Goal: Contribute content: Contribute content

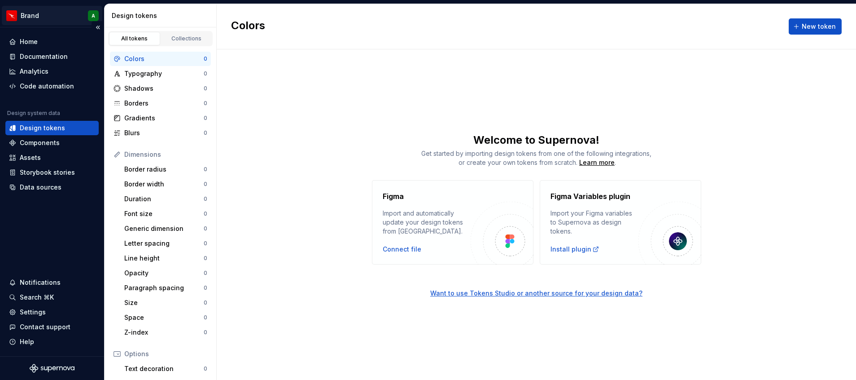
click at [55, 14] on html "Brand A Home Documentation Analytics Code automation Design system data Design …" at bounding box center [428, 190] width 856 height 380
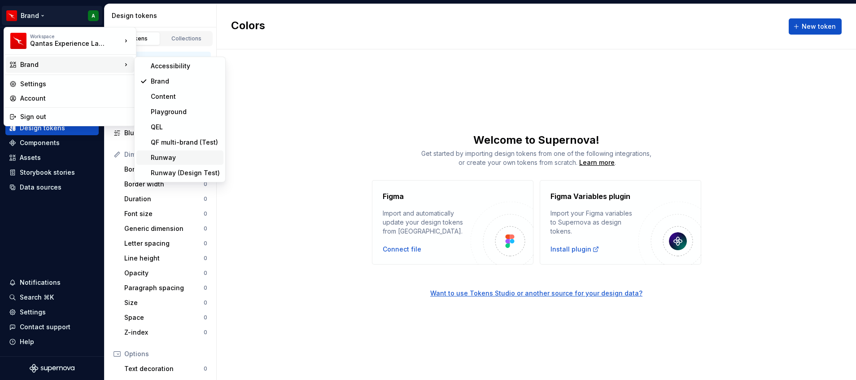
drag, startPoint x: 176, startPoint y: 162, endPoint x: 155, endPoint y: 151, distance: 23.5
click at [155, 151] on div "Runway" at bounding box center [179, 157] width 87 height 14
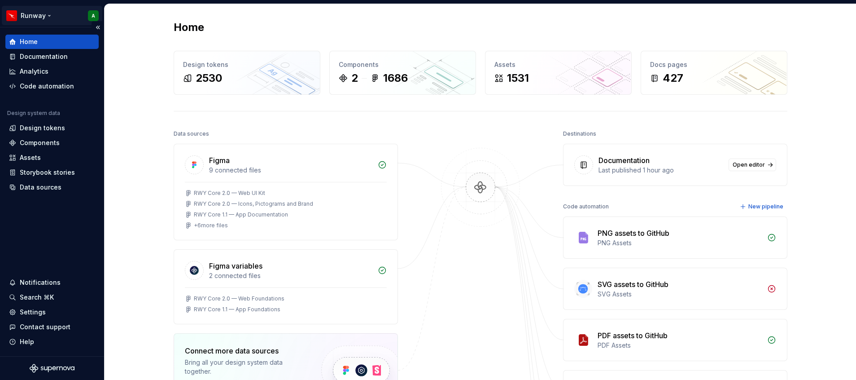
click at [42, 12] on html "Runway A Home Documentation Analytics Code automation Design system data Design…" at bounding box center [428, 190] width 856 height 380
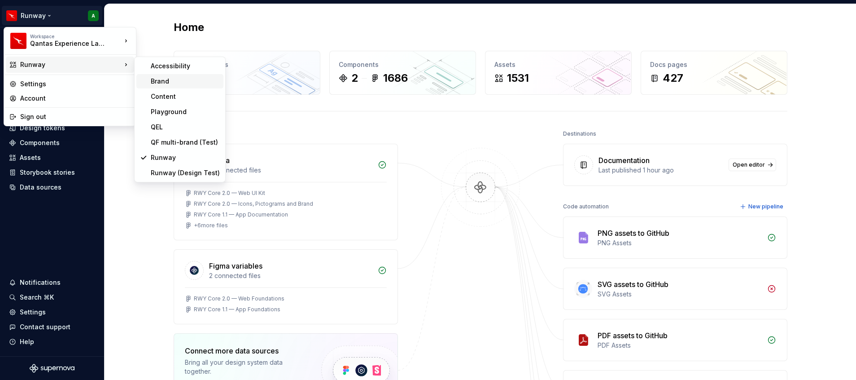
click at [164, 78] on div "Brand" at bounding box center [185, 81] width 69 height 9
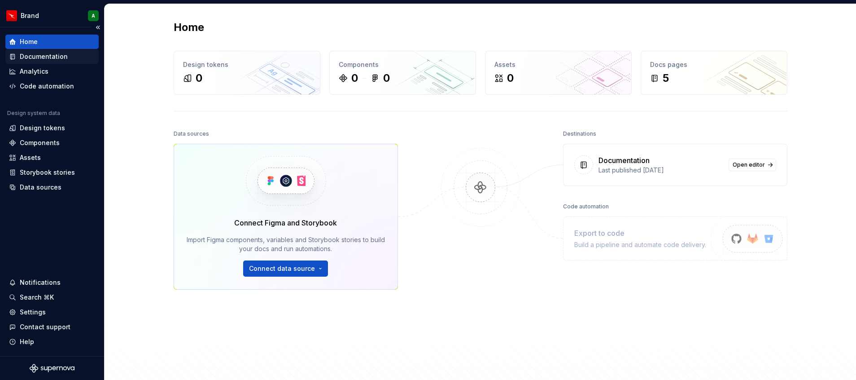
click at [57, 61] on div "Documentation" at bounding box center [51, 56] width 93 height 14
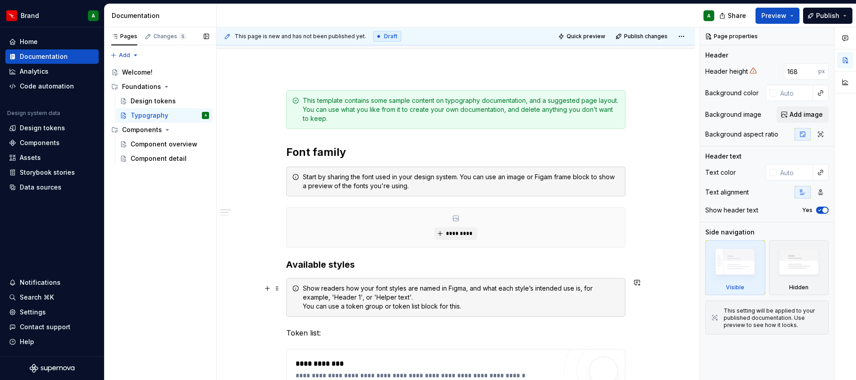
scroll to position [87, 0]
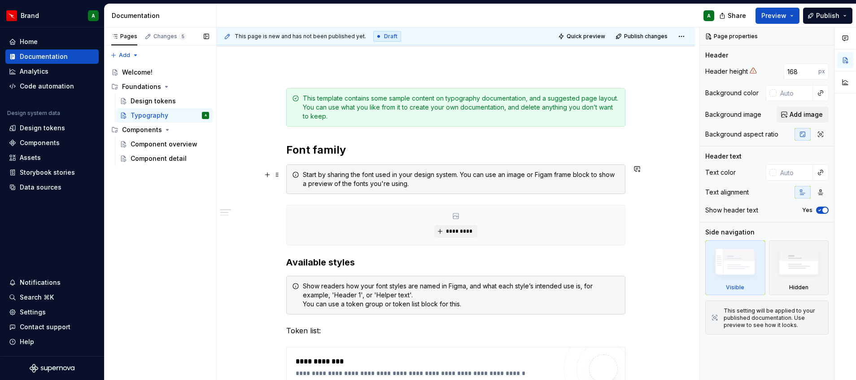
click at [376, 177] on div "Start by sharing the font used in your design system. You can use an image or F…" at bounding box center [461, 179] width 317 height 18
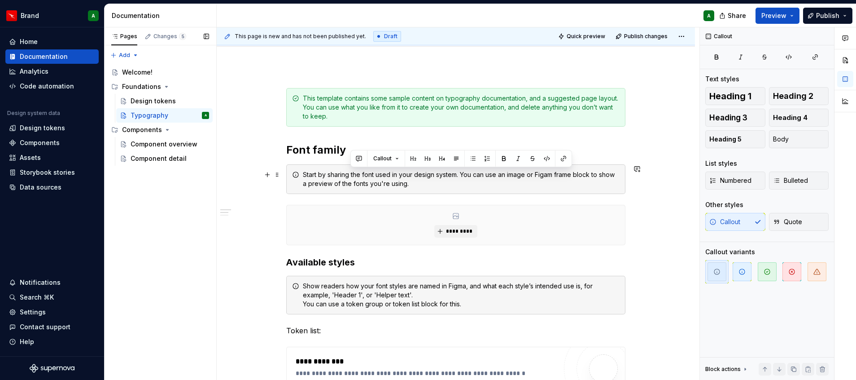
drag, startPoint x: 430, startPoint y: 185, endPoint x: 351, endPoint y: 173, distance: 80.4
click at [351, 173] on div "Start by sharing the font used in your design system. You can use an image or F…" at bounding box center [461, 179] width 317 height 18
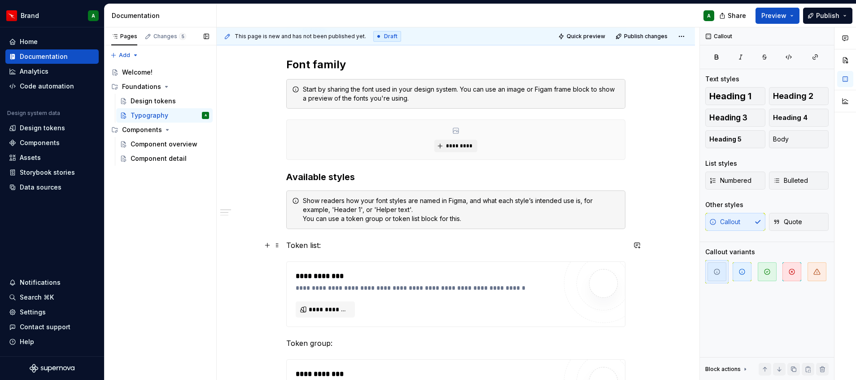
scroll to position [175, 0]
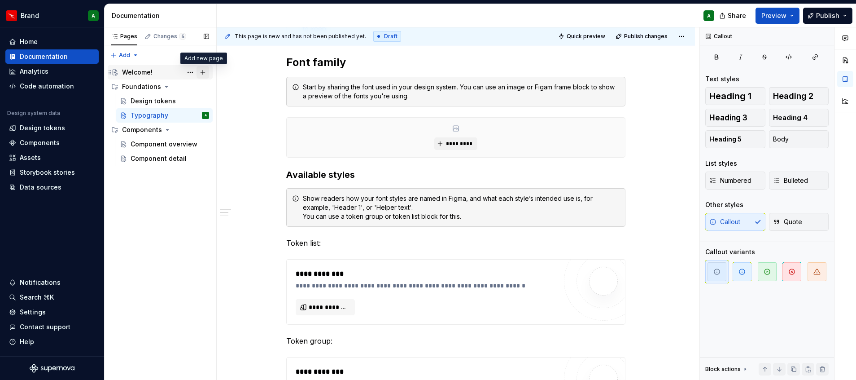
click at [205, 72] on button "Page tree" at bounding box center [203, 72] width 13 height 13
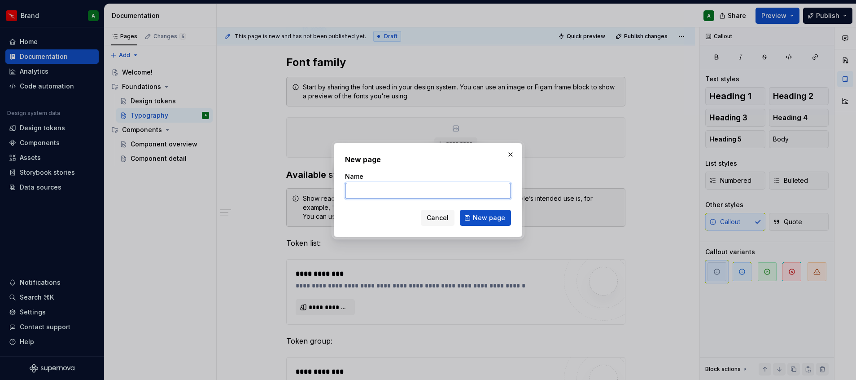
type textarea "*"
click at [361, 194] on input "Name" at bounding box center [428, 191] width 166 height 16
click at [442, 192] on input "Name" at bounding box center [428, 191] width 166 height 16
type input "Welcome and Getting Started"
click button "New page" at bounding box center [485, 218] width 51 height 16
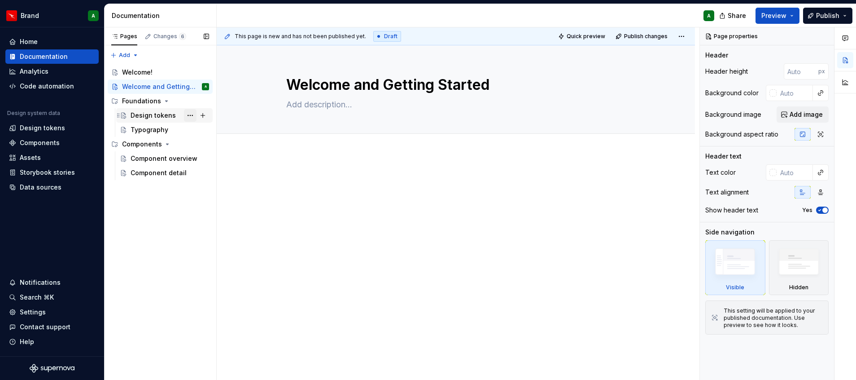
click at [187, 115] on button "Page tree" at bounding box center [190, 115] width 13 height 13
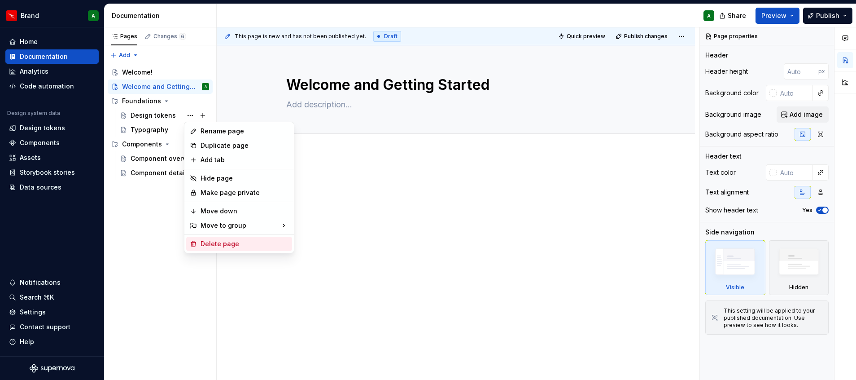
click at [228, 240] on div "Delete page" at bounding box center [245, 243] width 88 height 9
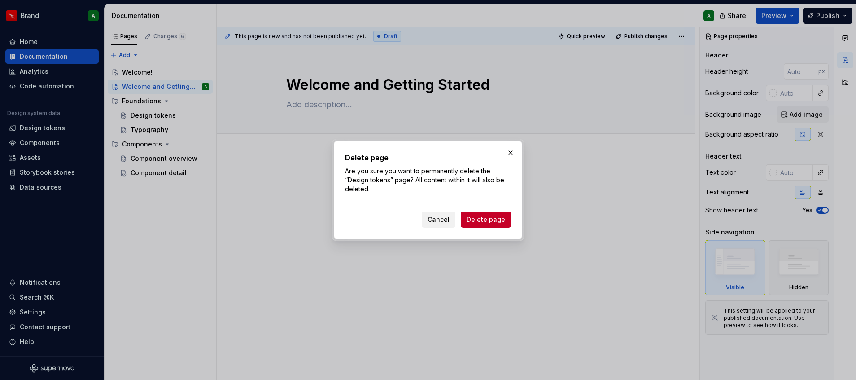
click at [443, 222] on span "Cancel" at bounding box center [439, 219] width 22 height 9
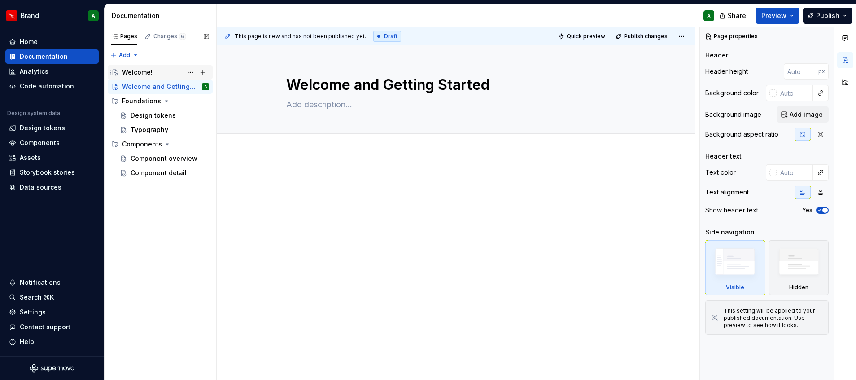
click at [162, 68] on div "Welcome!" at bounding box center [165, 72] width 87 height 13
click at [191, 75] on button "Page tree" at bounding box center [190, 72] width 13 height 13
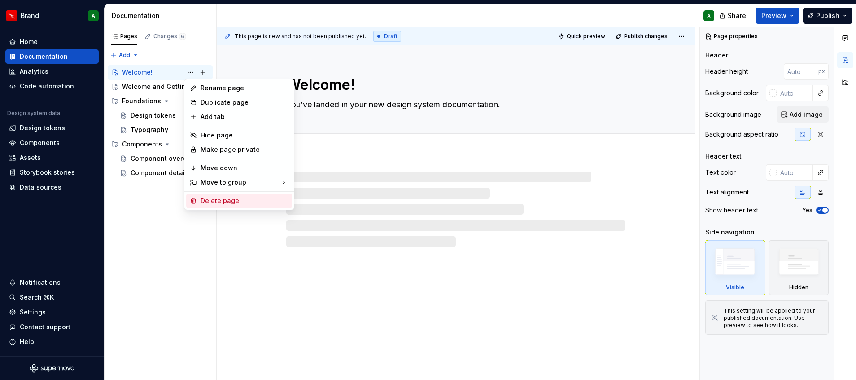
click at [219, 198] on div "Delete page" at bounding box center [245, 200] width 88 height 9
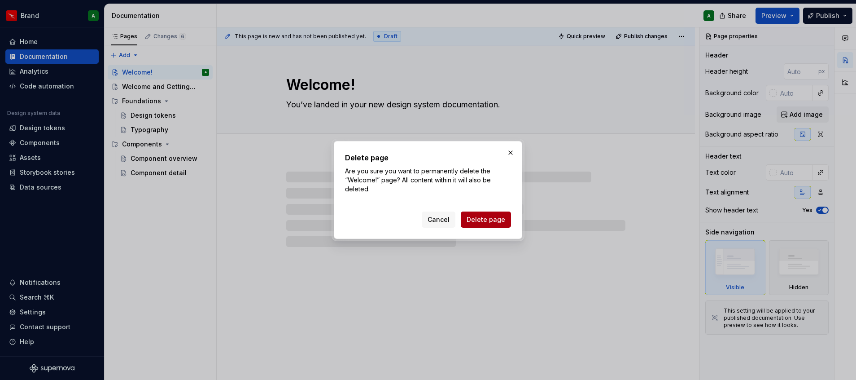
click at [480, 218] on span "Delete page" at bounding box center [486, 219] width 39 height 9
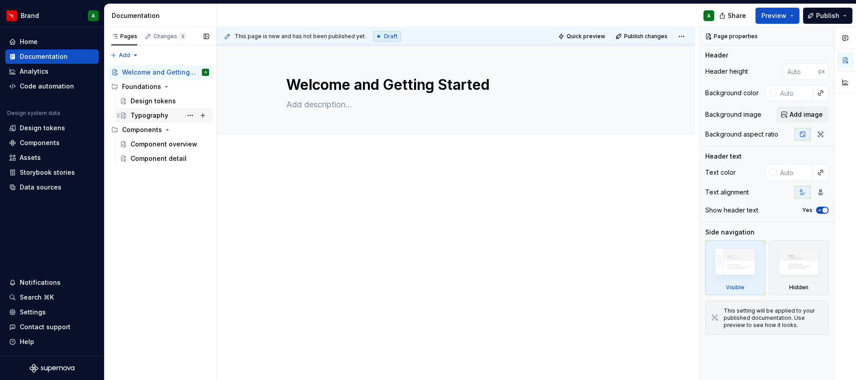
click at [152, 118] on div "Typography" at bounding box center [150, 115] width 38 height 9
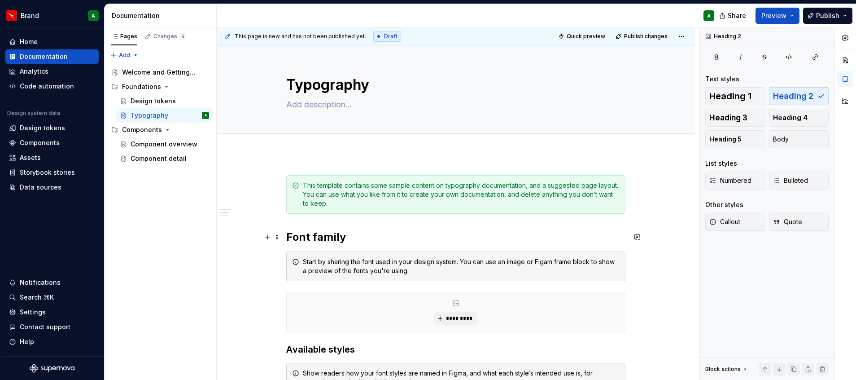
drag, startPoint x: 320, startPoint y: 241, endPoint x: 307, endPoint y: 239, distance: 13.1
drag, startPoint x: 307, startPoint y: 239, endPoint x: 333, endPoint y: 242, distance: 26.2
click at [333, 242] on h2 "Font family" at bounding box center [455, 237] width 339 height 14
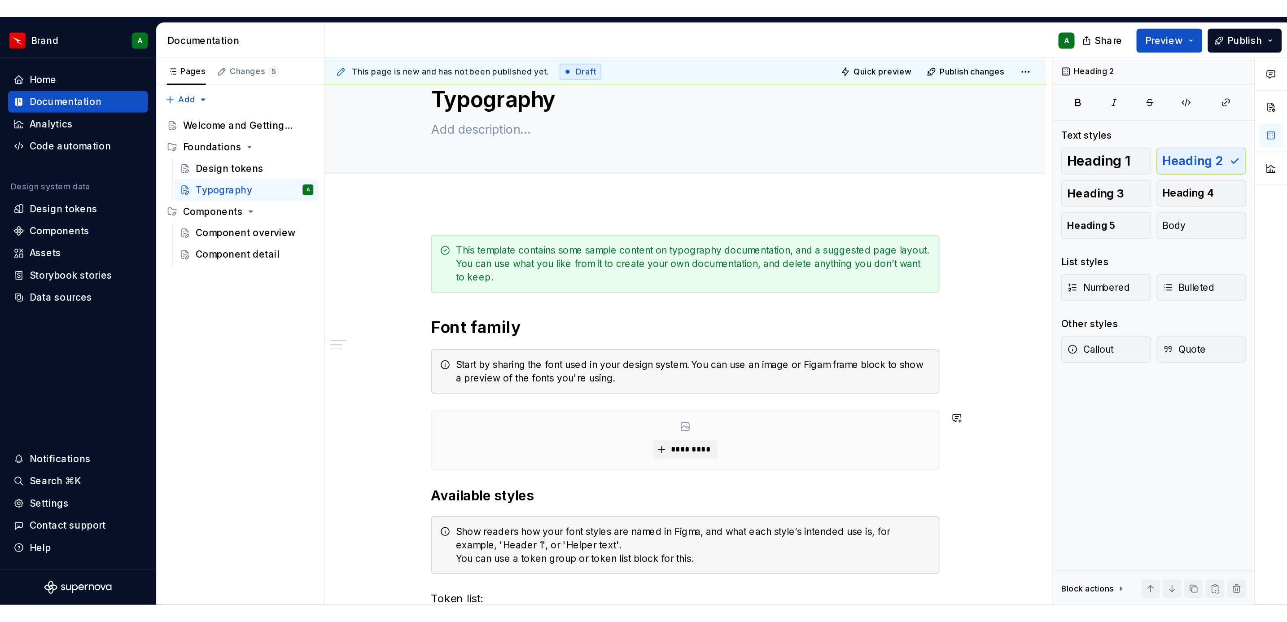
scroll to position [30, 0]
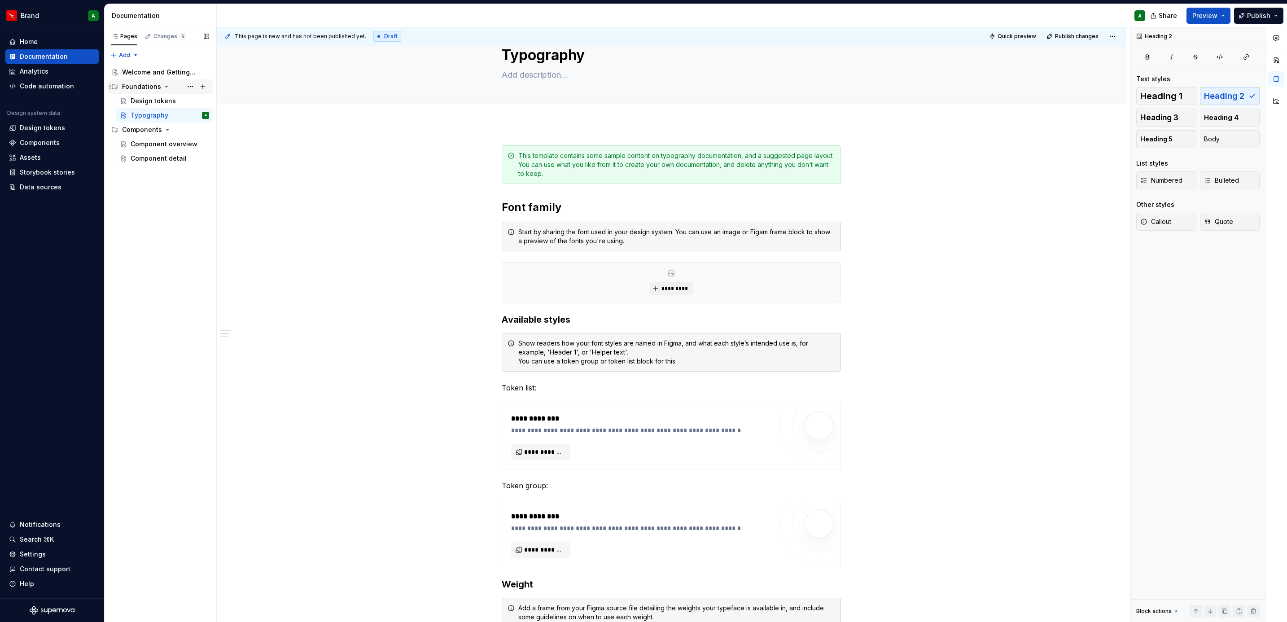
click at [147, 89] on div "Foundations" at bounding box center [141, 86] width 39 height 9
click at [136, 86] on div "Foundations" at bounding box center [141, 86] width 39 height 9
click at [189, 89] on button "Page tree" at bounding box center [190, 86] width 13 height 13
click at [213, 100] on div "Rename group" at bounding box center [245, 102] width 88 height 9
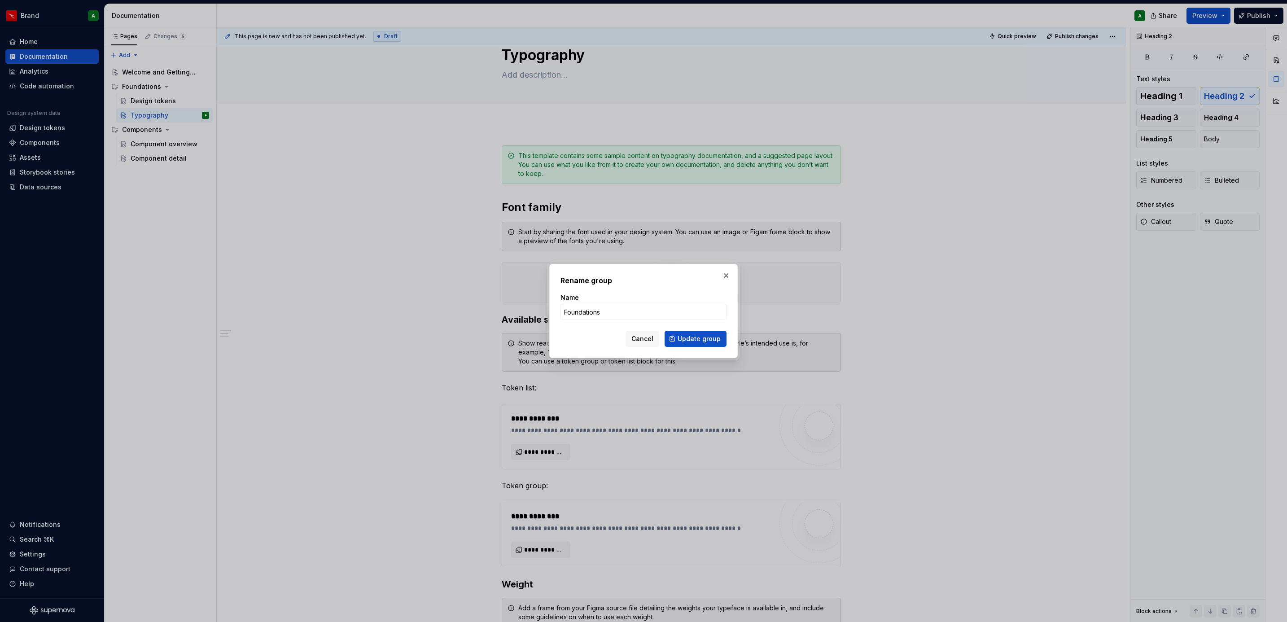
type textarea "*"
type input "Brand Foundations"
click button "Update group" at bounding box center [696, 339] width 62 height 16
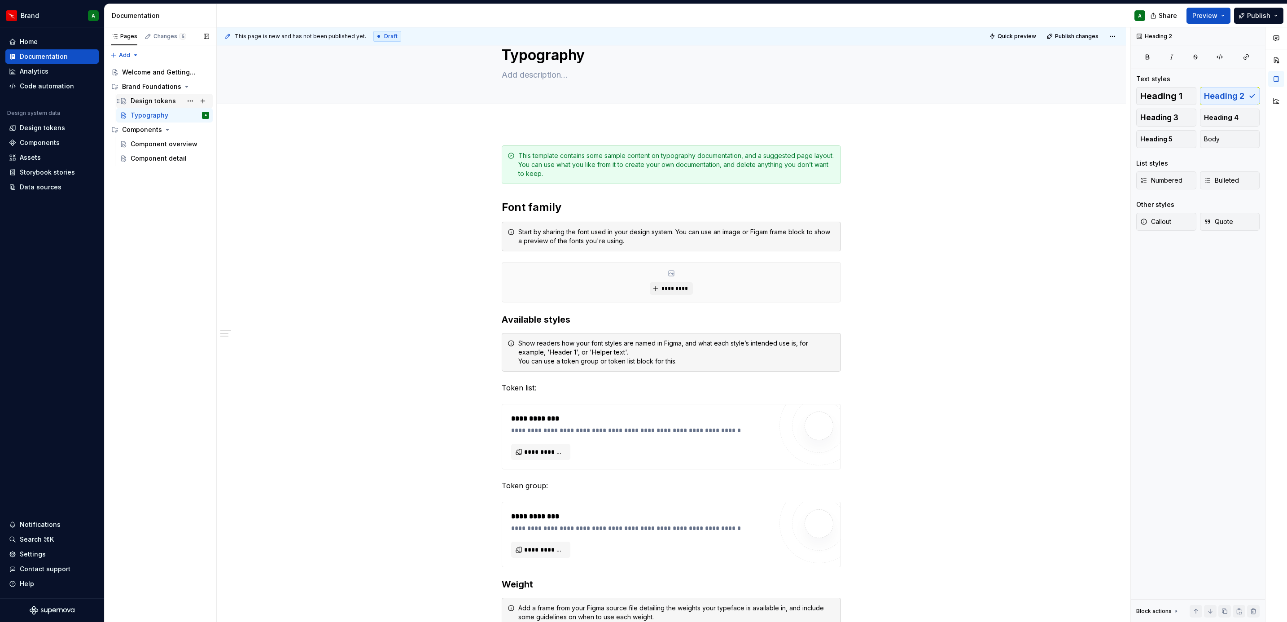
click at [153, 100] on div "Design tokens" at bounding box center [153, 100] width 45 height 9
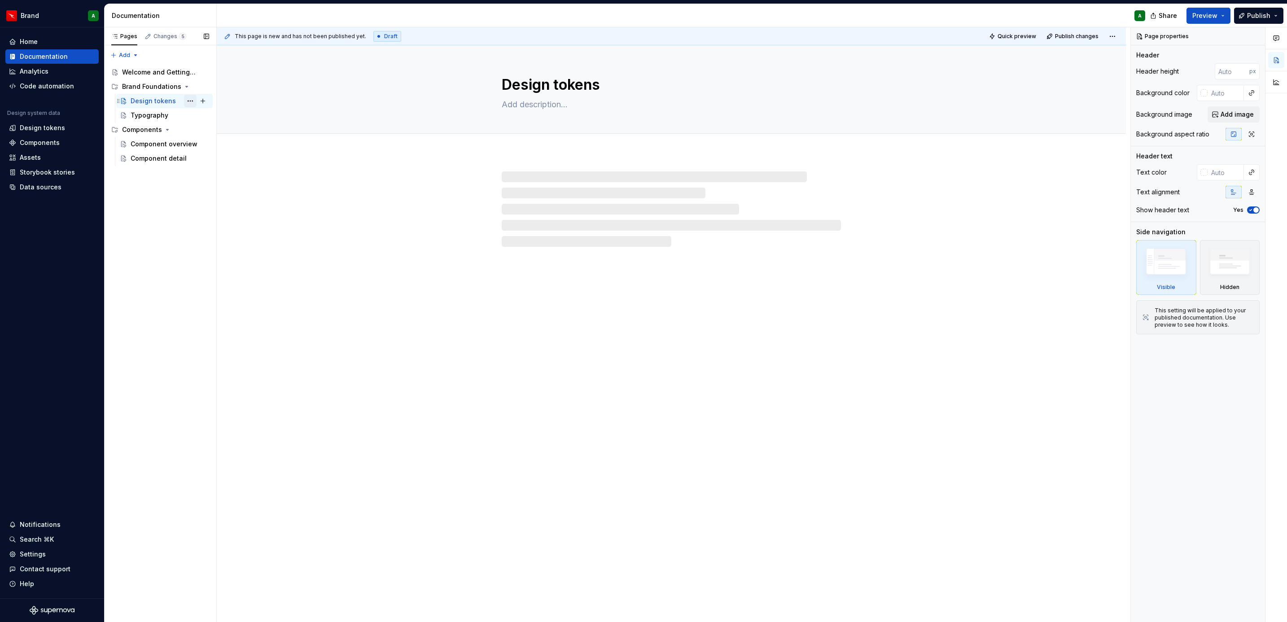
click at [188, 100] on button "Page tree" at bounding box center [190, 101] width 13 height 13
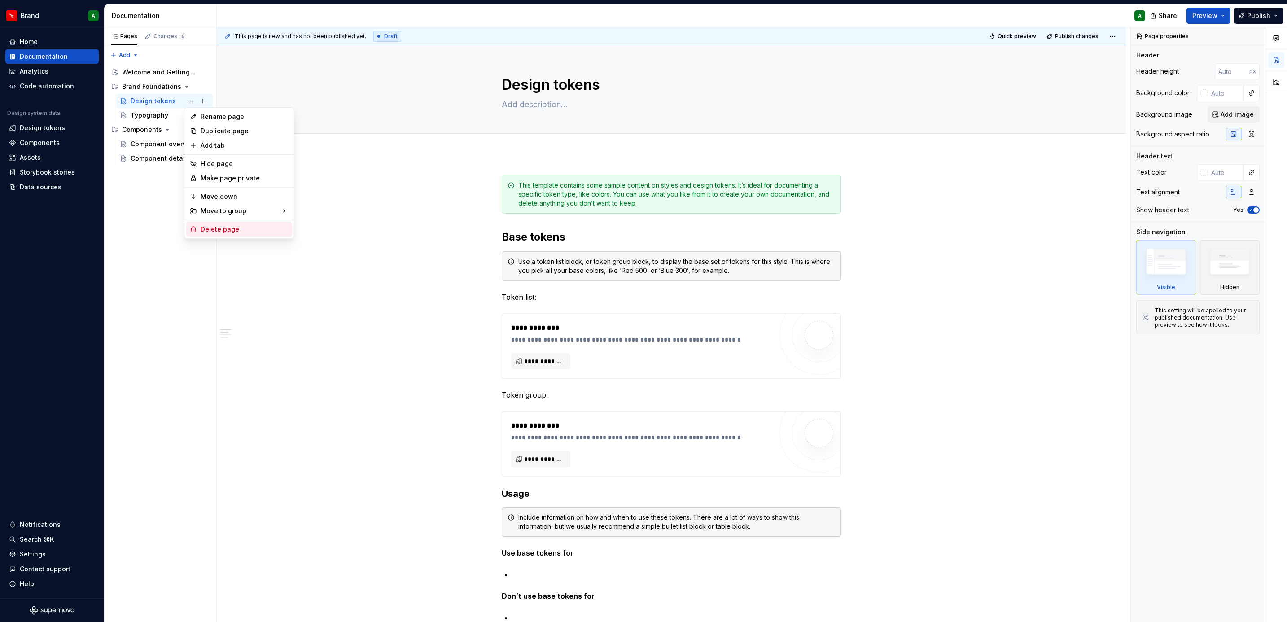
click at [238, 230] on div "Delete page" at bounding box center [245, 229] width 88 height 9
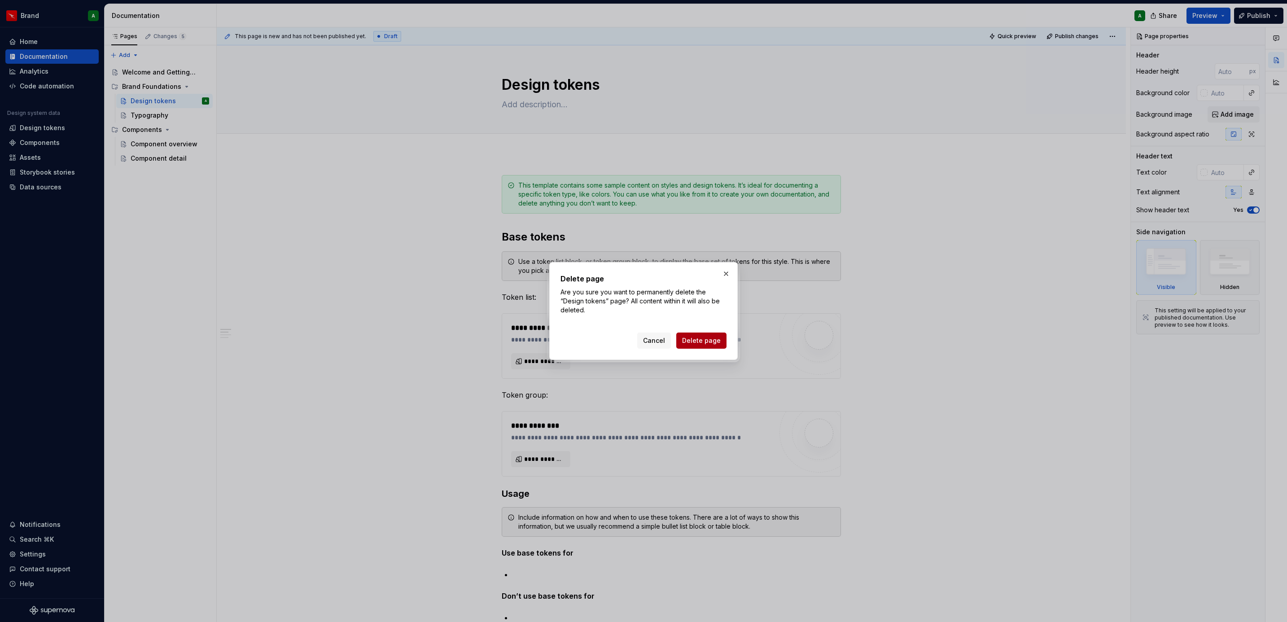
click at [716, 334] on button "Delete page" at bounding box center [701, 341] width 50 height 16
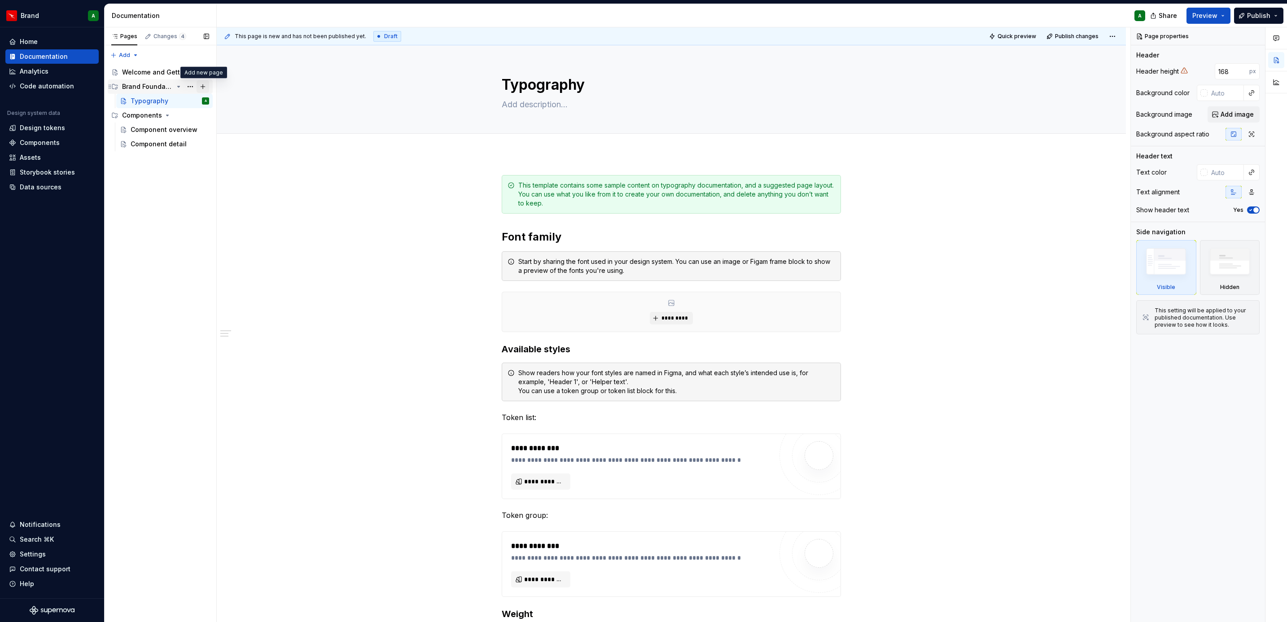
click at [201, 88] on button "Page tree" at bounding box center [203, 86] width 13 height 13
type textarea "*"
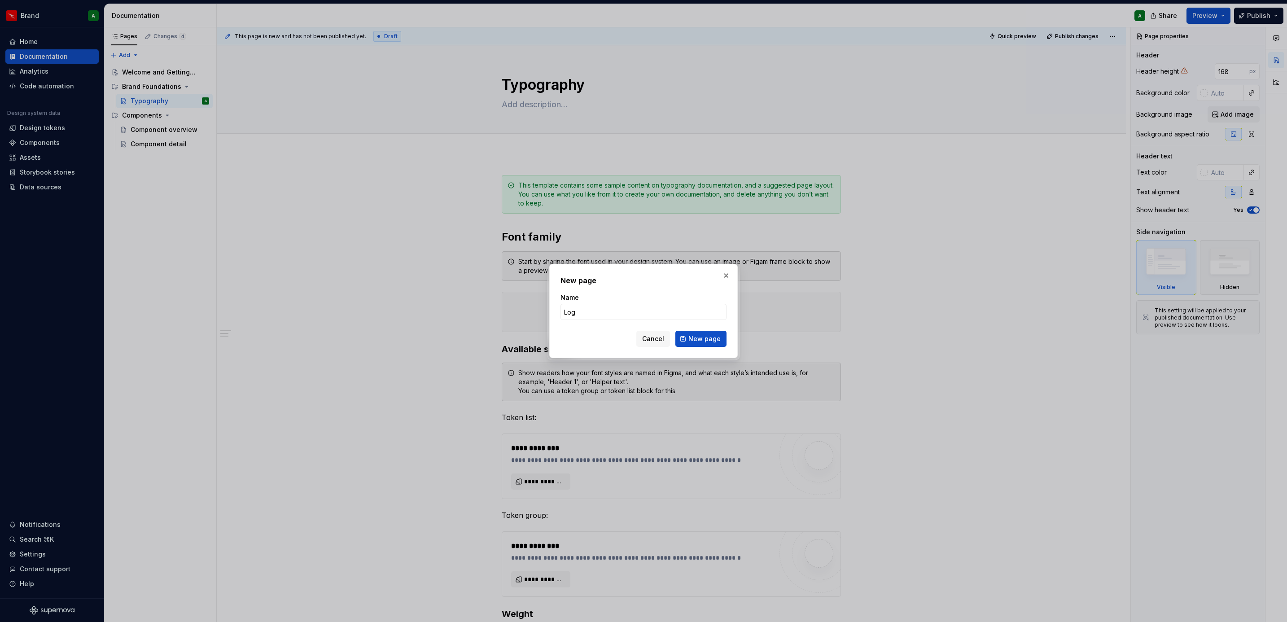
type input "Logo"
click button "New page" at bounding box center [700, 339] width 51 height 16
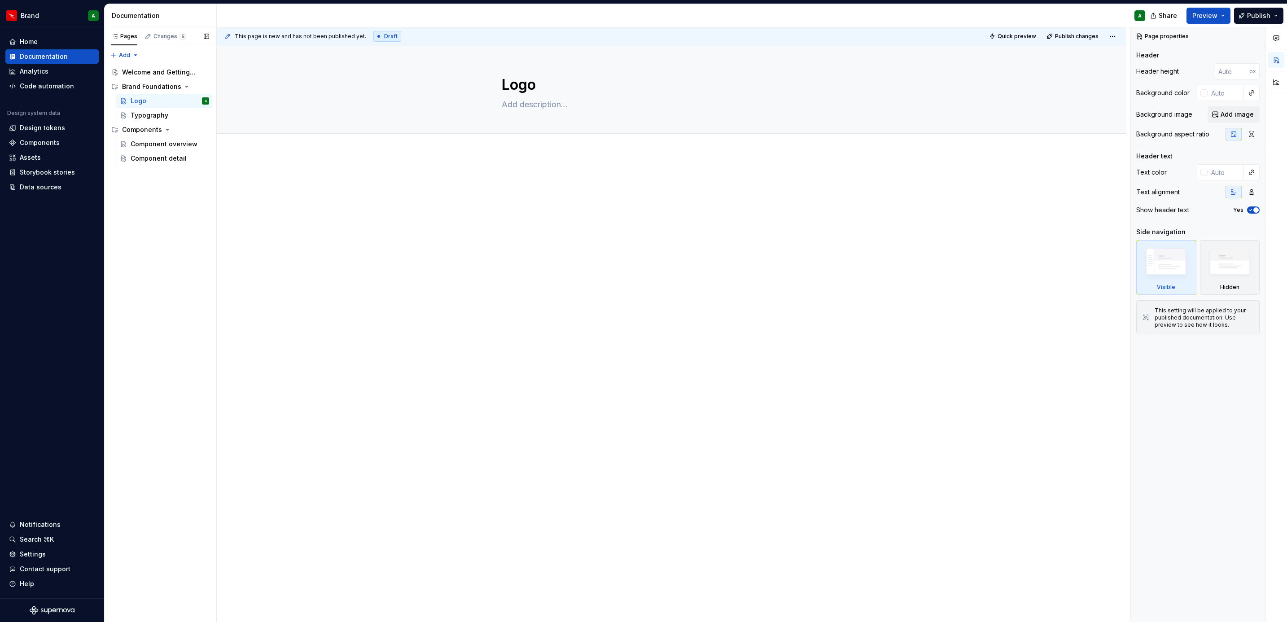
click at [819, 345] on div at bounding box center [671, 279] width 909 height 253
click at [605, 254] on div at bounding box center [671, 279] width 909 height 253
click at [624, 144] on div at bounding box center [671, 144] width 339 height 0
click at [637, 201] on div at bounding box center [671, 192] width 339 height 34
click at [204, 116] on button "Page tree" at bounding box center [203, 115] width 13 height 13
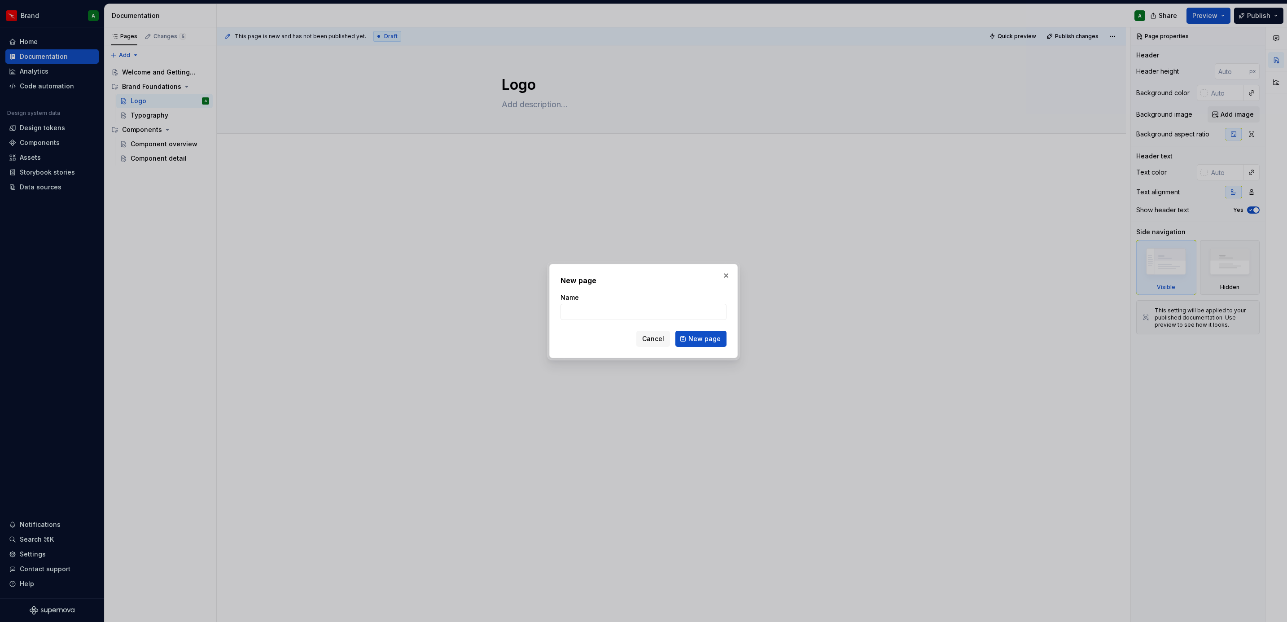
type textarea "*"
type input "Colour"
click button "New page" at bounding box center [700, 339] width 51 height 16
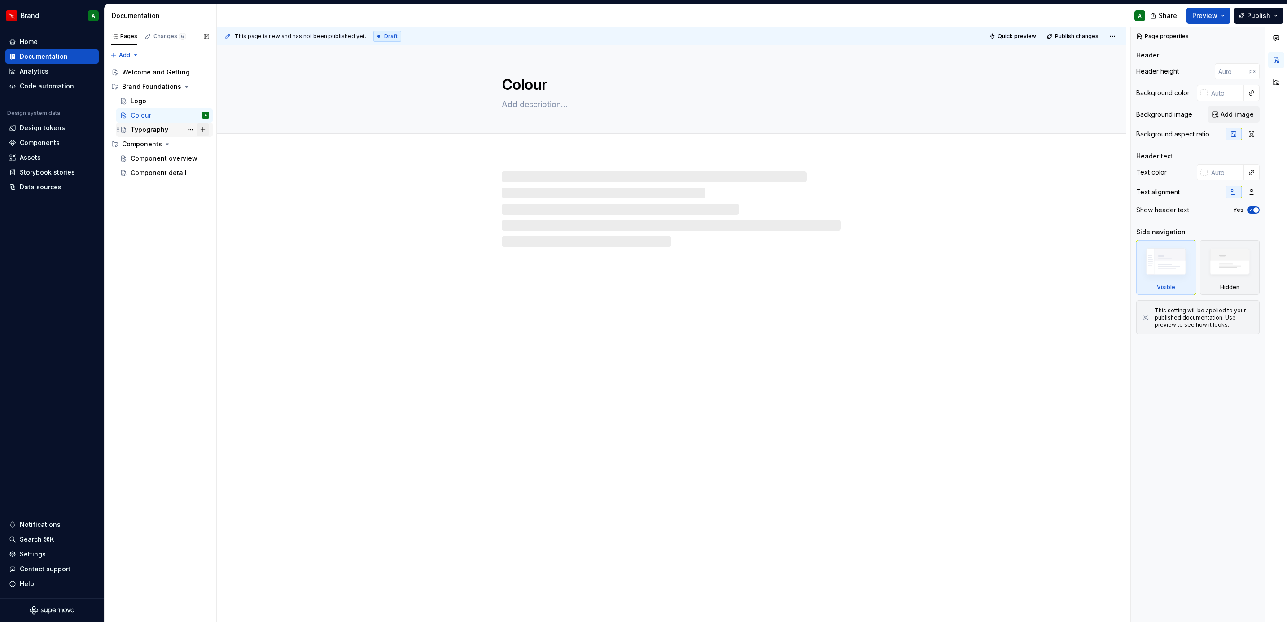
click at [203, 131] on button "Page tree" at bounding box center [203, 129] width 13 height 13
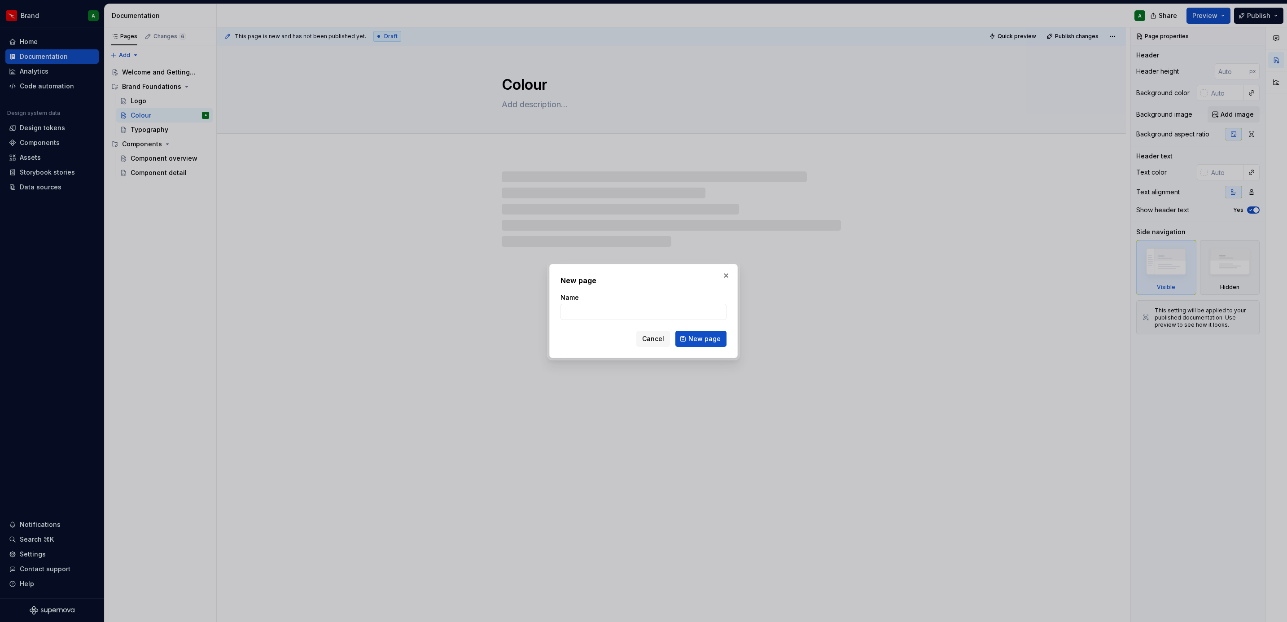
type textarea "*"
type input "I"
type textarea "*"
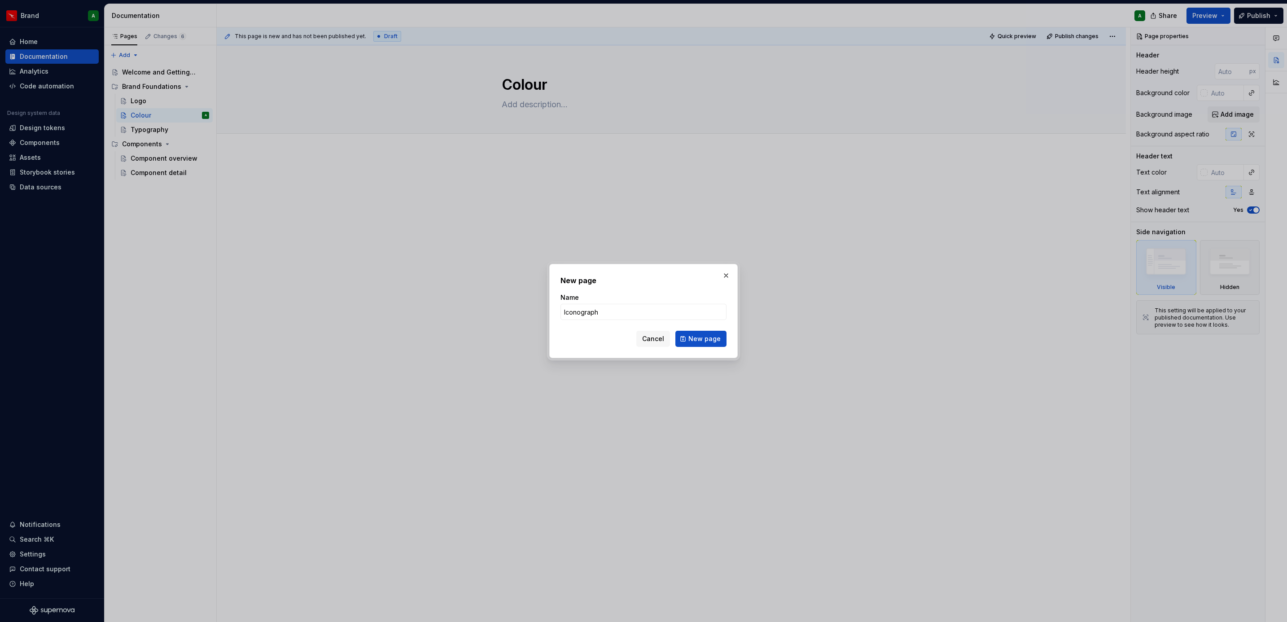
type input "Iconography"
click button "New page" at bounding box center [700, 339] width 51 height 16
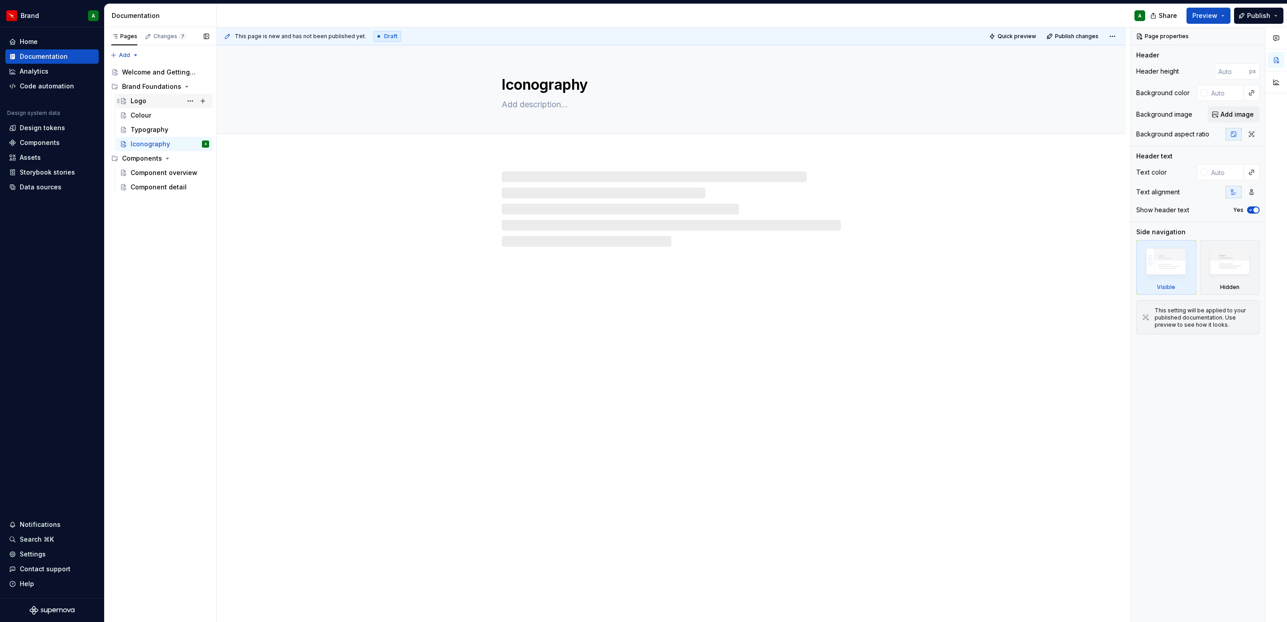
click at [167, 103] on div "Logo" at bounding box center [170, 101] width 79 height 13
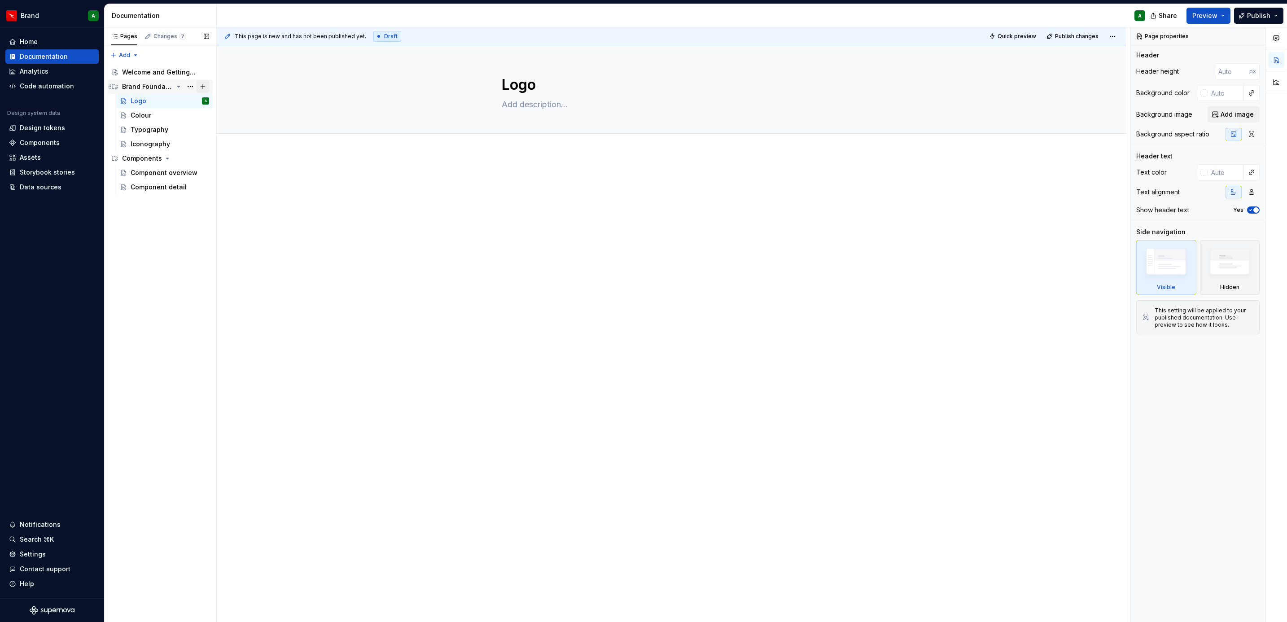
click at [201, 84] on button "Page tree" at bounding box center [203, 86] width 13 height 13
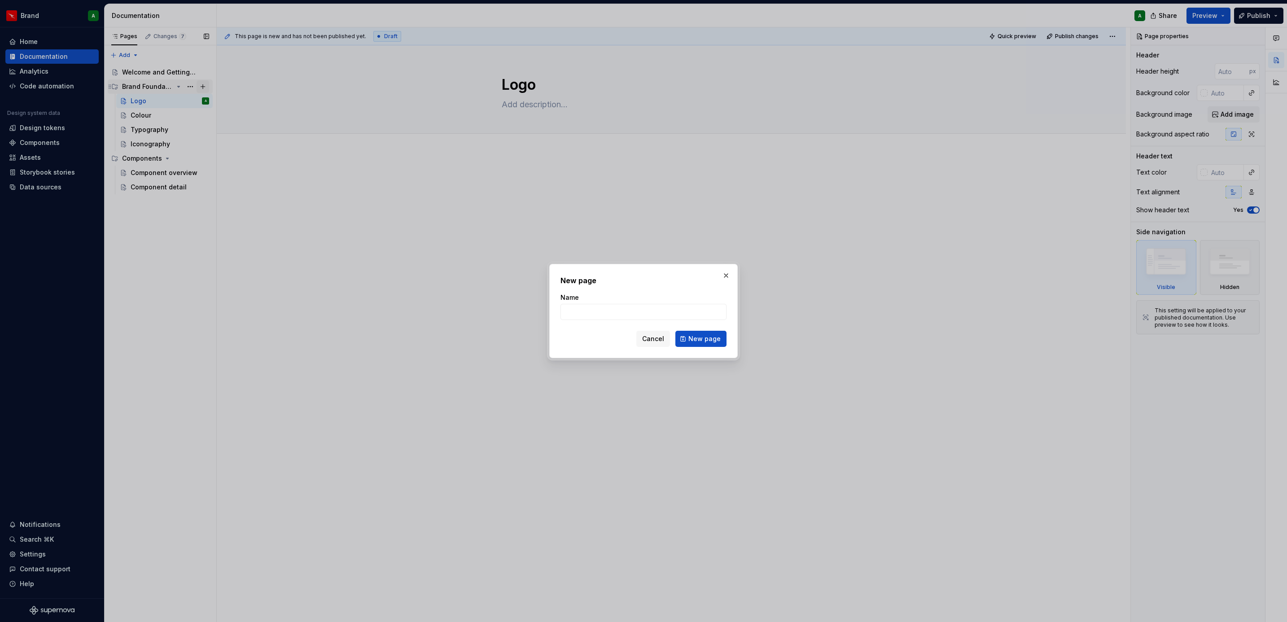
type textarea "*"
type input "N"
type input "Brand"
click at [654, 341] on span "Cancel" at bounding box center [653, 338] width 22 height 9
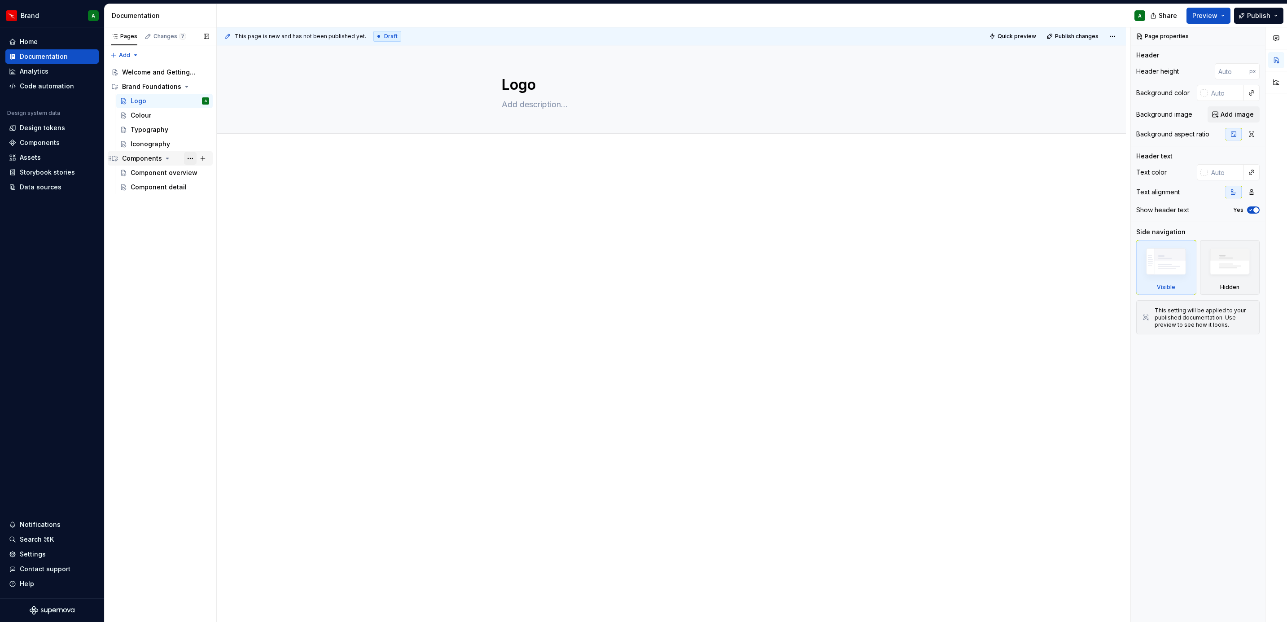
click at [190, 153] on button "Page tree" at bounding box center [190, 158] width 13 height 13
type textarea "*"
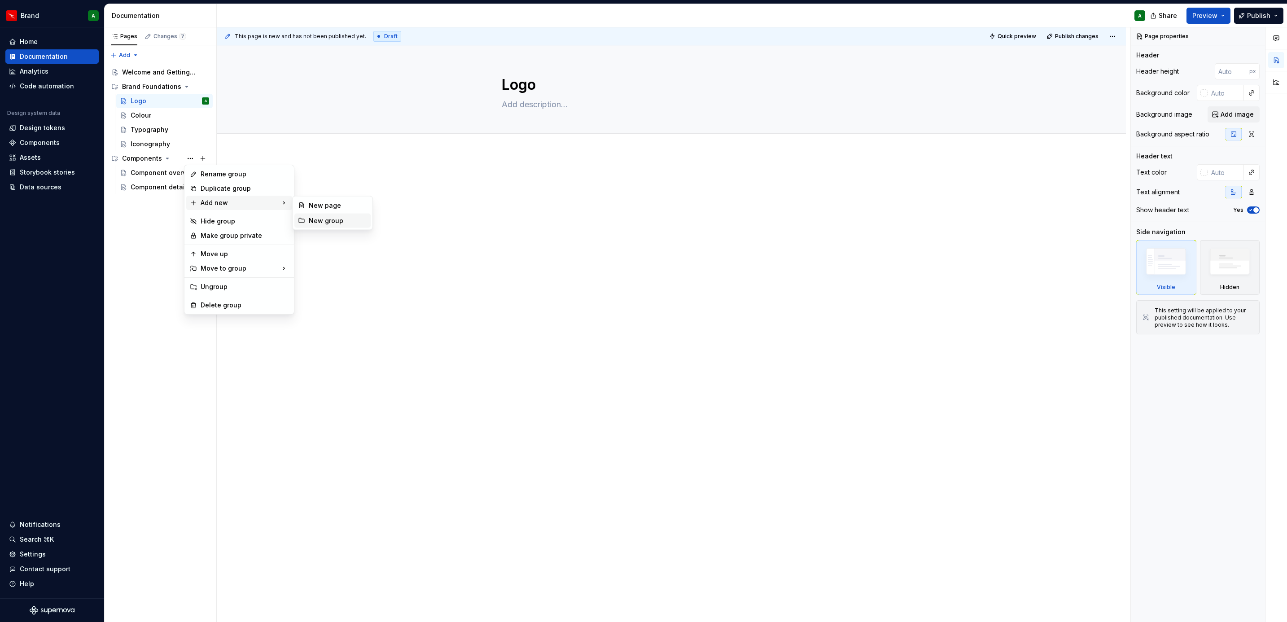
click at [332, 218] on div "New group" at bounding box center [338, 220] width 58 height 9
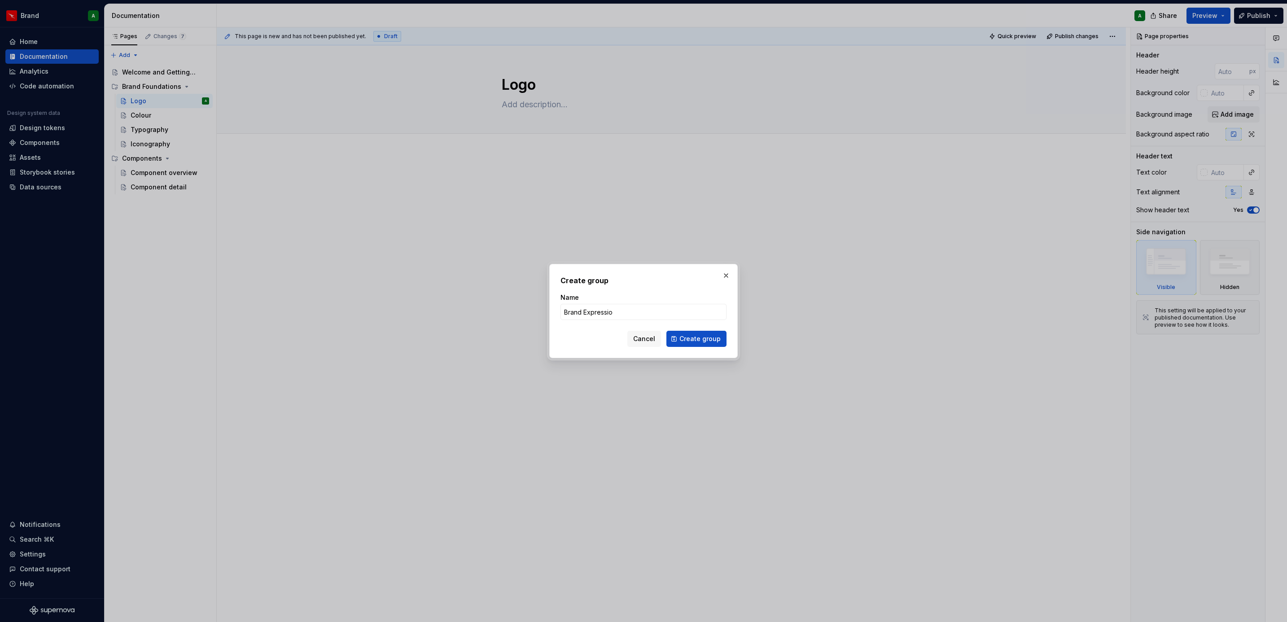
type input "Brand Expression"
click button "Create group" at bounding box center [696, 339] width 60 height 16
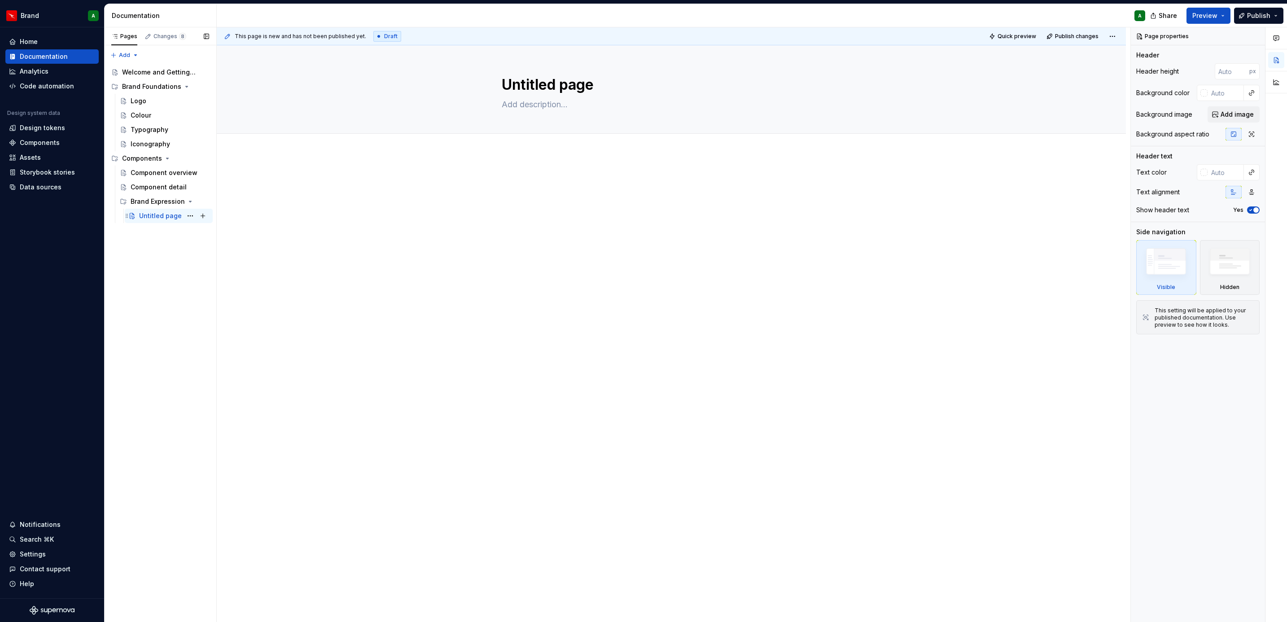
click at [166, 222] on div "Untitled page A" at bounding box center [174, 216] width 70 height 13
click at [536, 82] on textarea "Untitled page" at bounding box center [669, 85] width 339 height 22
type textarea "*"
type textarea "P"
type textarea "*"
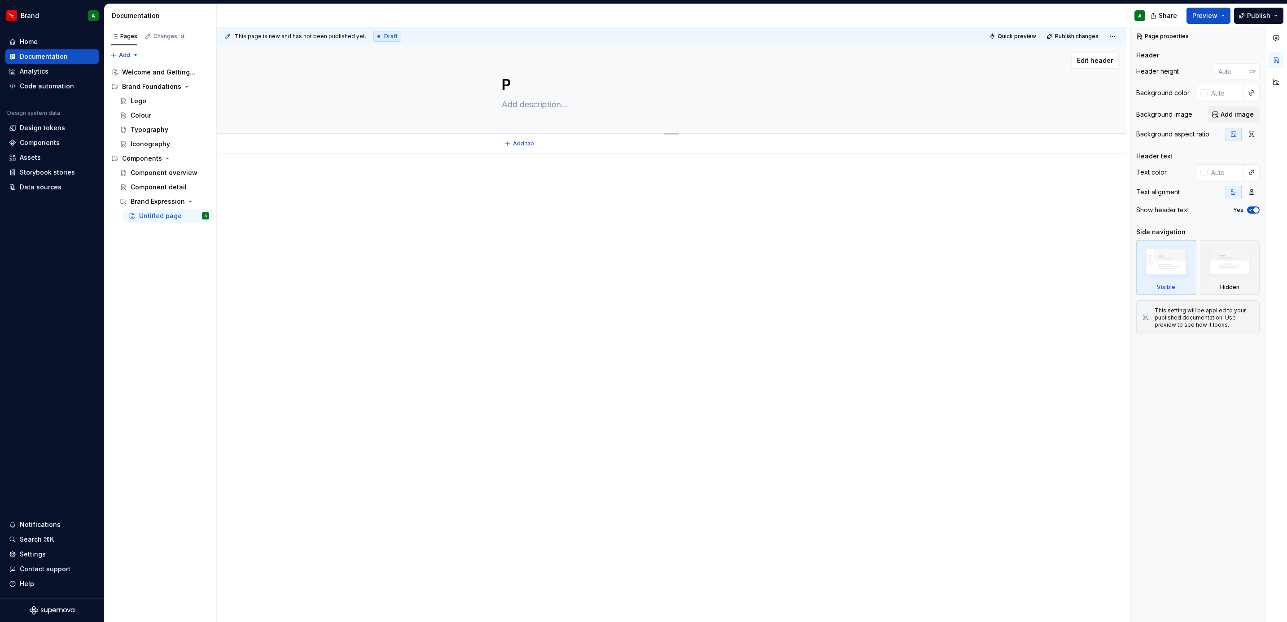
type textarea "Ph"
type textarea "*"
type textarea "Pho"
type textarea "*"
type textarea "Phot"
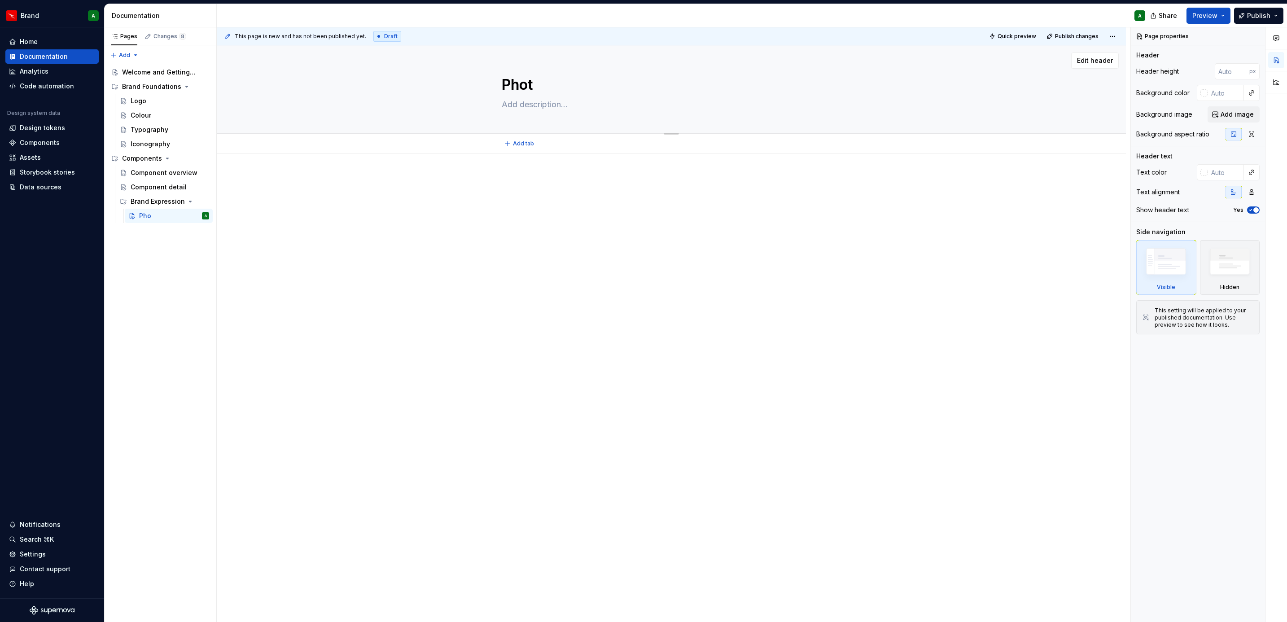
type textarea "*"
type textarea "Photo"
type textarea "*"
type textarea "Photog"
type textarea "*"
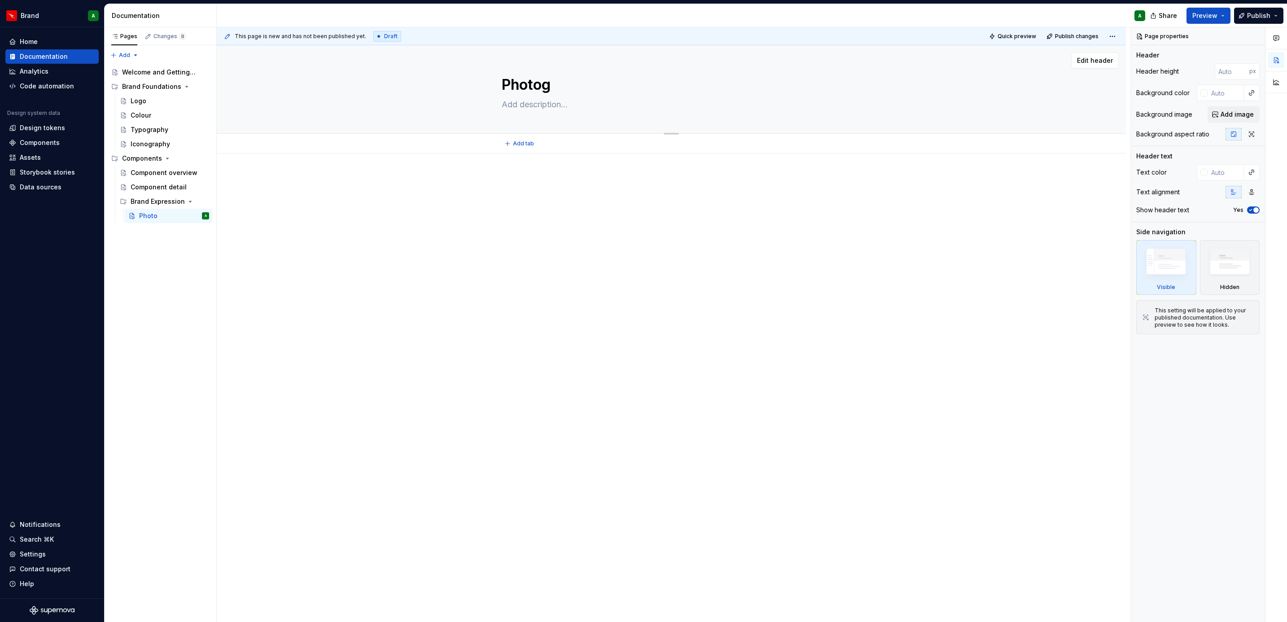
type textarea "Photogr"
type textarea "*"
type textarea "Photogra"
type textarea "*"
type textarea "Photograp"
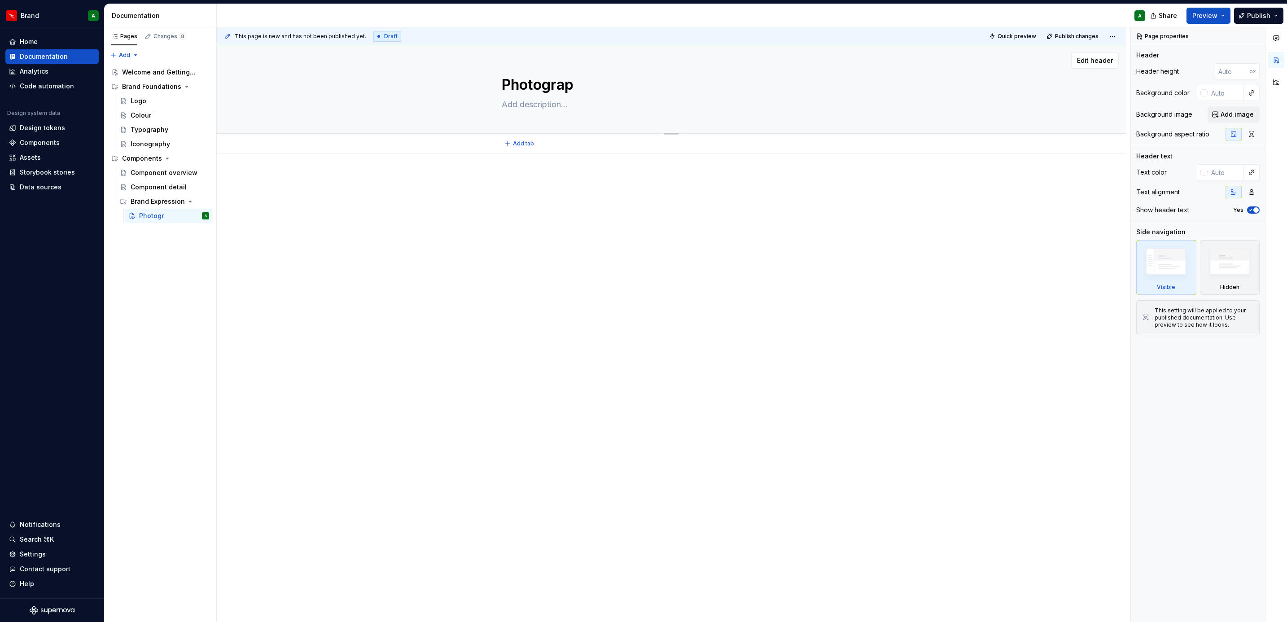
type textarea "*"
type textarea "Photograph"
type textarea "*"
type textarea "Photographi"
type textarea "*"
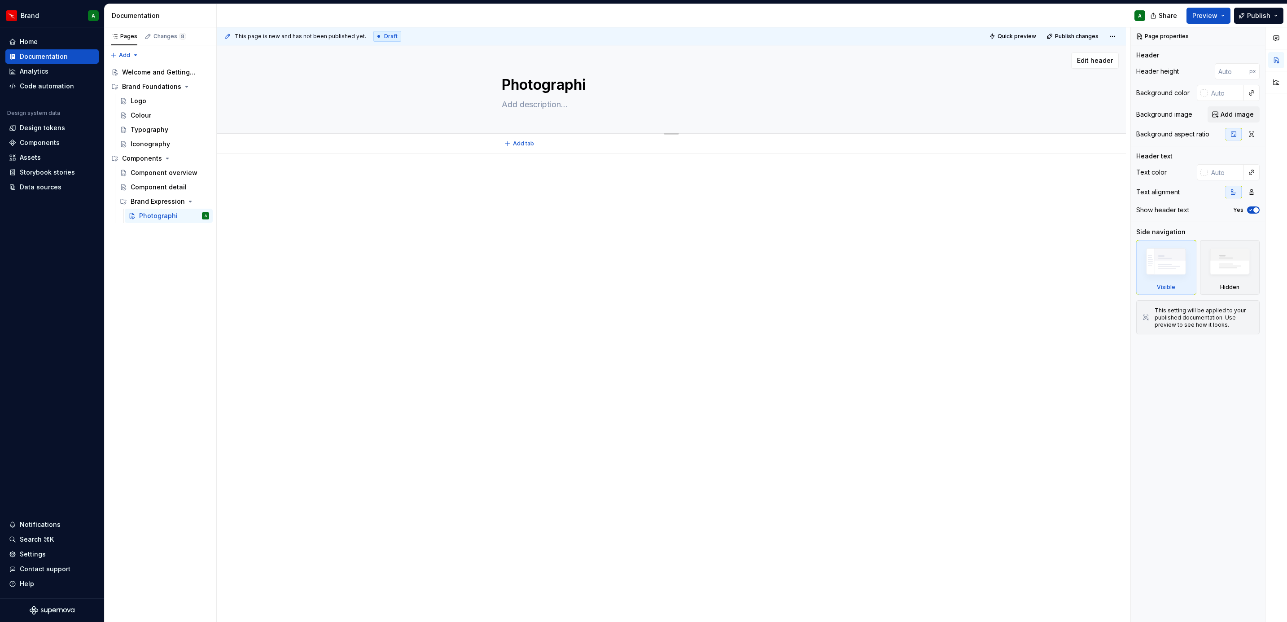
type textarea "Photographic"
type textarea "*"
type textarea "Photographic"
type textarea "*"
type textarea "Photographic S"
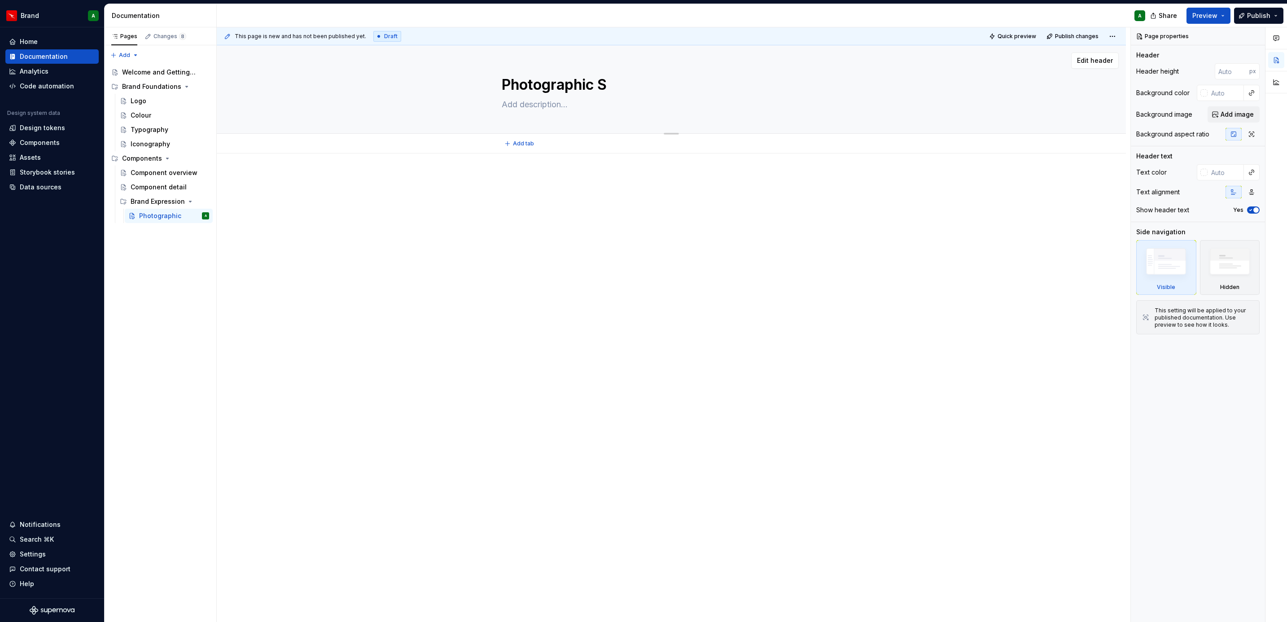
type textarea "*"
type textarea "Photographic St"
type textarea "*"
type textarea "Photographic Sty"
type textarea "*"
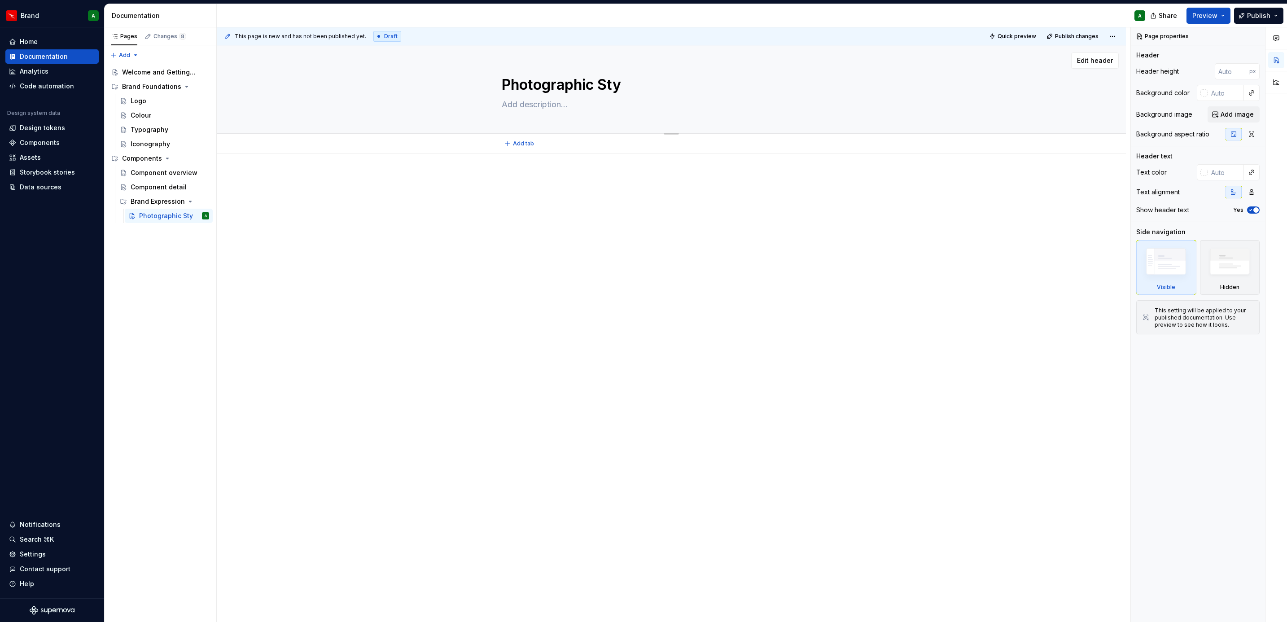
type textarea "Photographic Styl"
type textarea "*"
type textarea "Photographic Styll"
type textarea "*"
type textarea "Photographic Styl"
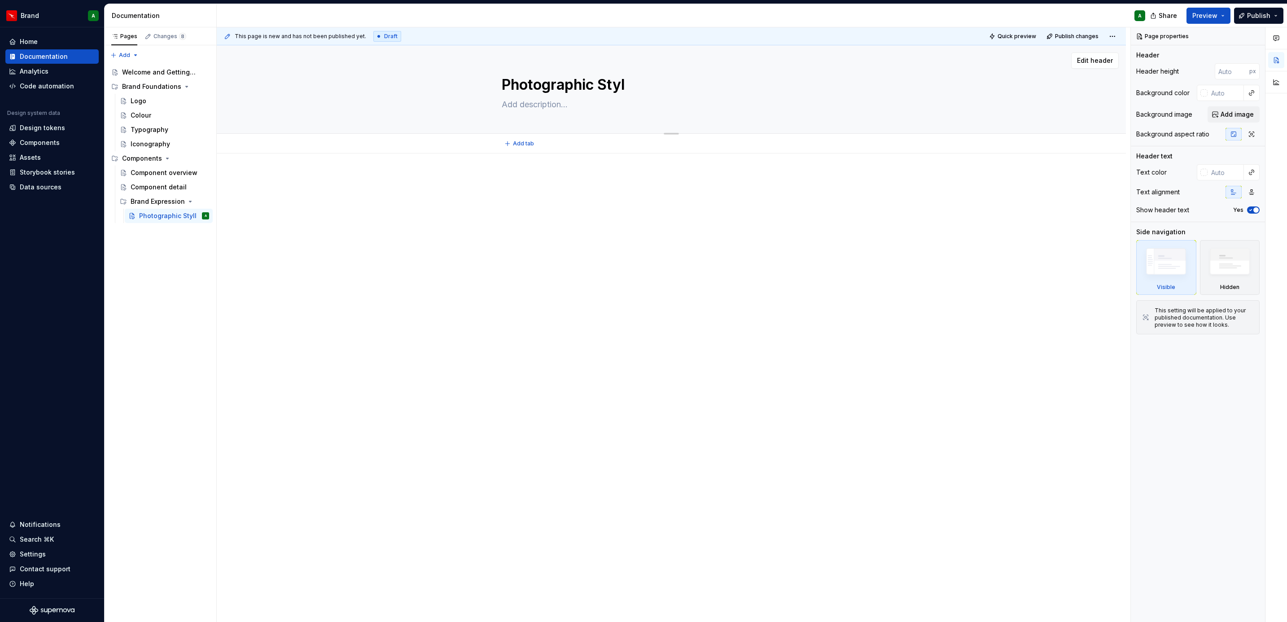
type textarea "*"
type textarea "Photographic Style"
type textarea "*"
type textarea "Photographic Style"
click at [377, 205] on div at bounding box center [671, 279] width 909 height 253
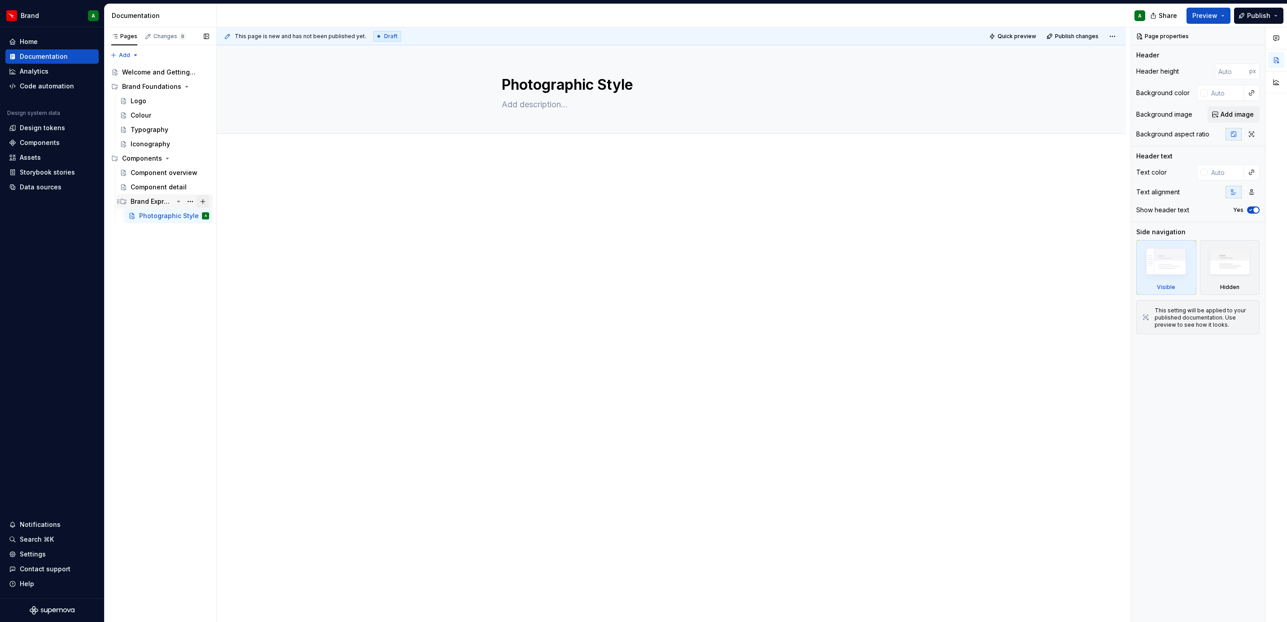
click at [201, 202] on button "Page tree" at bounding box center [203, 201] width 13 height 13
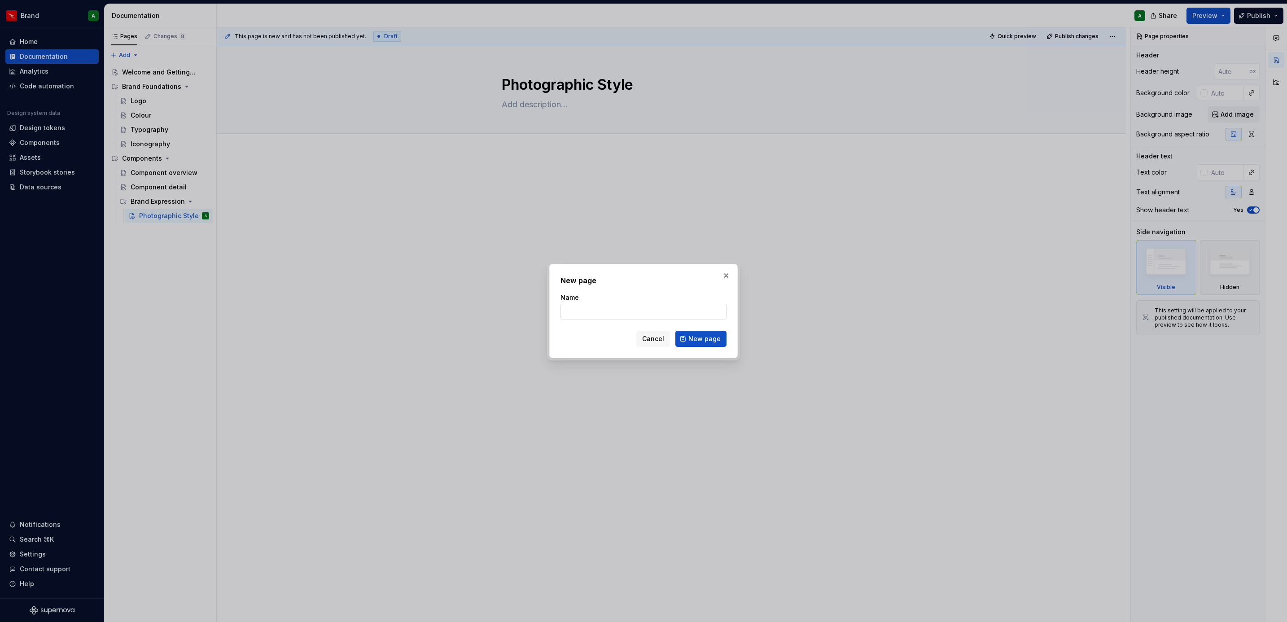
click at [620, 307] on input "Name" at bounding box center [644, 312] width 166 height 16
type textarea "*"
type input "Illustr"
type textarea "*"
type input "Illustration"
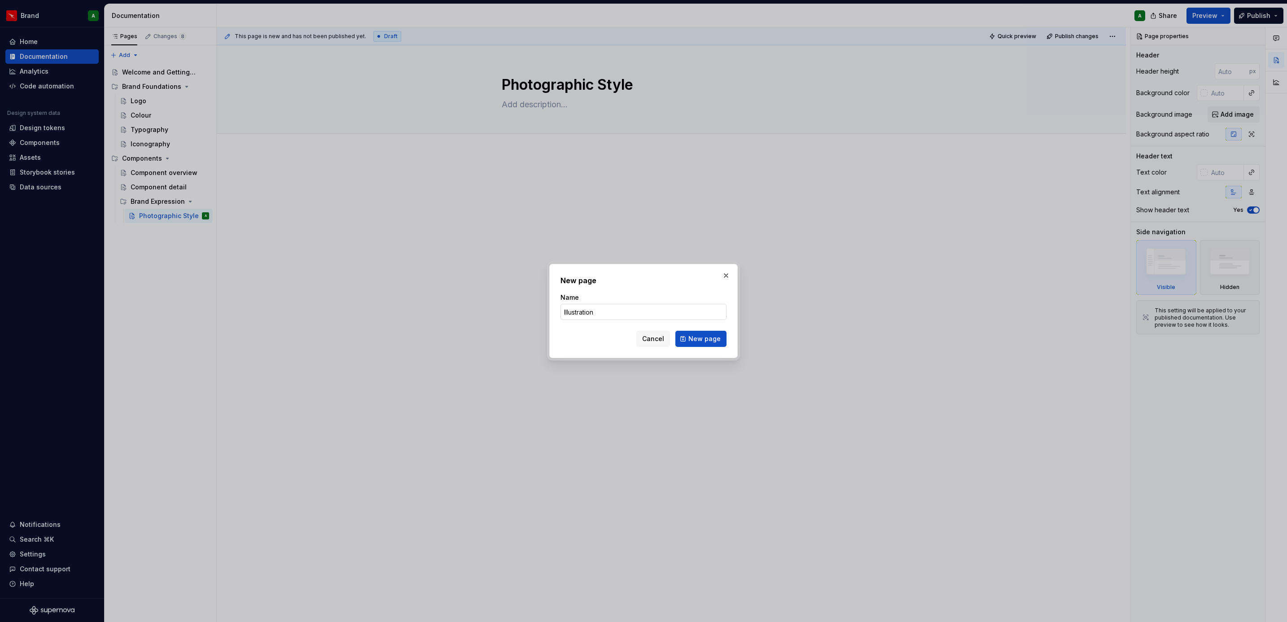
click button "New page" at bounding box center [700, 339] width 51 height 16
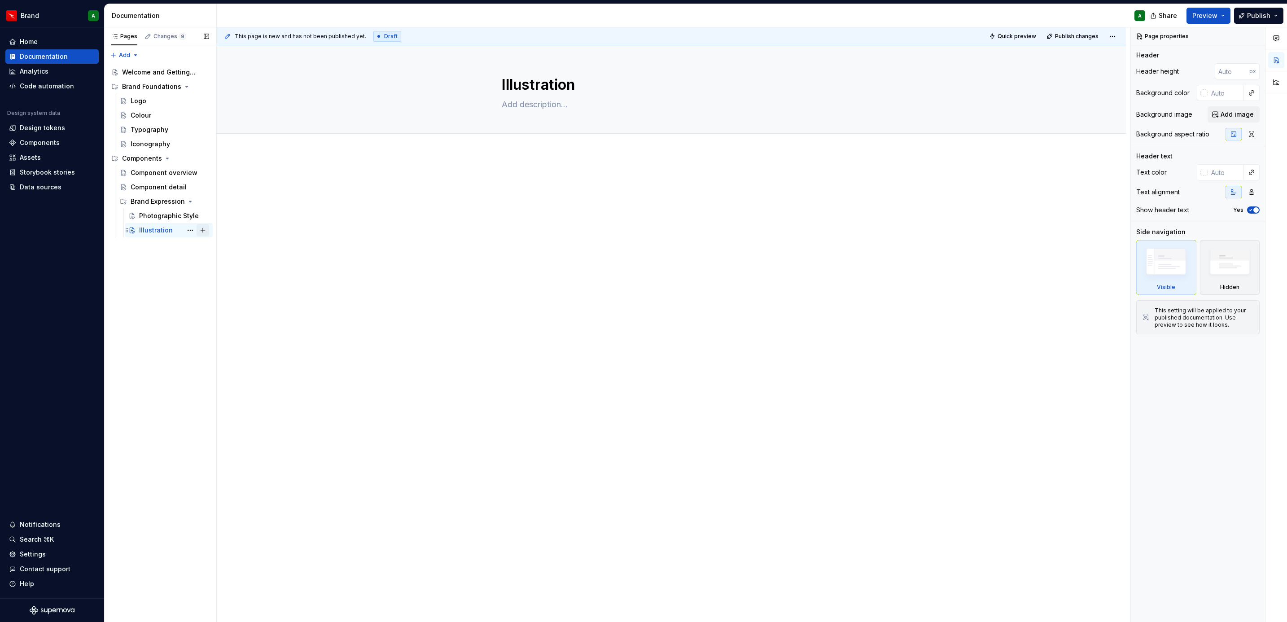
click at [203, 232] on button "Page tree" at bounding box center [203, 230] width 13 height 13
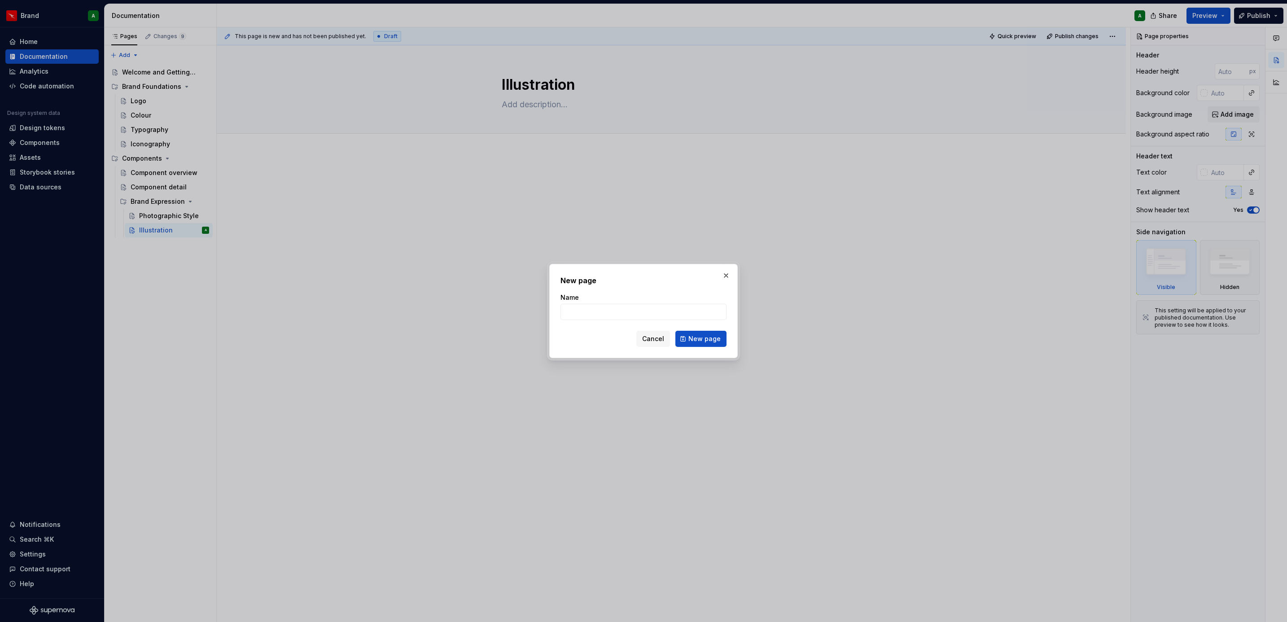
type textarea "*"
type input "Motion"
click button "New page" at bounding box center [700, 339] width 51 height 16
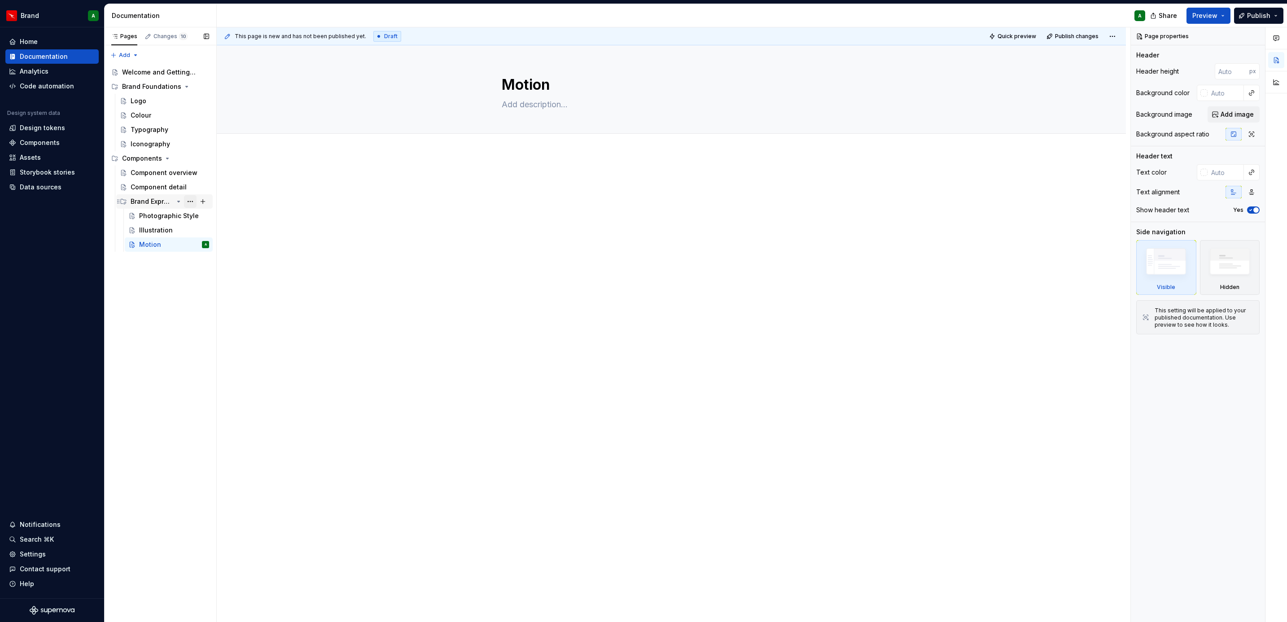
click at [192, 203] on button "Page tree" at bounding box center [190, 201] width 13 height 13
click at [248, 330] on div "Ungroup" at bounding box center [245, 329] width 88 height 9
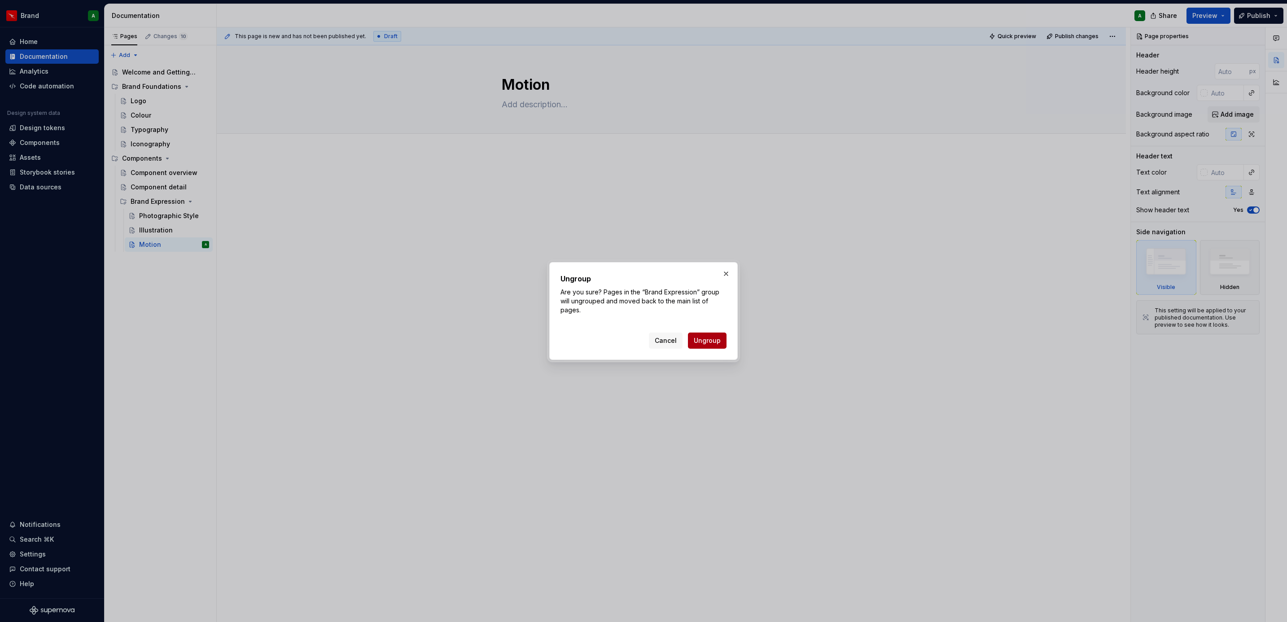
click at [708, 344] on span "Ungroup" at bounding box center [707, 340] width 27 height 9
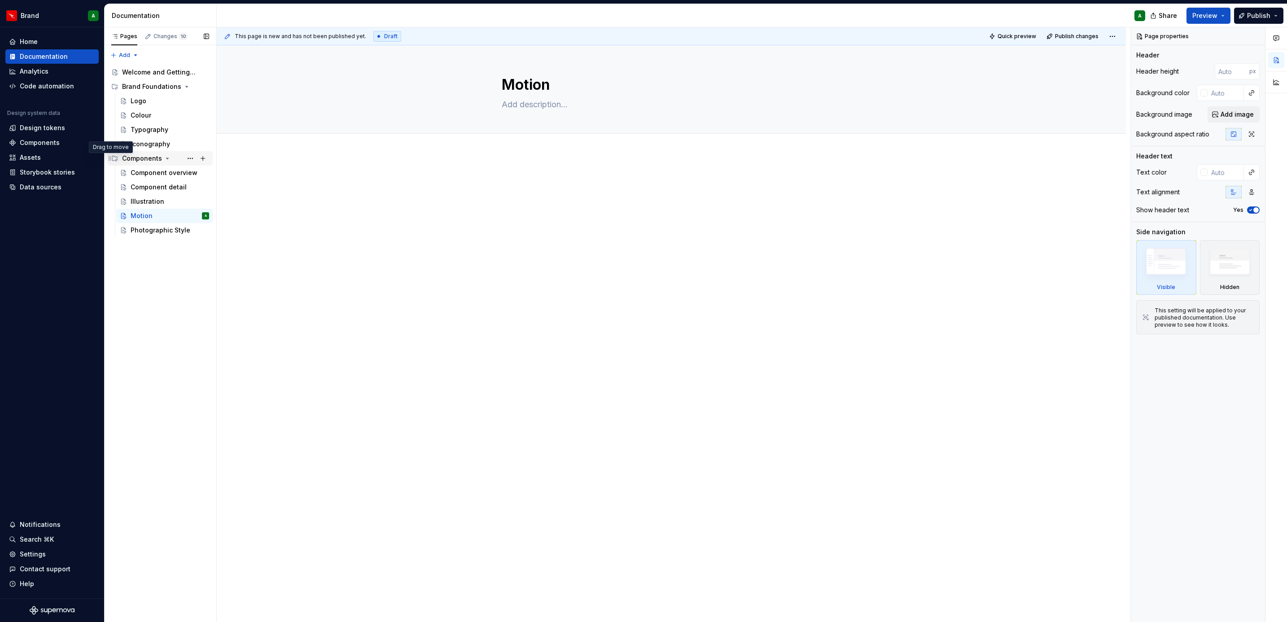
click at [112, 159] on icon "Page tree" at bounding box center [109, 158] width 7 height 7
type textarea "*"
click at [114, 54] on div "Pages Changes 10 Add Accessibility guide for tree Page tree. Navigate the tree …" at bounding box center [160, 324] width 112 height 595
click at [154, 85] on div "New group" at bounding box center [153, 87] width 58 height 9
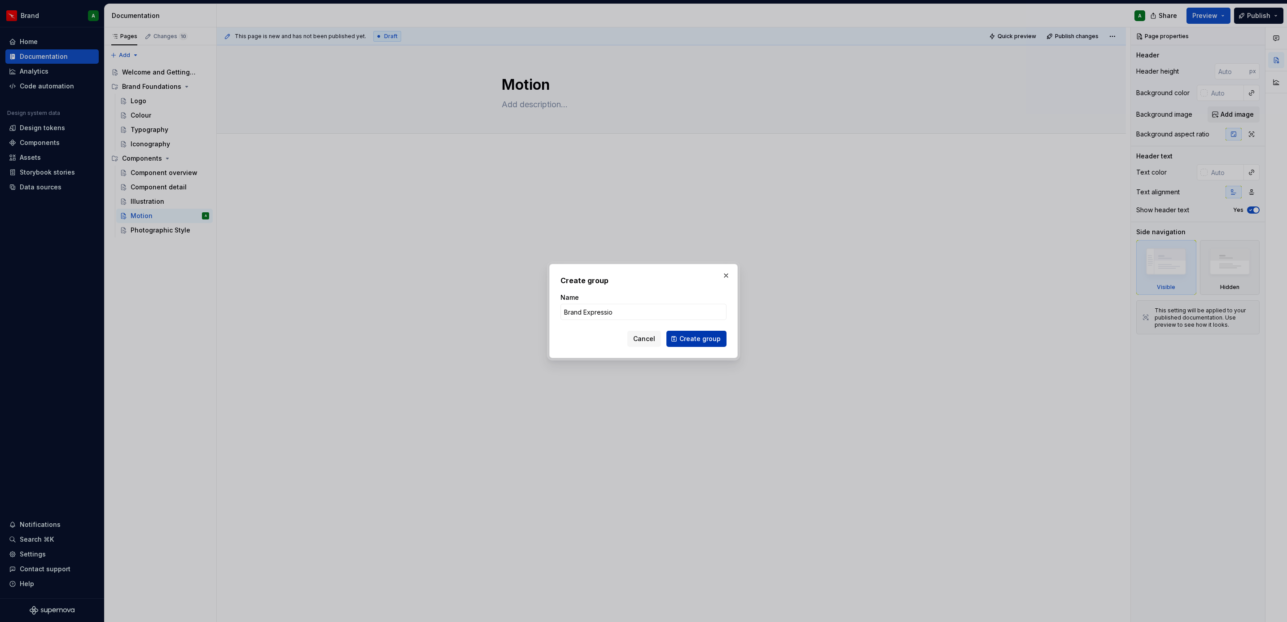
type input "Brand Expression"
click button "Create group" at bounding box center [696, 339] width 60 height 16
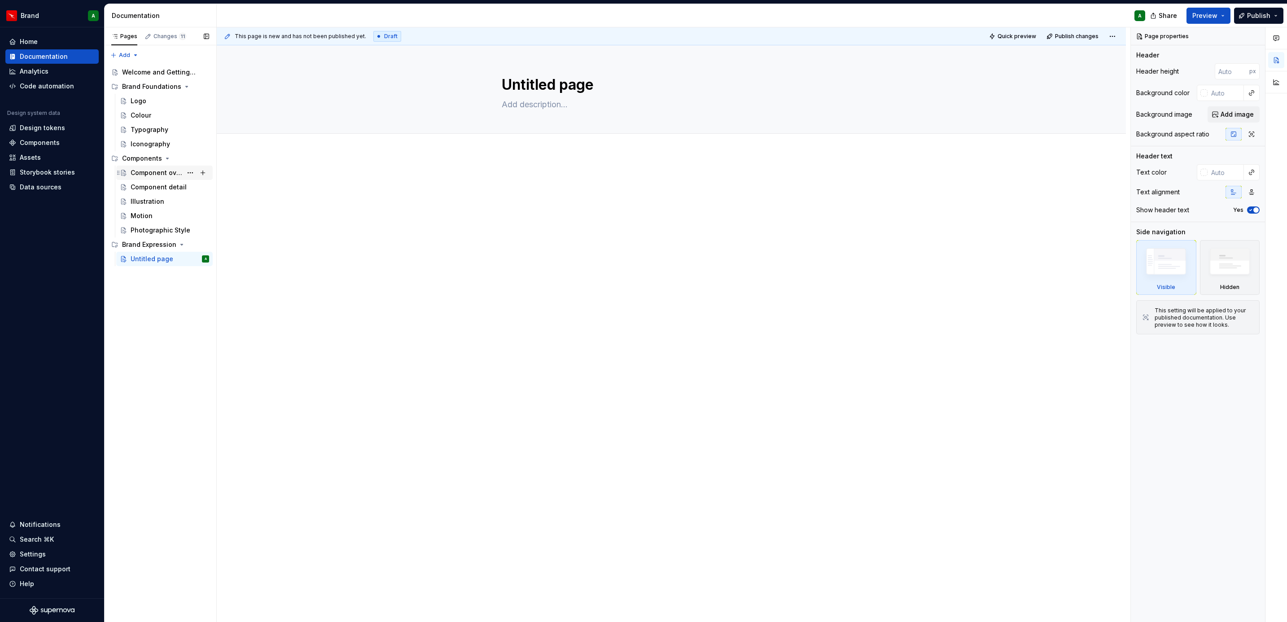
click at [159, 167] on div "Component overview" at bounding box center [170, 173] width 79 height 13
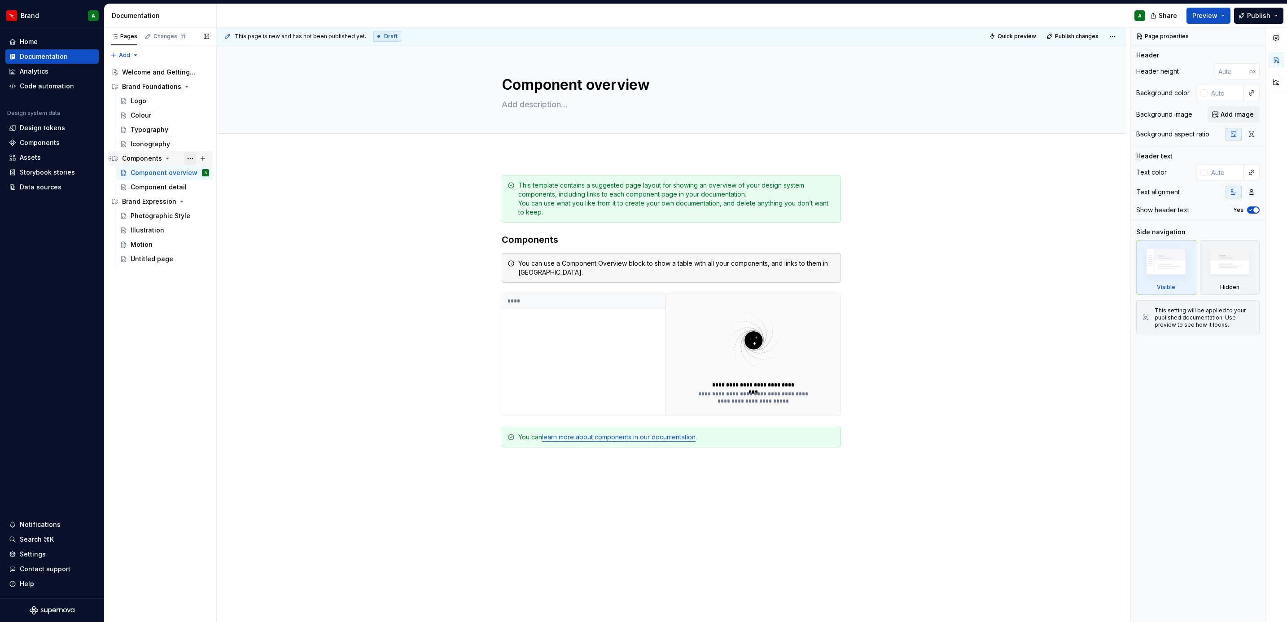
click at [193, 159] on button "Page tree" at bounding box center [190, 158] width 13 height 13
click at [232, 318] on div "Delete group" at bounding box center [245, 319] width 88 height 9
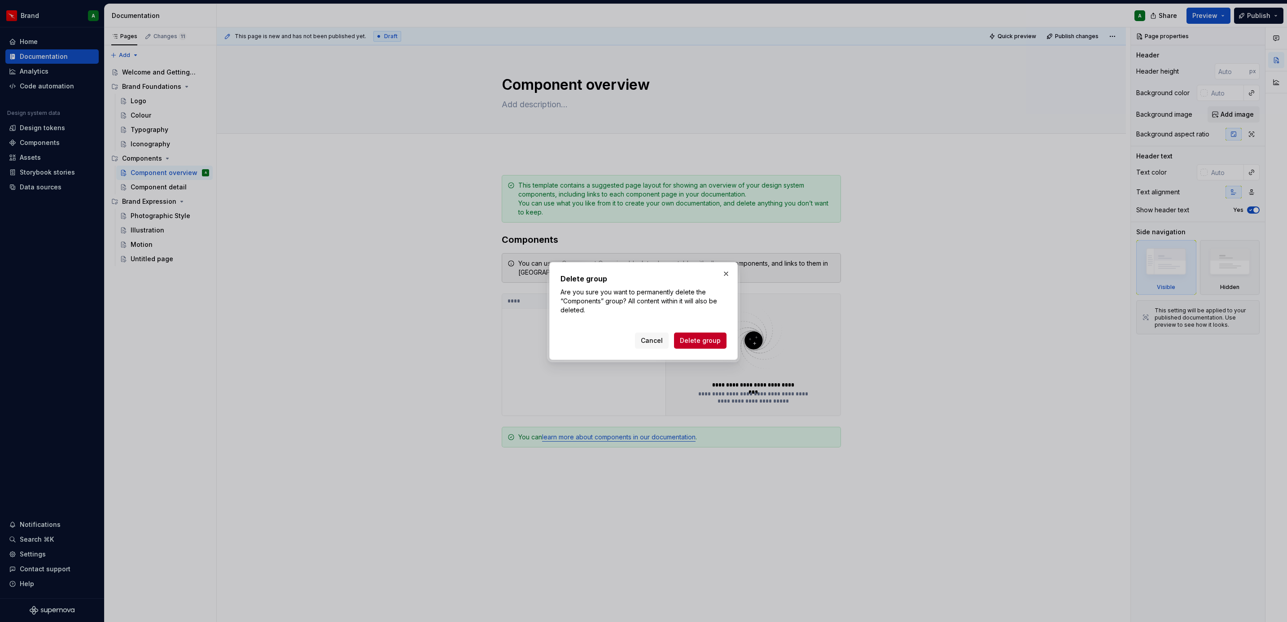
click at [710, 345] on span "Delete group" at bounding box center [700, 340] width 41 height 9
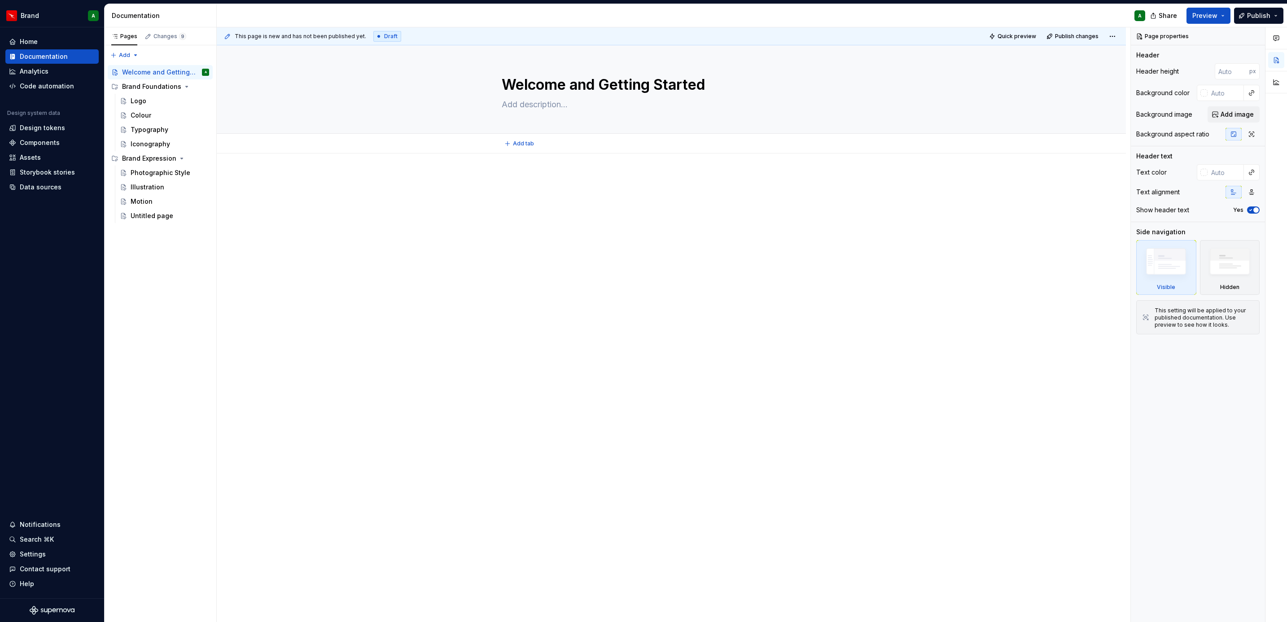
type textarea "*"
click at [124, 52] on div "Pages Changes 9 Add Accessibility guide for tree Page tree. Navigate the tree w…" at bounding box center [160, 324] width 112 height 595
click at [144, 83] on div "New group" at bounding box center [153, 87] width 58 height 9
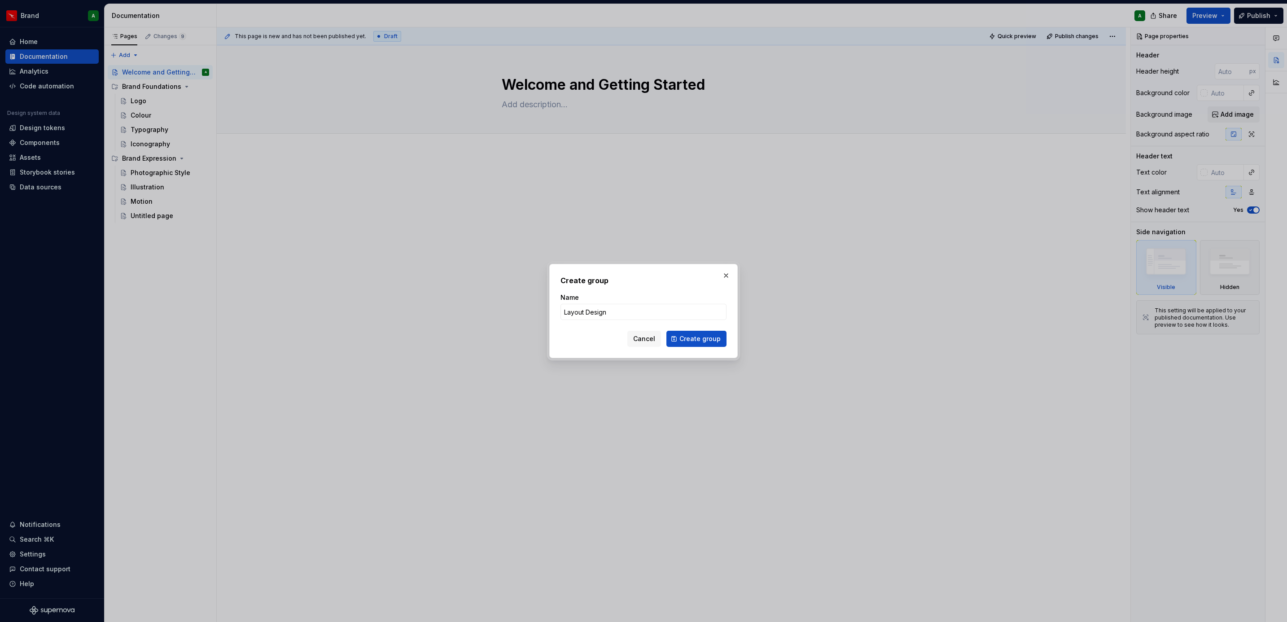
type input "Layout Design"
click button "Create group" at bounding box center [696, 339] width 60 height 16
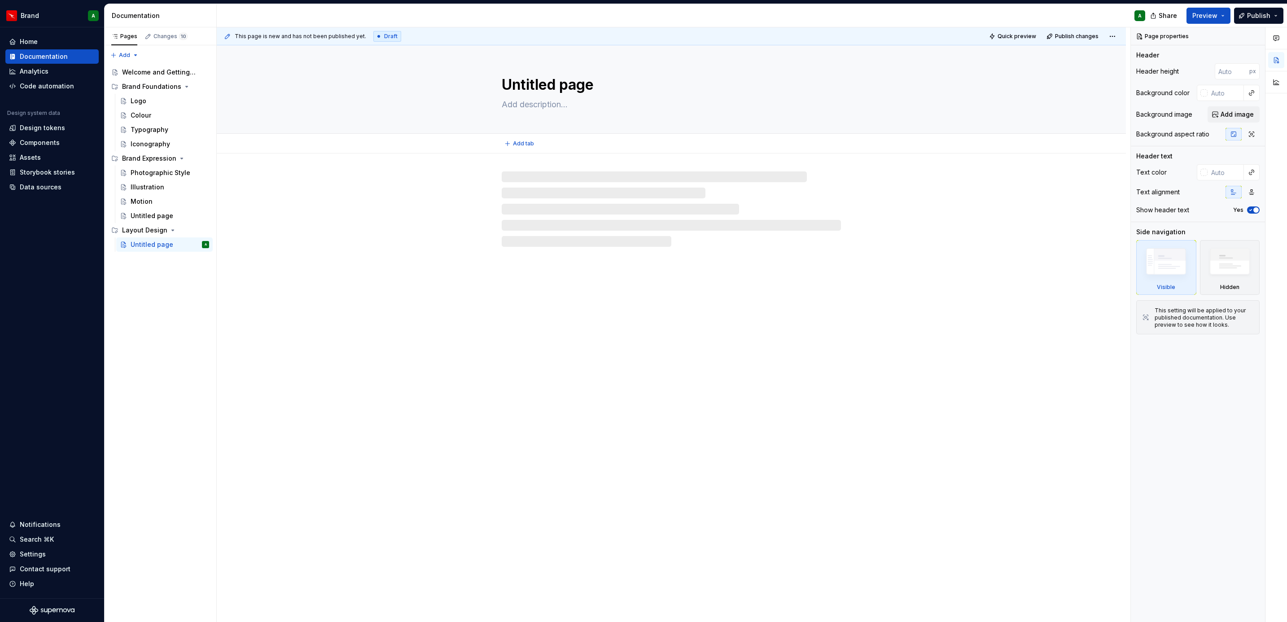
click at [543, 86] on textarea "Untitled page" at bounding box center [669, 85] width 339 height 22
click at [133, 245] on div "Untitled page" at bounding box center [152, 244] width 43 height 9
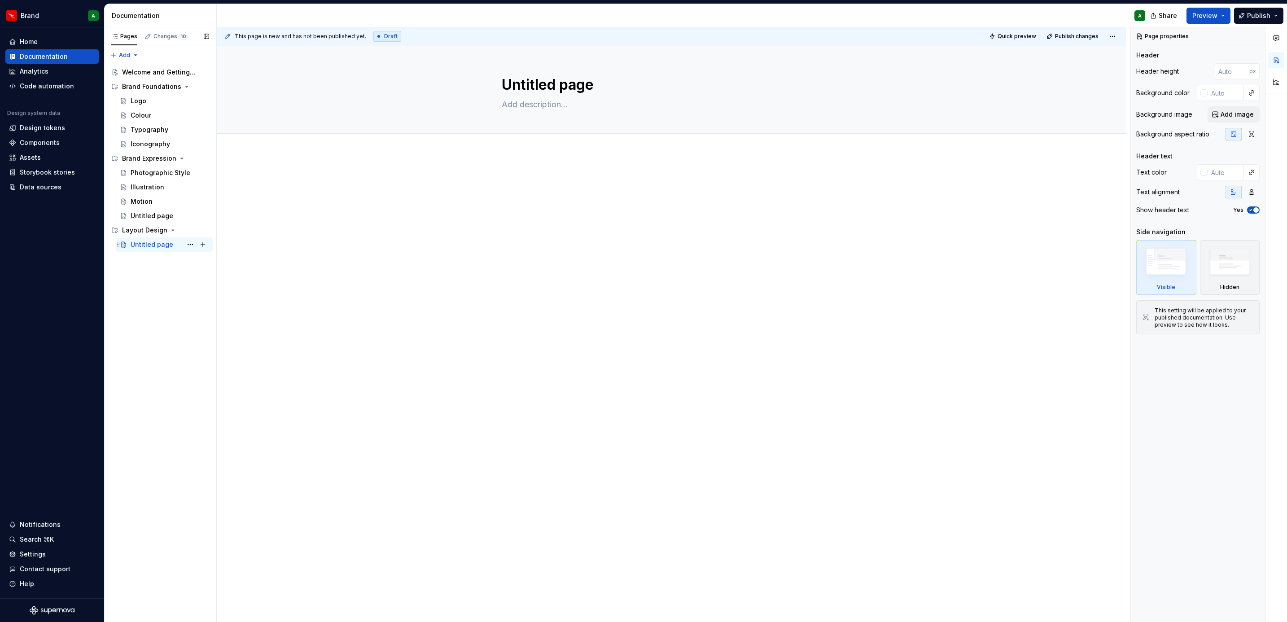
click at [133, 245] on div "Untitled page" at bounding box center [152, 244] width 43 height 9
click at [548, 88] on textarea "Untitled page" at bounding box center [669, 85] width 339 height 22
type textarea "*"
type textarea "I"
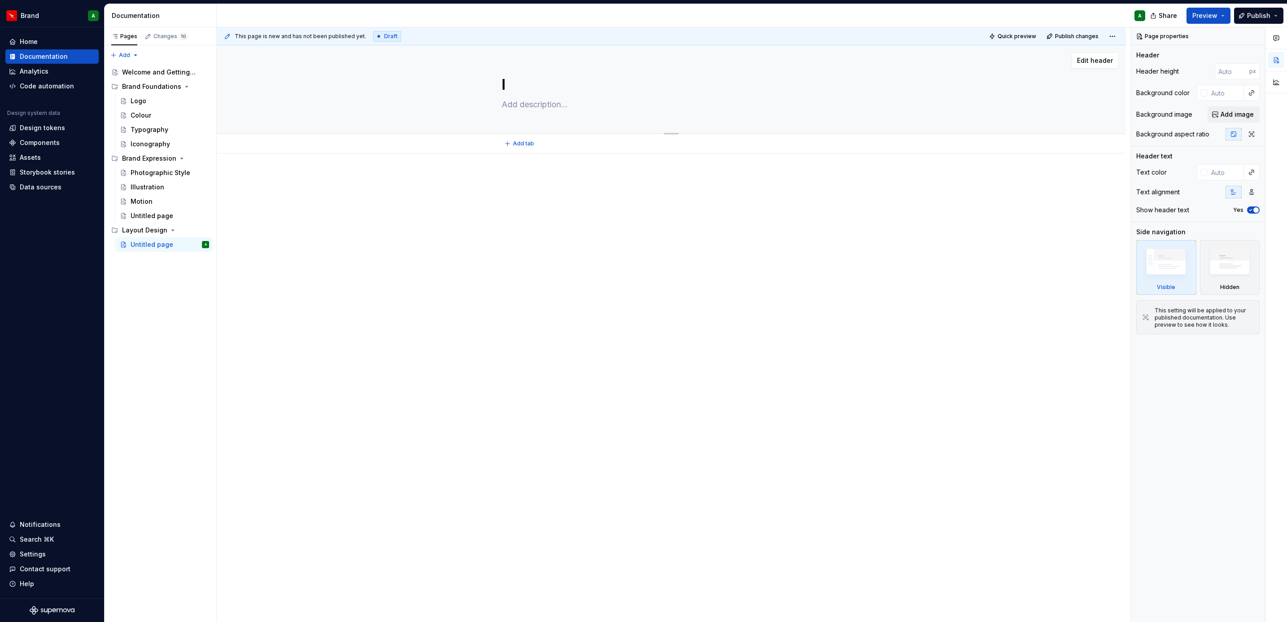
type textarea "*"
type textarea "In"
type textarea "*"
type textarea "Int"
type textarea "*"
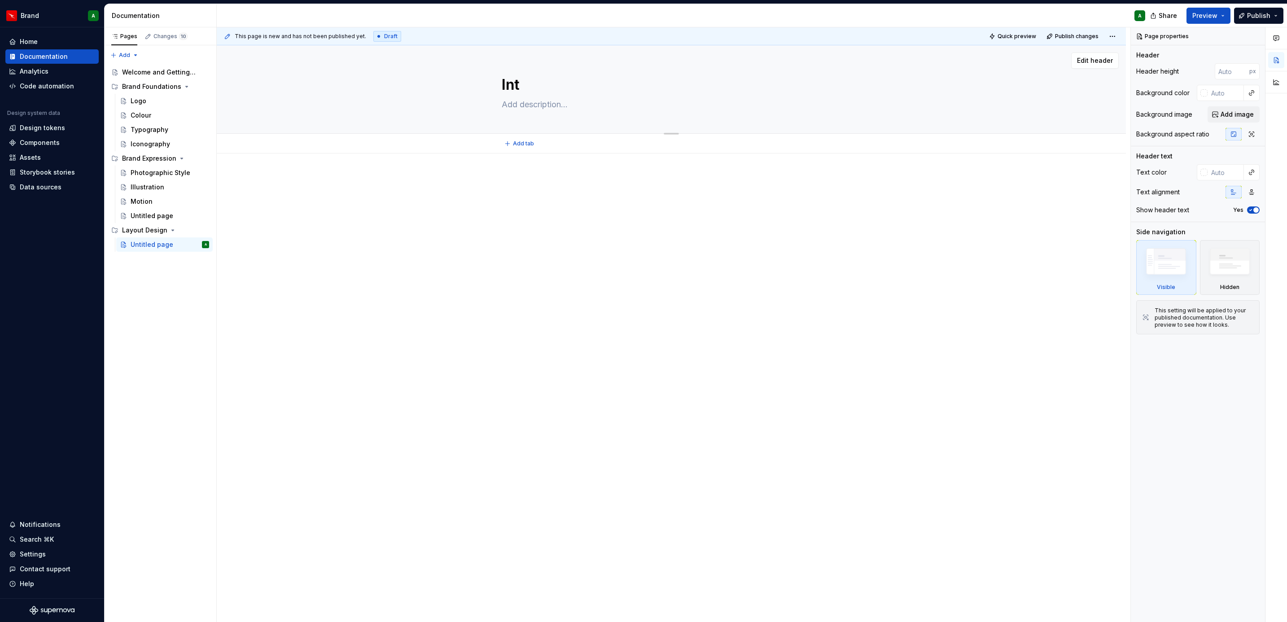
type textarea "Intr"
type textarea "*"
type textarea "Intro"
type textarea "*"
type textarea "Introd"
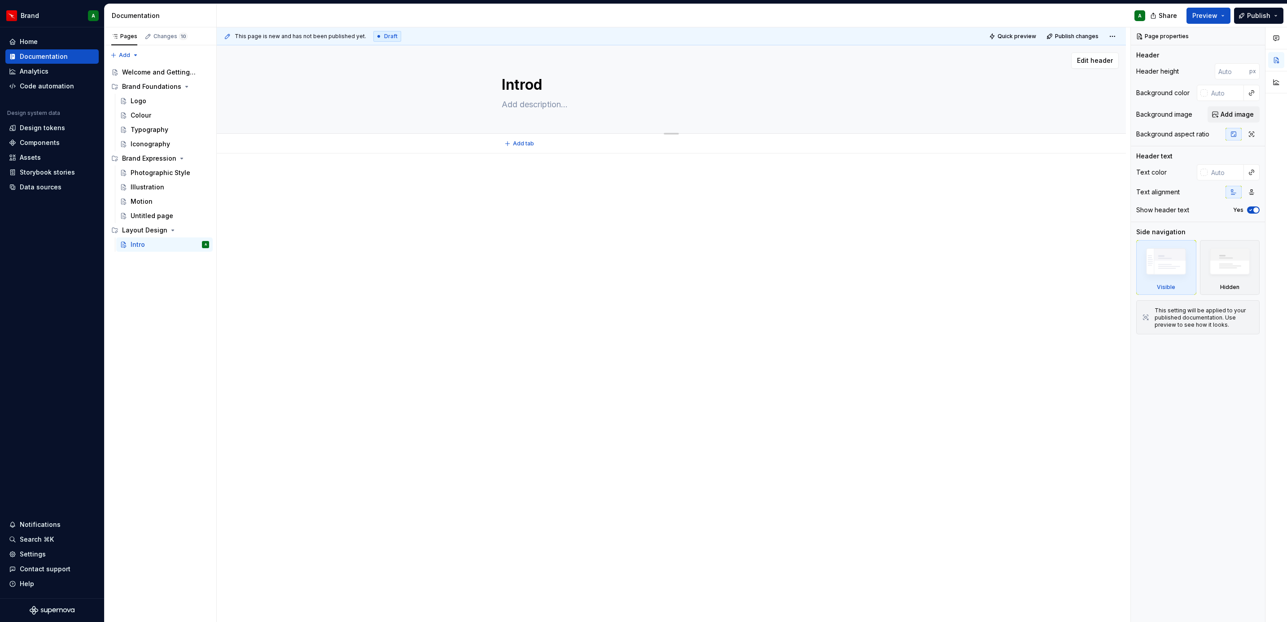
type textarea "*"
type textarea "Introdu"
type textarea "*"
type textarea "Introduc"
type textarea "*"
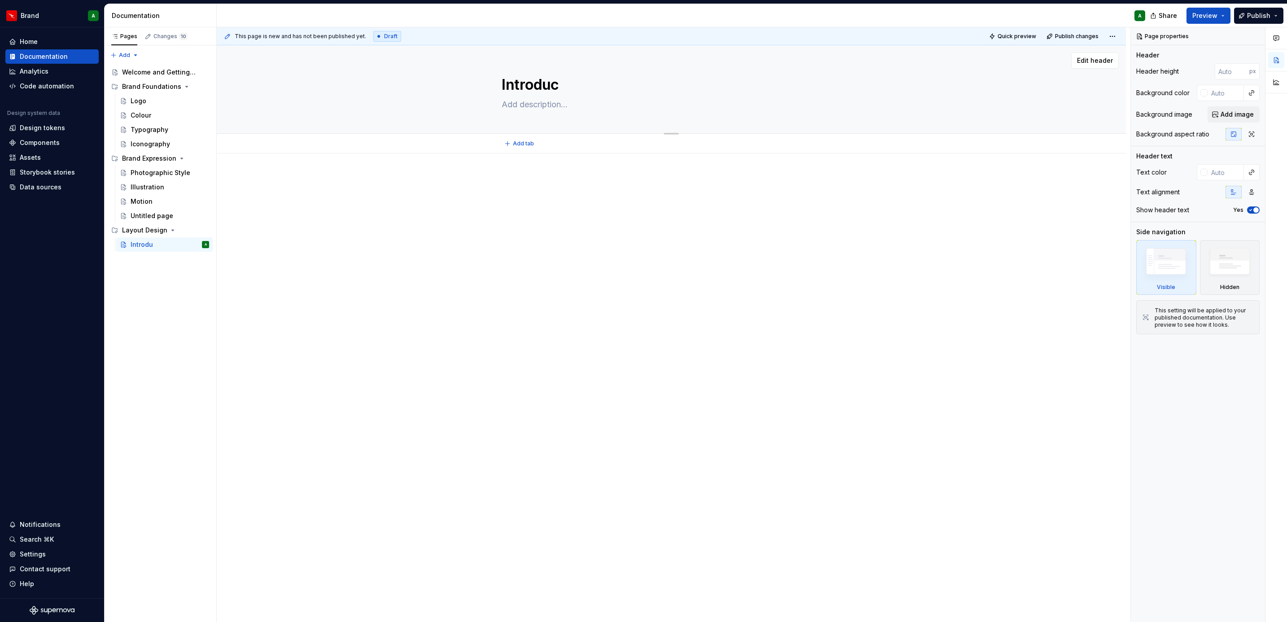
type textarea "Introduct"
type textarea "*"
type textarea "Introducti"
type textarea "*"
type textarea "Introductio"
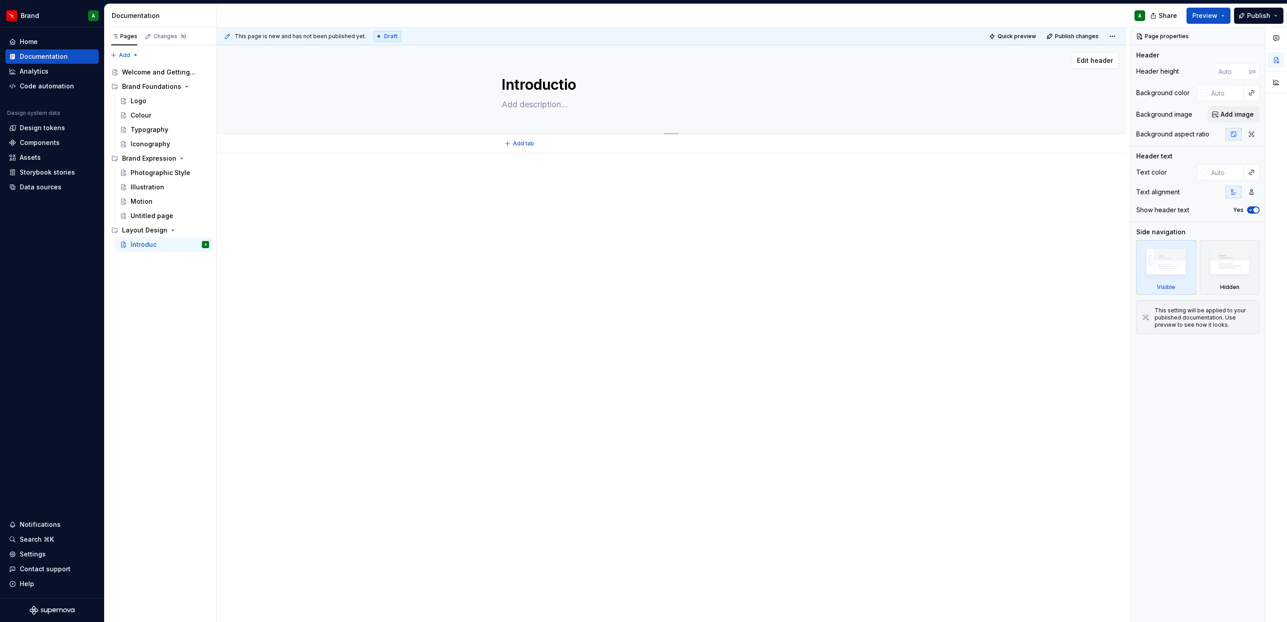
type textarea "*"
type textarea "Introduction"
type textarea "*"
type textarea "Introduction"
click at [204, 244] on button "Page tree" at bounding box center [203, 244] width 13 height 13
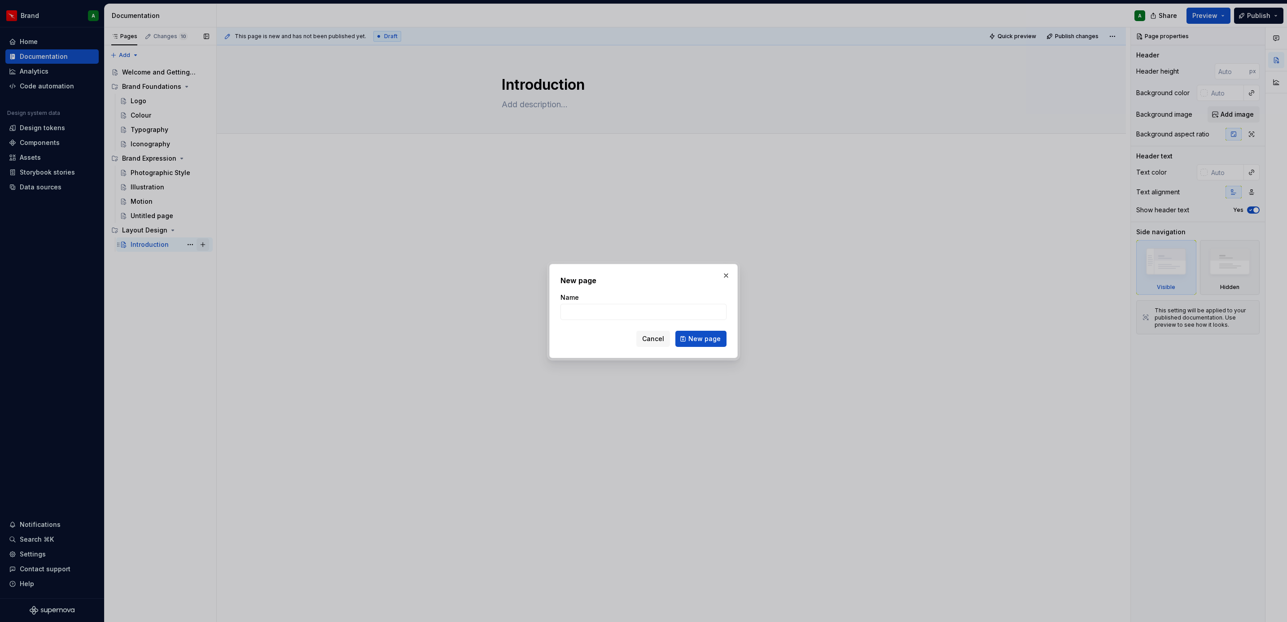
type textarea "*"
type input "General"
type textarea "*"
type input "General Rules"
click button "New page" at bounding box center [700, 339] width 51 height 16
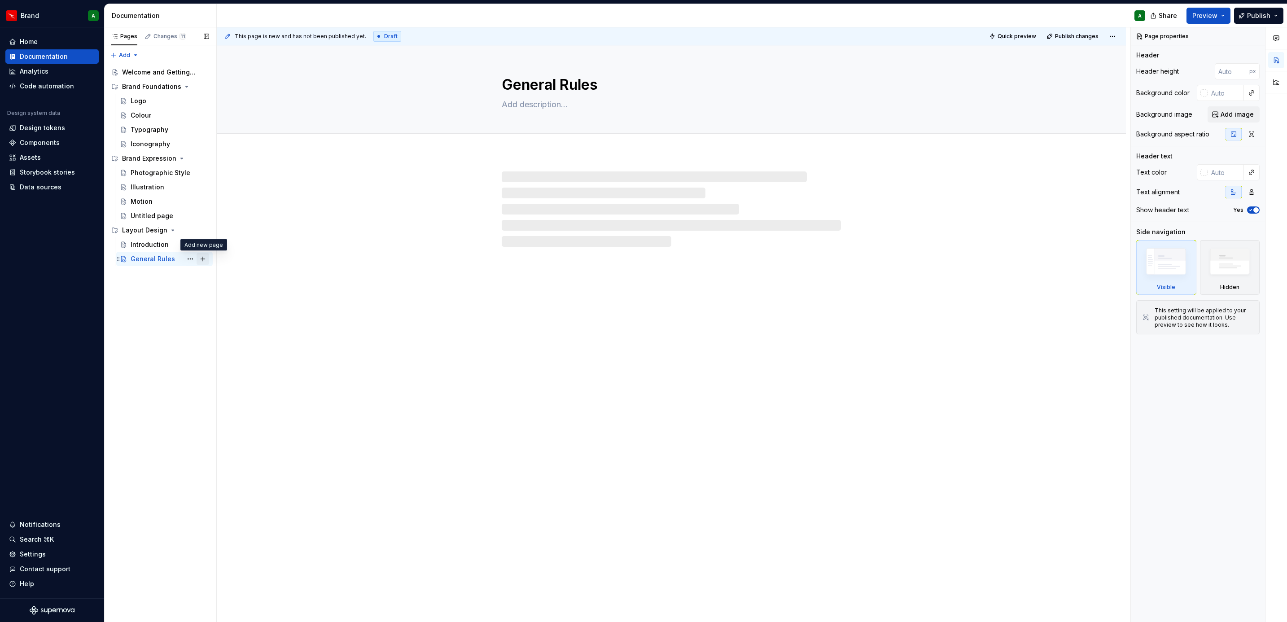
click at [201, 260] on button "Page tree" at bounding box center [203, 259] width 13 height 13
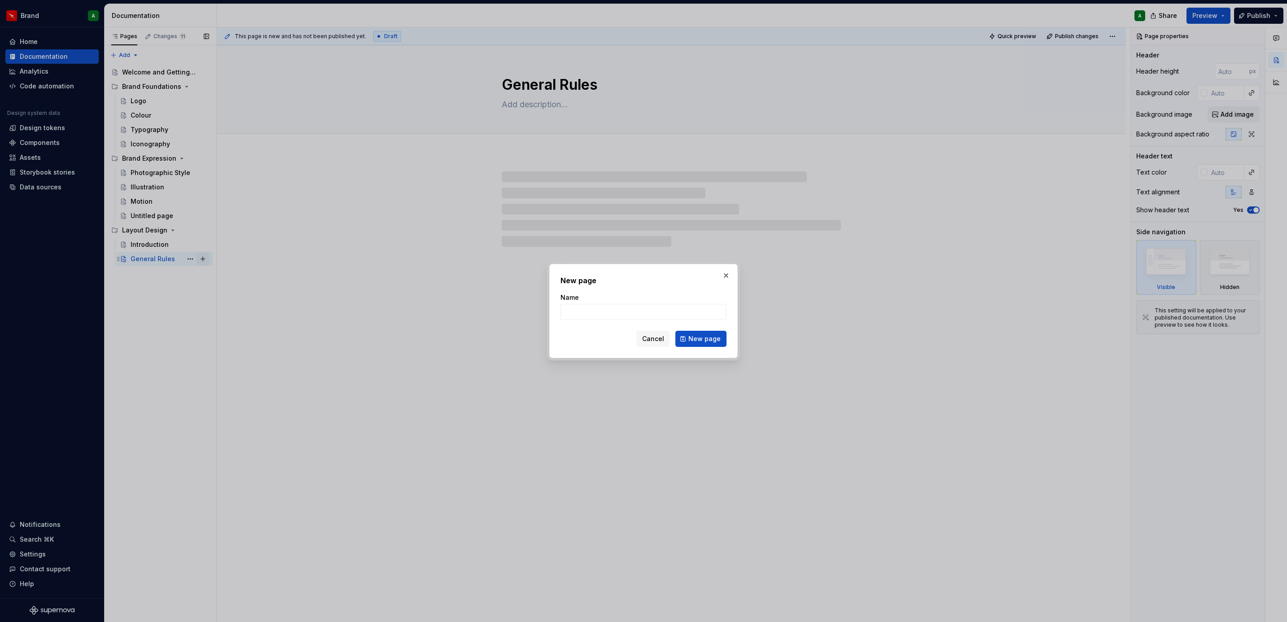
type textarea "*"
type input "Grap"
type textarea "*"
type input "Graphic Element"
type textarea "*"
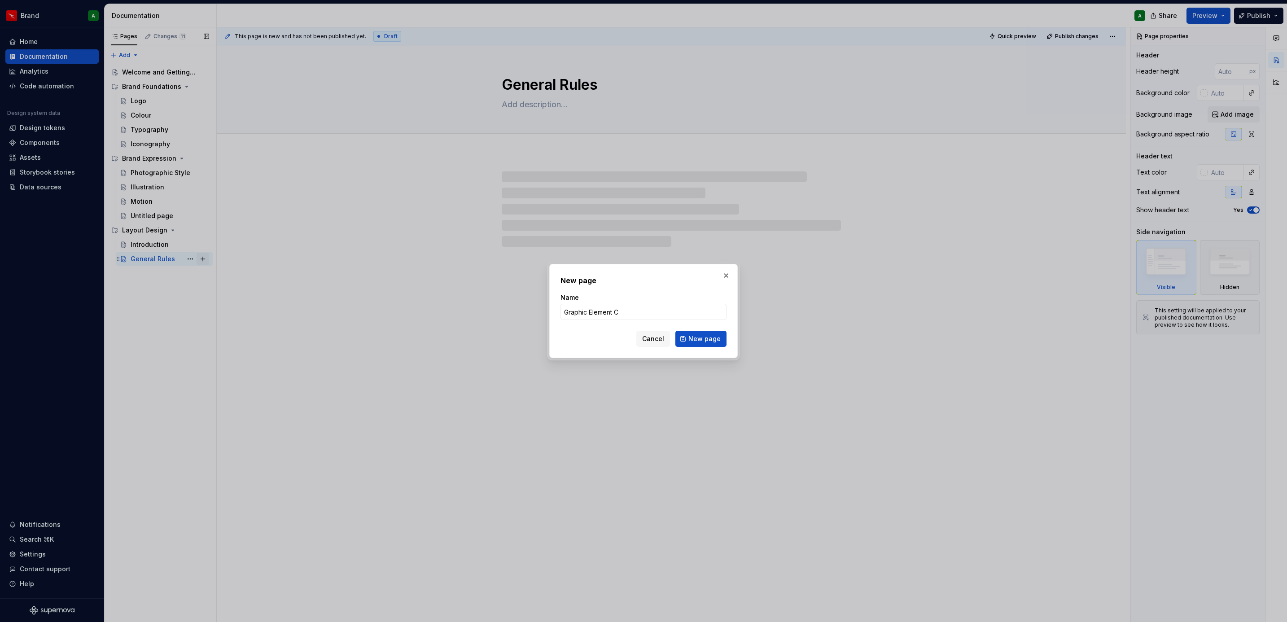
type input "Graphic Element Ca"
type textarea "*"
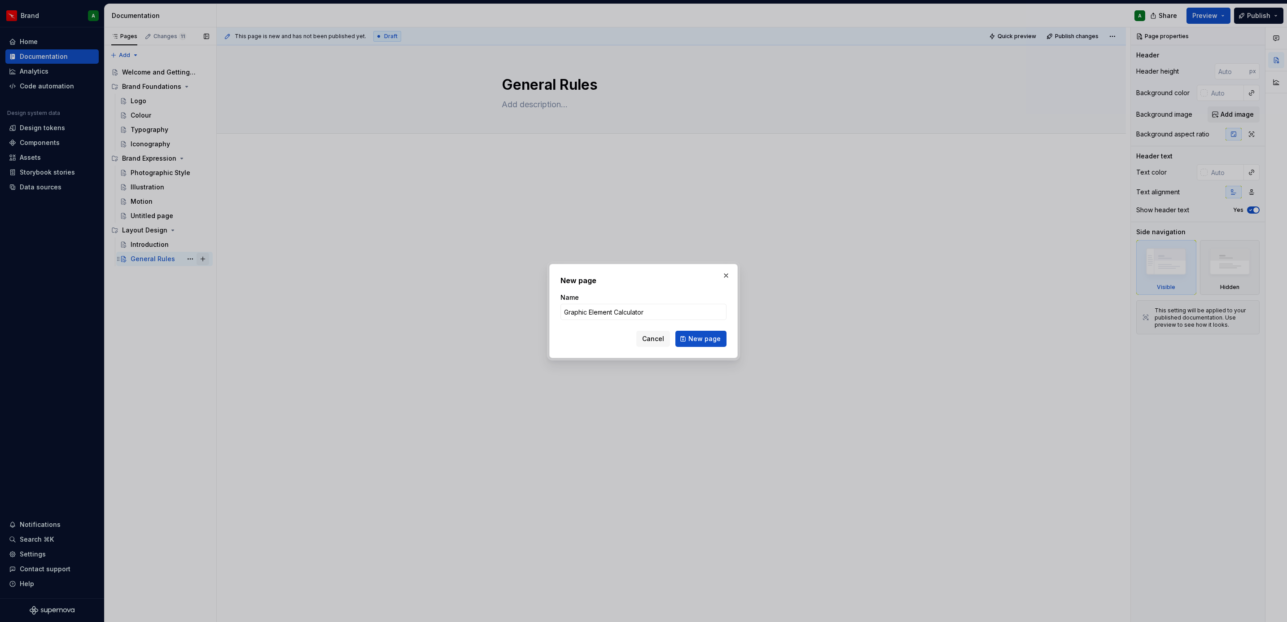
type input "Graphic Element Calculator"
click button "New page" at bounding box center [700, 339] width 51 height 16
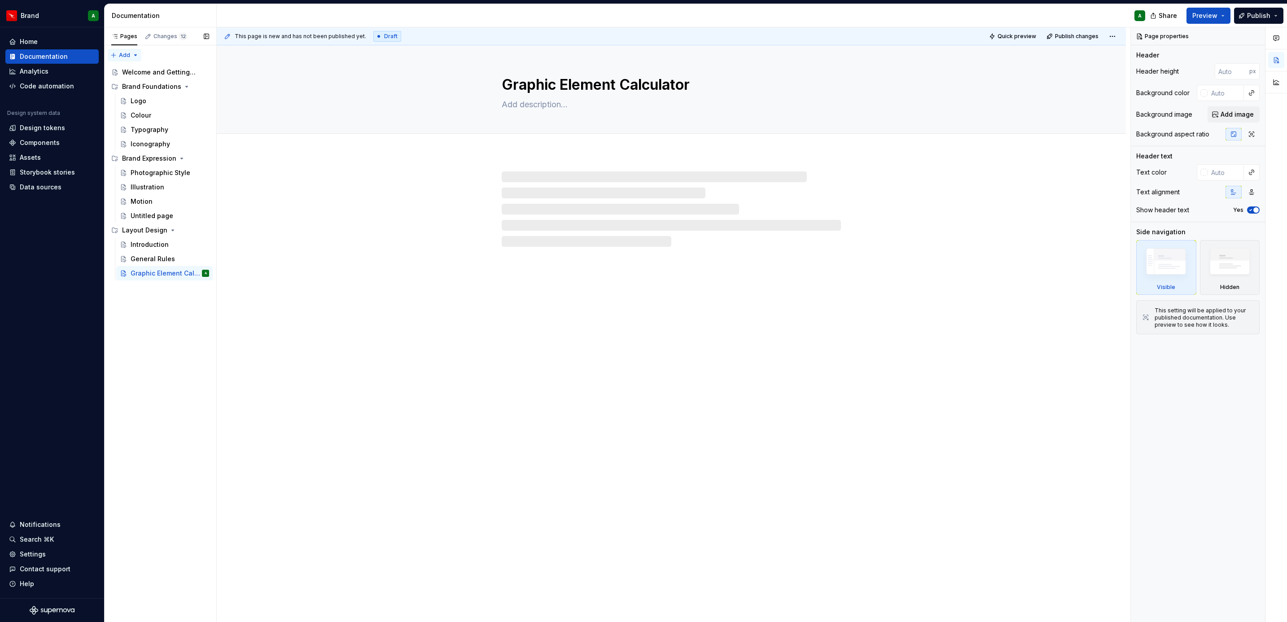
click at [134, 56] on div "Pages Changes 12 Add Accessibility guide for tree Page tree. Navigate the tree …" at bounding box center [160, 324] width 112 height 595
click at [148, 85] on div "New group" at bounding box center [153, 87] width 58 height 9
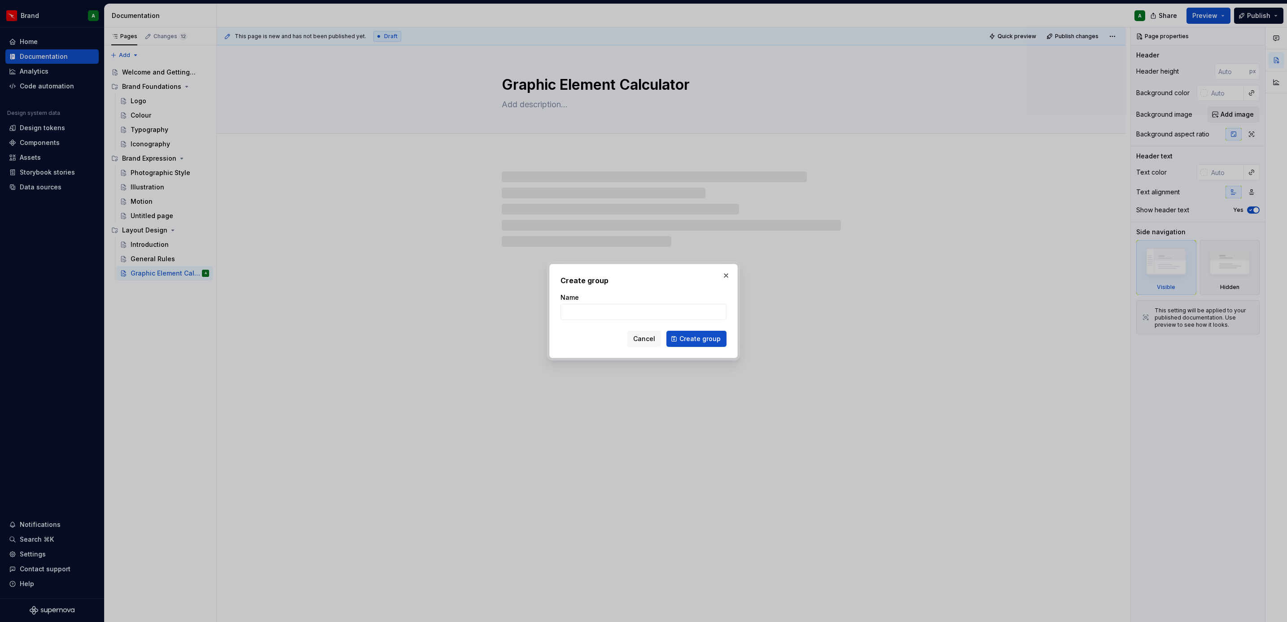
type textarea "*"
type input "Con"
type textarea "*"
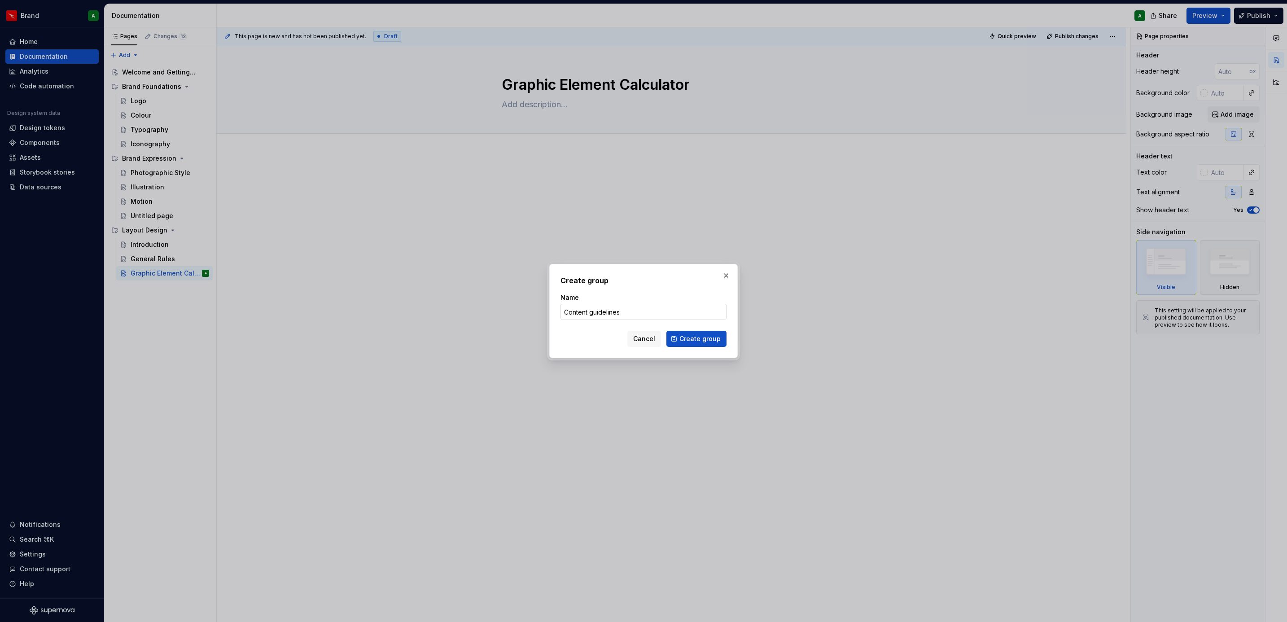
click at [591, 310] on input "Content guidelines" at bounding box center [644, 312] width 166 height 16
type input "Content Guidelines"
click button "Create group" at bounding box center [696, 339] width 60 height 16
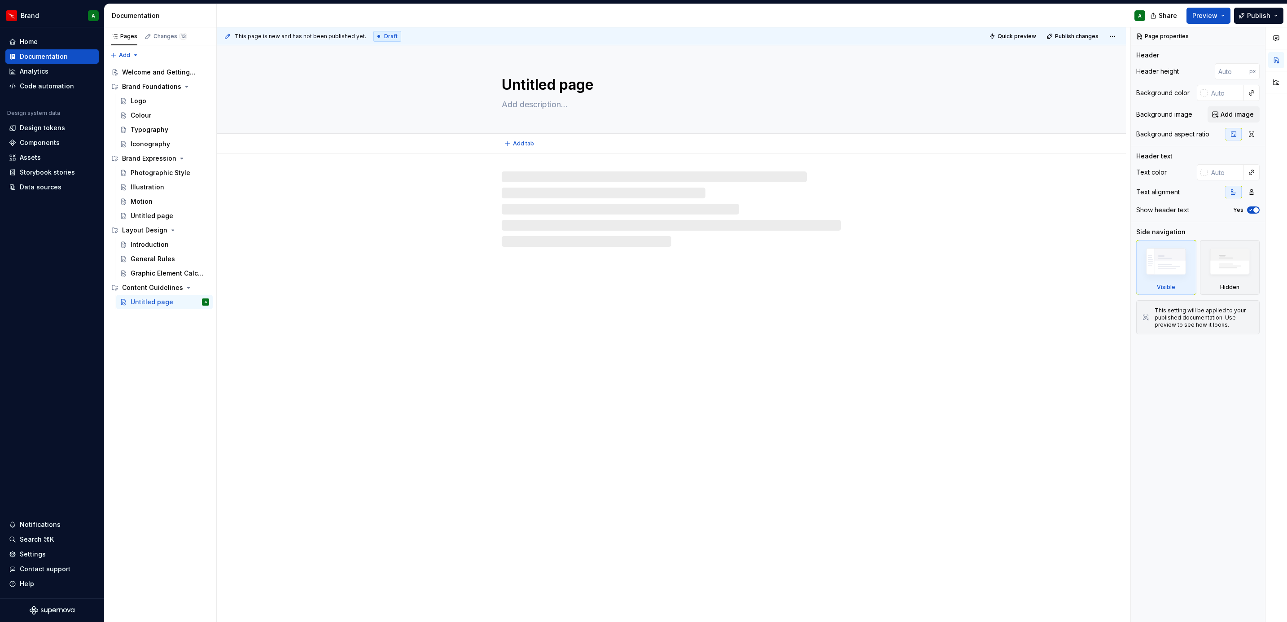
click at [532, 79] on textarea "Untitled page" at bounding box center [669, 85] width 339 height 22
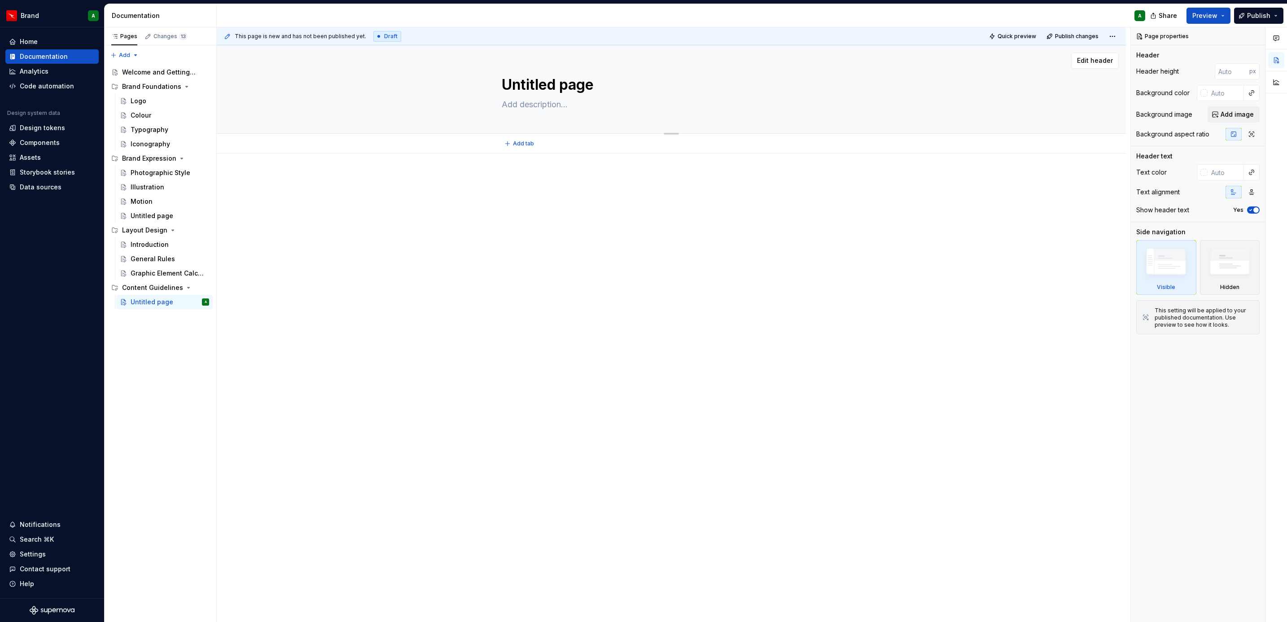
click at [532, 79] on textarea "Untitled page" at bounding box center [669, 85] width 339 height 22
click at [554, 81] on textarea "Untitled page" at bounding box center [669, 85] width 339 height 22
type textarea "*"
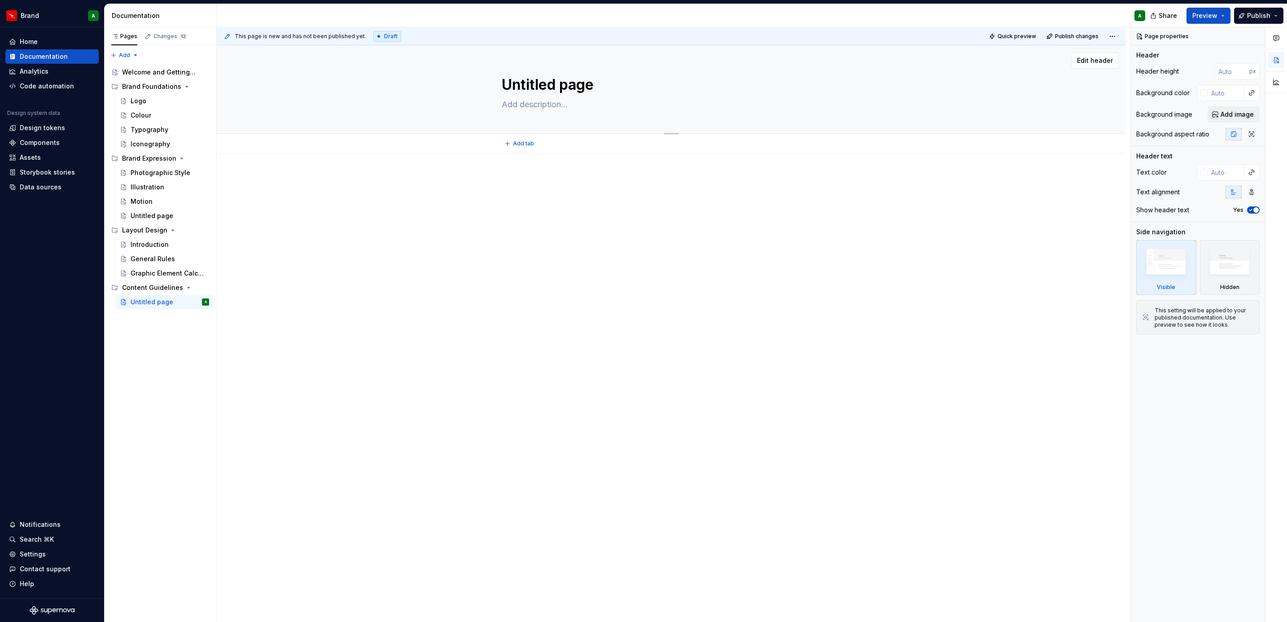
type textarea "T"
type textarea "*"
type textarea "To"
type textarea "*"
type textarea "Ton"
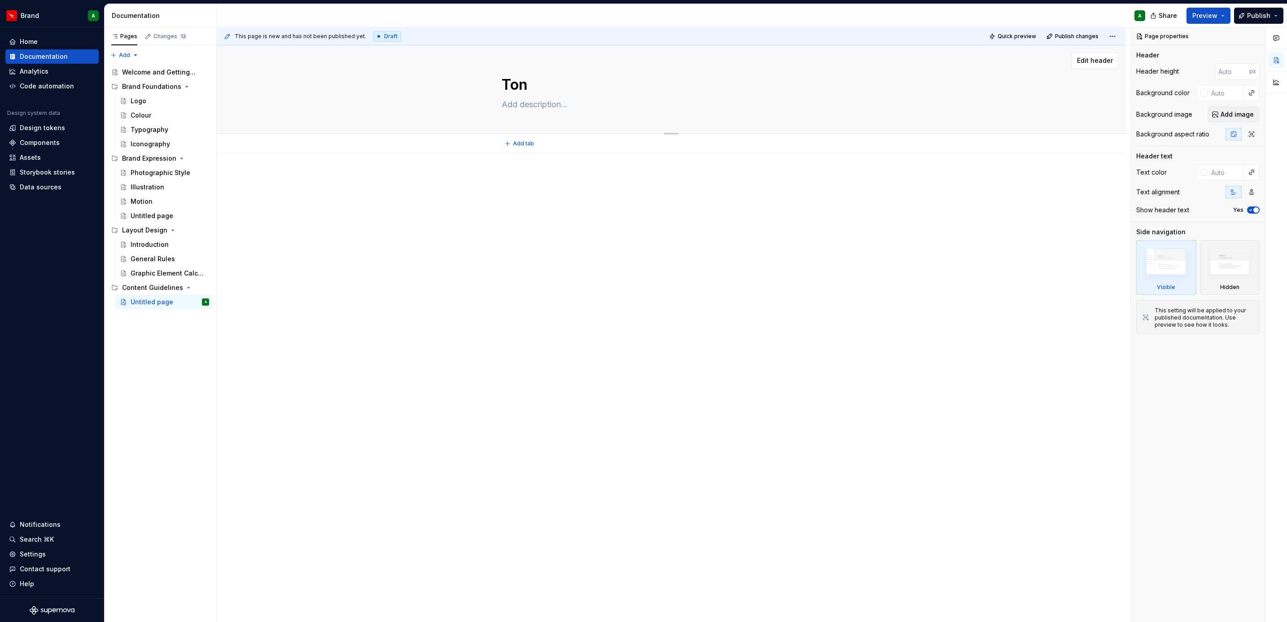
type textarea "*"
type textarea "Tone"
type textarea "*"
type textarea "Tone o"
type textarea "*"
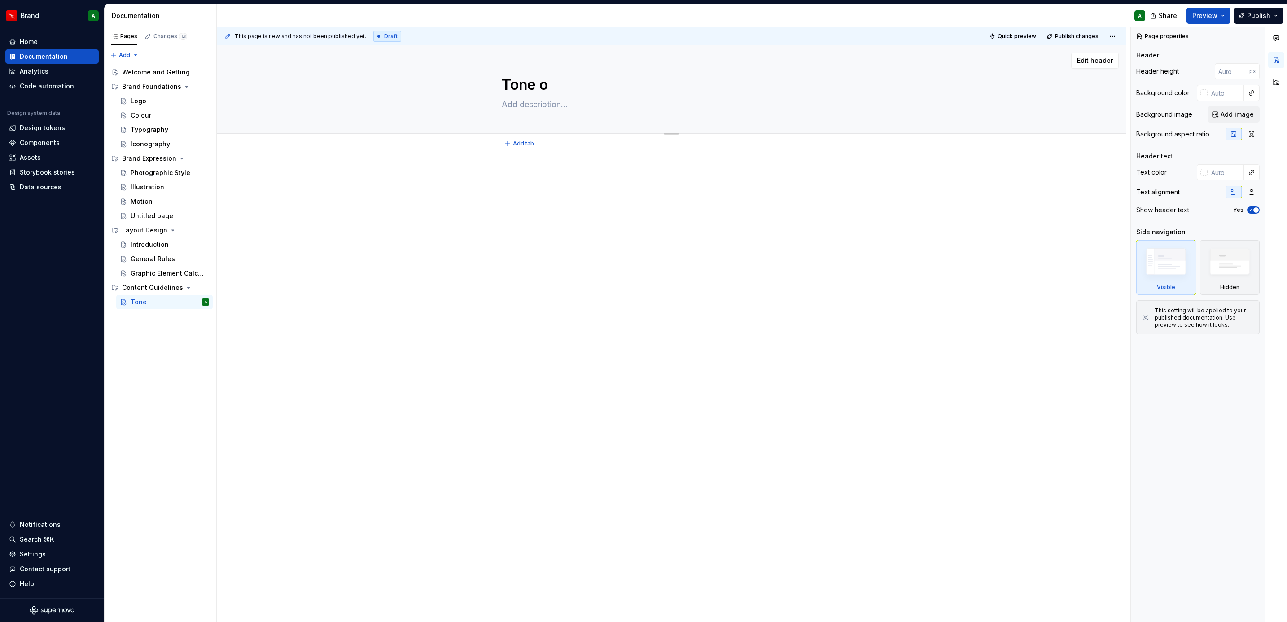
type textarea "Tone of"
type textarea "*"
type textarea "Tone of"
type textarea "*"
type textarea "Tone of V"
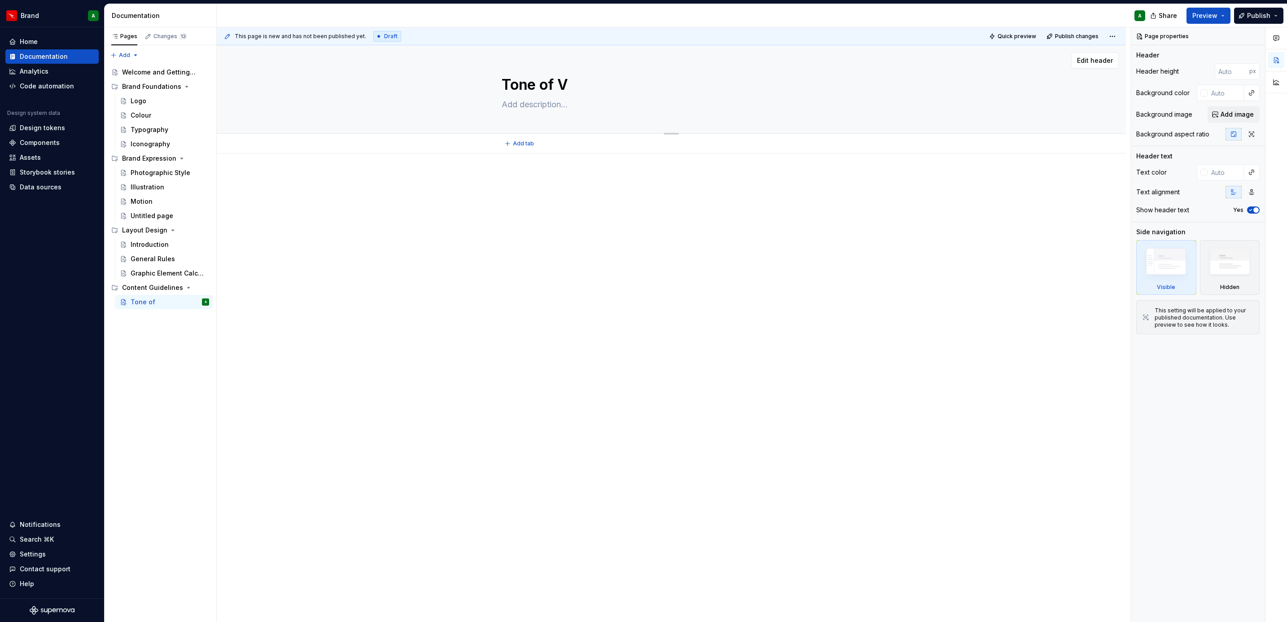
type textarea "*"
type textarea "Tone of Vo"
type textarea "*"
type textarea "Tone of Voi"
type textarea "*"
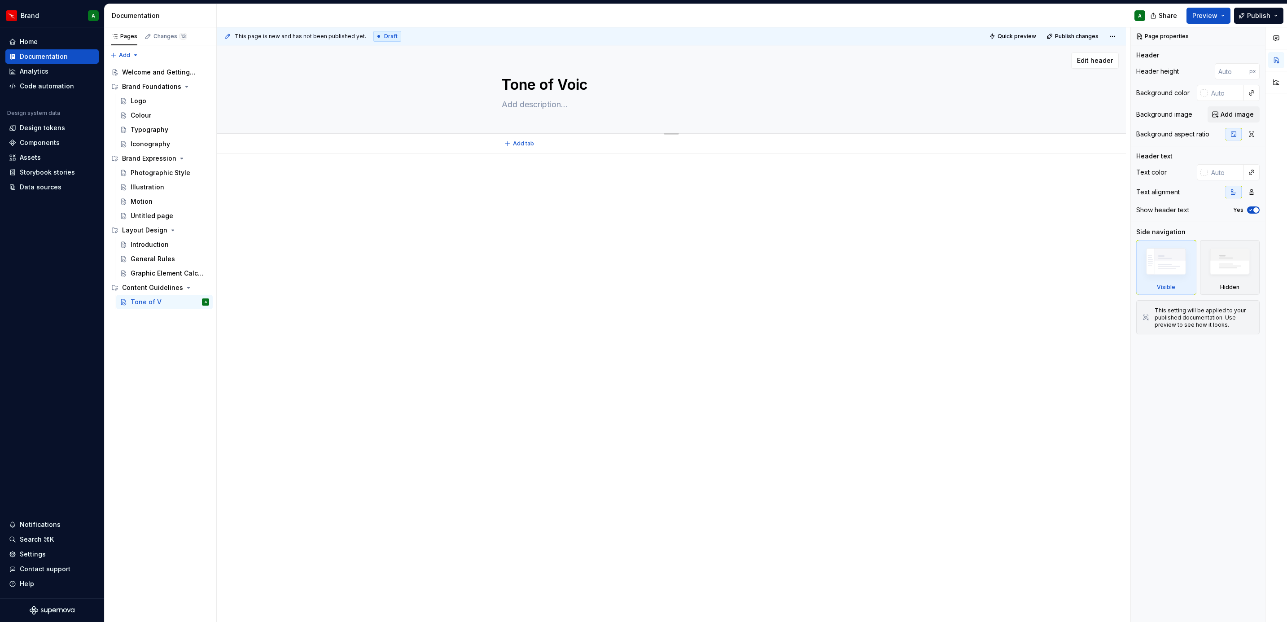
type textarea "Tone of Voice"
type textarea "*"
type textarea "Tone of Voice"
click at [205, 299] on button "Page tree" at bounding box center [203, 302] width 13 height 13
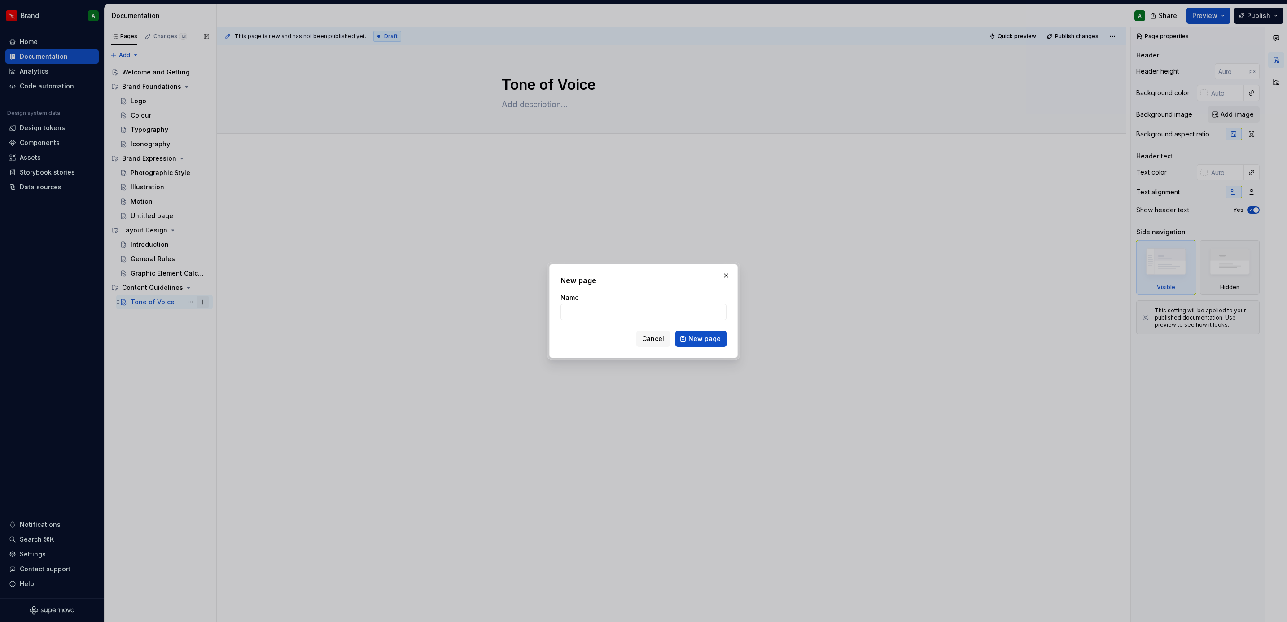
type textarea "*"
type input "WRiti"
type textarea "*"
type input "Wri"
type textarea "*"
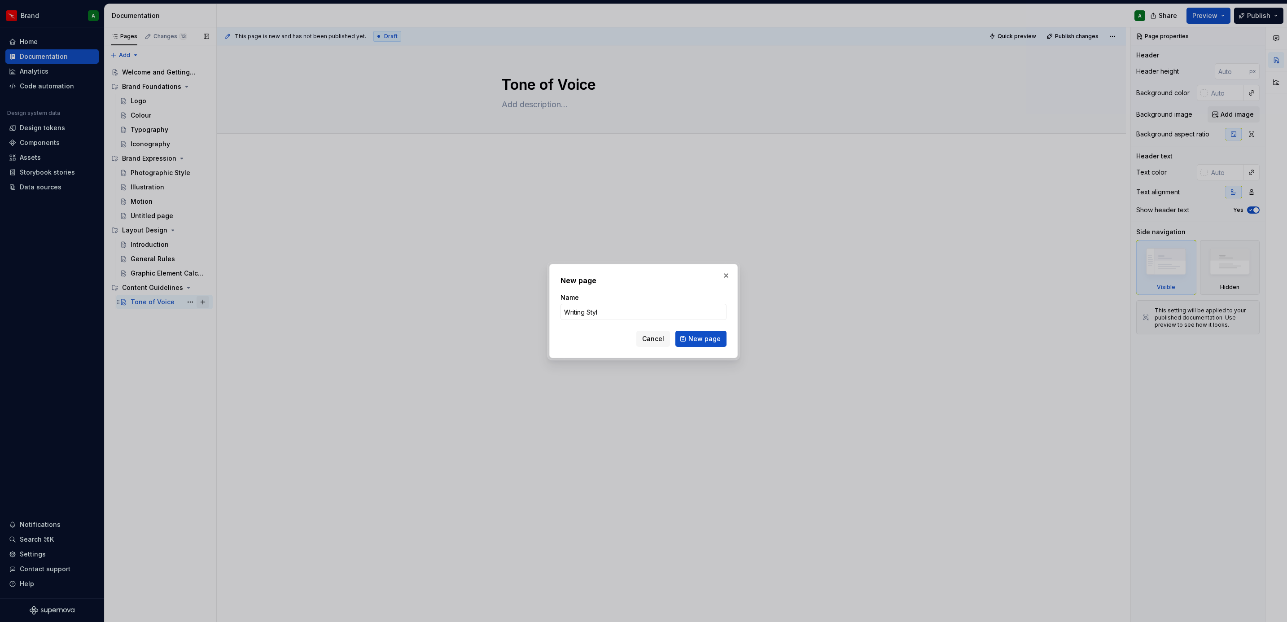
type input "Writing Style"
click button "New page" at bounding box center [700, 339] width 51 height 16
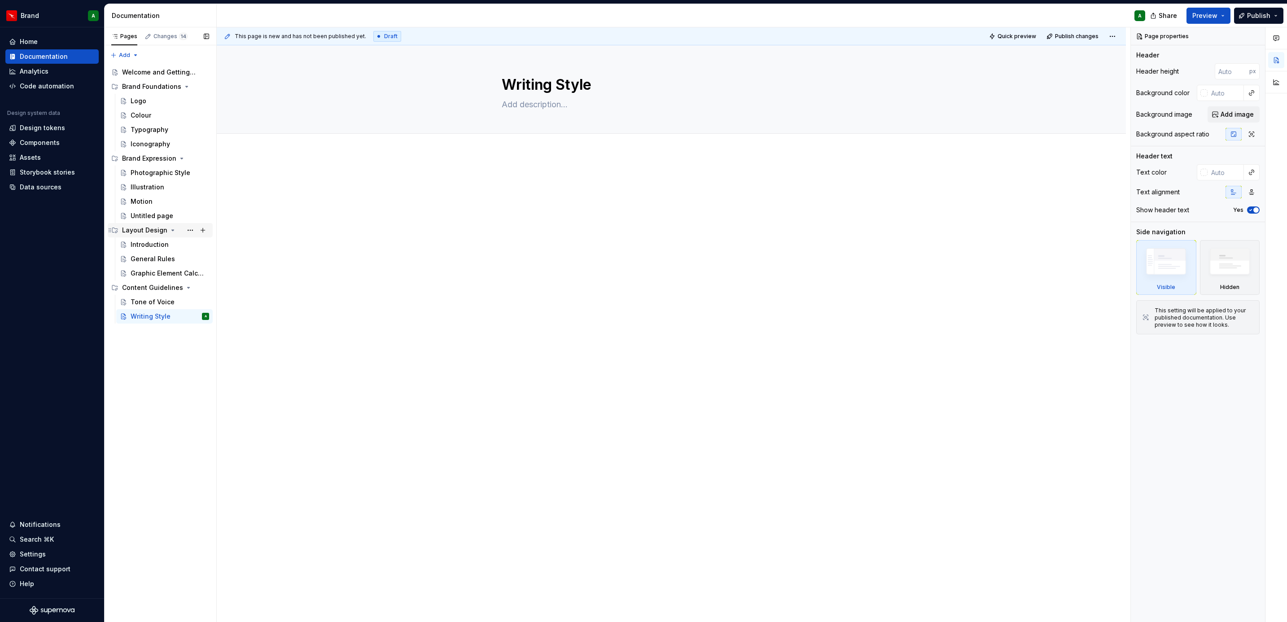
click at [155, 233] on div "Layout Design" at bounding box center [144, 230] width 45 height 9
click at [157, 244] on div "Introduction" at bounding box center [150, 244] width 38 height 9
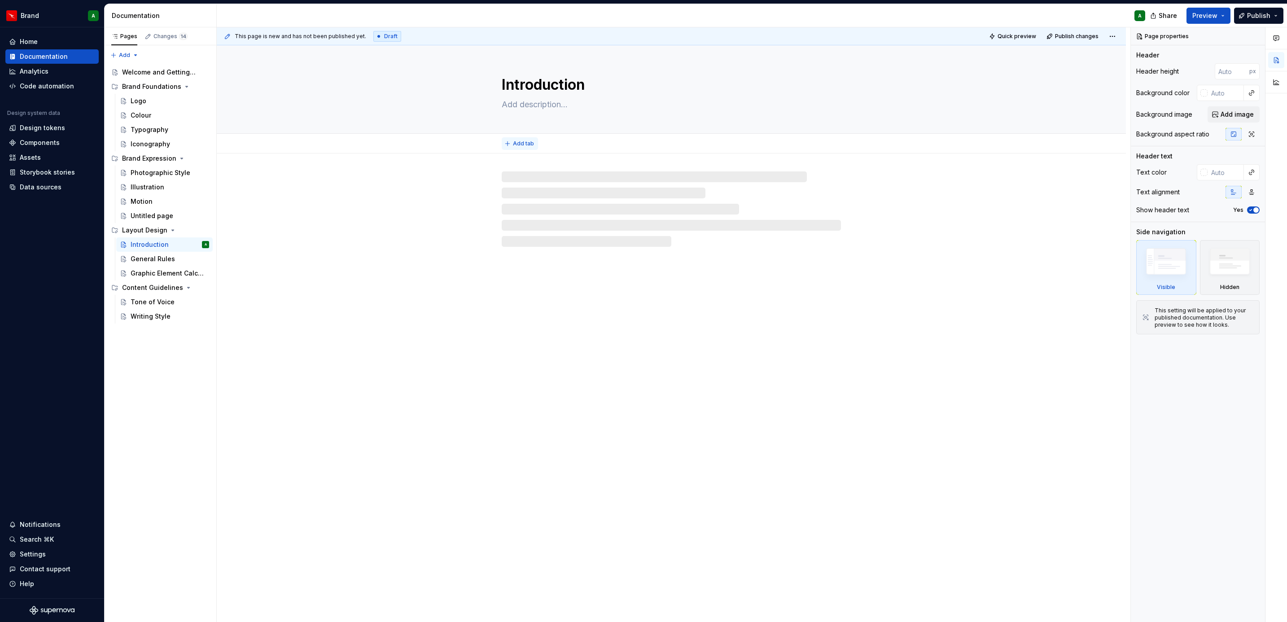
click at [521, 143] on span "Add tab" at bounding box center [523, 143] width 21 height 7
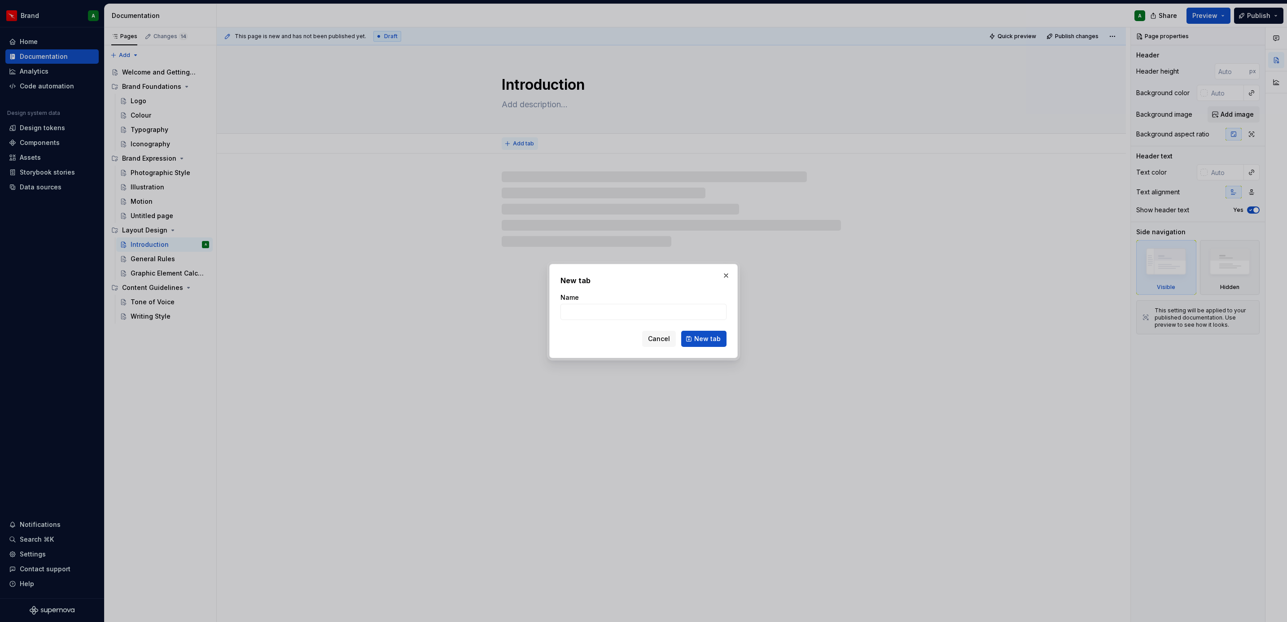
type textarea "*"
type input "IMa"
type textarea "*"
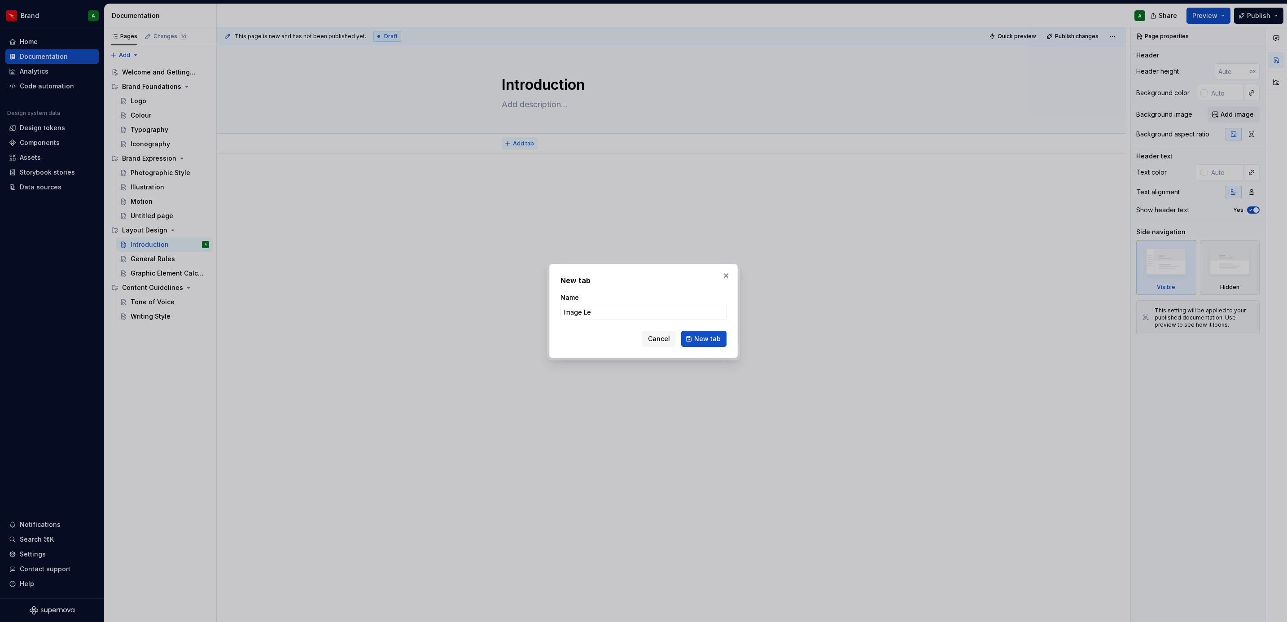
type input "Image Led"
click button "New tab" at bounding box center [703, 339] width 45 height 16
type textarea "*"
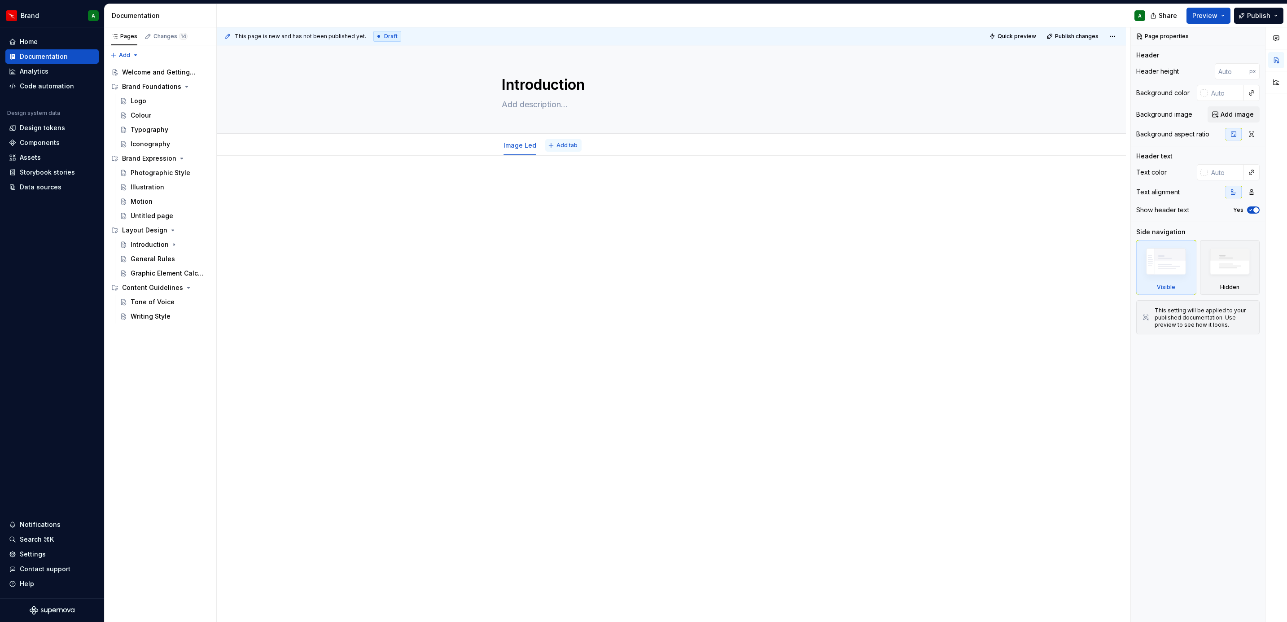
click at [576, 141] on button "Add tab" at bounding box center [563, 145] width 36 height 13
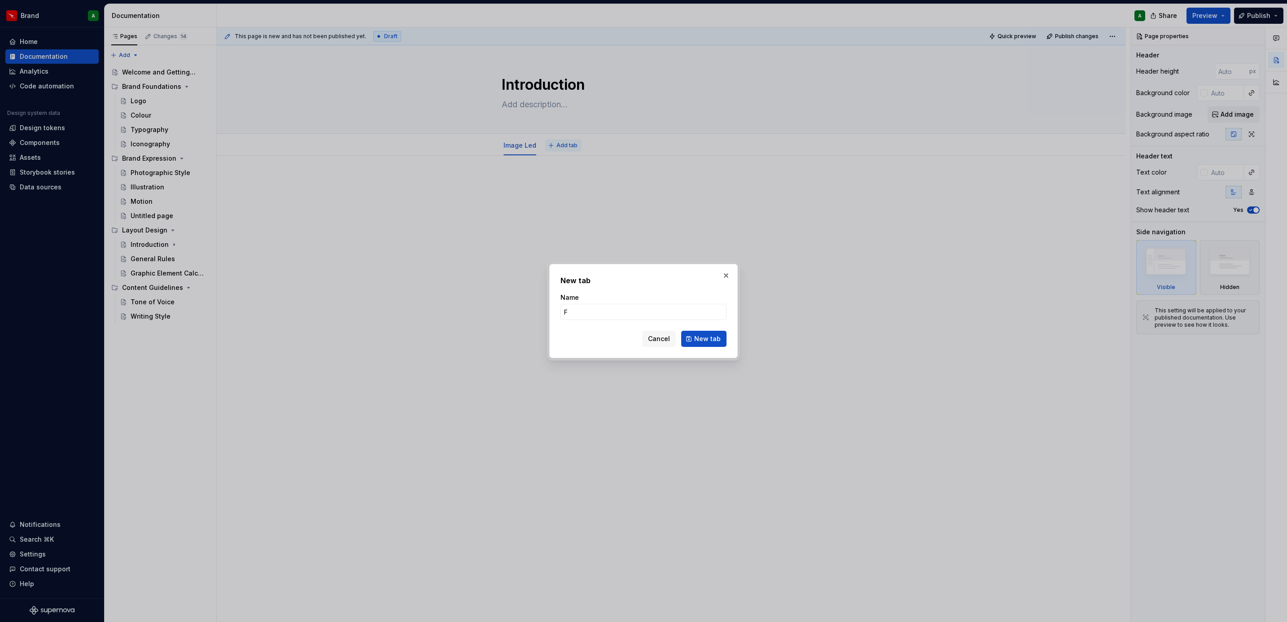
type input "Fi"
type textarea "*"
type input "Fifty-Fifty"
click button "New tab" at bounding box center [703, 339] width 45 height 16
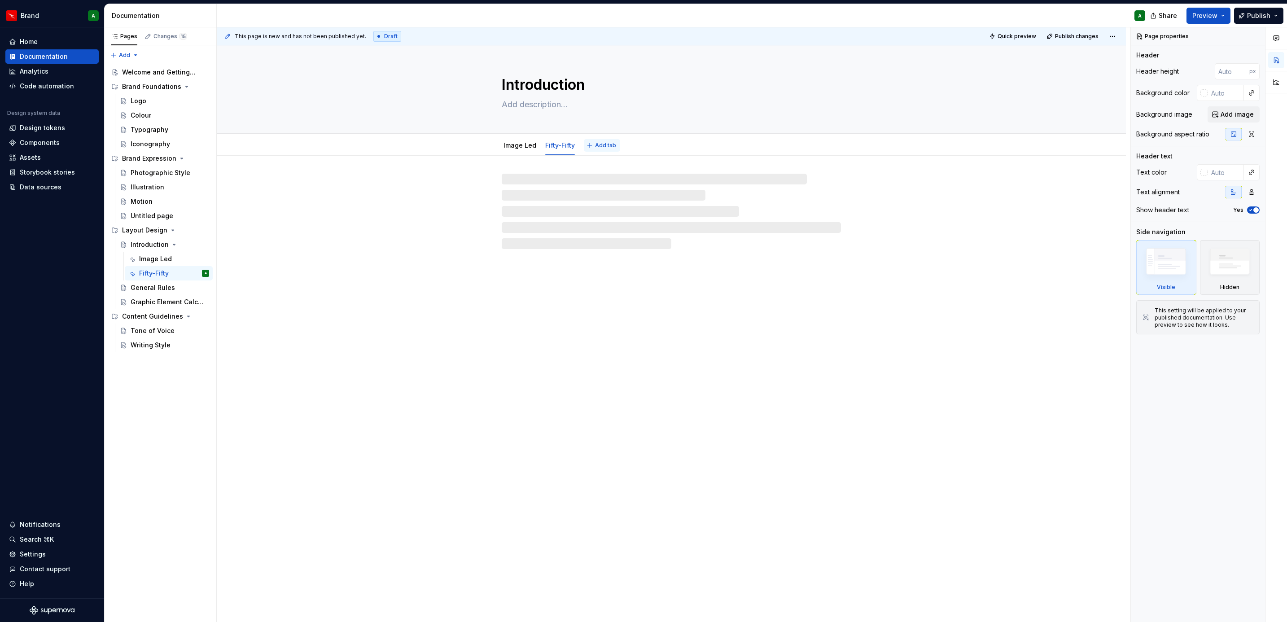
click at [595, 143] on span "Add tab" at bounding box center [605, 145] width 21 height 7
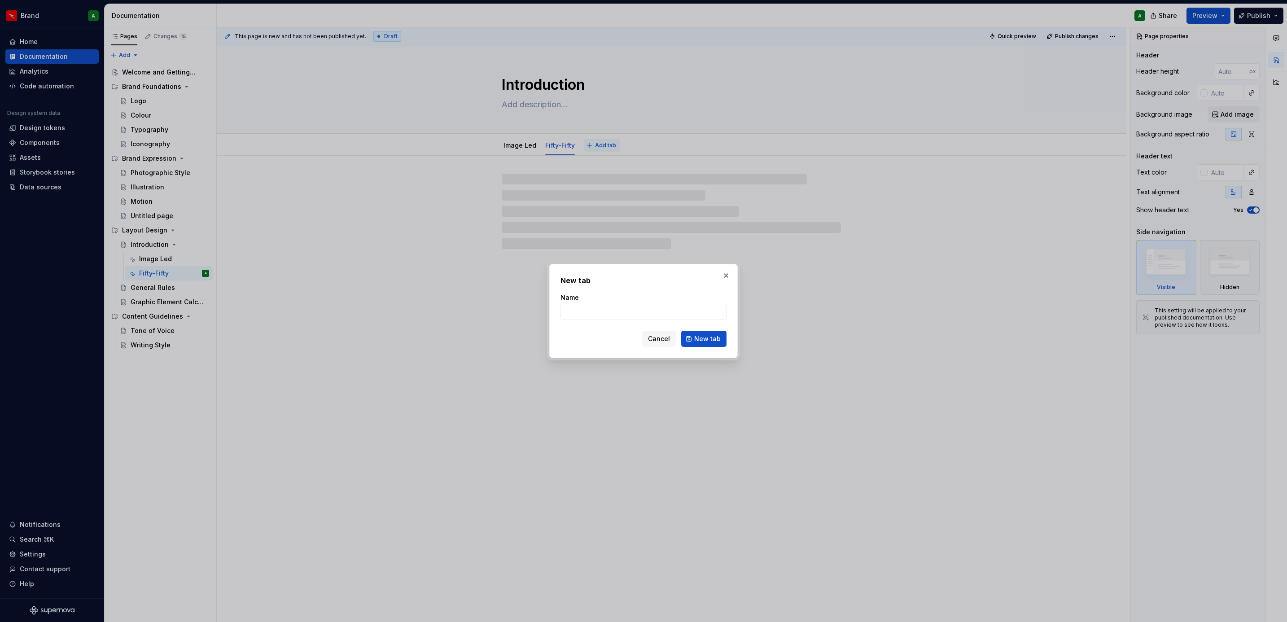
type textarea "*"
type input "MEssage"
type textarea "*"
type input "ME"
type textarea "*"
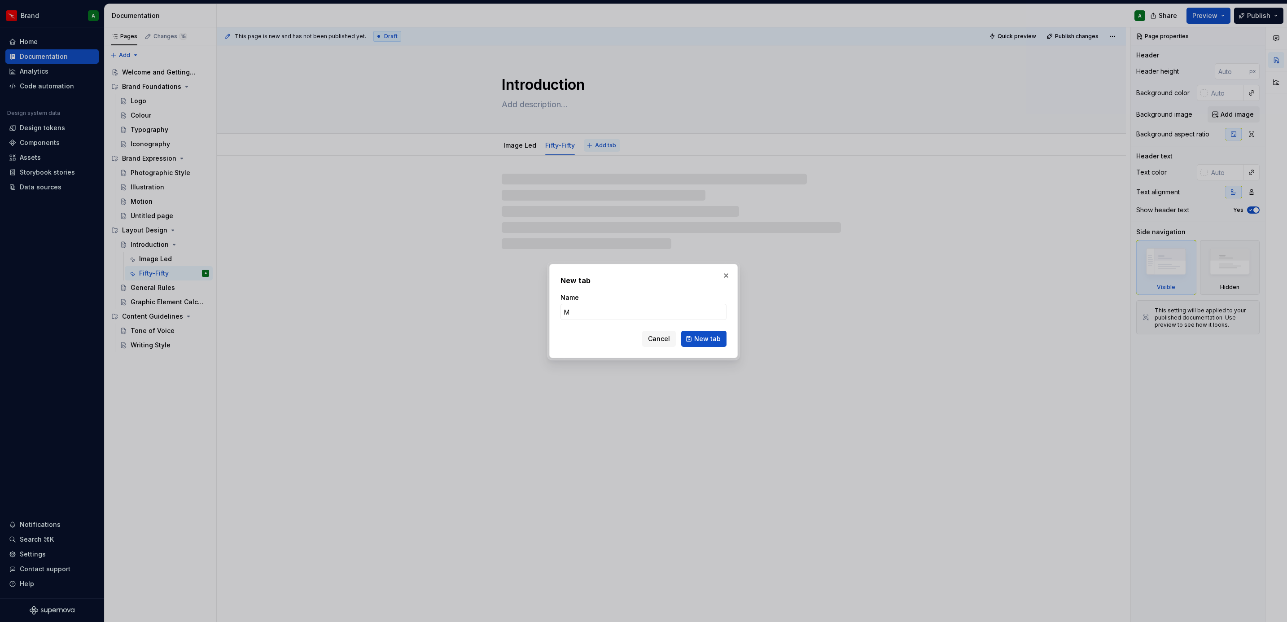
type input "Me"
type textarea "*"
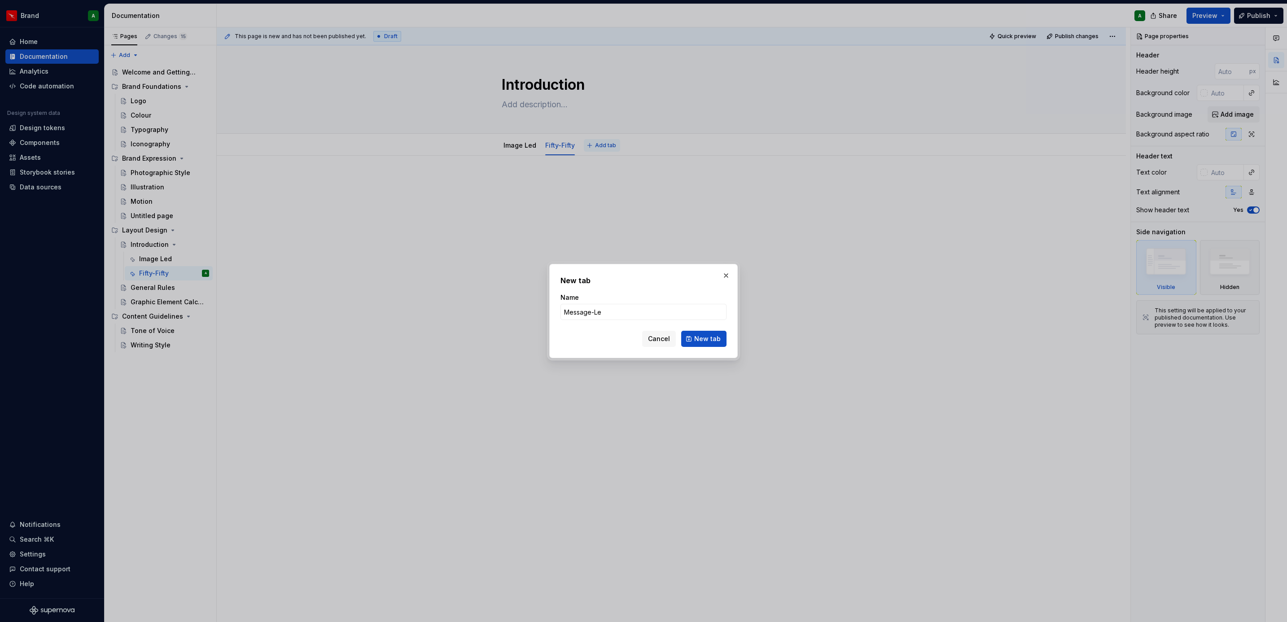
type input "Message-Led"
click button "New tab" at bounding box center [703, 339] width 45 height 16
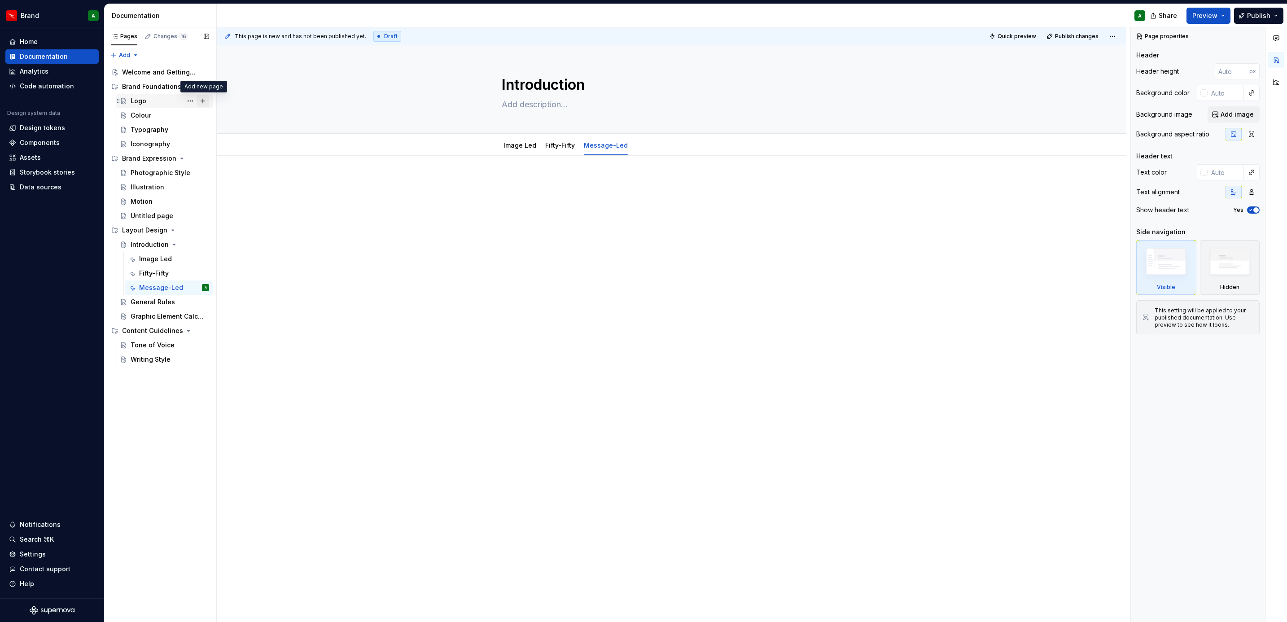
click at [201, 101] on button "Page tree" at bounding box center [203, 101] width 13 height 13
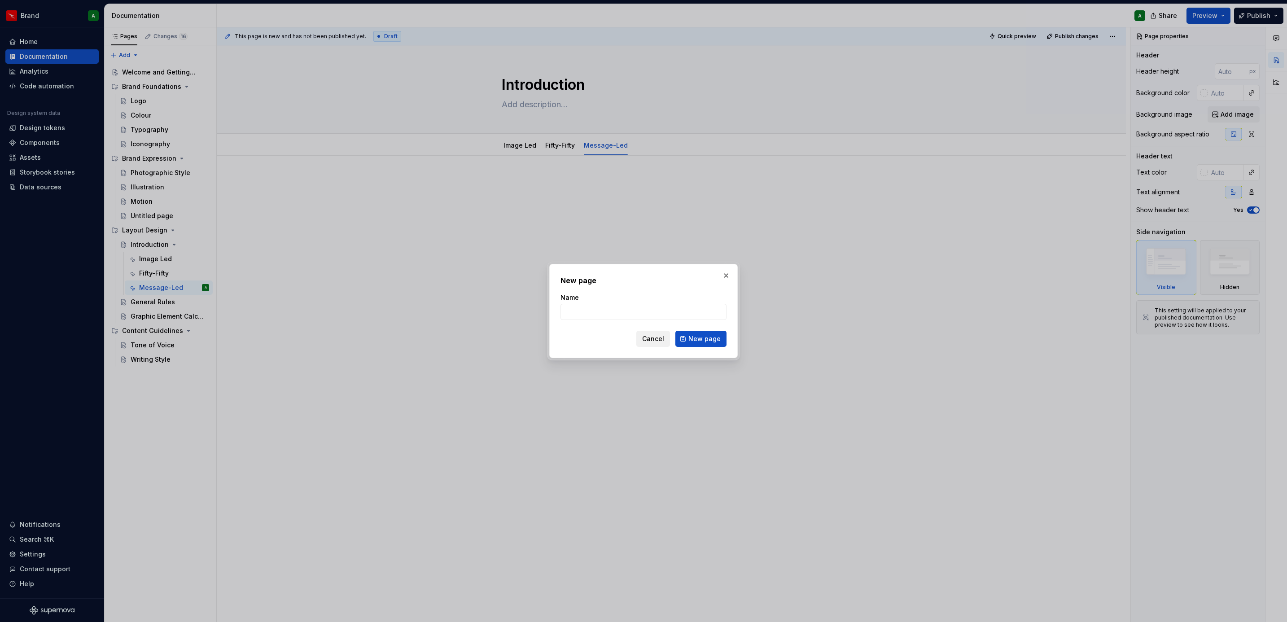
click at [651, 335] on span "Cancel" at bounding box center [653, 338] width 22 height 9
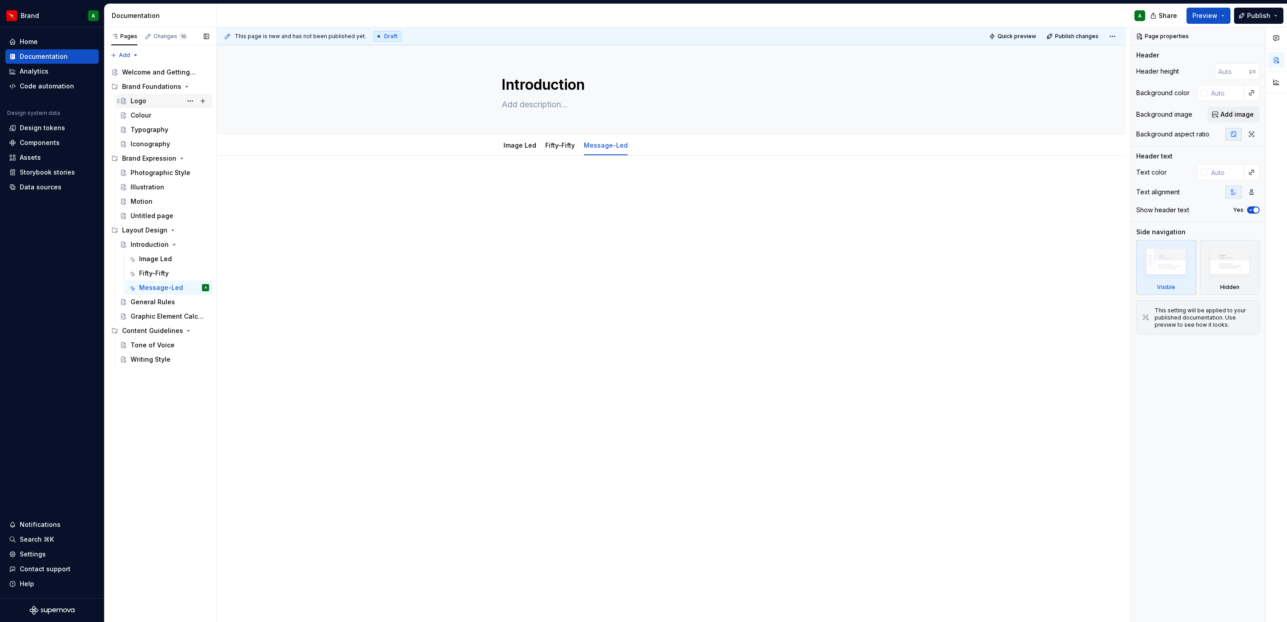
click at [154, 102] on div "Logo" at bounding box center [170, 101] width 79 height 13
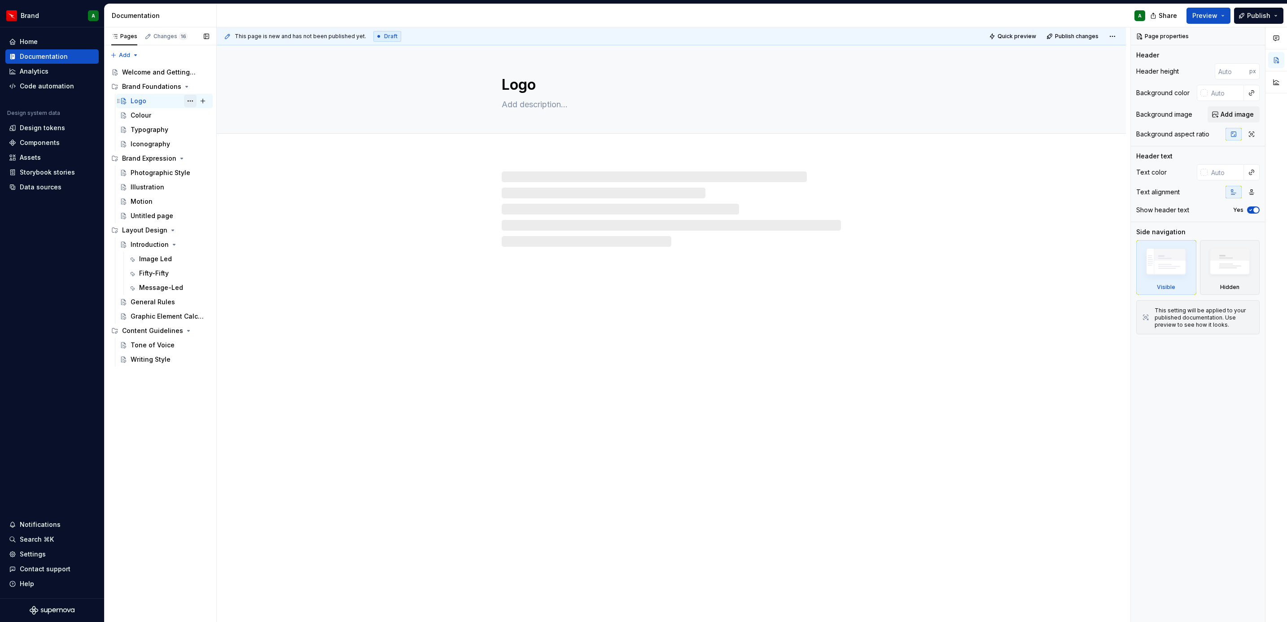
click at [186, 102] on button "Page tree" at bounding box center [190, 101] width 13 height 13
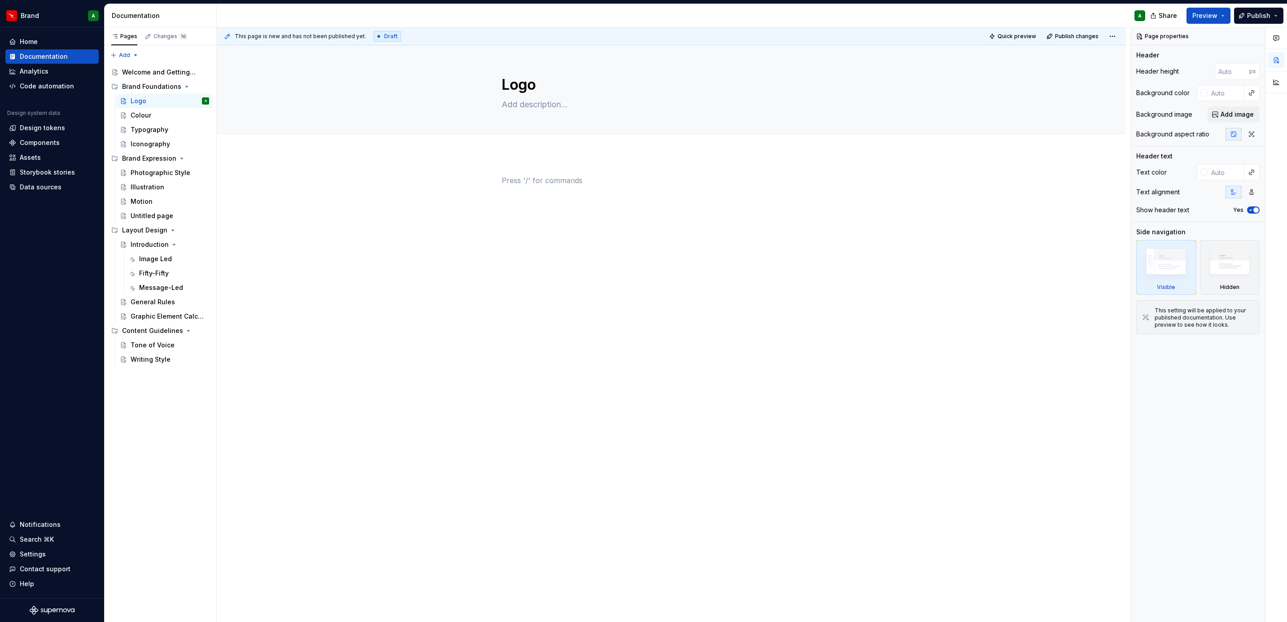
click at [280, 315] on html "Brand A Home Documentation Analytics Code automation Design system data Design …" at bounding box center [643, 311] width 1287 height 622
click at [117, 58] on div "Pages Changes 16 Add Accessibility guide for tree Page tree. Navigate the tree …" at bounding box center [160, 324] width 112 height 595
click at [252, 202] on html "Brand A Home Documentation Analytics Code automation Design system data Design …" at bounding box center [643, 311] width 1287 height 622
click at [193, 86] on button "Page tree" at bounding box center [190, 86] width 13 height 13
type textarea "*"
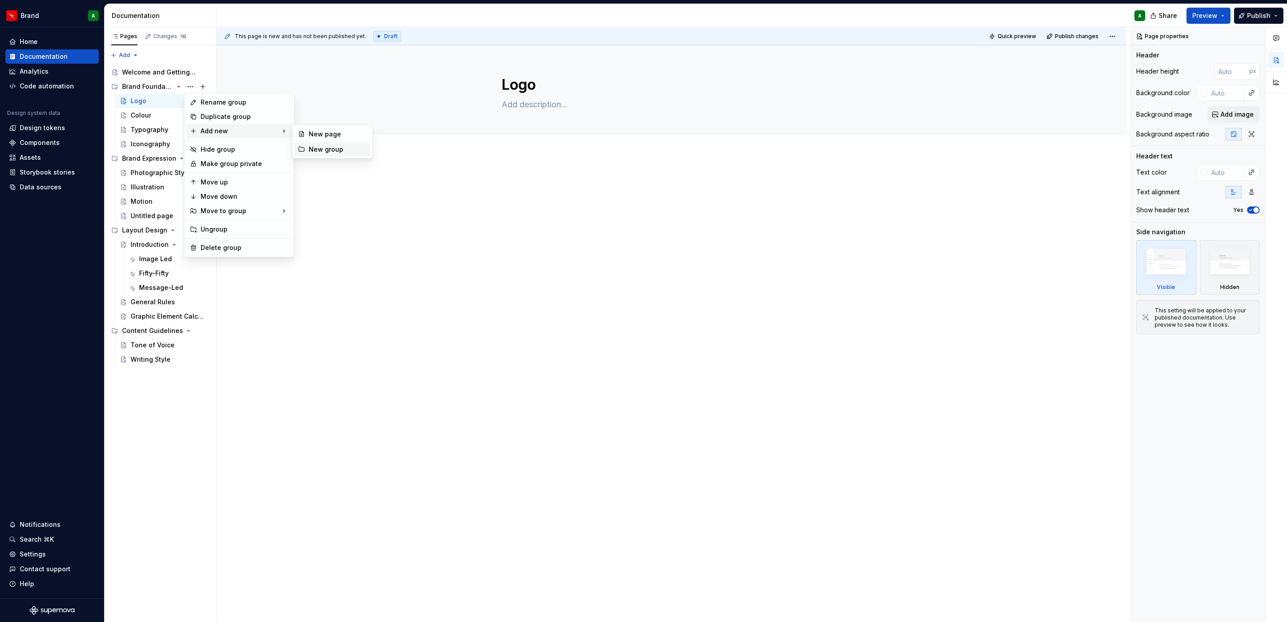
click at [331, 143] on div "New group" at bounding box center [332, 149] width 76 height 14
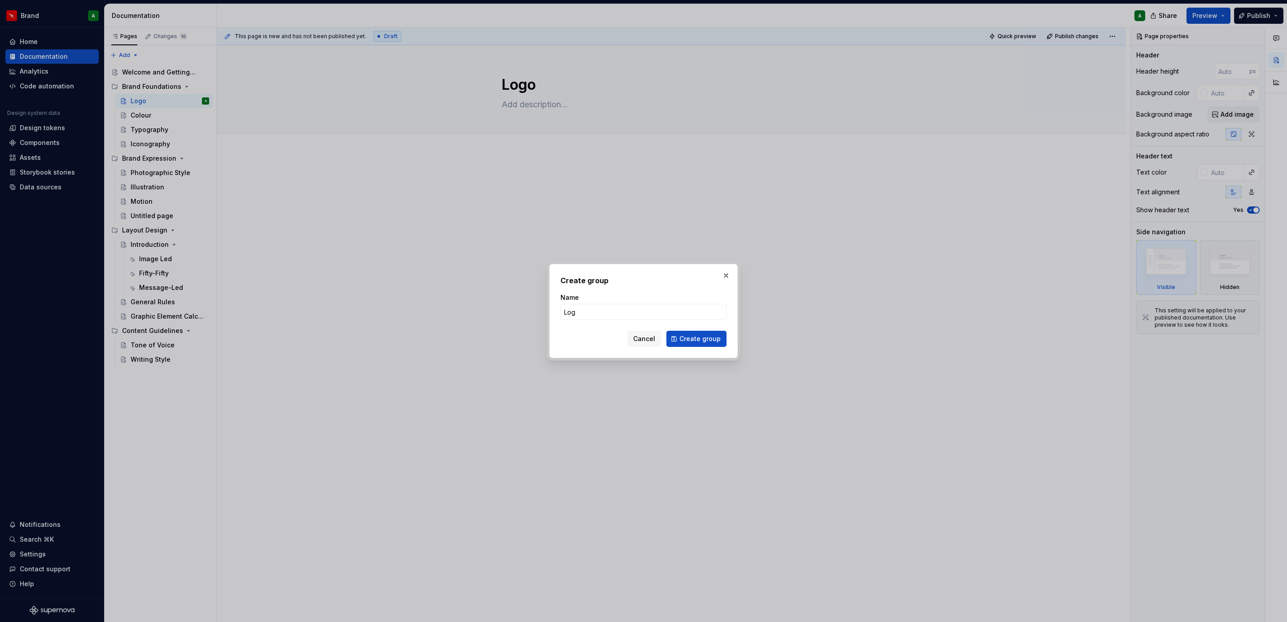
type input "Logo"
click button "Create group" at bounding box center [696, 339] width 60 height 16
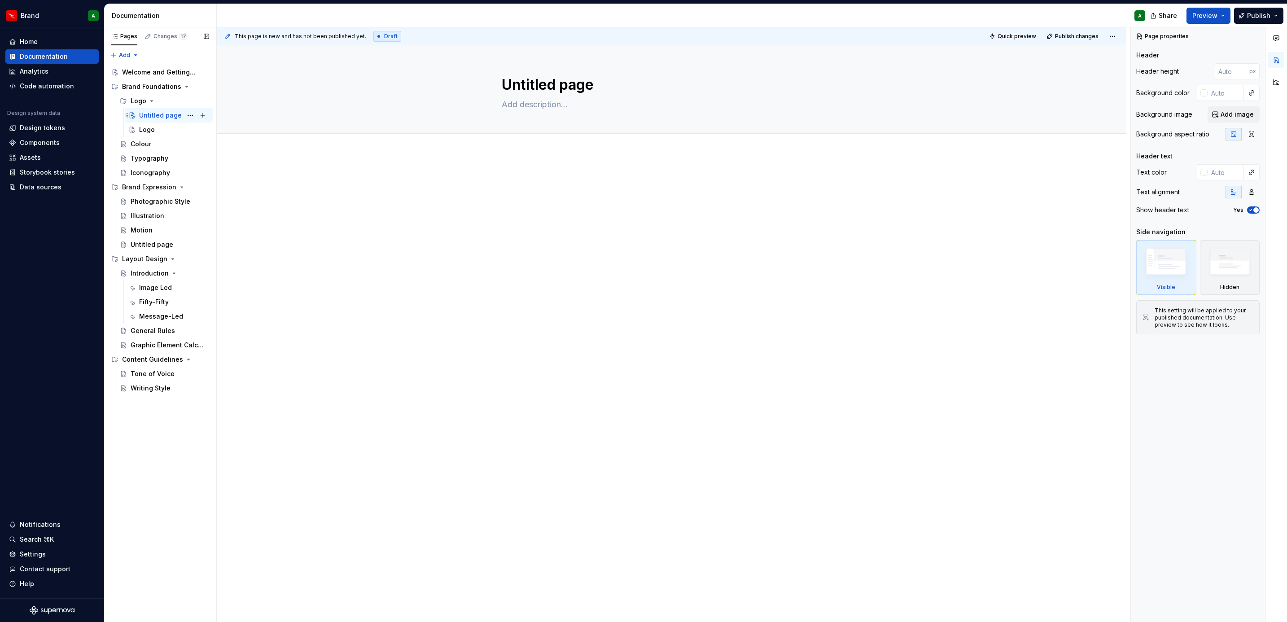
click at [155, 117] on div "Untitled page" at bounding box center [160, 115] width 43 height 9
click at [547, 81] on textarea "Untitled page" at bounding box center [669, 85] width 339 height 22
type textarea "*"
type textarea "Ad page"
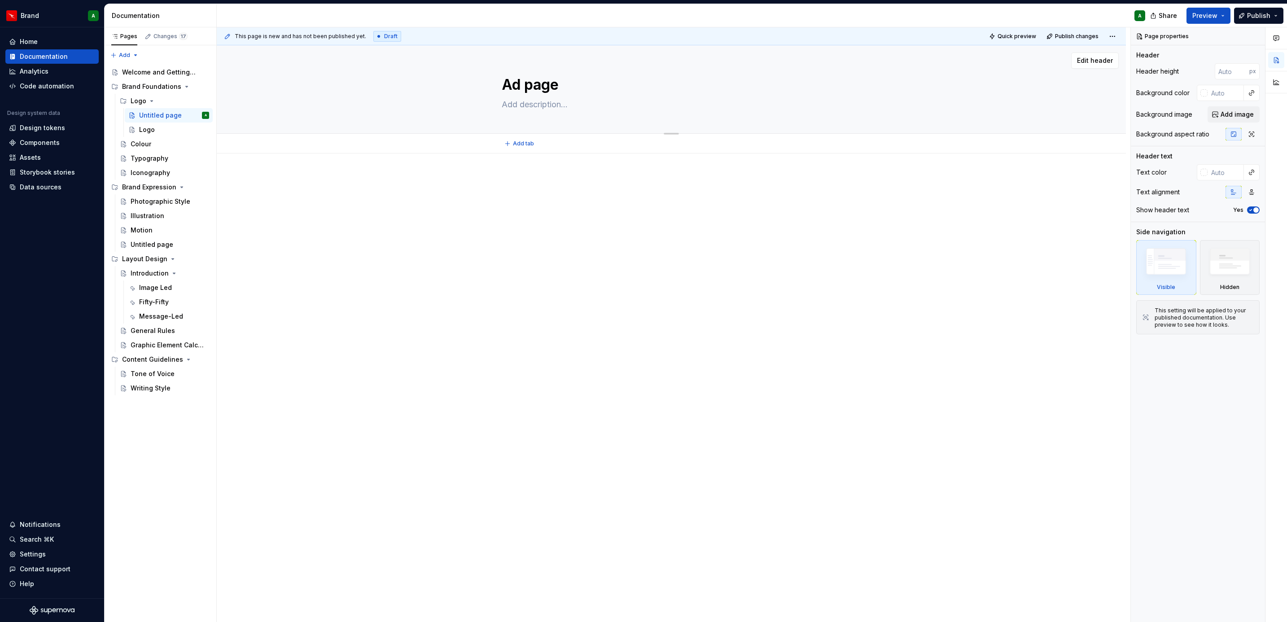
type textarea "*"
type textarea "Aid page"
type textarea "*"
type textarea "[PERSON_NAME] page"
type textarea "*"
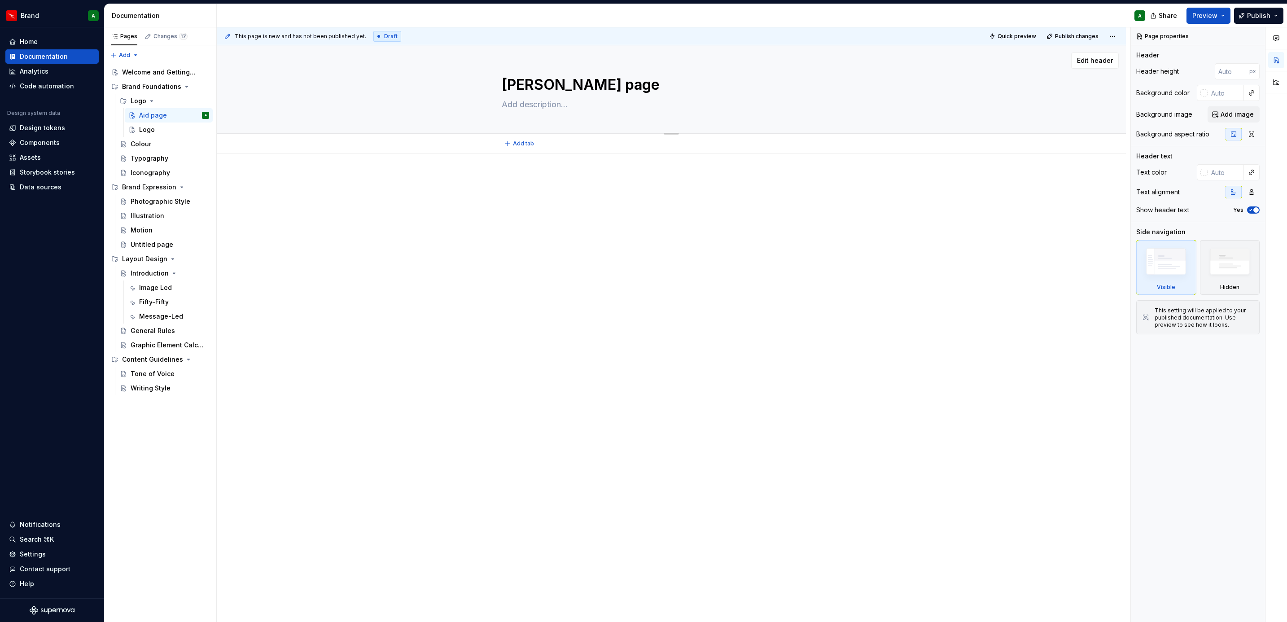
type textarea "Airld page"
type textarea "*"
type textarea "Airlid page"
type textarea "*"
type textarea "Airlined page"
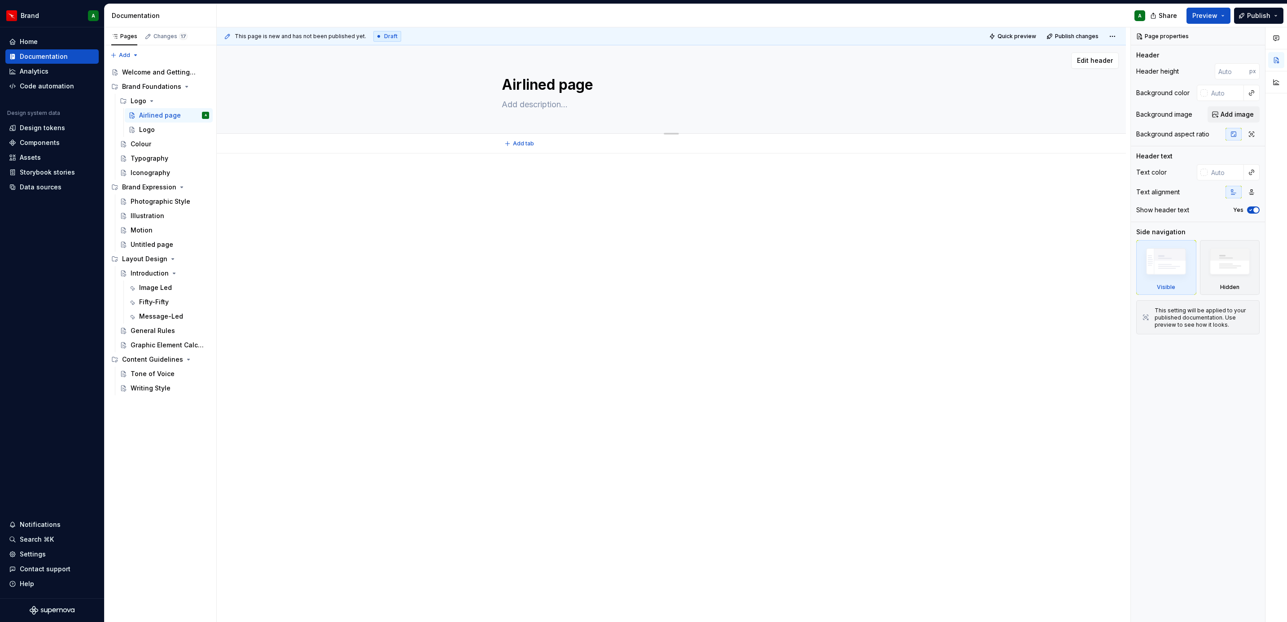
type textarea "*"
type textarea "Airline d page"
drag, startPoint x: 547, startPoint y: 82, endPoint x: 626, endPoint y: 80, distance: 79.0
click at [626, 80] on textarea "Airline d page" at bounding box center [669, 85] width 339 height 22
type textarea "*"
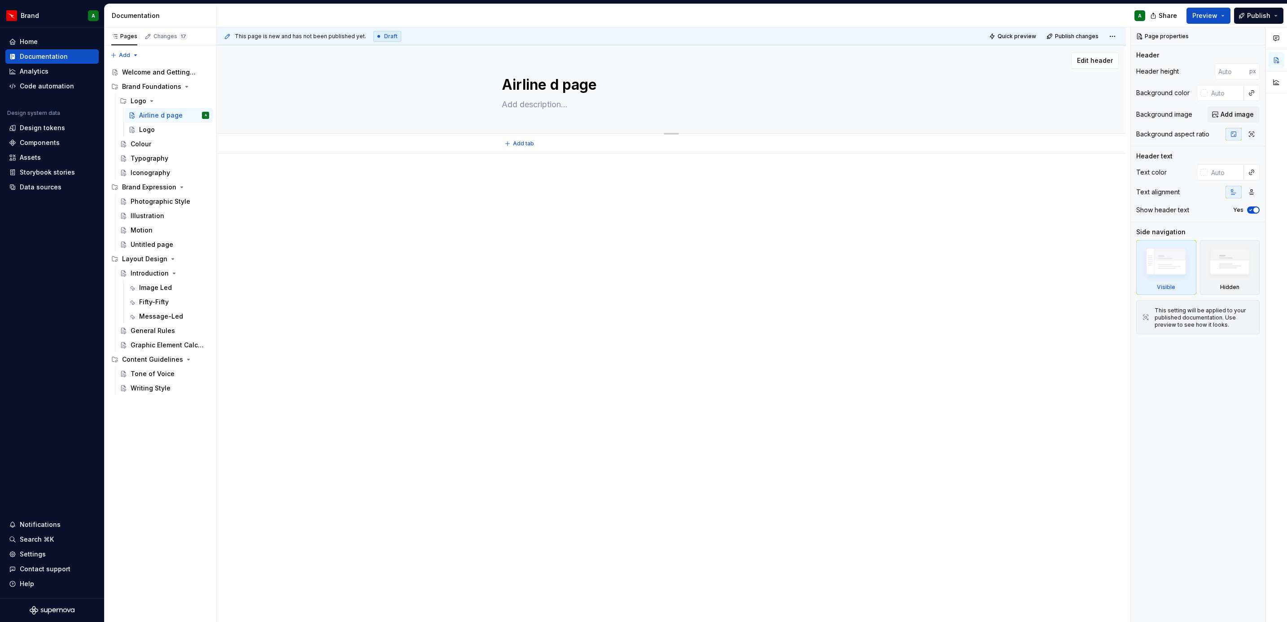
type textarea "Airline"
type textarea "*"
type textarea "Airline"
click at [151, 130] on div "Logo" at bounding box center [147, 129] width 16 height 9
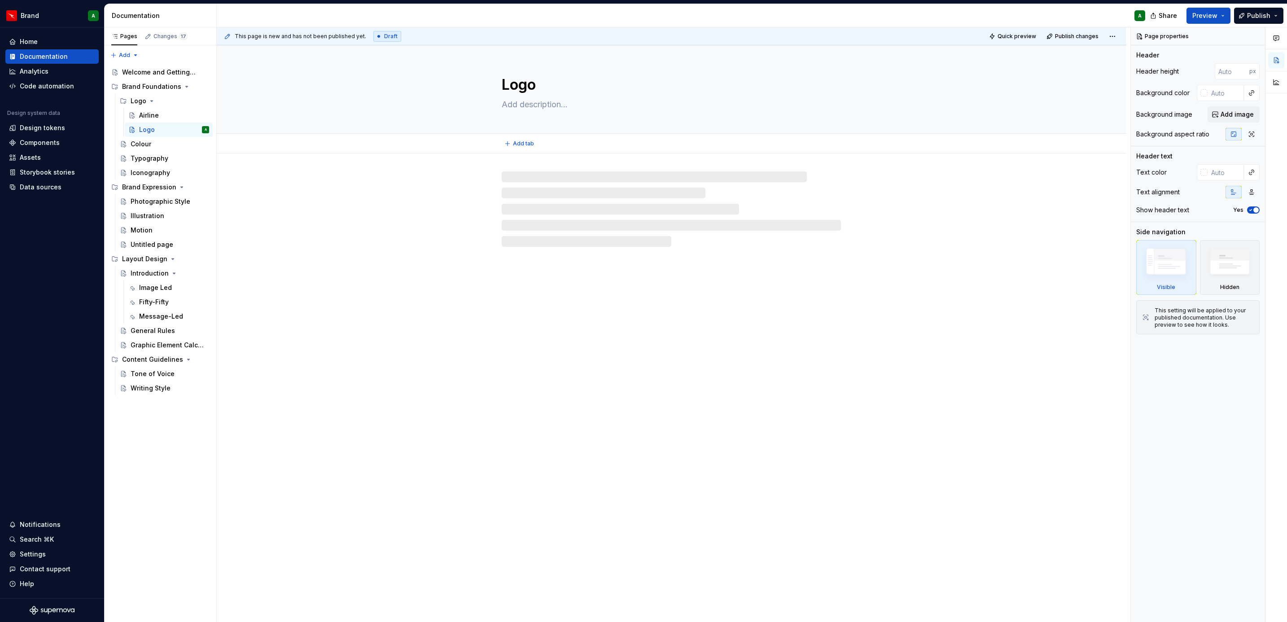
click at [518, 81] on textarea "Logo" at bounding box center [669, 85] width 339 height 22
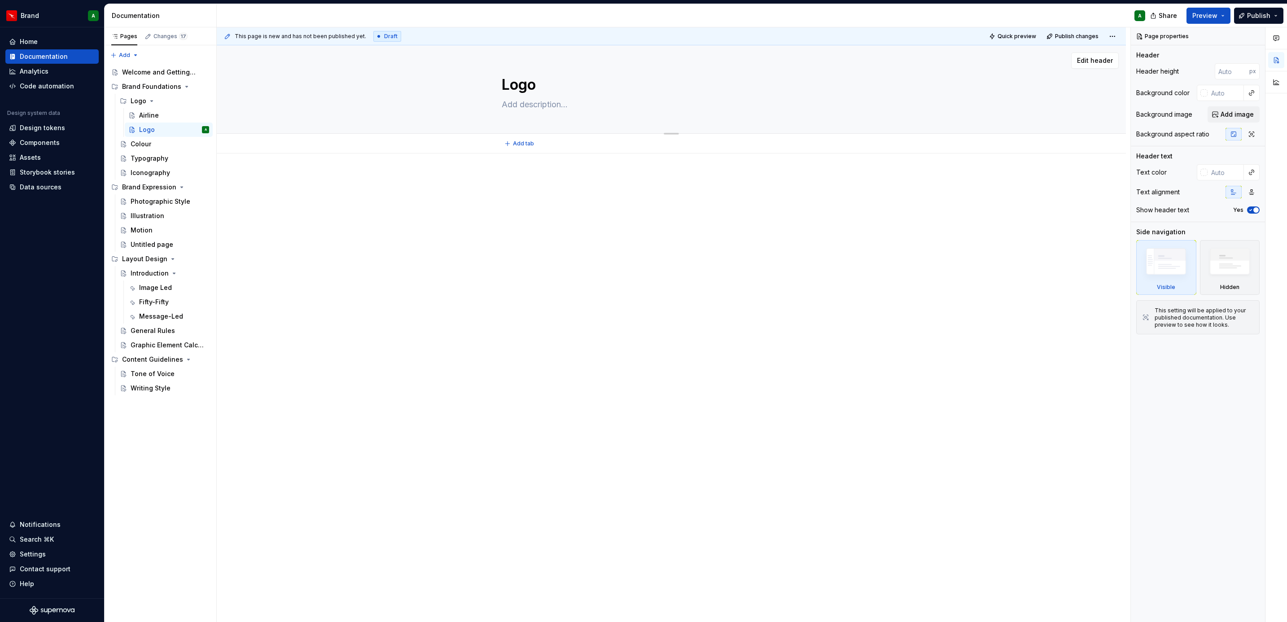
click at [517, 88] on textarea "Logo" at bounding box center [669, 85] width 339 height 22
type textarea "*"
type textarea "Log"
type textarea "*"
type textarea "Lo"
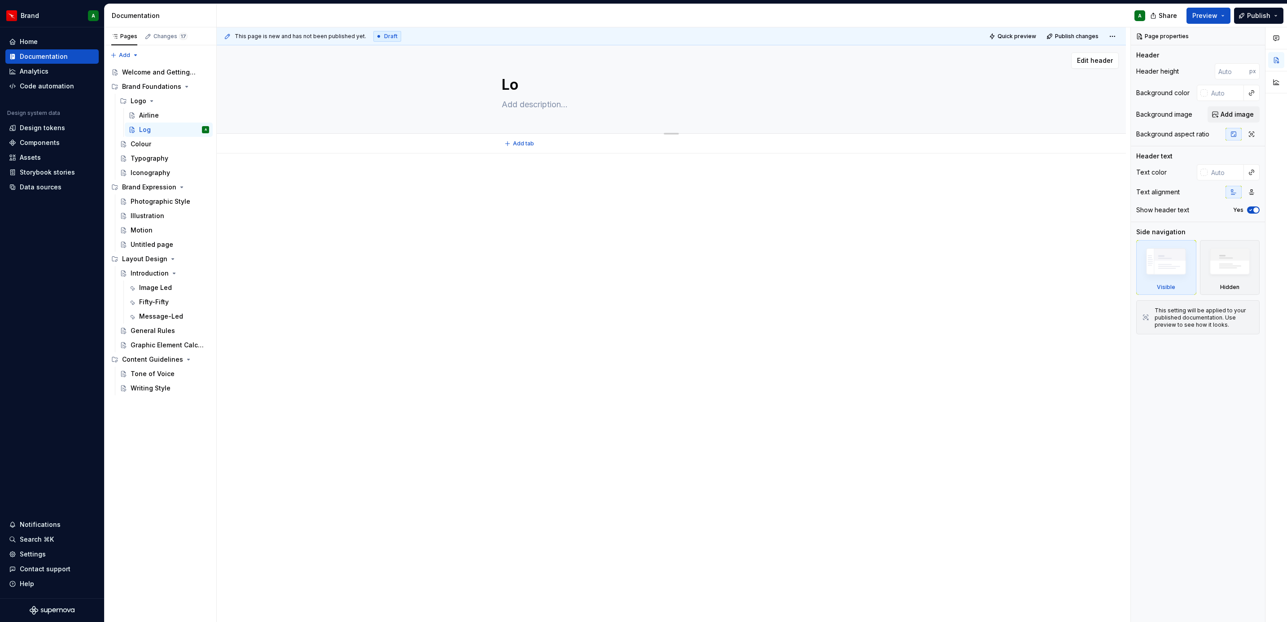
type textarea "*"
type textarea "L"
type textarea "*"
type textarea "Untitled page"
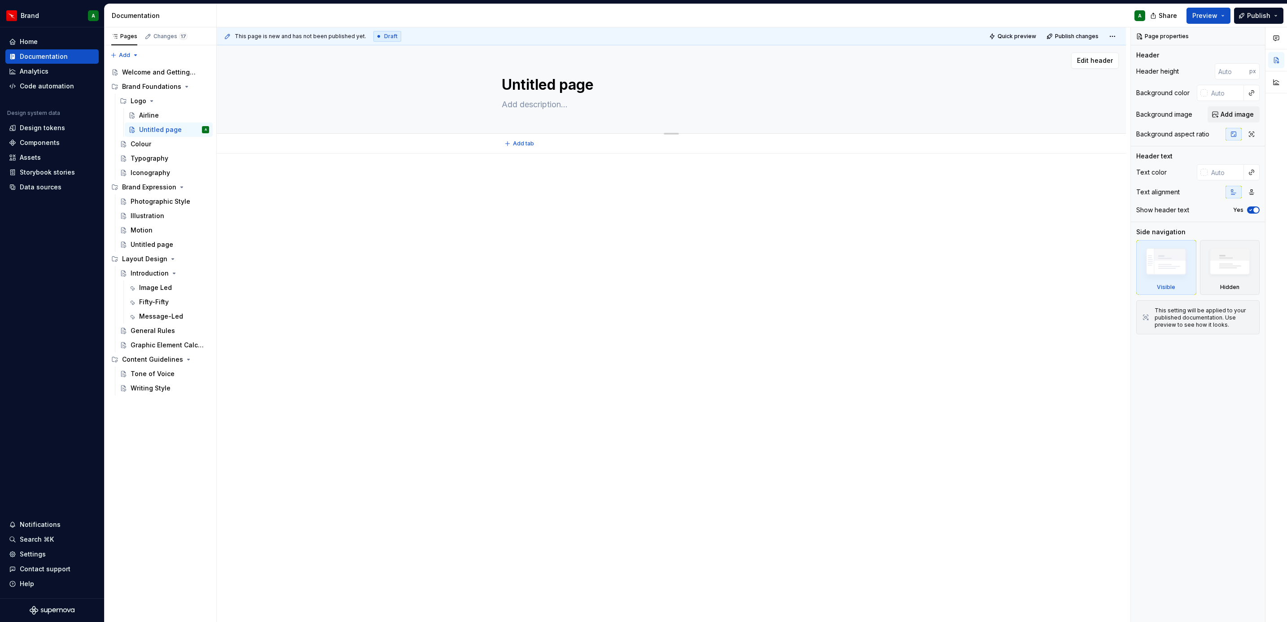
type textarea "*"
type textarea "Untitled pageQ"
type textarea "*"
type textarea "Untitled pageQa"
click at [517, 88] on textarea "Untitled pageQa" at bounding box center [669, 85] width 339 height 22
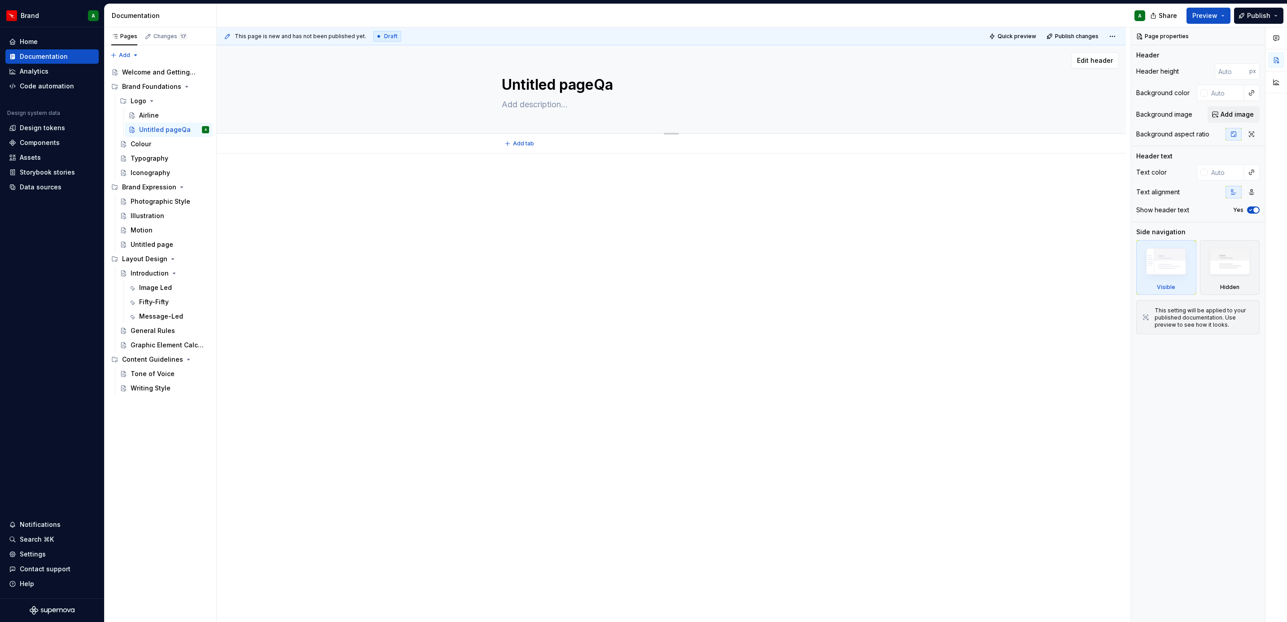
click at [517, 88] on textarea "Untitled pageQa" at bounding box center [669, 85] width 339 height 22
type textarea "*"
type textarea "Q"
type textarea "*"
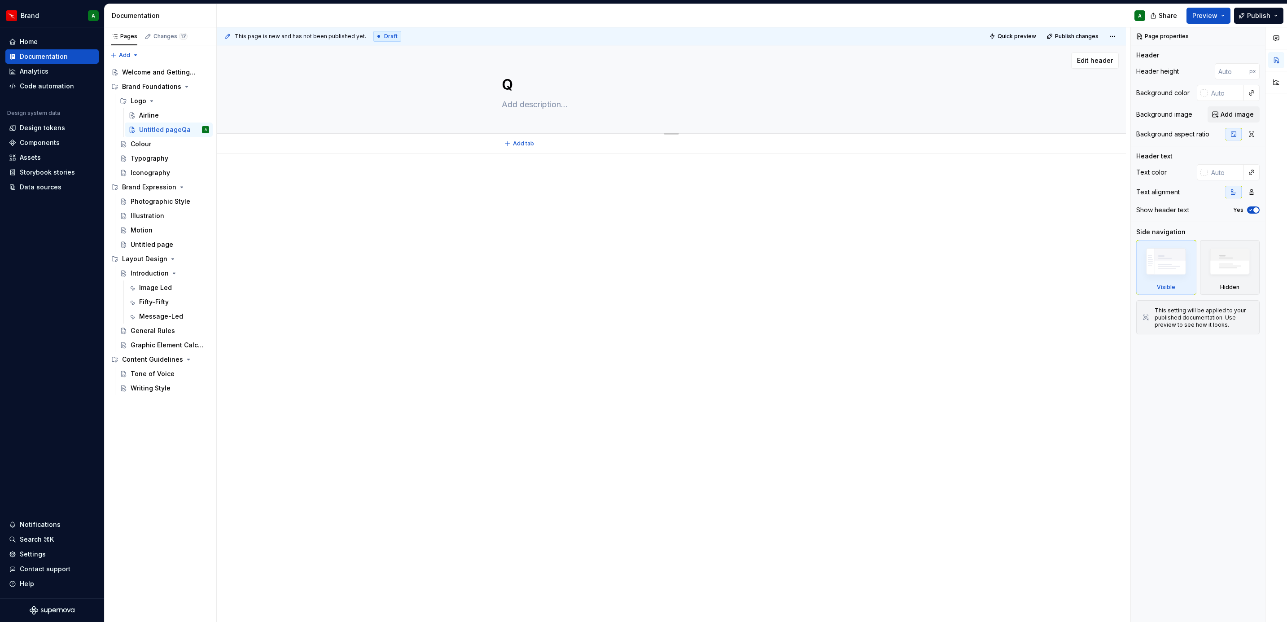
type textarea "Qa"
type textarea "*"
type textarea "Qan"
type textarea "*"
type textarea "Qant"
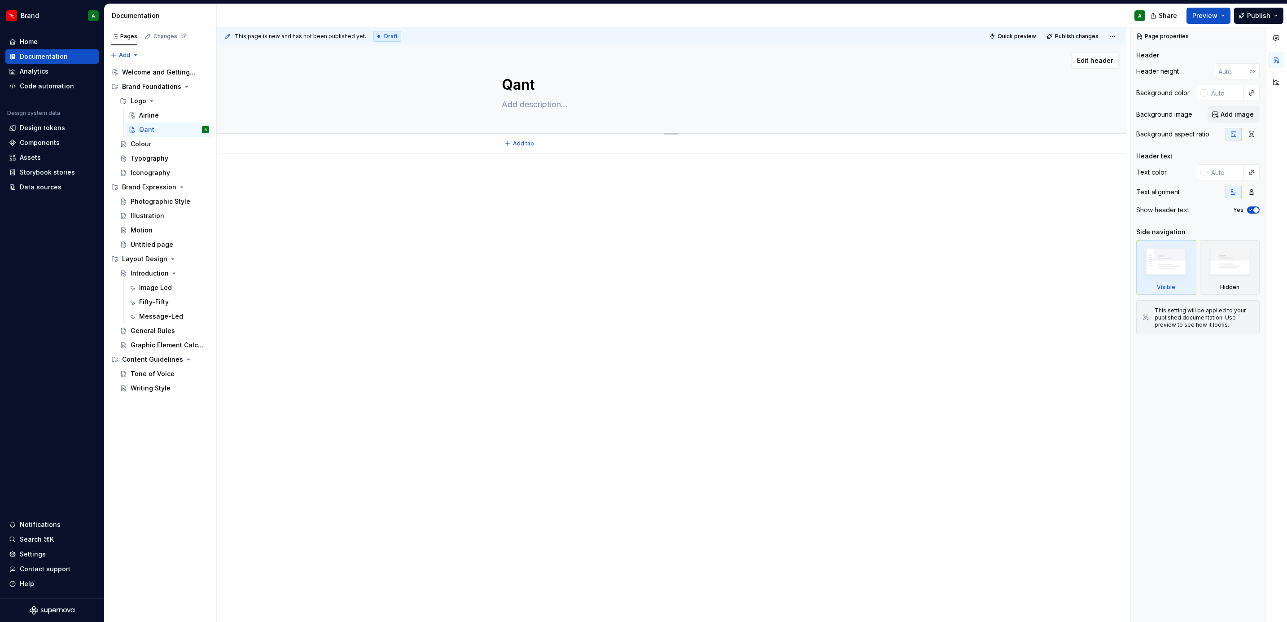
type textarea "*"
click at [202, 128] on button "Page tree" at bounding box center [203, 129] width 13 height 13
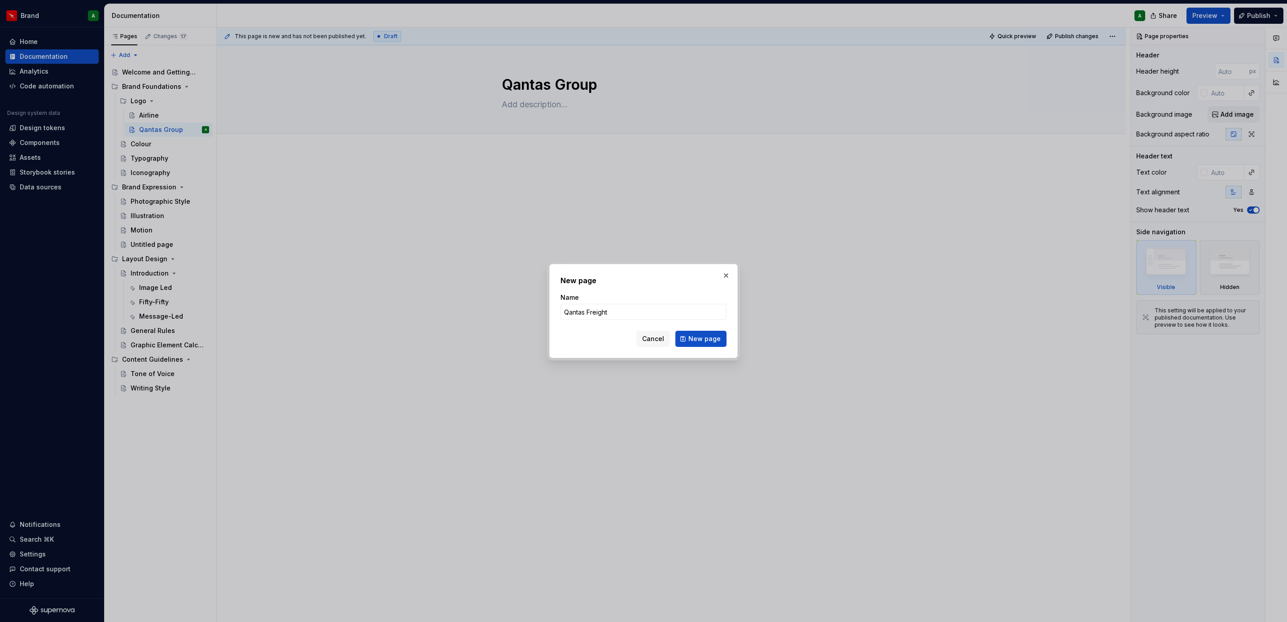
click button "New page" at bounding box center [700, 339] width 51 height 16
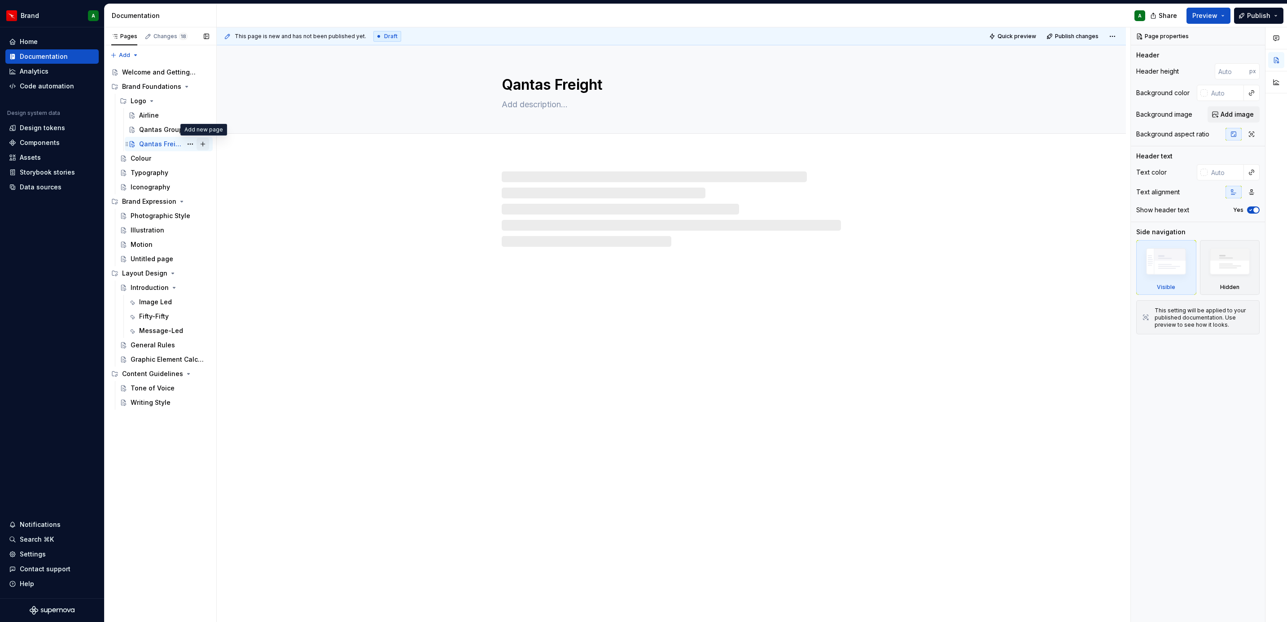
click at [205, 146] on button "Page tree" at bounding box center [203, 144] width 13 height 13
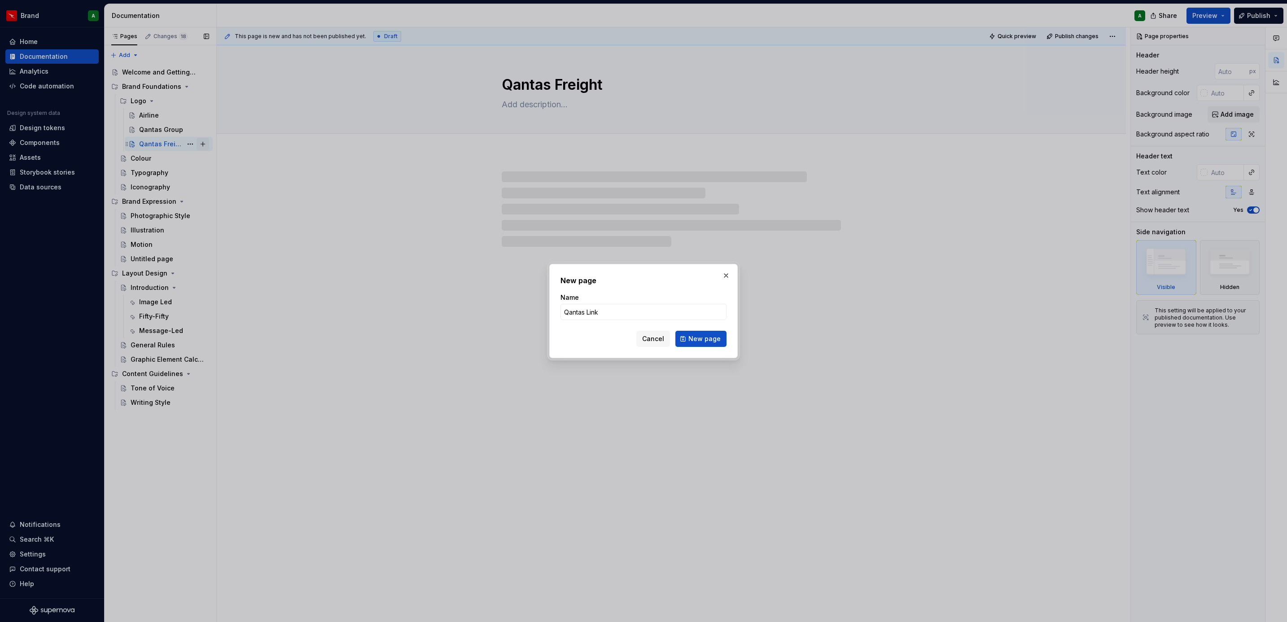
click button "New page" at bounding box center [700, 339] width 51 height 16
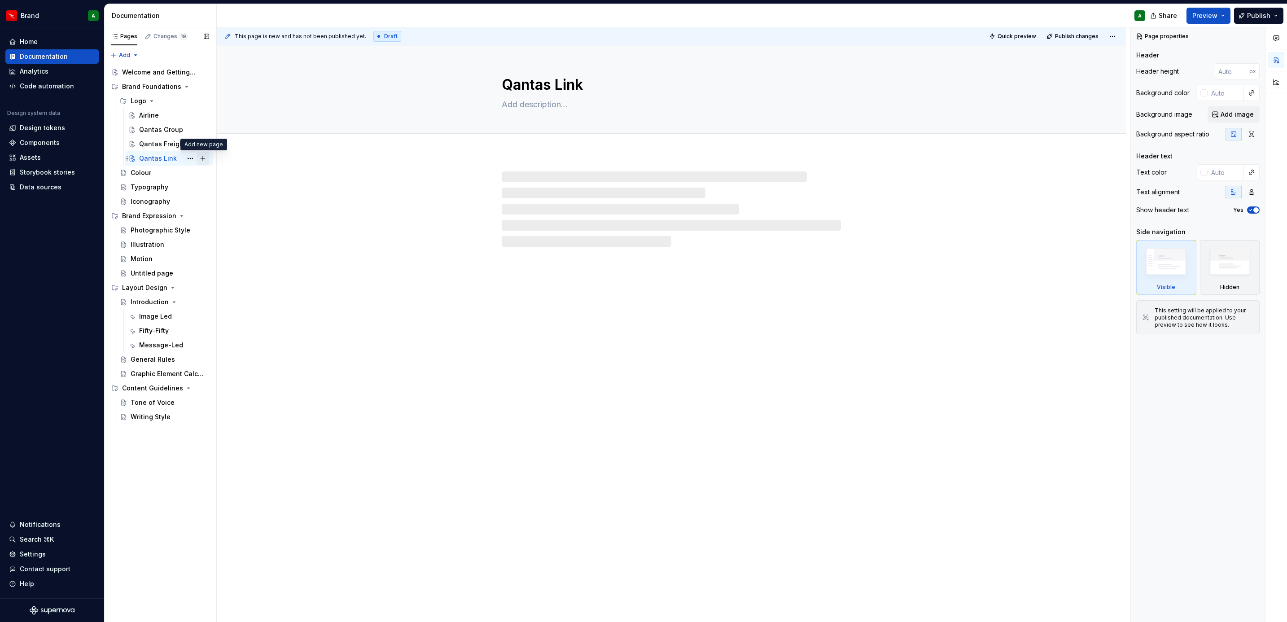
click at [201, 162] on button "Page tree" at bounding box center [203, 158] width 13 height 13
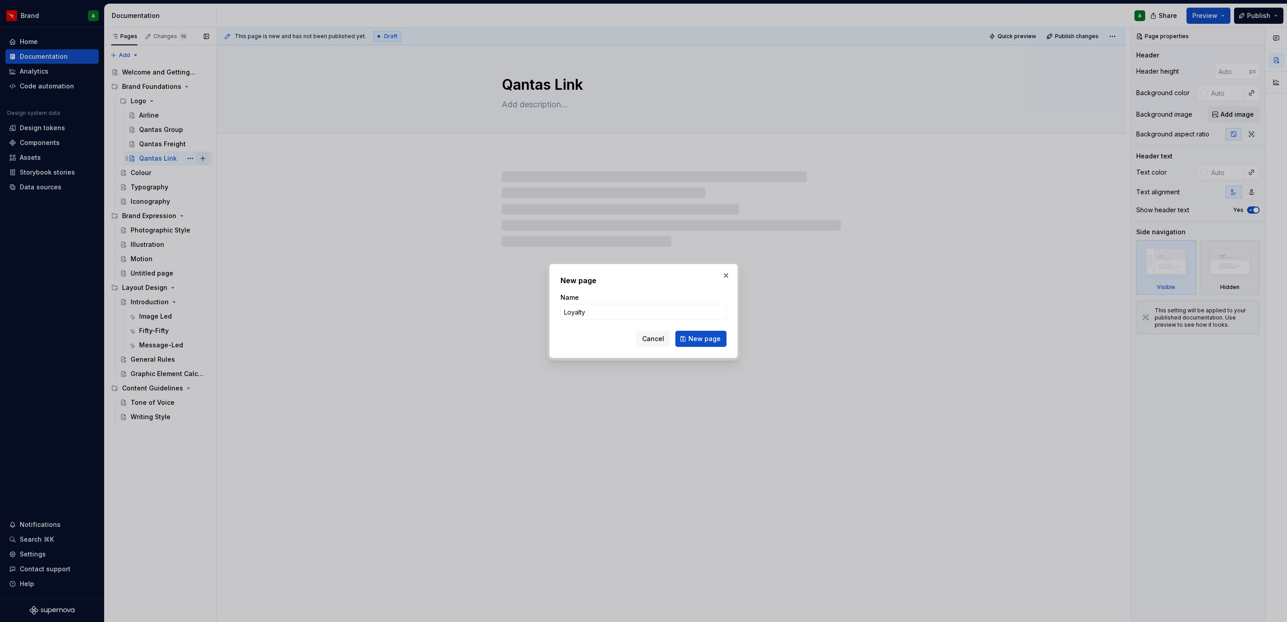
click button "New page" at bounding box center [700, 339] width 51 height 16
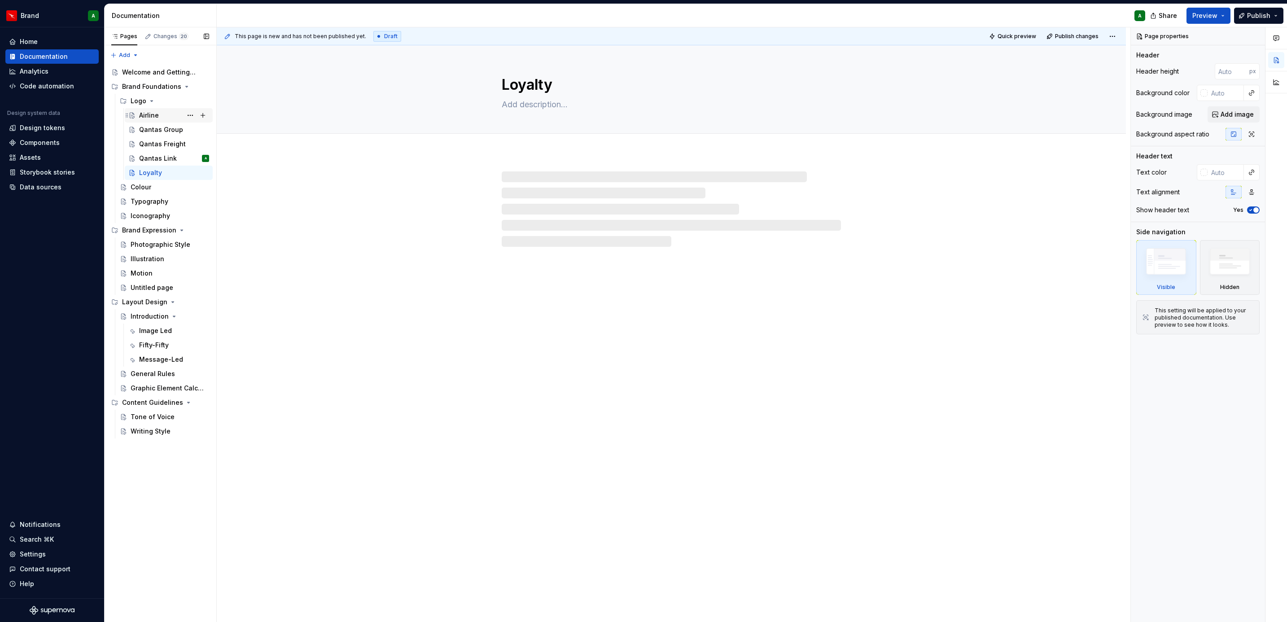
click at [170, 116] on div "Airline" at bounding box center [174, 115] width 70 height 13
click at [524, 138] on button "Add tab" at bounding box center [520, 143] width 36 height 13
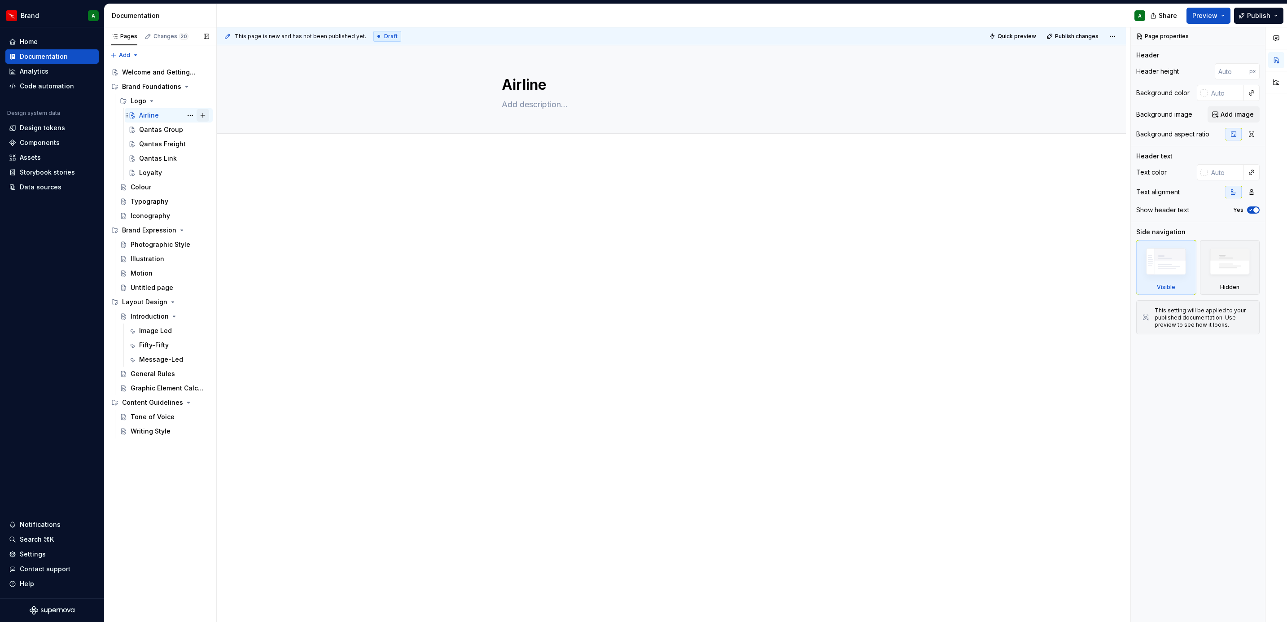
click at [203, 116] on button "Page tree" at bounding box center [203, 115] width 13 height 13
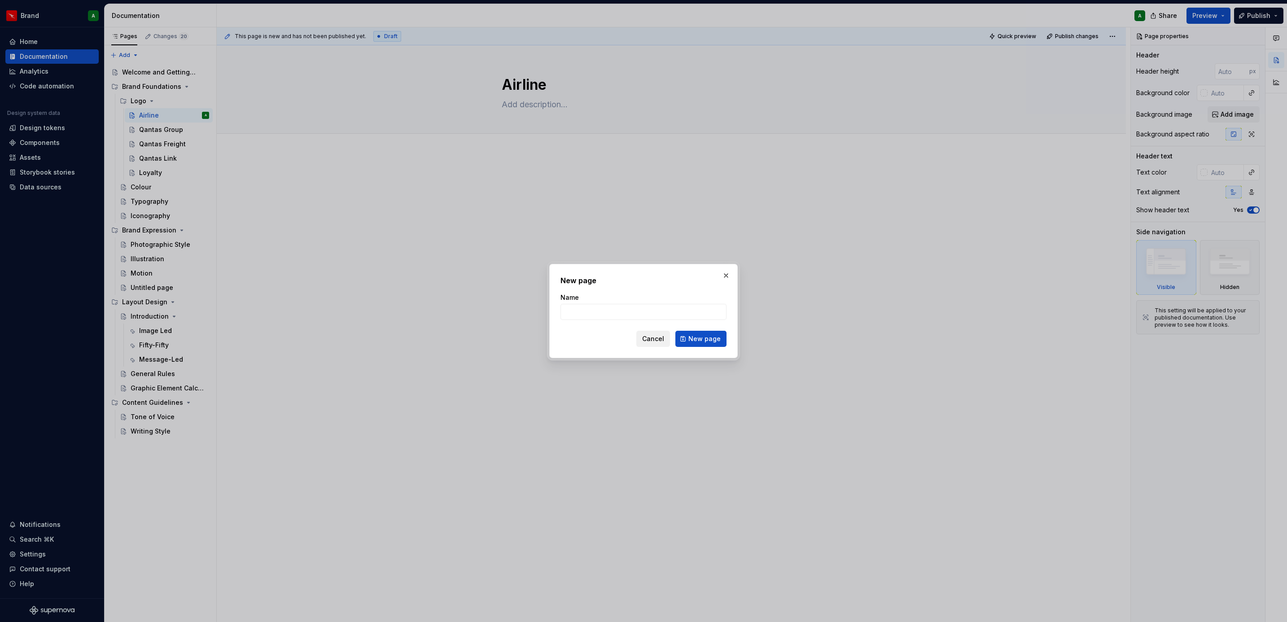
click at [647, 341] on span "Cancel" at bounding box center [653, 338] width 22 height 9
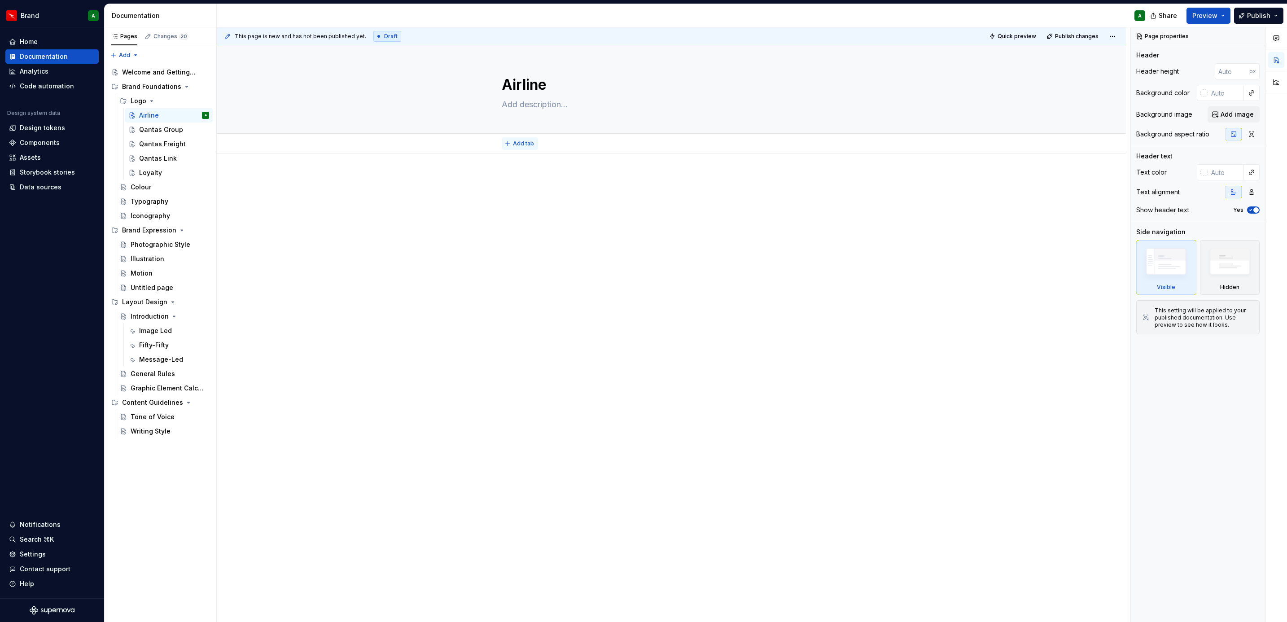
click at [516, 141] on span "Add tab" at bounding box center [523, 143] width 21 height 7
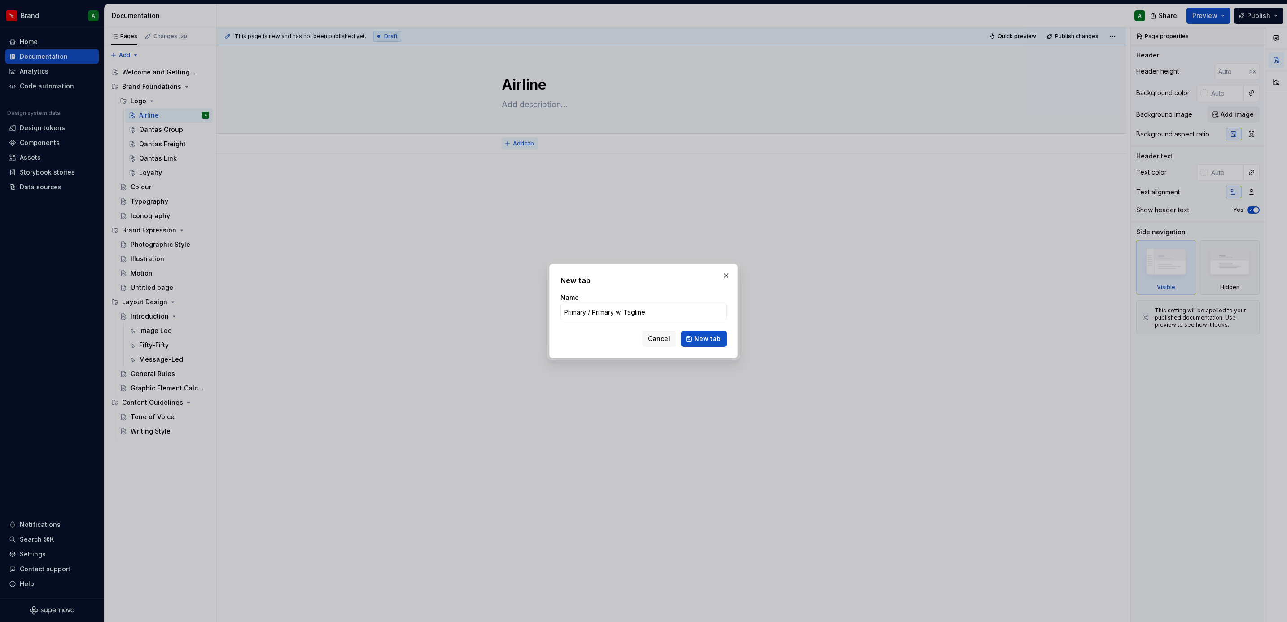
click button "New tab" at bounding box center [703, 339] width 45 height 16
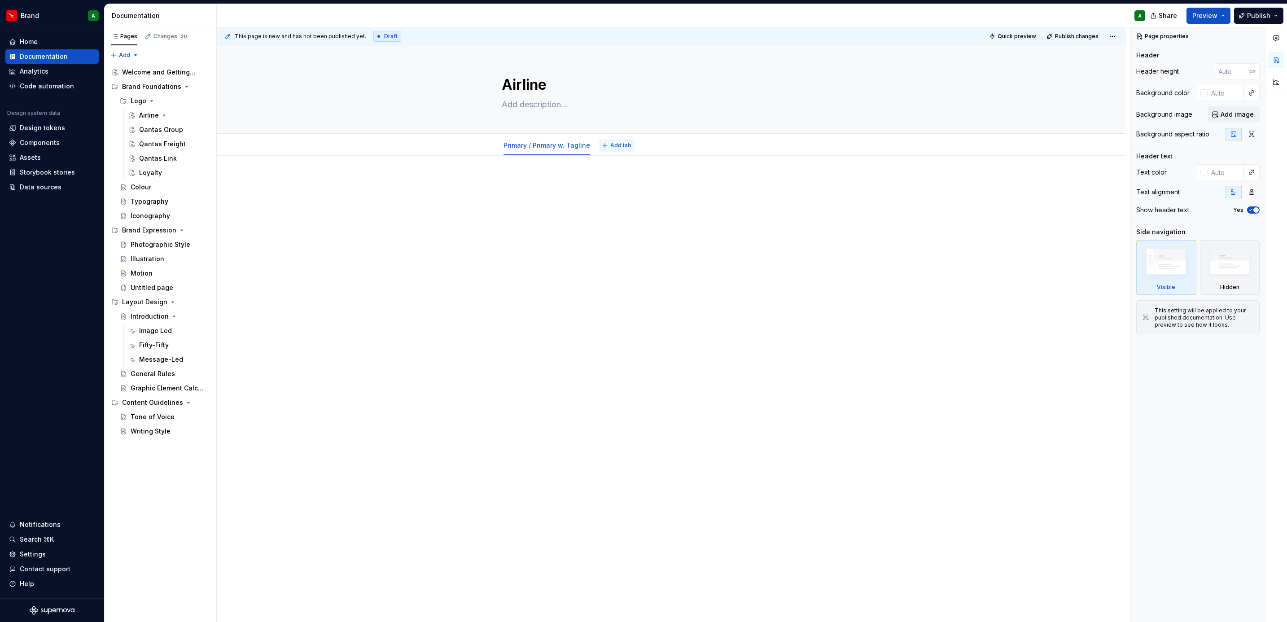
click at [610, 145] on span "Add tab" at bounding box center [620, 145] width 21 height 7
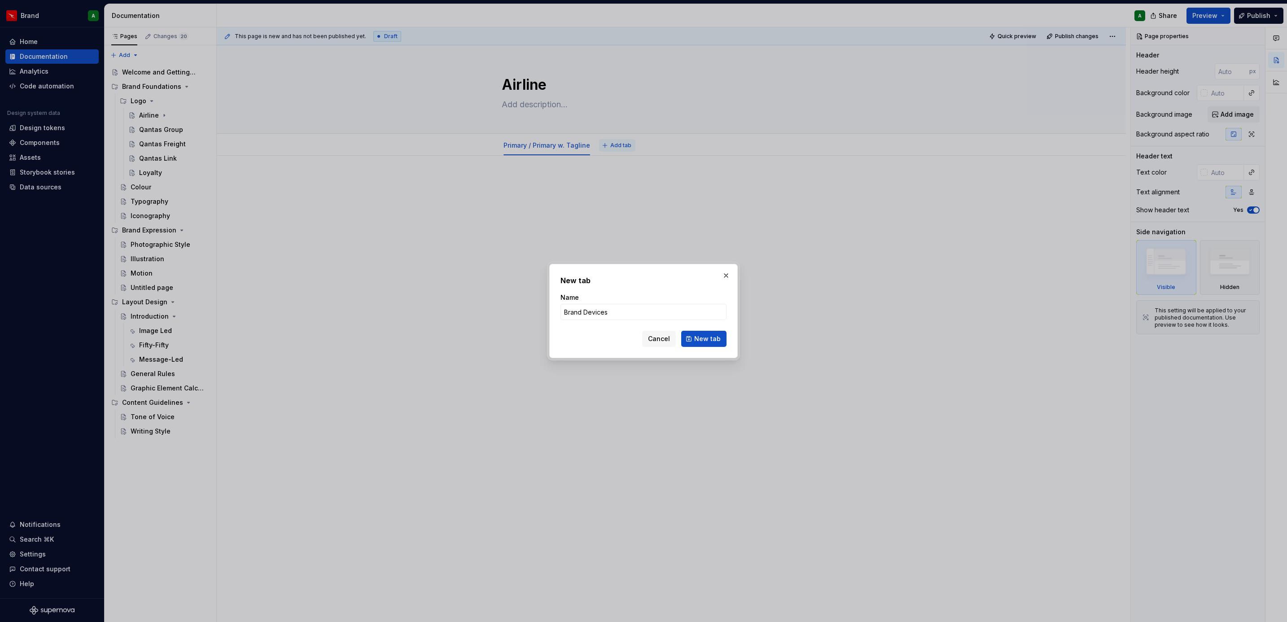
click button "New tab" at bounding box center [703, 339] width 45 height 16
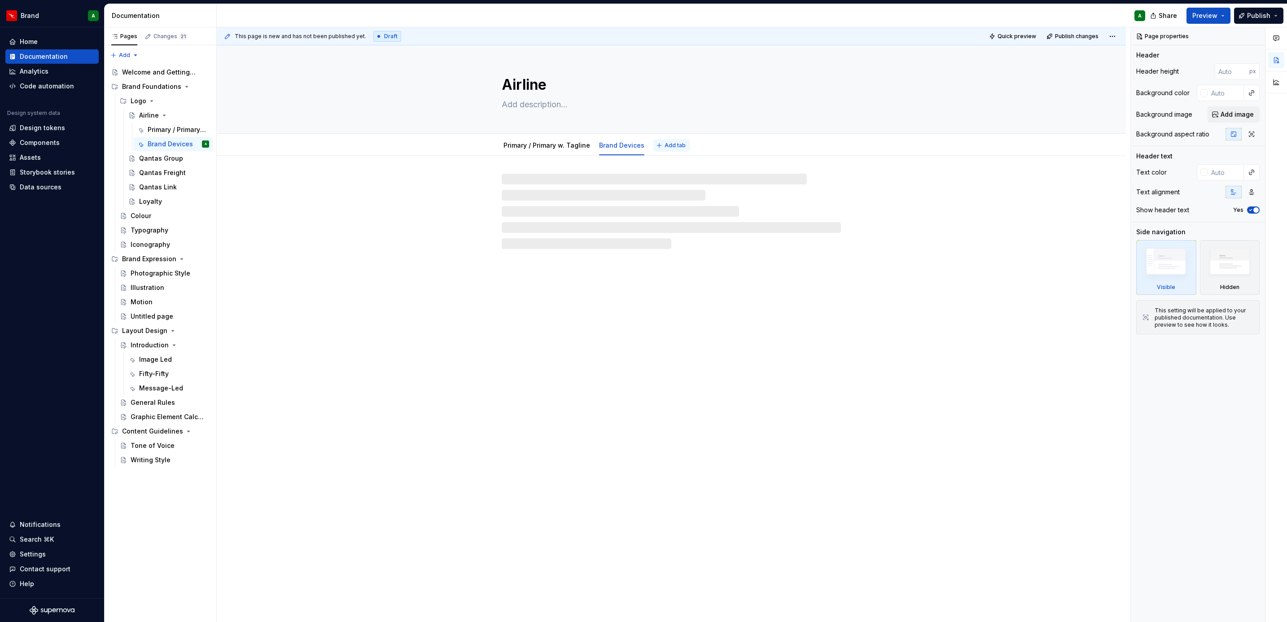
click at [670, 145] on span "Add tab" at bounding box center [675, 145] width 21 height 7
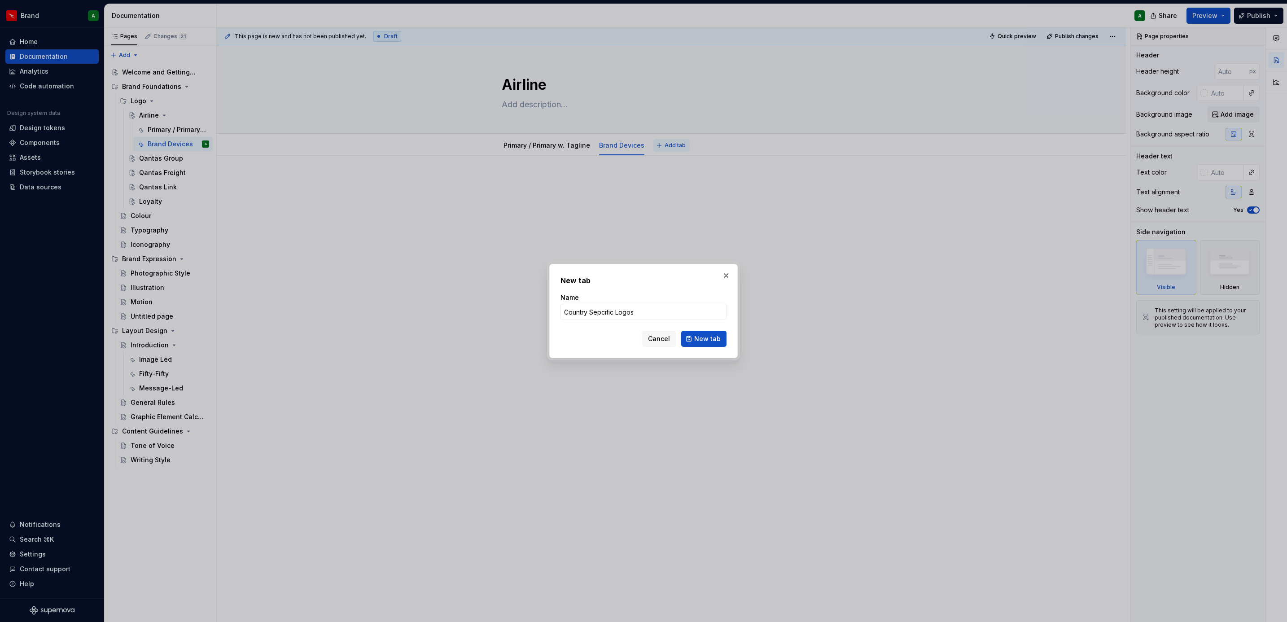
click button "New tab" at bounding box center [703, 339] width 45 height 16
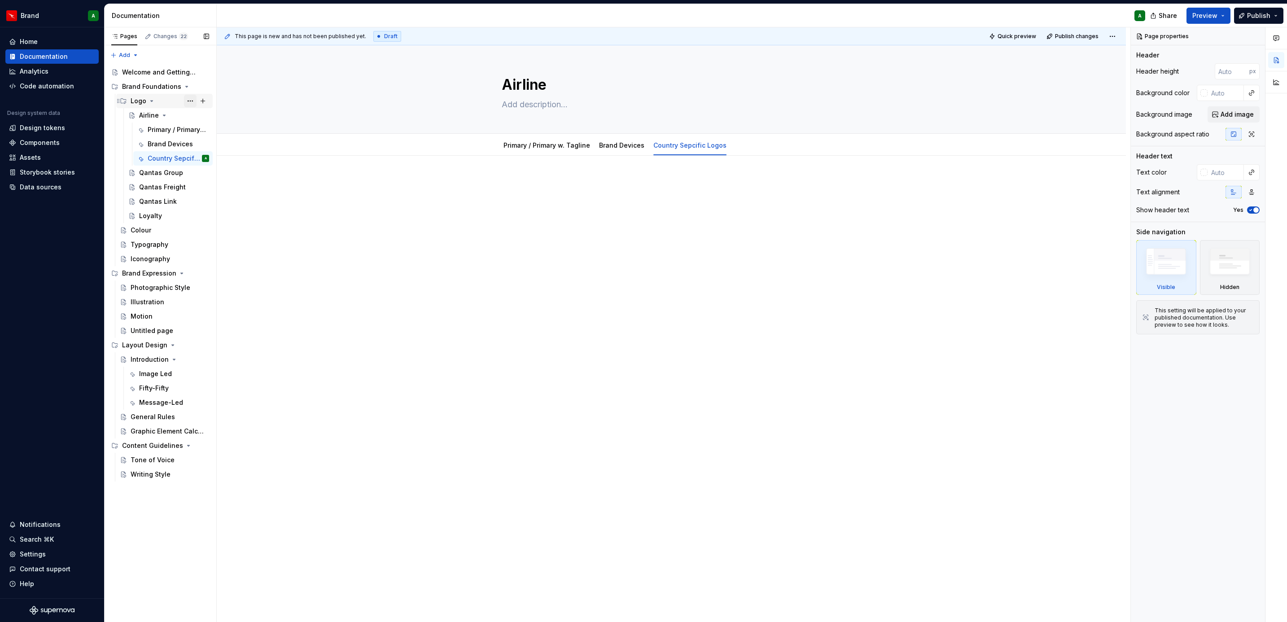
click at [192, 101] on button "Page tree" at bounding box center [190, 101] width 13 height 13
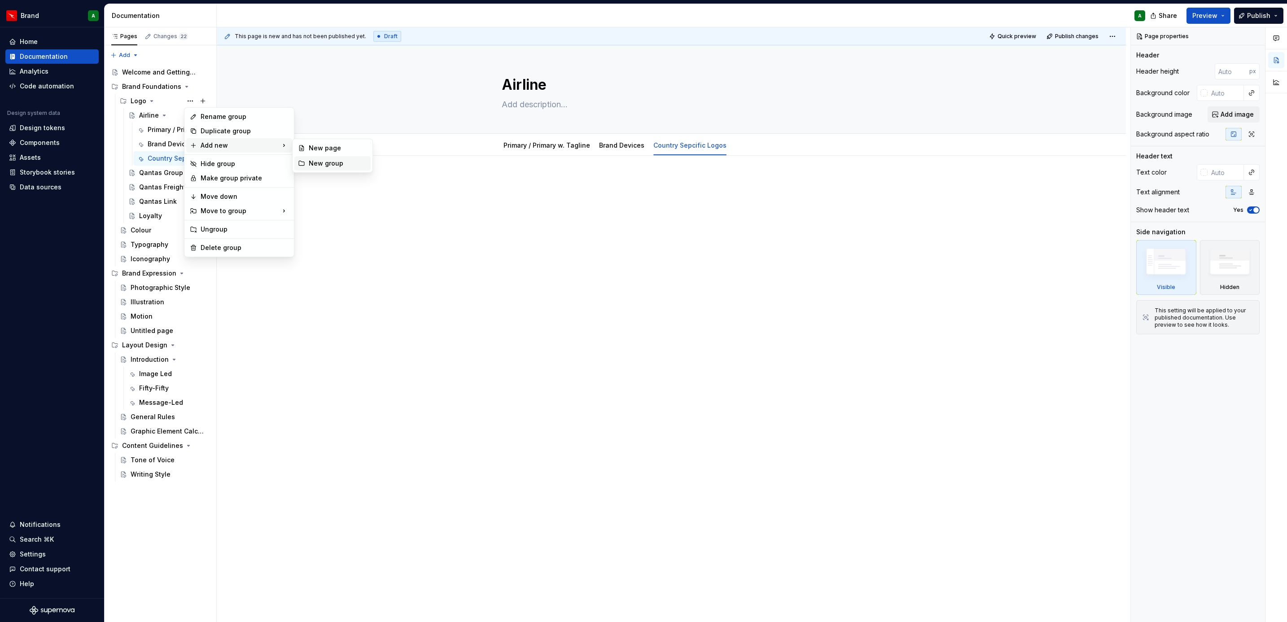
click at [312, 166] on div "New group" at bounding box center [338, 163] width 58 height 9
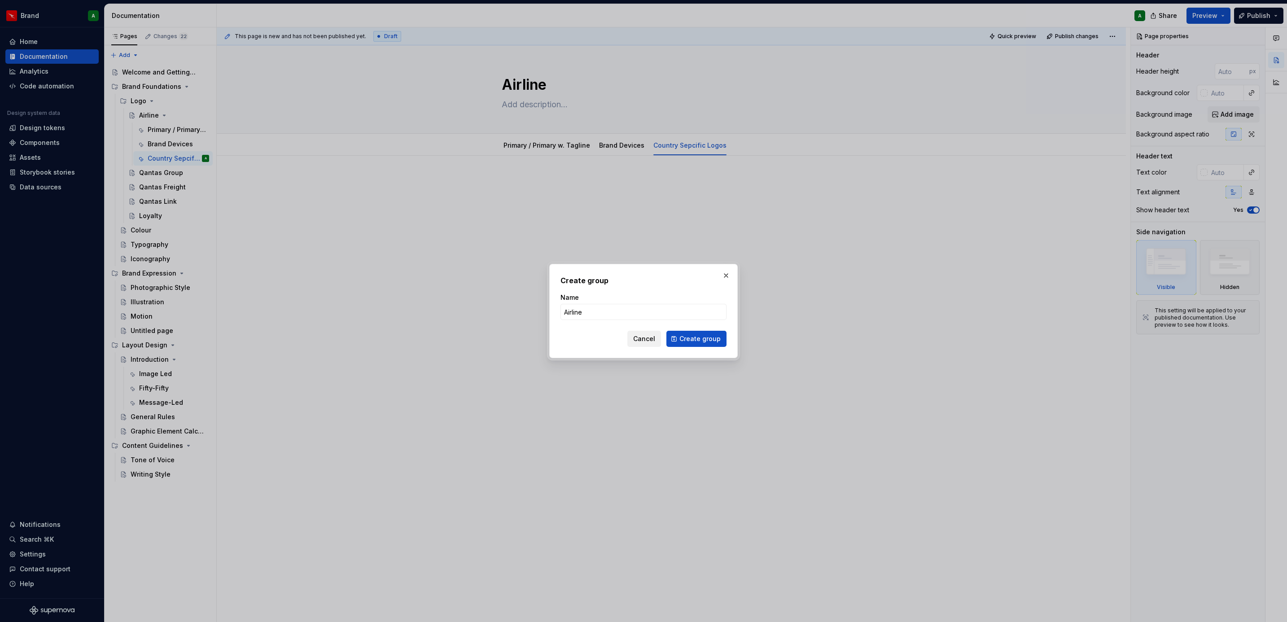
click at [646, 343] on button "Cancel" at bounding box center [644, 339] width 34 height 16
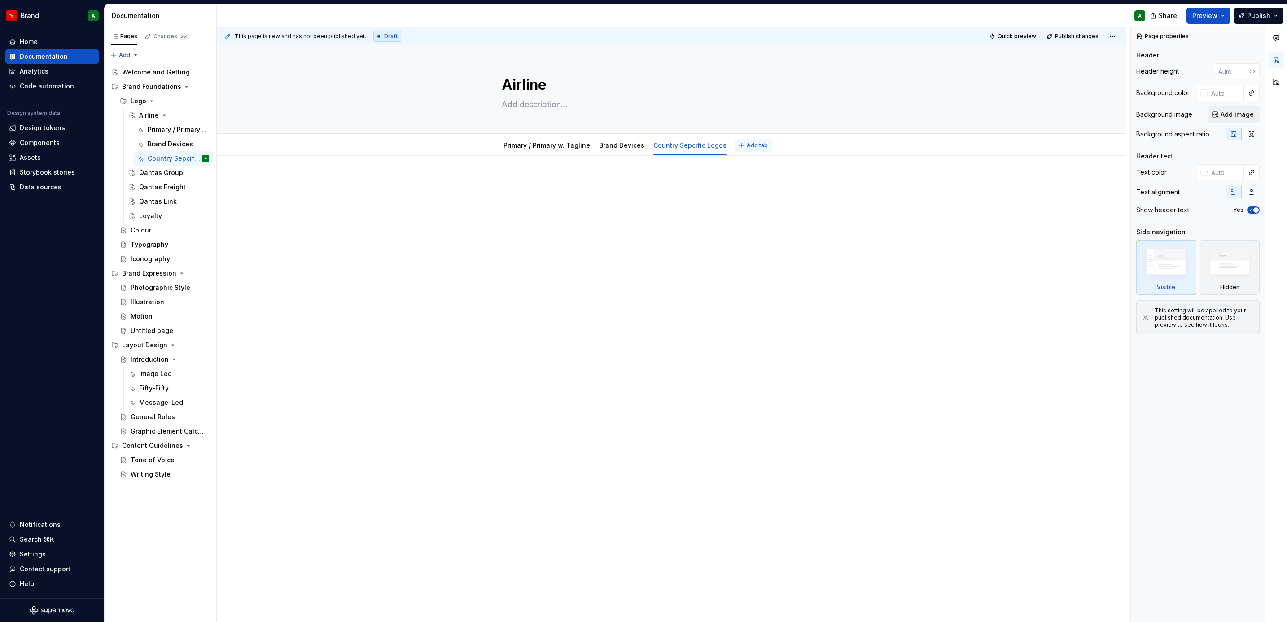
click at [736, 149] on button "Add tab" at bounding box center [754, 145] width 36 height 13
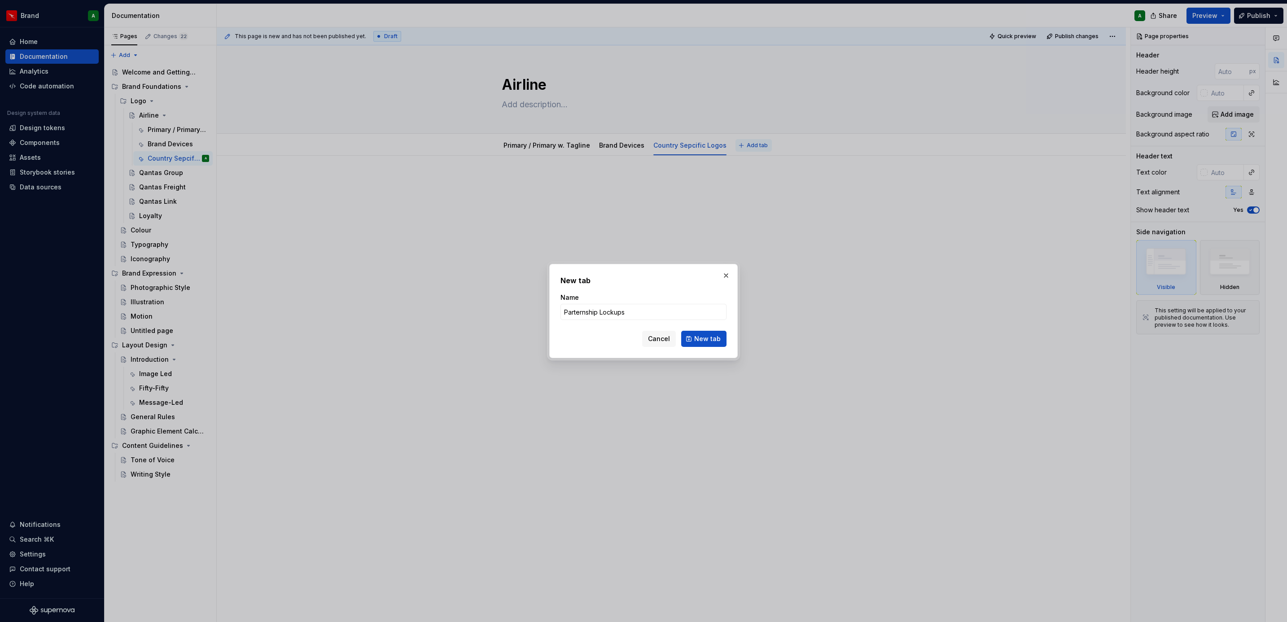
click button "New tab" at bounding box center [703, 339] width 45 height 16
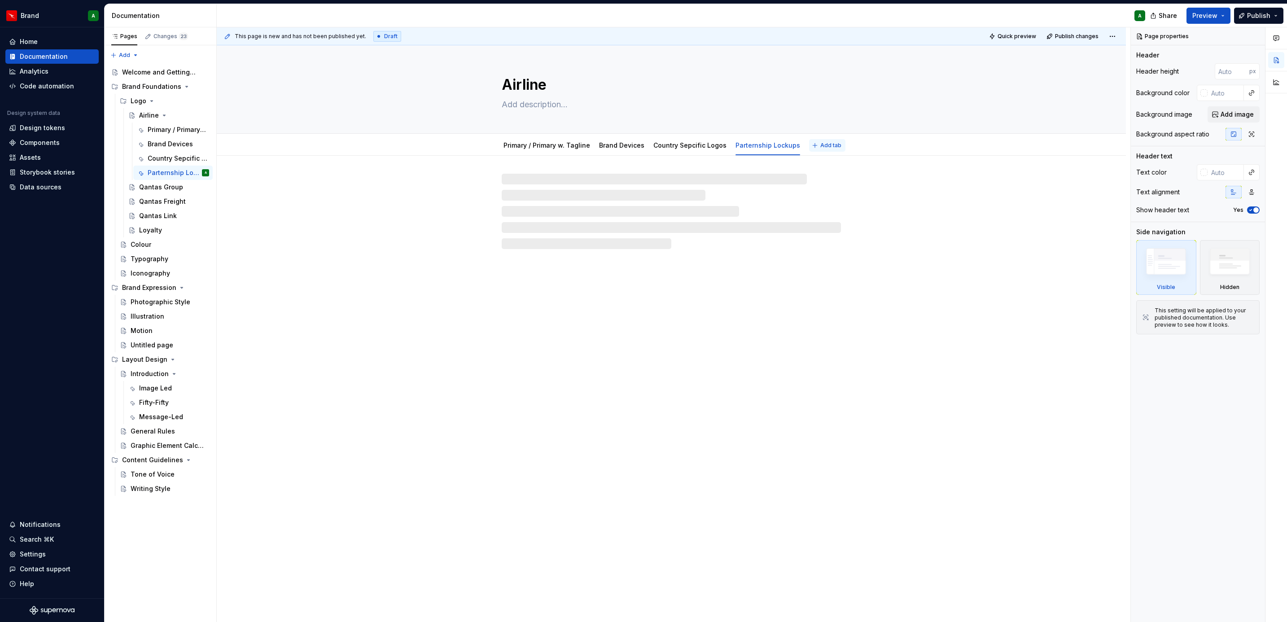
click at [828, 143] on span "Add tab" at bounding box center [830, 145] width 21 height 7
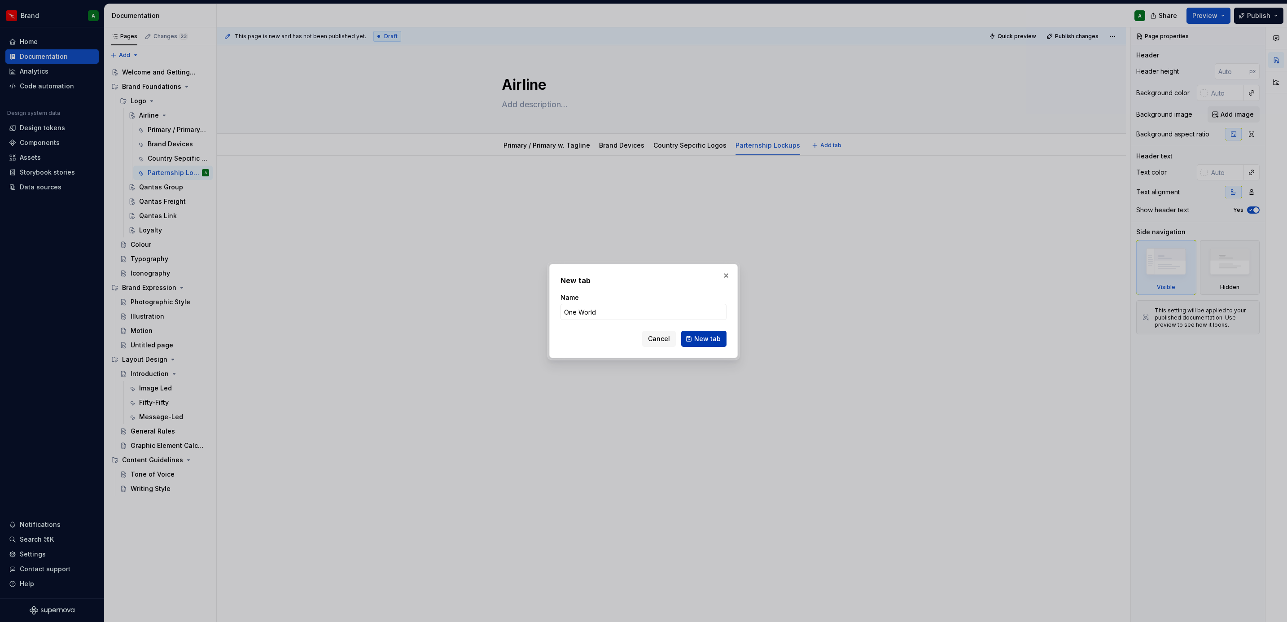
click at [715, 338] on span "New tab" at bounding box center [707, 338] width 26 height 9
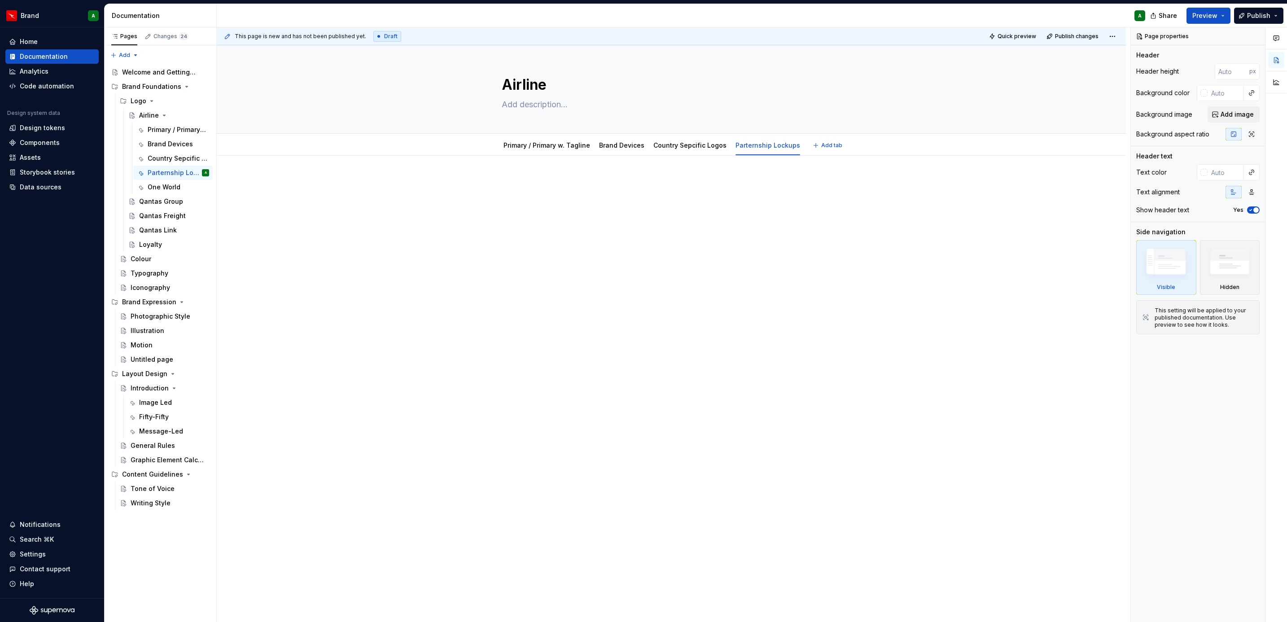
click at [760, 345] on div at bounding box center [671, 282] width 909 height 253
click at [158, 248] on div "Loyalty" at bounding box center [150, 244] width 23 height 9
click at [530, 152] on div "Add tab" at bounding box center [671, 144] width 909 height 20
click at [516, 146] on span "Add tab" at bounding box center [523, 143] width 21 height 7
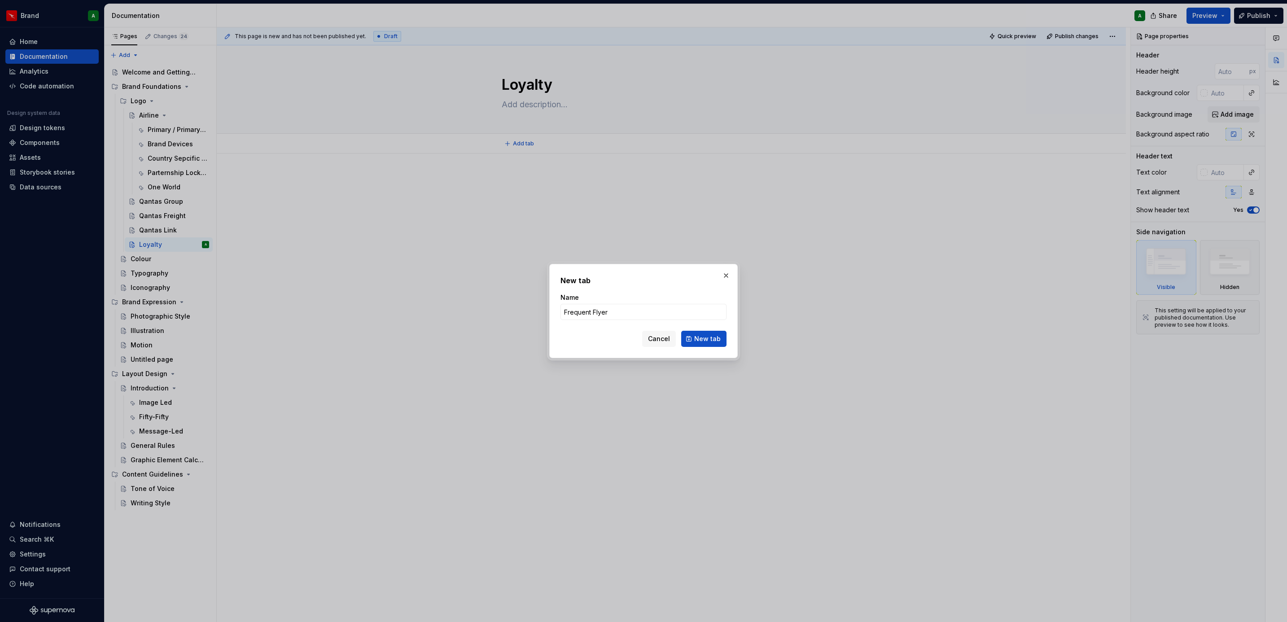
click button "New tab" at bounding box center [703, 339] width 45 height 16
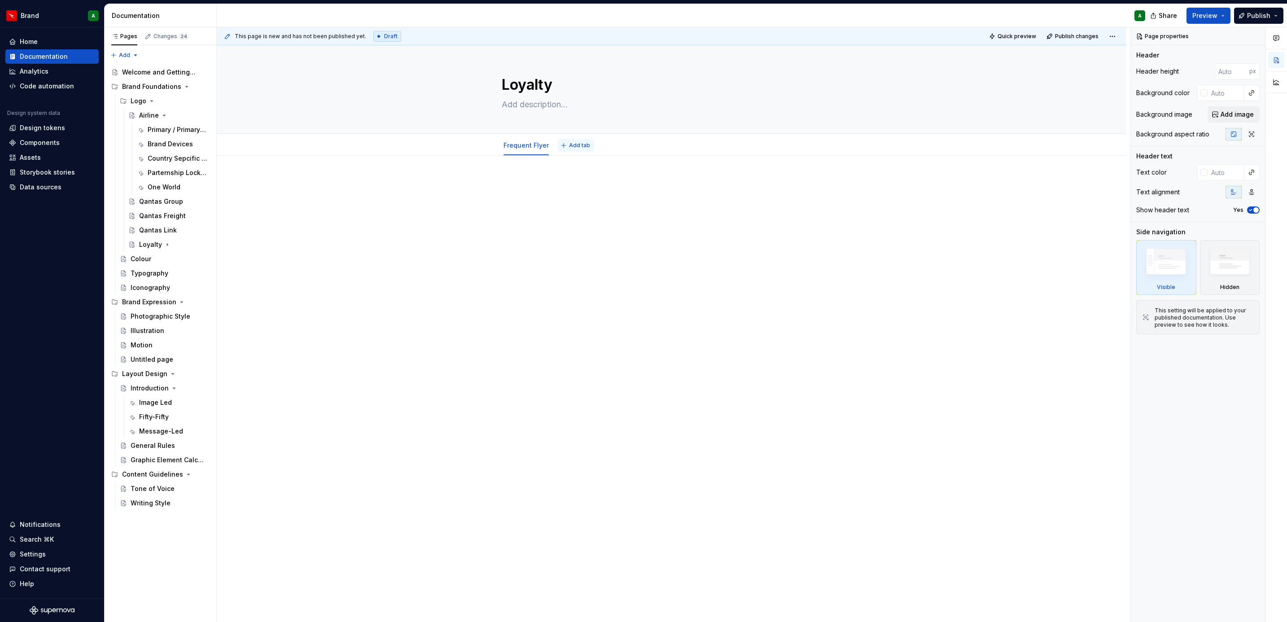
click at [582, 147] on span "Add tab" at bounding box center [579, 145] width 21 height 7
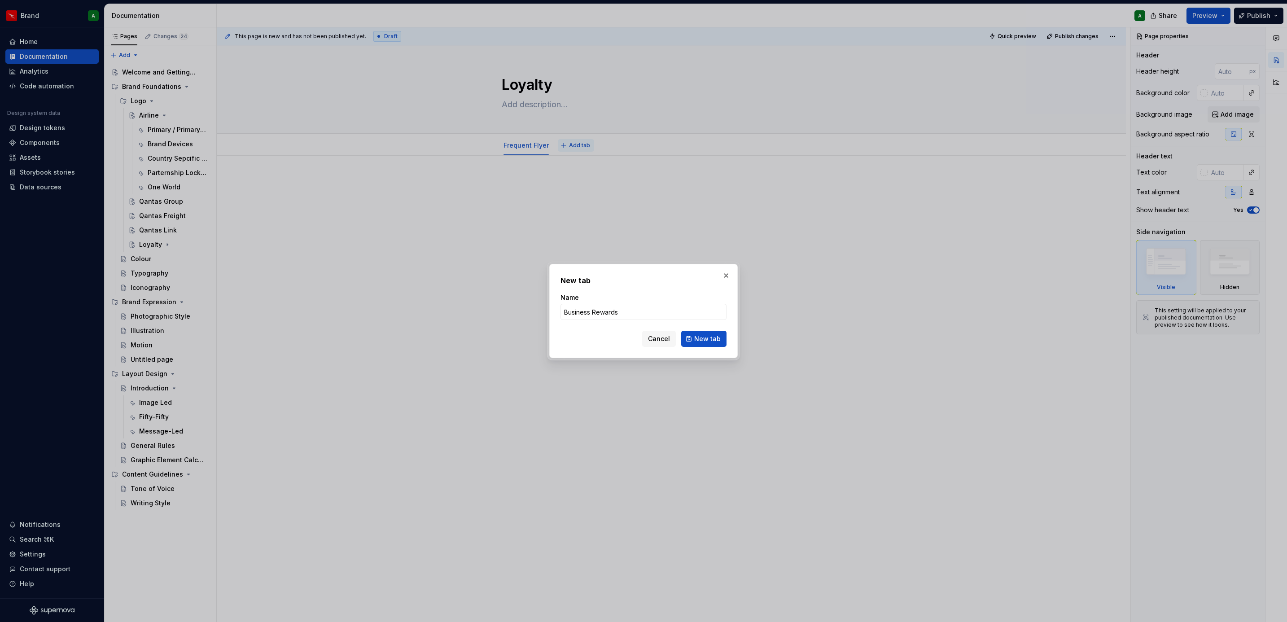
click button "New tab" at bounding box center [703, 339] width 45 height 16
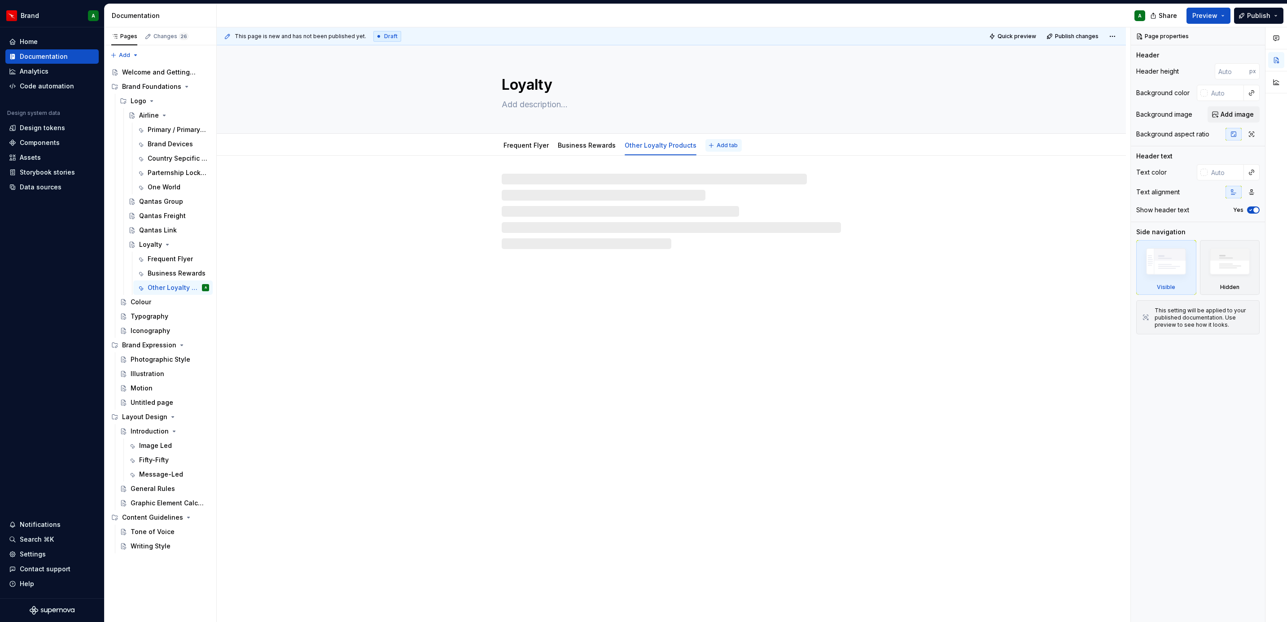
click at [717, 150] on button "Add tab" at bounding box center [724, 145] width 36 height 13
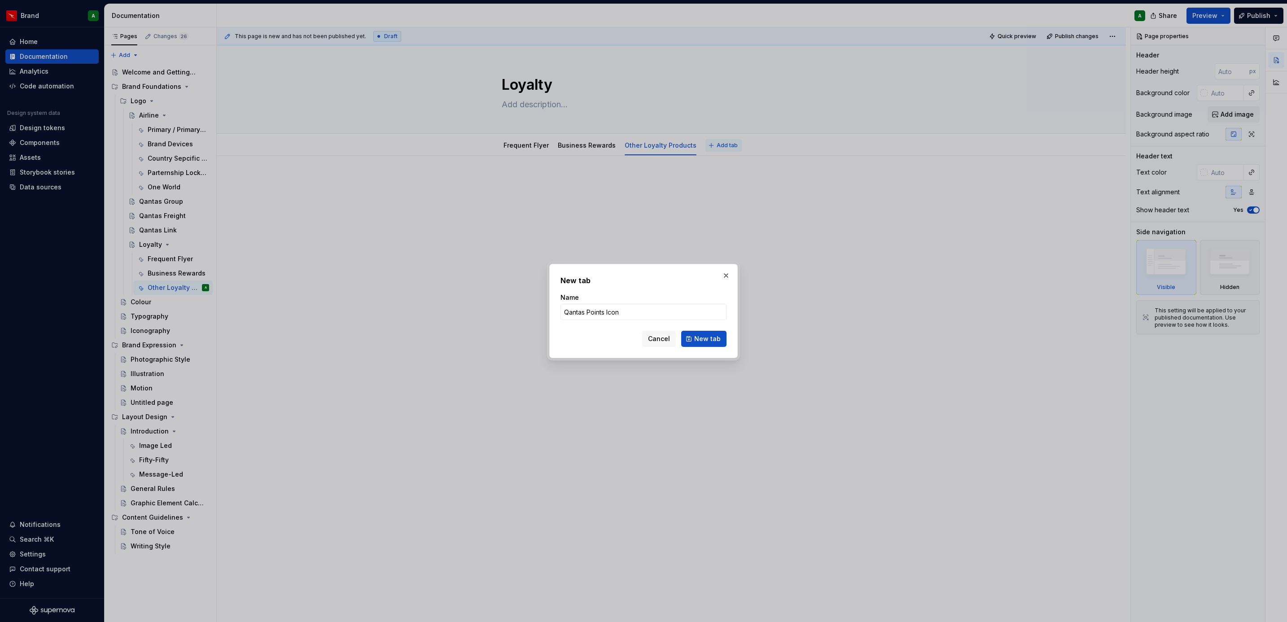
click button "New tab" at bounding box center [703, 339] width 45 height 16
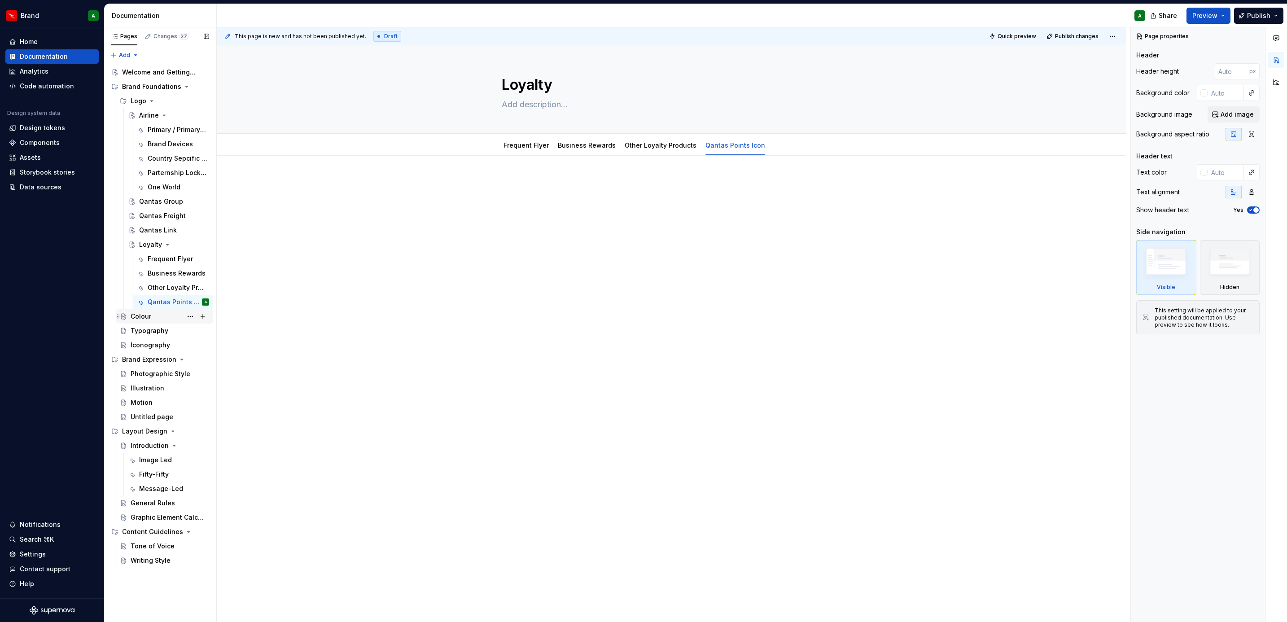
click at [140, 317] on div "Colour" at bounding box center [141, 316] width 21 height 9
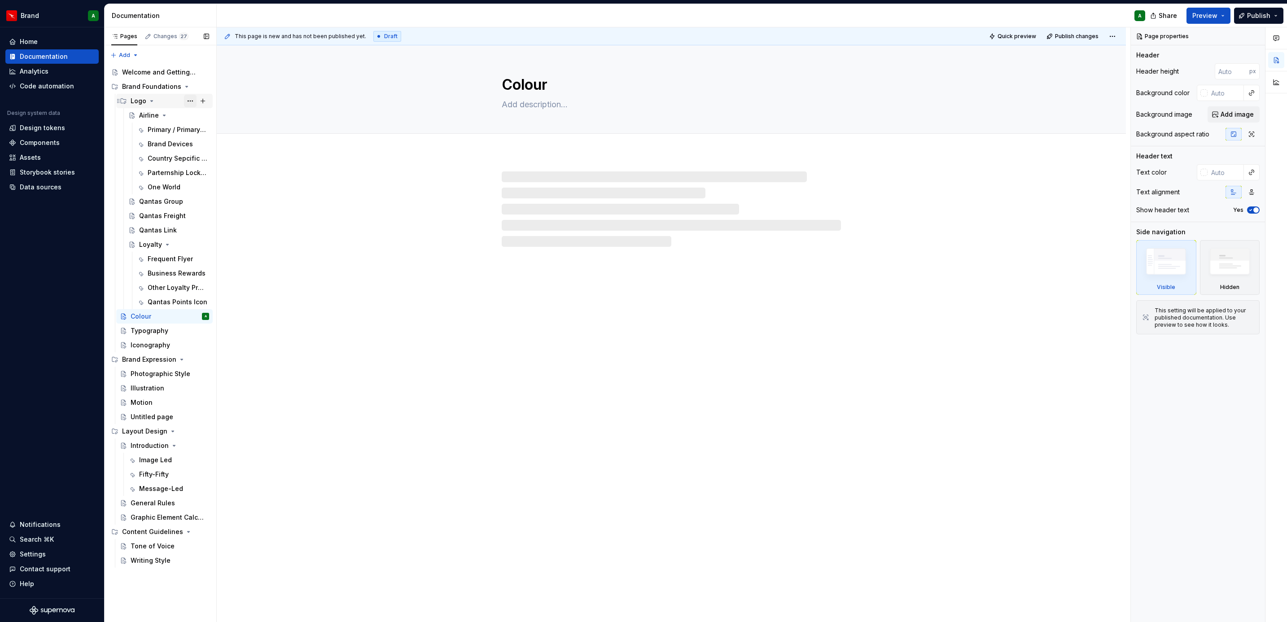
click at [190, 101] on button "Page tree" at bounding box center [190, 101] width 13 height 13
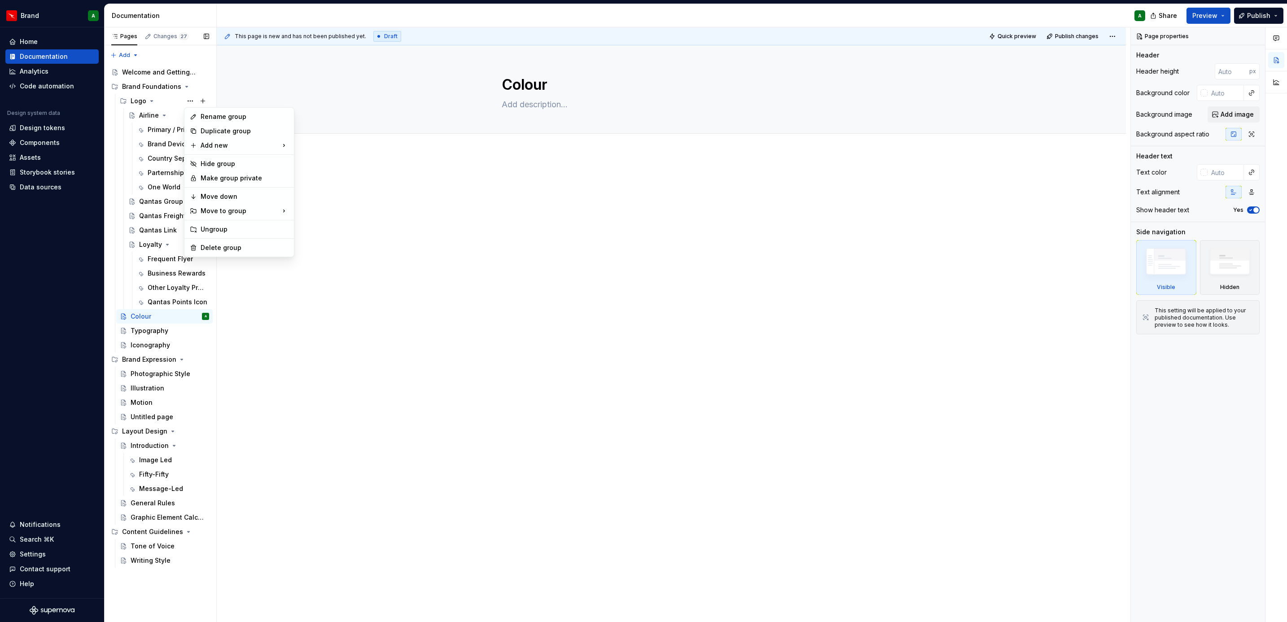
click at [153, 80] on div "Pages Changes 27 Add Accessibility guide for tree Page tree. Navigate the tree …" at bounding box center [160, 324] width 112 height 595
click at [188, 83] on button "Page tree" at bounding box center [190, 86] width 13 height 13
click at [321, 149] on div "New group" at bounding box center [338, 149] width 58 height 9
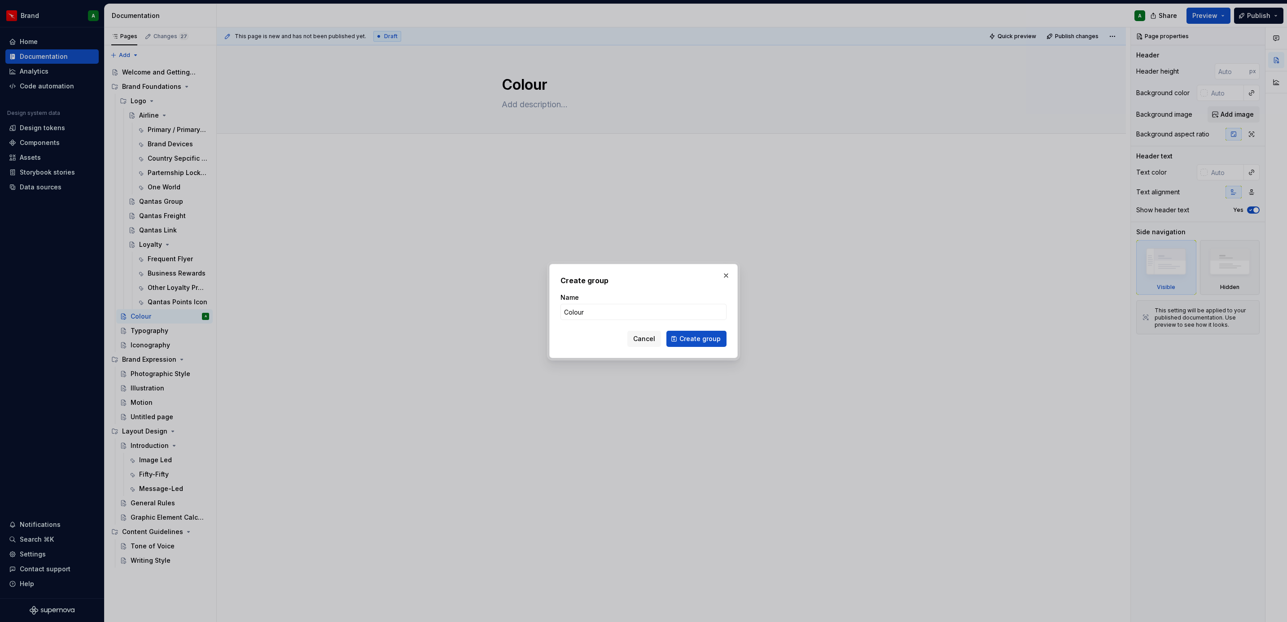
click button "Create group" at bounding box center [696, 339] width 60 height 16
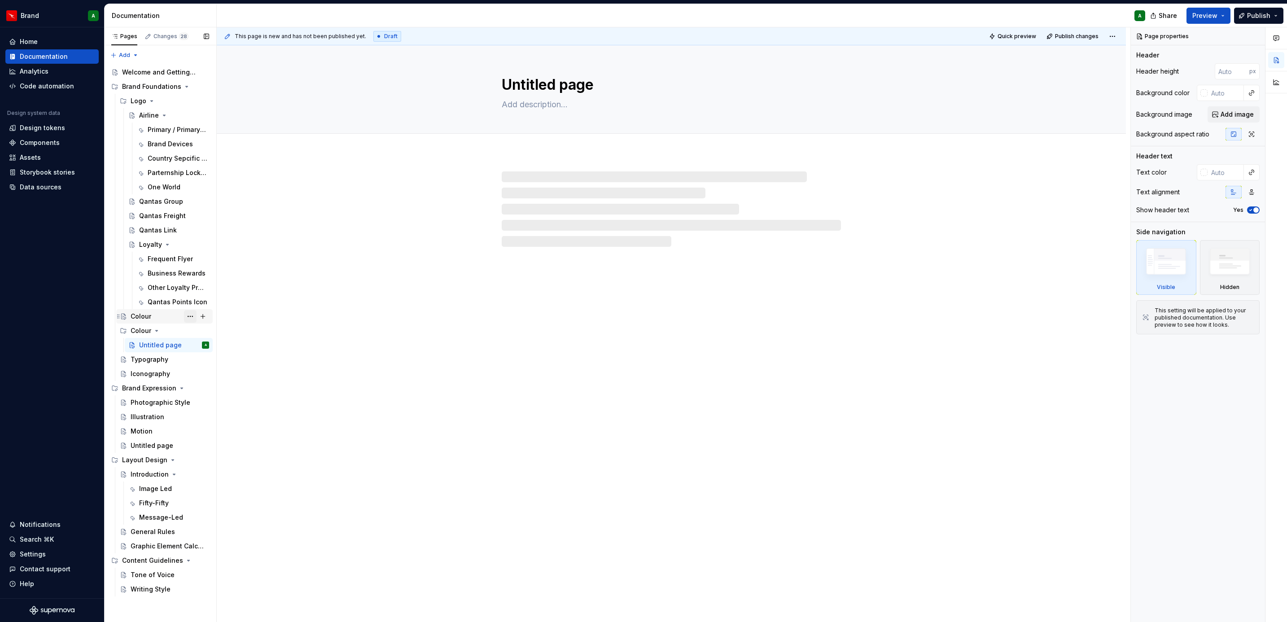
click at [186, 315] on button "Page tree" at bounding box center [190, 316] width 13 height 13
click at [247, 379] on div "Delete page" at bounding box center [245, 459] width 88 height 9
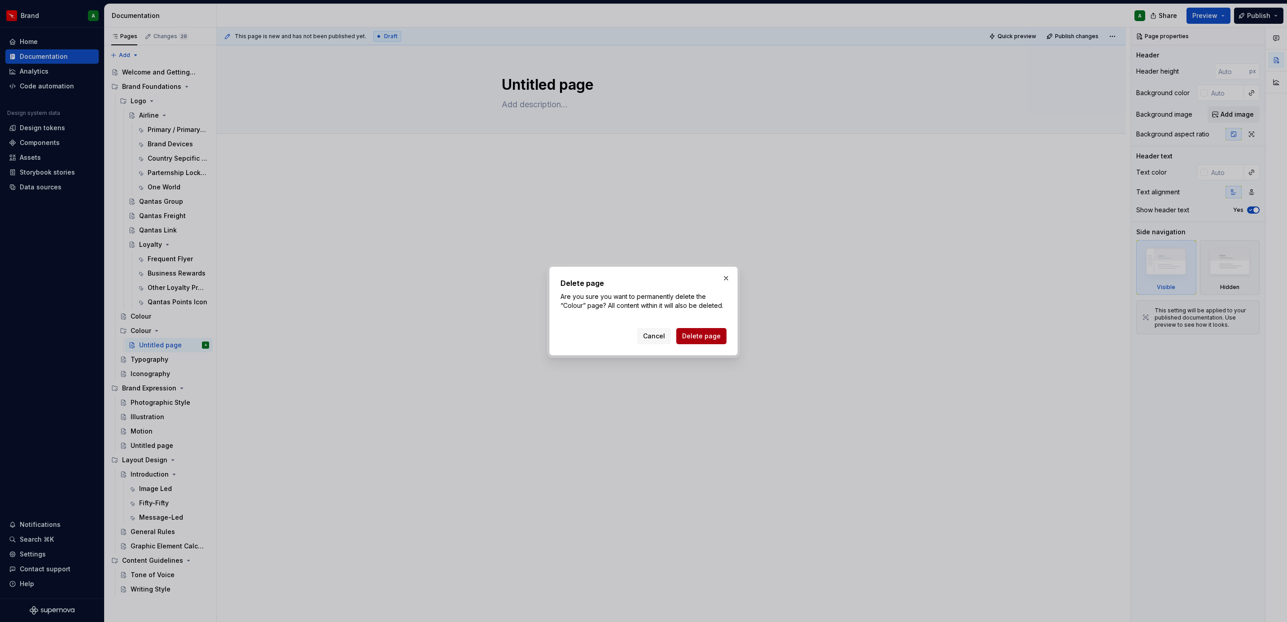
click at [706, 330] on button "Delete page" at bounding box center [701, 336] width 50 height 16
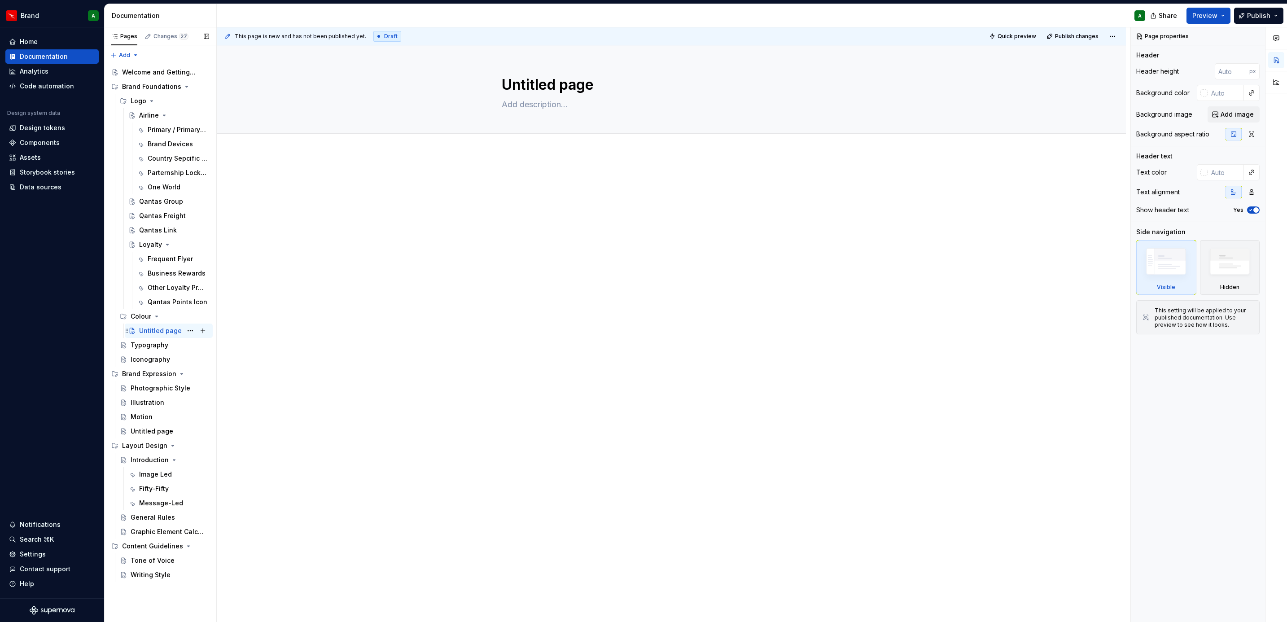
click at [151, 328] on div "Untitled page" at bounding box center [160, 330] width 43 height 9
click at [511, 85] on textarea "Untitled page" at bounding box center [669, 85] width 339 height 22
click at [204, 330] on button "Page tree" at bounding box center [203, 330] width 13 height 13
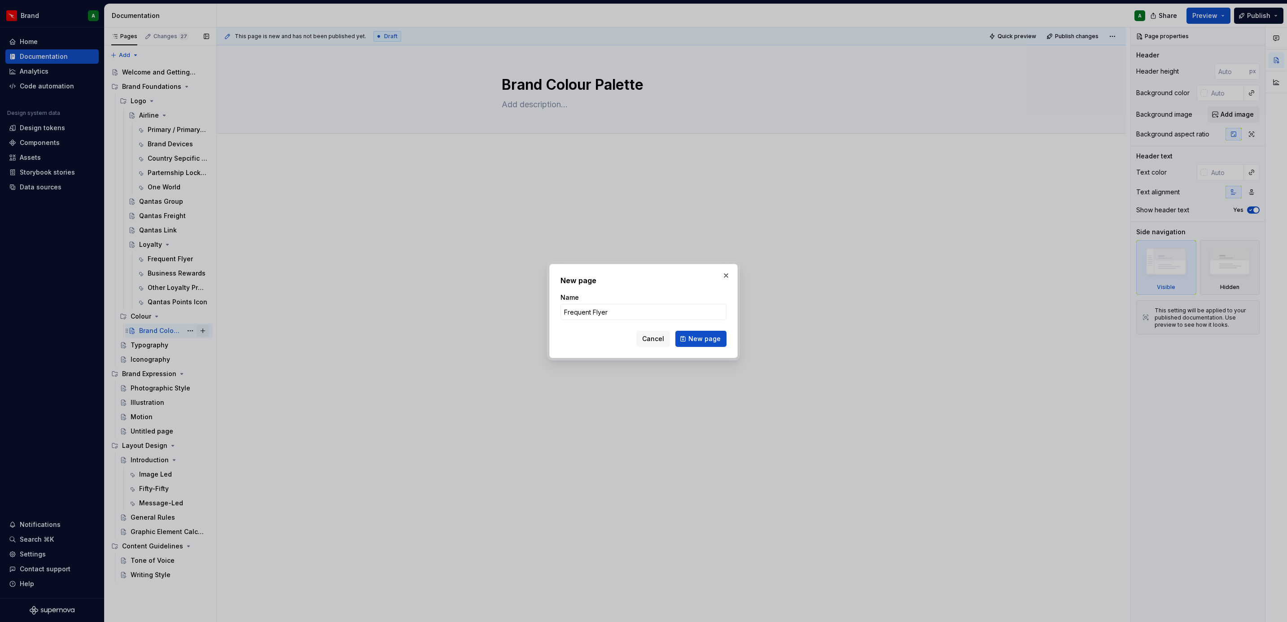
click button "New page" at bounding box center [700, 339] width 51 height 16
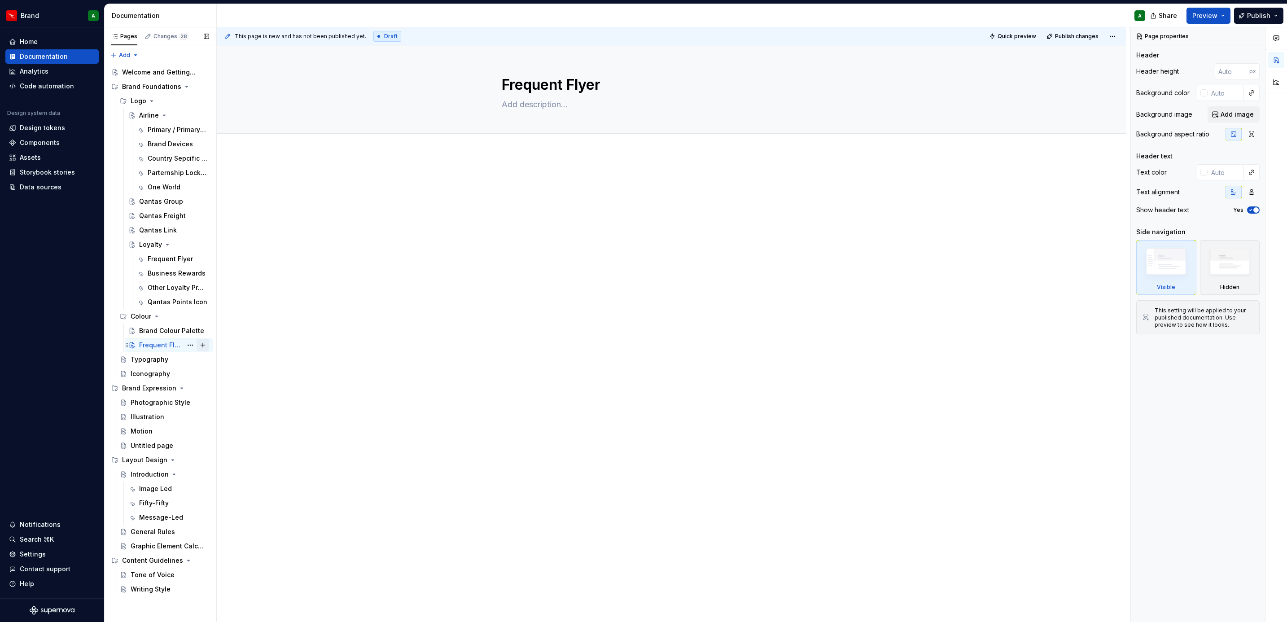
click at [203, 345] on button "Page tree" at bounding box center [203, 345] width 13 height 13
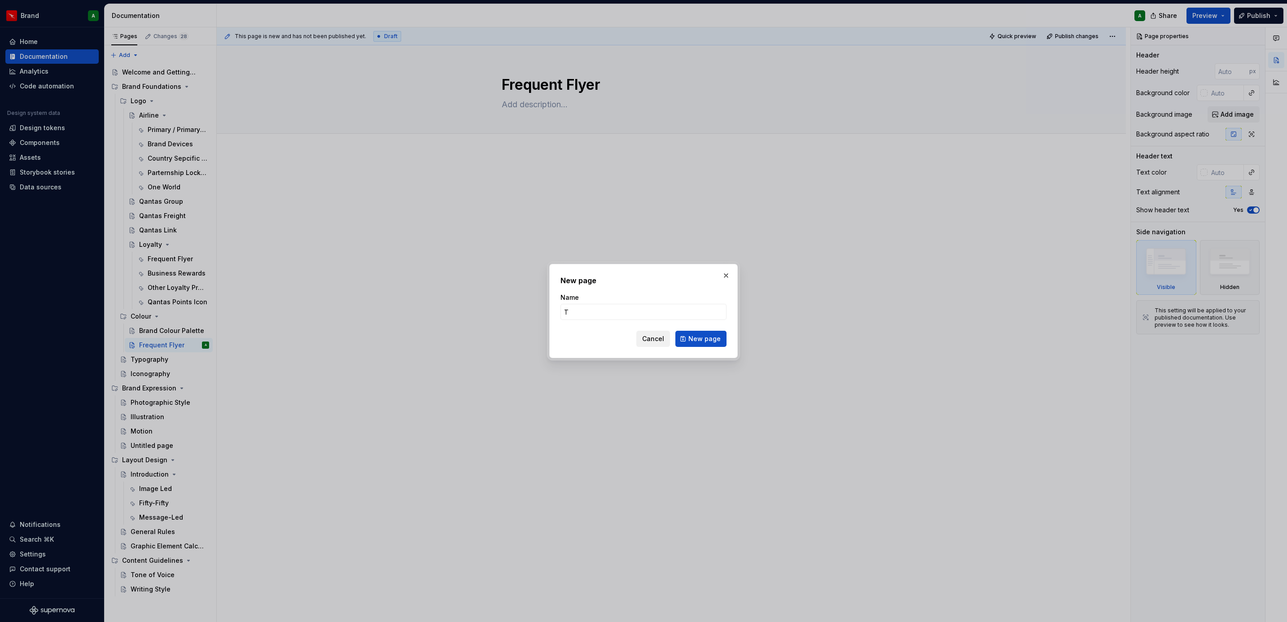
click at [652, 337] on span "Cancel" at bounding box center [653, 338] width 22 height 9
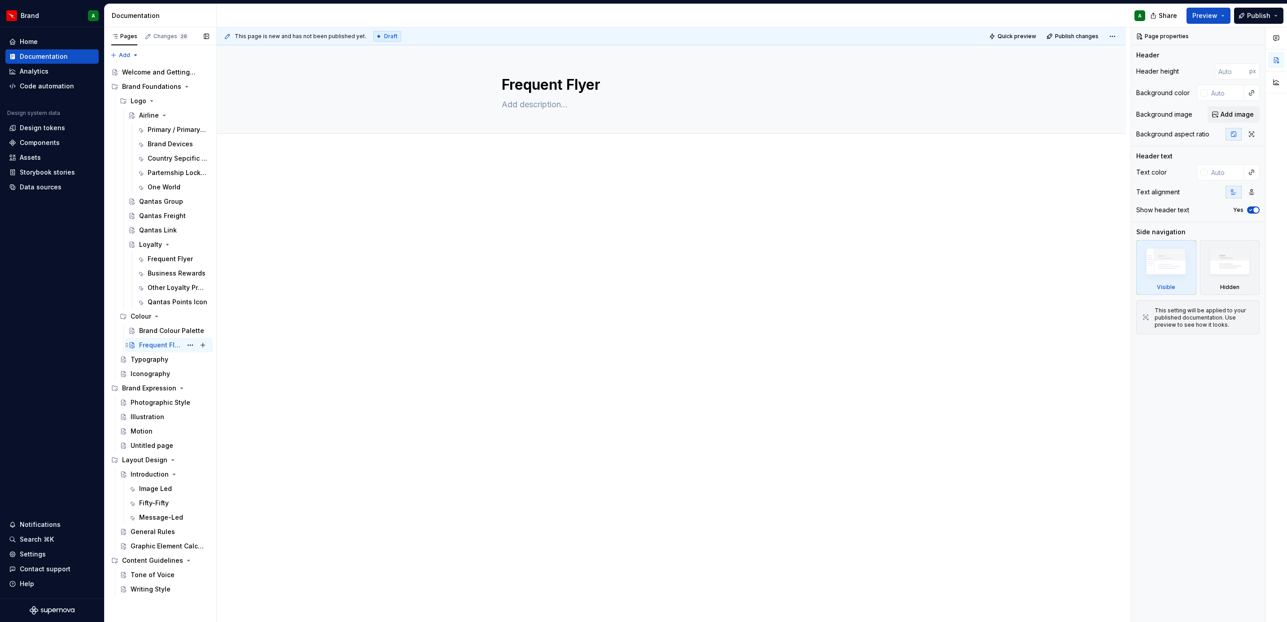
click at [169, 346] on div "Frequent Flyer" at bounding box center [160, 345] width 43 height 9
click at [542, 83] on textarea "Frequent Flyer" at bounding box center [669, 85] width 339 height 22
click at [526, 141] on span "Add tab" at bounding box center [523, 143] width 21 height 7
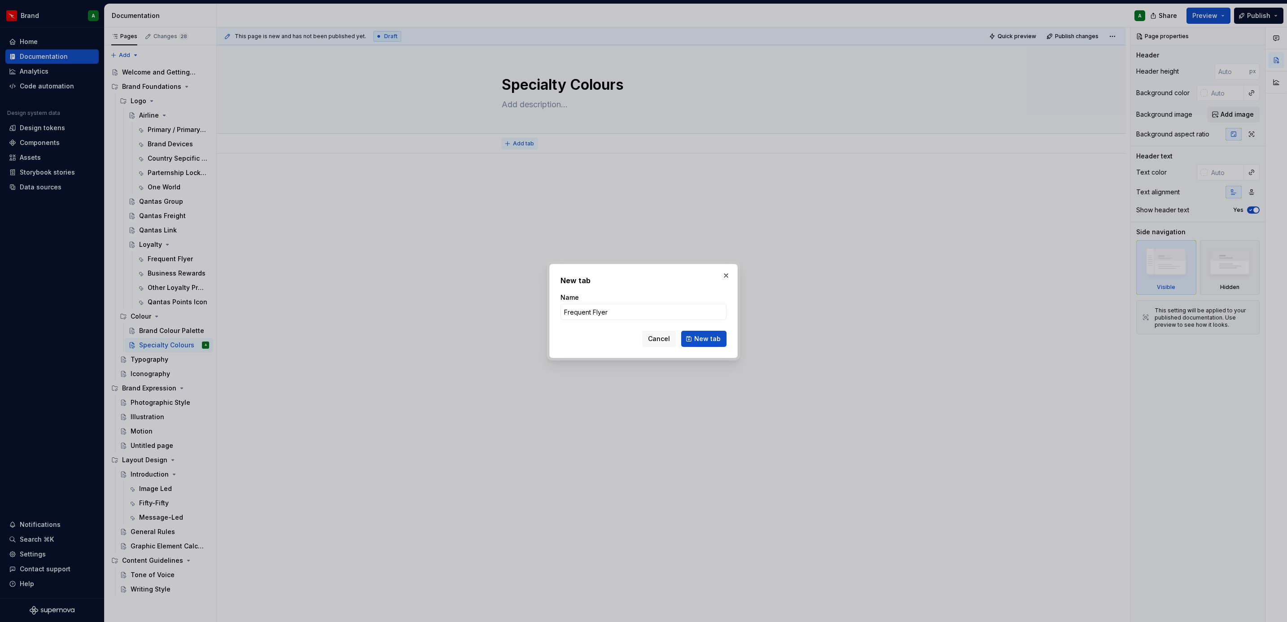
click button "New tab" at bounding box center [703, 339] width 45 height 16
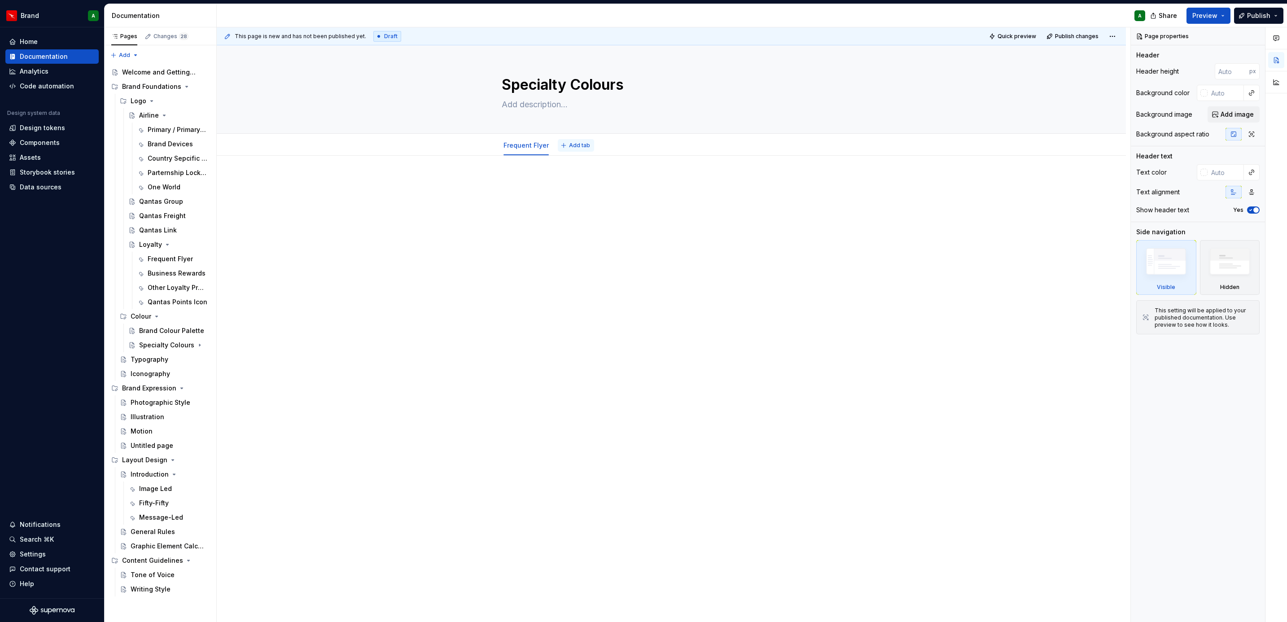
click at [579, 145] on span "Add tab" at bounding box center [579, 145] width 21 height 7
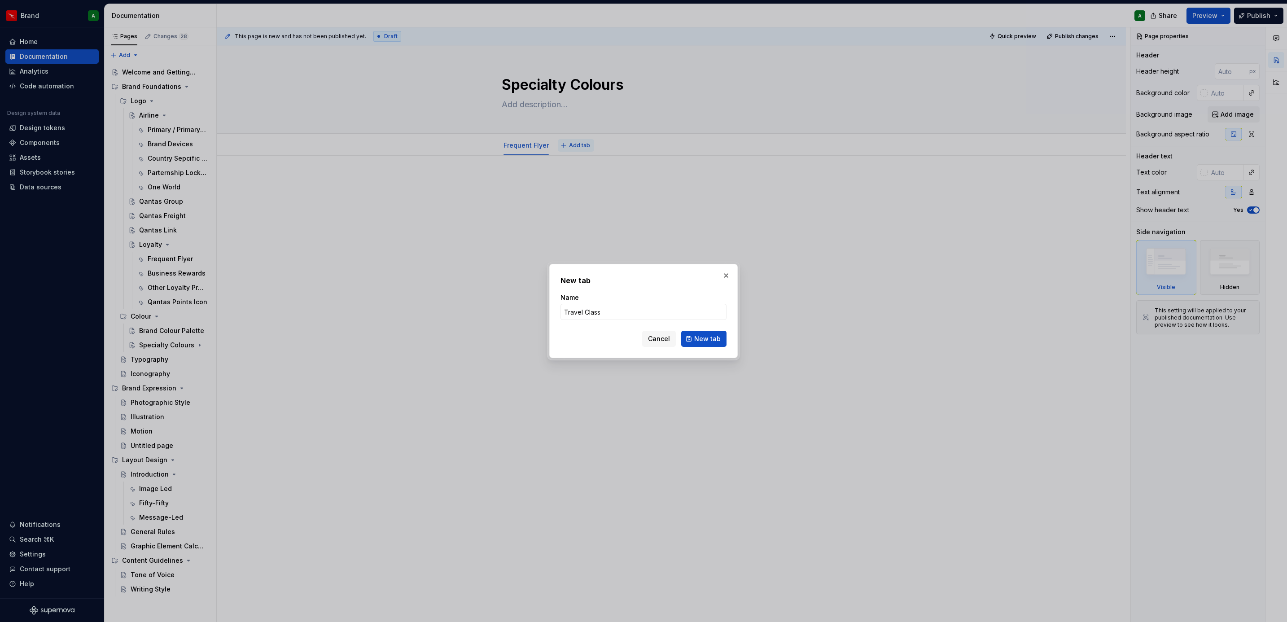
click button "New tab" at bounding box center [703, 339] width 45 height 16
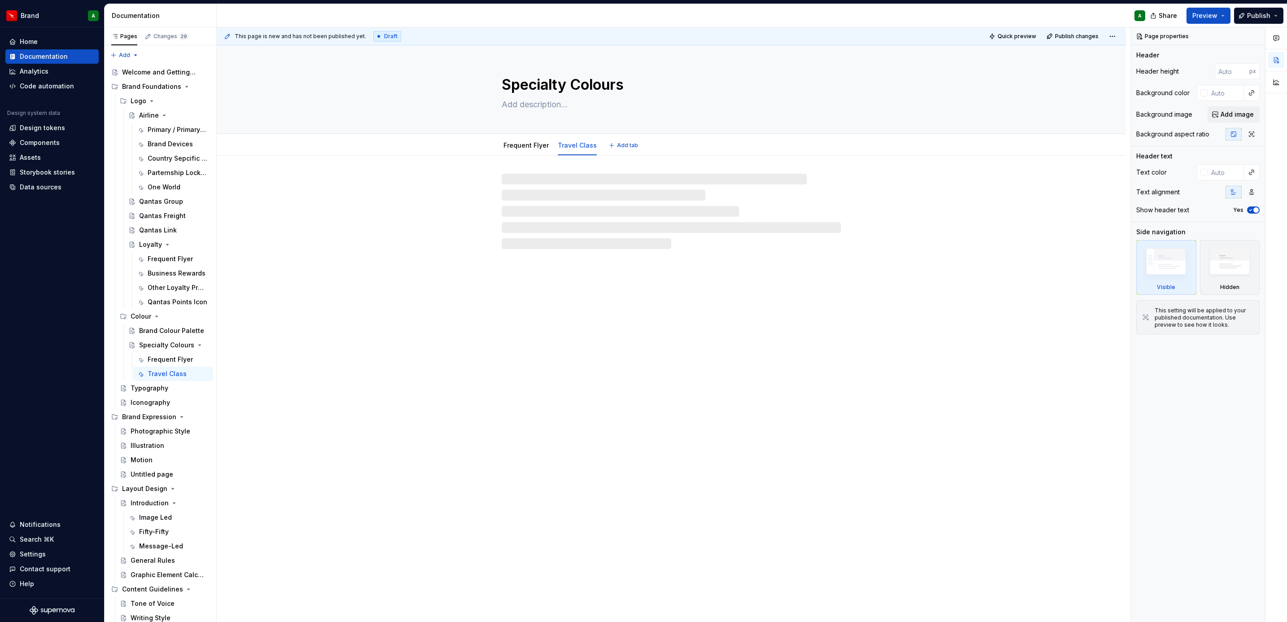
click at [622, 149] on span "Add tab" at bounding box center [627, 145] width 21 height 7
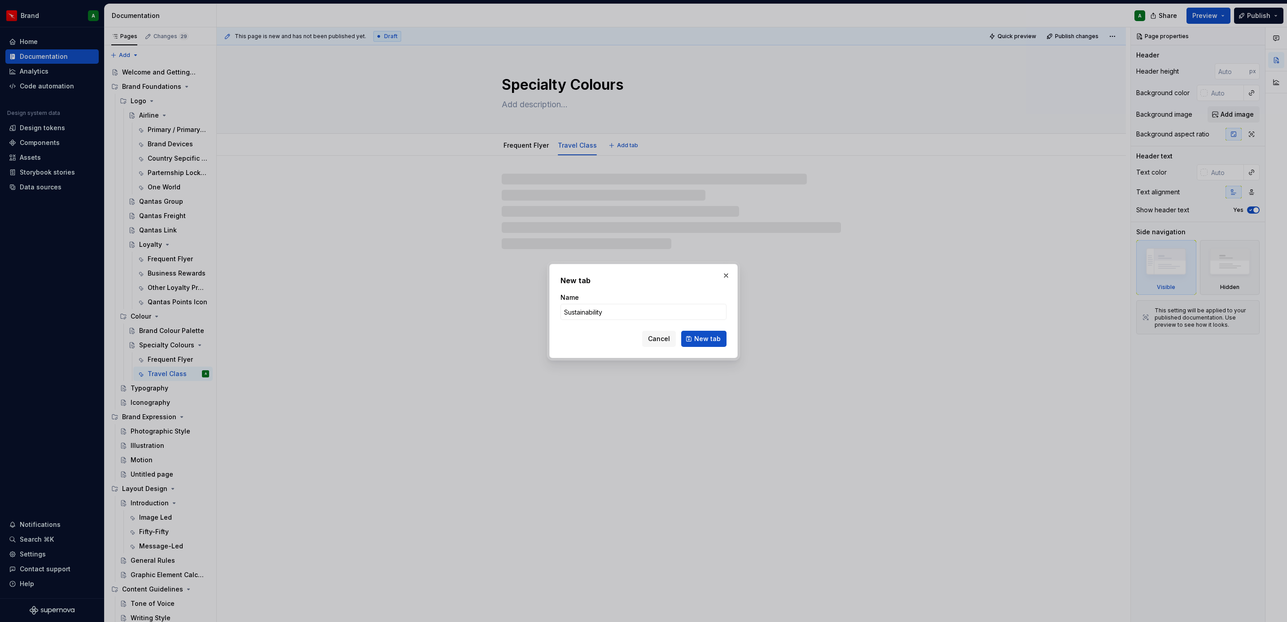
click button "New tab" at bounding box center [703, 339] width 45 height 16
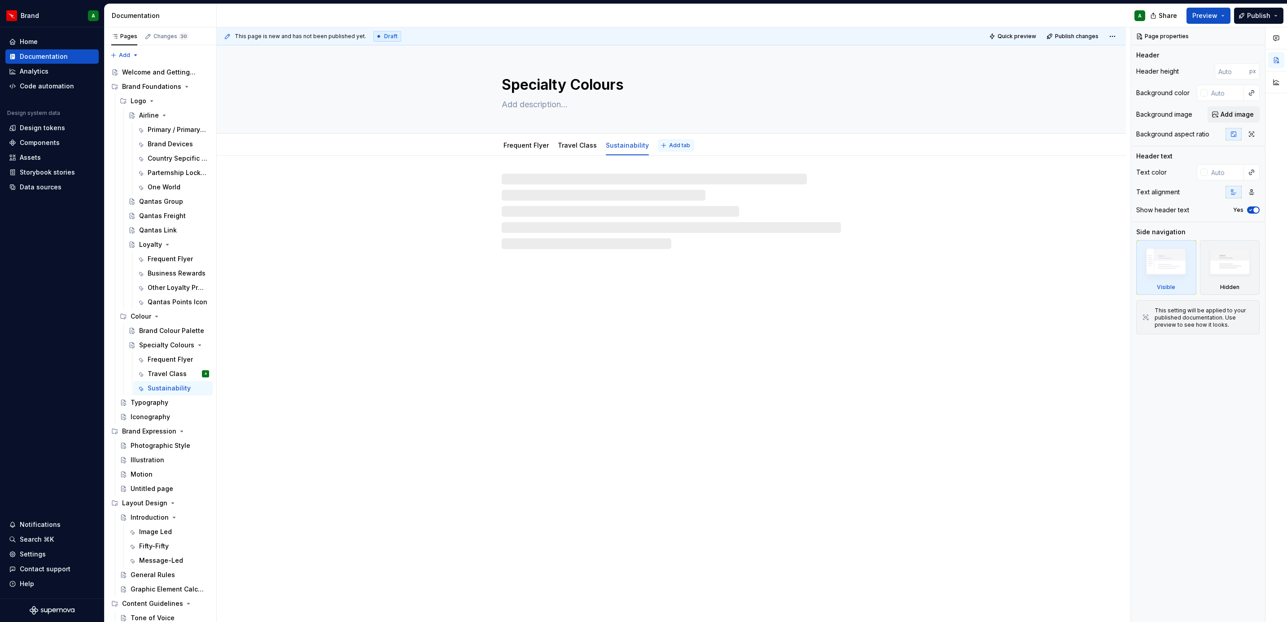
click at [669, 147] on span "Add tab" at bounding box center [679, 145] width 21 height 7
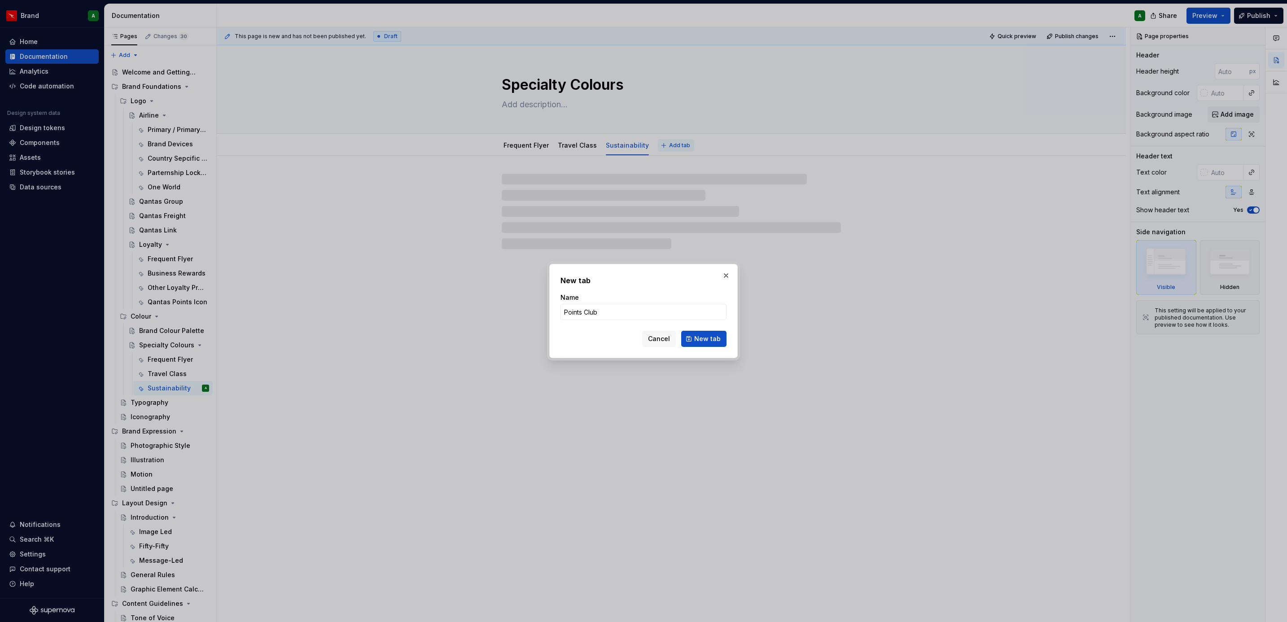
click button "New tab" at bounding box center [703, 339] width 45 height 16
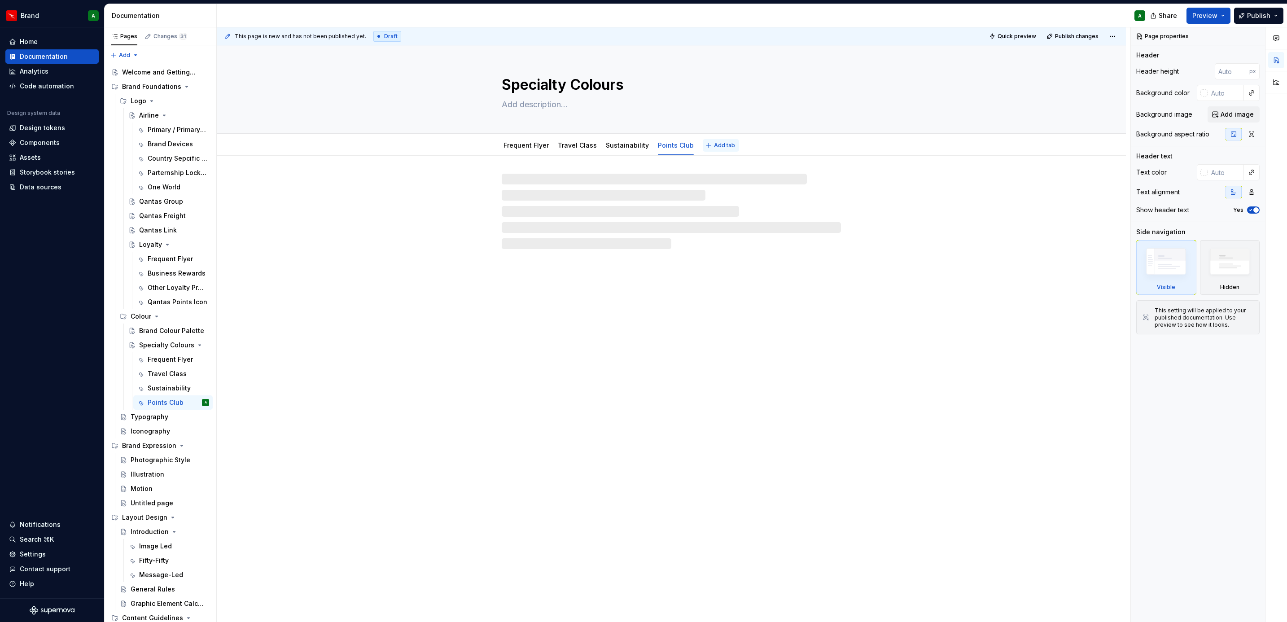
click at [717, 145] on span "Add tab" at bounding box center [724, 145] width 21 height 7
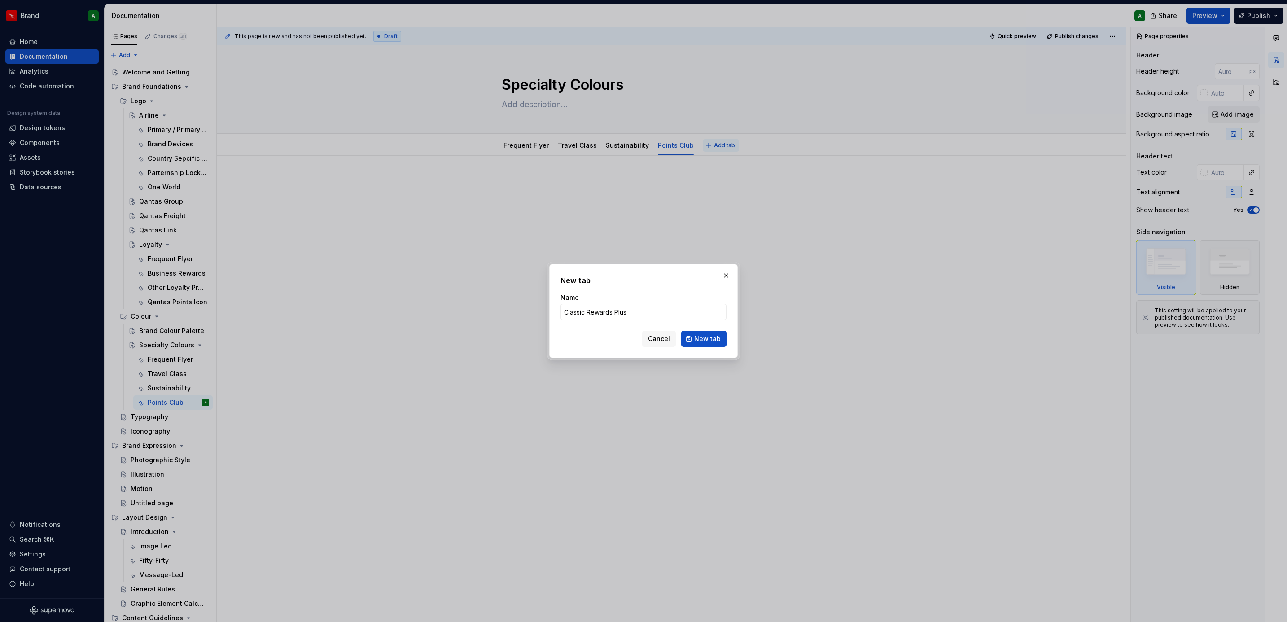
click button "New tab" at bounding box center [703, 339] width 45 height 16
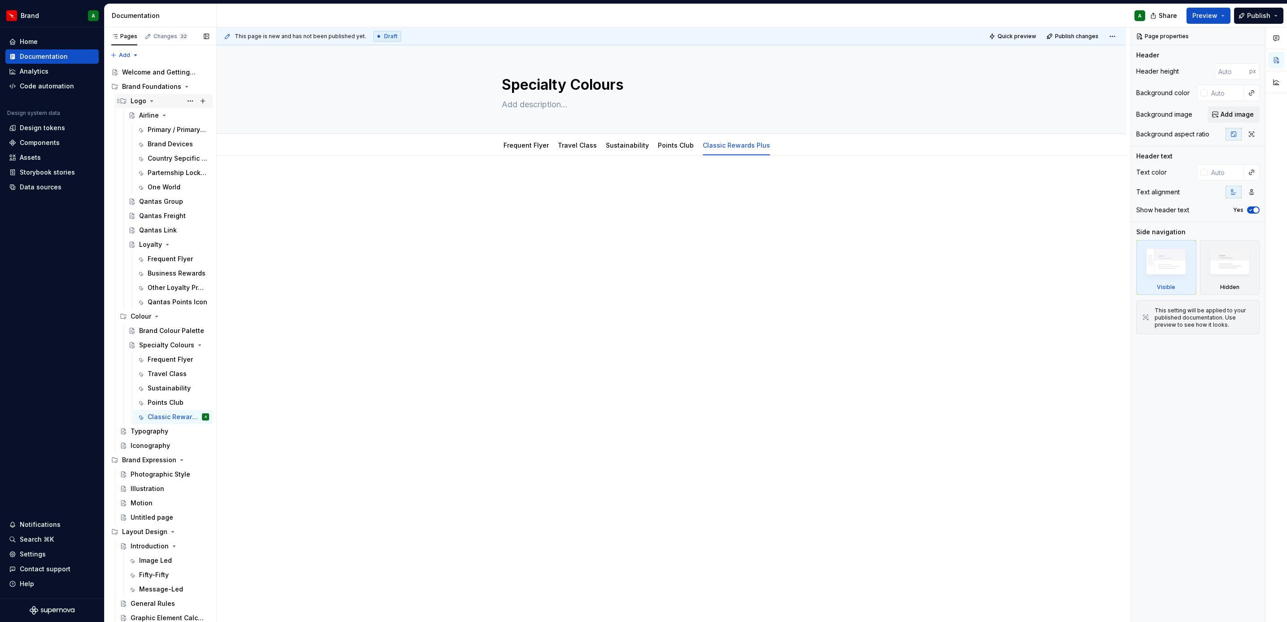
click at [158, 101] on div "Logo" at bounding box center [170, 101] width 79 height 13
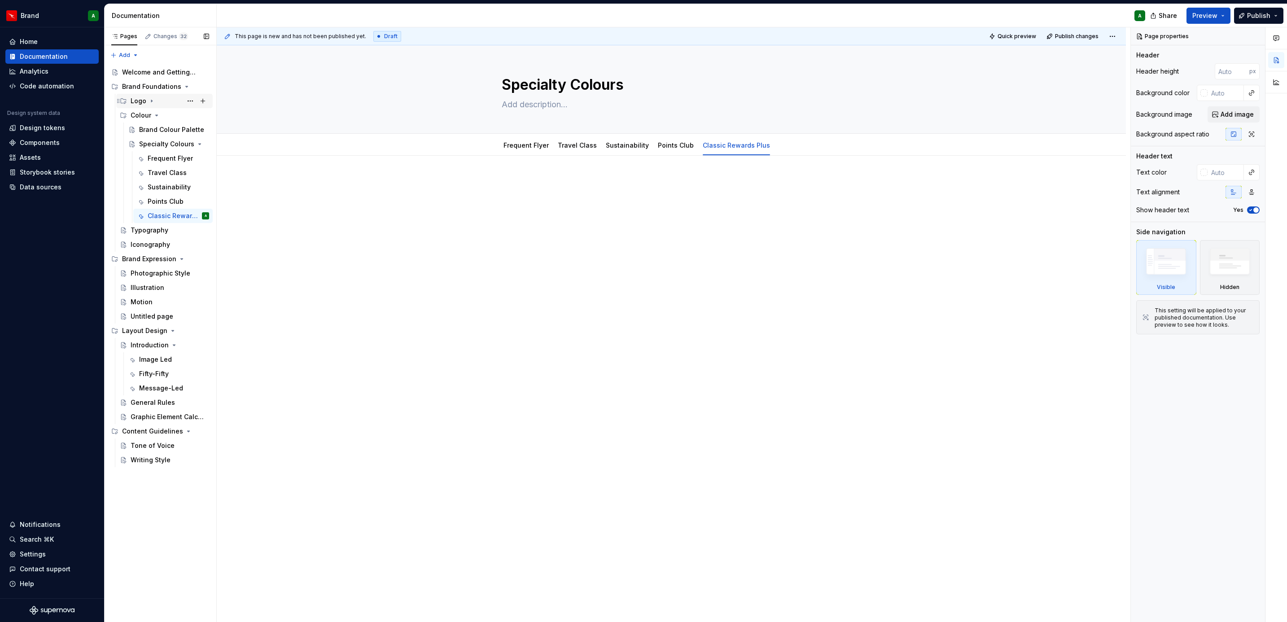
click at [159, 101] on div "Logo" at bounding box center [170, 101] width 79 height 13
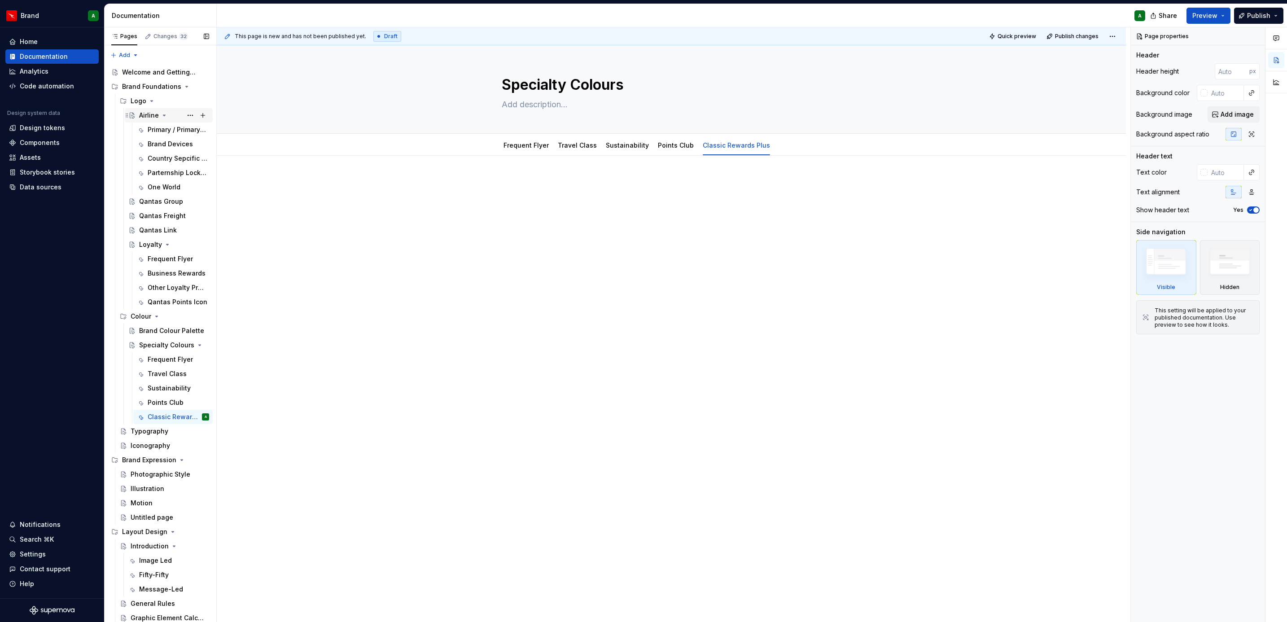
click at [157, 112] on div "Airline" at bounding box center [149, 115] width 20 height 9
click at [571, 209] on div at bounding box center [671, 194] width 339 height 34
click at [823, 139] on button "Add tab" at bounding box center [828, 145] width 36 height 13
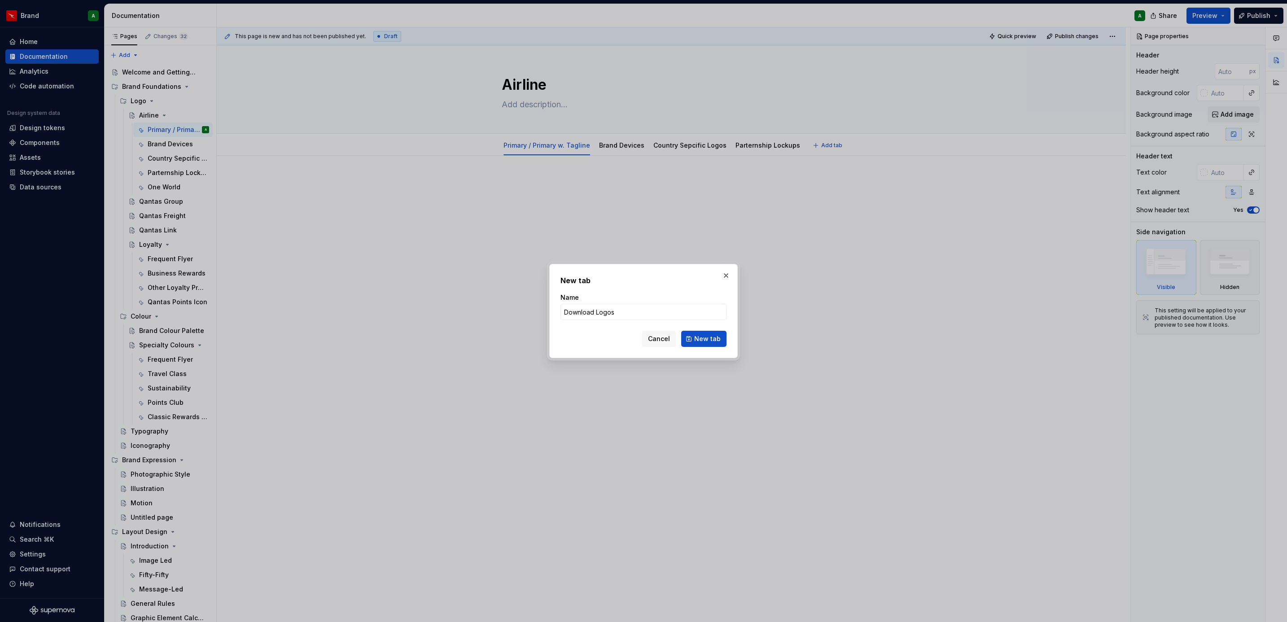
click button "New tab" at bounding box center [703, 339] width 45 height 16
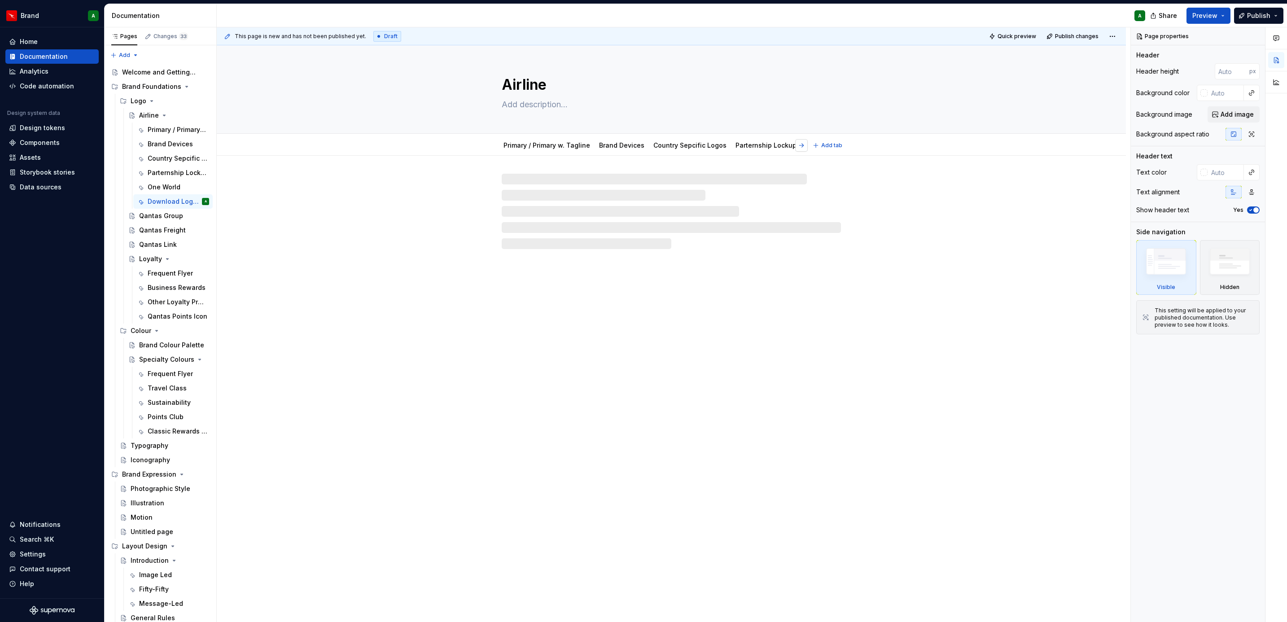
click at [800, 148] on button "button" at bounding box center [801, 145] width 13 height 13
drag, startPoint x: 778, startPoint y: 147, endPoint x: 515, endPoint y: 150, distance: 263.5
click at [551, 210] on div at bounding box center [671, 211] width 339 height 75
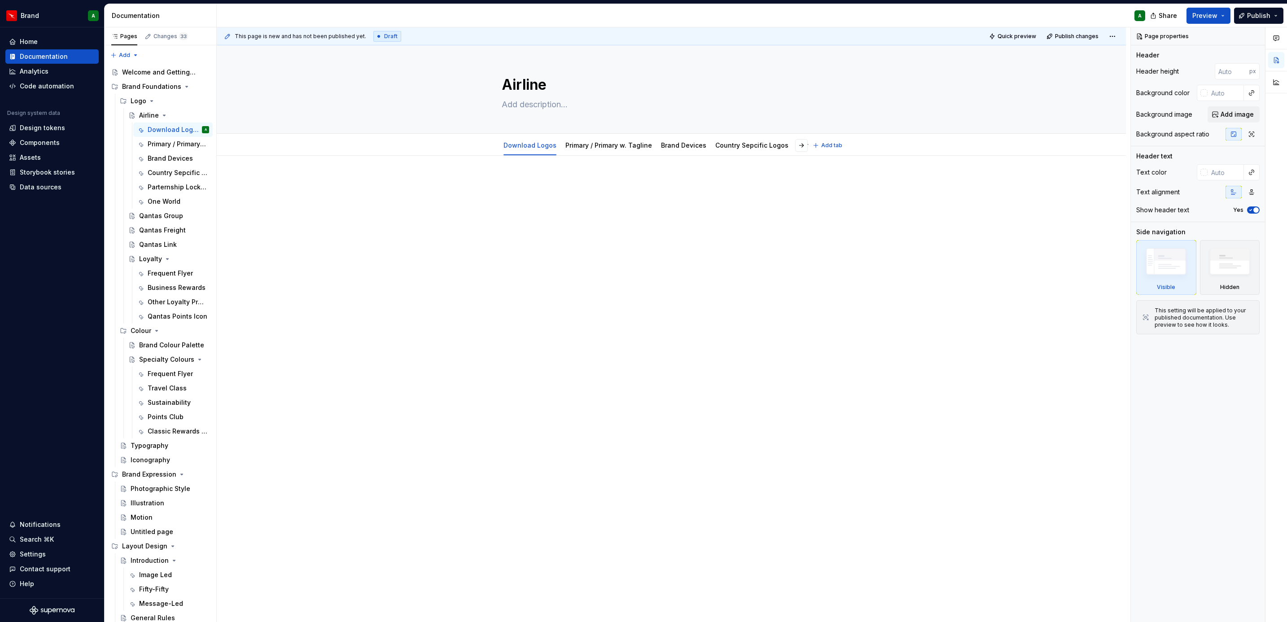
click at [584, 183] on p at bounding box center [671, 182] width 339 height 11
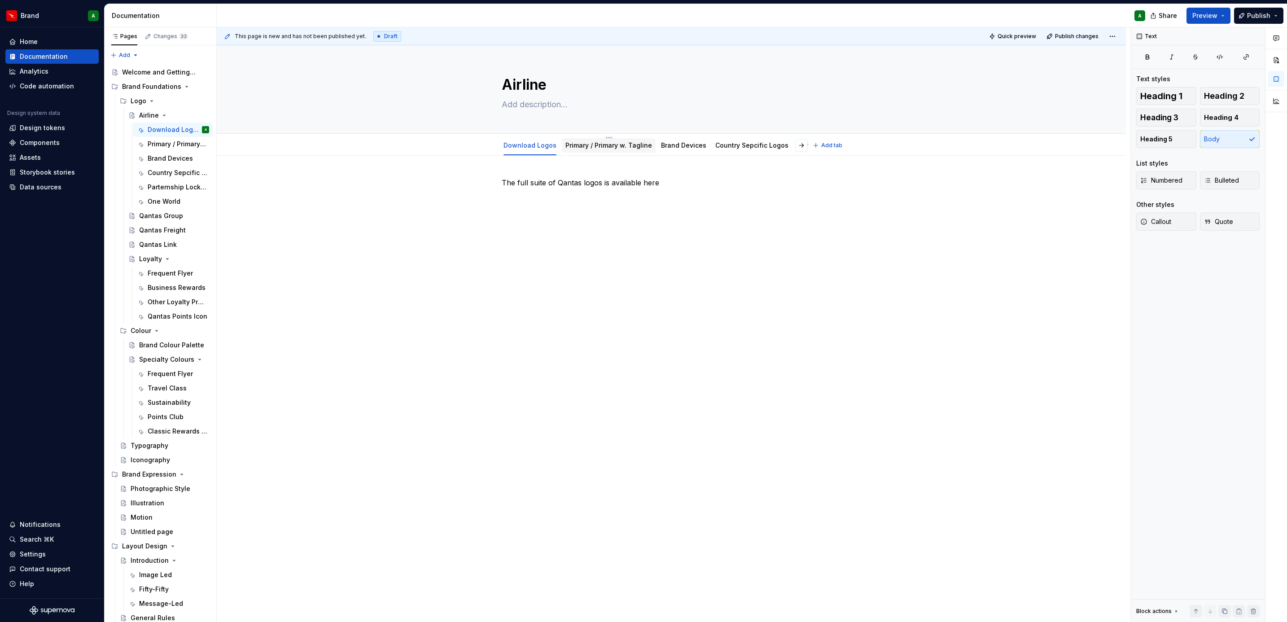
click at [607, 145] on link "Primary / Primary w. Tagline" at bounding box center [608, 145] width 87 height 8
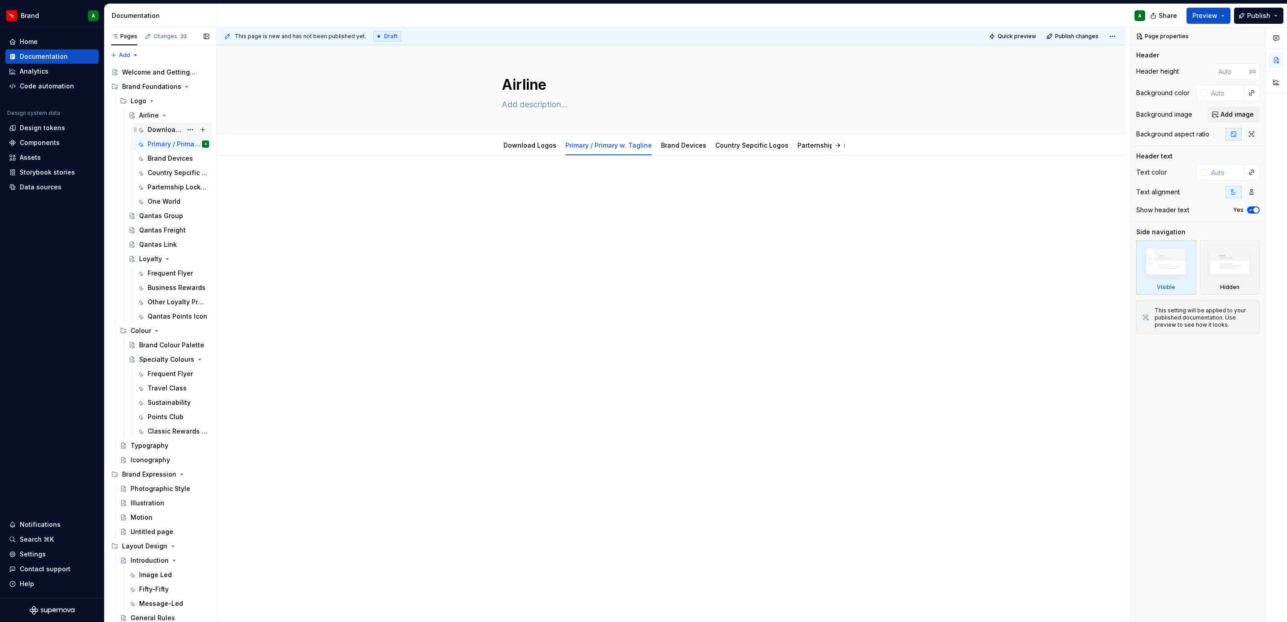
click at [160, 128] on div "Download Logos" at bounding box center [165, 129] width 35 height 9
drag, startPoint x: 534, startPoint y: 151, endPoint x: 512, endPoint y: 176, distance: 33.7
click at [512, 176] on div "The full suite of Qantas logos is available here" at bounding box center [671, 282] width 909 height 253
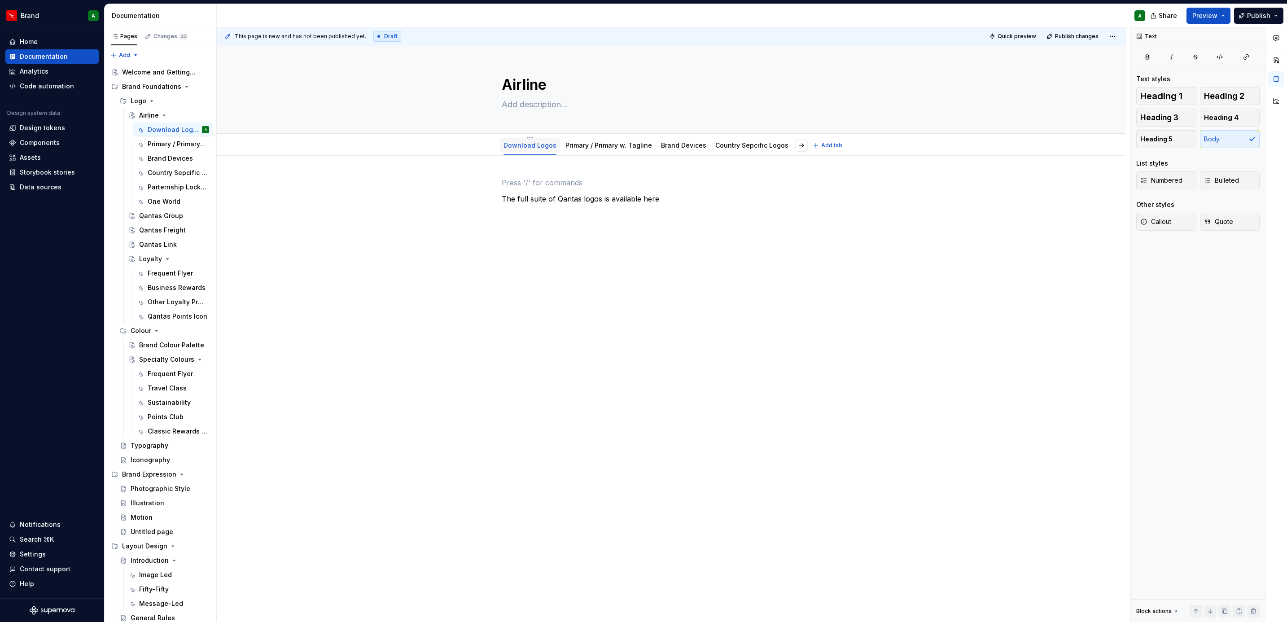
click at [555, 145] on div "Download Logos" at bounding box center [530, 145] width 60 height 14
click at [536, 145] on link "Download Logos" at bounding box center [530, 145] width 53 height 8
click at [184, 127] on button "Page tree" at bounding box center [190, 129] width 13 height 13
click at [228, 228] on div "Delete tab" at bounding box center [238, 229] width 88 height 9
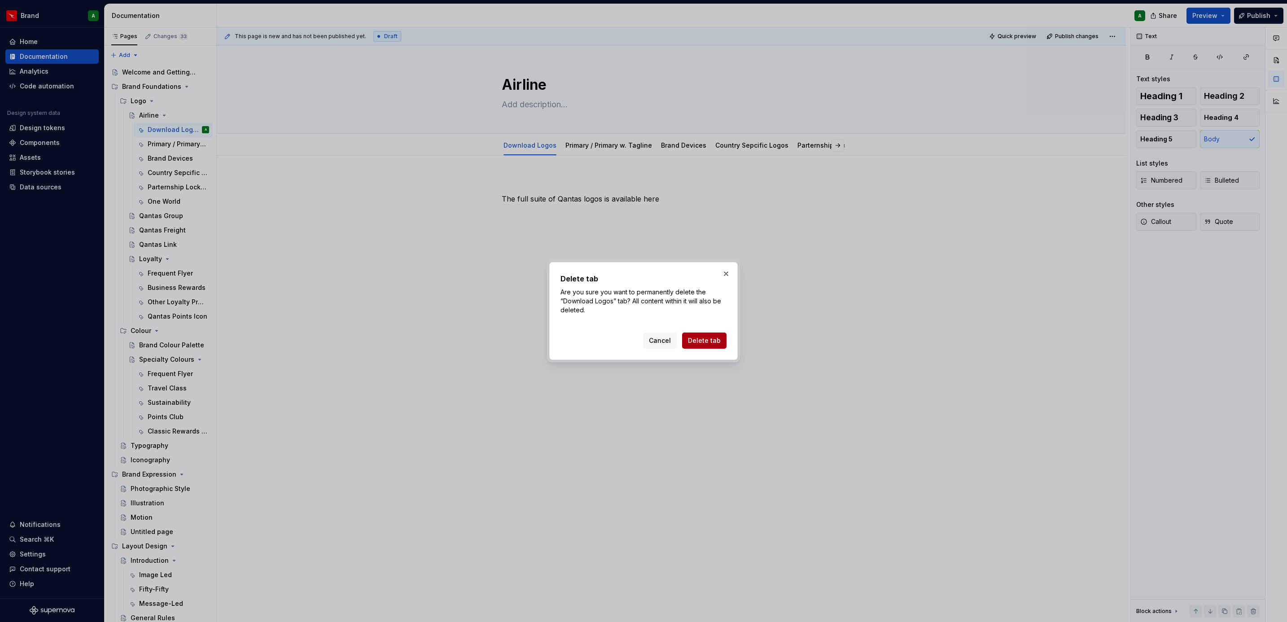
click at [713, 340] on span "Delete tab" at bounding box center [704, 340] width 33 height 9
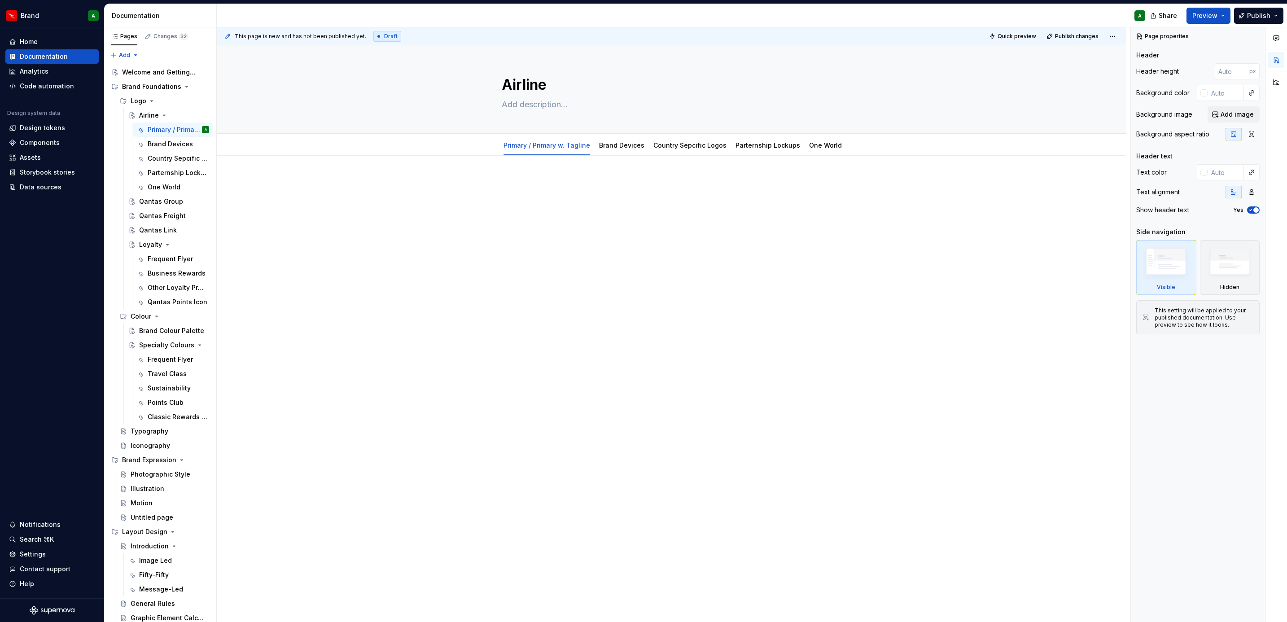
click at [601, 196] on div at bounding box center [671, 194] width 339 height 34
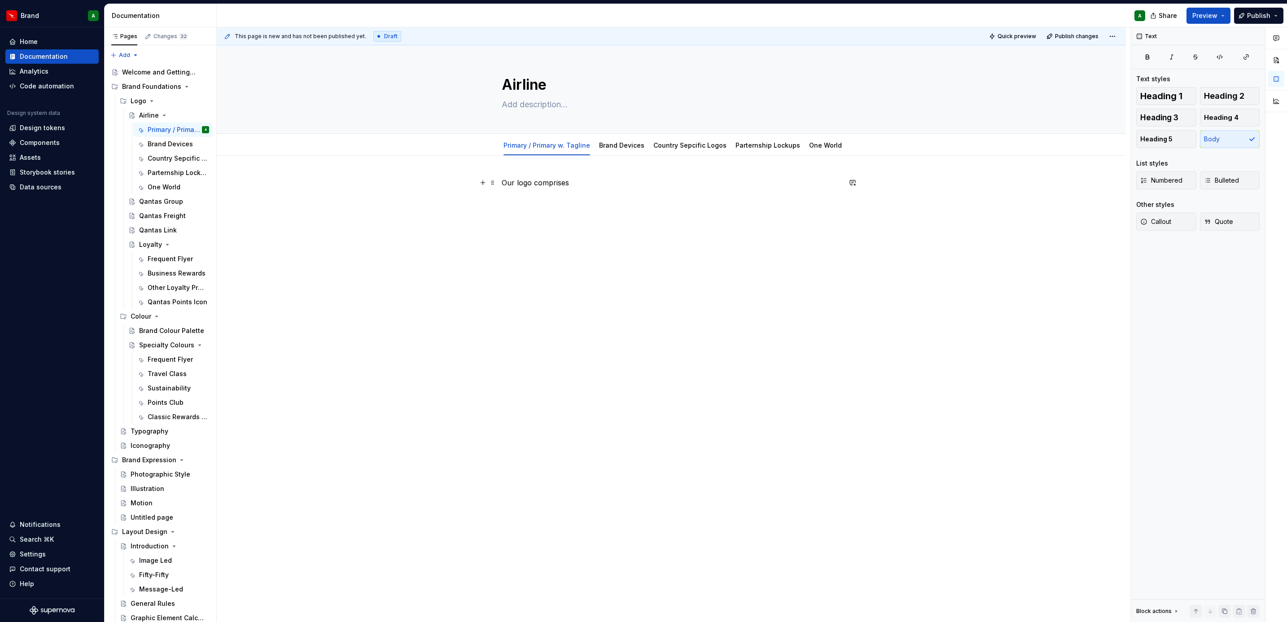
click at [592, 181] on p "Our logo comprises" at bounding box center [671, 182] width 339 height 11
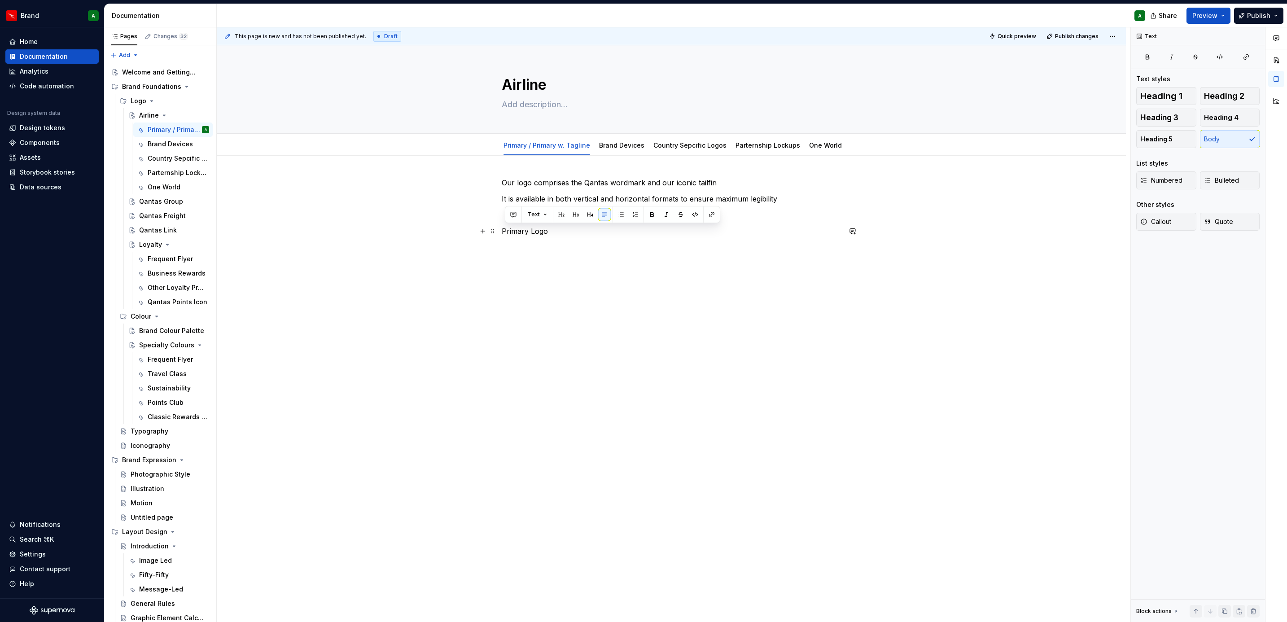
drag, startPoint x: 505, startPoint y: 229, endPoint x: 560, endPoint y: 228, distance: 55.2
click at [560, 228] on p "Primary Logo" at bounding box center [671, 231] width 339 height 11
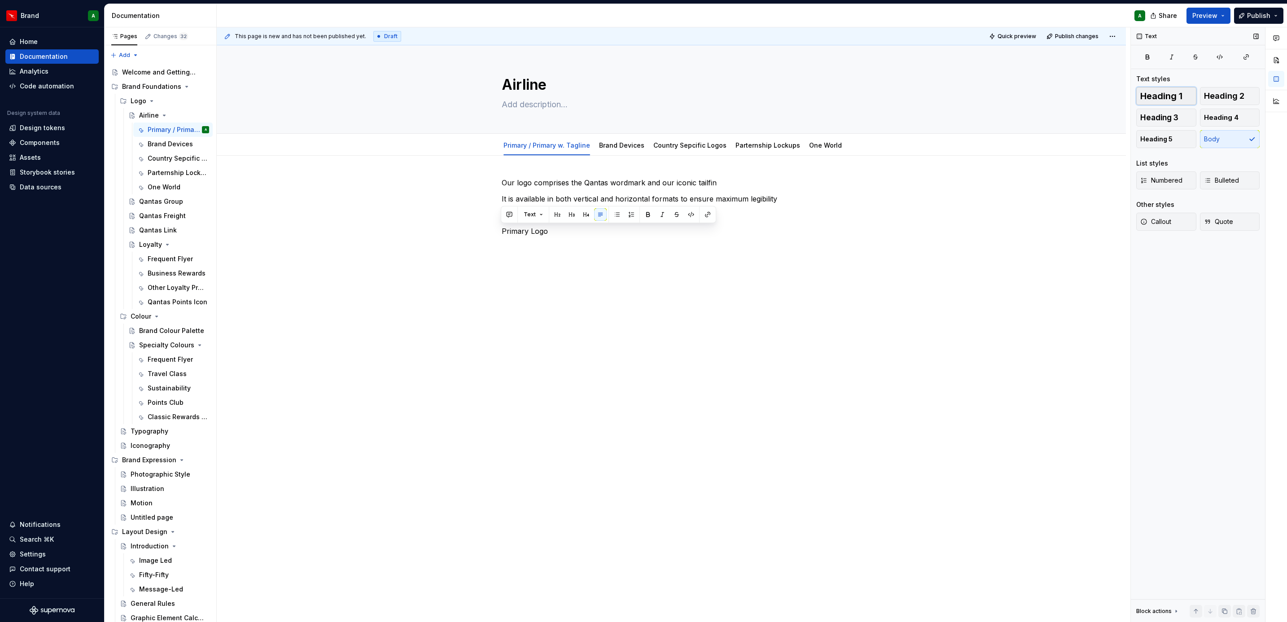
click at [856, 100] on span "Heading 1" at bounding box center [1161, 96] width 42 height 9
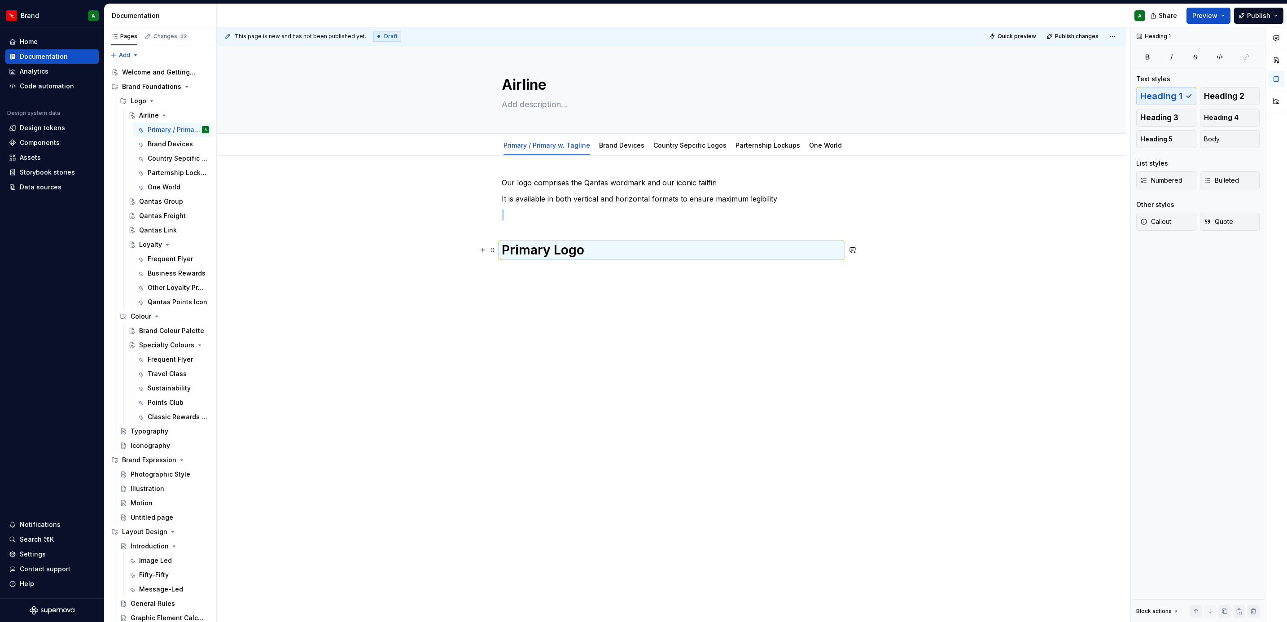
click at [621, 227] on div "Our logo comprises the Qantas wordmark and our iconic tailfin It is available i…" at bounding box center [671, 217] width 339 height 81
click at [603, 222] on div "Our logo comprises the Qantas wordmark and our iconic tailfin It is available i…" at bounding box center [671, 217] width 339 height 81
click at [571, 213] on p at bounding box center [671, 215] width 339 height 11
click at [540, 258] on div "Our logo comprises the Qantas wordmark and our iconic tailfin It is available i…" at bounding box center [671, 298] width 909 height 284
click at [540, 258] on p at bounding box center [671, 254] width 339 height 11
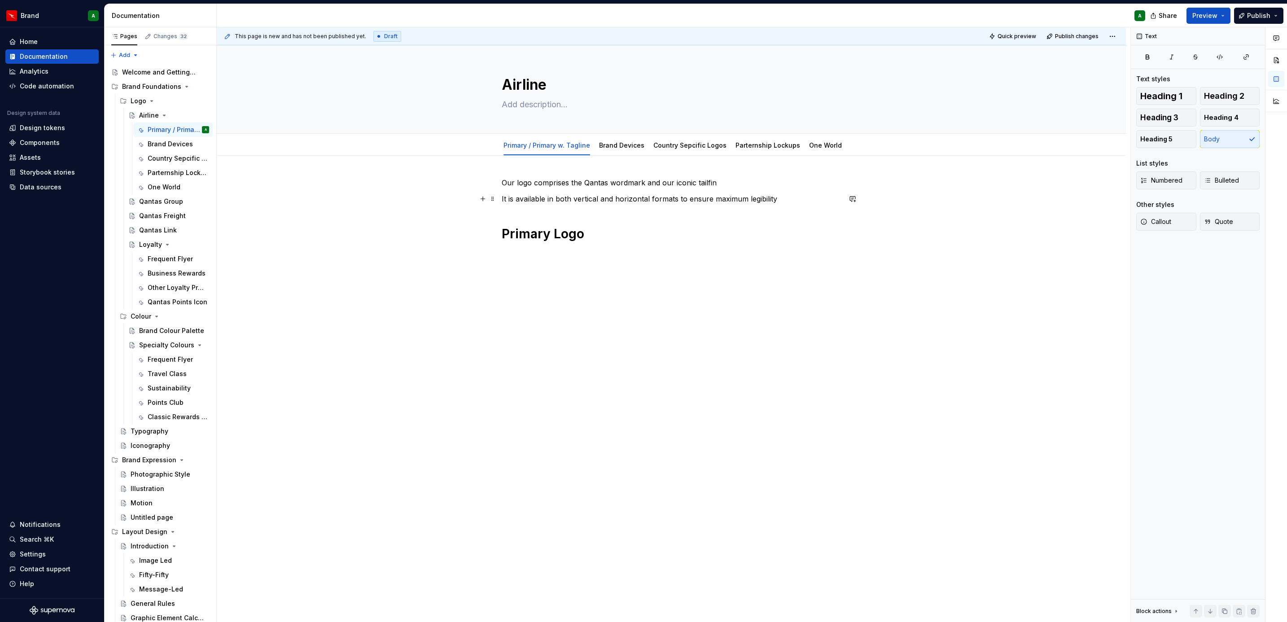
click at [646, 200] on p "It is available in both vertical and horizontal formats to ensure maximum legib…" at bounding box center [671, 198] width 339 height 11
click at [500, 168] on div "Our logo comprises the Qantas wordmark and our iconic tailfin It is available i…" at bounding box center [671, 307] width 909 height 302
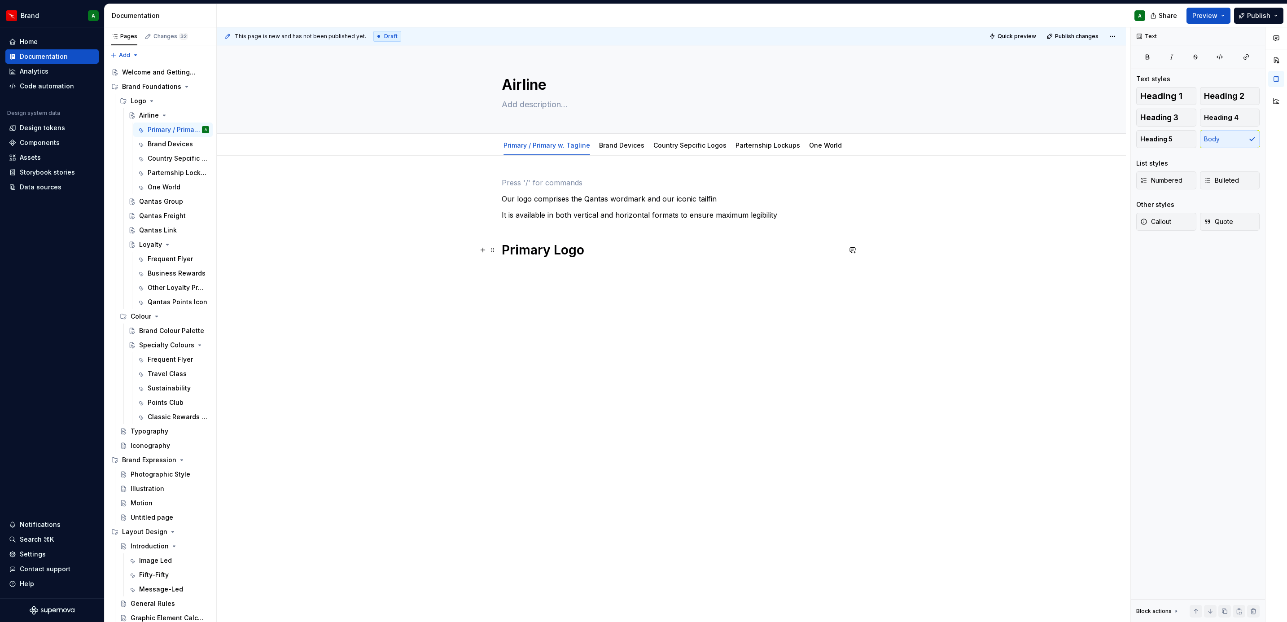
click at [637, 252] on h1 "Primary Logo" at bounding box center [671, 250] width 339 height 16
click at [197, 101] on button "Page tree" at bounding box center [203, 101] width 13 height 13
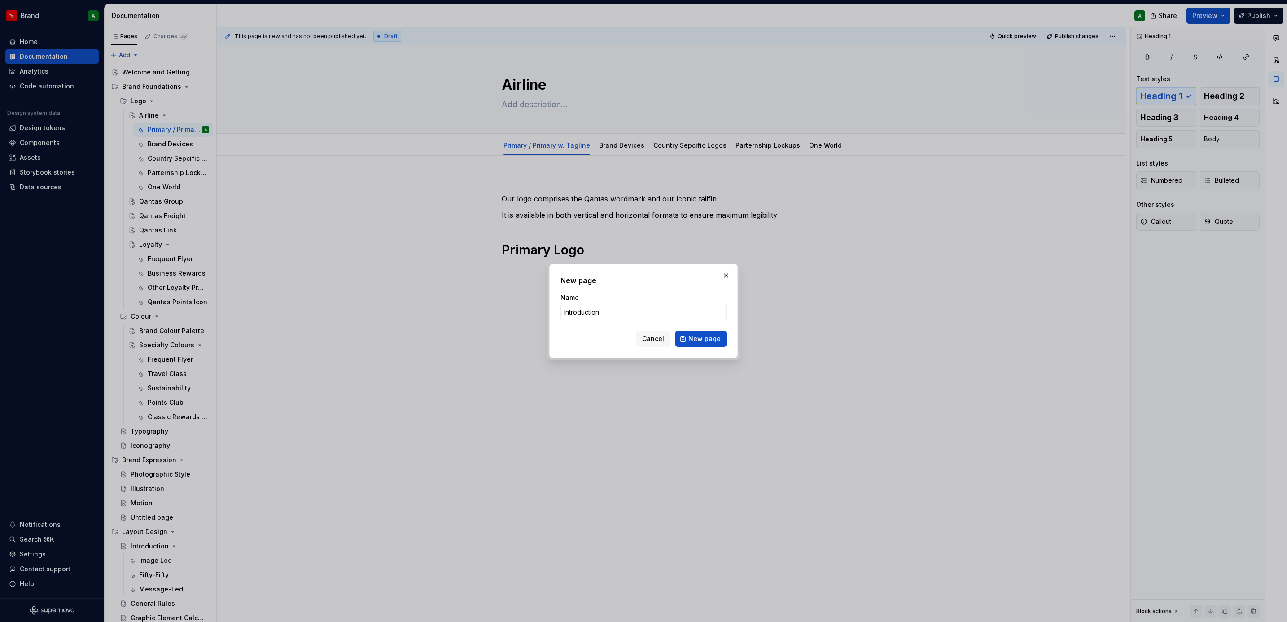
click button "New page" at bounding box center [700, 339] width 51 height 16
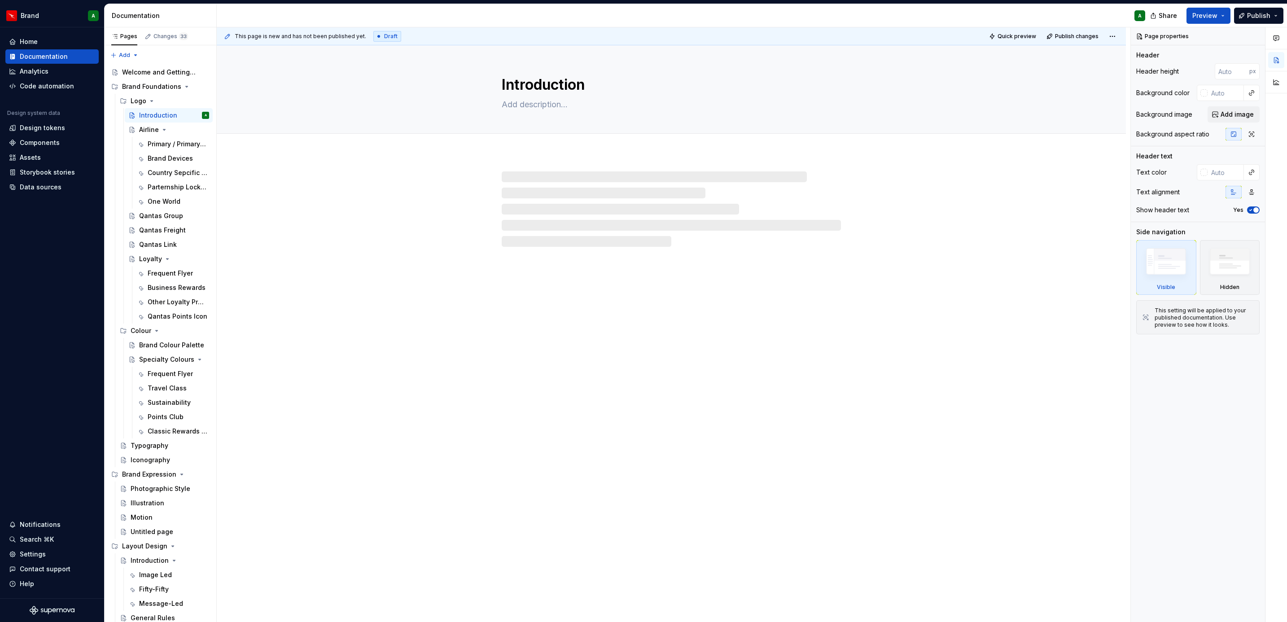
click at [547, 181] on div at bounding box center [671, 208] width 339 height 75
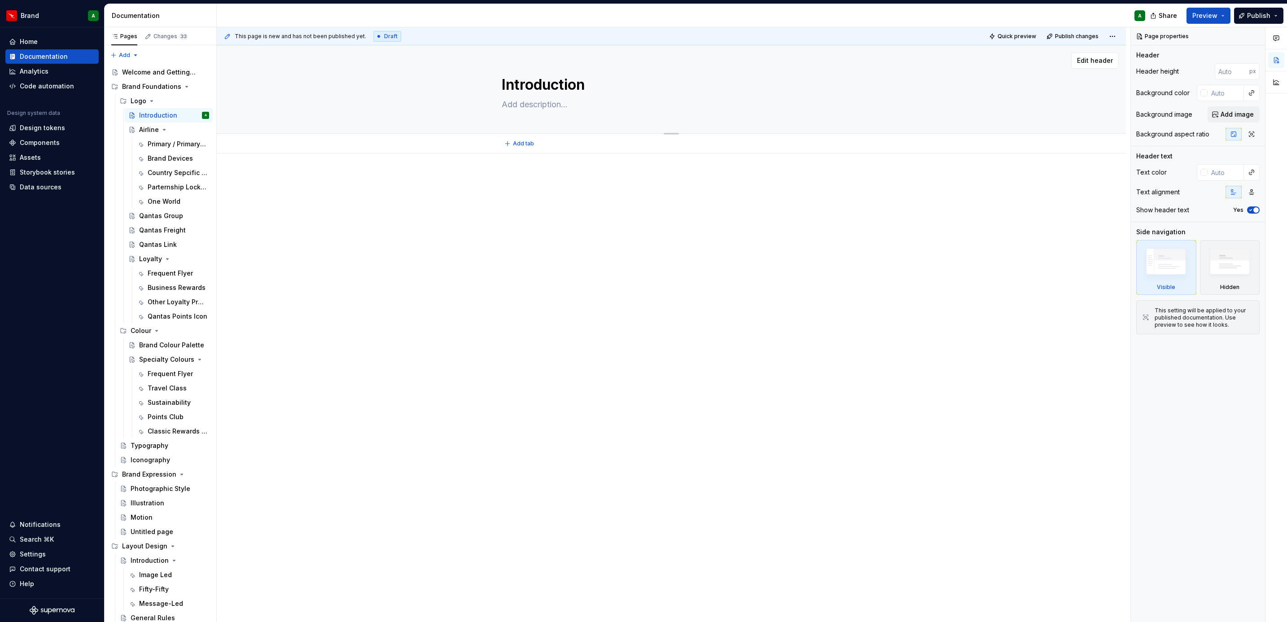
click at [855, 114] on div "Introduction" at bounding box center [671, 89] width 837 height 88
click at [707, 191] on div at bounding box center [671, 192] width 339 height 34
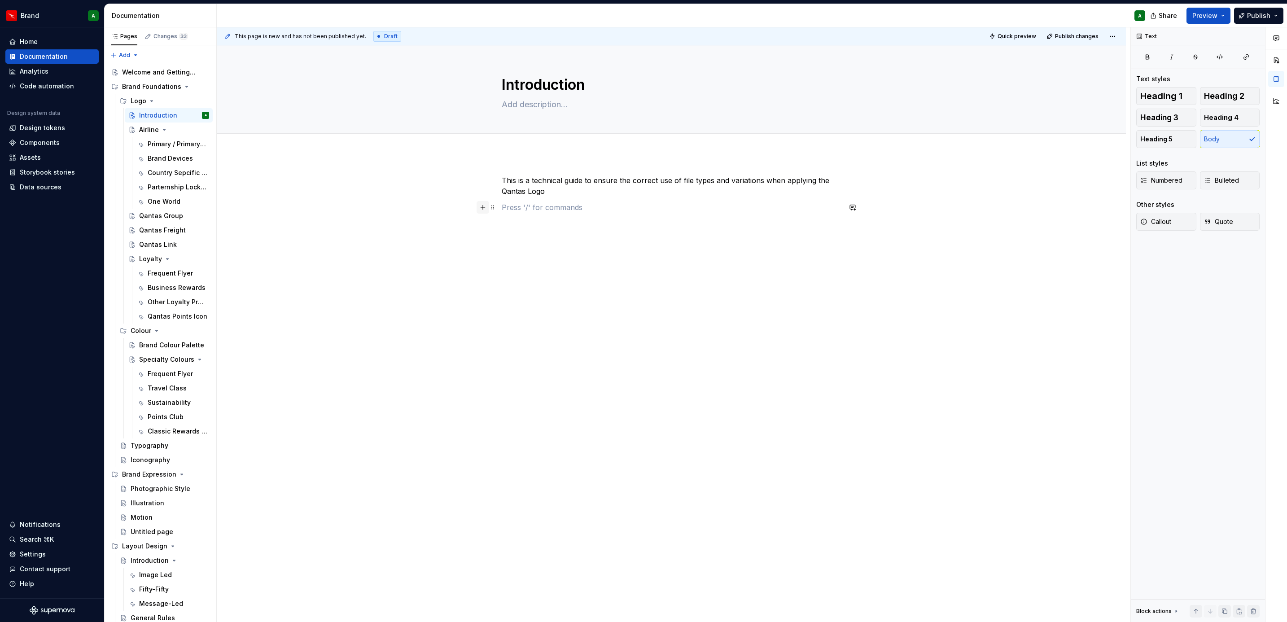
click at [483, 208] on button "button" at bounding box center [483, 207] width 13 height 13
click at [588, 296] on div "Table Display a simple table" at bounding box center [588, 294] width 120 height 18
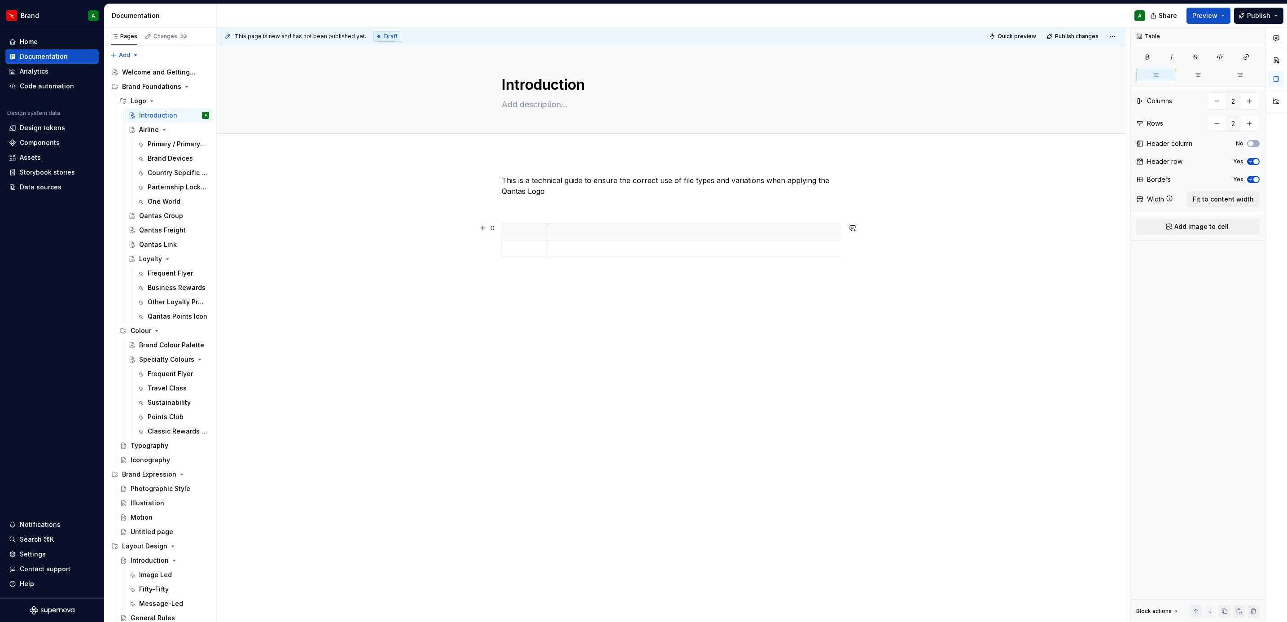
drag, startPoint x: 590, startPoint y: 236, endPoint x: 870, endPoint y: 236, distance: 280.5
drag, startPoint x: 839, startPoint y: 252, endPoint x: 792, endPoint y: 248, distance: 47.7
drag, startPoint x: 547, startPoint y: 260, endPoint x: 562, endPoint y: 257, distance: 15.6
click at [562, 257] on td at bounding box center [700, 254] width 277 height 26
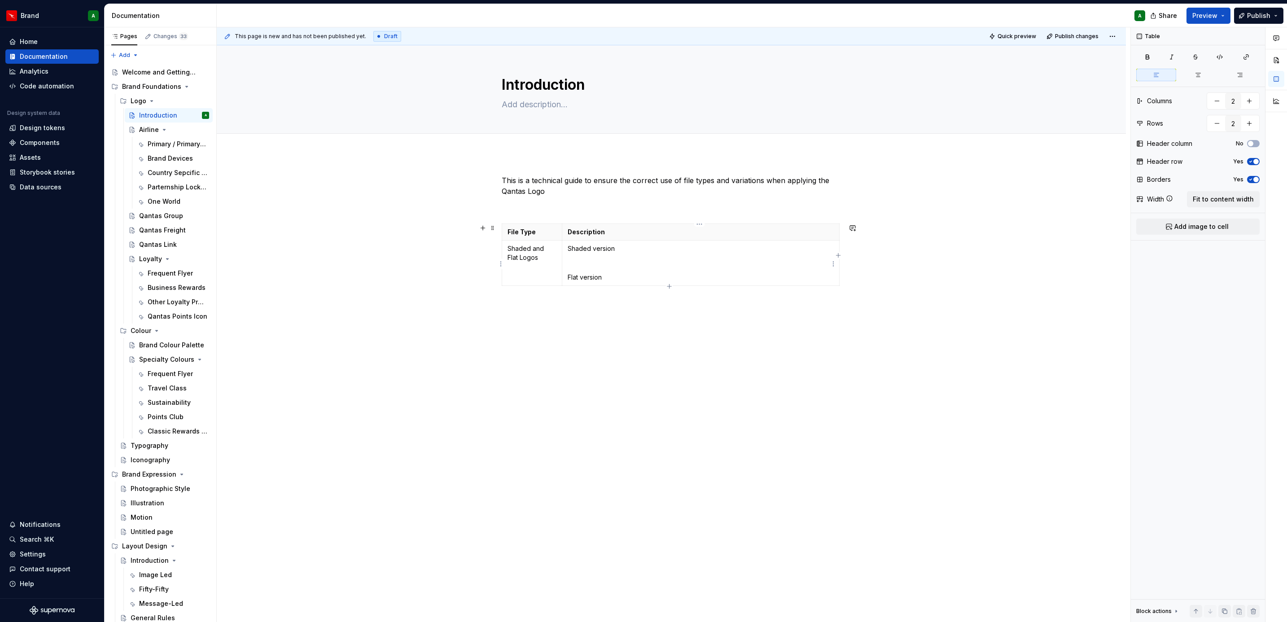
click at [574, 250] on p "Shaded version" at bounding box center [701, 248] width 266 height 9
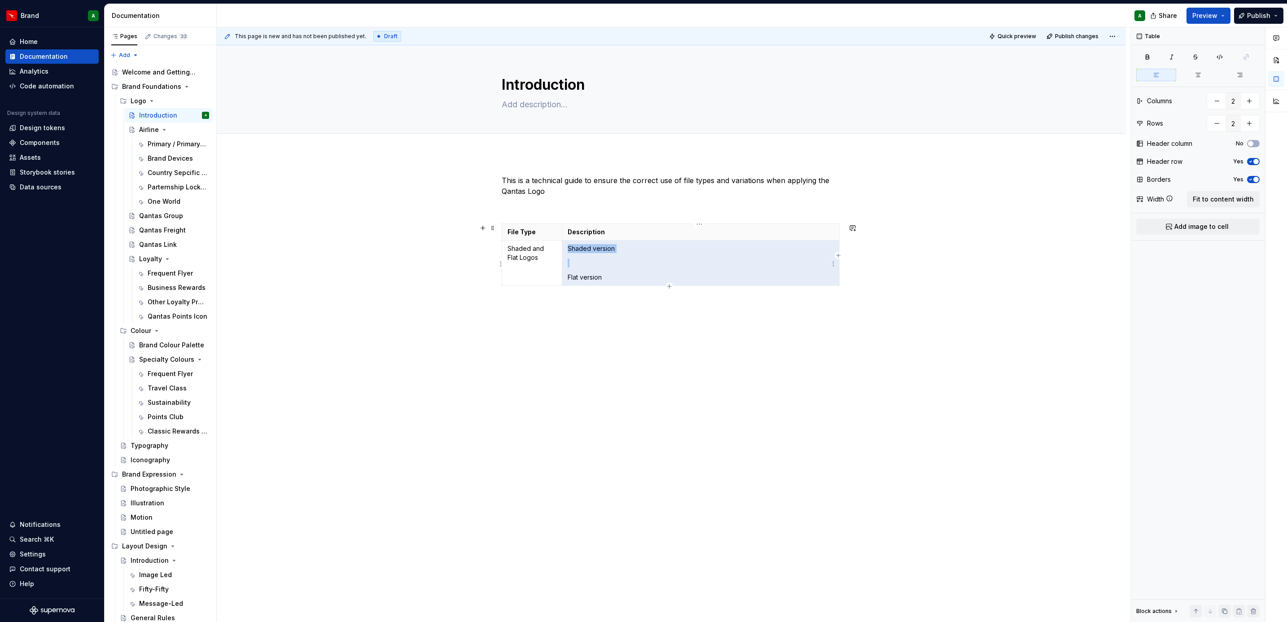
click at [574, 250] on p "Shaded version" at bounding box center [701, 248] width 266 height 9
click at [585, 249] on p "Shaded version" at bounding box center [701, 248] width 266 height 9
drag, startPoint x: 617, startPoint y: 249, endPoint x: 565, endPoint y: 250, distance: 51.2
click at [565, 250] on td "Shaded version Flat version" at bounding box center [700, 263] width 277 height 45
click at [593, 235] on button "button" at bounding box center [592, 233] width 13 height 13
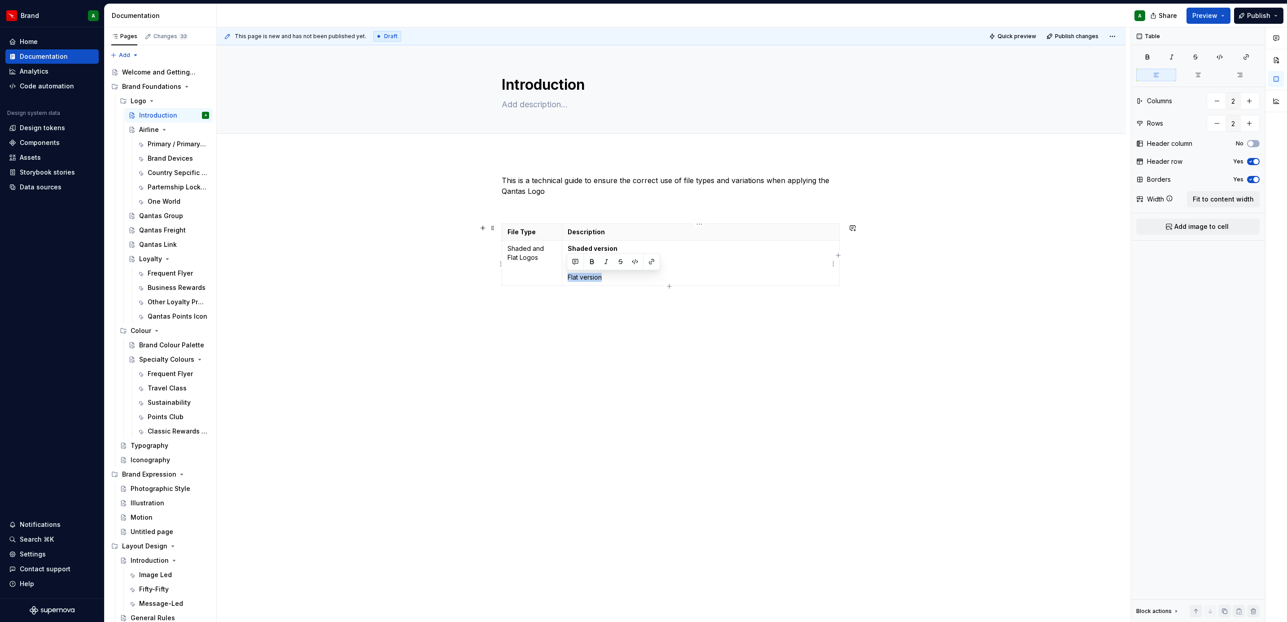
drag, startPoint x: 610, startPoint y: 279, endPoint x: 561, endPoint y: 276, distance: 48.5
click at [562, 276] on td "Shaded version Flat version" at bounding box center [700, 263] width 277 height 45
click at [591, 258] on button "button" at bounding box center [592, 261] width 13 height 13
click at [532, 258] on p "Shaded and Flat Logos" at bounding box center [532, 253] width 49 height 18
drag, startPoint x: 544, startPoint y: 258, endPoint x: 500, endPoint y: 248, distance: 45.4
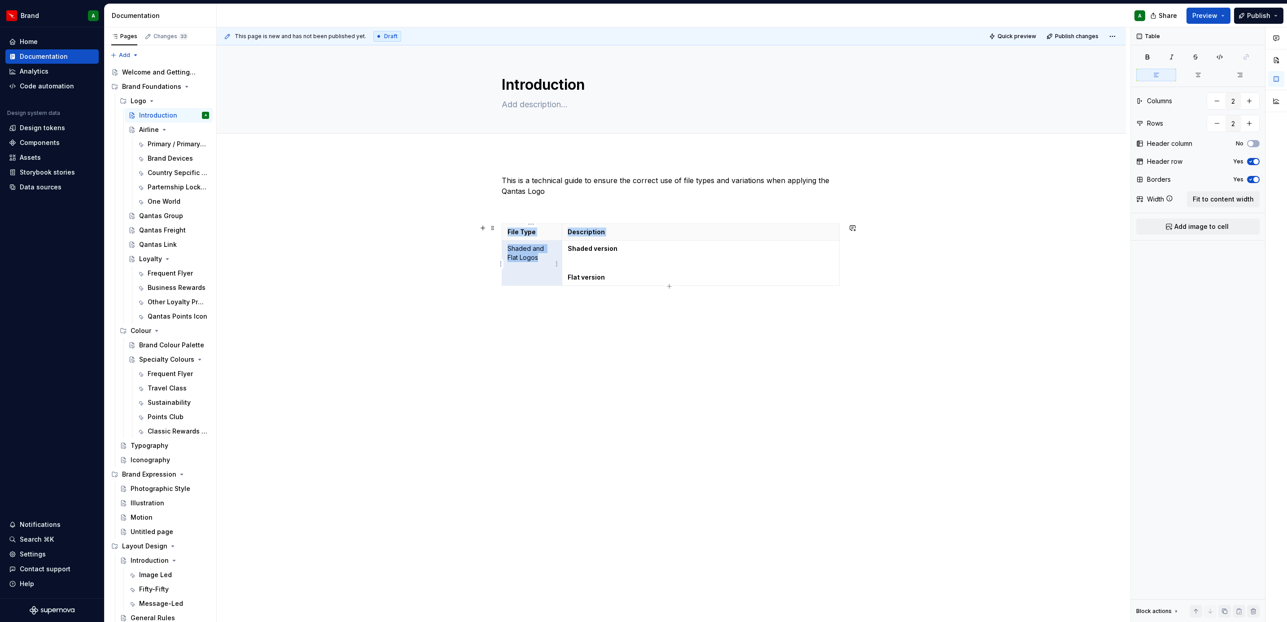
click at [502, 248] on table "File Type Description Shaded and Flat Logos Shaded version Flat version" at bounding box center [671, 255] width 338 height 62
click at [649, 277] on p "Flat version" at bounding box center [701, 277] width 266 height 9
click at [602, 264] on p at bounding box center [701, 263] width 266 height 9
click at [742, 273] on p "Features a red gradient through the Tail Fin and shading applied to the Roo dev…" at bounding box center [701, 268] width 266 height 18
click at [611, 288] on p "Flat version" at bounding box center [701, 286] width 266 height 9
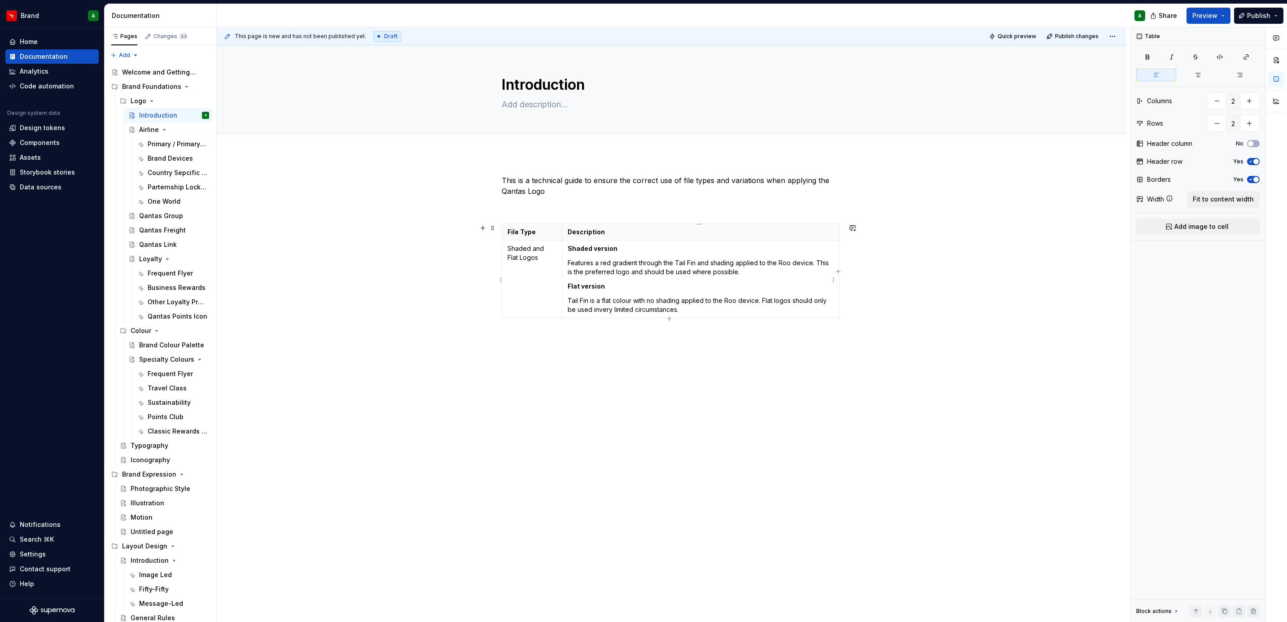
drag, startPoint x: 598, startPoint y: 311, endPoint x: 625, endPoint y: 307, distance: 27.3
click at [707, 306] on p "Tail Fin is a flat colour with no shading applied to the Roo device. Flat logos…" at bounding box center [701, 305] width 266 height 18
click at [707, 312] on p "Tail Fin is a flat colour with no shading applied to the Roo device. Flat logos…" at bounding box center [701, 305] width 266 height 18
click at [648, 338] on td at bounding box center [700, 331] width 277 height 26
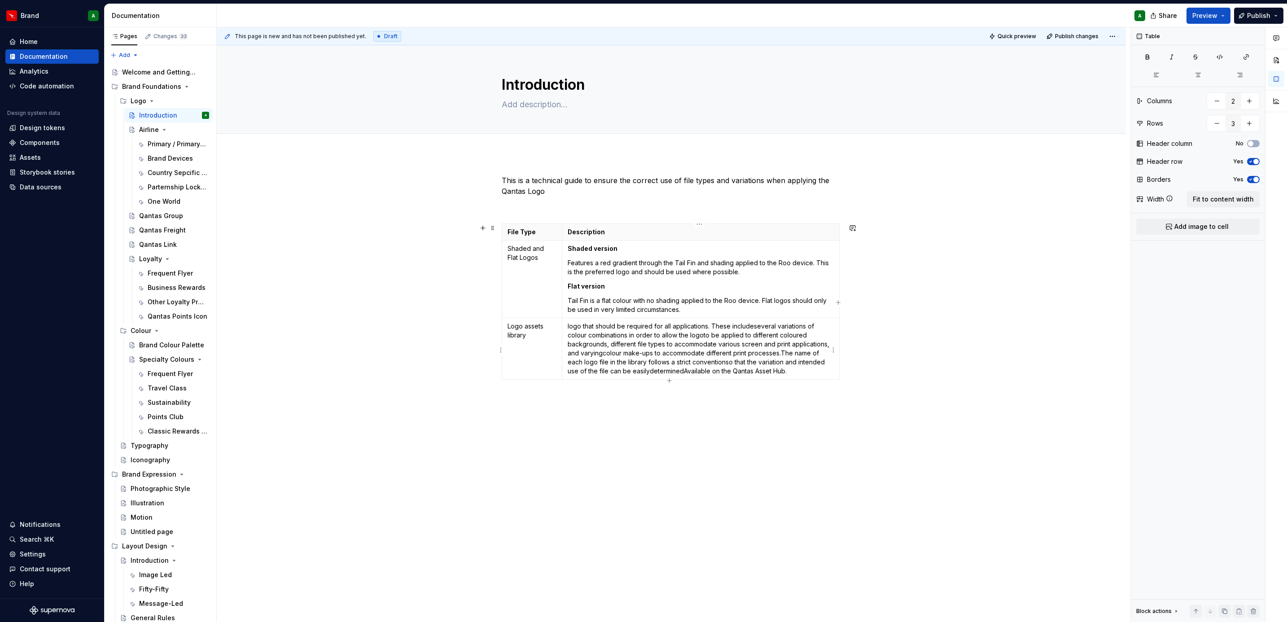
drag, startPoint x: 746, startPoint y: 328, endPoint x: 753, endPoint y: 330, distance: 7.1
click at [783, 355] on p "logo that should be required for all applications. These include several variat…" at bounding box center [701, 349] width 266 height 54
click at [777, 379] on p "Available on the Qantas Asset Hub." at bounding box center [701, 390] width 266 height 9
click at [623, 379] on p at bounding box center [701, 407] width 266 height 9
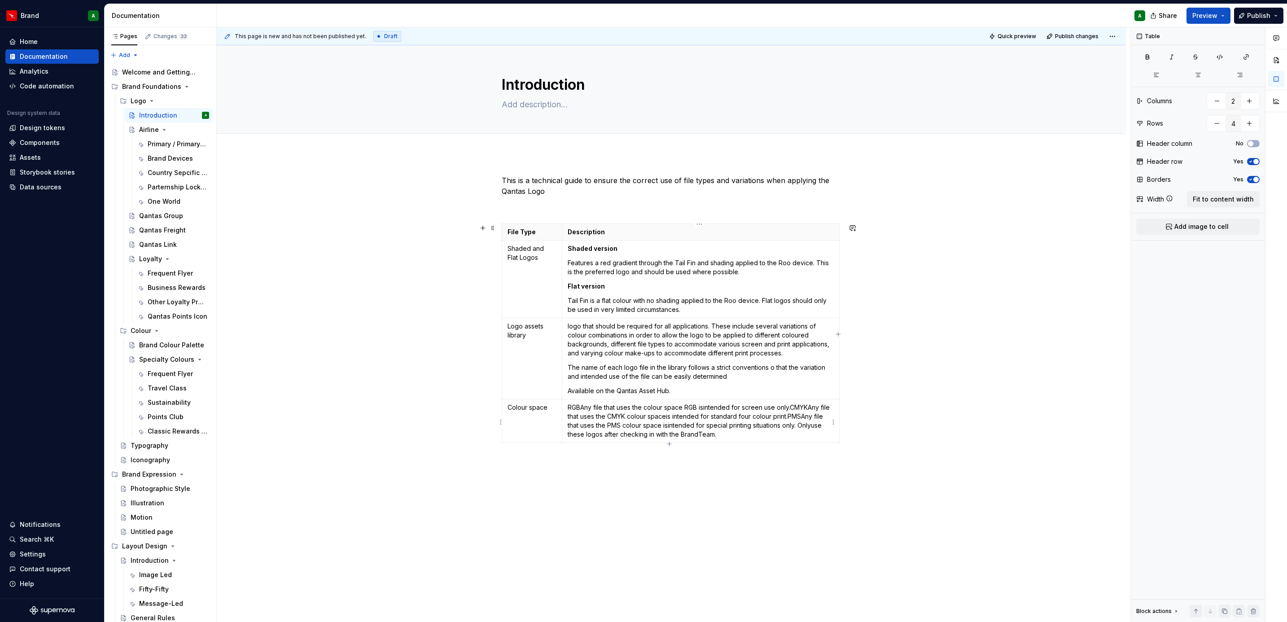
click at [580, 379] on p "RGB Any file that uses the colour space RGB is intended for screen use only. CM…" at bounding box center [701, 421] width 266 height 36
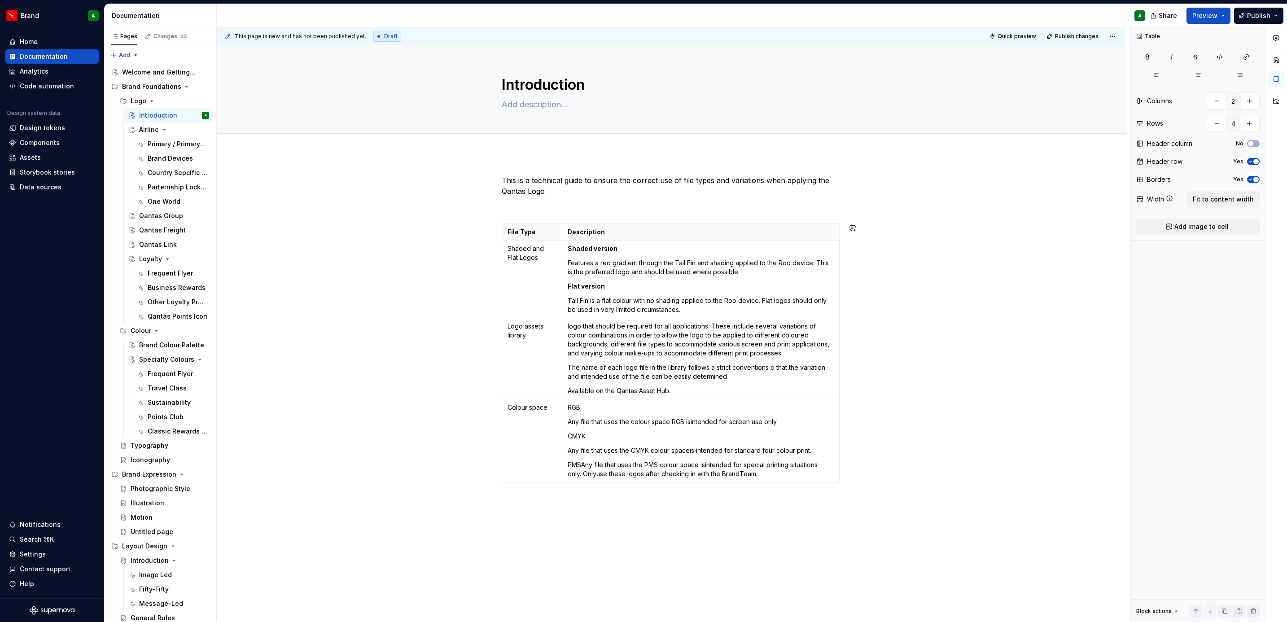
click at [581, 379] on p "PMSAny file that uses the PMS colour space isintended for special printing situ…" at bounding box center [701, 469] width 266 height 18
click at [582, 379] on p "CMYK" at bounding box center [701, 436] width 266 height 9
click at [589, 379] on button "button" at bounding box center [592, 421] width 13 height 13
click at [571, 379] on p "RGB" at bounding box center [701, 407] width 266 height 9
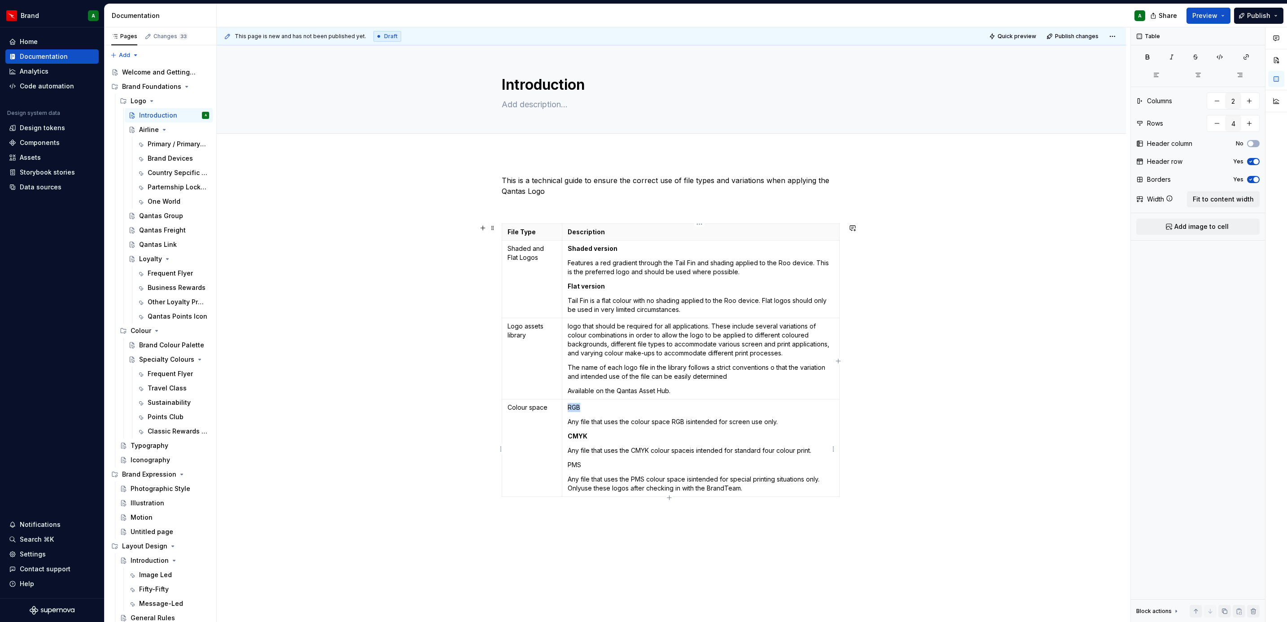
click at [571, 379] on p "RGB" at bounding box center [701, 407] width 266 height 9
click at [587, 379] on button "button" at bounding box center [592, 392] width 13 height 13
click at [573, 379] on p "PMS" at bounding box center [701, 464] width 266 height 9
click at [593, 379] on button "button" at bounding box center [592, 449] width 13 height 13
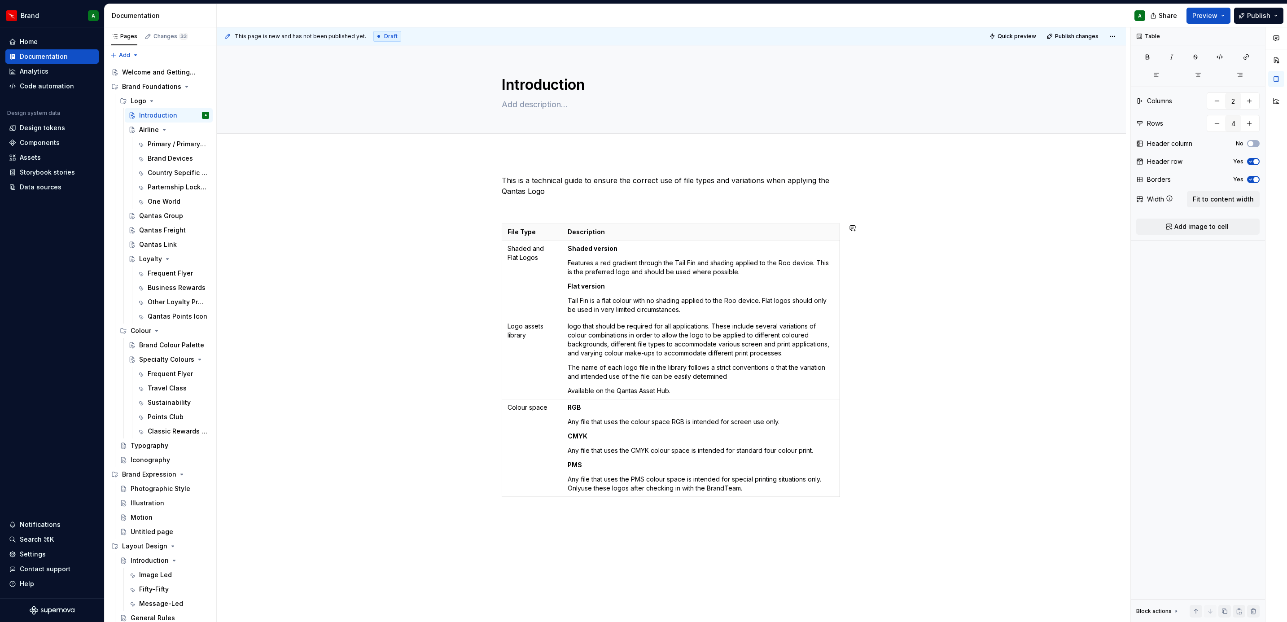
click at [839, 379] on div "This is a technical guide to ensure the correct use of file types and variation…" at bounding box center [671, 425] width 909 height 544
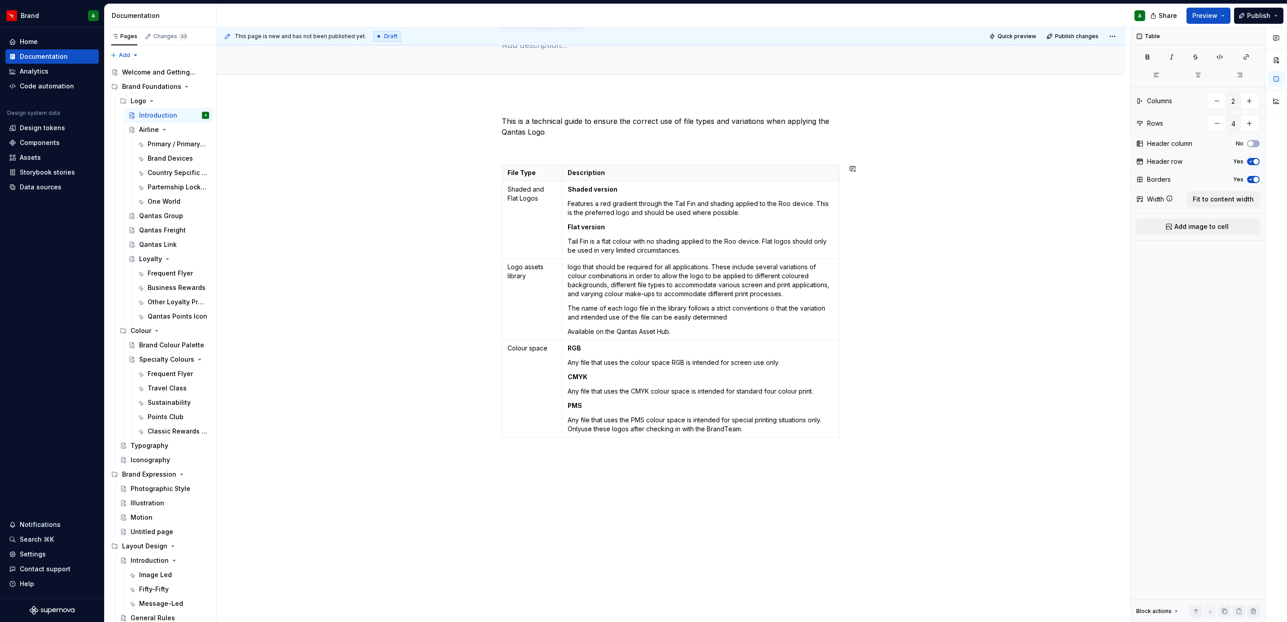
scroll to position [61, 0]
click at [856, 60] on button "button" at bounding box center [1276, 60] width 16 height 16
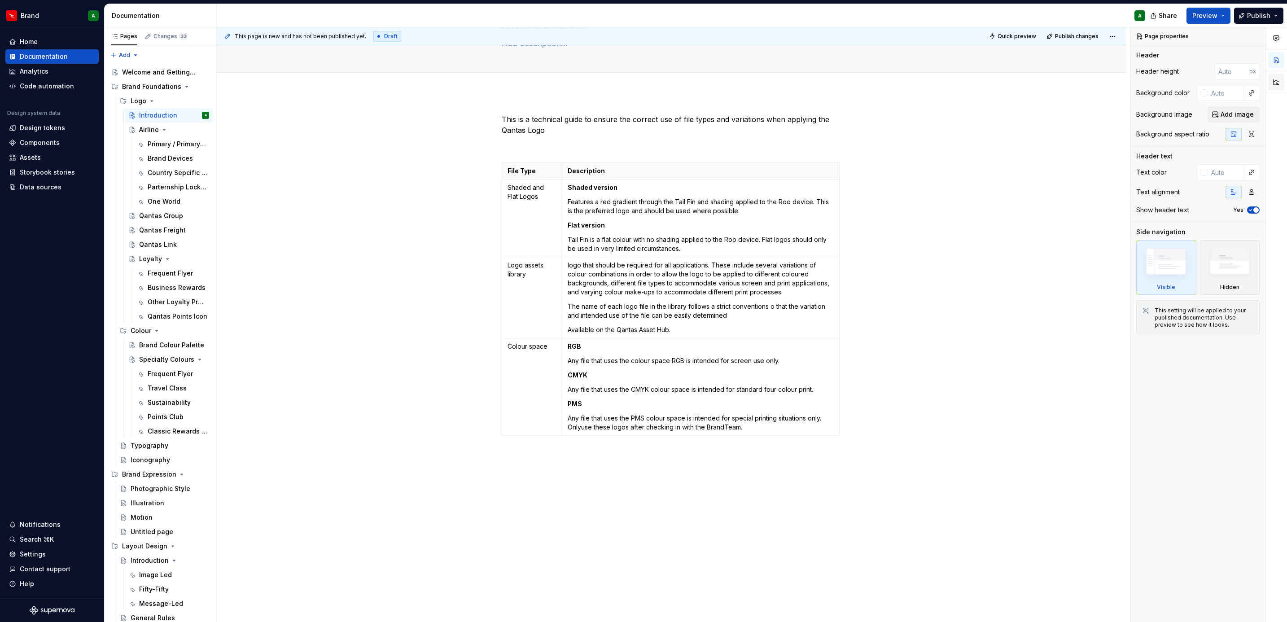
click at [856, 80] on button "button" at bounding box center [1276, 82] width 16 height 16
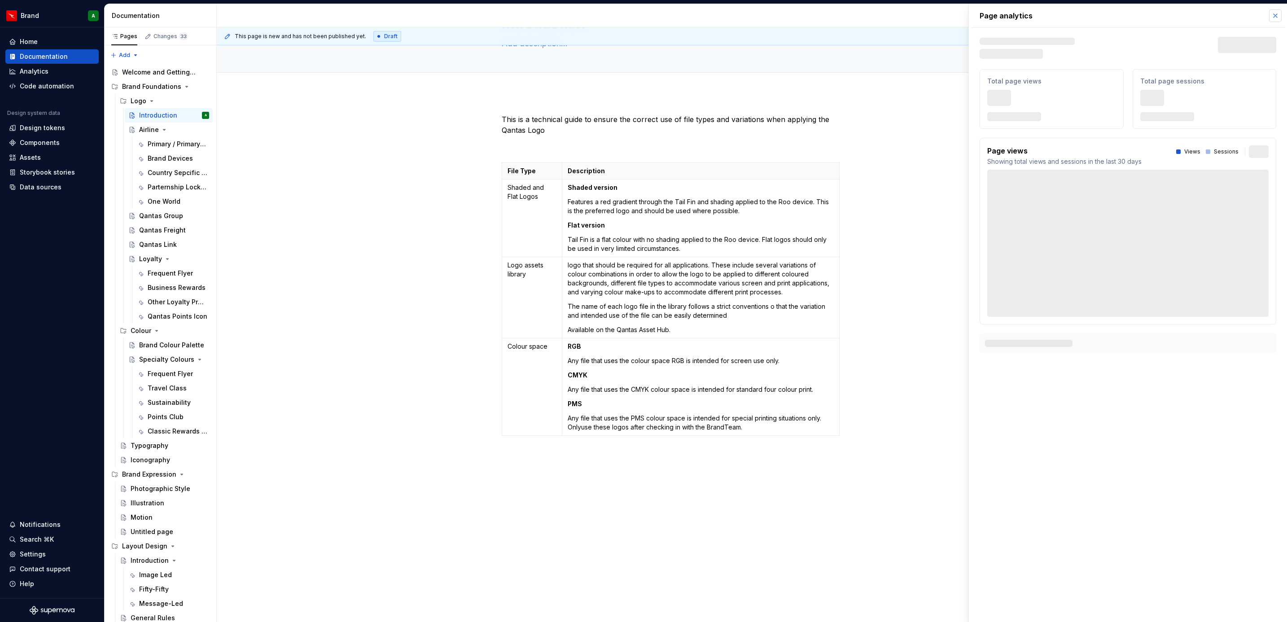
click at [856, 16] on button "button" at bounding box center [1275, 15] width 13 height 13
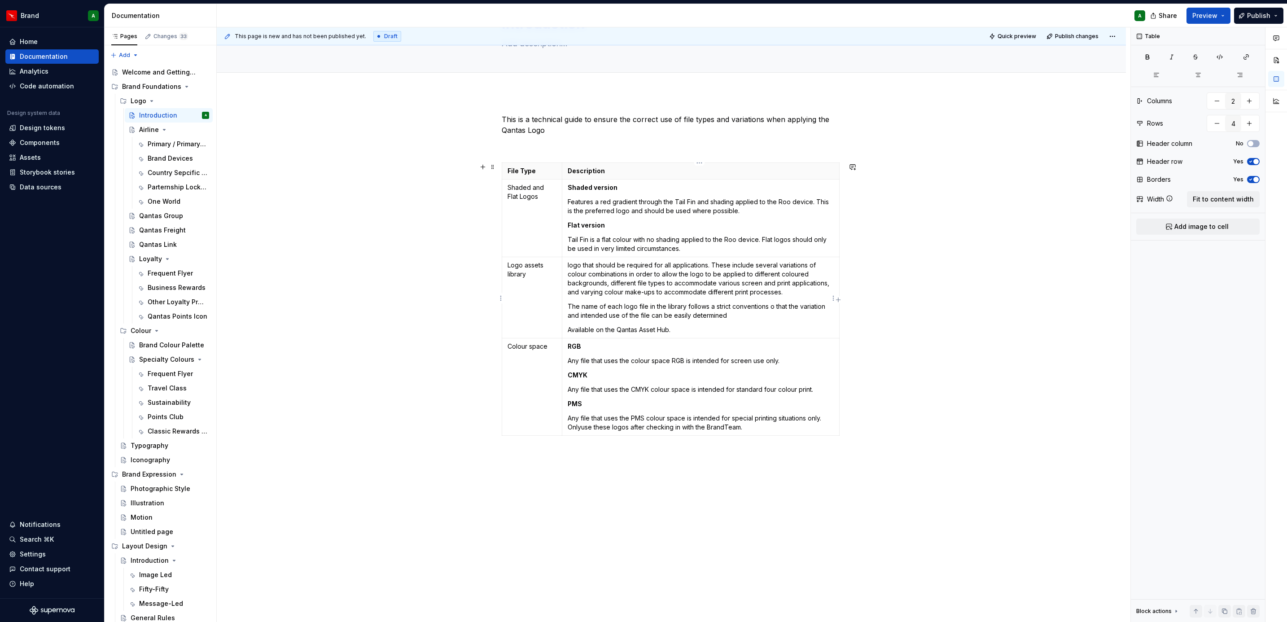
click at [741, 304] on p "The name of each logo file in the library follows a strict conventions o that t…" at bounding box center [701, 311] width 266 height 18
click at [695, 289] on p "logo that should be required for all applications. These include several variat…" at bounding box center [701, 279] width 266 height 36
click at [856, 19] on span "Preview" at bounding box center [1204, 15] width 25 height 9
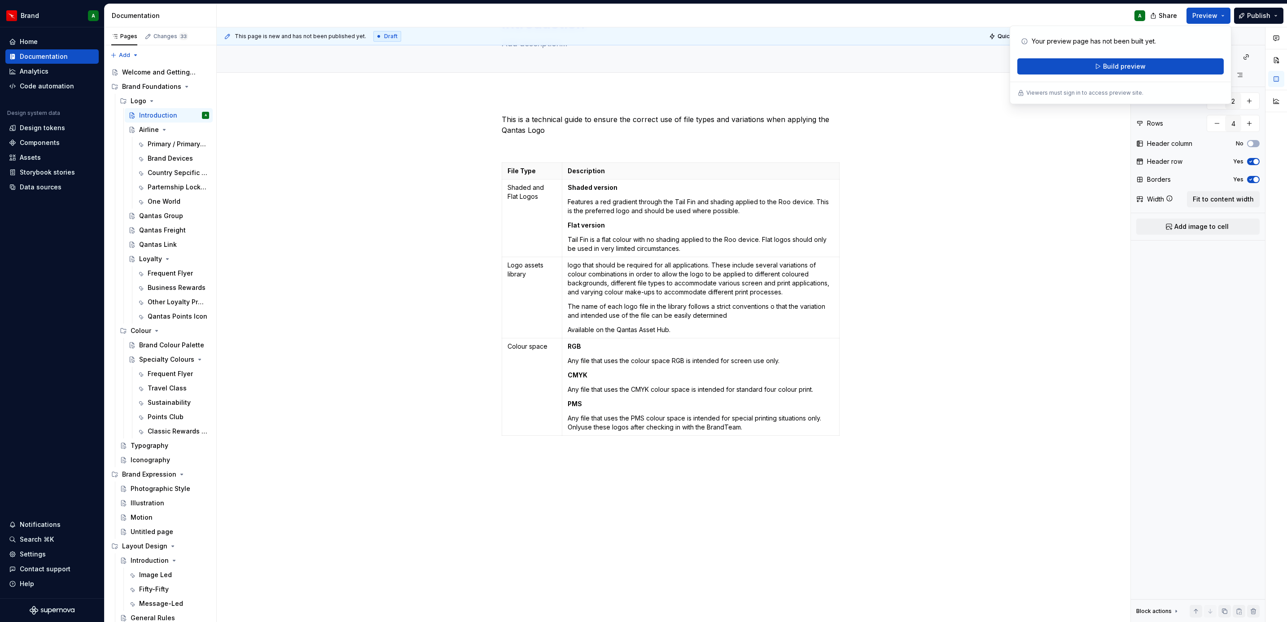
click at [856, 75] on div "Your preview page has not been built yet. Build preview Viewers must sign in to…" at bounding box center [1121, 65] width 222 height 79
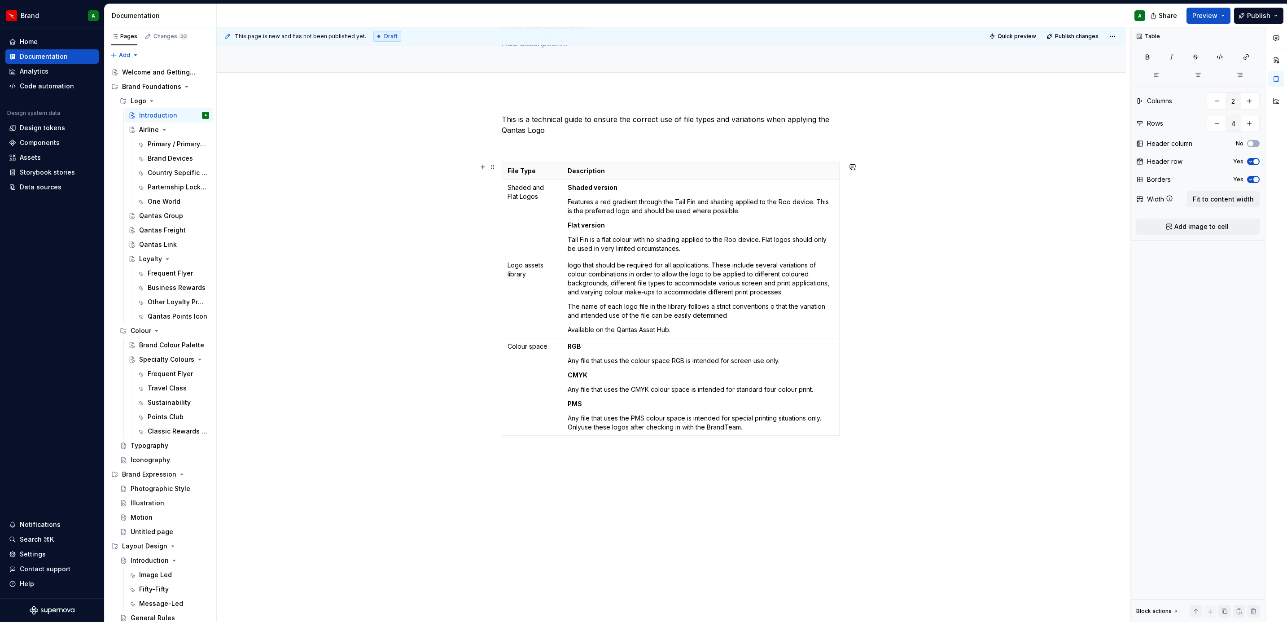
click at [856, 203] on div "This is a technical guide to ensure the correct use of file types and variation…" at bounding box center [671, 364] width 909 height 544
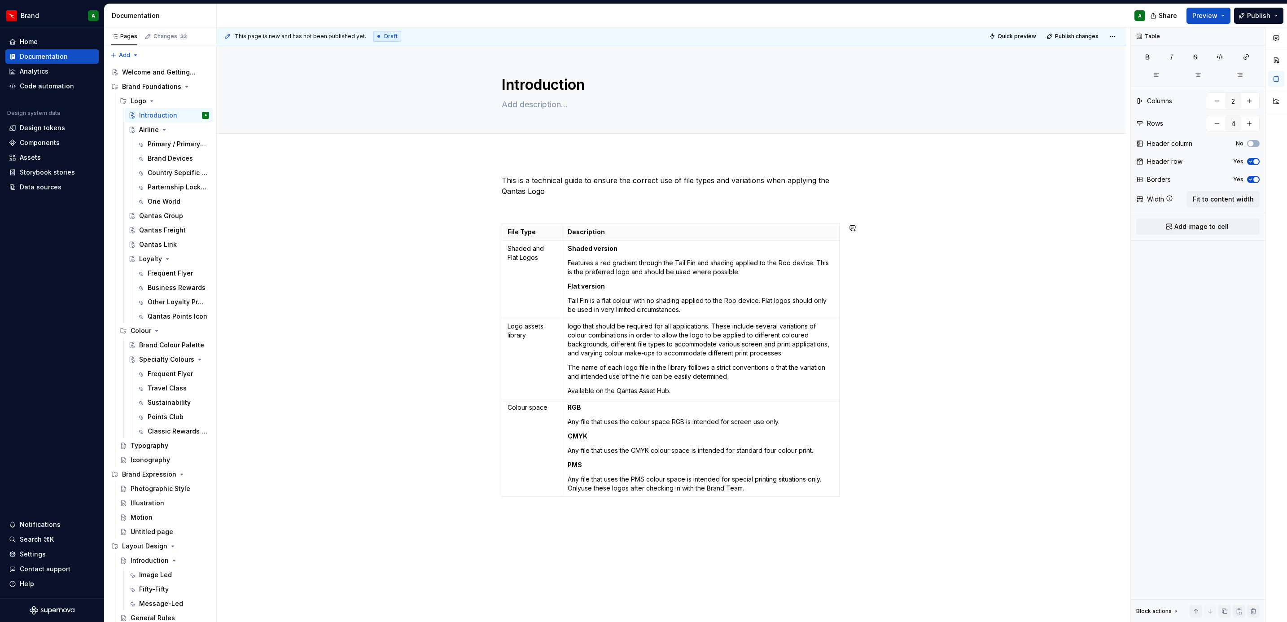
click at [746, 379] on p "Any file that uses the PMS colour space is intended for special printing situat…" at bounding box center [701, 484] width 266 height 18
click at [677, 379] on td "RGB Any file that uses the colour space RGB is intended for screen use only. CM…" at bounding box center [700, 447] width 277 height 97
click at [594, 379] on p at bounding box center [701, 504] width 266 height 9
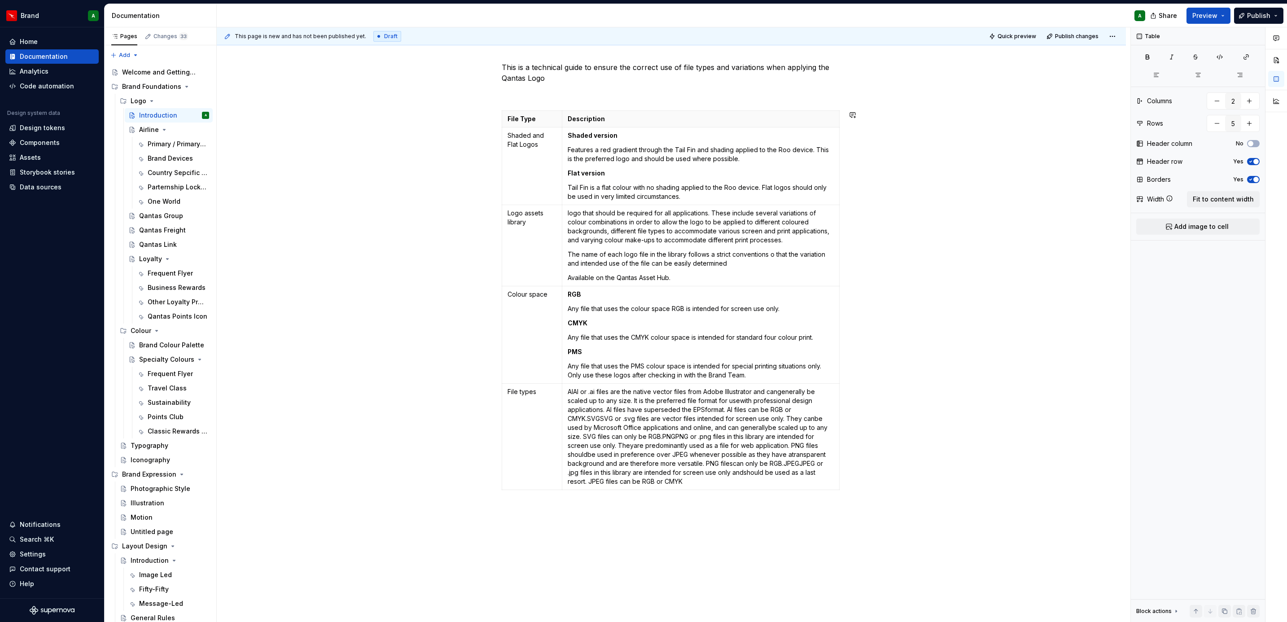
scroll to position [114, 0]
click at [571, 379] on p "Al Al or .ai files are the native vector files from Adobe Illustrator and can g…" at bounding box center [701, 436] width 266 height 99
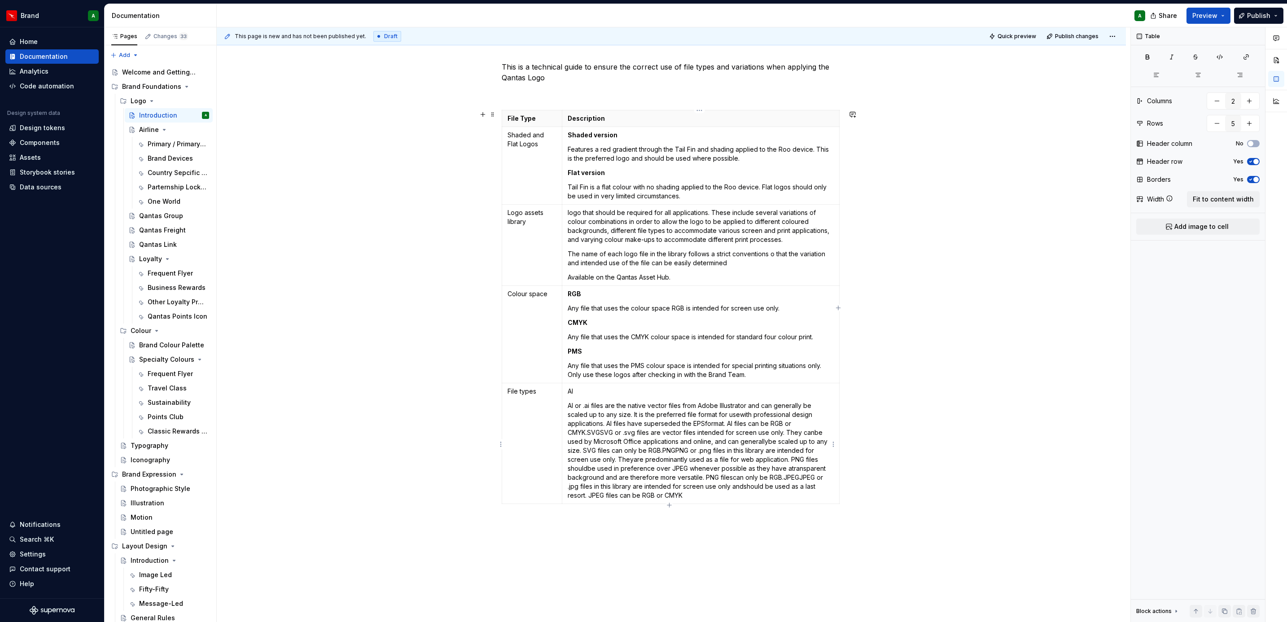
click at [600, 379] on p "Al or .ai files are the native vector files from Adobe Illustrator and can gene…" at bounding box center [701, 450] width 266 height 99
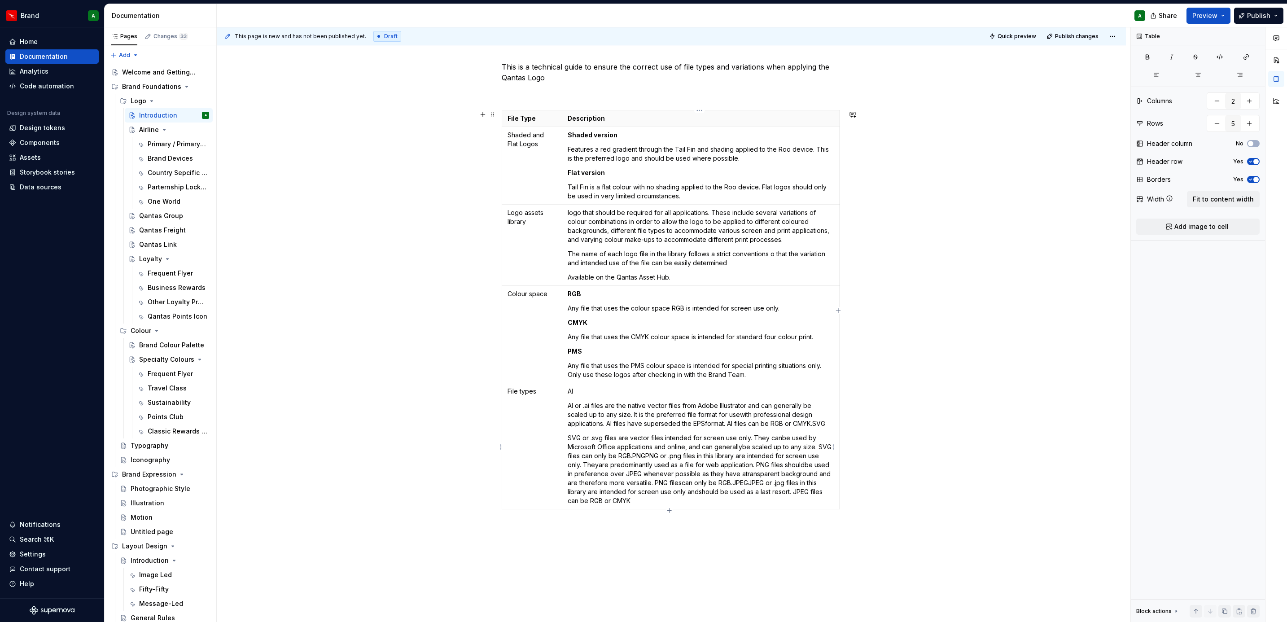
click at [815, 379] on p "Al or .ai files are the native vector files from Adobe Illustrator and can gene…" at bounding box center [701, 414] width 266 height 27
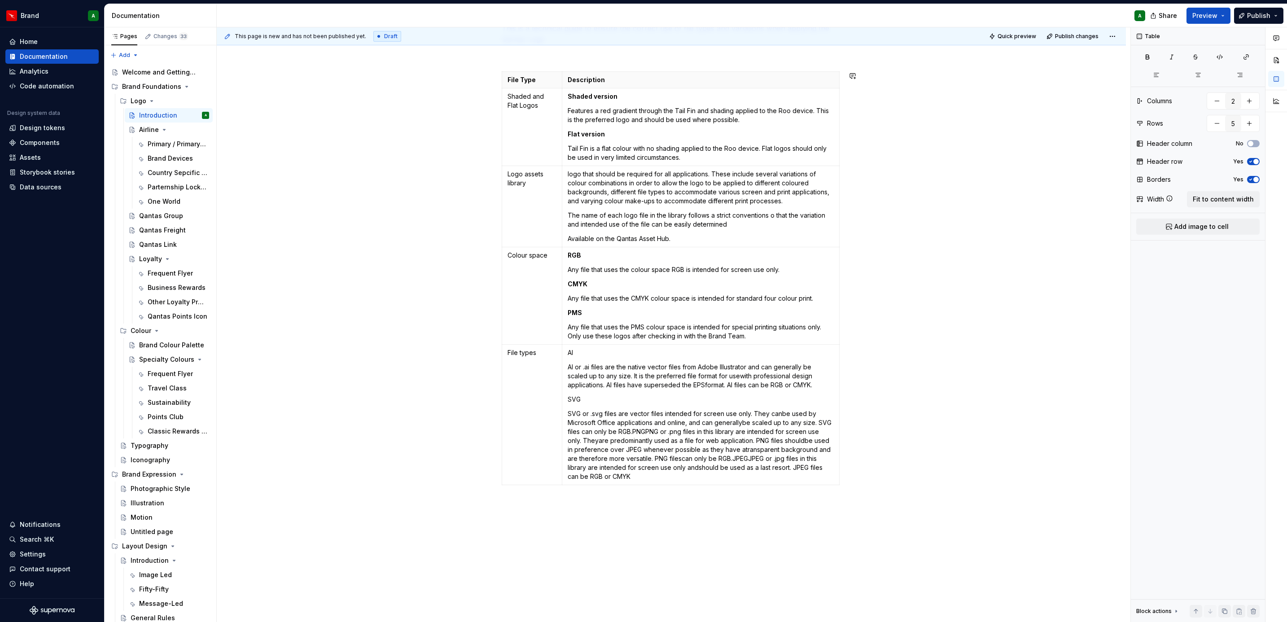
scroll to position [153, 0]
click at [631, 379] on p "SVG or .svg files are vector files intended for screen use only. They canbe use…" at bounding box center [701, 445] width 266 height 72
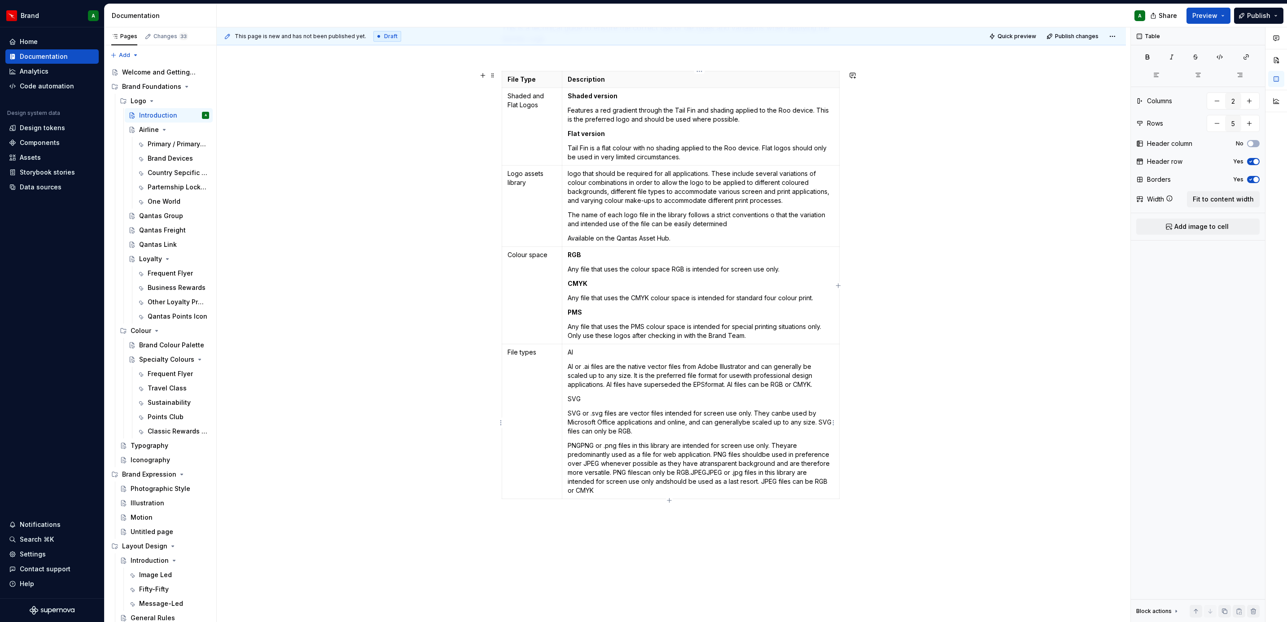
click at [582, 379] on p "PNGPNG or .png files in this library are intended for screen use only. Theyare …" at bounding box center [701, 468] width 266 height 54
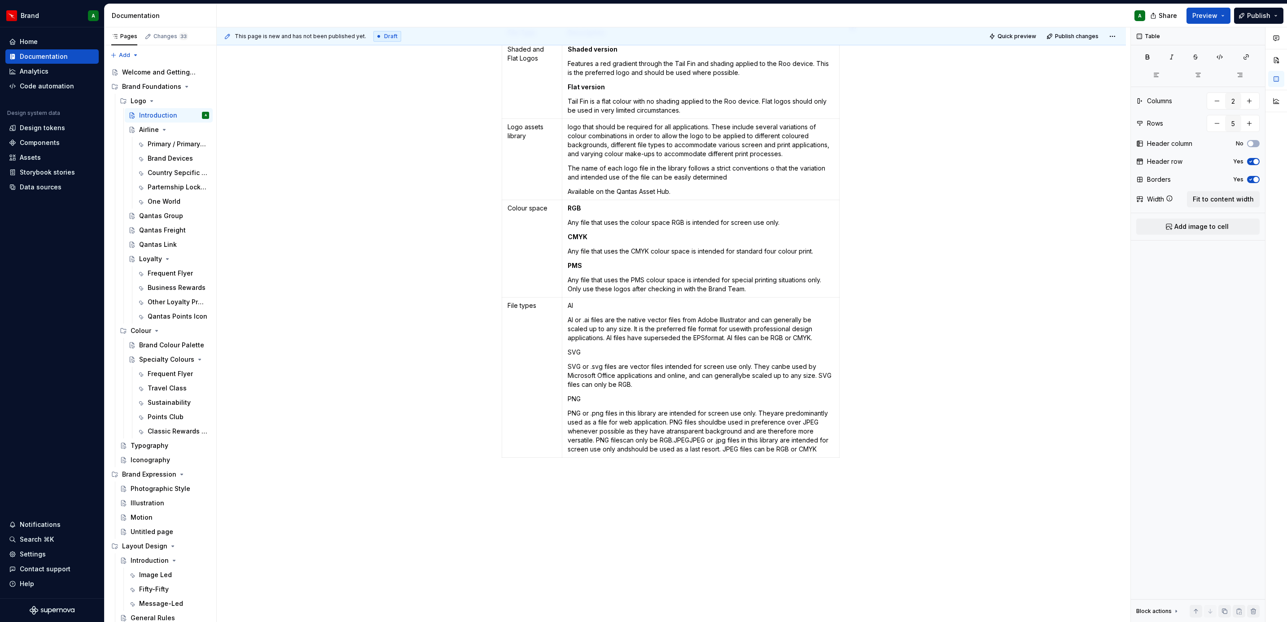
scroll to position [201, 0]
click at [741, 379] on p "PNG or .png files in this library are intended for screen use only. Theyare pre…" at bounding box center [701, 430] width 266 height 45
click at [675, 379] on p "PNG or .png files in this library are intended for screen use only. Theyare pre…" at bounding box center [701, 430] width 266 height 45
click at [586, 379] on p "JPEGJPEG or .jpg files in this library are intended for screen use only andshou…" at bounding box center [701, 458] width 266 height 18
click at [586, 379] on p "JPEG" at bounding box center [701, 453] width 266 height 9
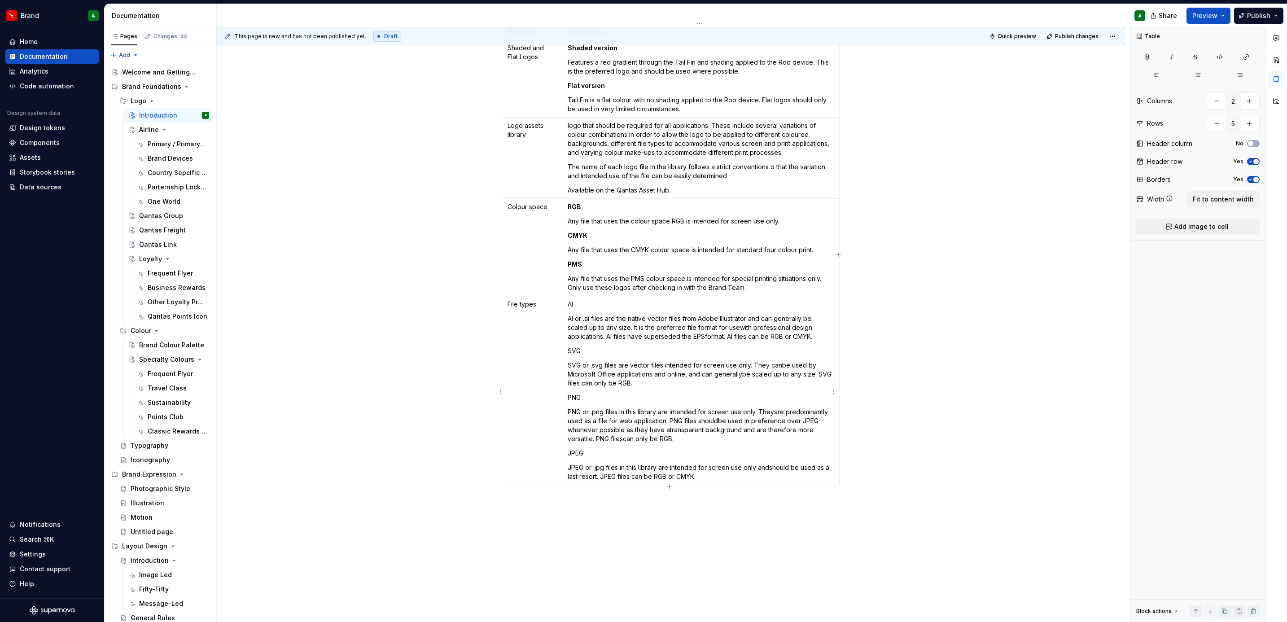
click at [578, 379] on p "JPEG" at bounding box center [701, 453] width 266 height 9
click at [592, 379] on button "button" at bounding box center [592, 438] width 13 height 13
click at [570, 379] on p "PNG" at bounding box center [701, 397] width 266 height 9
click at [568, 379] on p "PNG" at bounding box center [701, 397] width 266 height 9
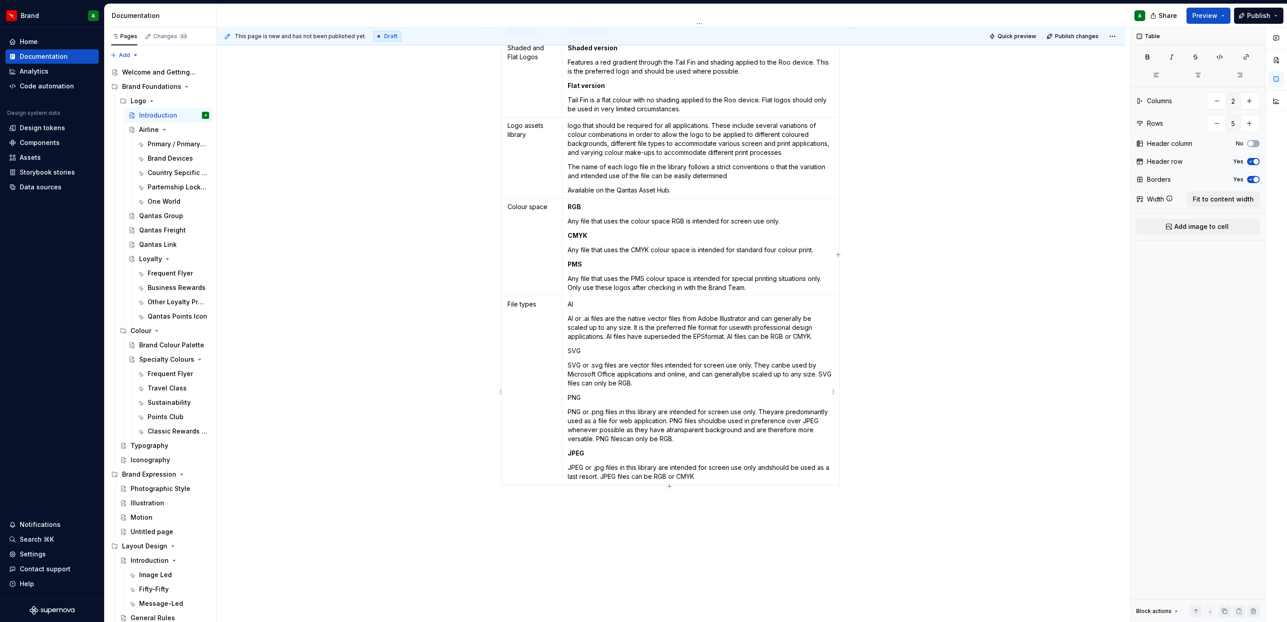
click at [568, 379] on p "PNG" at bounding box center [701, 397] width 266 height 9
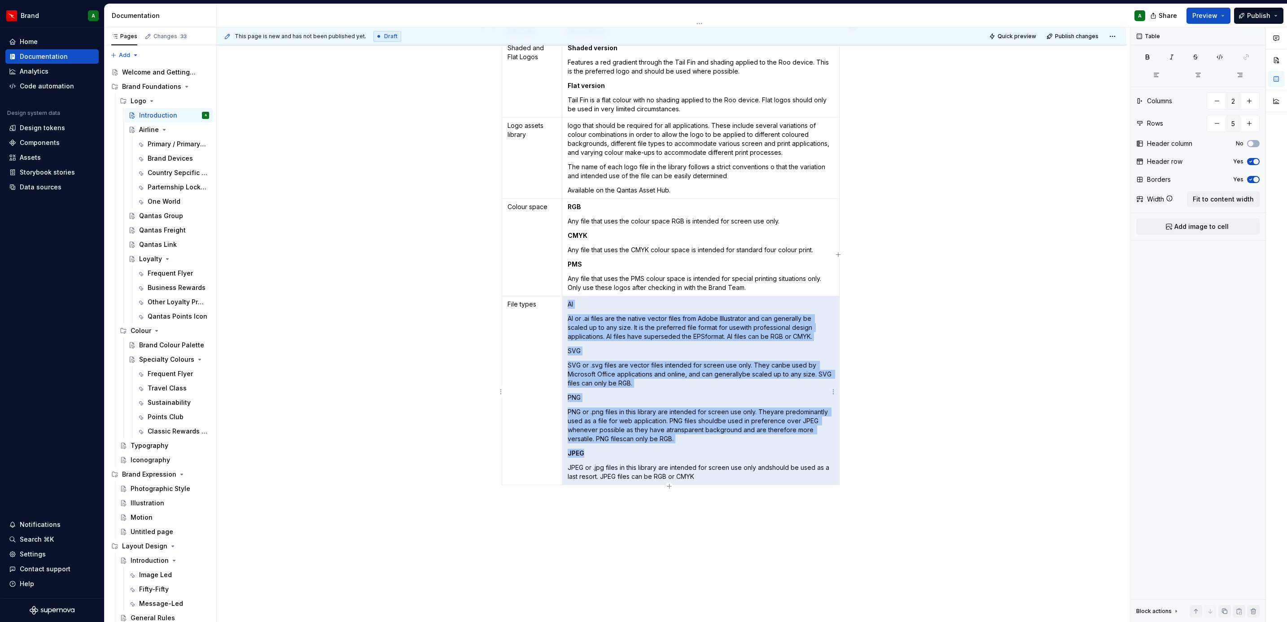
click at [572, 379] on p "PNG" at bounding box center [701, 397] width 266 height 9
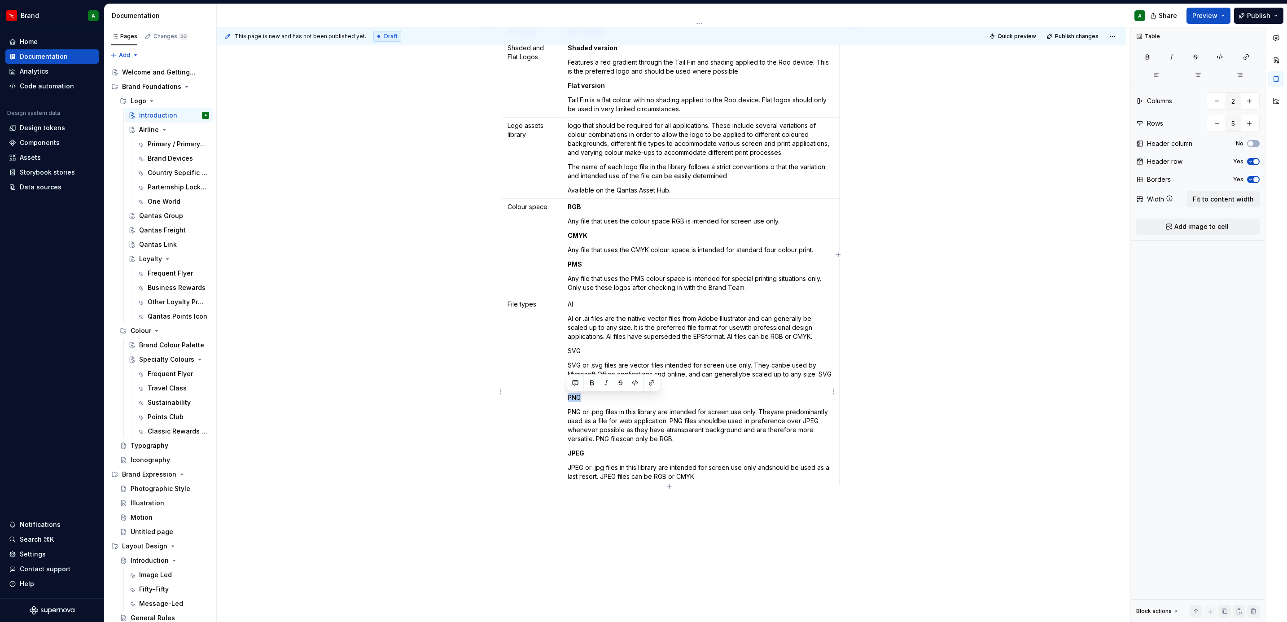
click at [572, 379] on p "PNG" at bounding box center [701, 397] width 266 height 9
click at [592, 379] on button "button" at bounding box center [592, 383] width 13 height 13
click at [575, 351] on p "SVG" at bounding box center [701, 350] width 266 height 9
click at [589, 337] on button "button" at bounding box center [592, 335] width 13 height 13
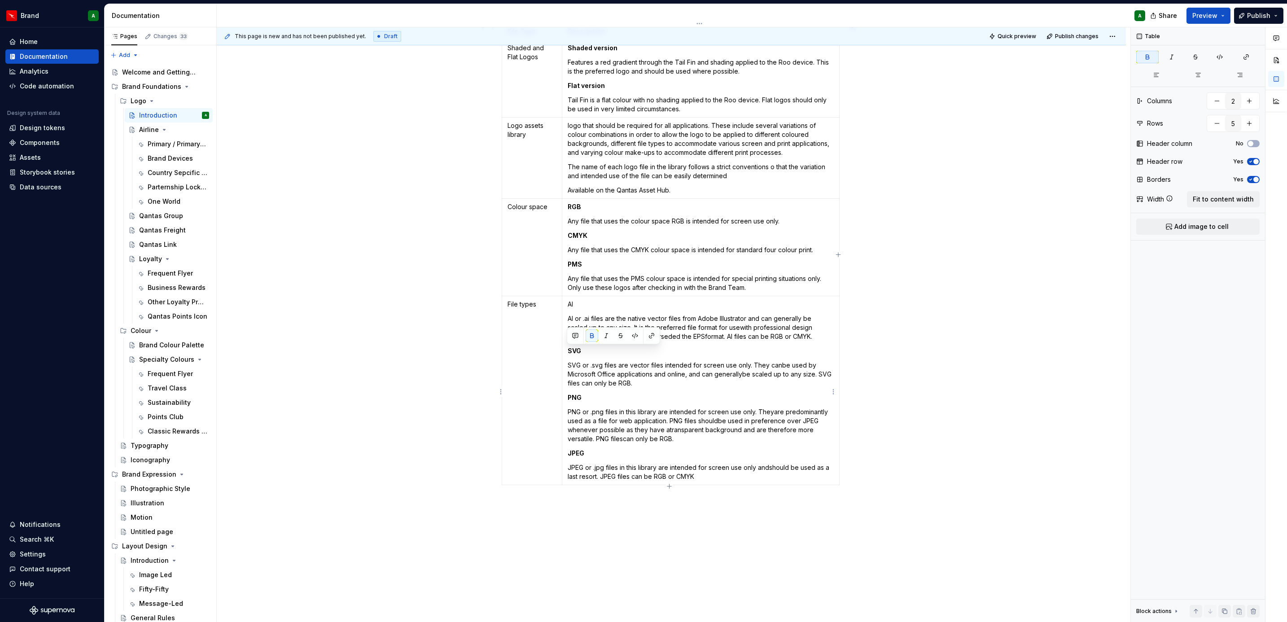
click at [568, 306] on p "Al" at bounding box center [701, 304] width 266 height 9
click at [592, 291] on button "button" at bounding box center [592, 289] width 13 height 13
click at [591, 351] on p "SVG" at bounding box center [701, 350] width 266 height 9
click at [722, 379] on div "This is a technical guide to ensure the correct use of file types and variation…" at bounding box center [671, 319] width 909 height 733
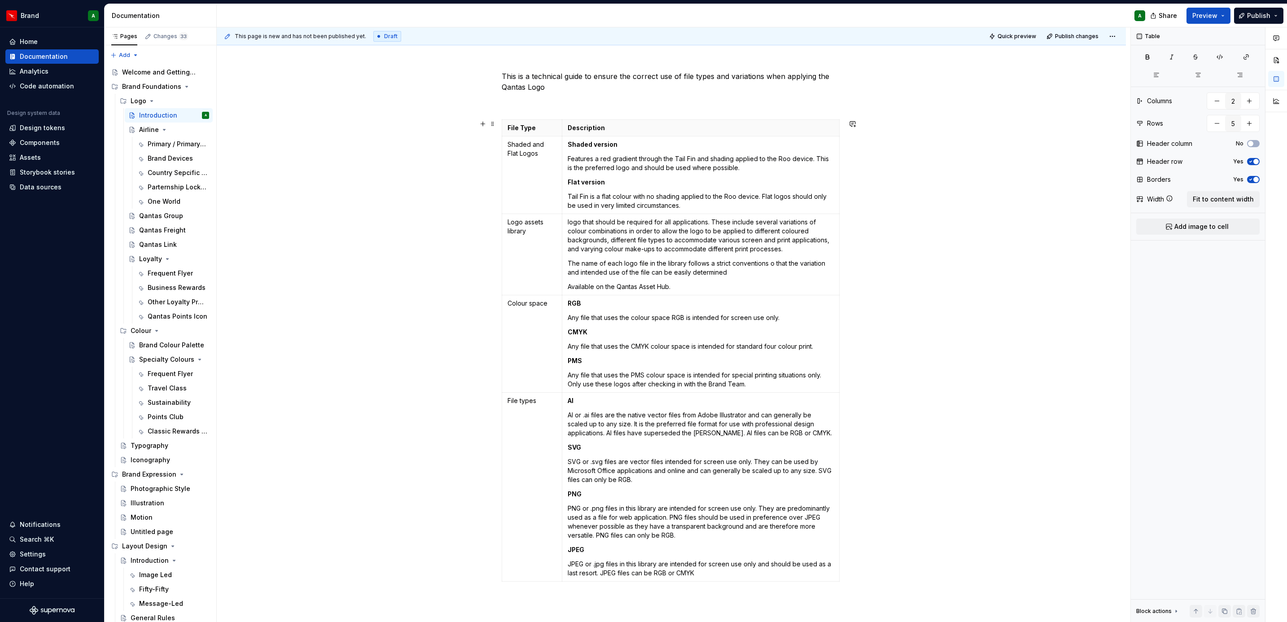
scroll to position [104, 0]
drag, startPoint x: 541, startPoint y: 161, endPoint x: 506, endPoint y: 146, distance: 38.0
click at [506, 146] on td "Shaded and Flat Logos" at bounding box center [532, 176] width 60 height 78
click at [640, 209] on p "Tail Fin is a flat colour with no shading applied to the Roo device. Flat logos…" at bounding box center [701, 202] width 266 height 18
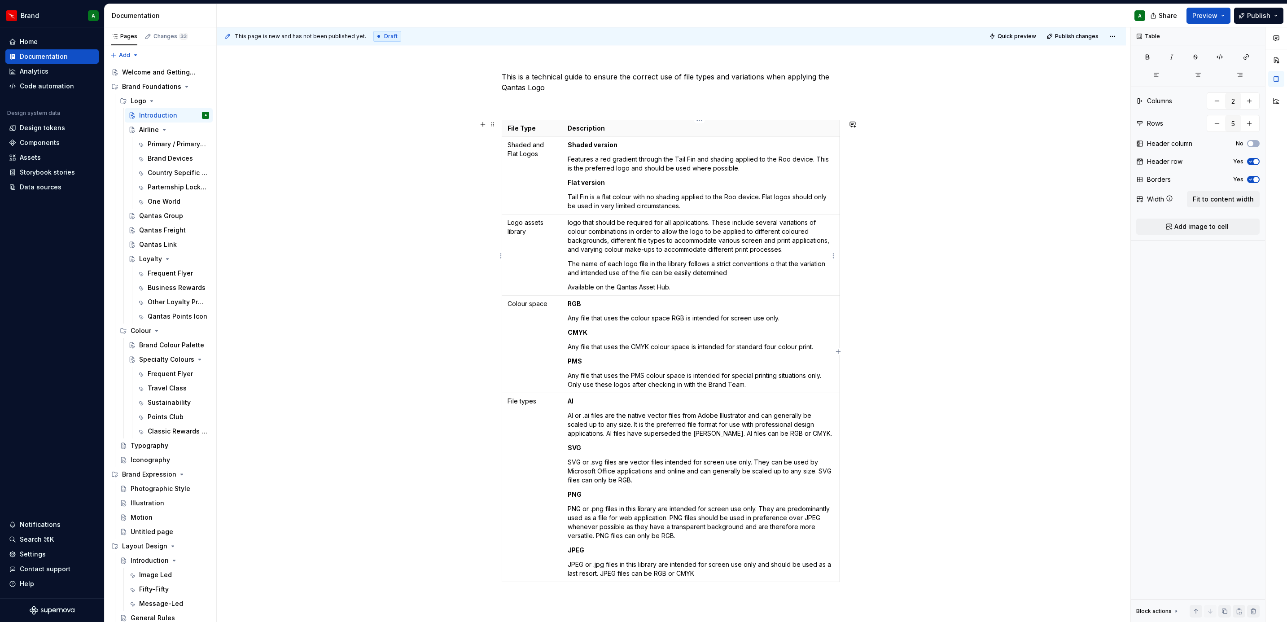
click at [628, 232] on p "logo that should be required for all applications. These include several variat…" at bounding box center [701, 236] width 266 height 36
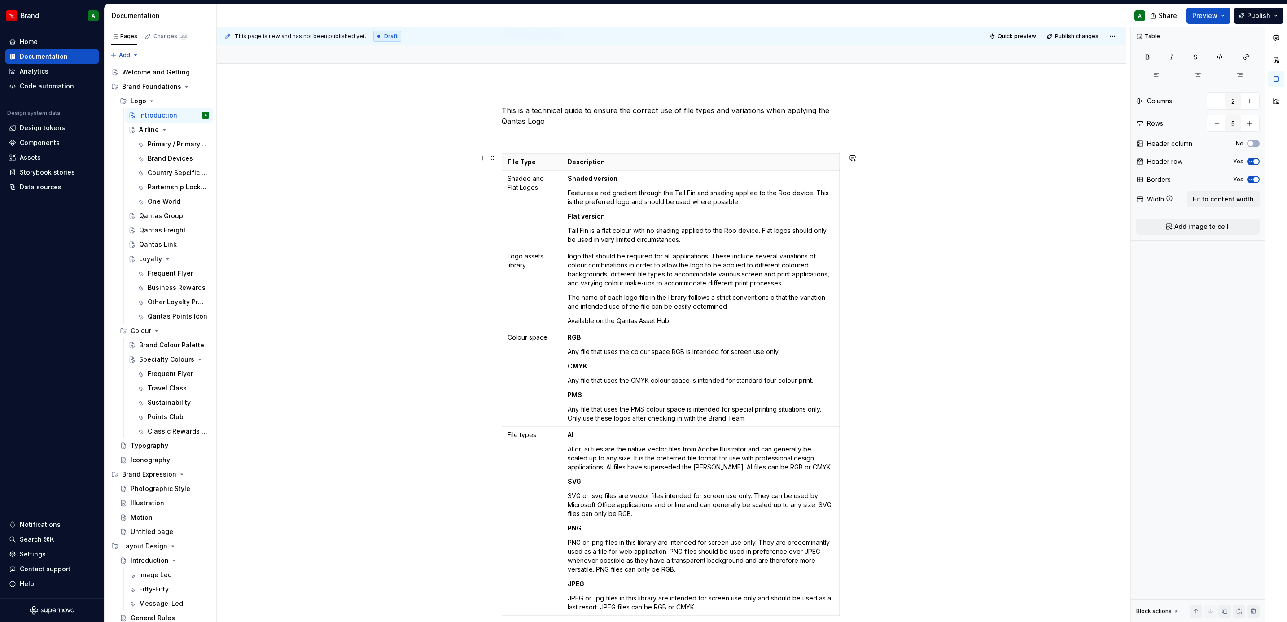
scroll to position [0, 0]
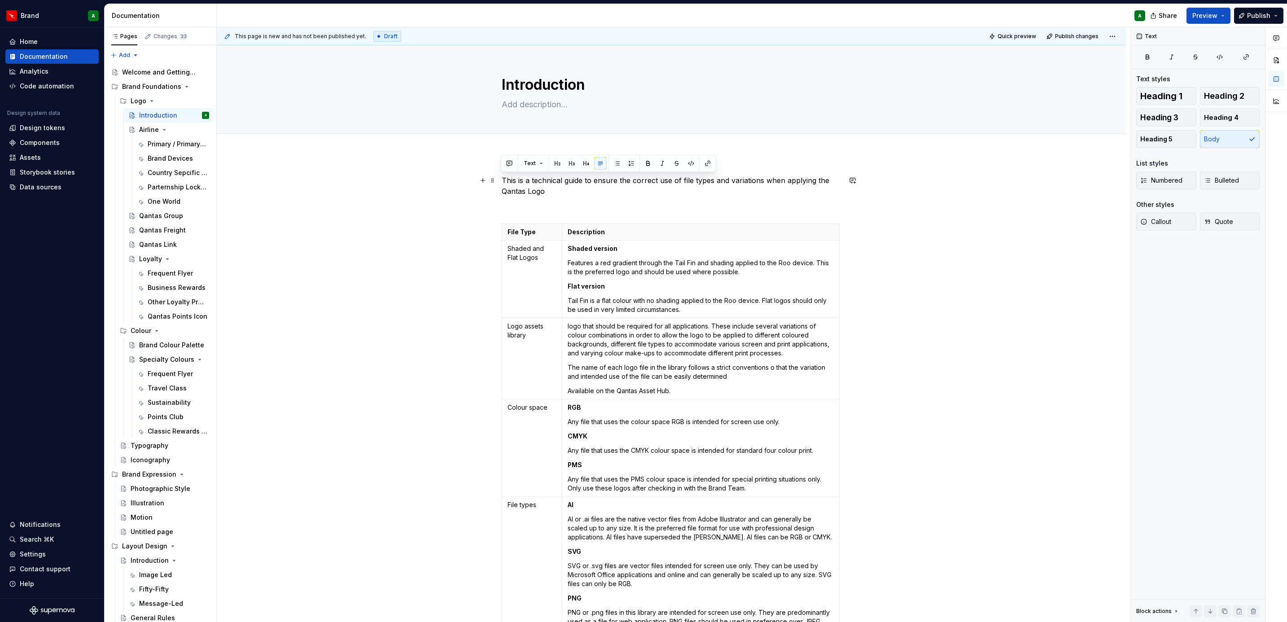
drag, startPoint x: 552, startPoint y: 190, endPoint x: 502, endPoint y: 178, distance: 51.8
click at [502, 178] on p "This is a technical guide to ensure the correct use of file types and variation…" at bounding box center [671, 186] width 339 height 22
copy p "This is a technical guide to ensure the correct use of file types and variation…"
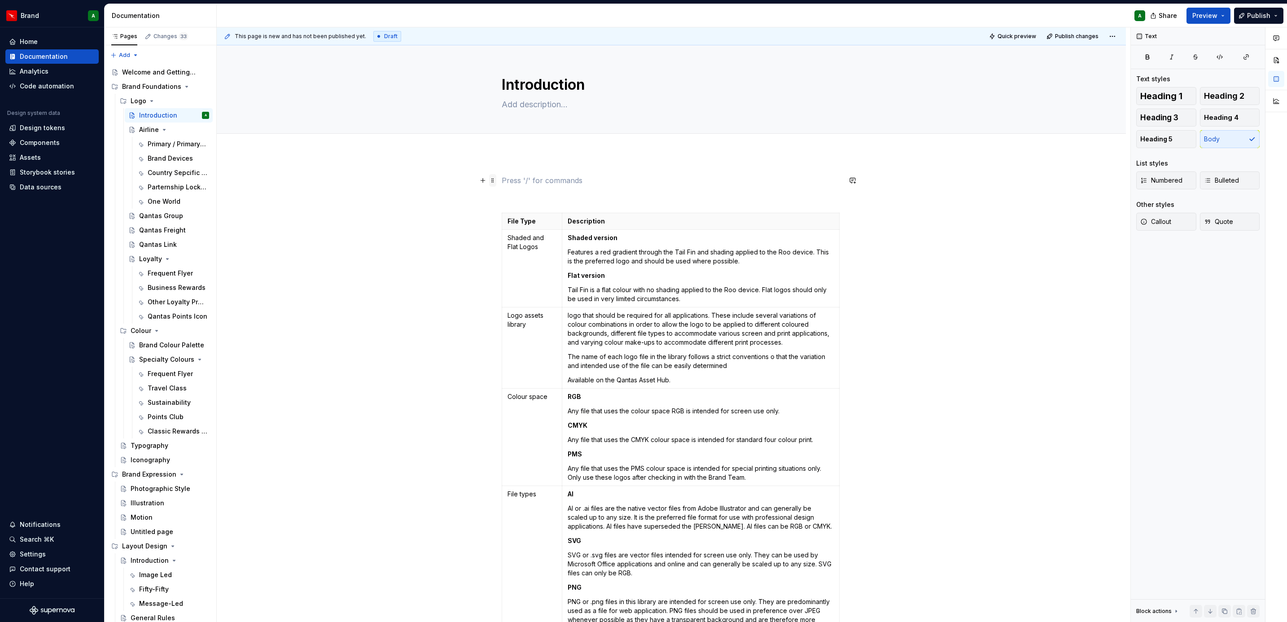
click at [492, 184] on span at bounding box center [492, 180] width 7 height 13
click at [532, 262] on div "Delete" at bounding box center [534, 260] width 58 height 9
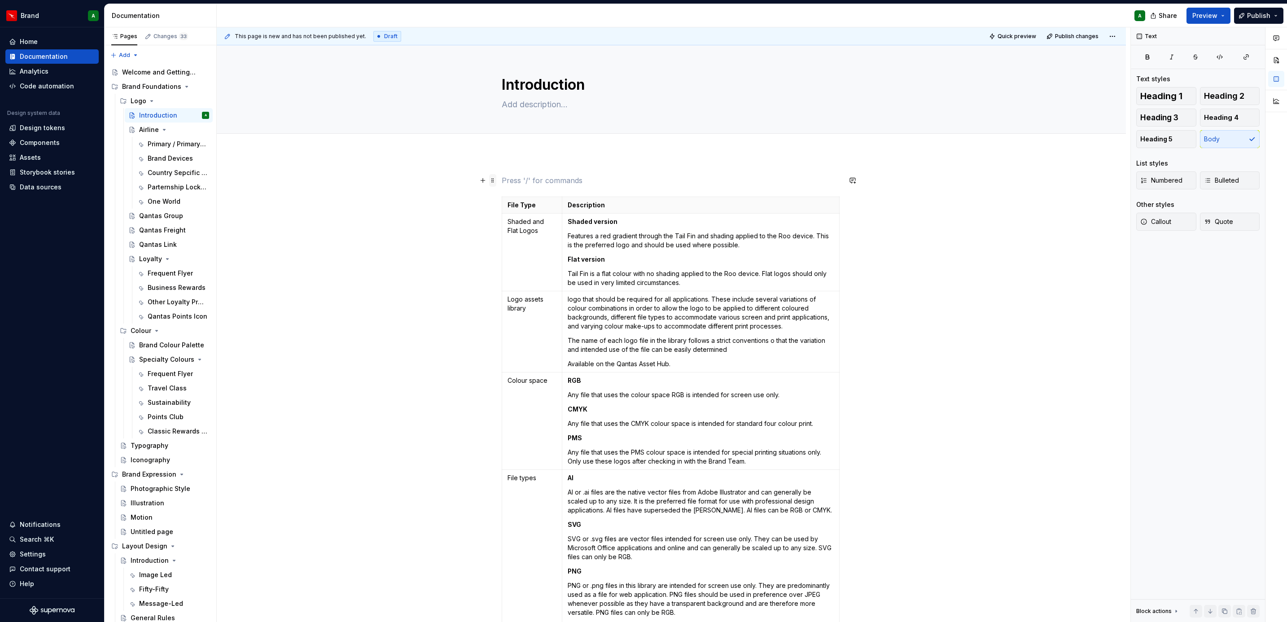
drag, startPoint x: 512, startPoint y: 179, endPoint x: 491, endPoint y: 178, distance: 21.6
click at [491, 178] on span at bounding box center [492, 180] width 7 height 13
click at [520, 261] on div "Delete" at bounding box center [534, 260] width 58 height 9
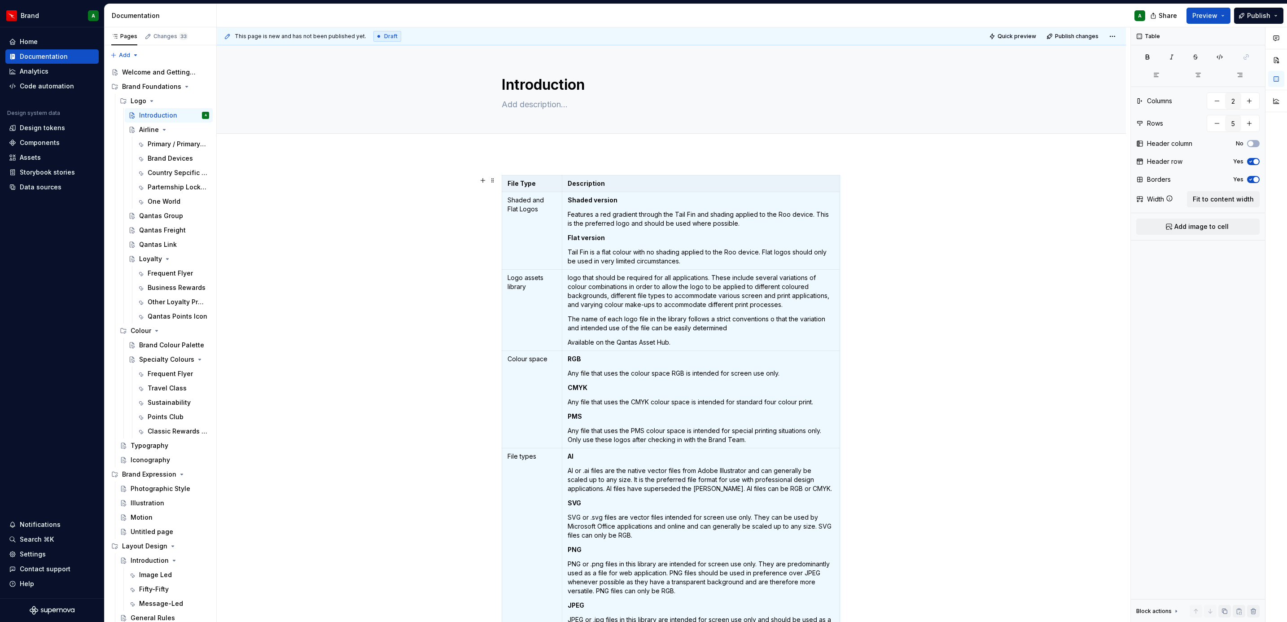
scroll to position [30, 0]
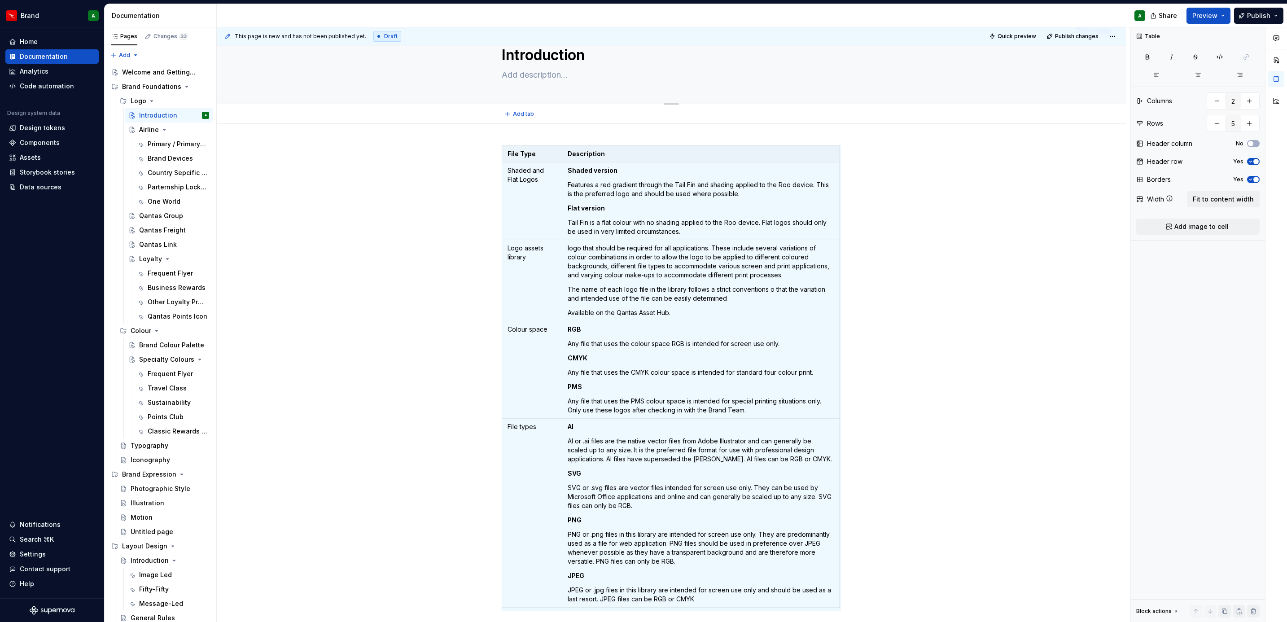
click at [540, 77] on textarea at bounding box center [669, 75] width 339 height 14
paste textarea "This is a technical guide to ensure the correct use of file types and variation…"
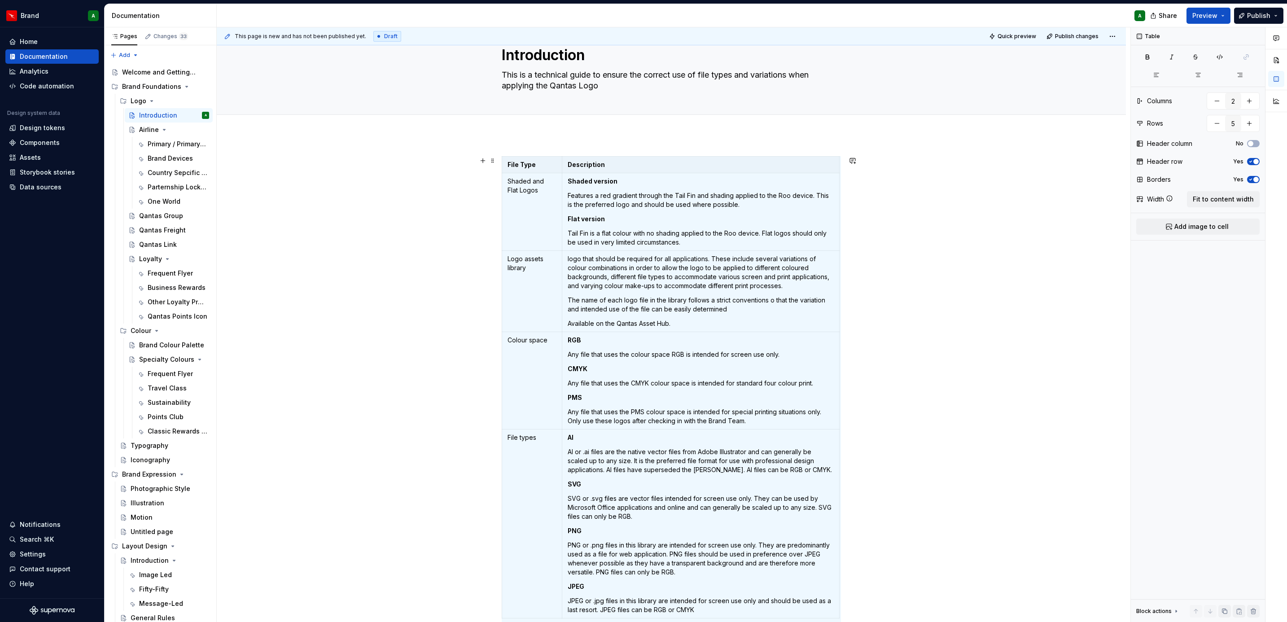
click at [856, 262] on div "File Type Description Shaded and Flat Logos Shaded version Features a red gradi…" at bounding box center [671, 477] width 909 height 685
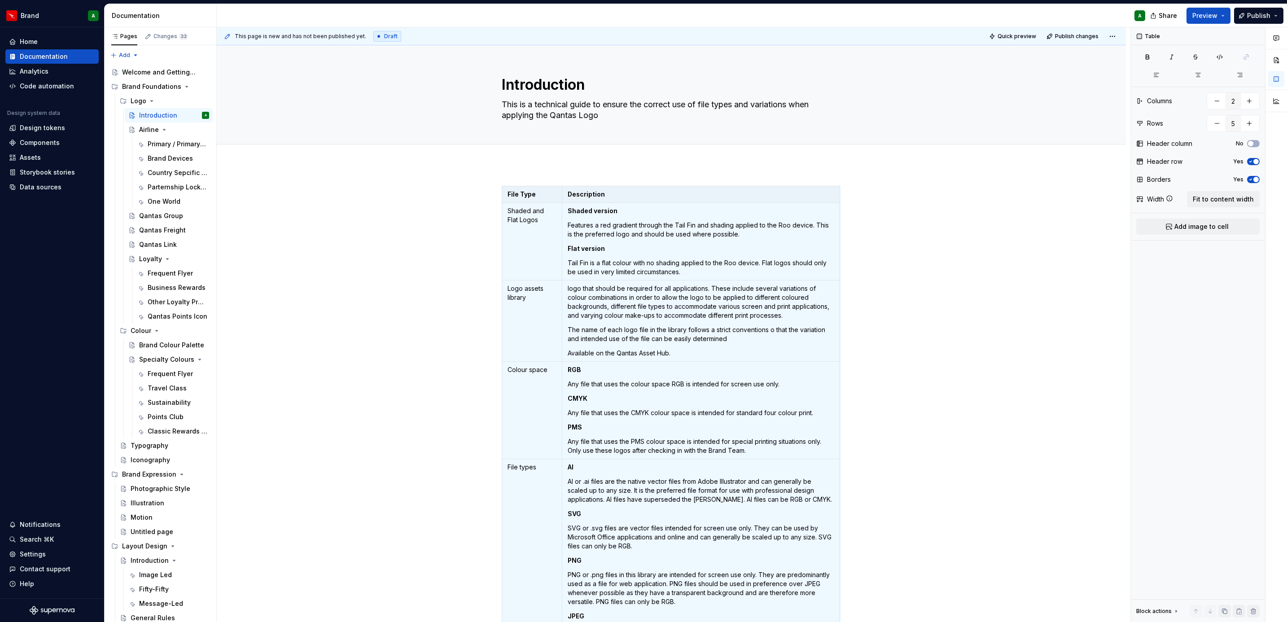
click at [687, 162] on div at bounding box center [671, 155] width 909 height 20
click at [150, 131] on div "Airline" at bounding box center [149, 129] width 20 height 9
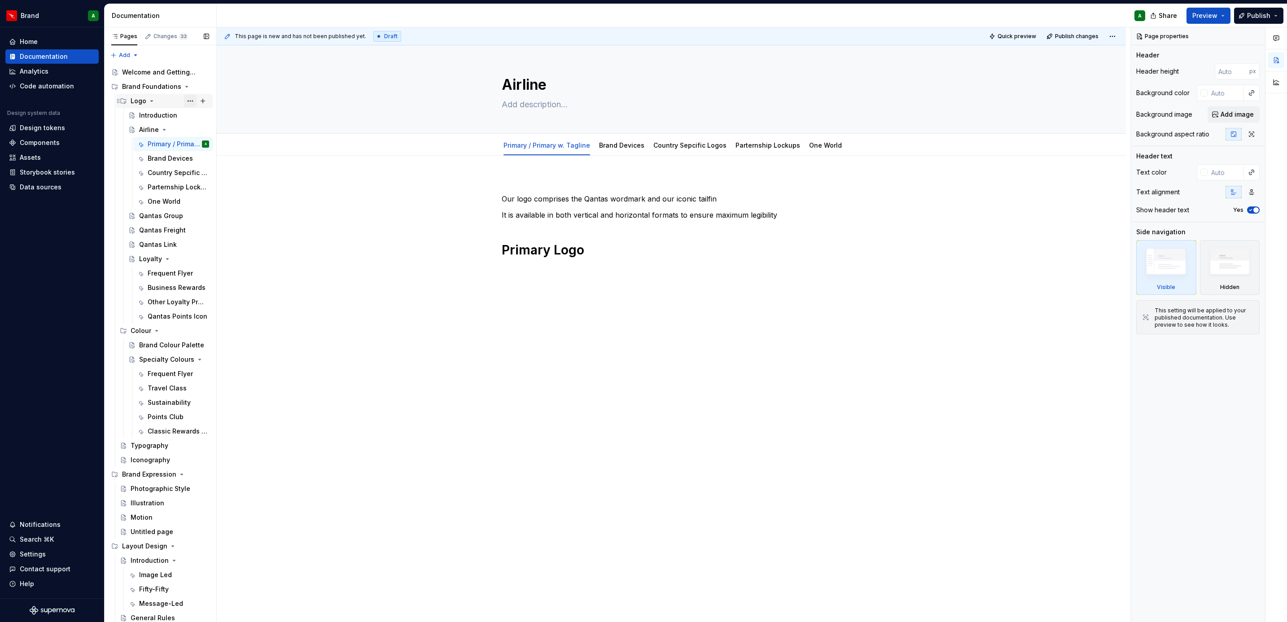
click at [184, 101] on button "Page tree" at bounding box center [190, 101] width 13 height 13
click at [305, 160] on div "New group" at bounding box center [331, 163] width 58 height 9
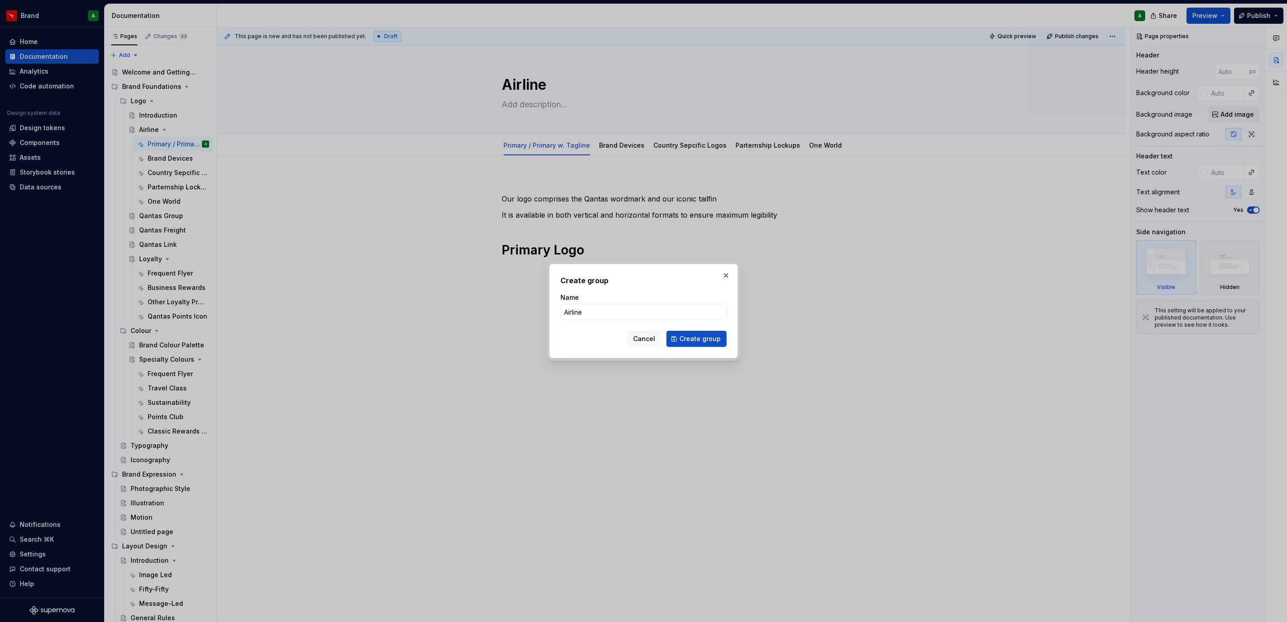
click button "Create group" at bounding box center [696, 339] width 60 height 16
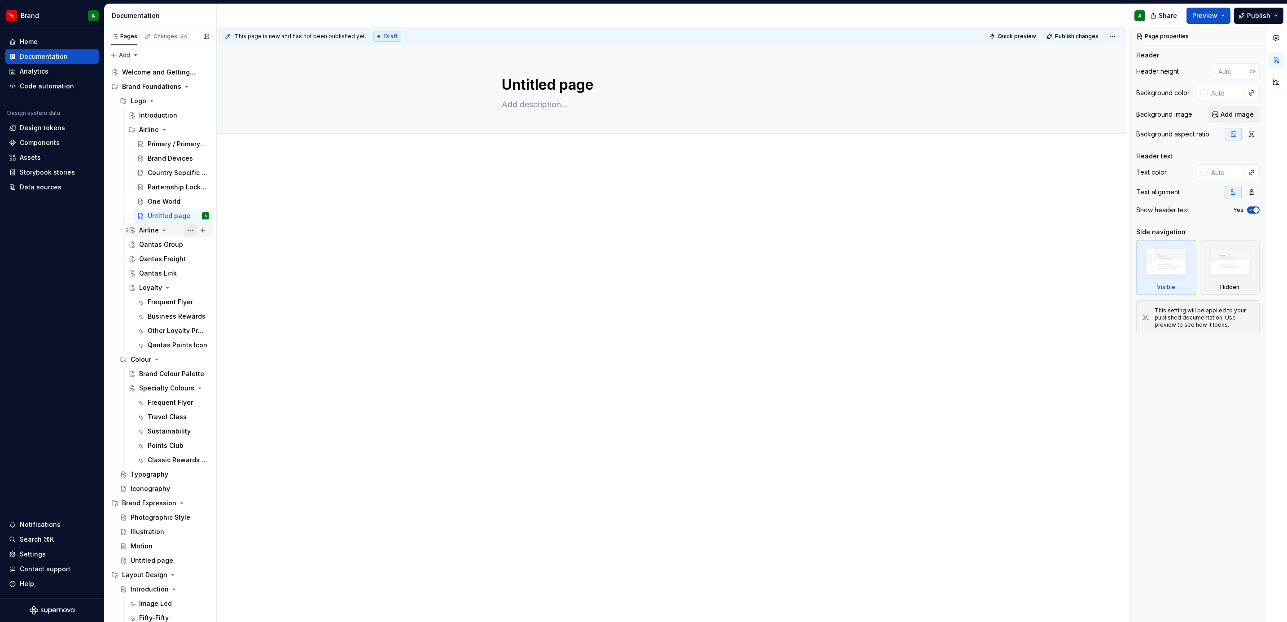
click at [184, 231] on button "Page tree" at bounding box center [190, 230] width 13 height 13
click at [217, 359] on div "Delete page" at bounding box center [238, 358] width 88 height 9
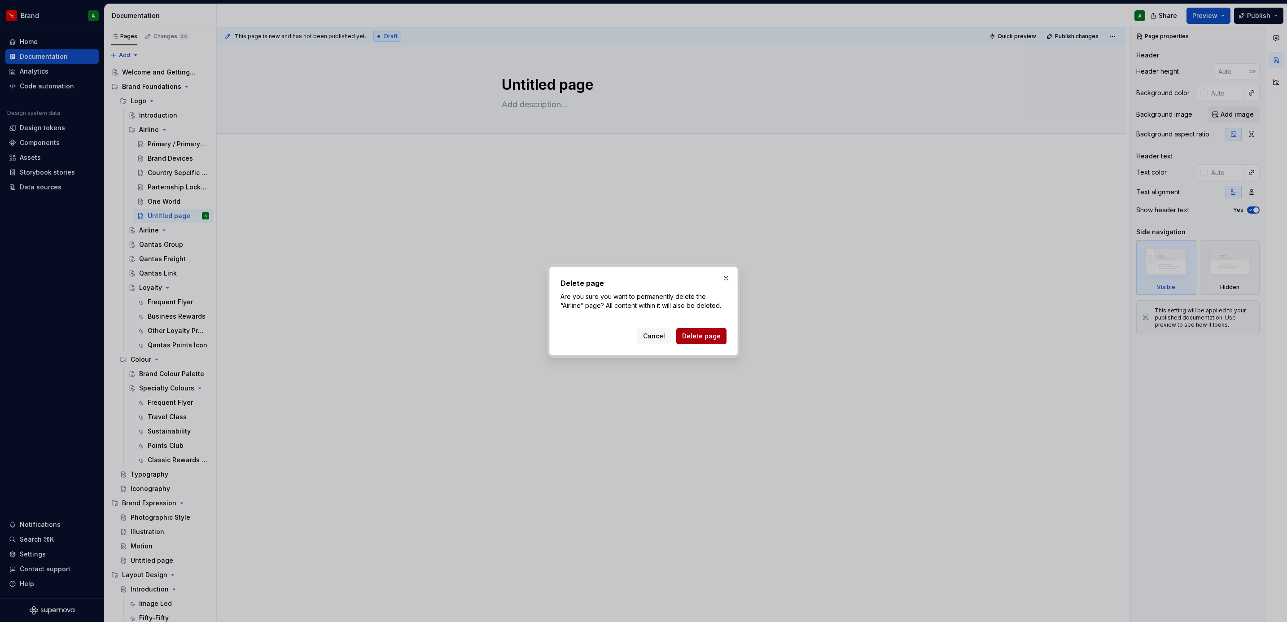
click at [711, 335] on span "Delete page" at bounding box center [701, 336] width 39 height 9
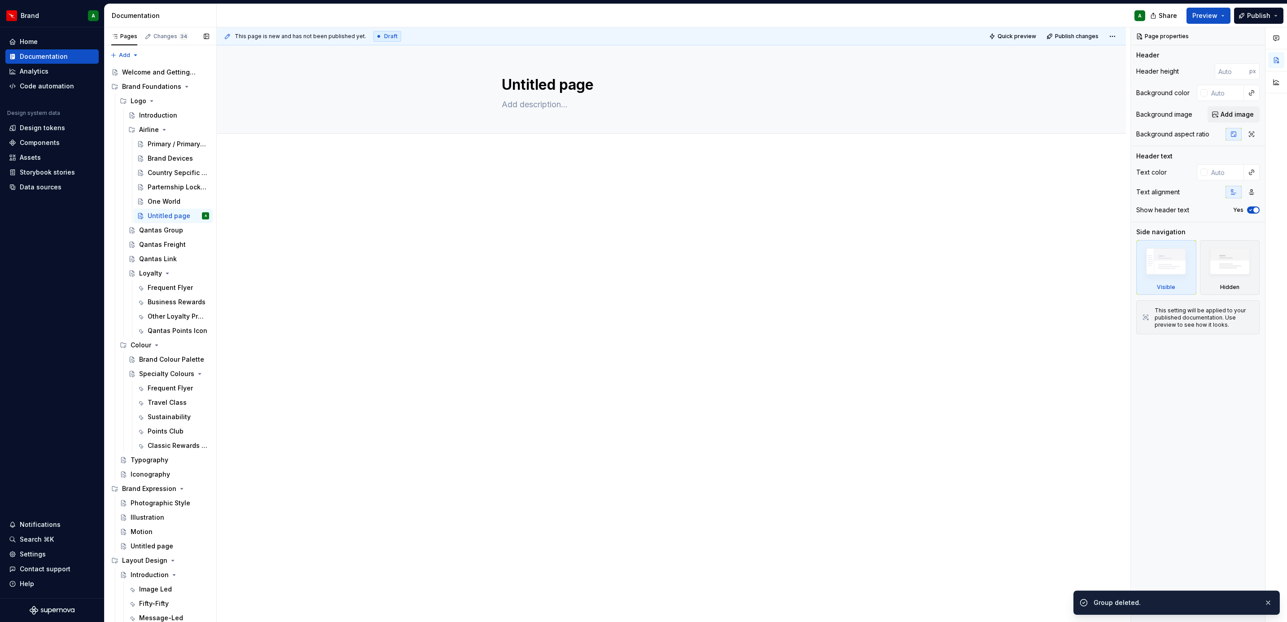
click at [0, 0] on button "Page tree" at bounding box center [0, 0] width 0 height 0
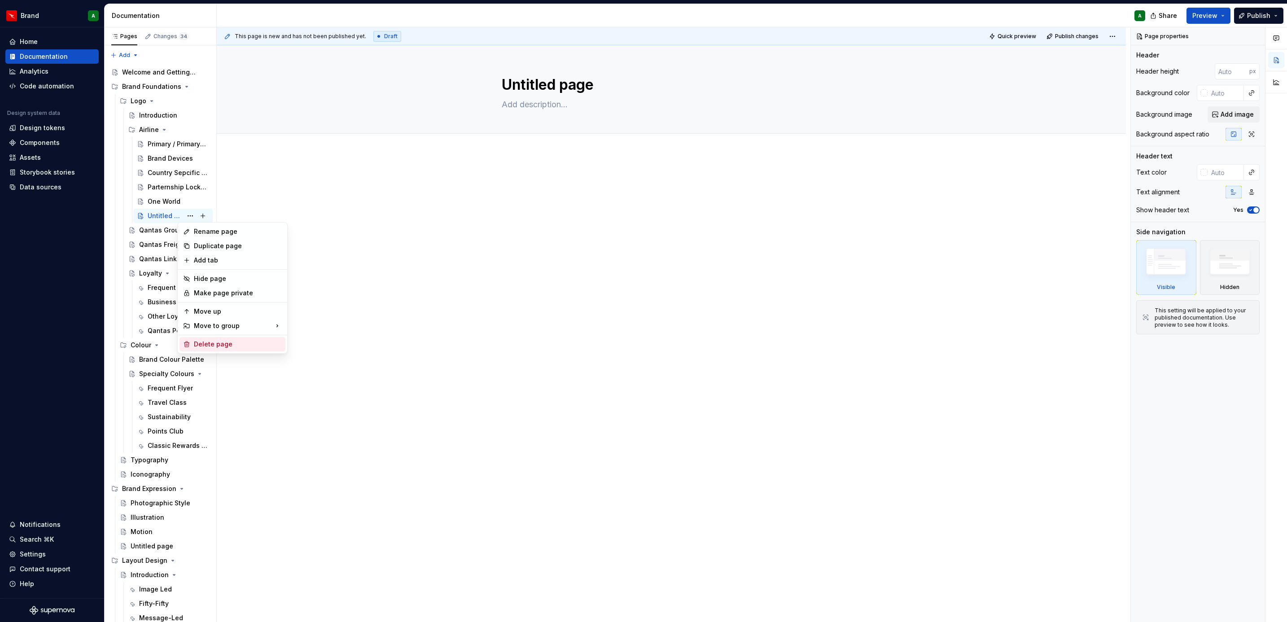
click at [228, 345] on div "Delete page" at bounding box center [238, 344] width 88 height 9
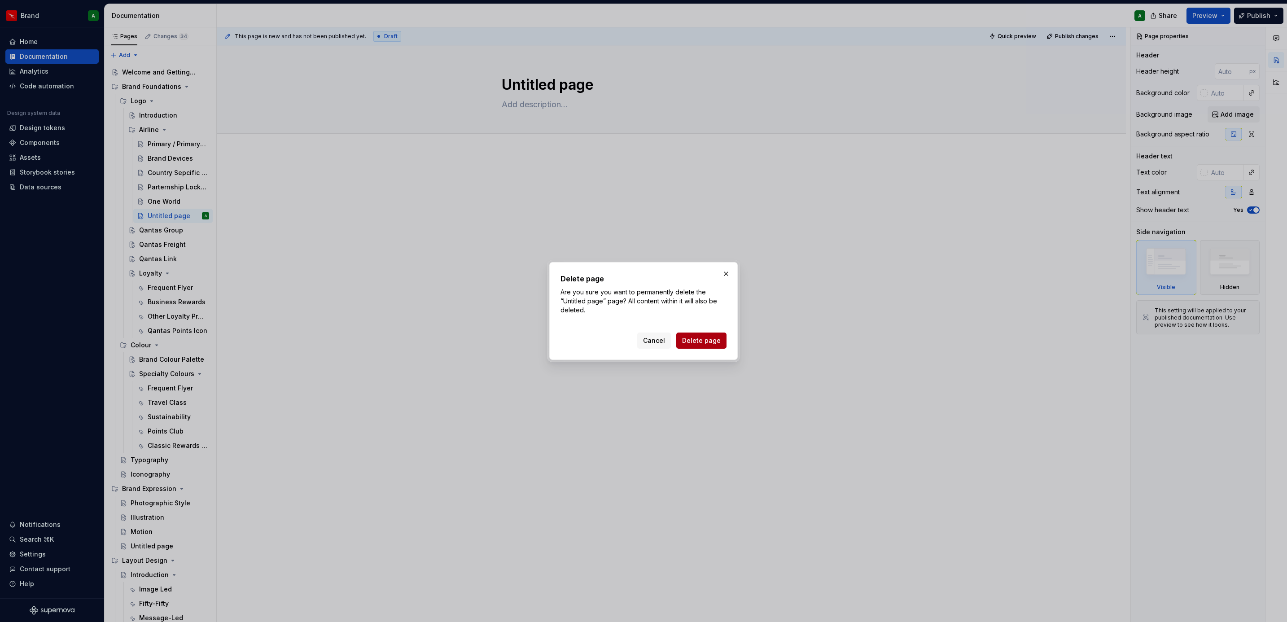
click at [713, 343] on span "Delete page" at bounding box center [701, 340] width 39 height 9
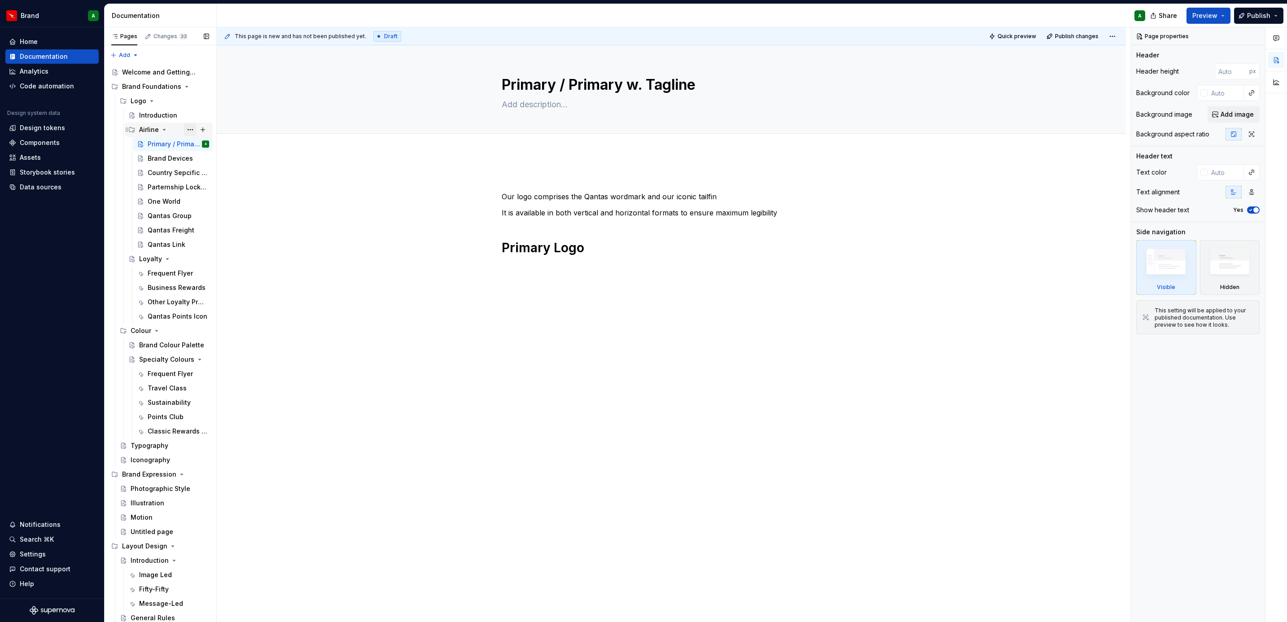
click at [184, 130] on button "Page tree" at bounding box center [190, 129] width 13 height 13
click at [235, 162] on div "Duplicate group" at bounding box center [238, 159] width 88 height 9
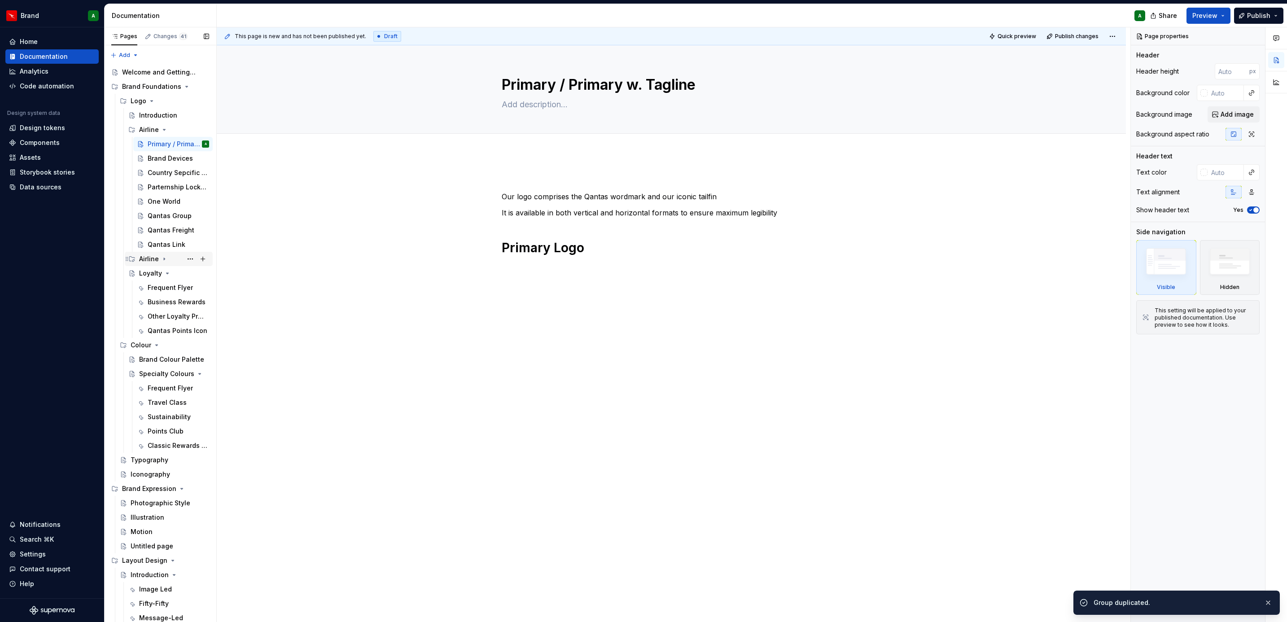
click at [158, 253] on div "Airline" at bounding box center [174, 259] width 70 height 13
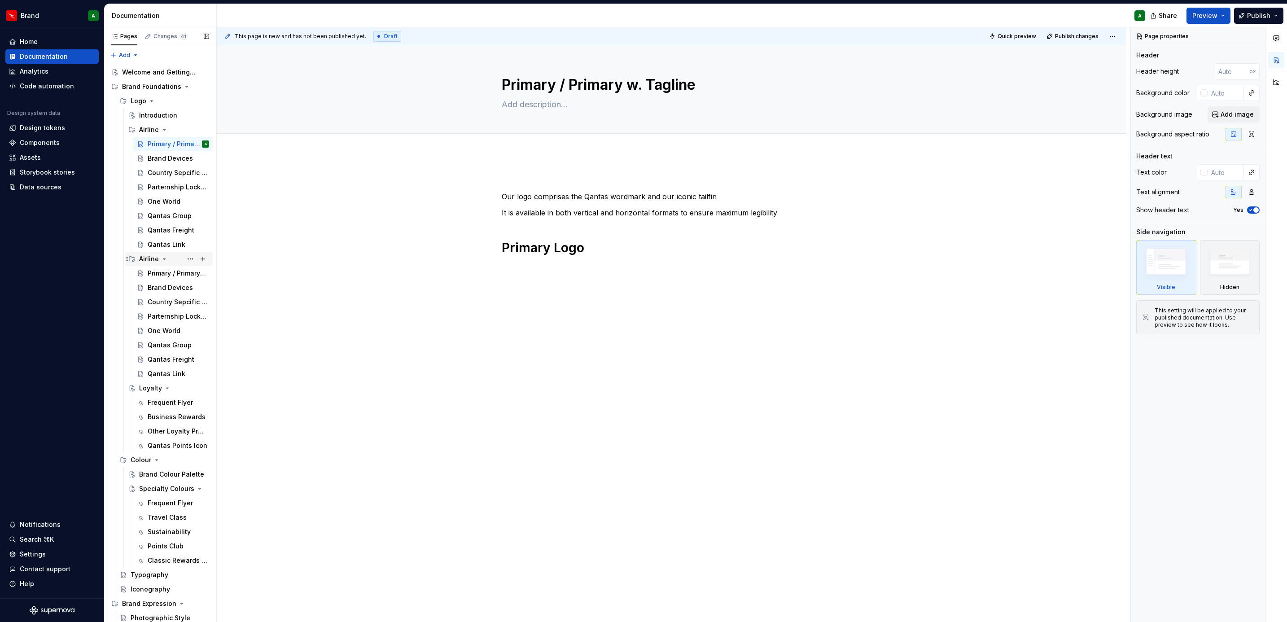
drag, startPoint x: 158, startPoint y: 261, endPoint x: 149, endPoint y: 260, distance: 9.0
click at [149, 260] on div "Airline" at bounding box center [149, 258] width 20 height 9
drag, startPoint x: 174, startPoint y: 260, endPoint x: 179, endPoint y: 260, distance: 4.9
click at [175, 260] on div "Airline" at bounding box center [174, 259] width 70 height 13
click at [184, 260] on button "Page tree" at bounding box center [190, 259] width 13 height 13
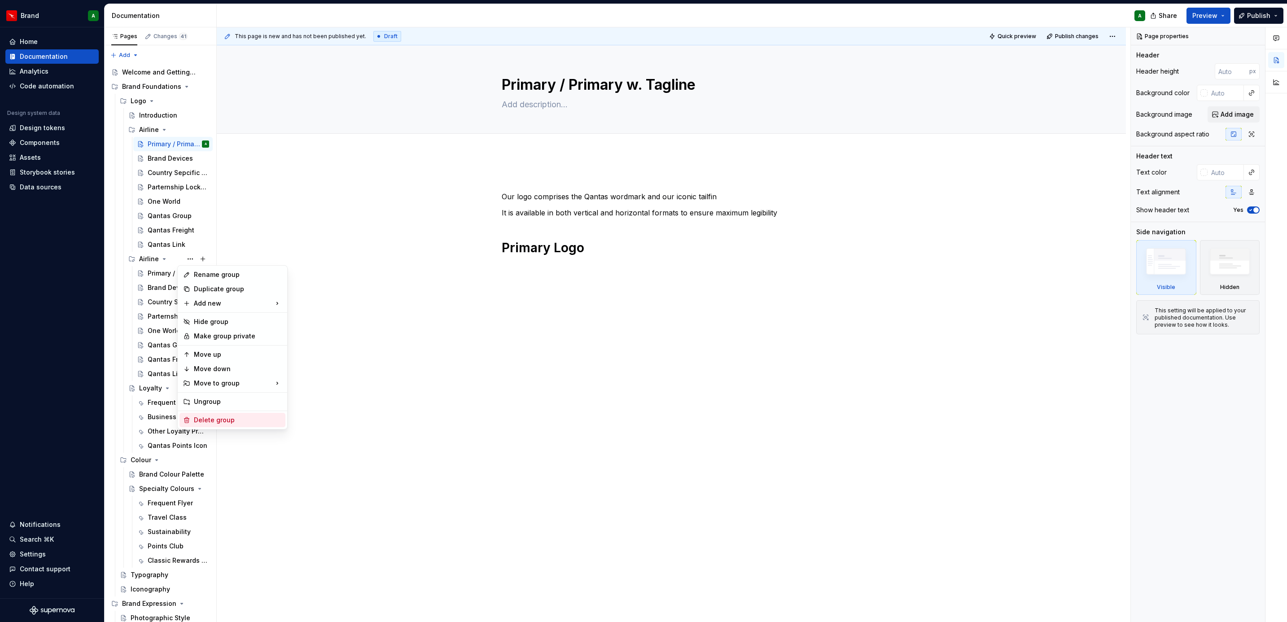
click at [230, 379] on div "Delete group" at bounding box center [238, 420] width 88 height 9
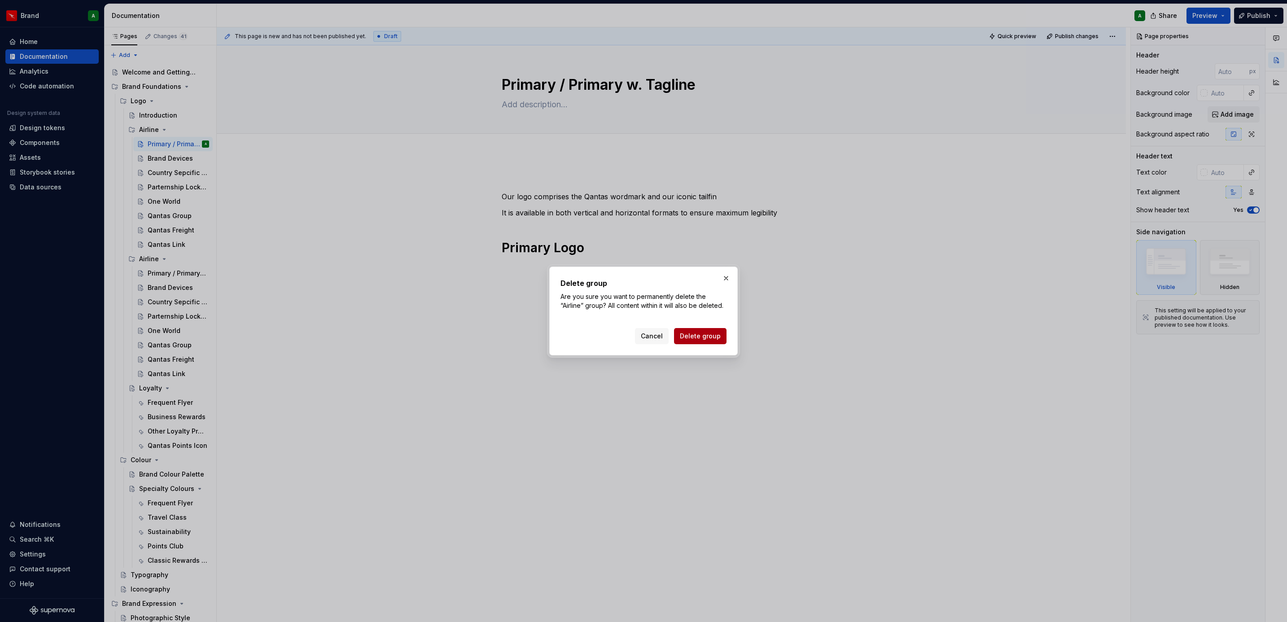
click at [708, 337] on span "Delete group" at bounding box center [700, 336] width 41 height 9
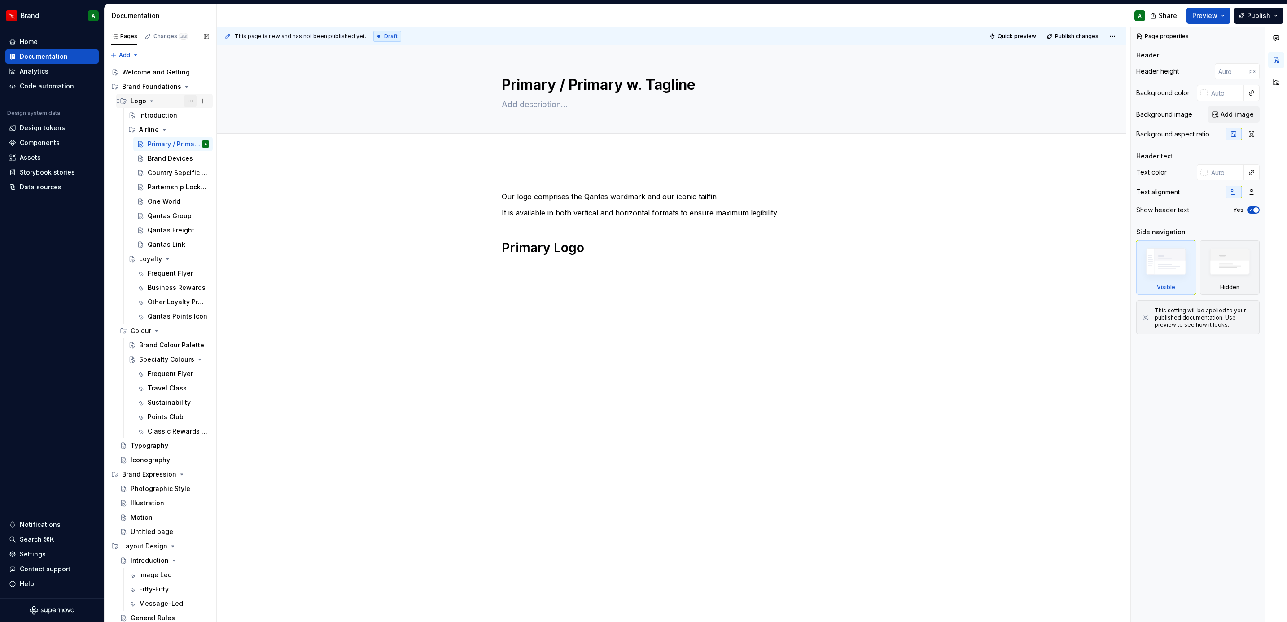
click at [184, 102] on button "Page tree" at bounding box center [190, 101] width 13 height 13
click at [320, 166] on div "New group" at bounding box center [331, 163] width 58 height 9
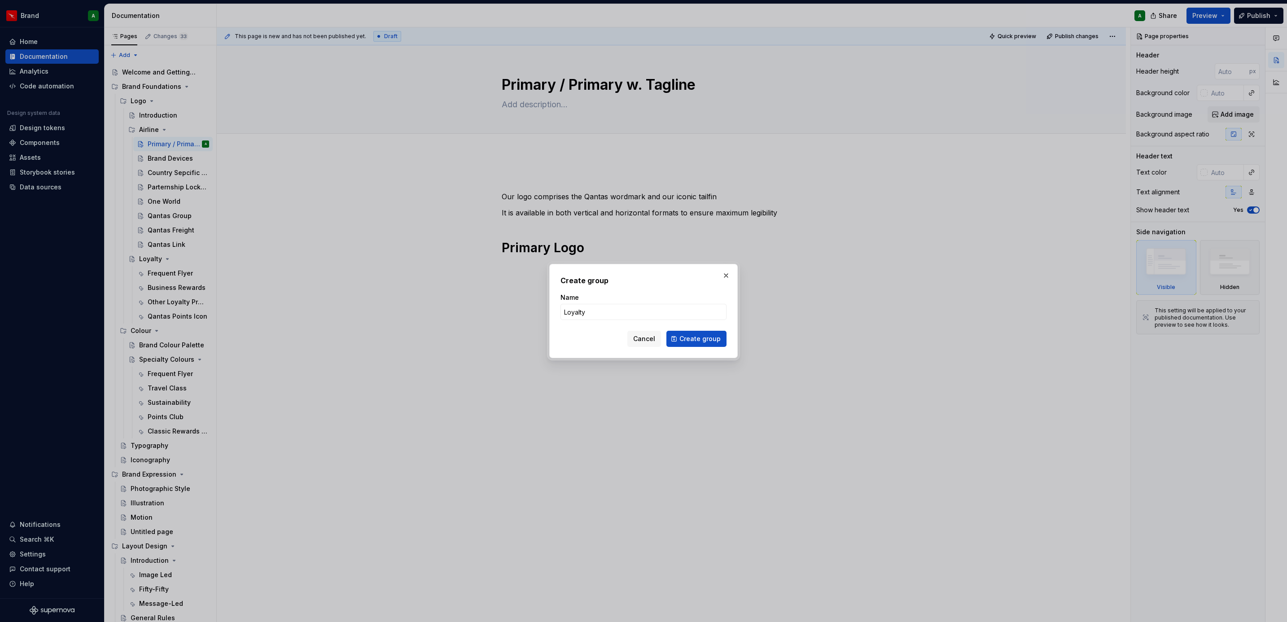
click button "Create group" at bounding box center [696, 339] width 60 height 16
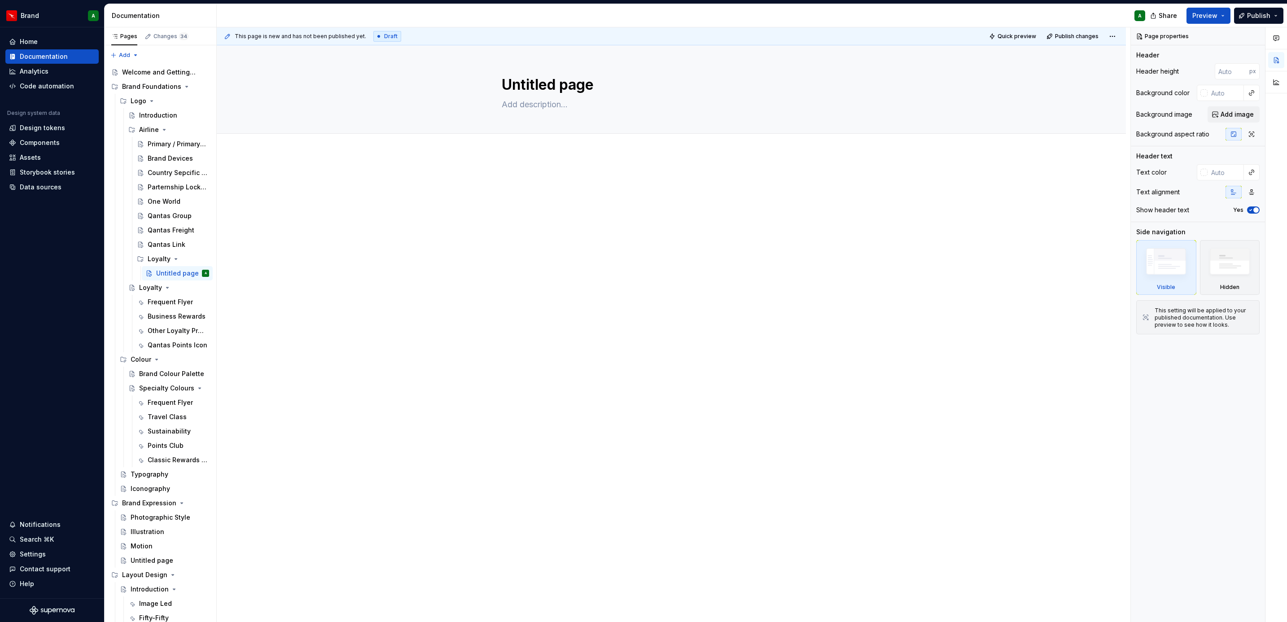
click at [267, 297] on div at bounding box center [671, 279] width 909 height 253
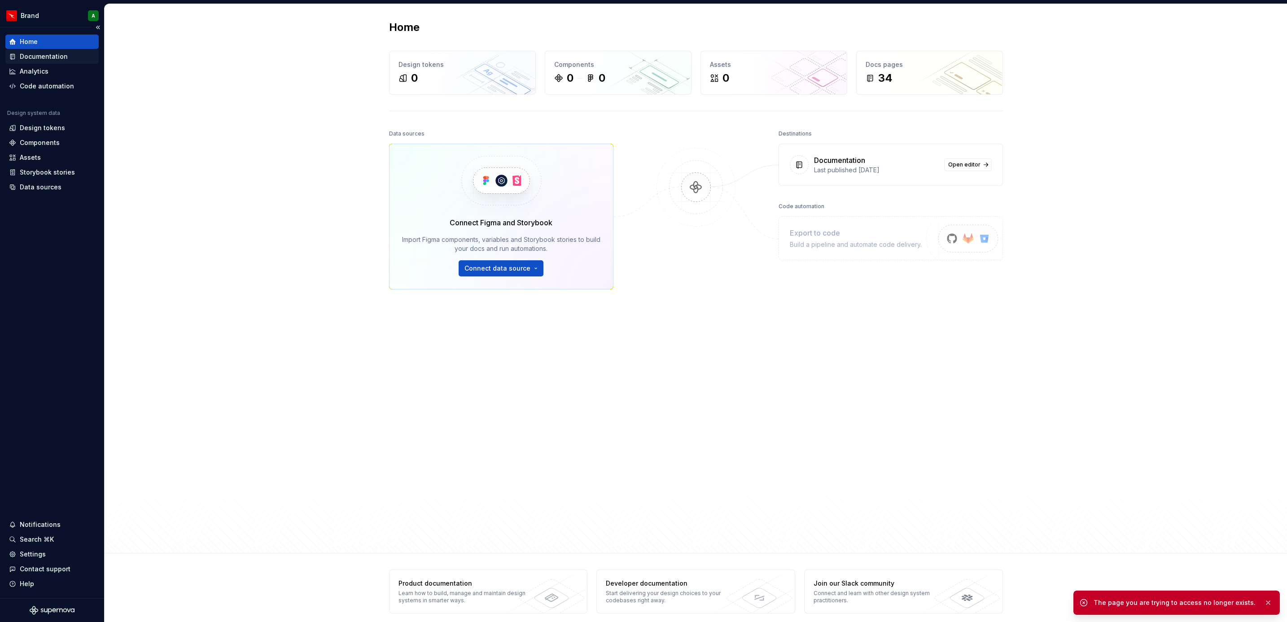
click at [61, 52] on div "Documentation" at bounding box center [44, 56] width 48 height 9
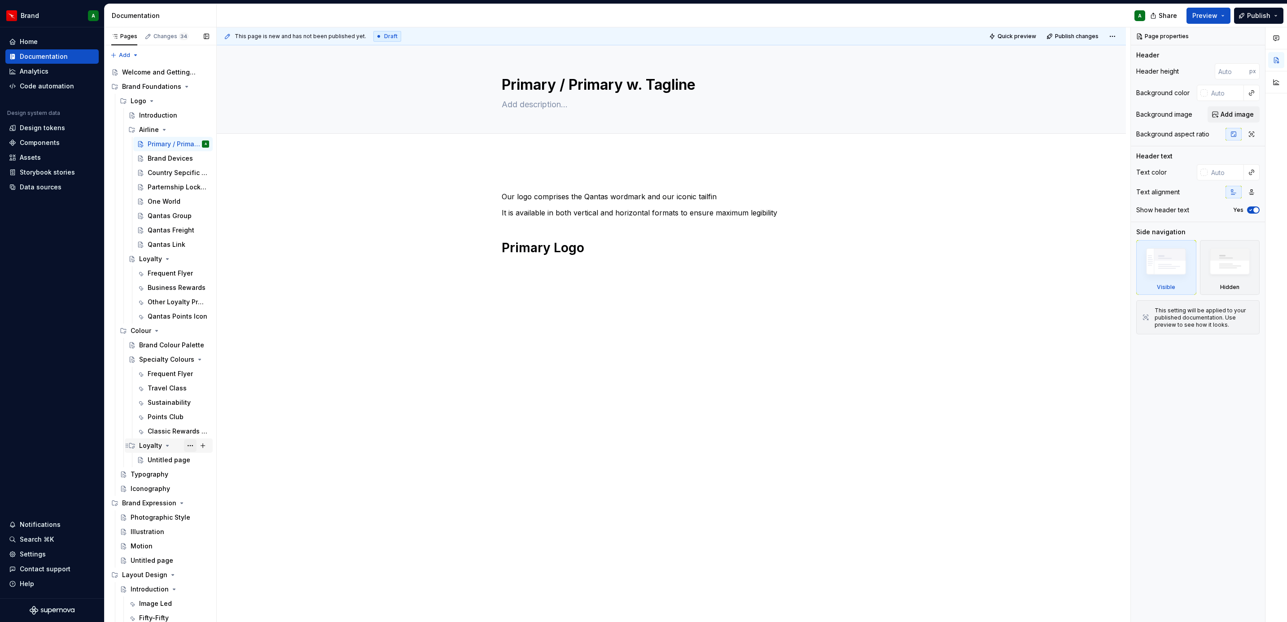
click at [187, 379] on button "Page tree" at bounding box center [190, 445] width 13 height 13
click at [241, 379] on div "Delete group" at bounding box center [238, 592] width 88 height 9
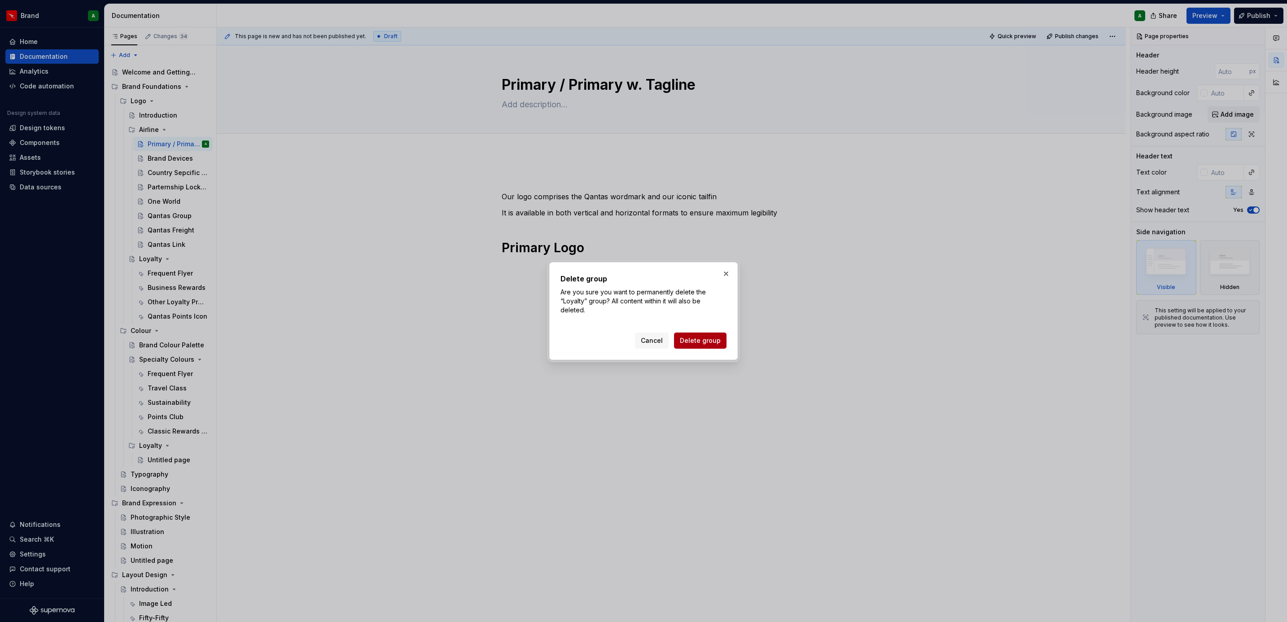
click at [708, 346] on button "Delete group" at bounding box center [700, 341] width 53 height 16
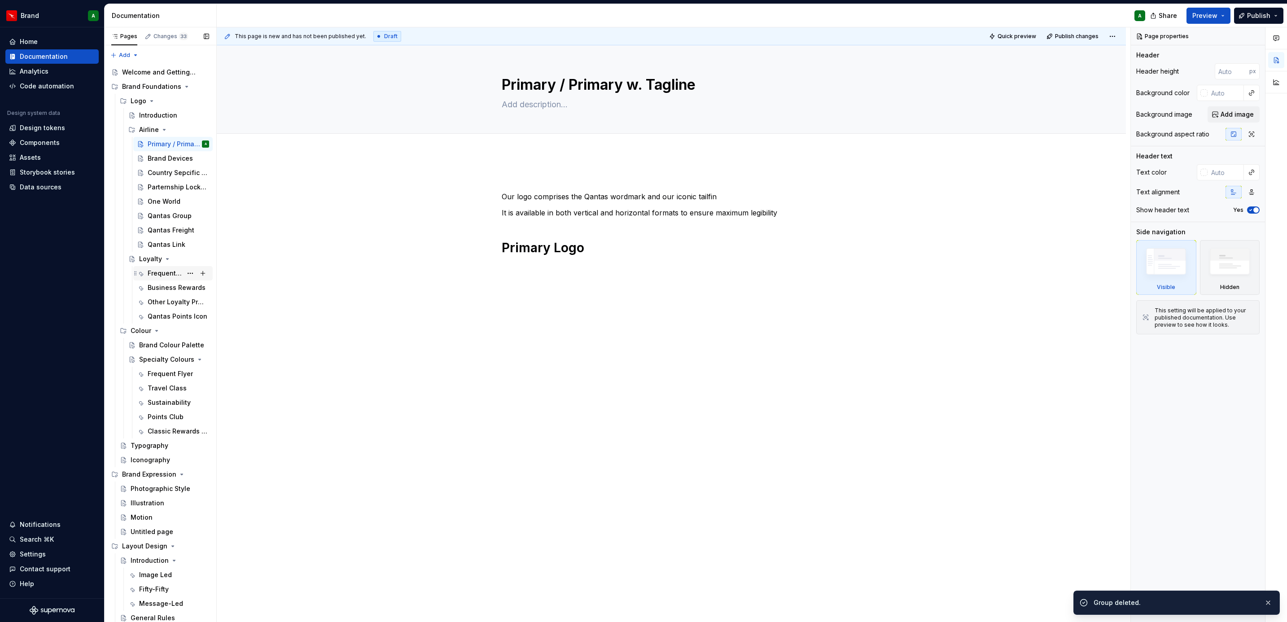
click at [163, 279] on div "Frequent Flyer" at bounding box center [178, 273] width 61 height 13
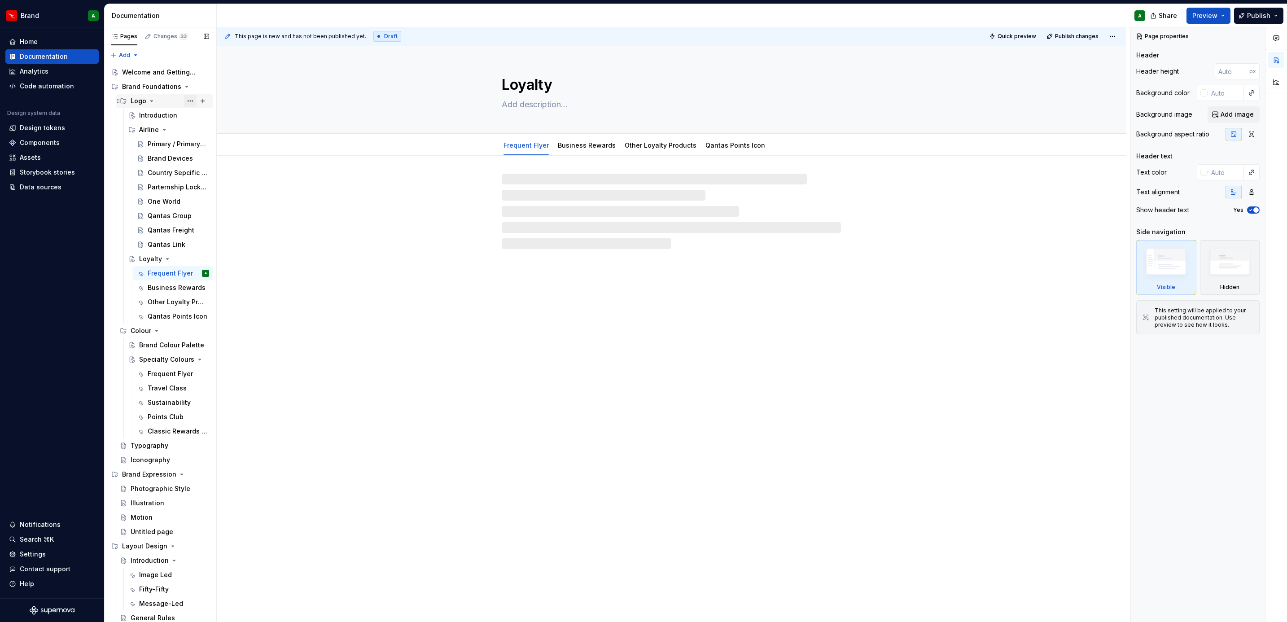
click at [184, 98] on button "Page tree" at bounding box center [190, 101] width 13 height 13
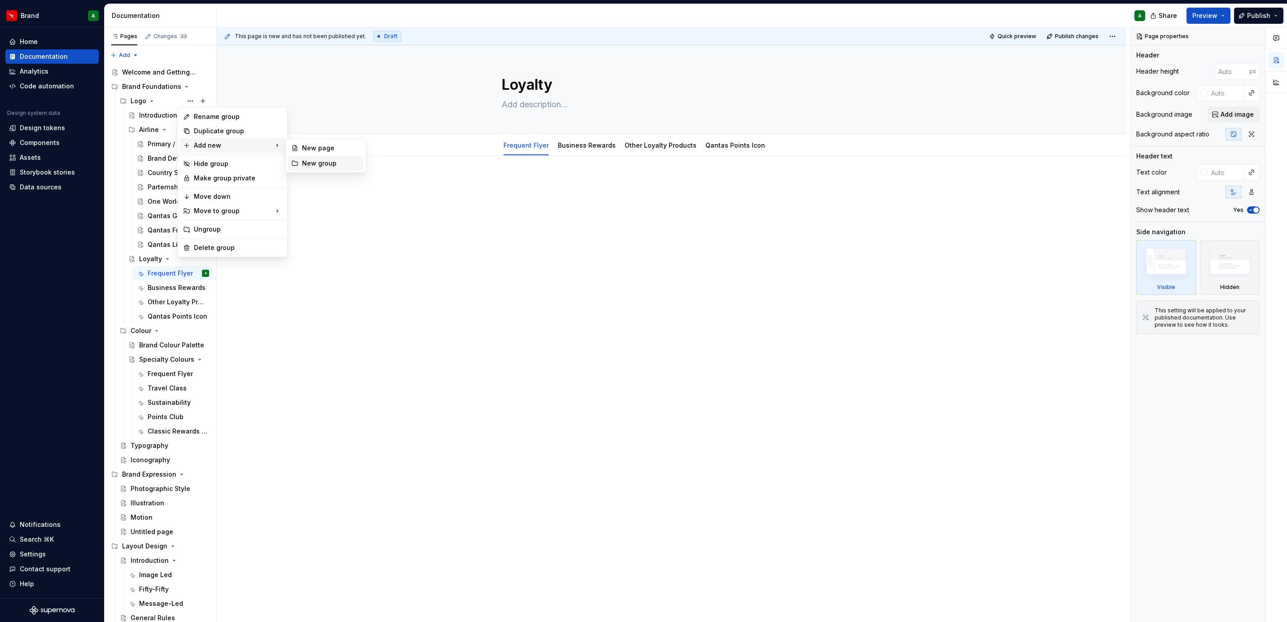
click at [330, 159] on div "New group" at bounding box center [331, 163] width 58 height 9
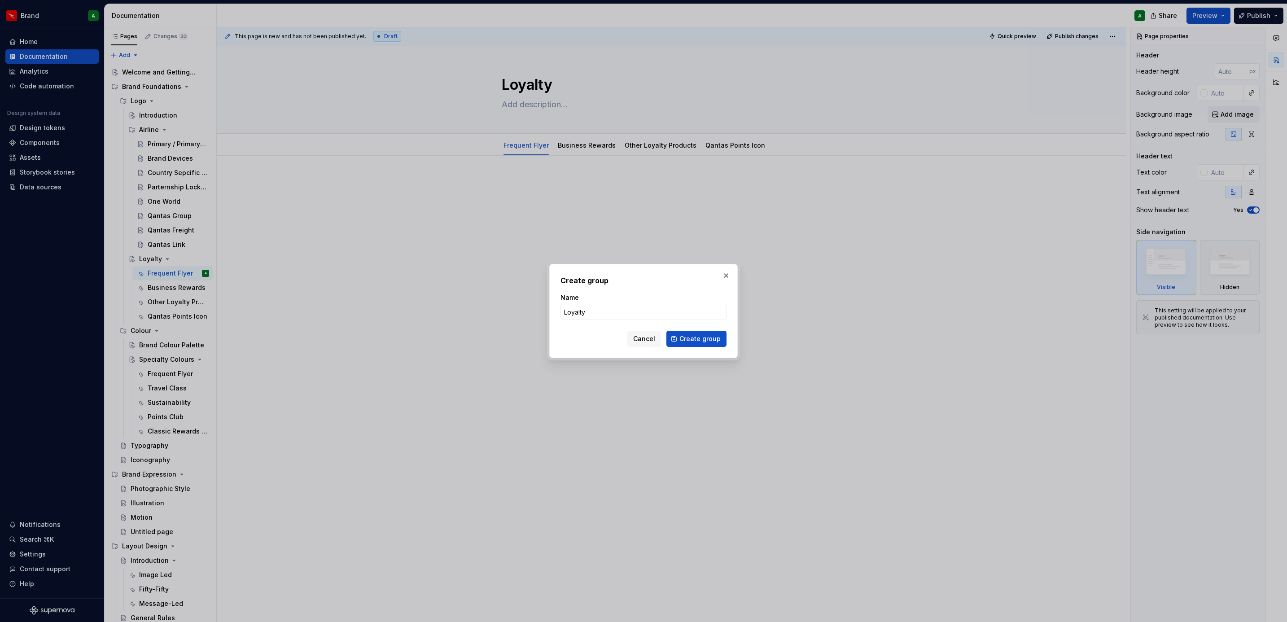
click button "Create group" at bounding box center [696, 339] width 60 height 16
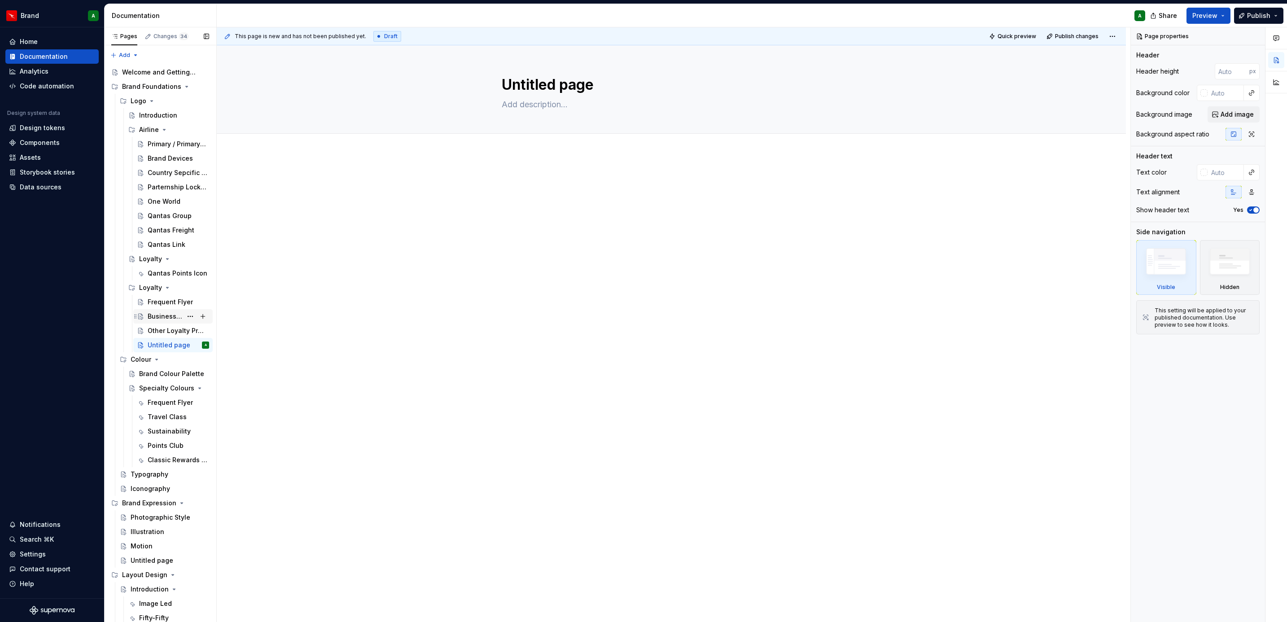
drag, startPoint x: 170, startPoint y: 275, endPoint x: 173, endPoint y: 316, distance: 41.4
click at [173, 342] on div "Introduction Airline Primary / Primary w. Tagline Brand Devices Country Sepcifi…" at bounding box center [164, 230] width 96 height 244
drag, startPoint x: 162, startPoint y: 272, endPoint x: 163, endPoint y: 289, distance: 16.7
click at [166, 339] on div "Introduction Airline Primary / Primary w. Tagline Brand Devices Country Sepcifi…" at bounding box center [164, 230] width 96 height 244
drag, startPoint x: 163, startPoint y: 271, endPoint x: 163, endPoint y: 285, distance: 13.9
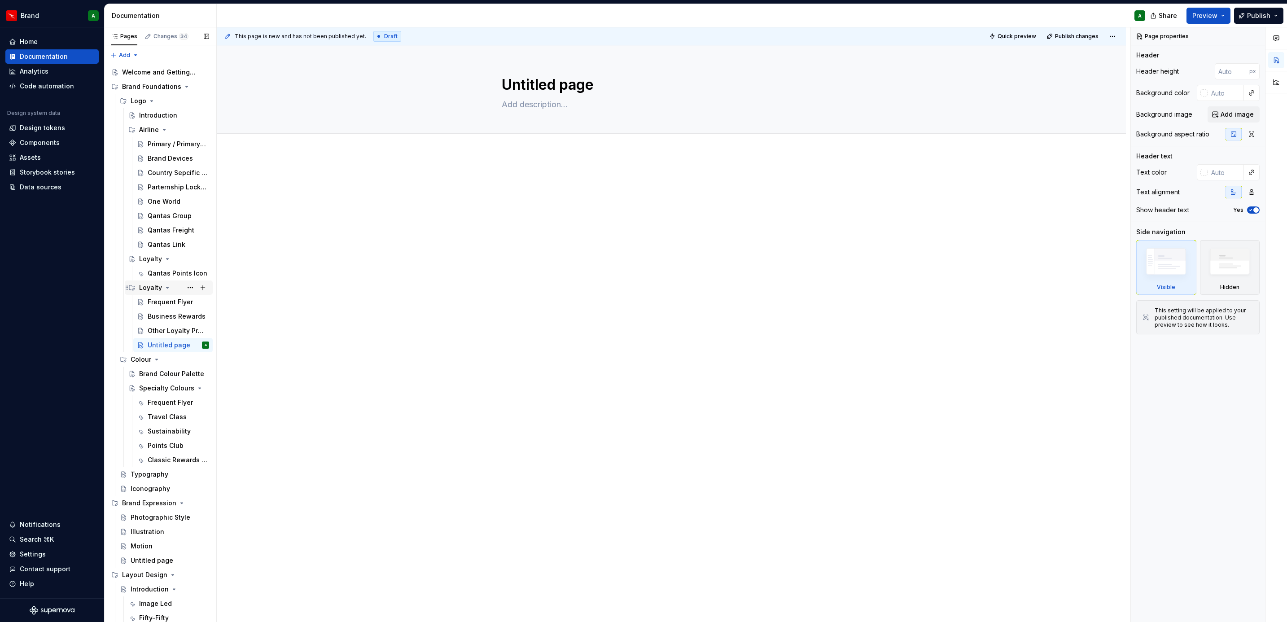
click at [149, 322] on div "Introduction Airline Primary / Primary w. Tagline Brand Devices Country Sepcifi…" at bounding box center [164, 230] width 96 height 244
click at [166, 272] on div "Qantas Points Icon" at bounding box center [165, 273] width 35 height 9
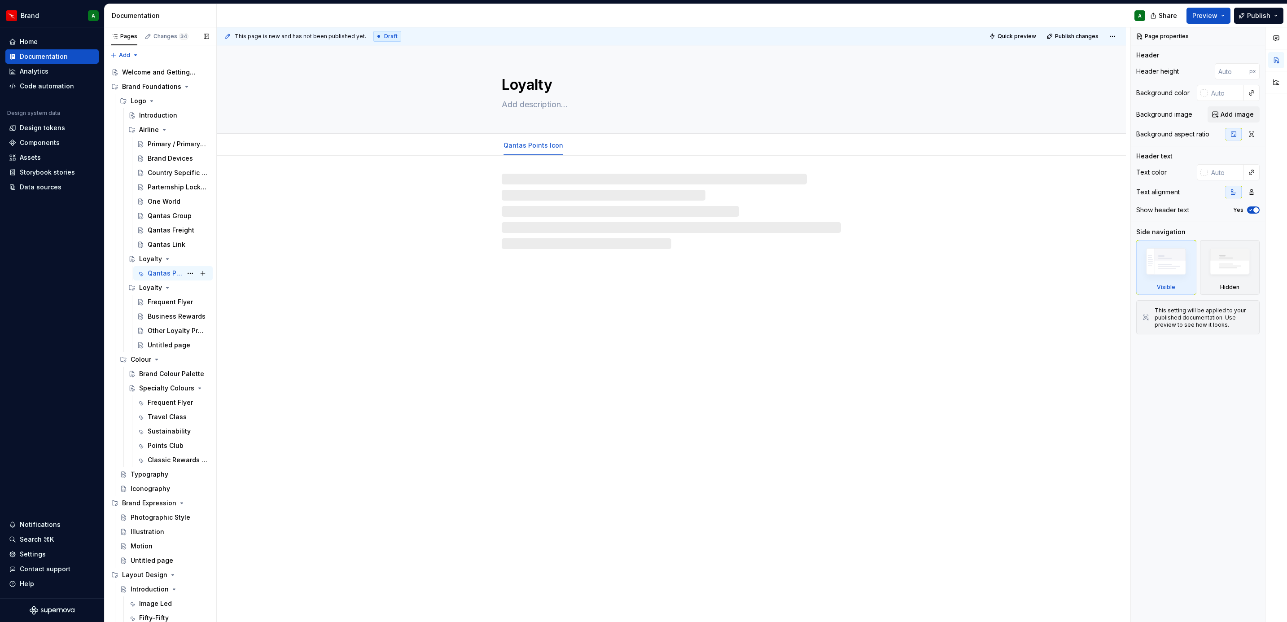
click at [149, 272] on div "Qantas Points Icon" at bounding box center [165, 273] width 35 height 9
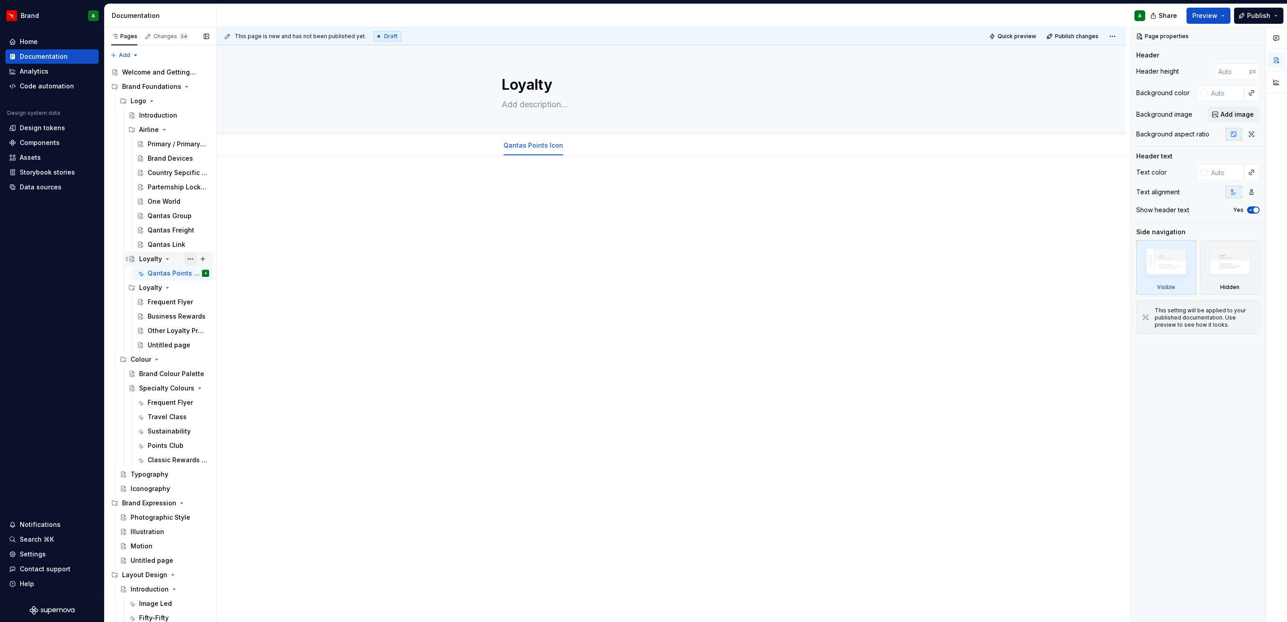
click at [184, 259] on button "Page tree" at bounding box center [190, 259] width 13 height 13
click at [231, 379] on div "Delete page" at bounding box center [238, 387] width 88 height 9
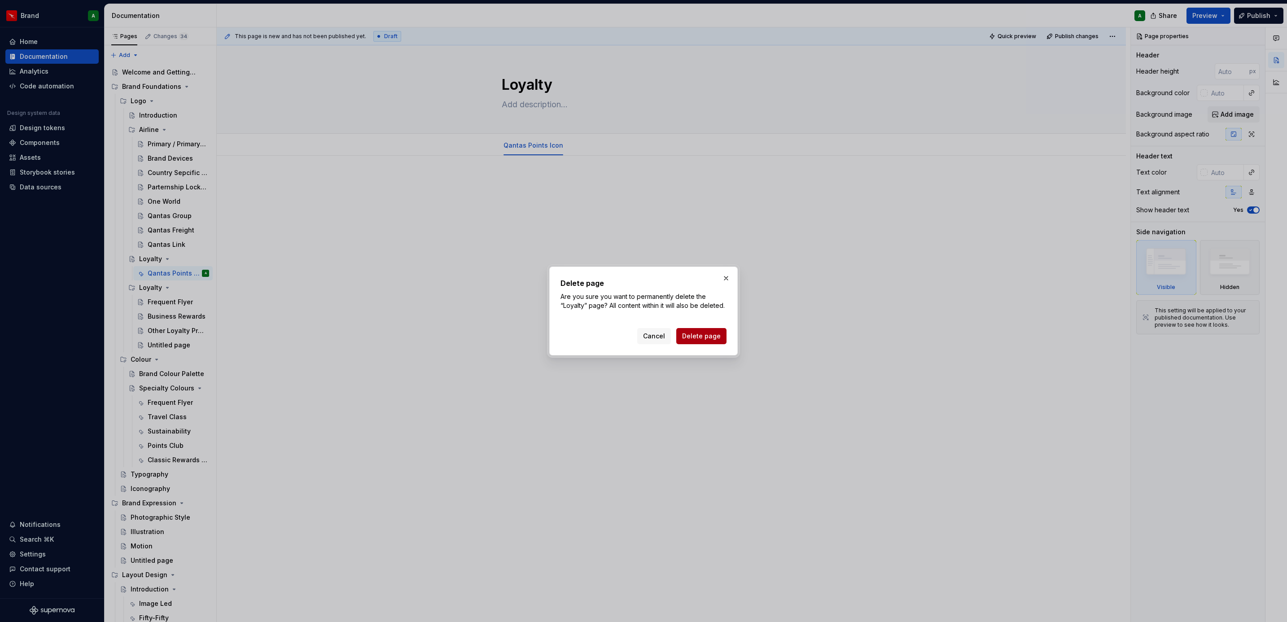
click at [718, 341] on button "Delete page" at bounding box center [701, 336] width 50 height 16
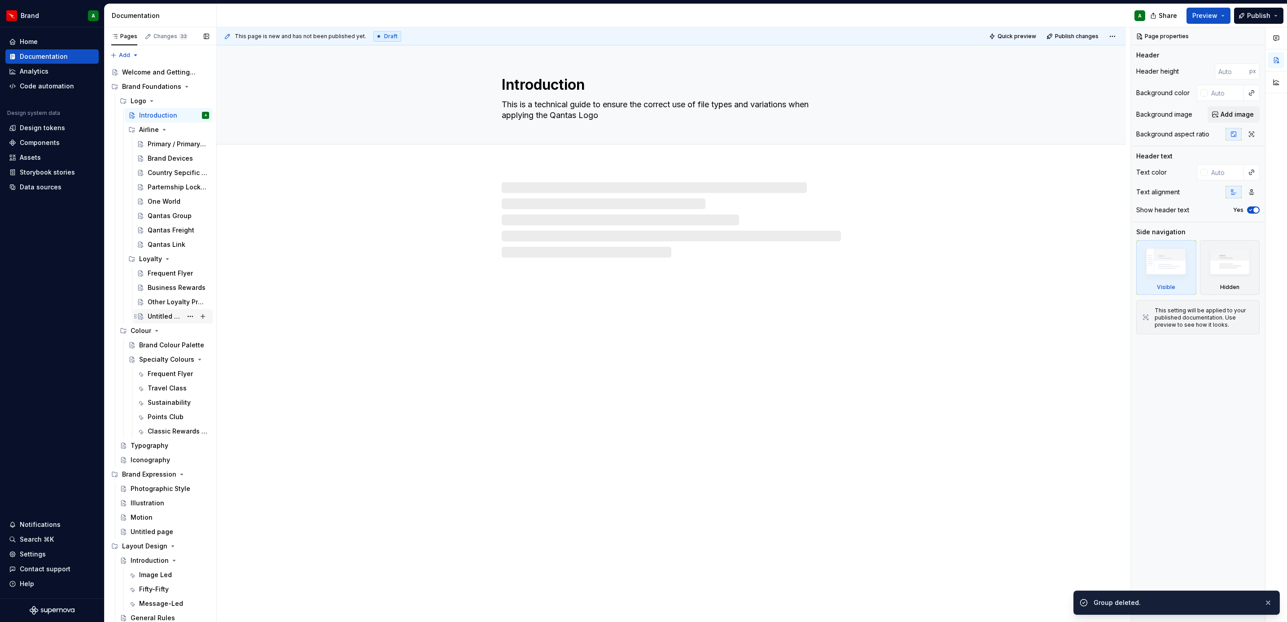
click at [162, 314] on div "Untitled page" at bounding box center [165, 316] width 35 height 9
click at [534, 92] on textarea "Untitled page" at bounding box center [669, 85] width 339 height 22
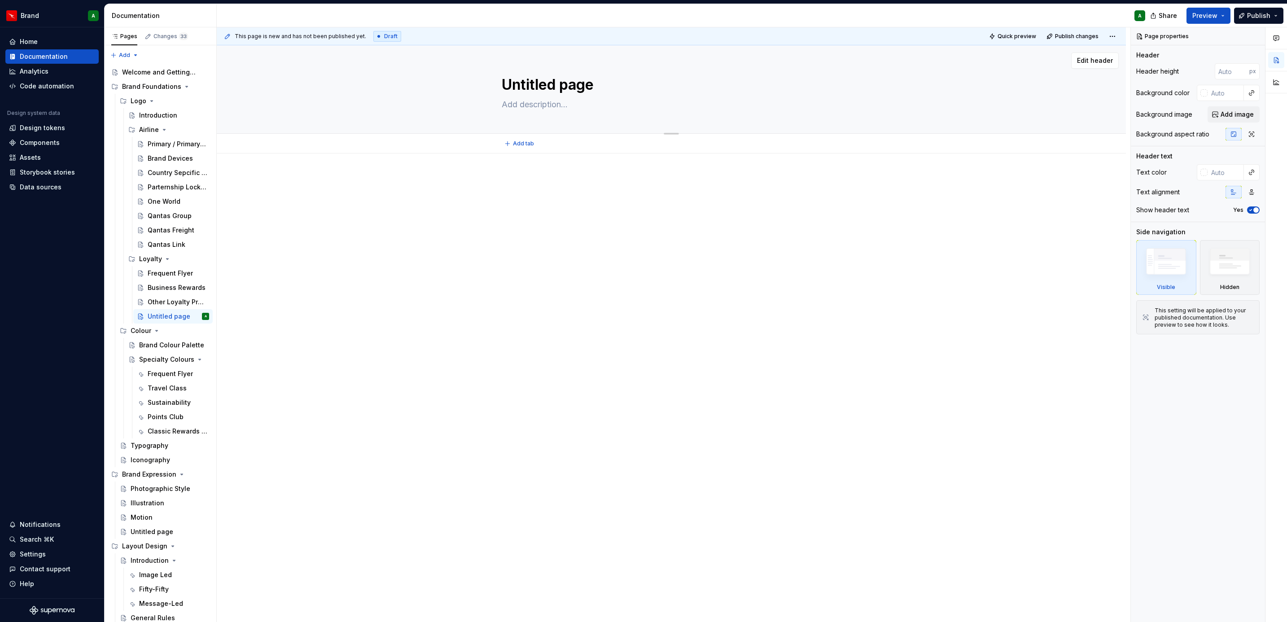
click at [556, 85] on textarea "Untitled page" at bounding box center [669, 85] width 339 height 22
click at [504, 218] on div at bounding box center [671, 197] width 339 height 45
click at [158, 143] on div "Primary / Primary w. Tagline" at bounding box center [165, 144] width 35 height 9
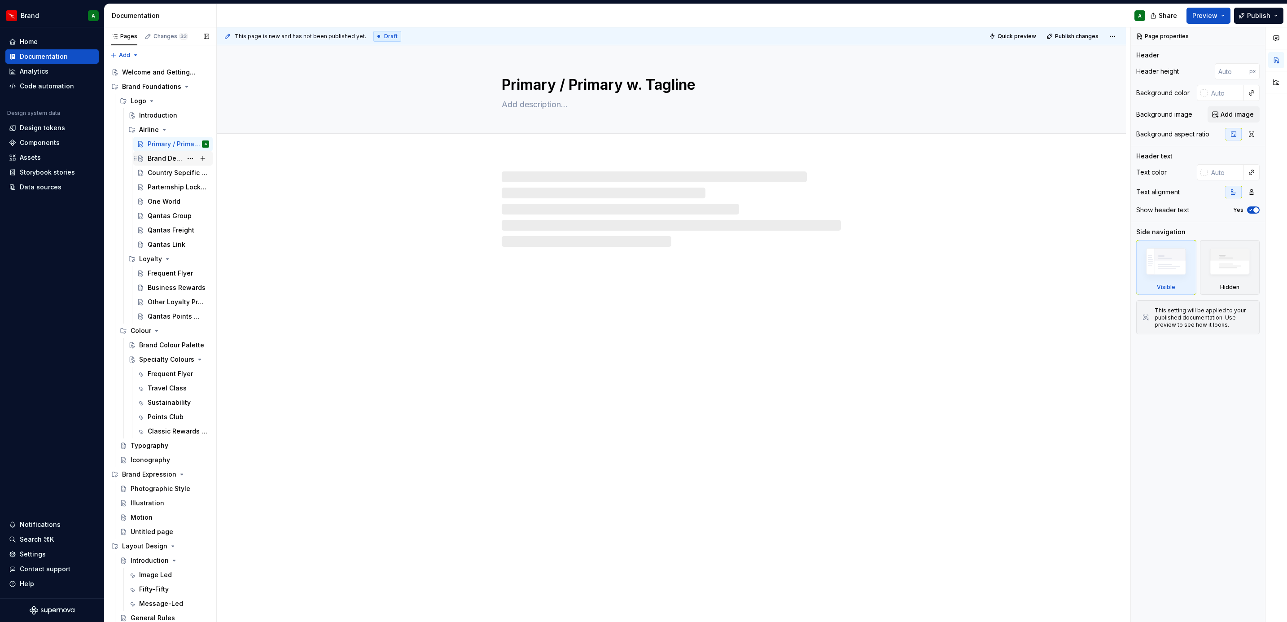
click at [166, 156] on div "Brand Devices" at bounding box center [165, 158] width 35 height 9
click at [170, 139] on div "Primary / Primary w. Tagline" at bounding box center [178, 144] width 61 height 13
click at [186, 128] on button "Page tree" at bounding box center [190, 129] width 13 height 13
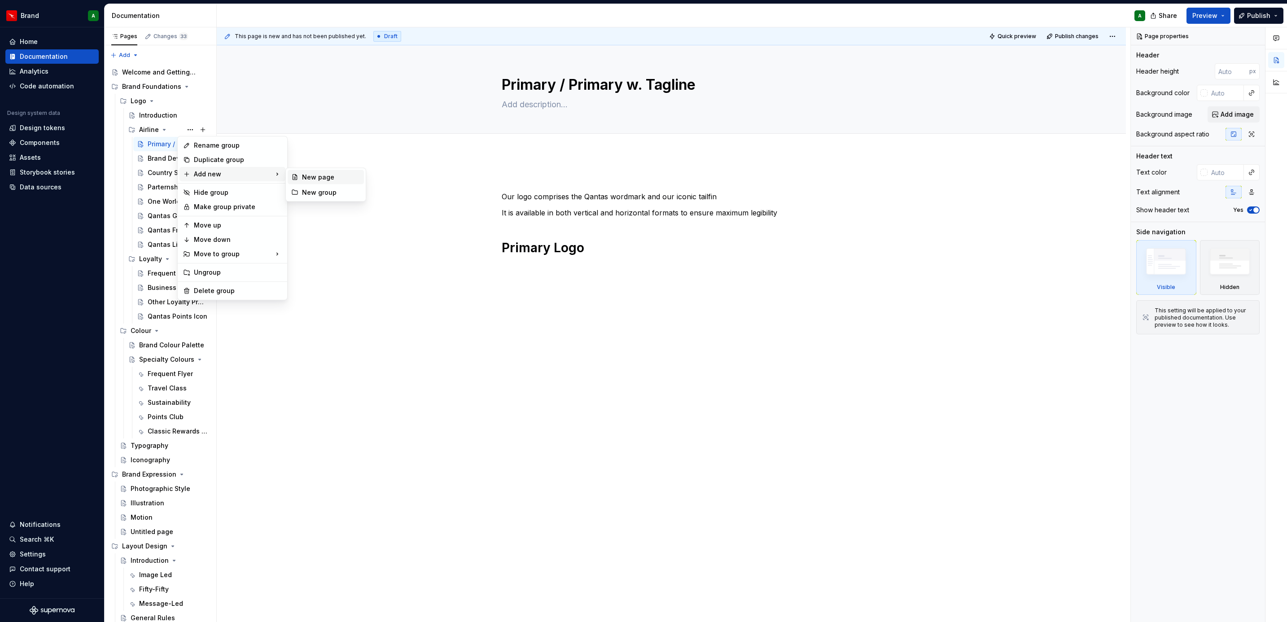
click at [308, 174] on div "New page" at bounding box center [331, 177] width 58 height 9
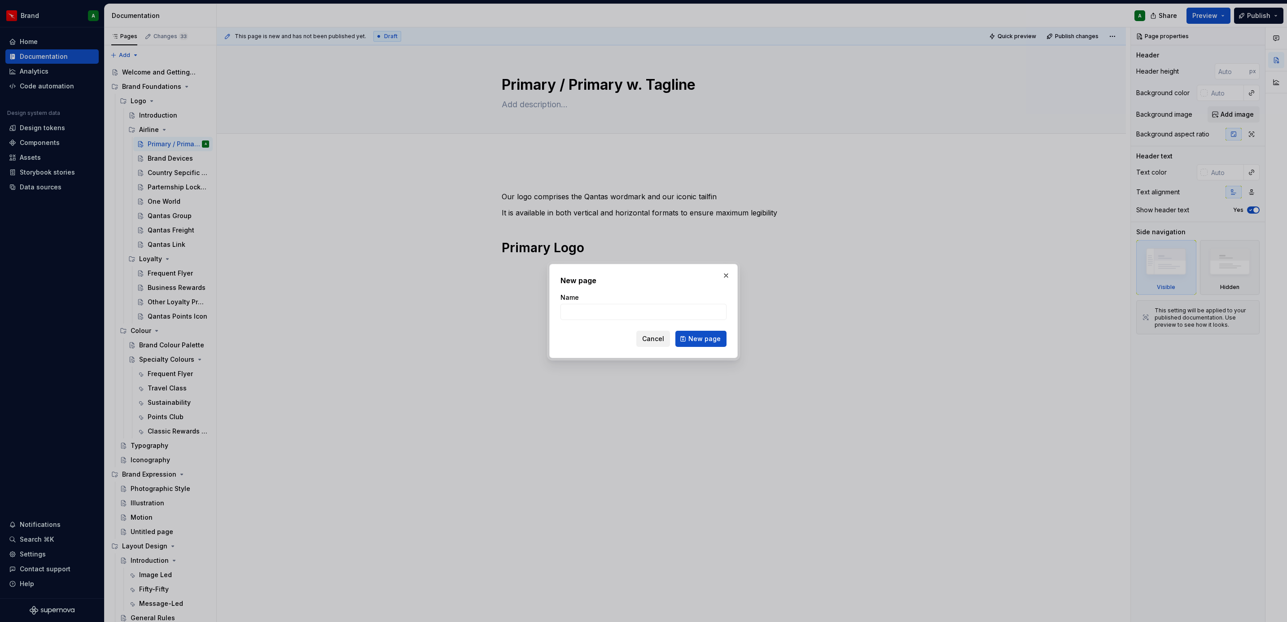
click at [658, 341] on span "Cancel" at bounding box center [653, 338] width 22 height 9
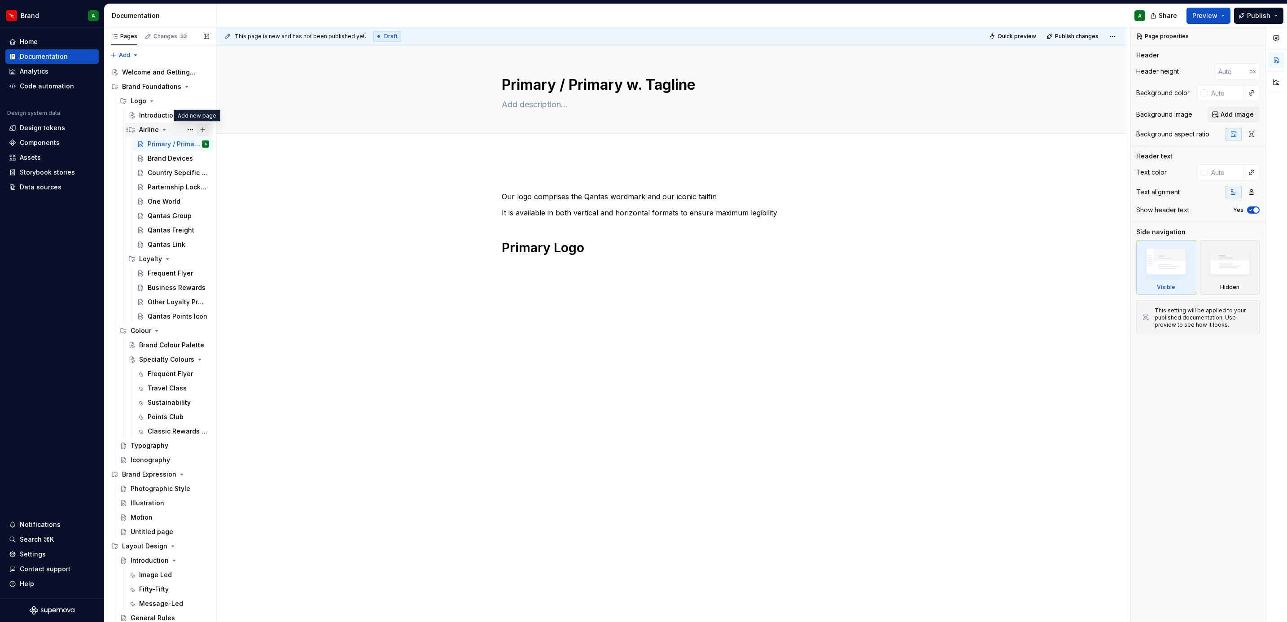
click at [198, 128] on button "Page tree" at bounding box center [203, 129] width 13 height 13
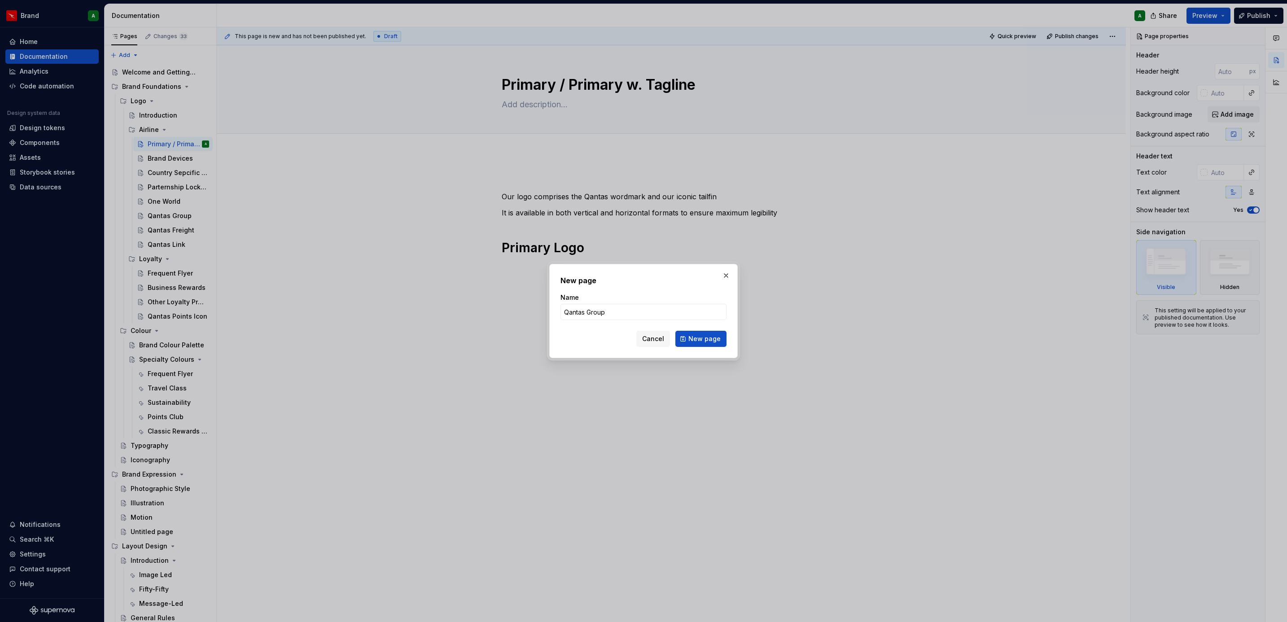
click button "New page" at bounding box center [700, 339] width 51 height 16
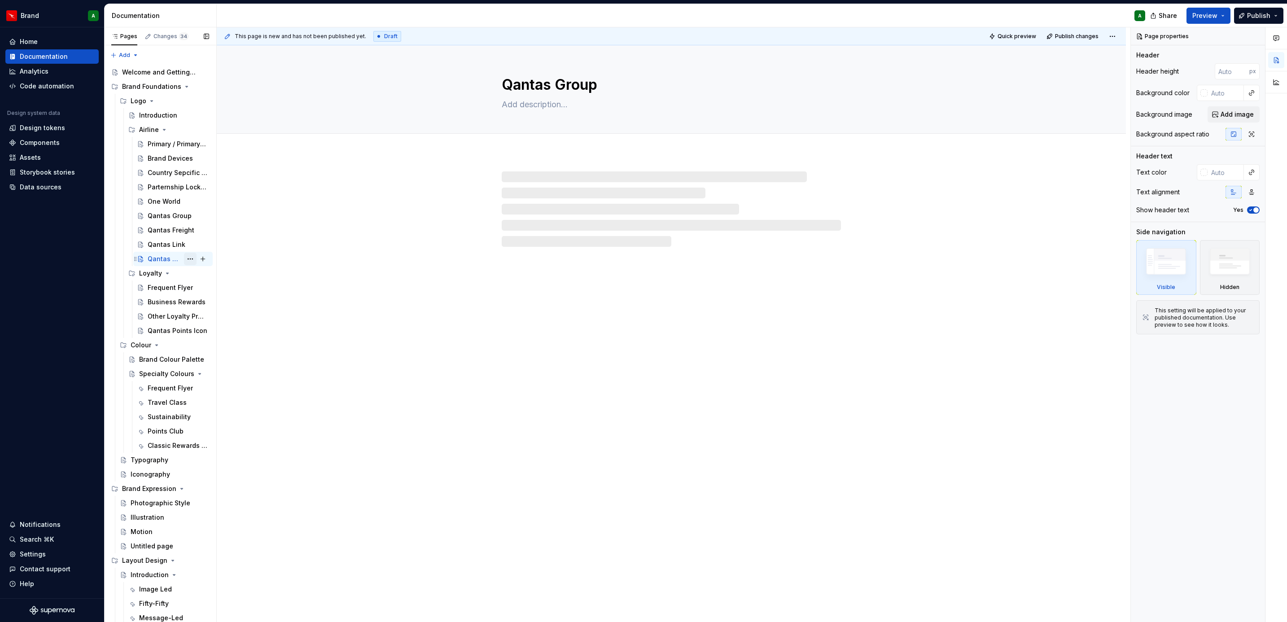
click at [184, 259] on button "Page tree" at bounding box center [190, 259] width 13 height 13
click at [223, 379] on div "Delete page" at bounding box center [238, 387] width 88 height 9
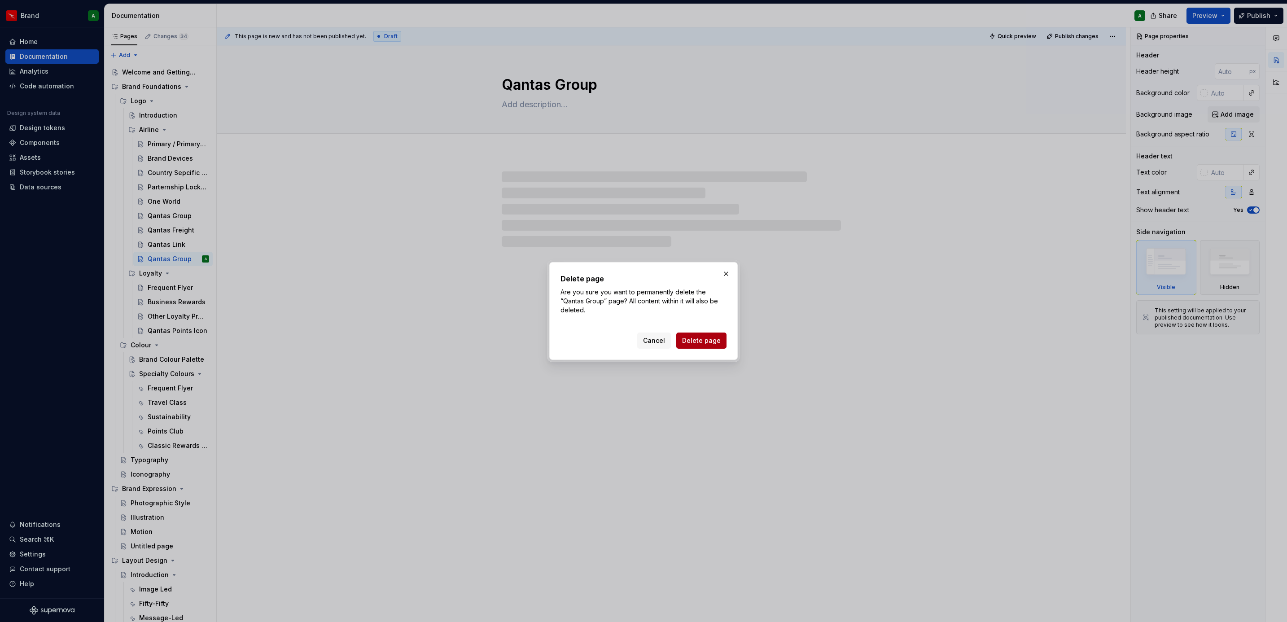
click at [702, 338] on span "Delete page" at bounding box center [701, 340] width 39 height 9
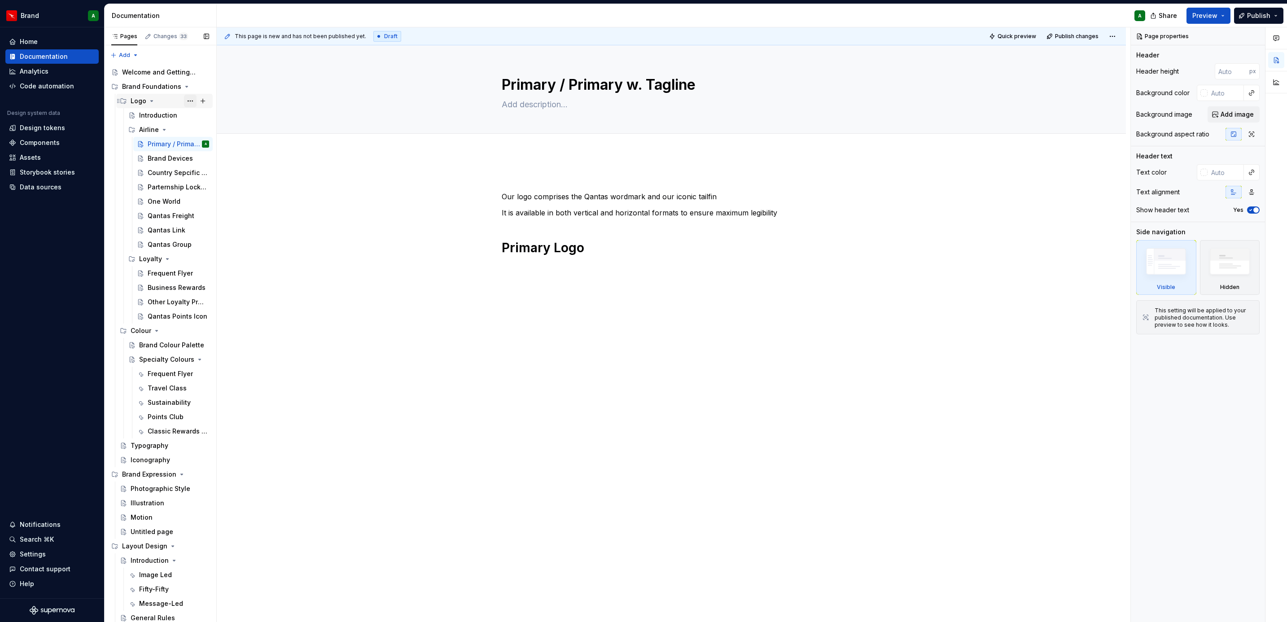
click at [185, 100] on button "Page tree" at bounding box center [190, 101] width 13 height 13
click at [308, 148] on div "New page" at bounding box center [331, 148] width 58 height 9
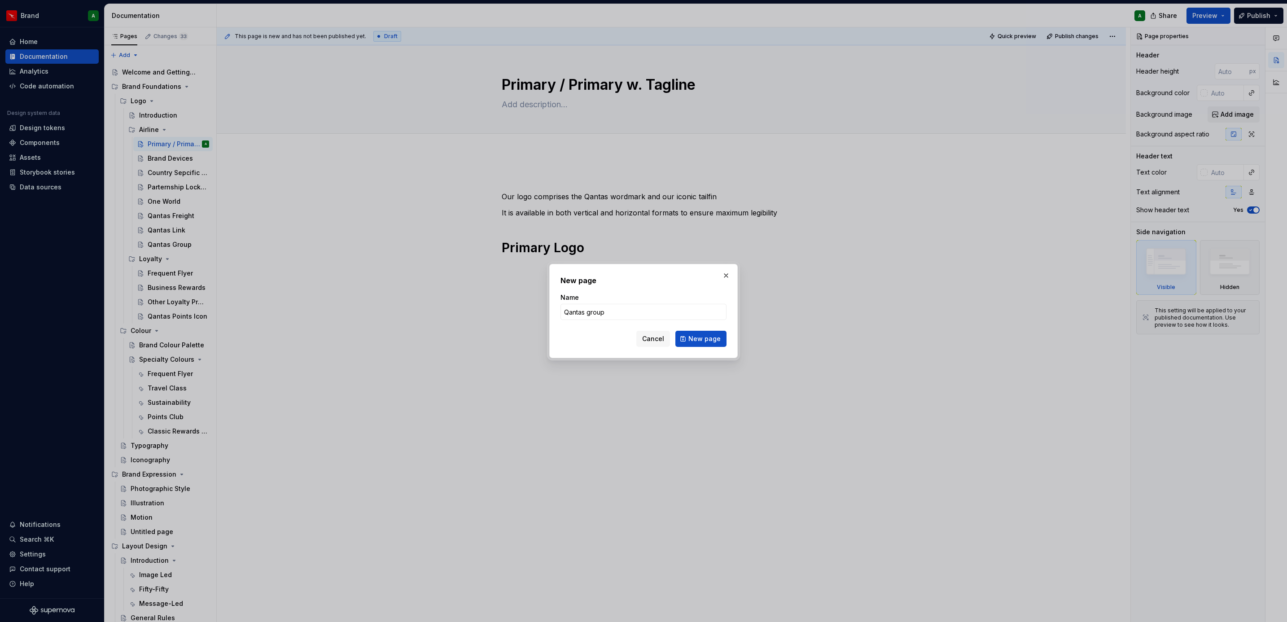
click button "New page" at bounding box center [700, 339] width 51 height 16
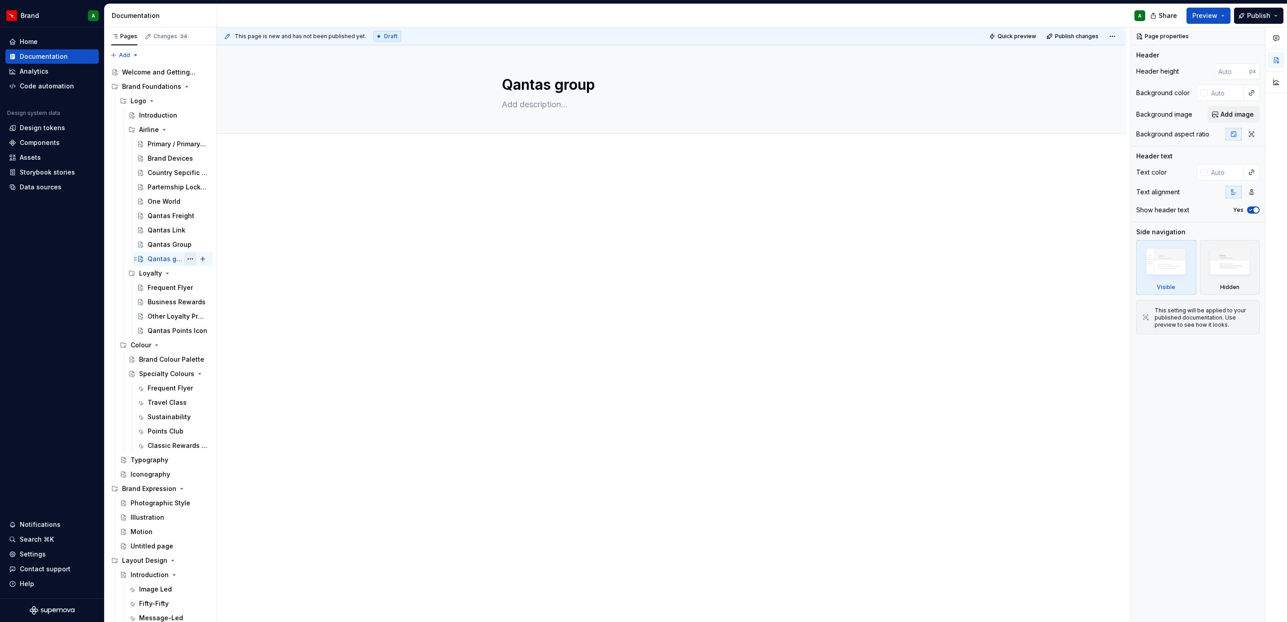
click at [187, 260] on button "Page tree" at bounding box center [190, 259] width 13 height 13
click at [247, 379] on div "Delete page" at bounding box center [238, 387] width 88 height 9
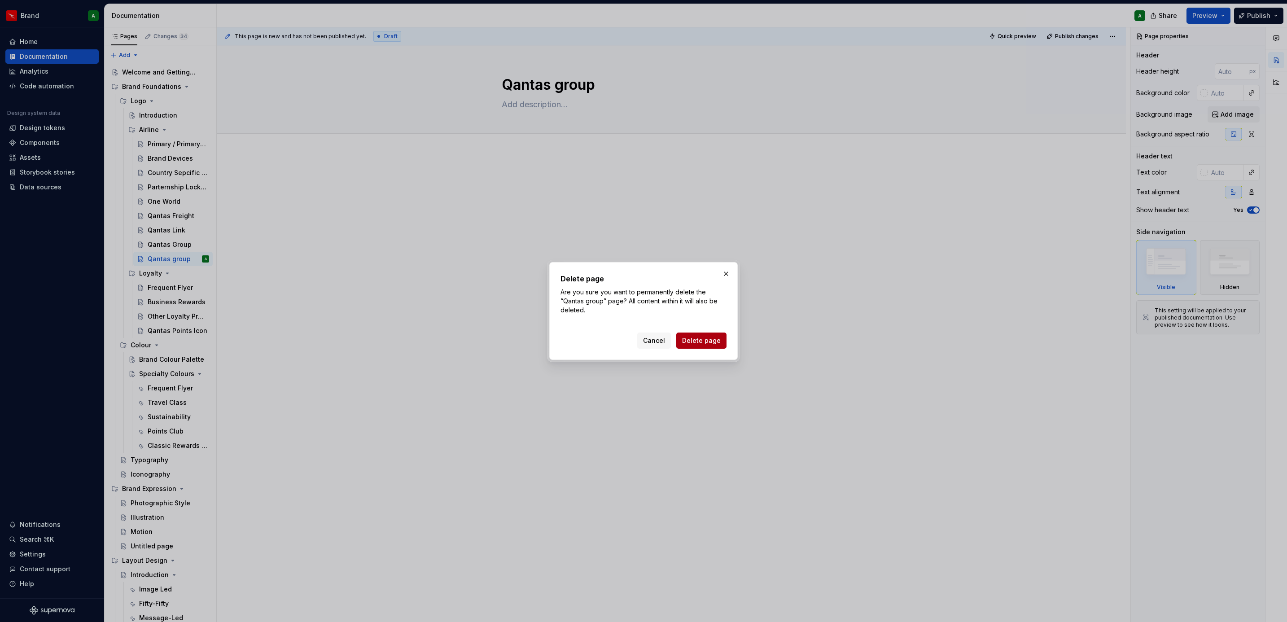
click at [691, 334] on button "Delete page" at bounding box center [701, 341] width 50 height 16
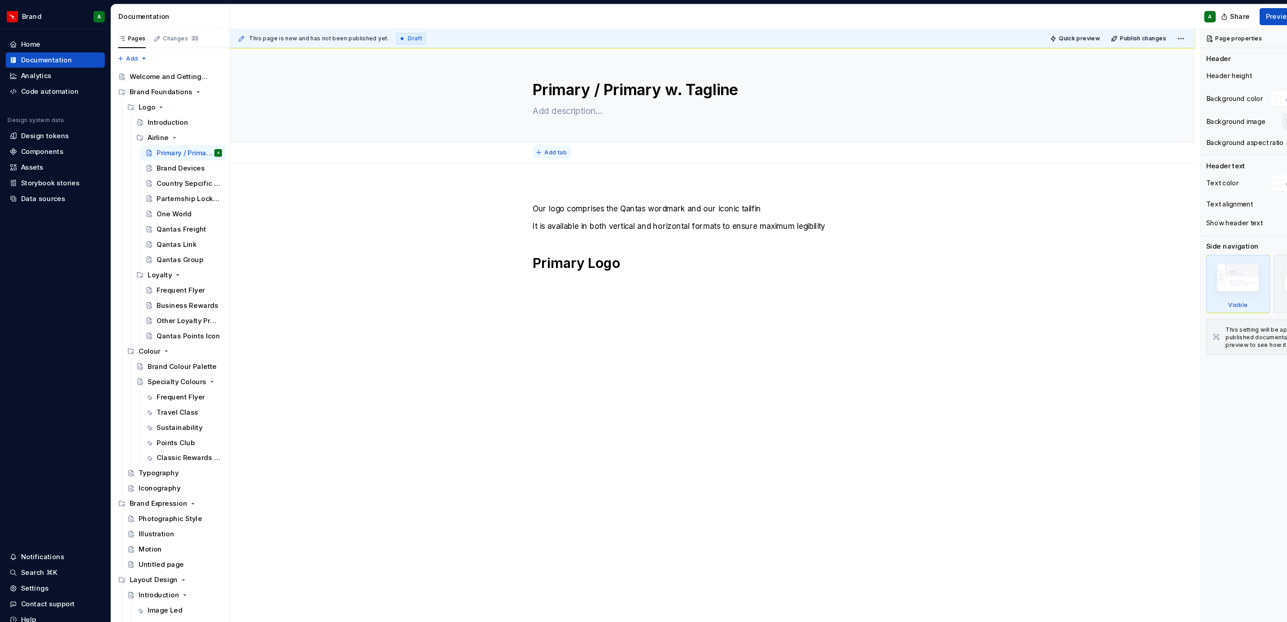
click at [517, 140] on span "Add tab" at bounding box center [523, 143] width 21 height 7
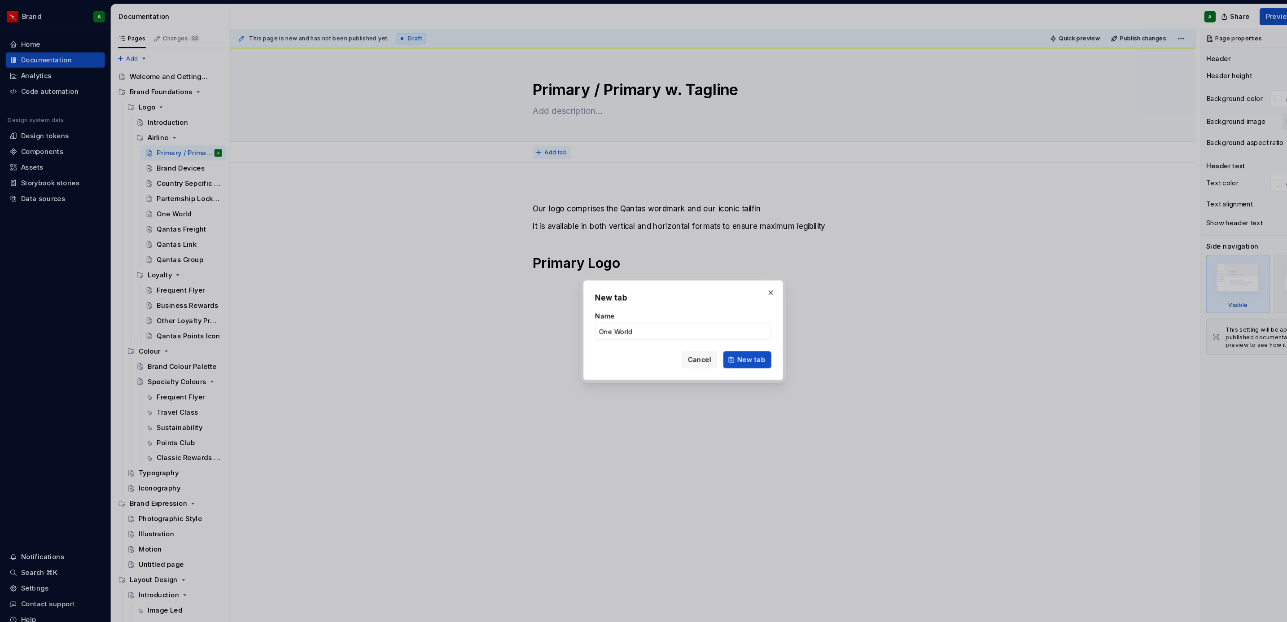
click button "New tab" at bounding box center [703, 339] width 45 height 16
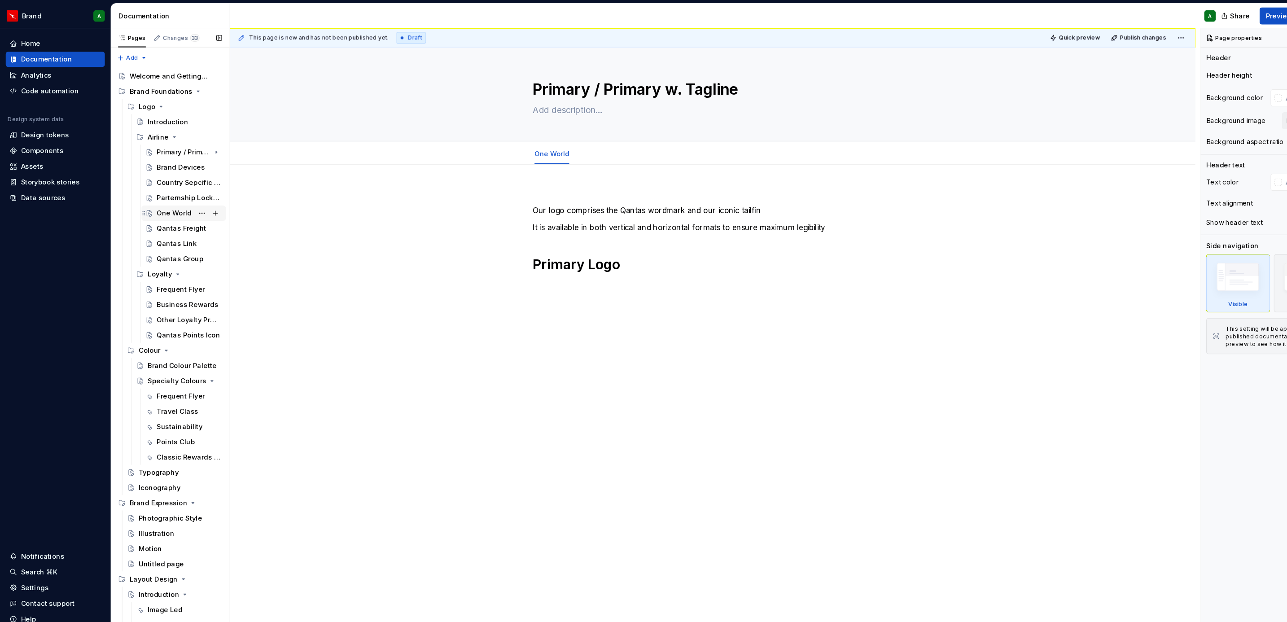
click at [165, 202] on div "One World" at bounding box center [164, 201] width 33 height 9
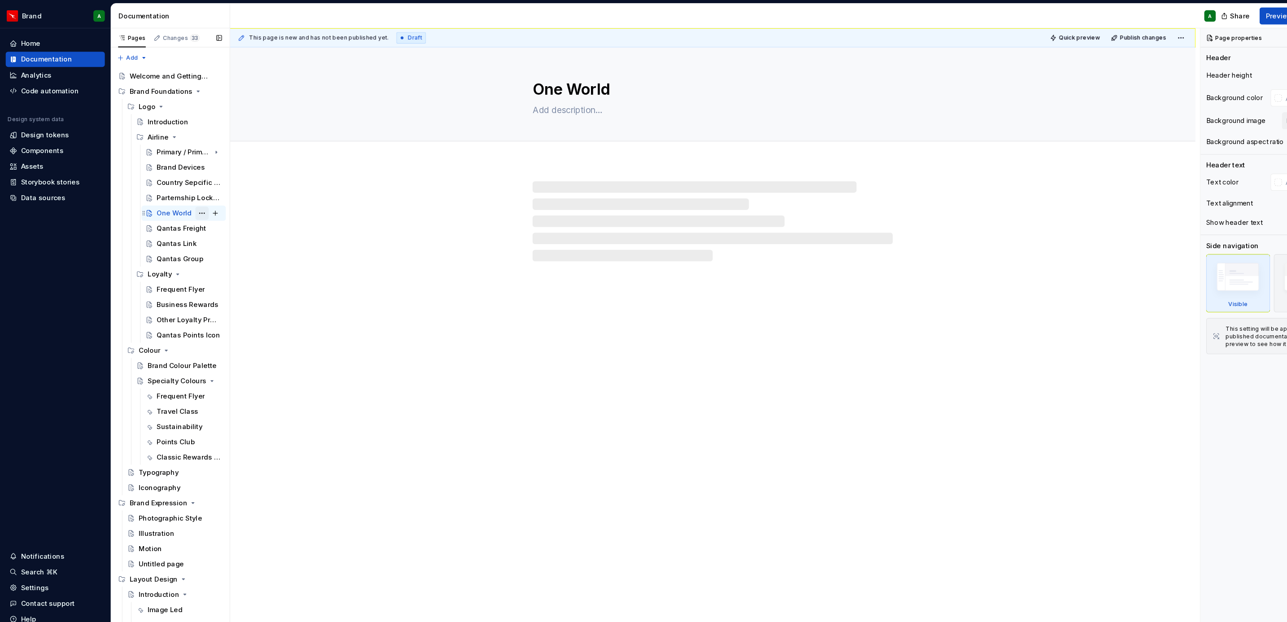
click at [184, 200] on button "Page tree" at bounding box center [190, 201] width 13 height 13
click at [231, 346] on div "Delete page" at bounding box center [238, 344] width 88 height 9
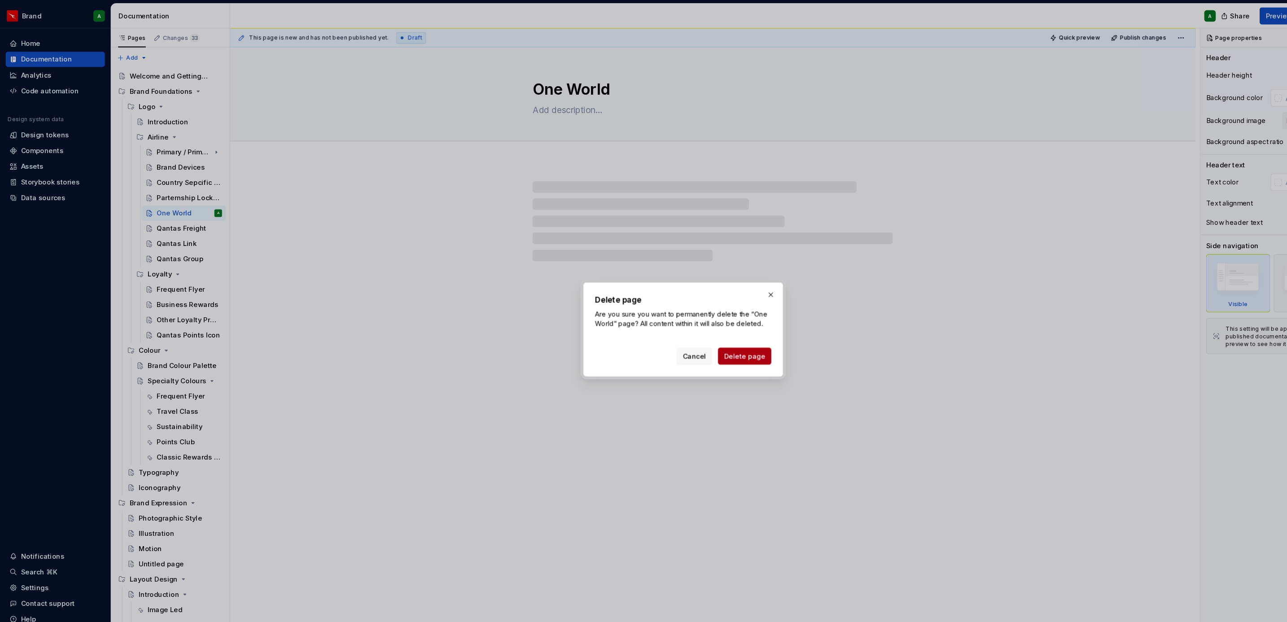
click at [692, 337] on span "Delete page" at bounding box center [701, 336] width 39 height 9
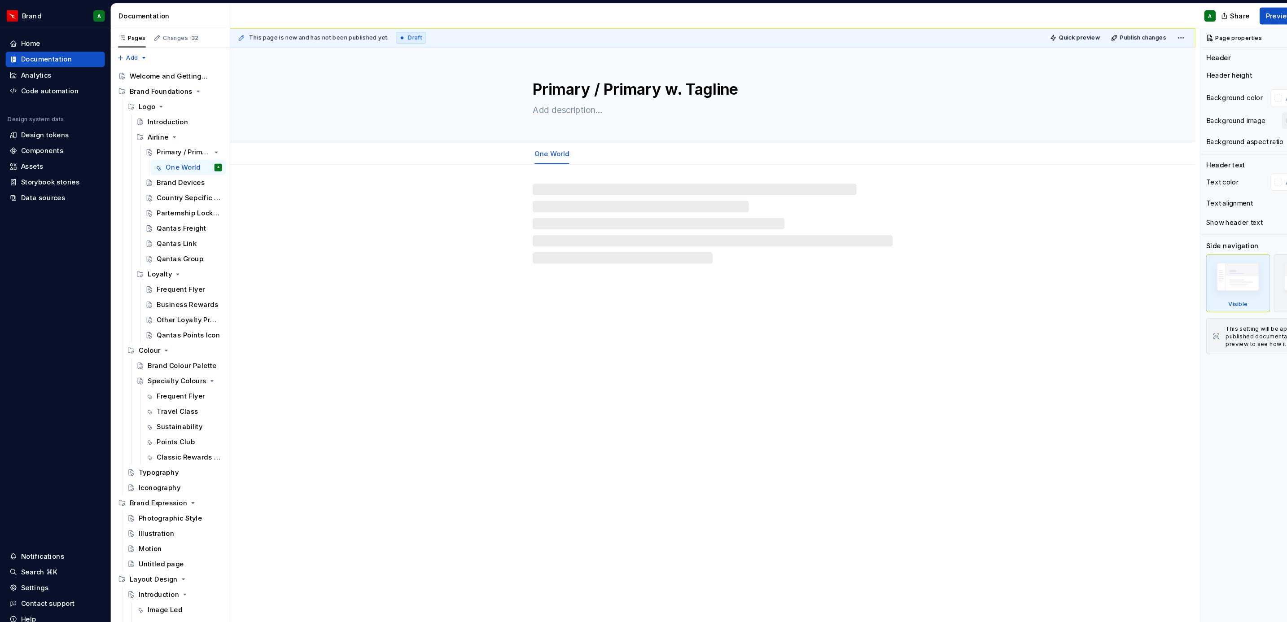
click at [368, 230] on div at bounding box center [671, 202] width 909 height 93
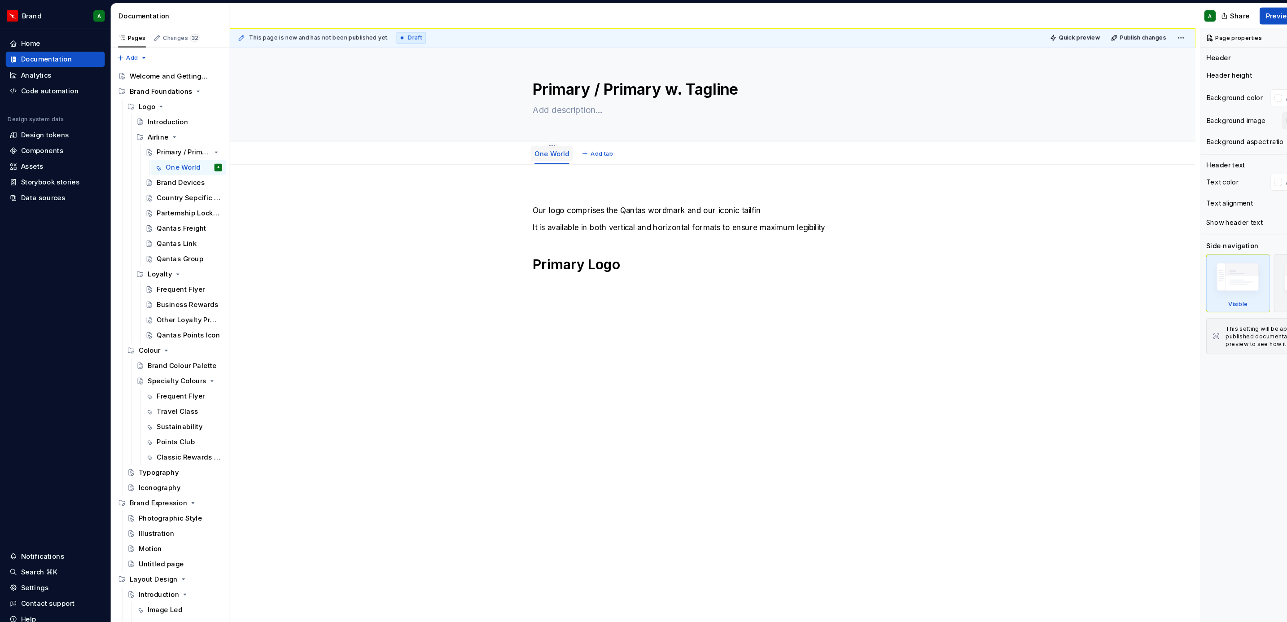
click at [522, 143] on link "One World" at bounding box center [520, 145] width 33 height 8
click at [563, 147] on span "Add tab" at bounding box center [567, 145] width 21 height 7
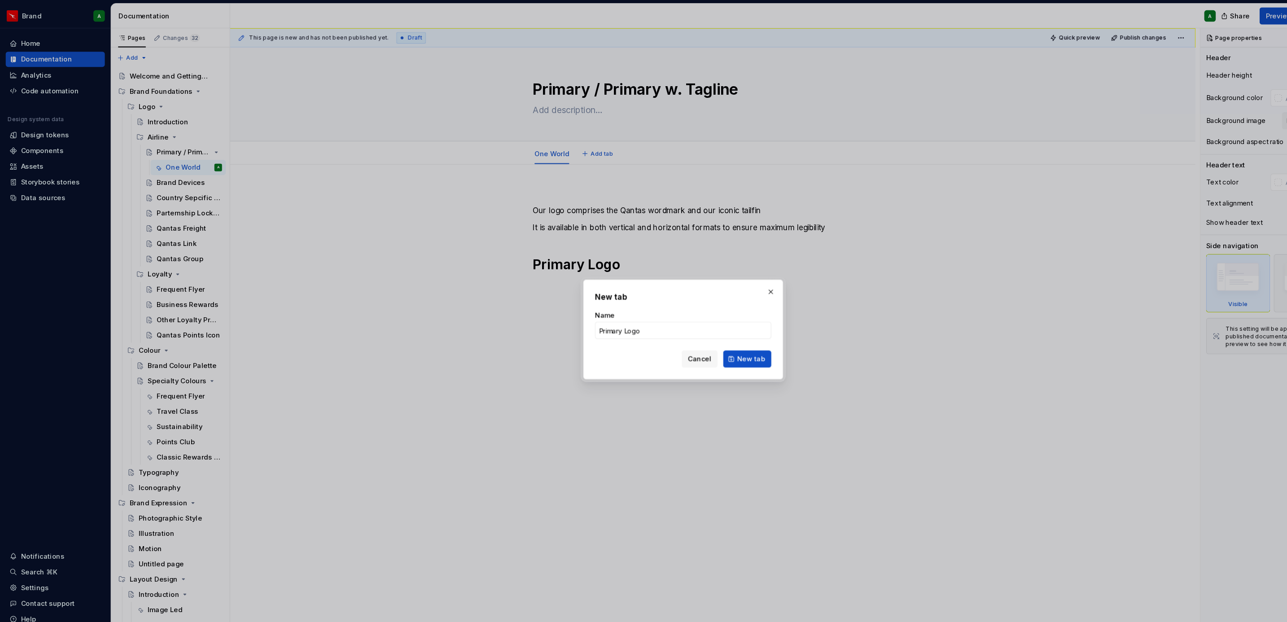
click button "New tab" at bounding box center [703, 339] width 45 height 16
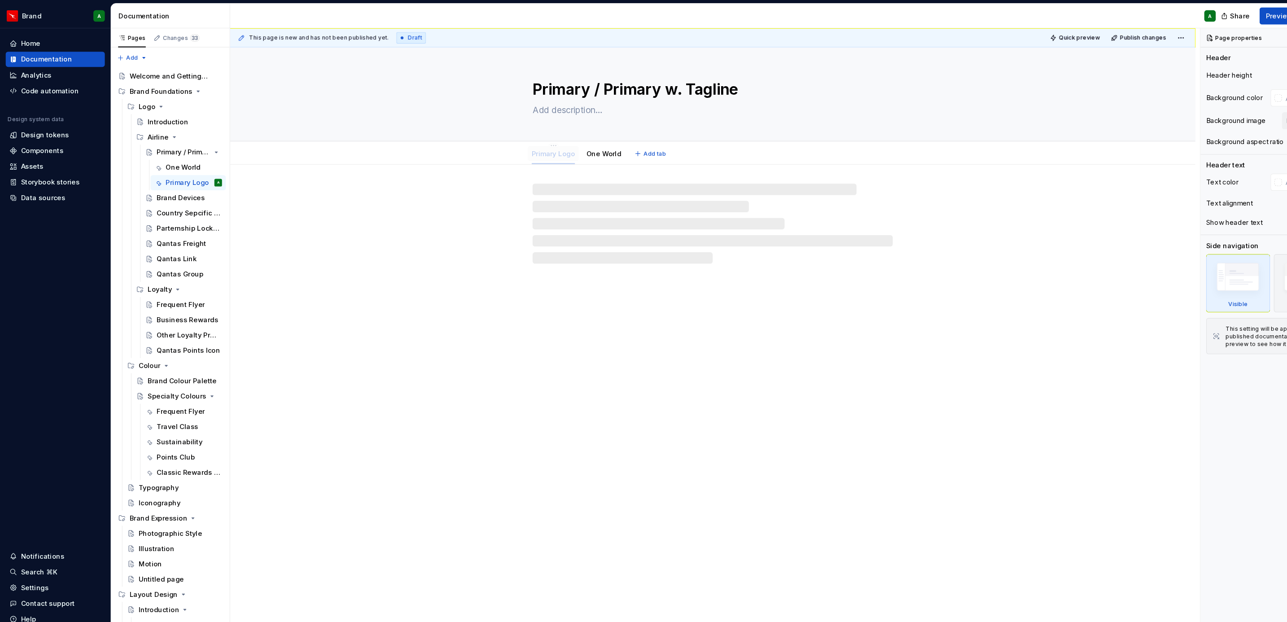
drag, startPoint x: 572, startPoint y: 144, endPoint x: 512, endPoint y: 150, distance: 60.5
click at [594, 88] on textarea "Primary / Primary w. Tagline" at bounding box center [669, 85] width 339 height 22
click at [560, 85] on textarea "Primary / Primary w. Tagline" at bounding box center [669, 85] width 339 height 22
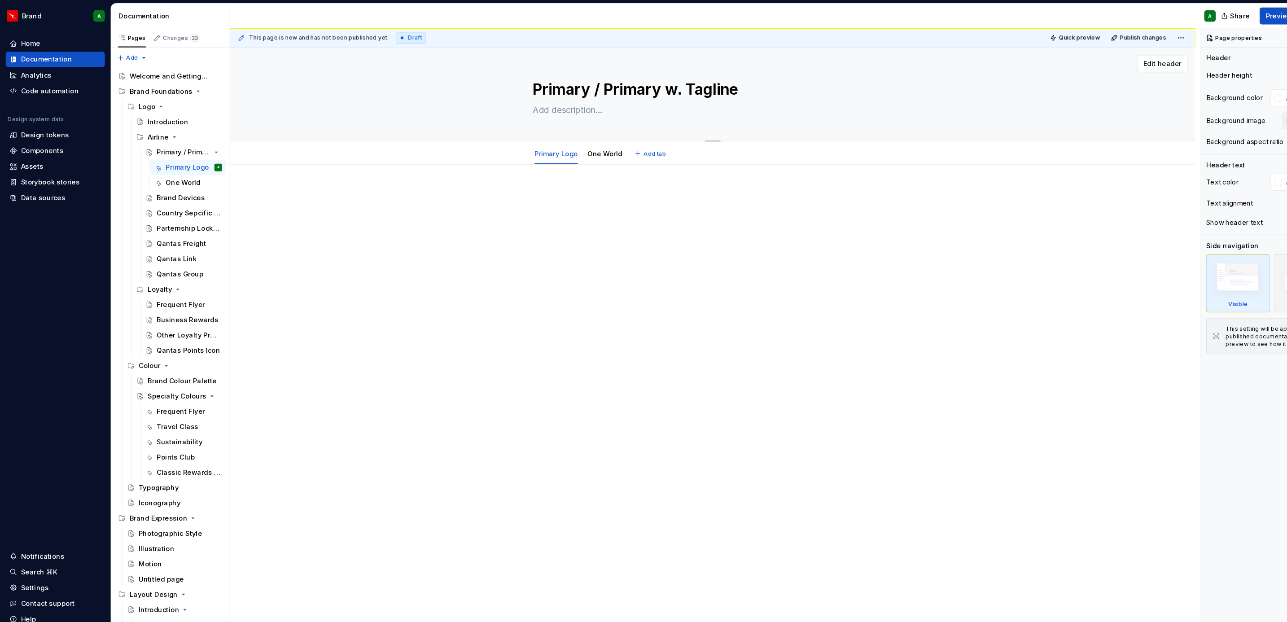
drag, startPoint x: 697, startPoint y: 87, endPoint x: 558, endPoint y: 79, distance: 139.8
click at [558, 79] on textarea "Primary / Primary w. Tagline" at bounding box center [669, 85] width 339 height 22
click at [561, 185] on p at bounding box center [671, 182] width 339 height 11
click at [571, 146] on link "One World" at bounding box center [569, 145] width 33 height 8
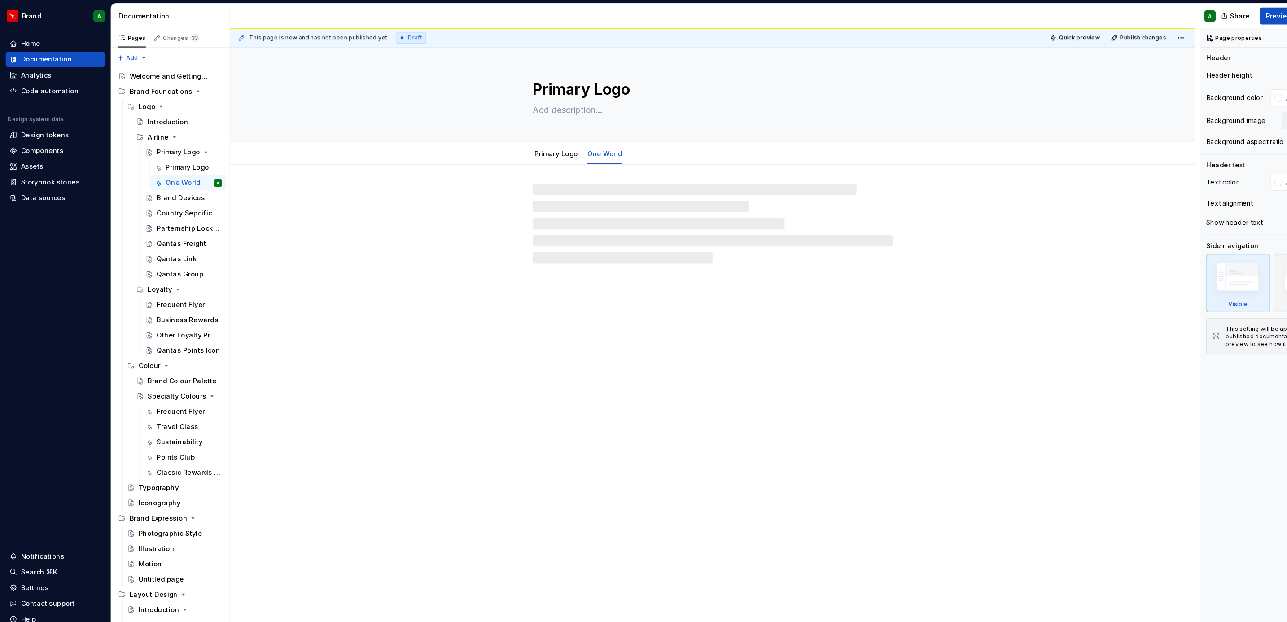
click at [567, 160] on div at bounding box center [671, 202] width 909 height 93
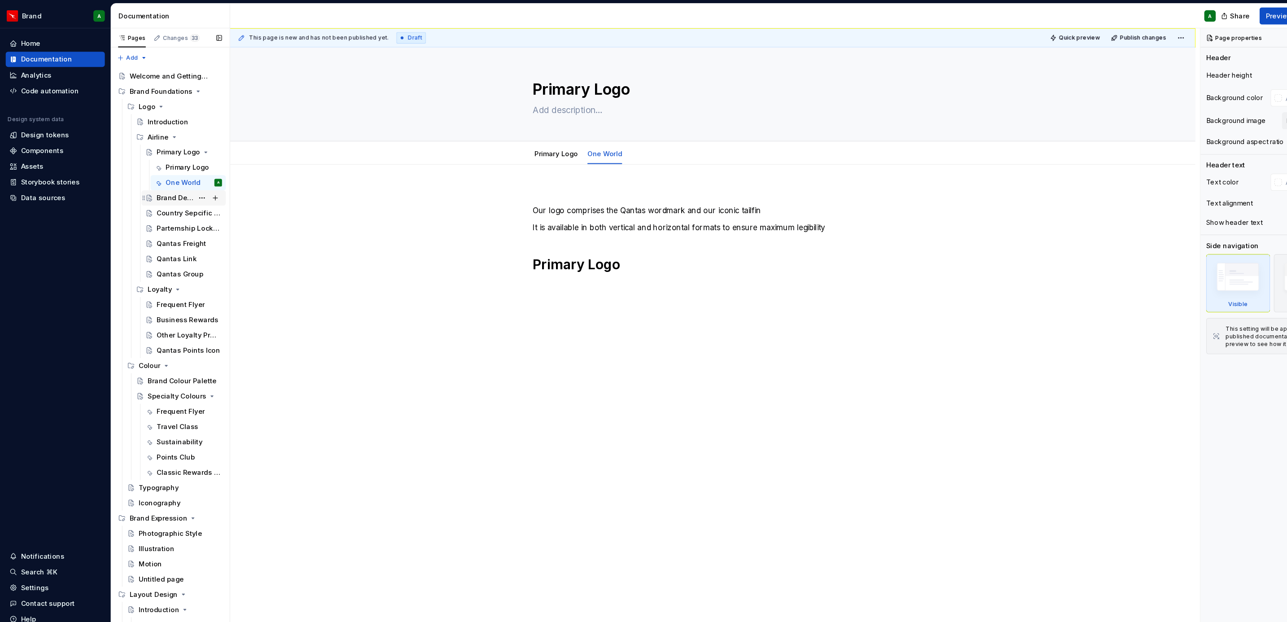
click at [163, 189] on div "Brand Devices" at bounding box center [165, 187] width 35 height 9
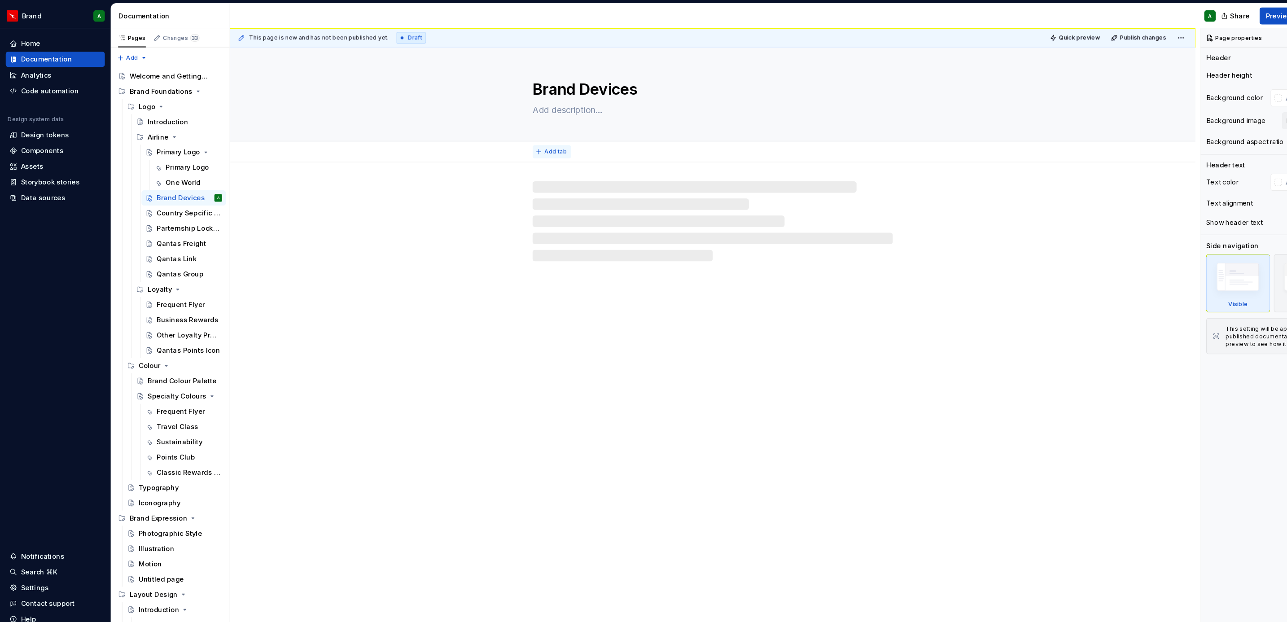
click at [528, 143] on span "Add tab" at bounding box center [523, 143] width 21 height 7
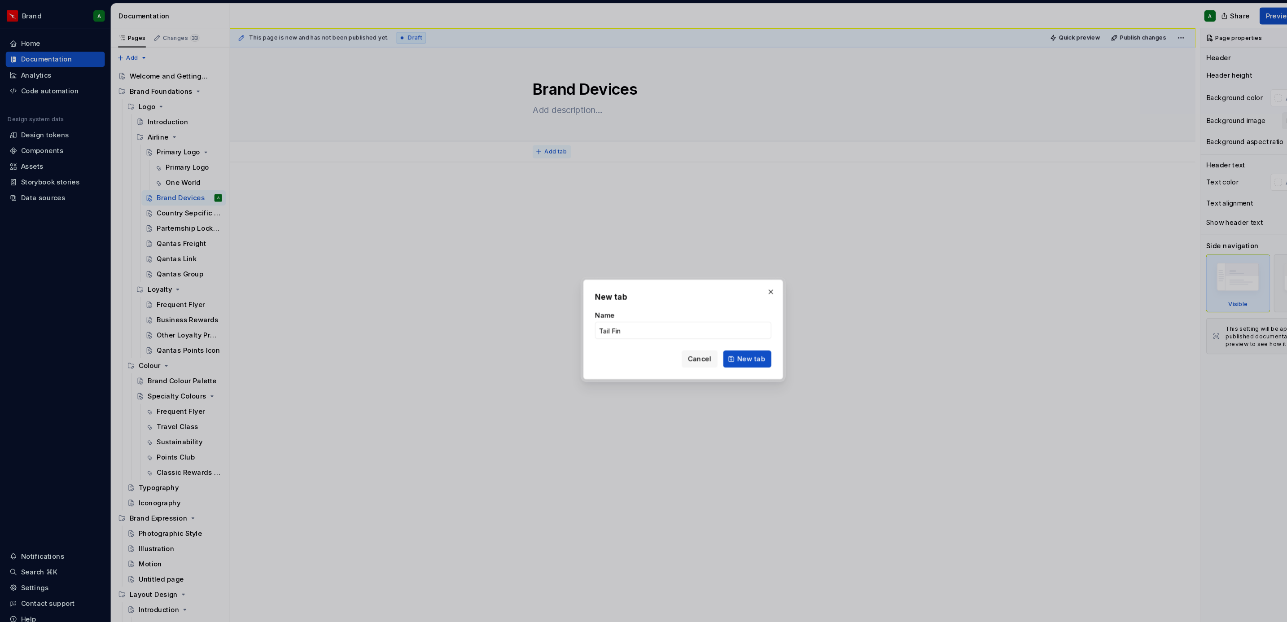
click button "New tab" at bounding box center [703, 339] width 45 height 16
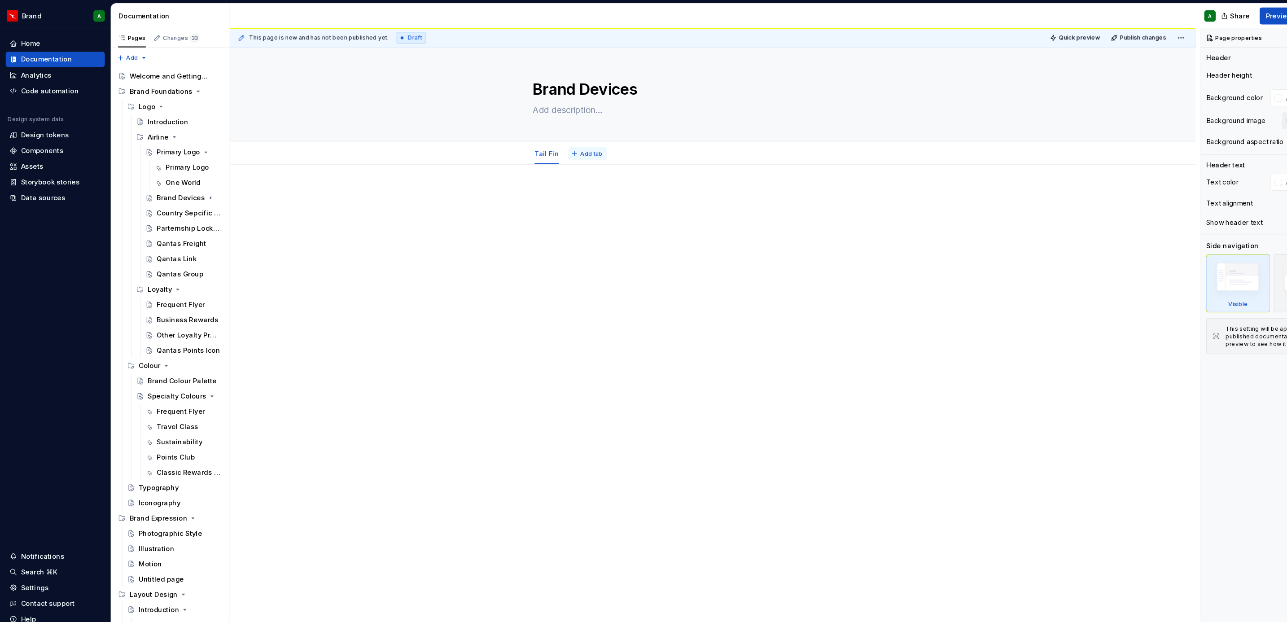
click at [547, 145] on span "Add tab" at bounding box center [557, 145] width 21 height 7
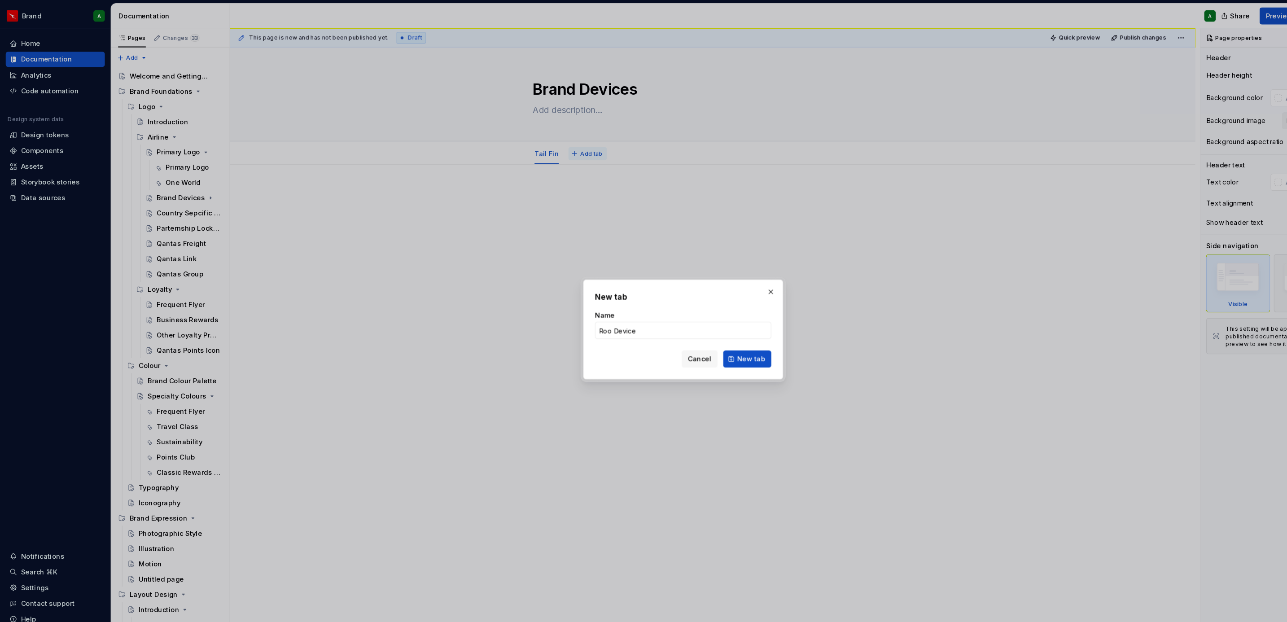
click button "New tab" at bounding box center [703, 339] width 45 height 16
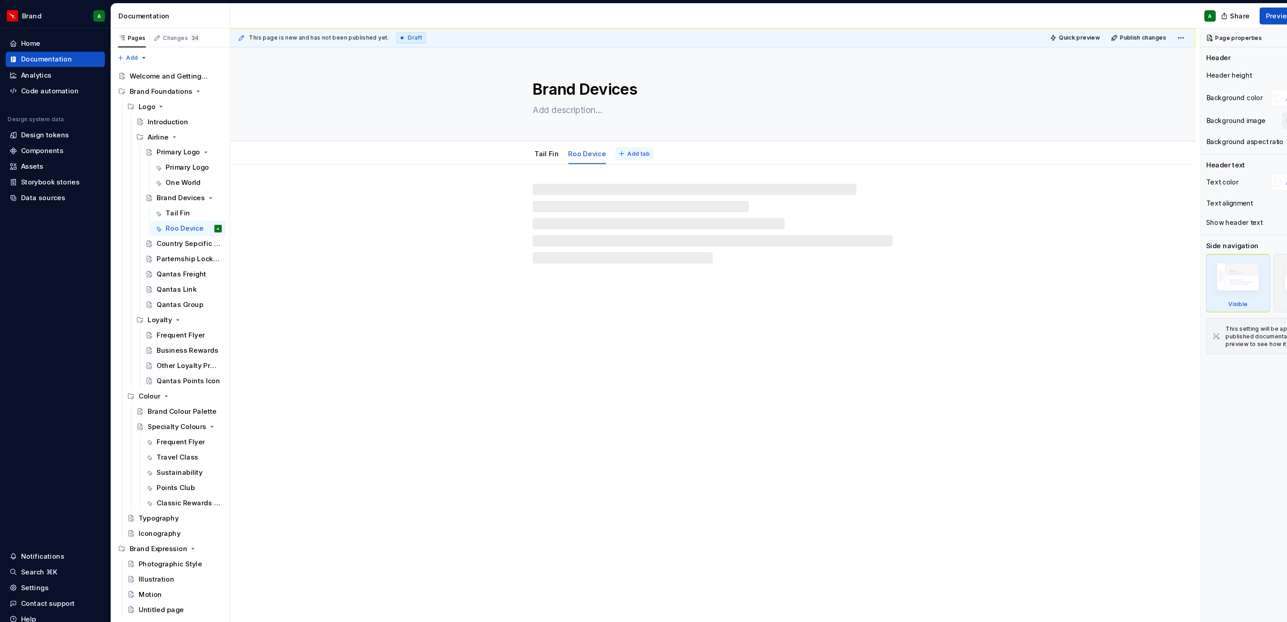
click at [599, 151] on button "Add tab" at bounding box center [598, 145] width 36 height 13
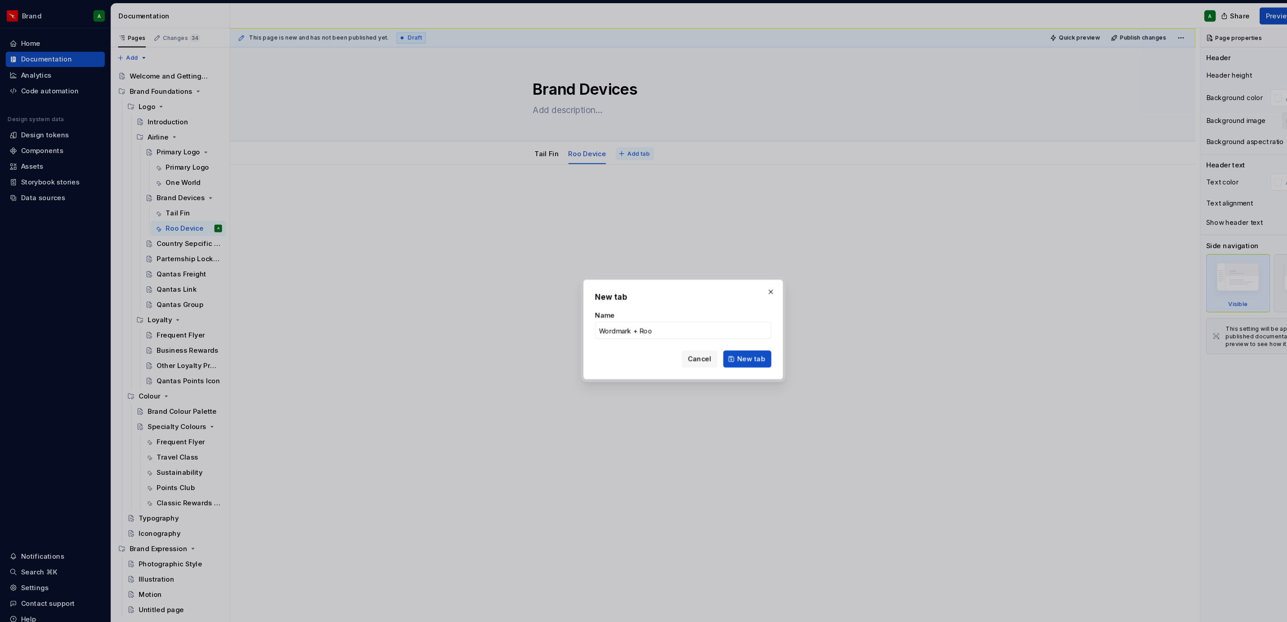
click button "New tab" at bounding box center [703, 339] width 45 height 16
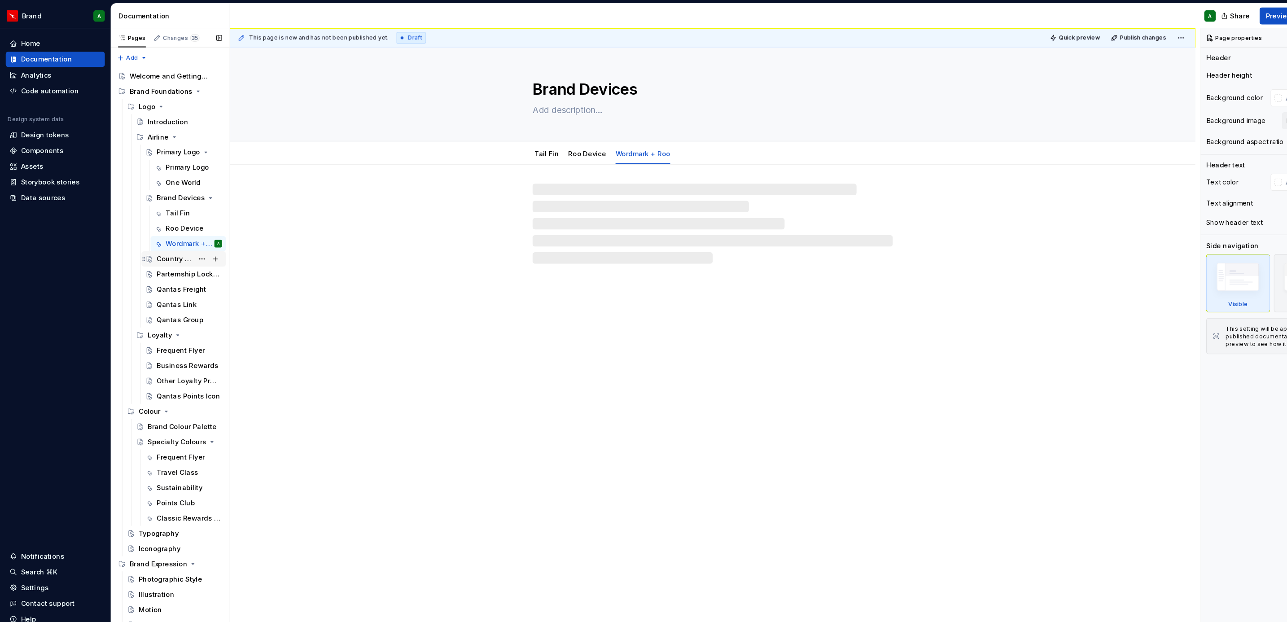
click at [162, 248] on div "Country Sepcific Logos" at bounding box center [165, 244] width 35 height 9
click at [158, 275] on div "Qantas Freight" at bounding box center [165, 273] width 35 height 9
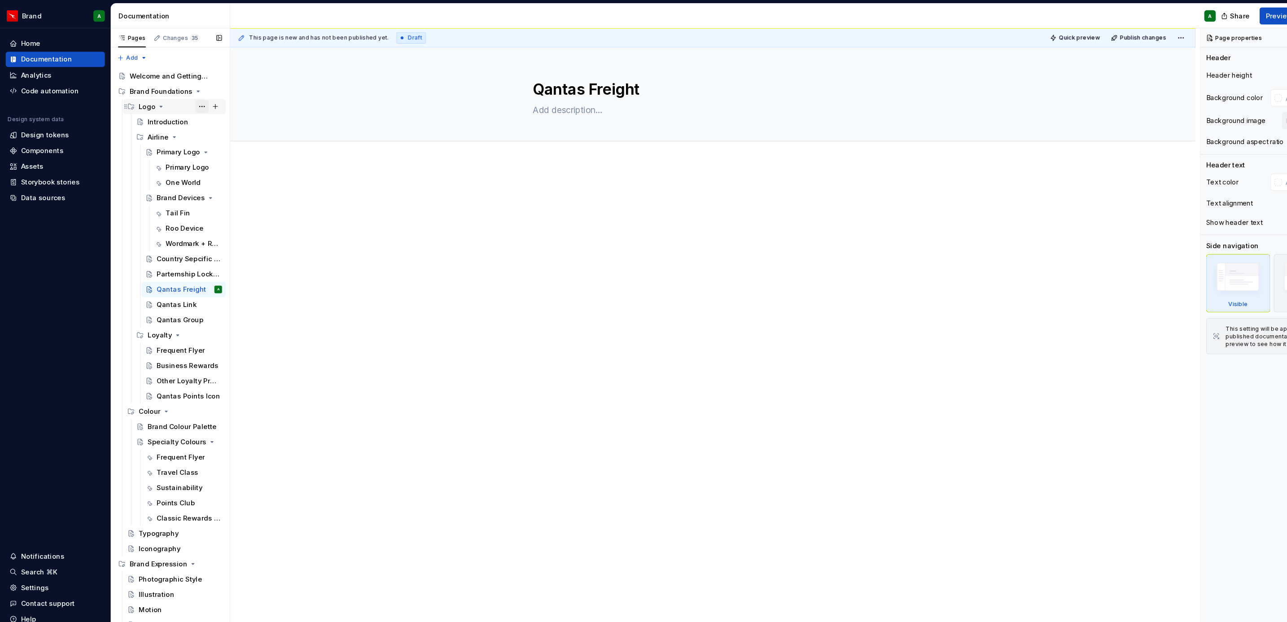
click at [184, 101] on button "Page tree" at bounding box center [190, 101] width 13 height 13
click at [319, 167] on div "New group" at bounding box center [331, 163] width 58 height 9
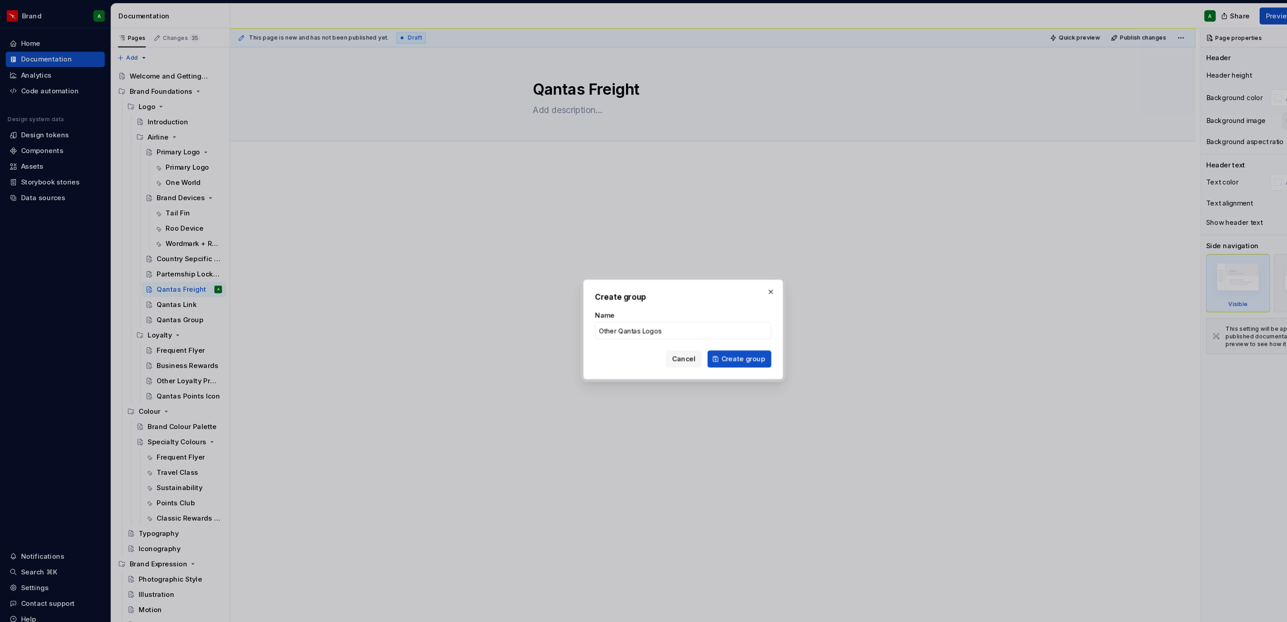
click button "Create group" at bounding box center [696, 339] width 60 height 16
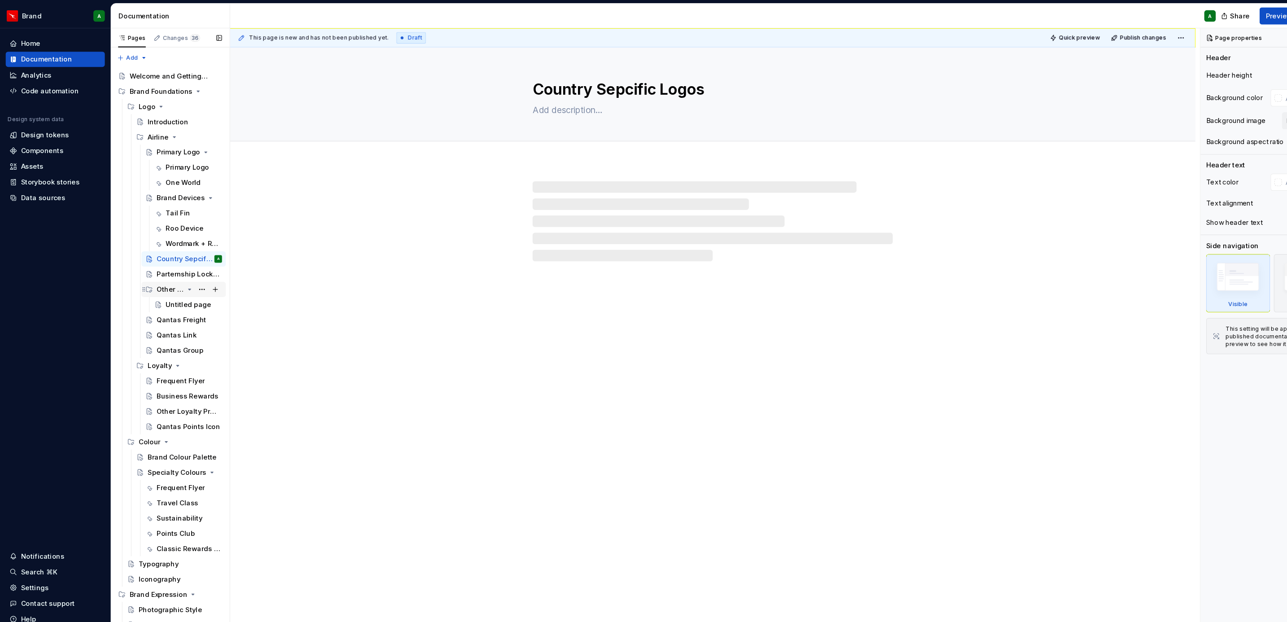
click at [162, 274] on div "Other Qantas Logos" at bounding box center [161, 273] width 26 height 9
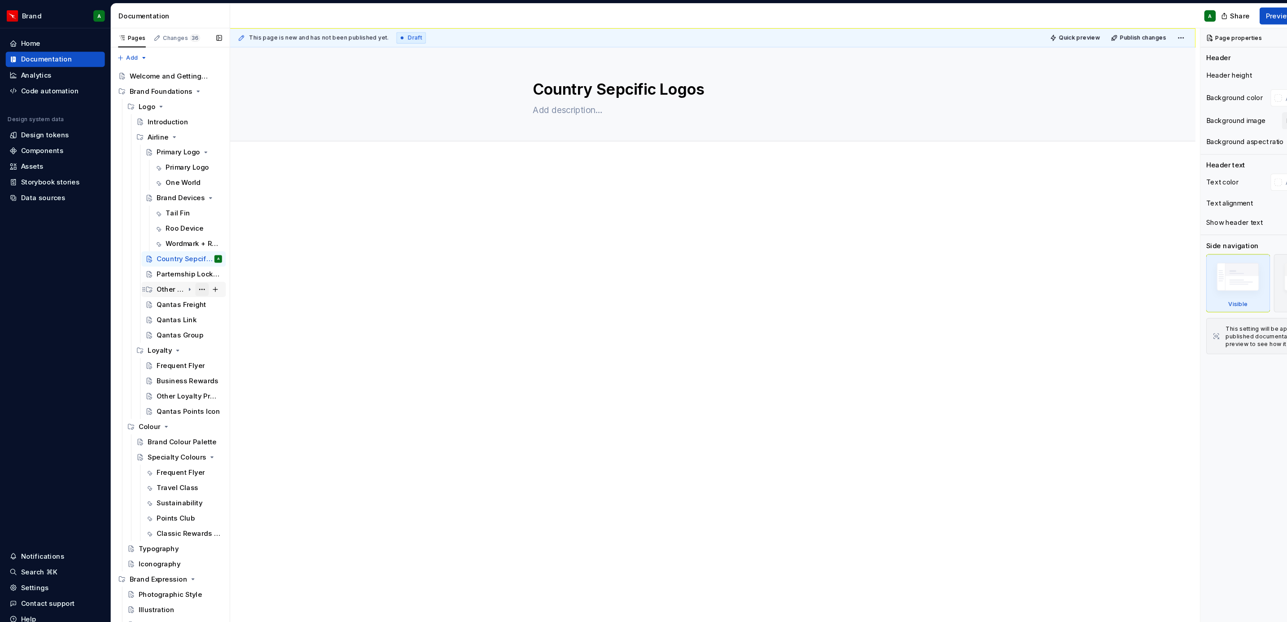
click at [185, 273] on button "Page tree" at bounding box center [190, 273] width 13 height 13
click at [232, 379] on div "Delete group" at bounding box center [238, 434] width 88 height 9
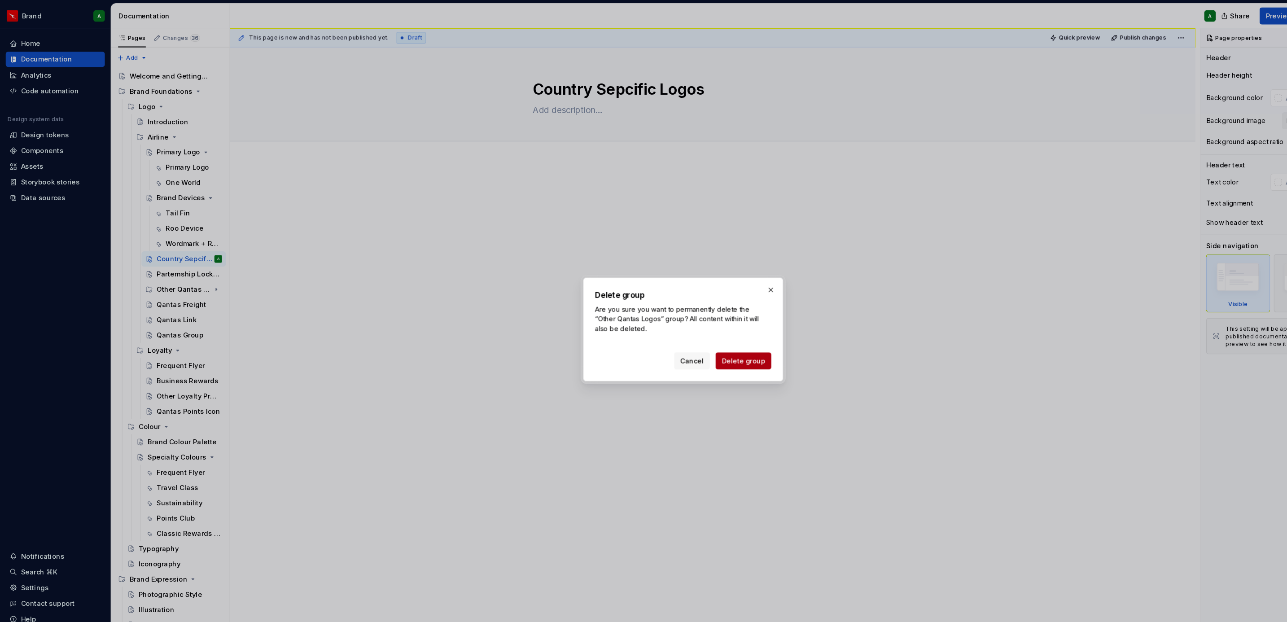
click at [708, 336] on span "Delete group" at bounding box center [700, 340] width 41 height 9
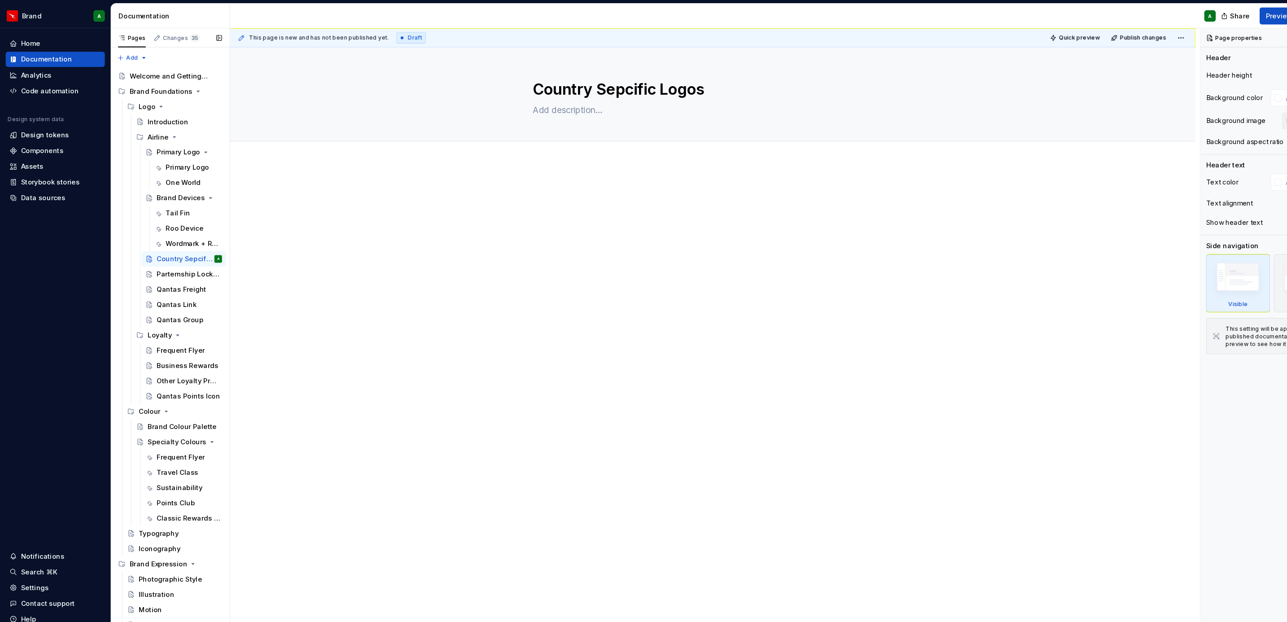
click at [125, 277] on div "Primary Logo Primary Logo One World Brand Devices Tail Fin Roo Device Wordmark …" at bounding box center [169, 223] width 88 height 172
click at [139, 317] on div "Loyalty" at bounding box center [150, 316] width 23 height 9
click at [167, 317] on icon "Page tree" at bounding box center [167, 317] width 1 height 2
click at [161, 128] on icon "Page tree" at bounding box center [164, 129] width 7 height 7
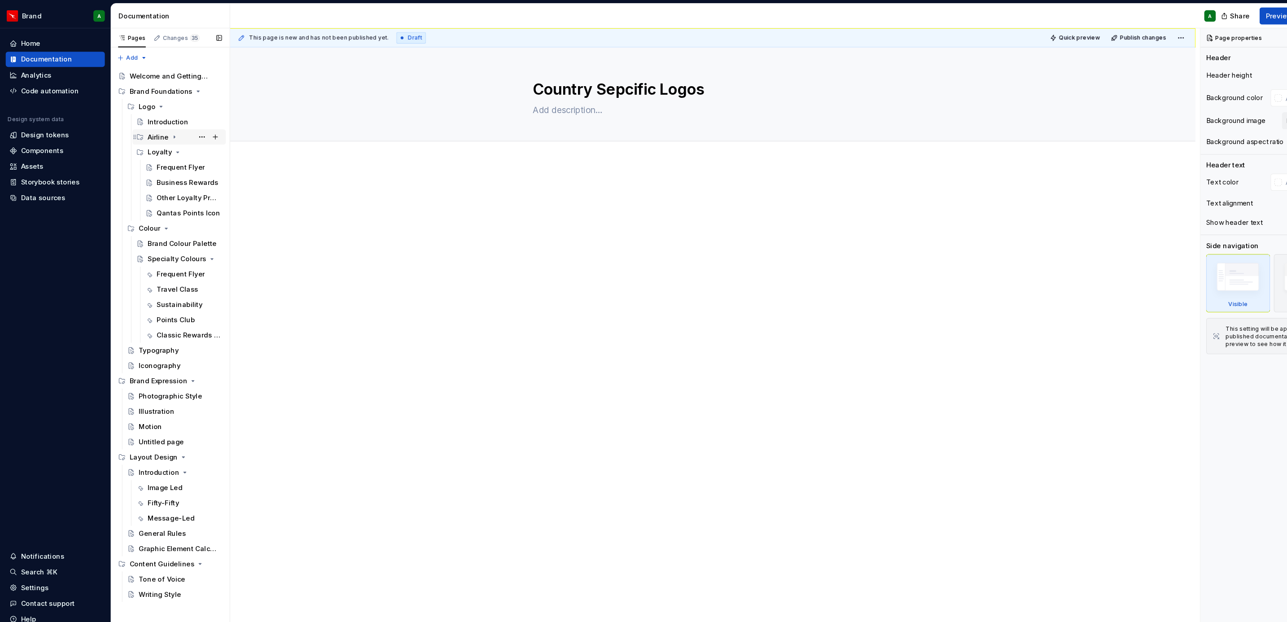
click at [161, 128] on icon "Page tree" at bounding box center [164, 129] width 7 height 7
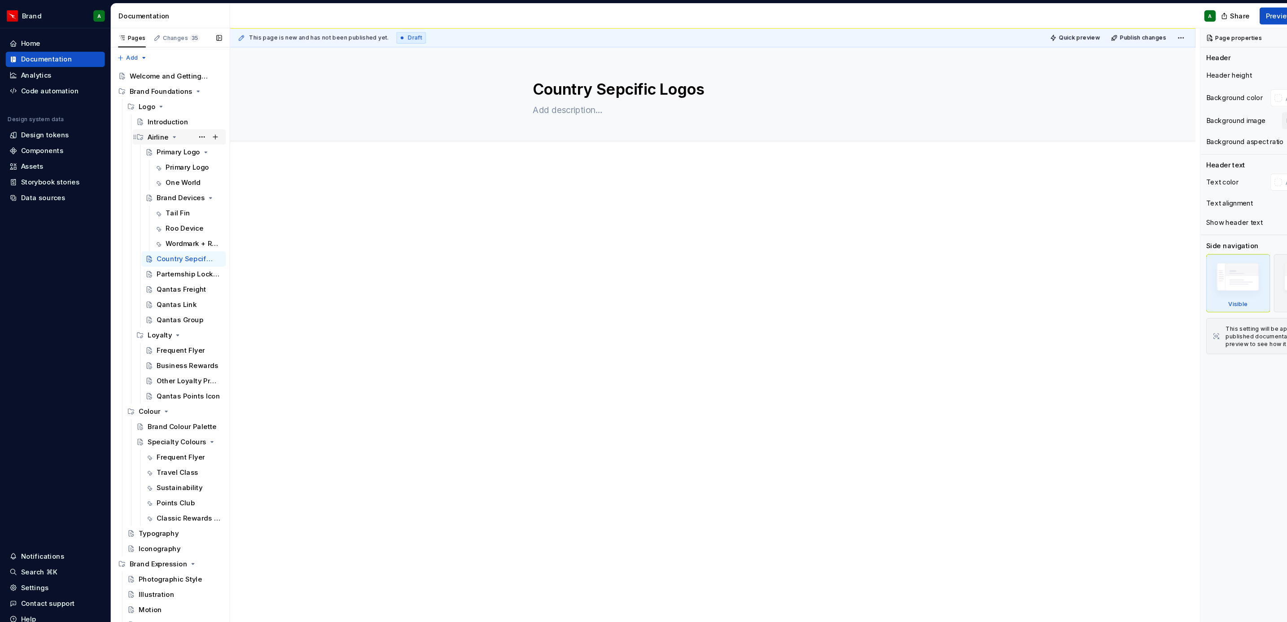
click at [161, 128] on icon "Page tree" at bounding box center [164, 129] width 7 height 7
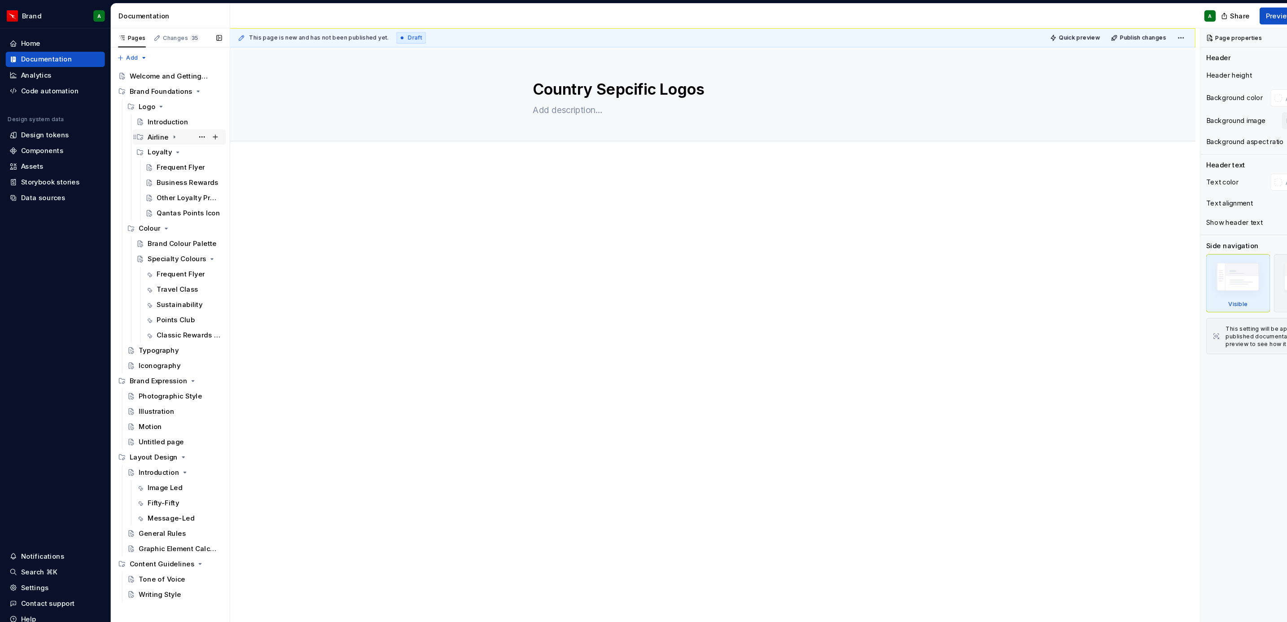
click at [166, 127] on icon "Page tree" at bounding box center [164, 129] width 7 height 7
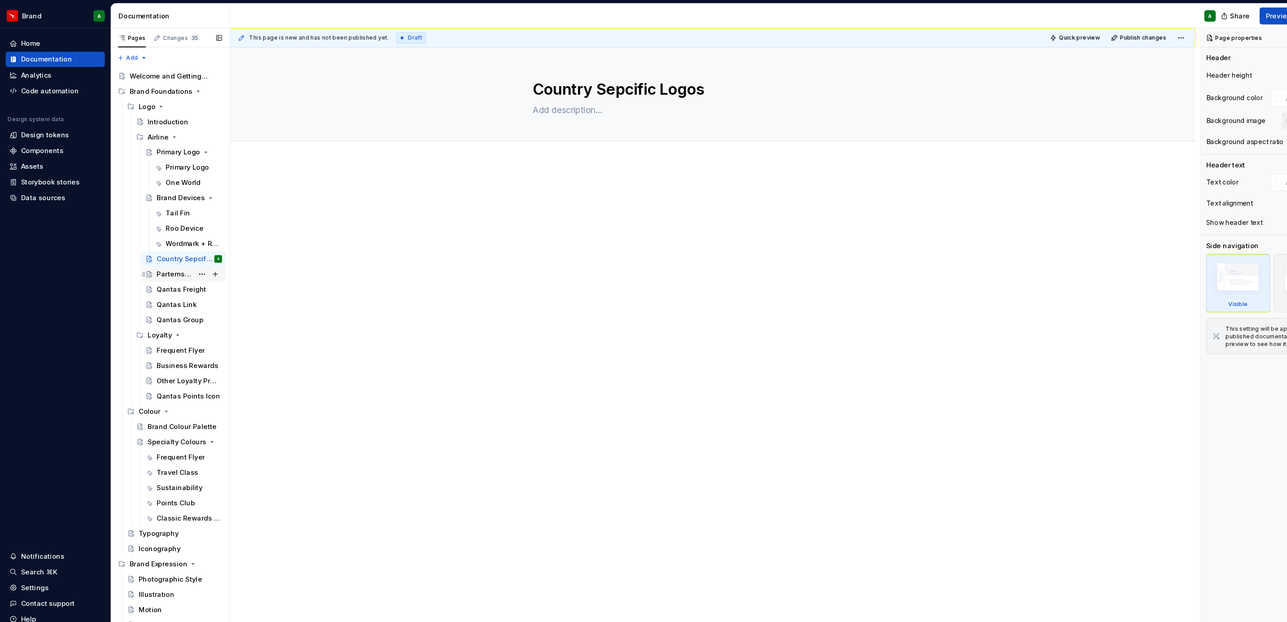
click at [162, 262] on div "Parternship Lockups" at bounding box center [165, 258] width 35 height 9
click at [185, 88] on button "Page tree" at bounding box center [190, 86] width 13 height 13
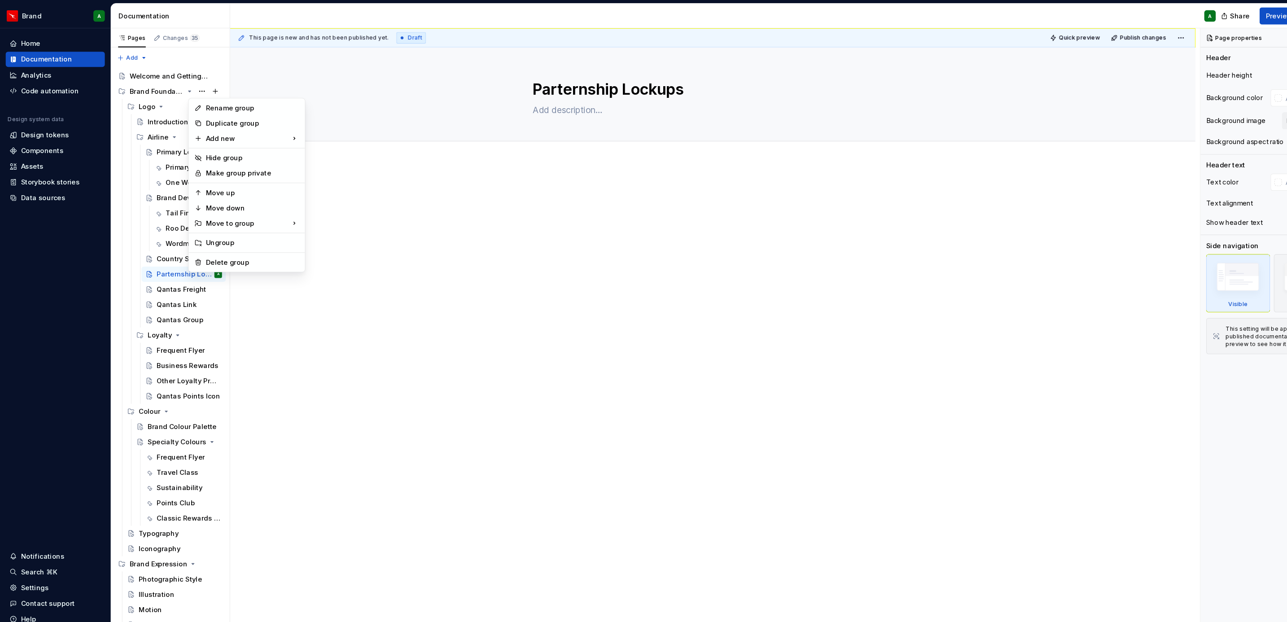
click at [342, 183] on html "Brand A Home Documentation Analytics Code automation Design system data Design …" at bounding box center [643, 311] width 1287 height 622
click at [159, 317] on div "Loyalty" at bounding box center [150, 316] width 23 height 9
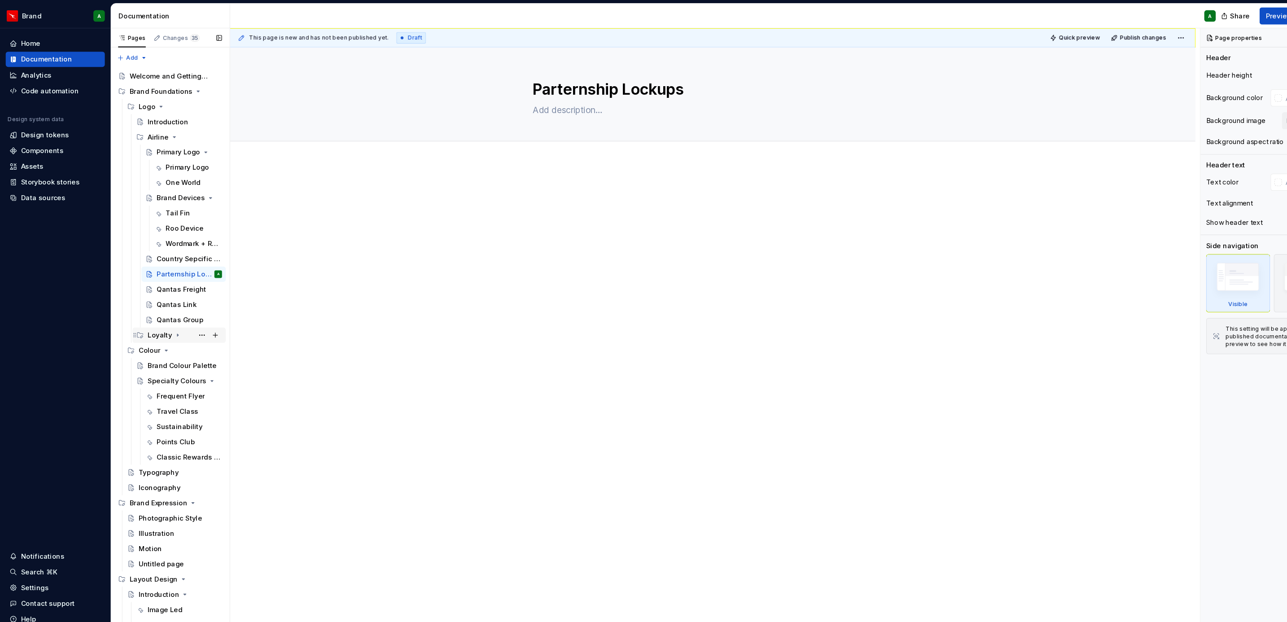
click at [159, 317] on div "Loyalty" at bounding box center [150, 316] width 23 height 9
click at [158, 336] on div "Frequent Flyer" at bounding box center [178, 330] width 61 height 13
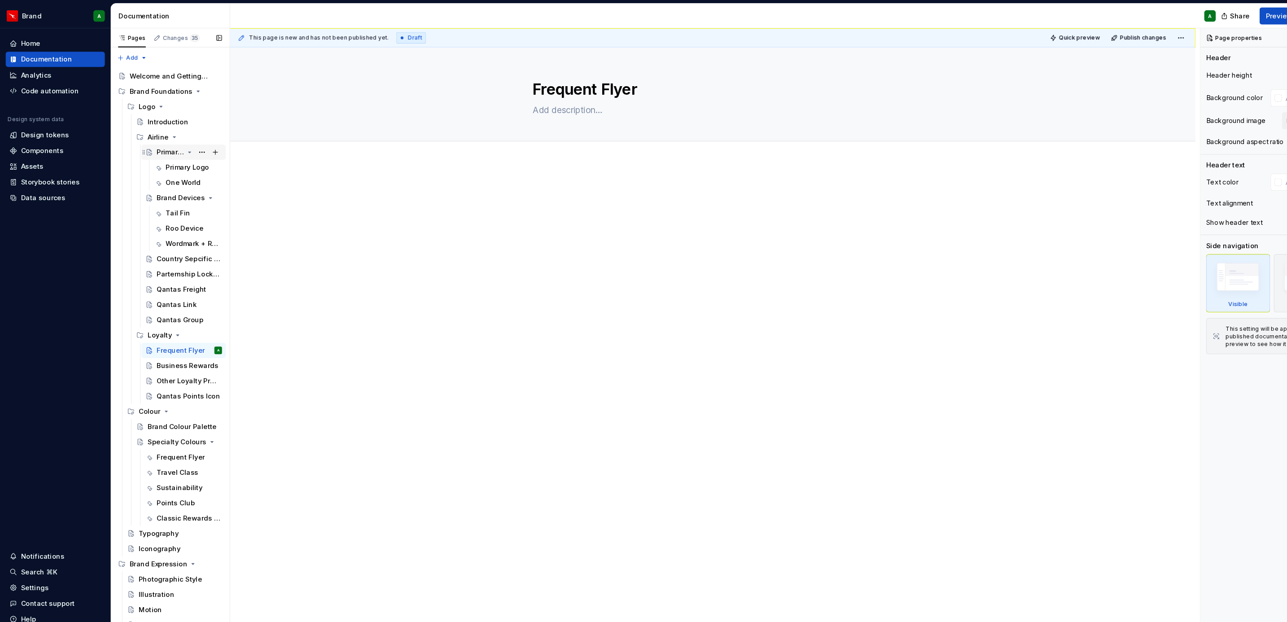
click at [153, 147] on div "Primary Logo" at bounding box center [161, 144] width 26 height 9
click at [184, 100] on button "Page tree" at bounding box center [190, 101] width 13 height 13
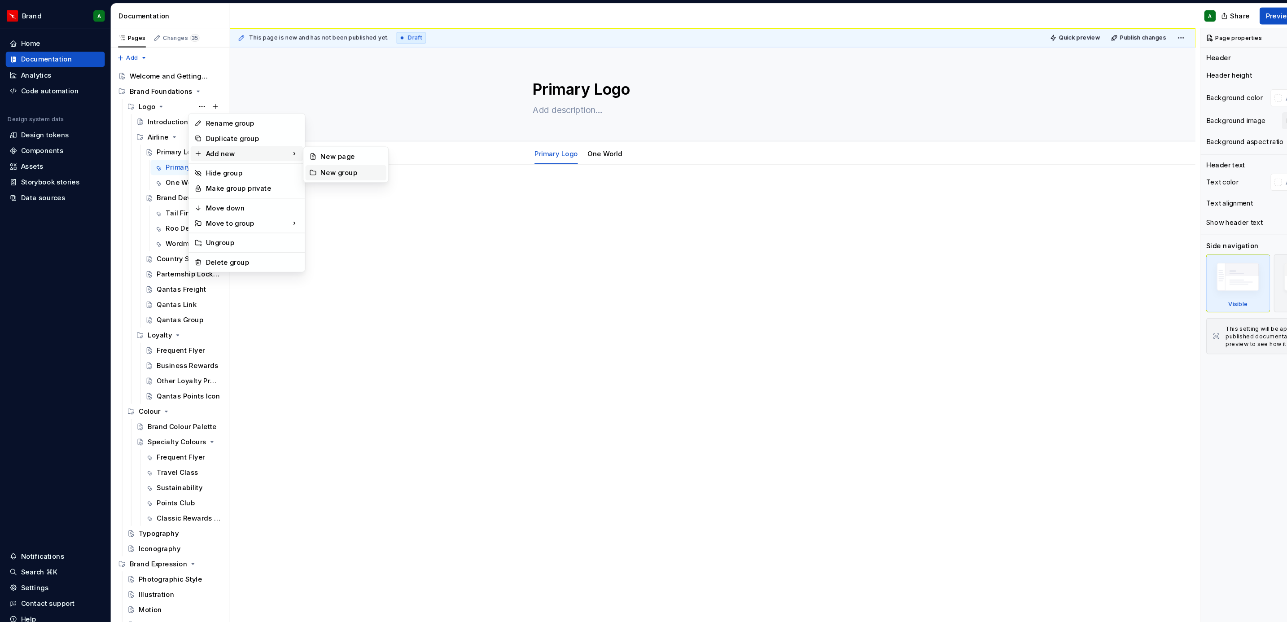
click at [328, 167] on div "New group" at bounding box center [331, 163] width 58 height 9
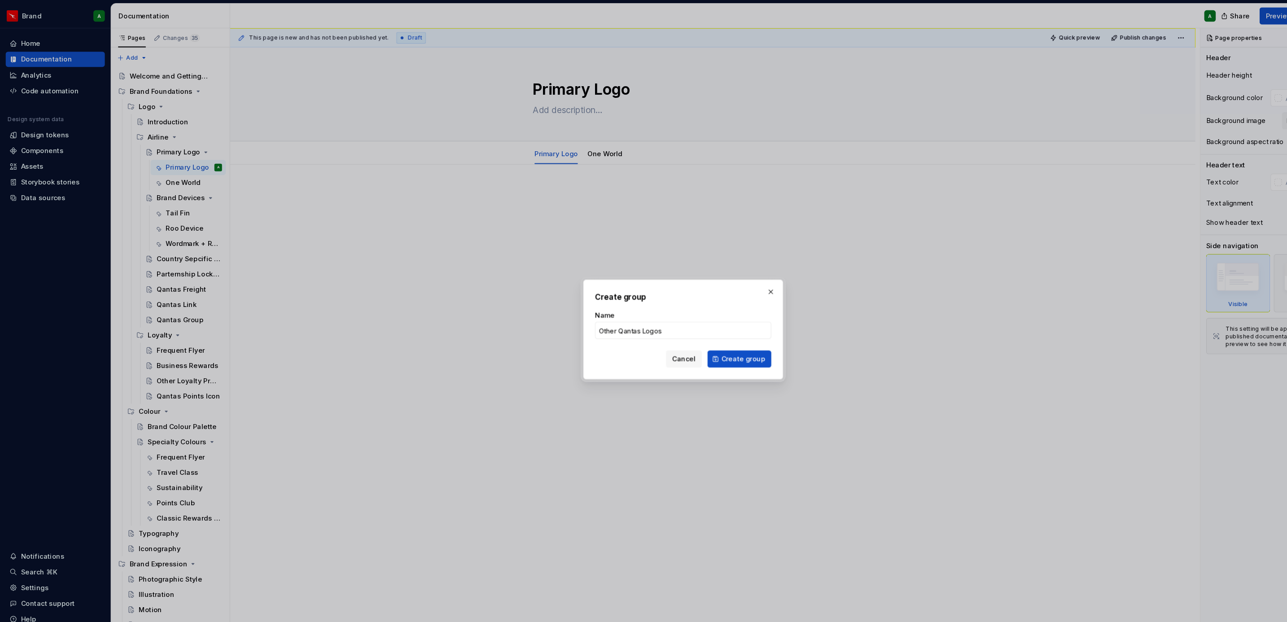
click button "Create group" at bounding box center [696, 339] width 60 height 16
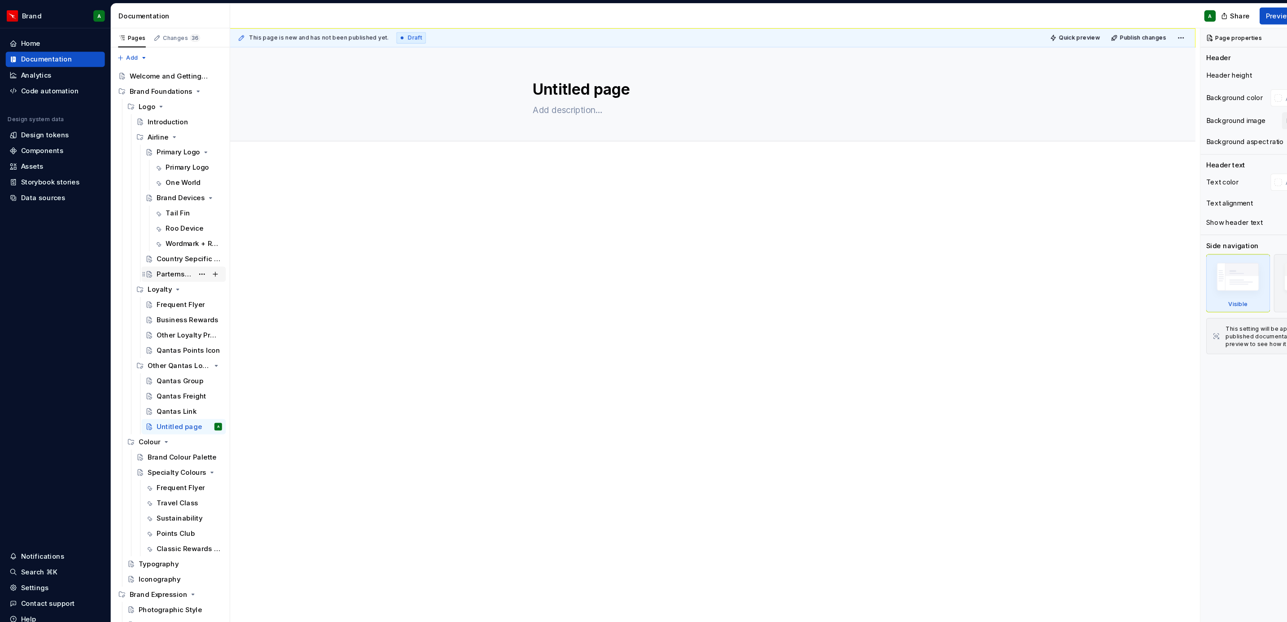
drag, startPoint x: 171, startPoint y: 342, endPoint x: 162, endPoint y: 265, distance: 78.2
click at [162, 265] on div "Introduction Airline Primary Logo Primary Logo One World Brand Devices Tail Fin…" at bounding box center [164, 259] width 96 height 302
click at [136, 343] on div "Other Qantas Logos" at bounding box center [168, 345] width 81 height 13
click at [175, 272] on icon "Page tree" at bounding box center [178, 273] width 7 height 7
click at [186, 332] on button "Page tree" at bounding box center [190, 330] width 13 height 13
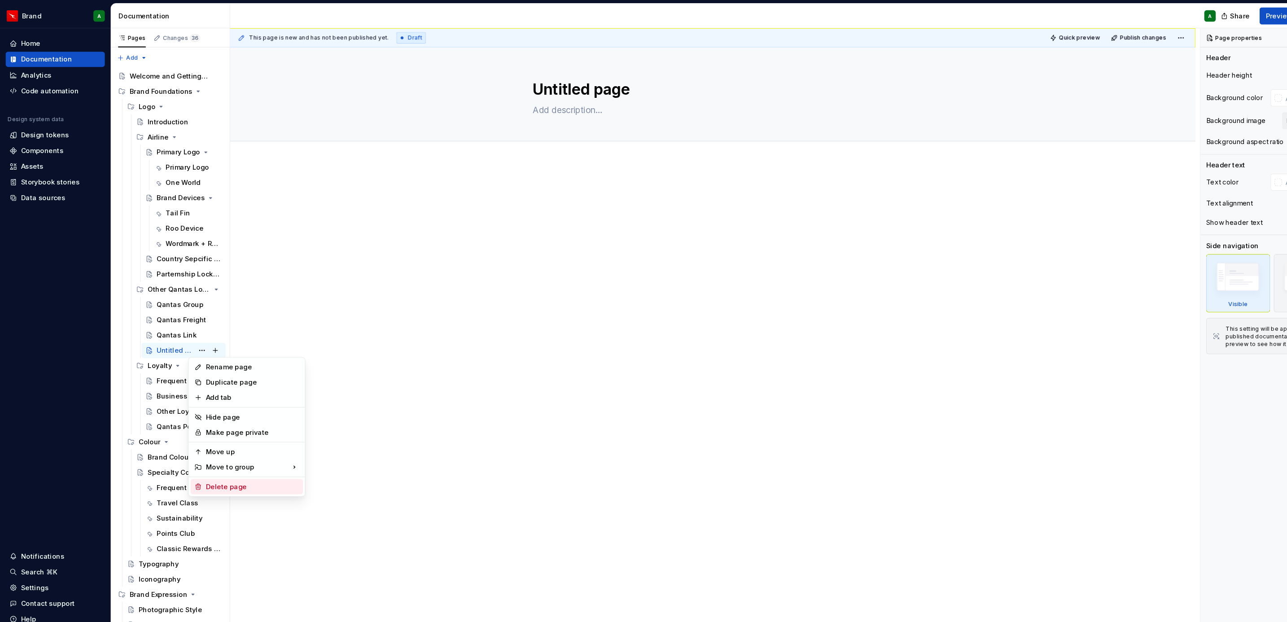
click at [234, 379] on div "Delete page" at bounding box center [238, 459] width 88 height 9
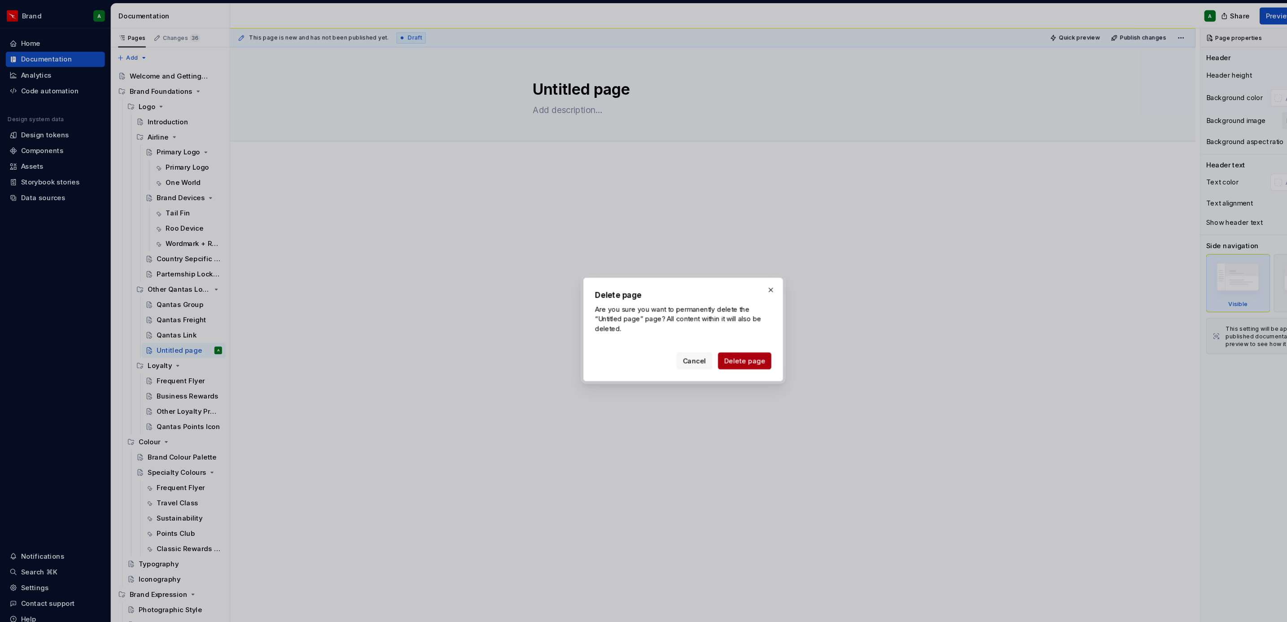
click at [700, 346] on button "Delete page" at bounding box center [701, 341] width 50 height 16
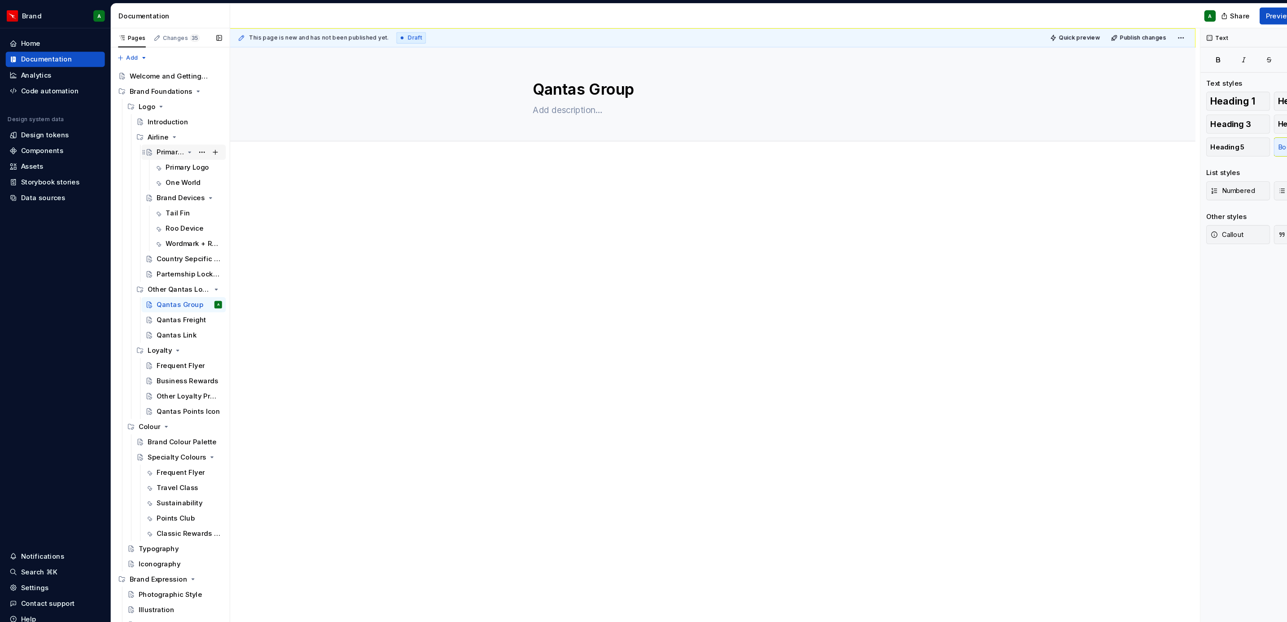
click at [160, 140] on div "Primary Logo" at bounding box center [161, 144] width 26 height 9
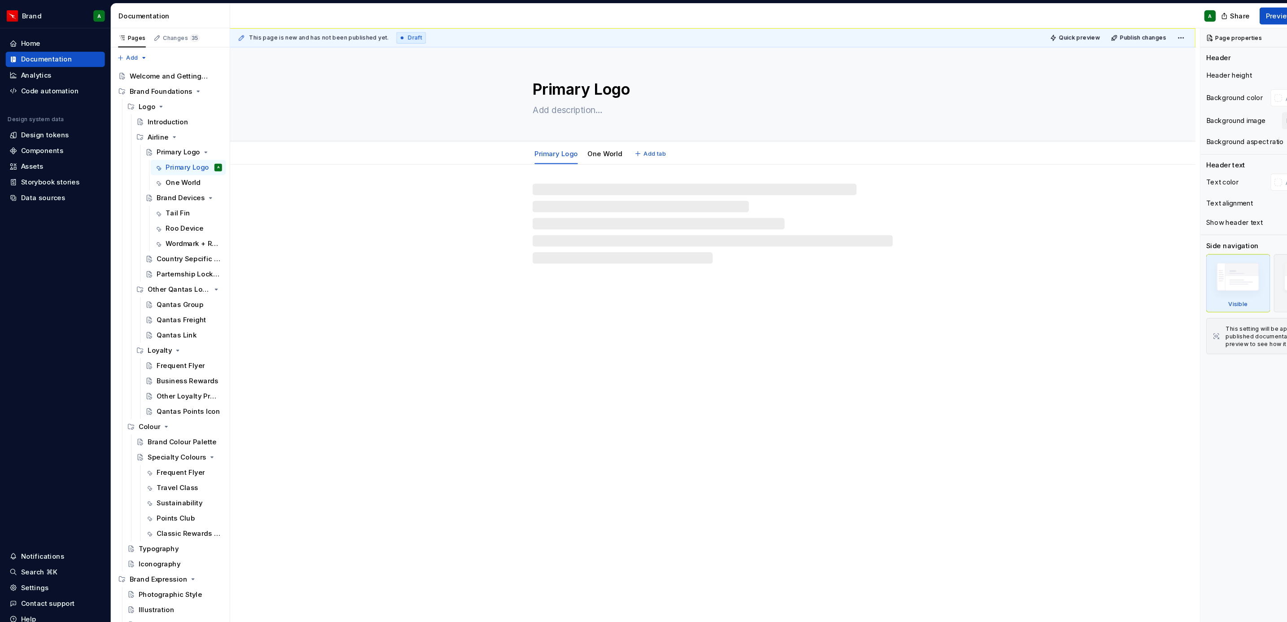
click at [621, 93] on textarea "Primary Logo" at bounding box center [669, 85] width 339 height 22
click at [597, 82] on textarea "Primary Logo" at bounding box center [669, 85] width 339 height 22
click at [592, 83] on textarea "Primary Logo" at bounding box center [669, 85] width 339 height 22
click at [537, 113] on div "Primary Logo" at bounding box center [671, 89] width 339 height 88
click at [524, 185] on div at bounding box center [671, 211] width 339 height 75
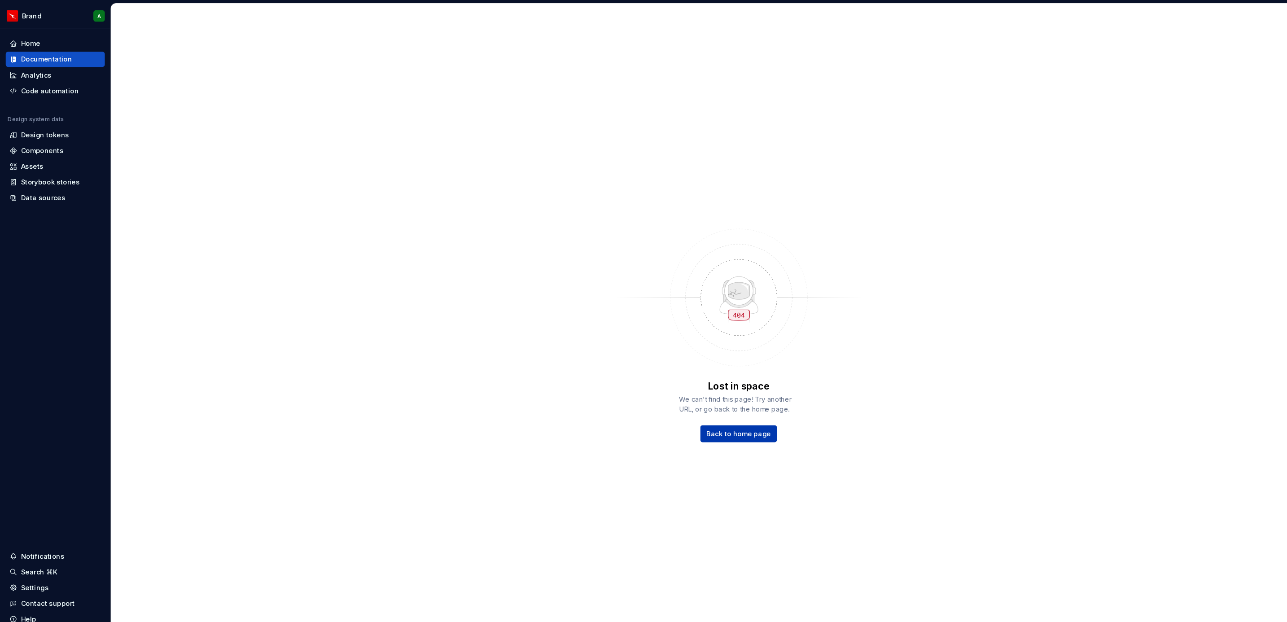
click at [702, 379] on span "Back to home page" at bounding box center [696, 409] width 61 height 9
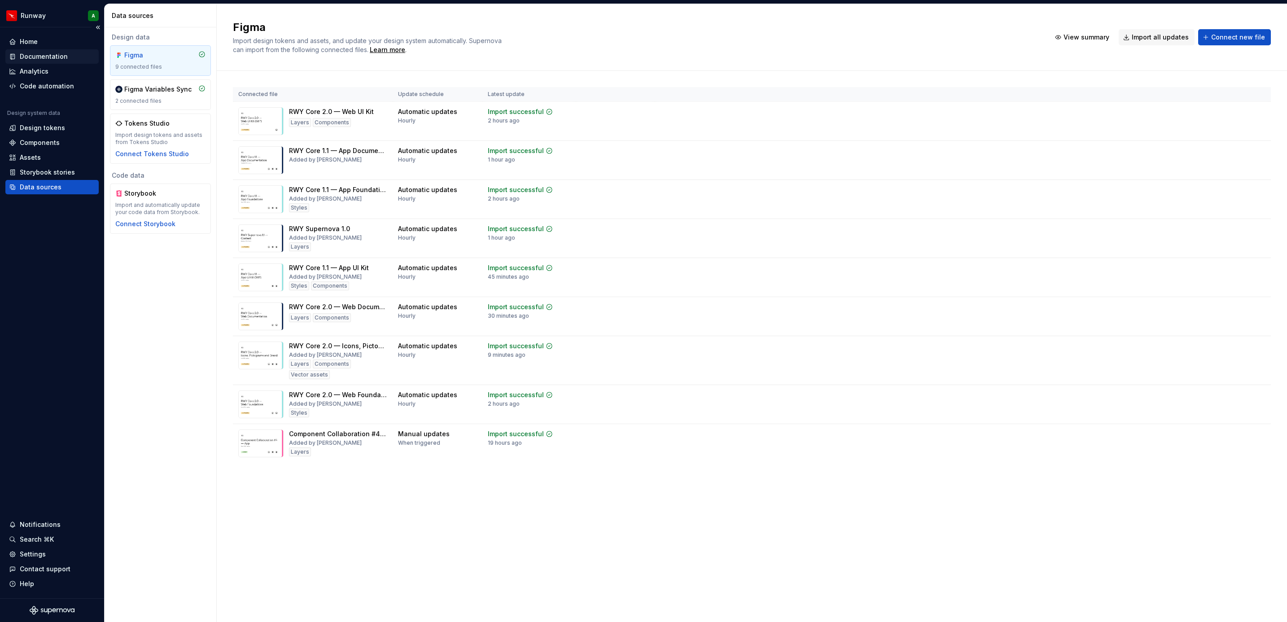
click at [44, 53] on div "Documentation" at bounding box center [44, 56] width 48 height 9
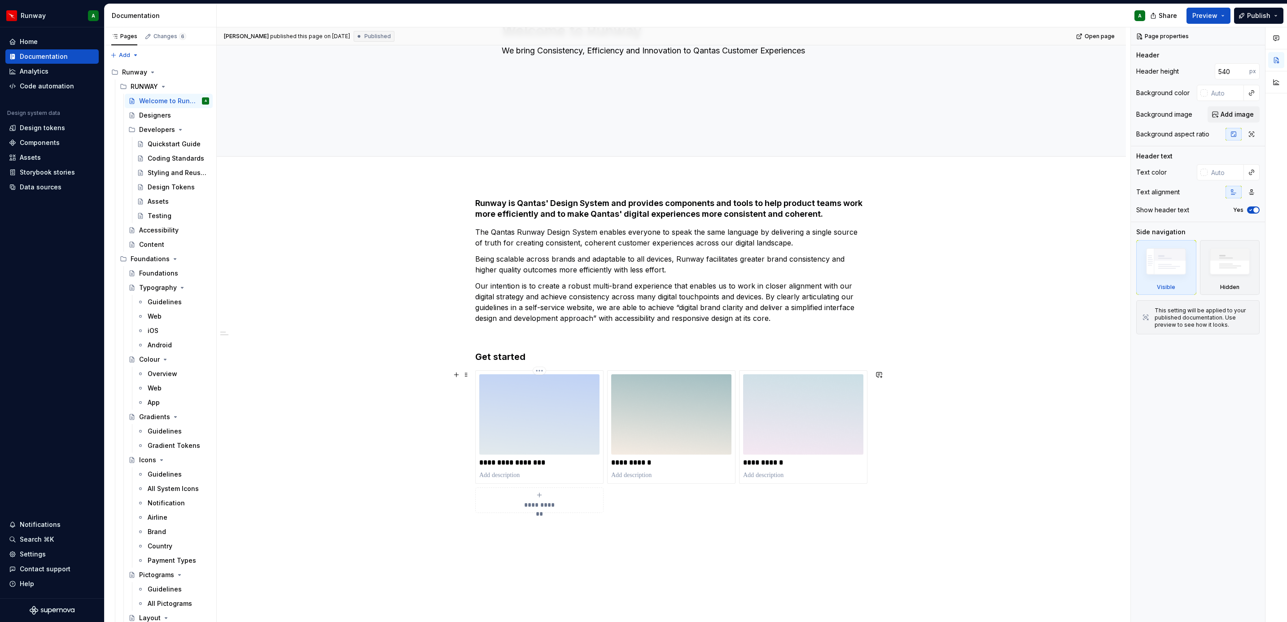
scroll to position [219, 0]
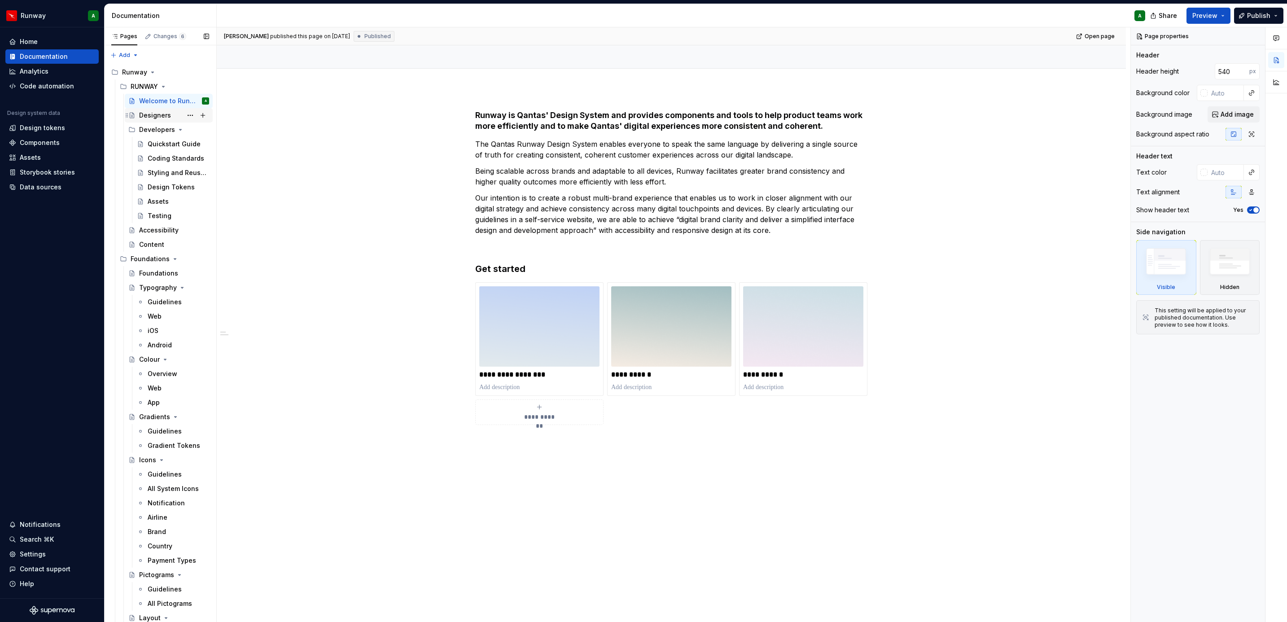
click at [156, 112] on div "Designers" at bounding box center [155, 115] width 32 height 9
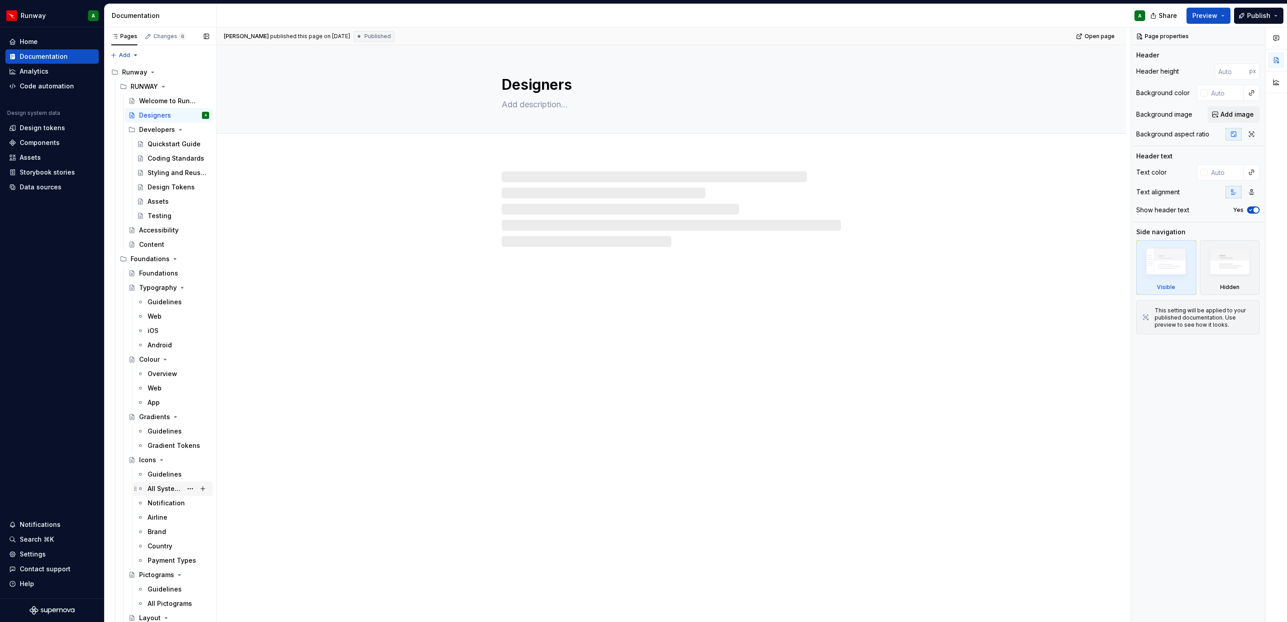
scroll to position [135, 0]
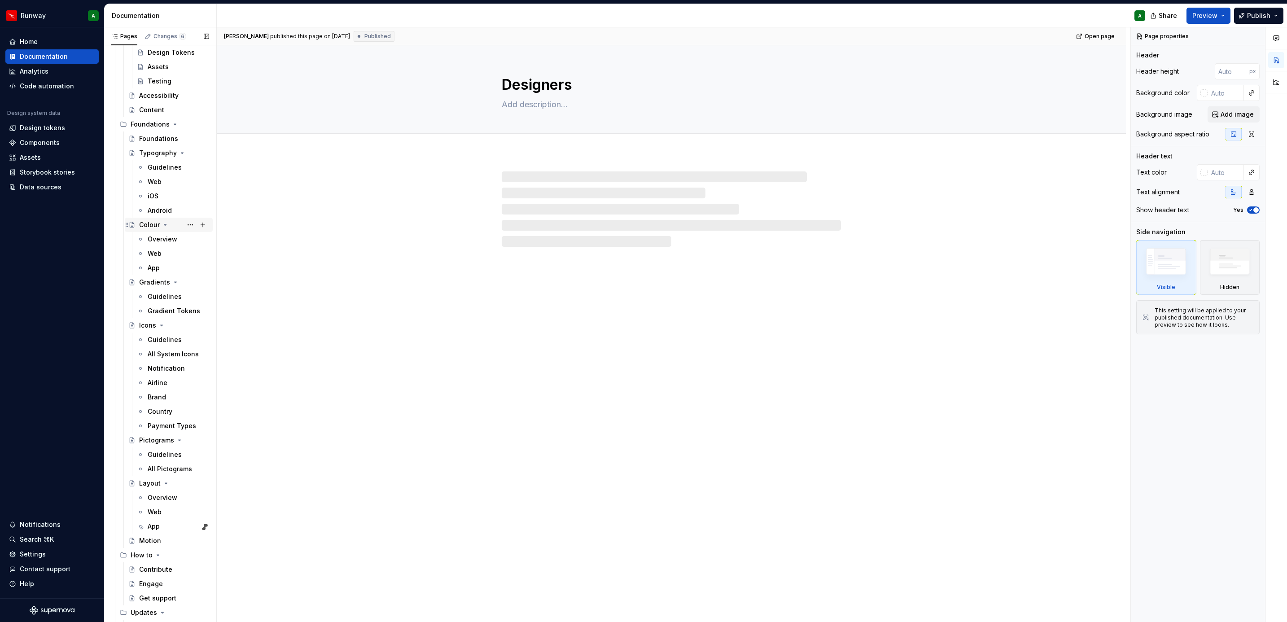
drag, startPoint x: 156, startPoint y: 221, endPoint x: 158, endPoint y: 166, distance: 54.8
click at [156, 221] on div "Colour" at bounding box center [149, 224] width 21 height 9
click at [158, 152] on div "Typography" at bounding box center [156, 153] width 34 height 9
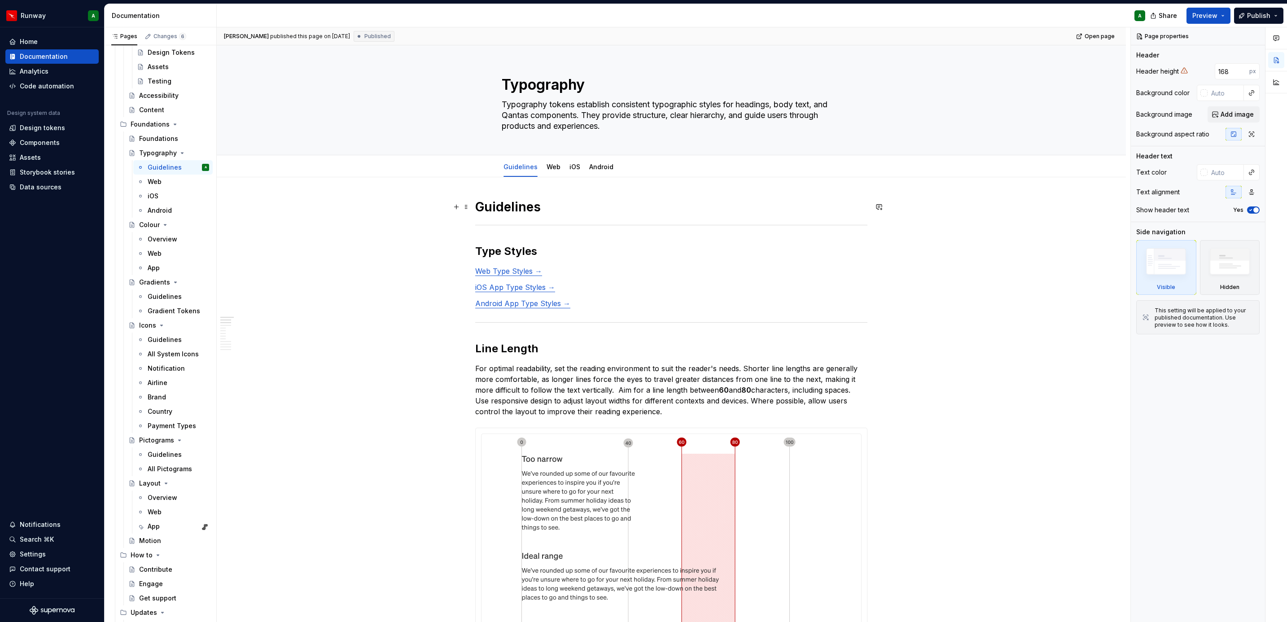
click at [515, 215] on h1 "Guidelines" at bounding box center [671, 207] width 392 height 16
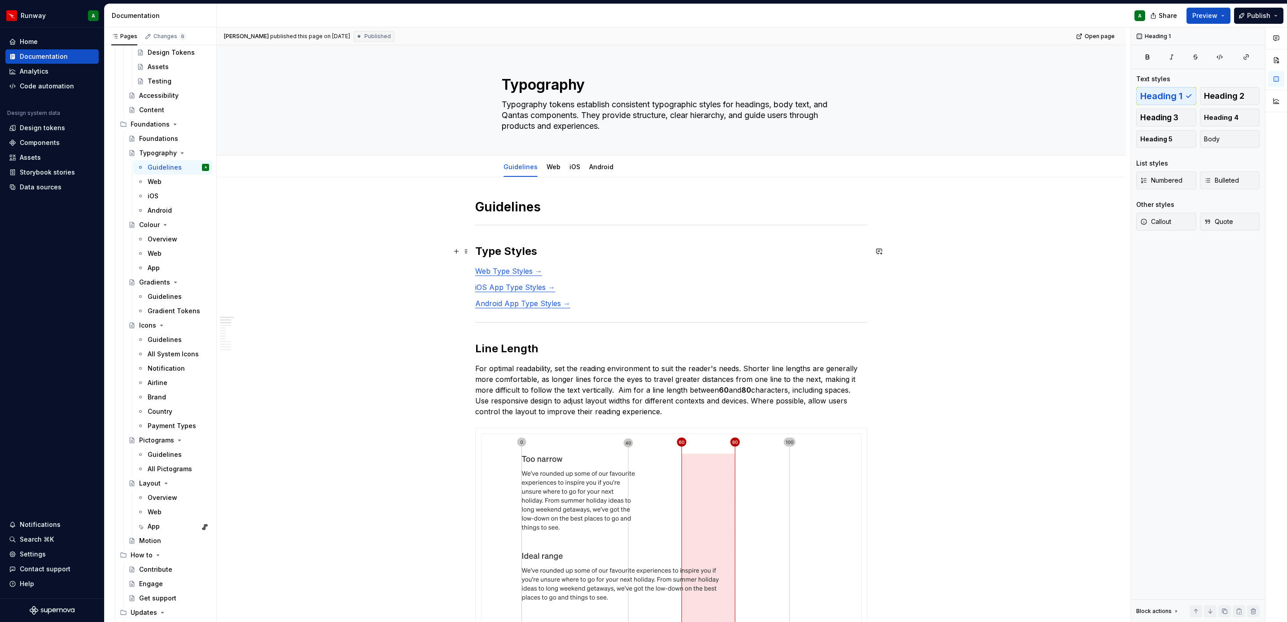
click at [506, 254] on h2 "Type Styles" at bounding box center [671, 251] width 392 height 14
click at [525, 367] on p "For optimal readability, set the reading environment to suit the reader's needs…" at bounding box center [671, 390] width 392 height 54
click at [509, 347] on h2 "Line Length" at bounding box center [671, 349] width 392 height 14
click at [518, 369] on p "For optimal readability, set the reading environment to suit the reader's needs…" at bounding box center [671, 390] width 392 height 54
type textarea "*"
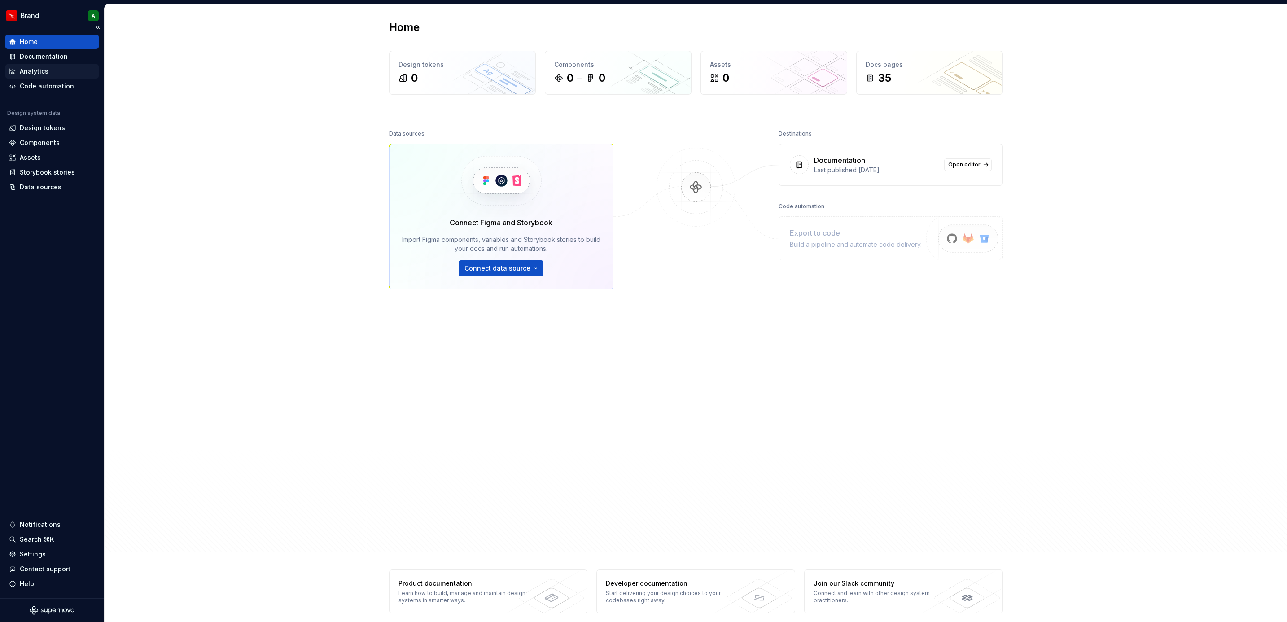
click at [60, 64] on div "Analytics" at bounding box center [51, 71] width 93 height 14
click at [59, 54] on div "Documentation" at bounding box center [44, 56] width 48 height 9
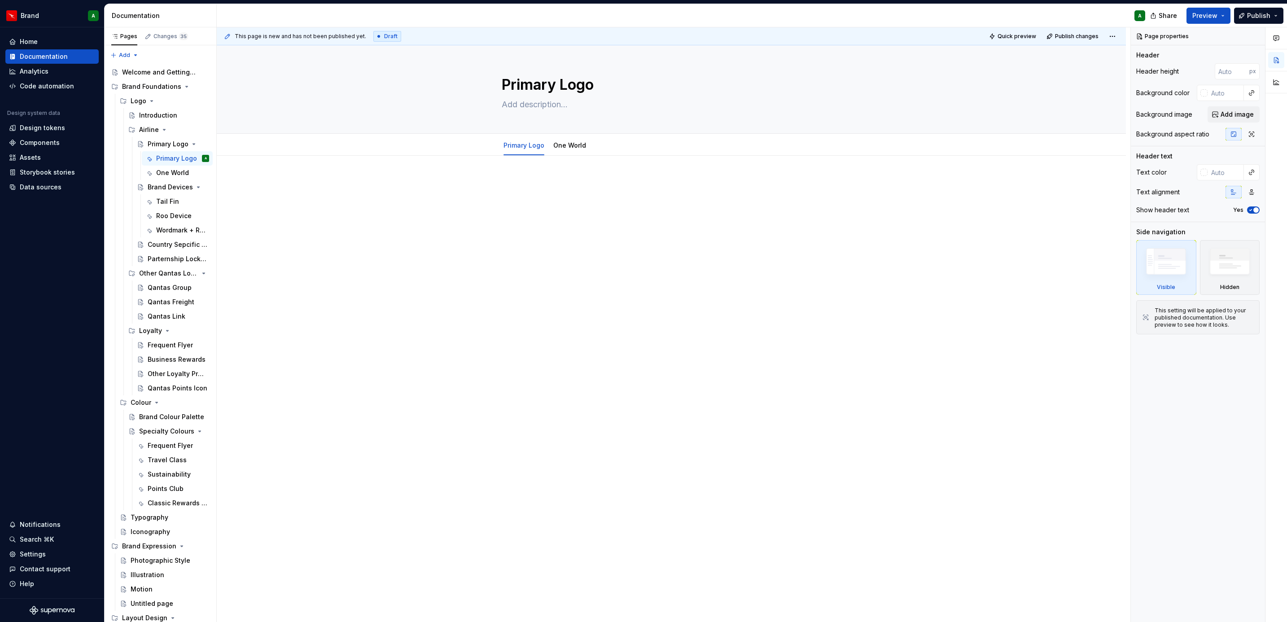
click at [381, 197] on div at bounding box center [671, 282] width 909 height 253
click at [156, 140] on div "Primary Logo" at bounding box center [161, 144] width 26 height 9
click at [465, 183] on div at bounding box center [671, 282] width 909 height 253
click at [570, 146] on link "One World" at bounding box center [569, 145] width 33 height 8
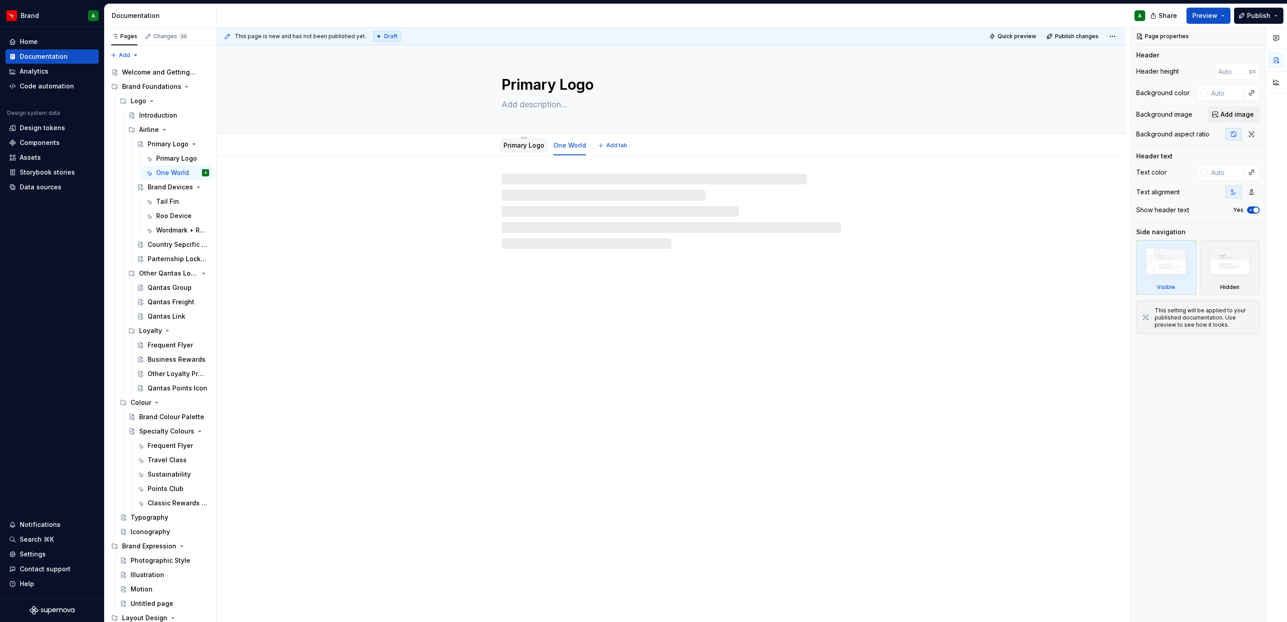
click at [517, 147] on link "Primary Logo" at bounding box center [524, 145] width 41 height 8
click at [548, 100] on textarea at bounding box center [669, 104] width 339 height 14
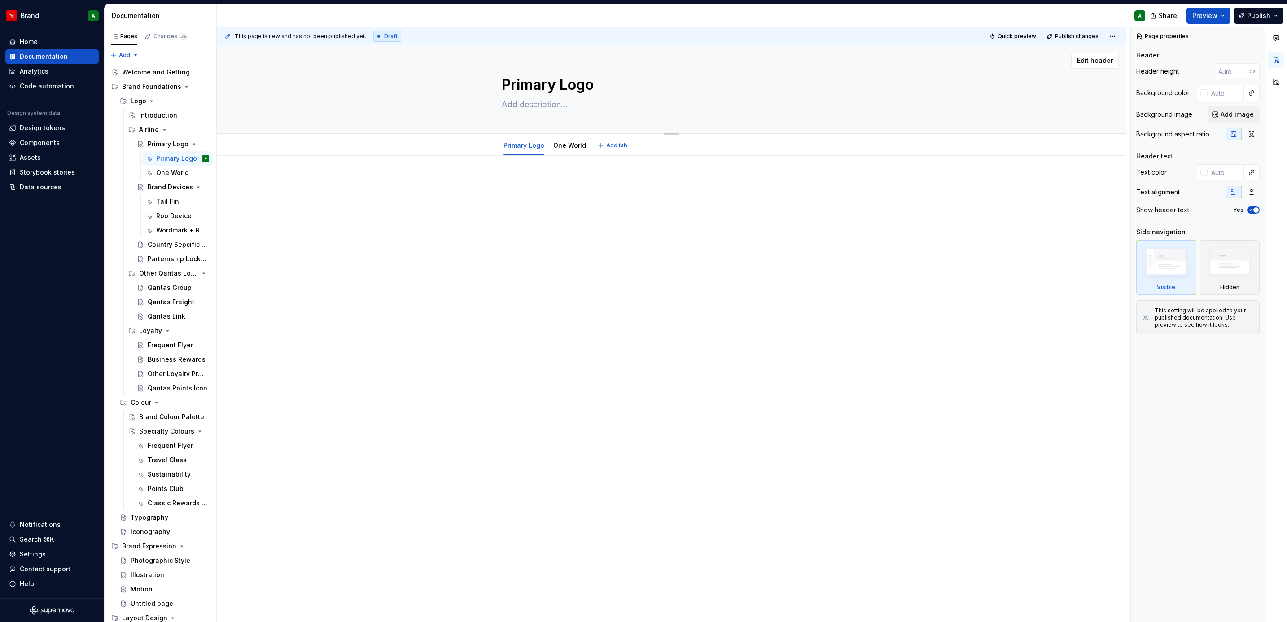
click at [542, 109] on textarea at bounding box center [669, 104] width 339 height 14
paste textarea "Our logo comprises the Qantas wordmark and our iconic tailfin. It is available …"
type textarea "*"
type textarea "Our logo comprises the Qantas wordmark and our iconic tailfin. It is available …"
type textarea "*"
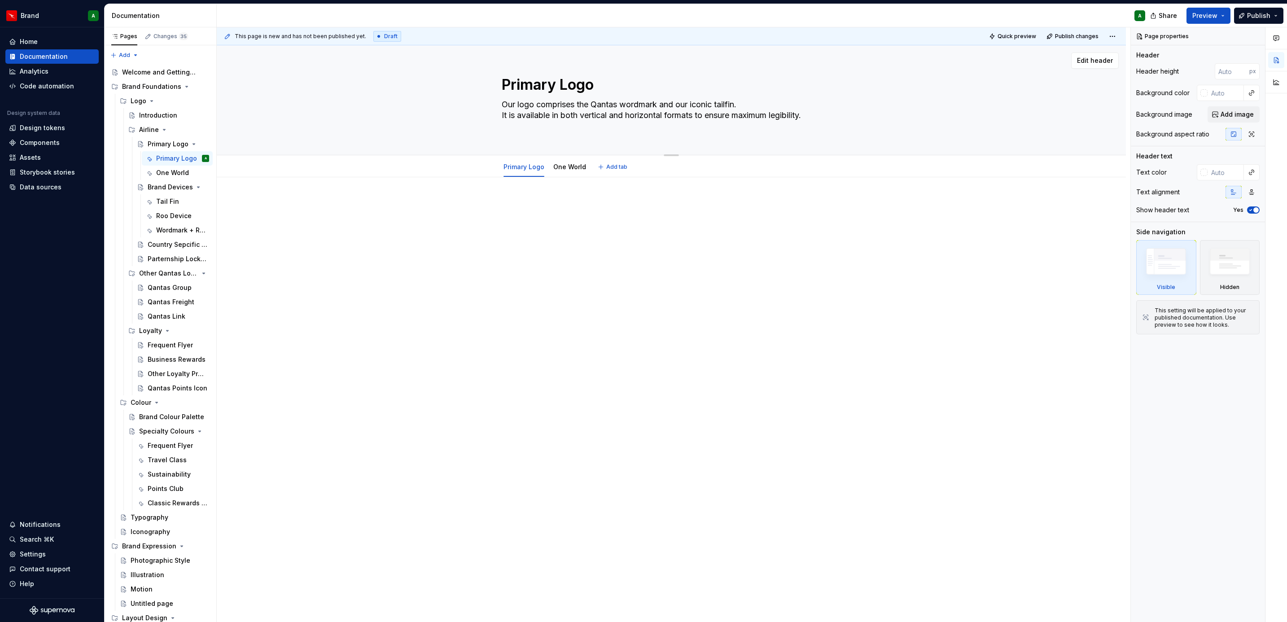
type textarea "Our logo comprises the Qantas wordmark and our iconic tailfin. It is available …"
click at [600, 110] on textarea "Our logo comprises the Qantas wordmark and our iconic tailfin. It is available …" at bounding box center [669, 109] width 339 height 25
click at [606, 114] on textarea "Our logo comprises the Qantas wordmark and our iconic tailfin. It is available …" at bounding box center [669, 109] width 339 height 25
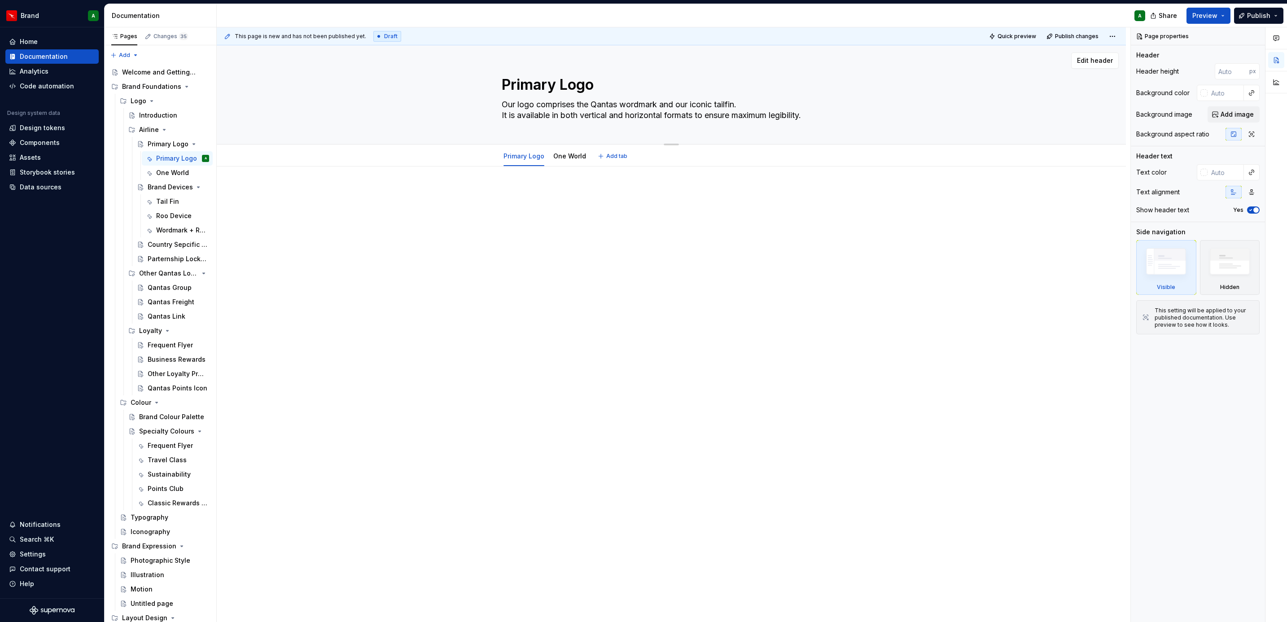
click at [606, 114] on textarea "Our logo comprises the Qantas wordmark and our iconic tailfin. It is available …" at bounding box center [669, 109] width 339 height 25
click at [594, 112] on textarea "Our logo comprises the Qantas wordmark and our iconic tailfin. It is available …" at bounding box center [669, 109] width 339 height 25
type textarea "*"
type textarea "Our logo comprises the Qantas wordmark and our iconic tailfin. It is available …"
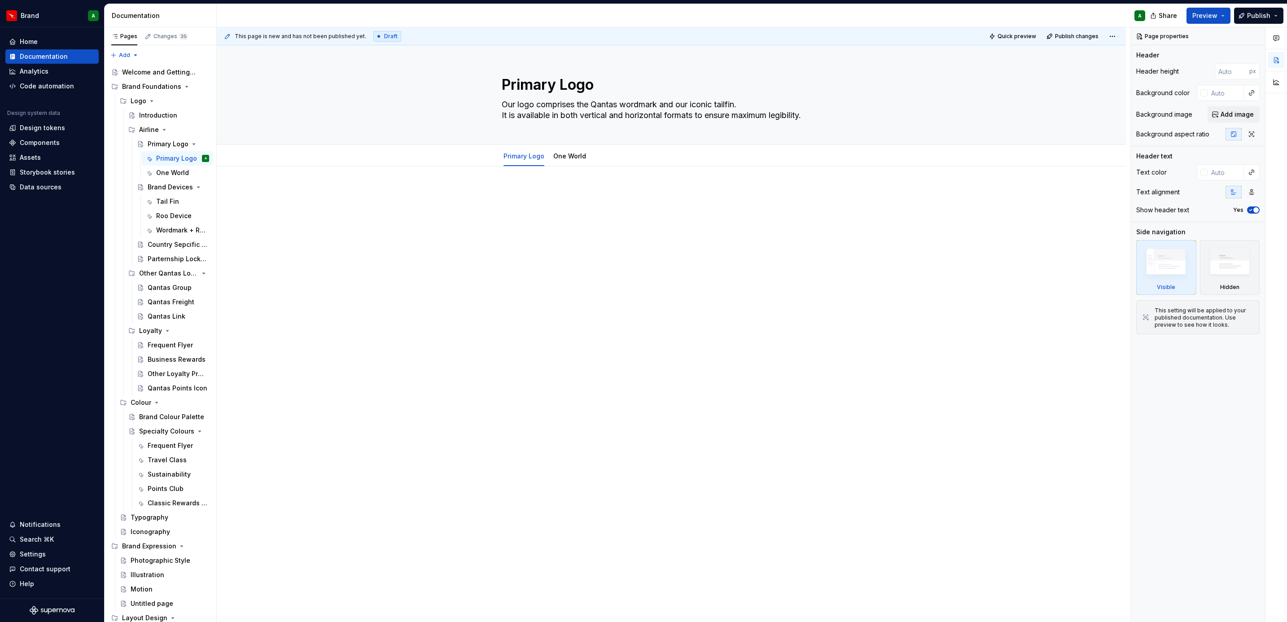
click at [500, 182] on div at bounding box center [671, 293] width 909 height 253
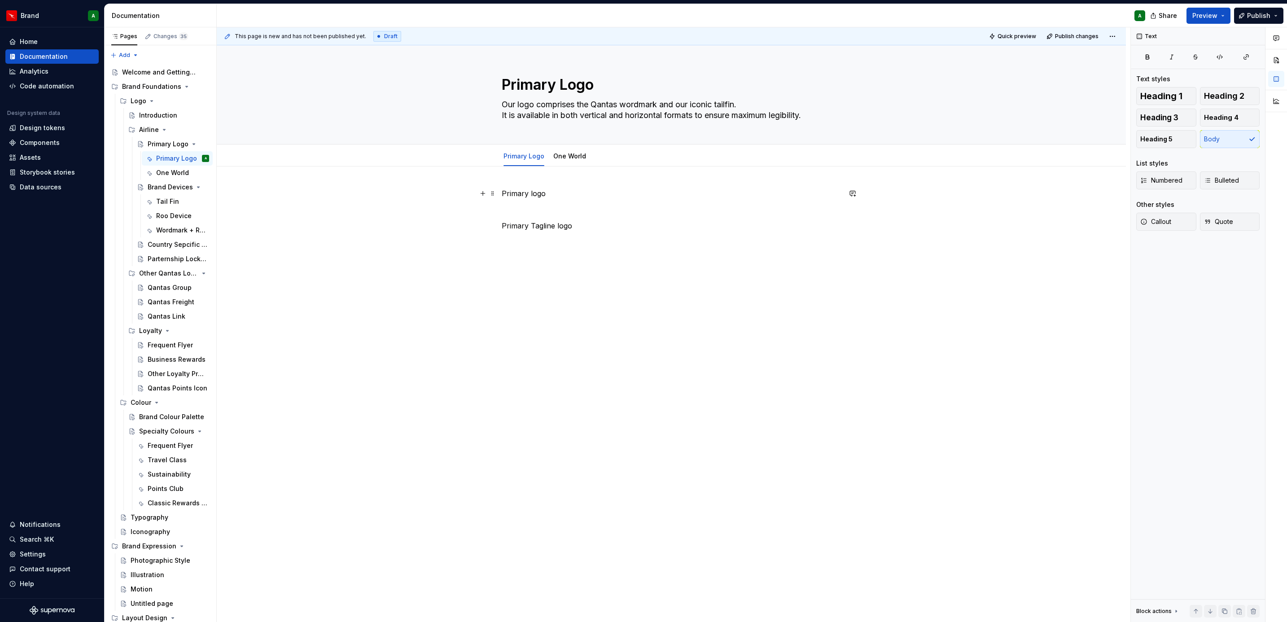
click at [536, 194] on p "Primary logo" at bounding box center [671, 193] width 339 height 11
click at [1161, 95] on span "Heading 1" at bounding box center [1161, 96] width 42 height 9
click at [549, 234] on p "Primary Tagline logo" at bounding box center [671, 233] width 339 height 11
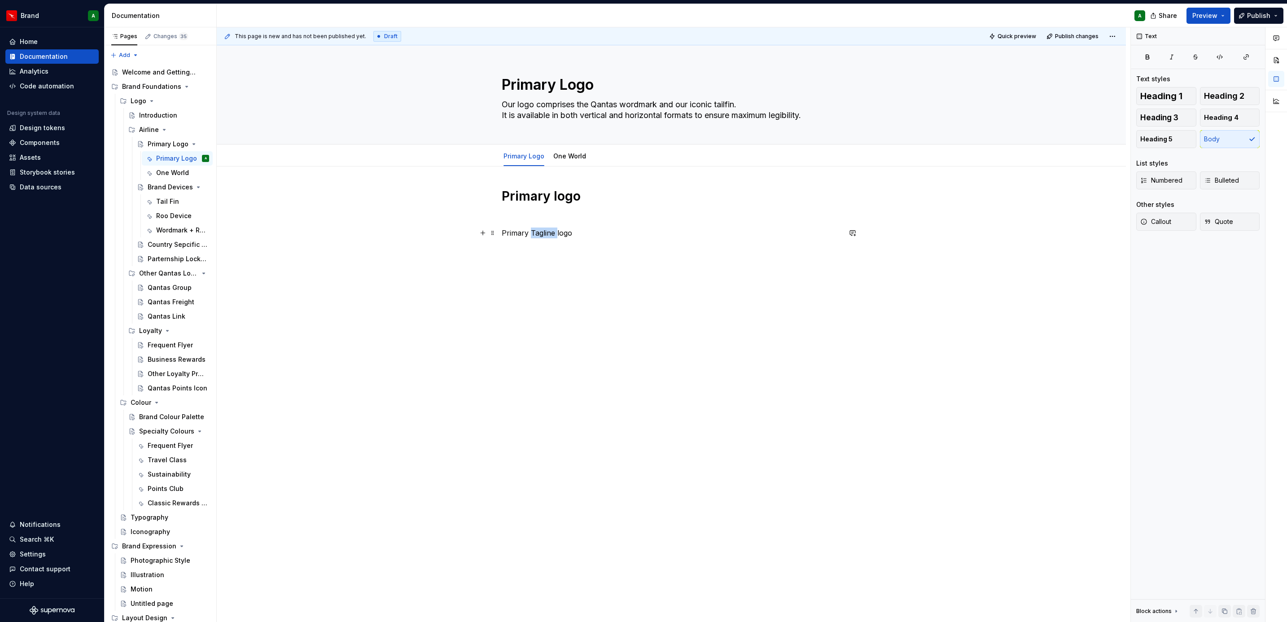
click at [549, 234] on p "Primary Tagline logo" at bounding box center [671, 233] width 339 height 11
click at [1179, 99] on span "Heading 1" at bounding box center [1161, 96] width 42 height 9
click at [576, 204] on h1 "Primary logo" at bounding box center [671, 196] width 339 height 16
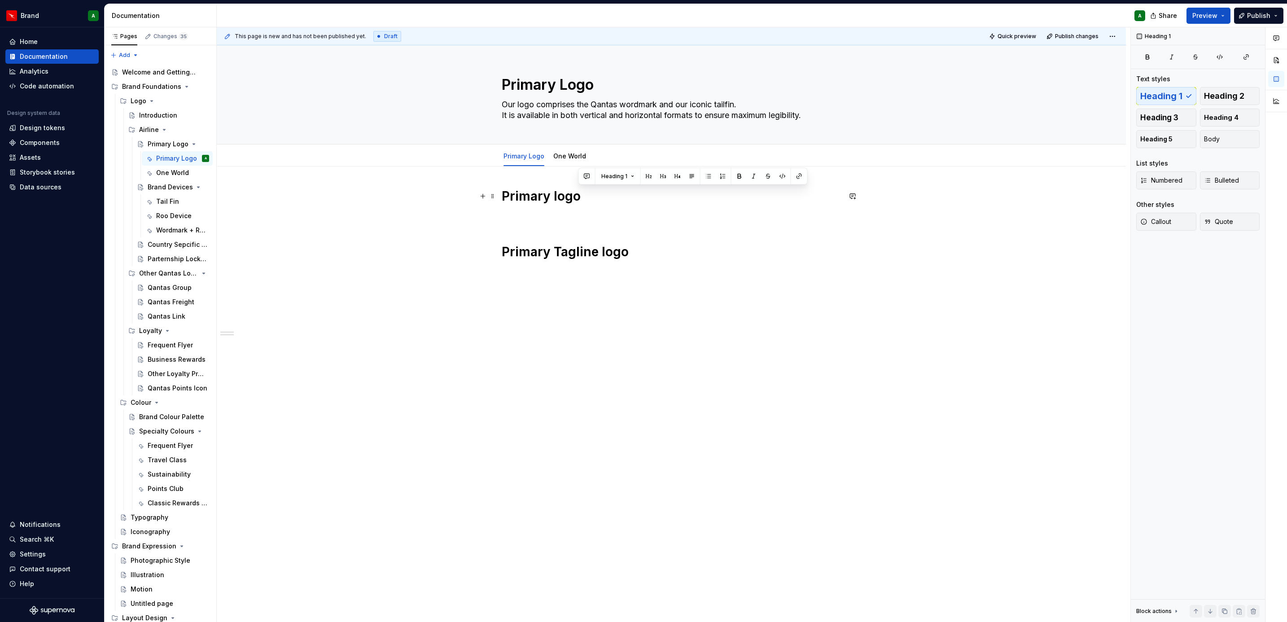
click at [576, 204] on h1 "Primary logo" at bounding box center [671, 196] width 339 height 16
click at [1224, 95] on span "Heading 2" at bounding box center [1224, 96] width 40 height 9
click at [1158, 102] on button "Heading 1" at bounding box center [1166, 96] width 60 height 18
click at [587, 225] on div "Primary logo Primary Tagline logo" at bounding box center [671, 224] width 339 height 72
click at [530, 213] on p at bounding box center [671, 216] width 339 height 11
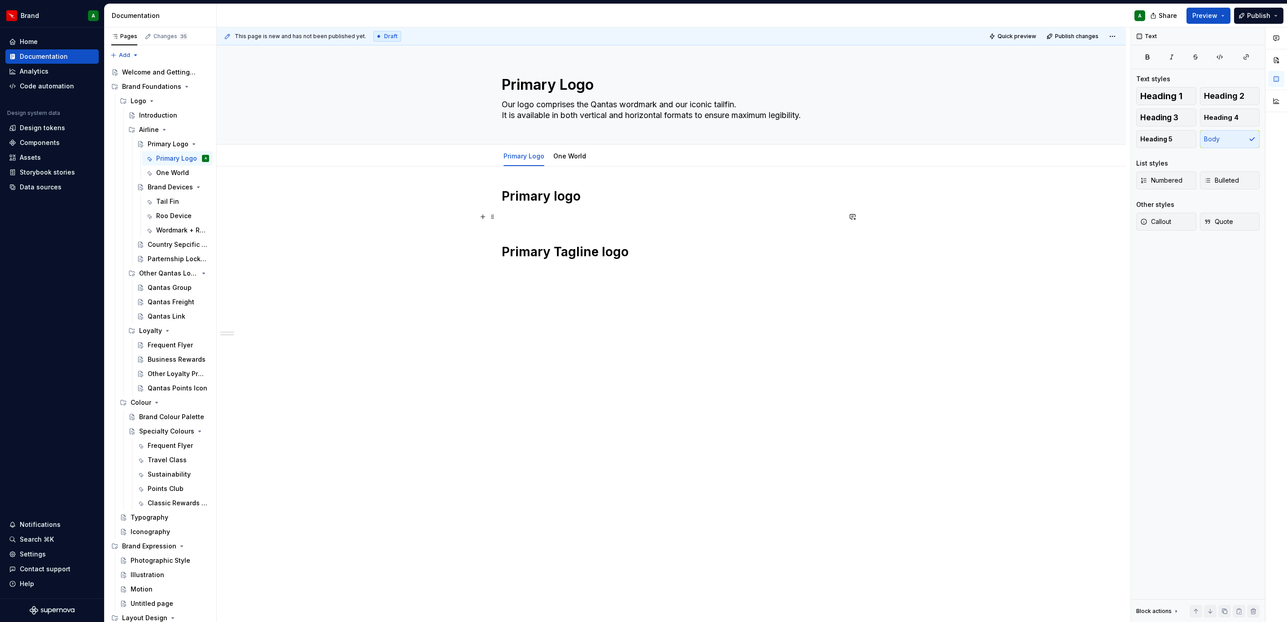
click at [507, 221] on p at bounding box center [671, 216] width 339 height 11
click at [511, 218] on p at bounding box center [671, 216] width 339 height 11
click at [555, 218] on p at bounding box center [671, 216] width 339 height 11
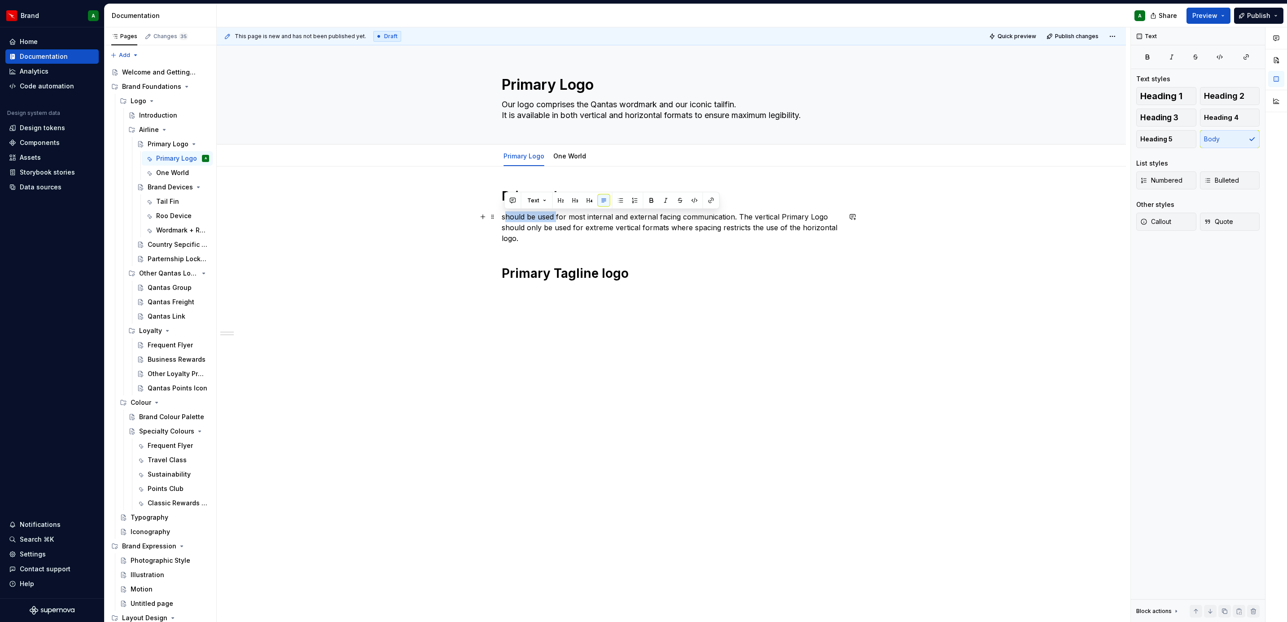
drag, startPoint x: 555, startPoint y: 218, endPoint x: 504, endPoint y: 216, distance: 50.8
click at [504, 216] on p "should be used for most internal and external facing communication. The vertica…" at bounding box center [671, 227] width 339 height 32
click at [508, 217] on p "should be used for most internal and external facing communication. The vertica…" at bounding box center [671, 227] width 339 height 32
click at [565, 246] on div "Primary logo Should be used for most internal and external facing communication…" at bounding box center [671, 234] width 339 height 93
click at [735, 217] on p "Should be used for most internal and external facing communication. The vertica…" at bounding box center [671, 227] width 339 height 32
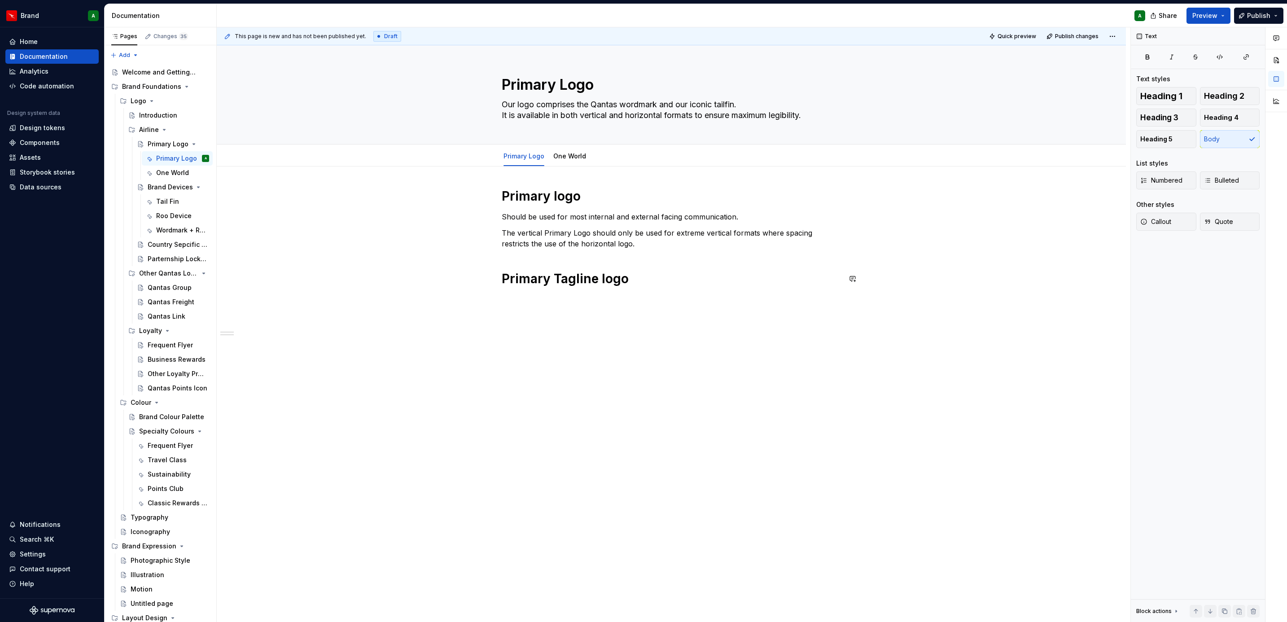
click at [582, 314] on div "Primary logo Should be used for most internal and external facing communication…" at bounding box center [671, 326] width 909 height 318
click at [574, 313] on div "Primary logo Should be used for most internal and external facing communication…" at bounding box center [671, 251] width 339 height 127
click at [532, 302] on p at bounding box center [671, 299] width 339 height 11
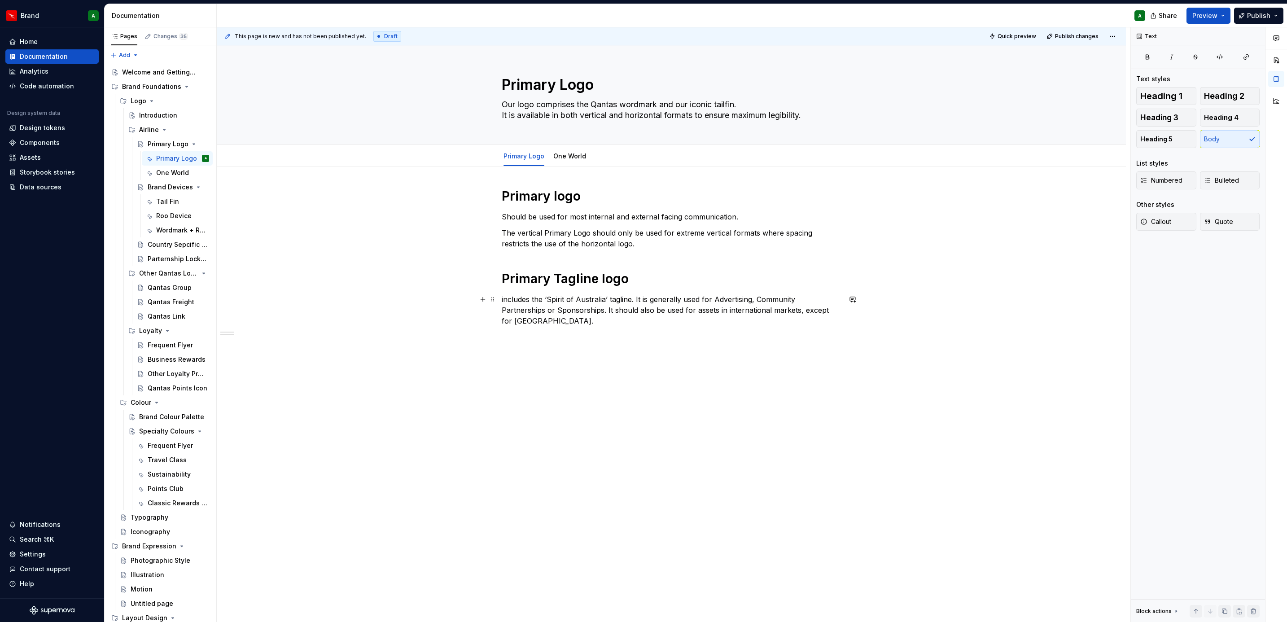
click at [500, 300] on div "Primary logo Should be used for most internal and external facing communication…" at bounding box center [671, 345] width 909 height 357
click at [607, 311] on p "Includes the ‘Spirit of Australia’ tagline. It is generally used for Advertisin…" at bounding box center [671, 310] width 339 height 32
click at [754, 211] on p "Should be used for most internal and external facing communication." at bounding box center [671, 216] width 339 height 11
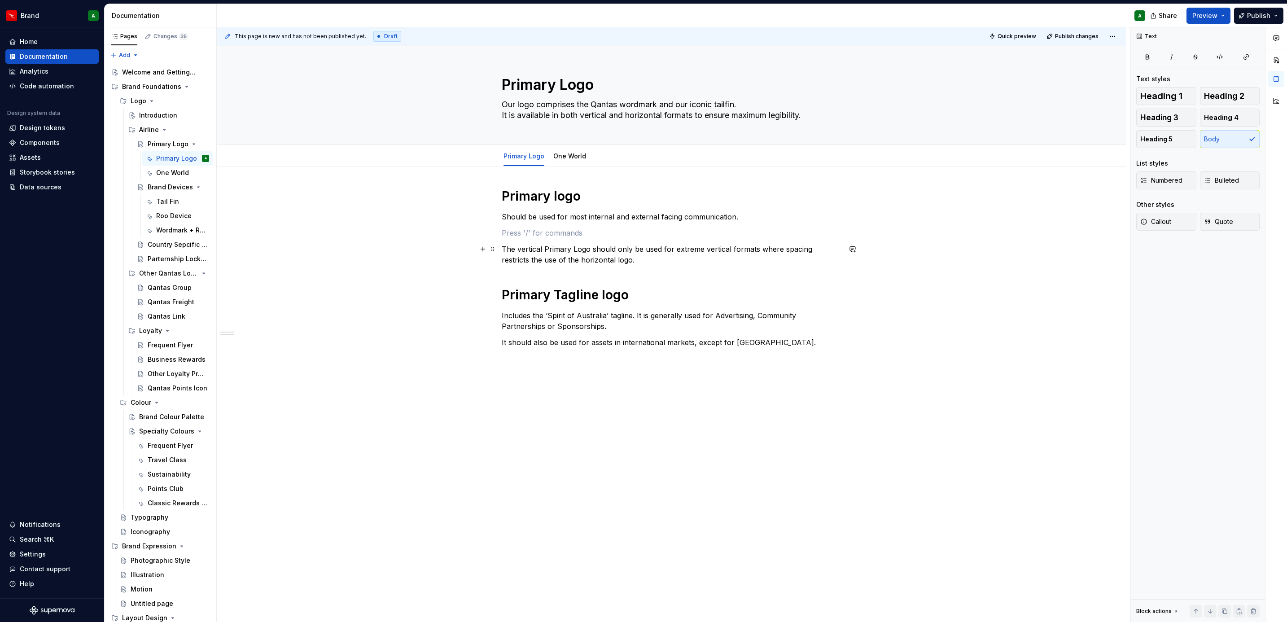
click at [679, 268] on div "Primary logo Should be used for most internal and external facing communication…" at bounding box center [671, 268] width 339 height 160
click at [658, 267] on div "Primary logo Should be used for most internal and external facing communication…" at bounding box center [671, 268] width 339 height 160
click at [606, 155] on span "Add tab" at bounding box center [616, 156] width 21 height 7
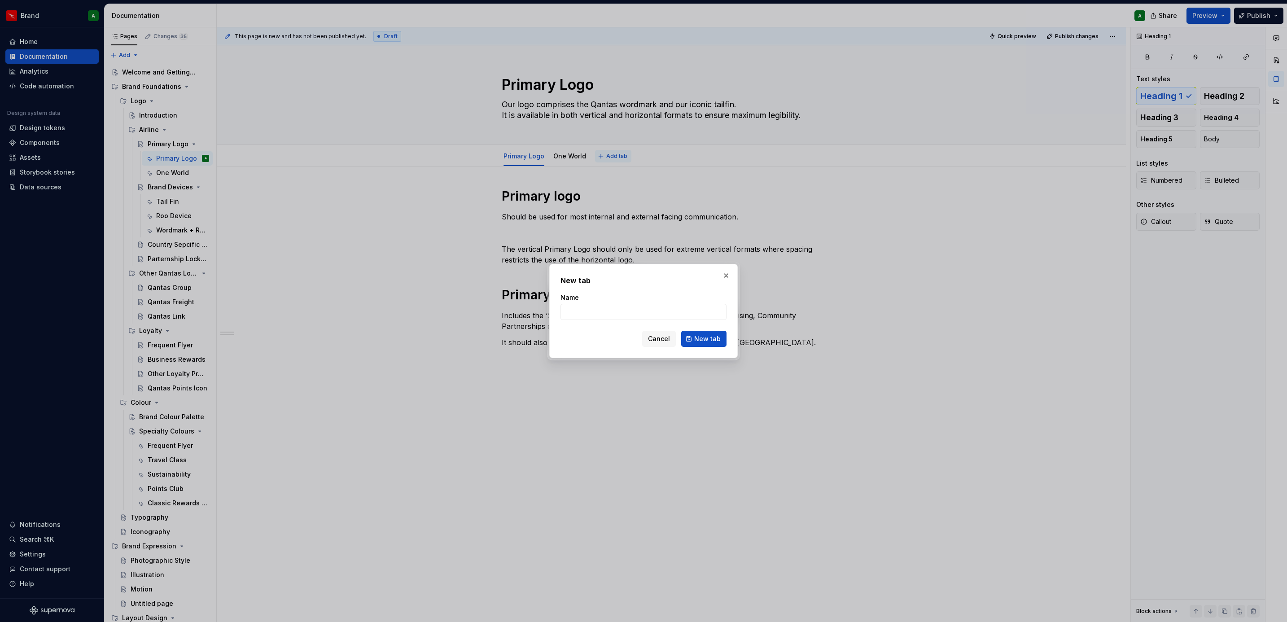
type textarea "*"
type input "Logo Versions"
click button "New tab" at bounding box center [703, 339] width 45 height 16
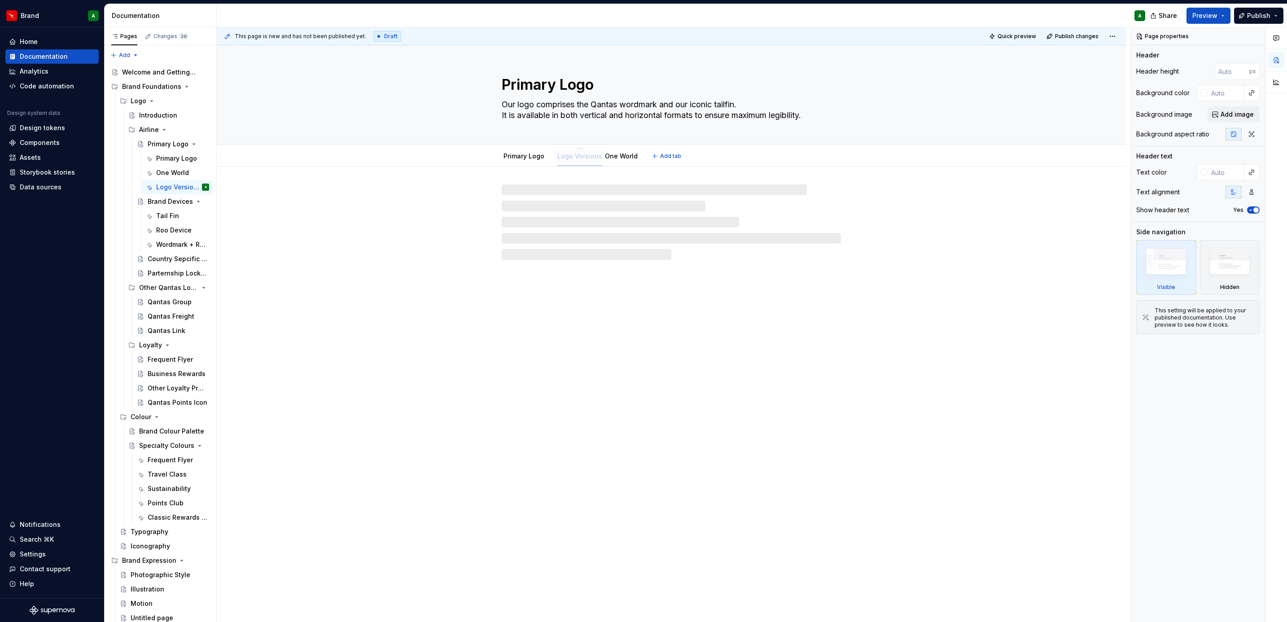
drag, startPoint x: 606, startPoint y: 155, endPoint x: 569, endPoint y: 158, distance: 37.8
click at [561, 204] on div at bounding box center [671, 221] width 339 height 75
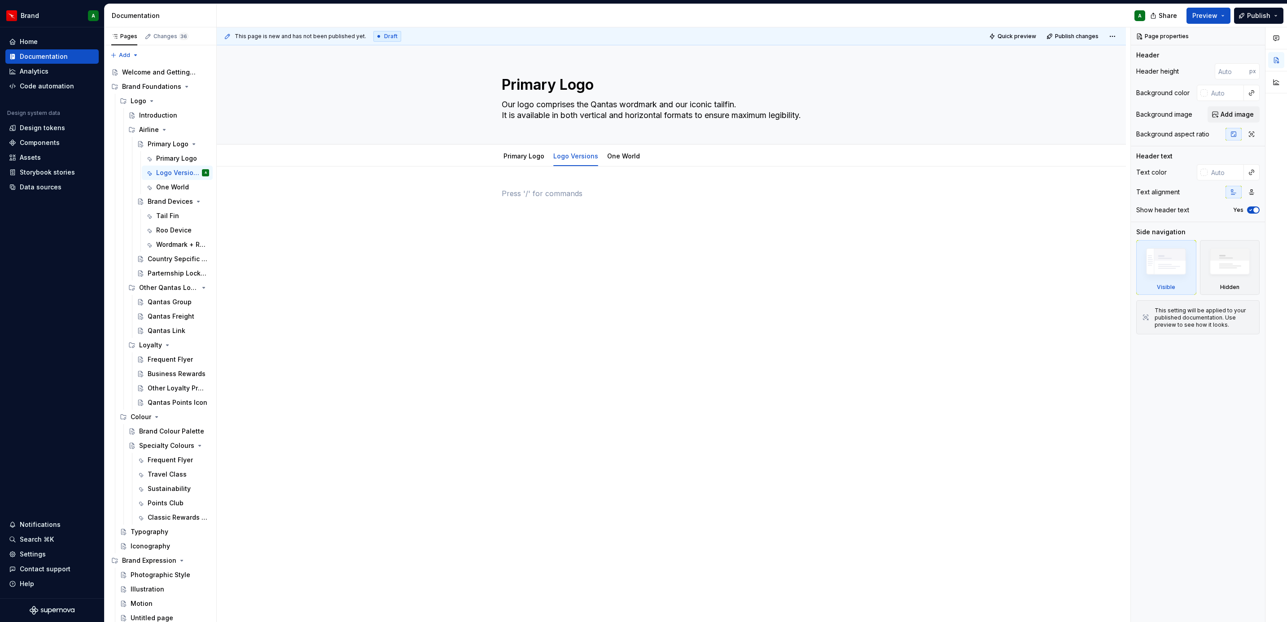
click at [561, 204] on div at bounding box center [671, 205] width 339 height 34
type textarea "*"
click at [670, 154] on span "Add tab" at bounding box center [670, 156] width 21 height 7
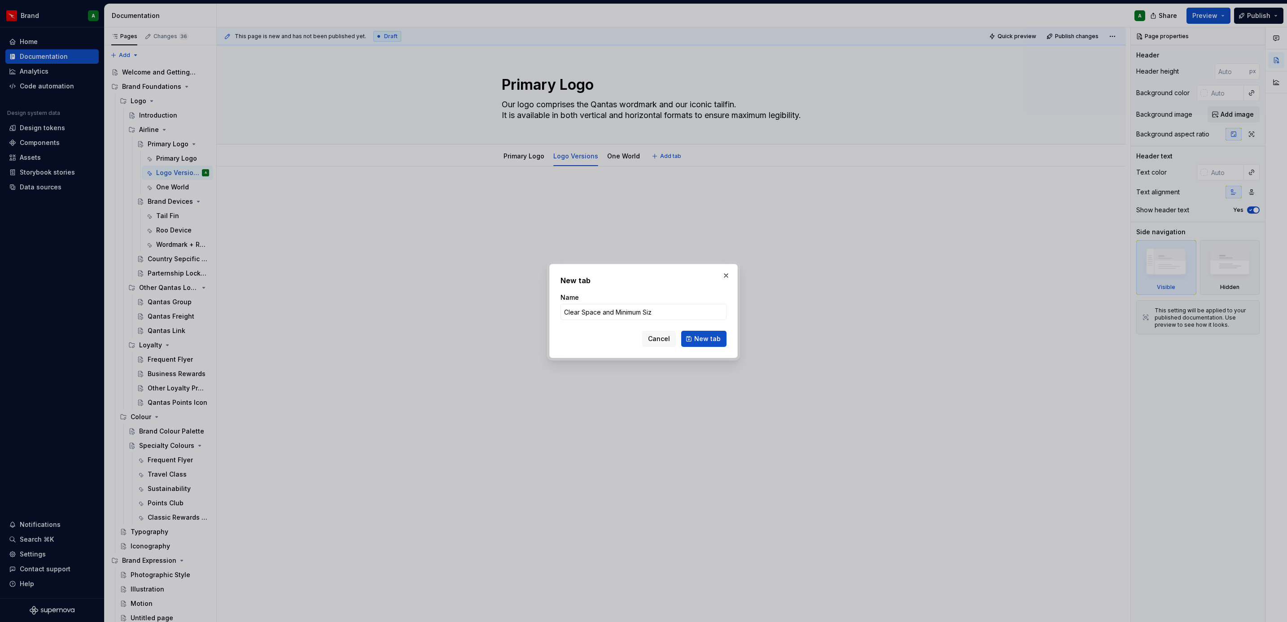
type input "Clear Space and Minimum Size"
click button "New tab" at bounding box center [703, 339] width 45 height 16
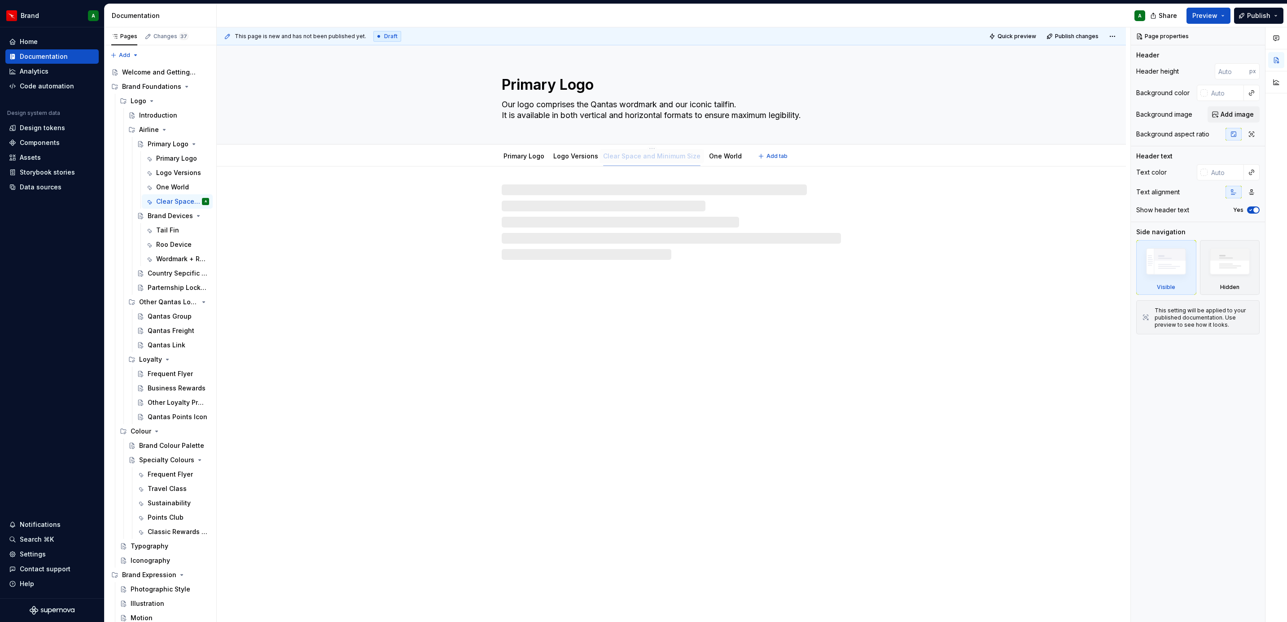
drag, startPoint x: 704, startPoint y: 158, endPoint x: 646, endPoint y: 161, distance: 58.0
type textarea "*"
click at [768, 155] on span "Add tab" at bounding box center [777, 156] width 21 height 7
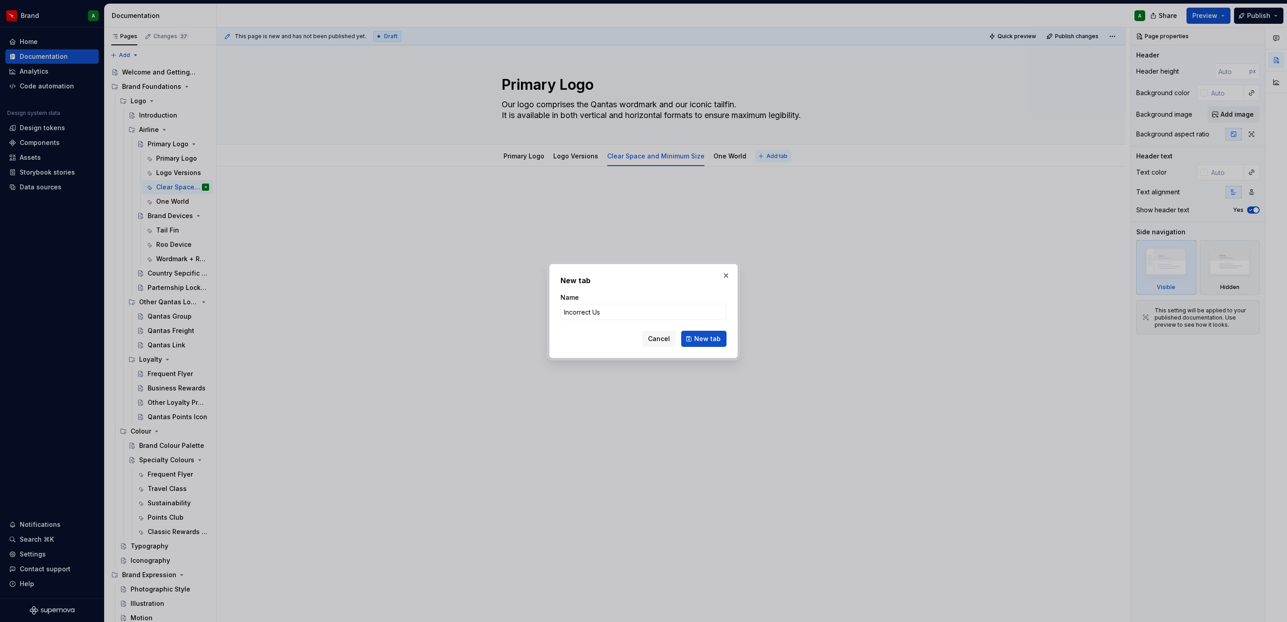
type input "Incorrect Use"
click button "New tab" at bounding box center [703, 339] width 45 height 16
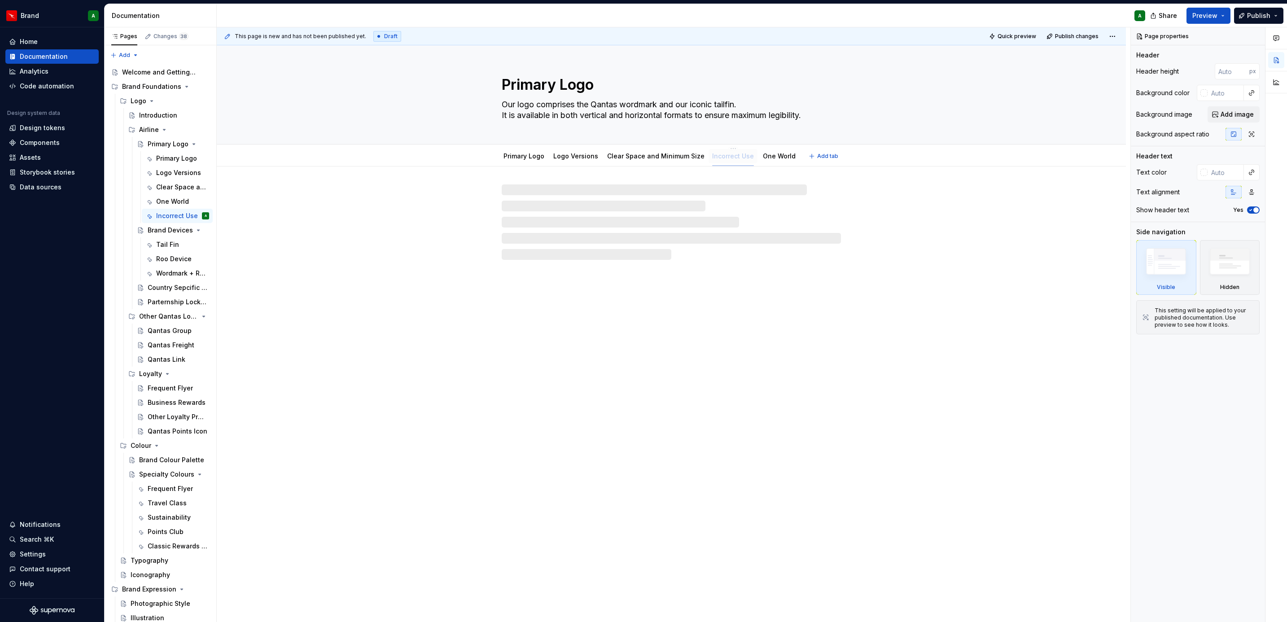
drag, startPoint x: 768, startPoint y: 155, endPoint x: 719, endPoint y: 156, distance: 48.9
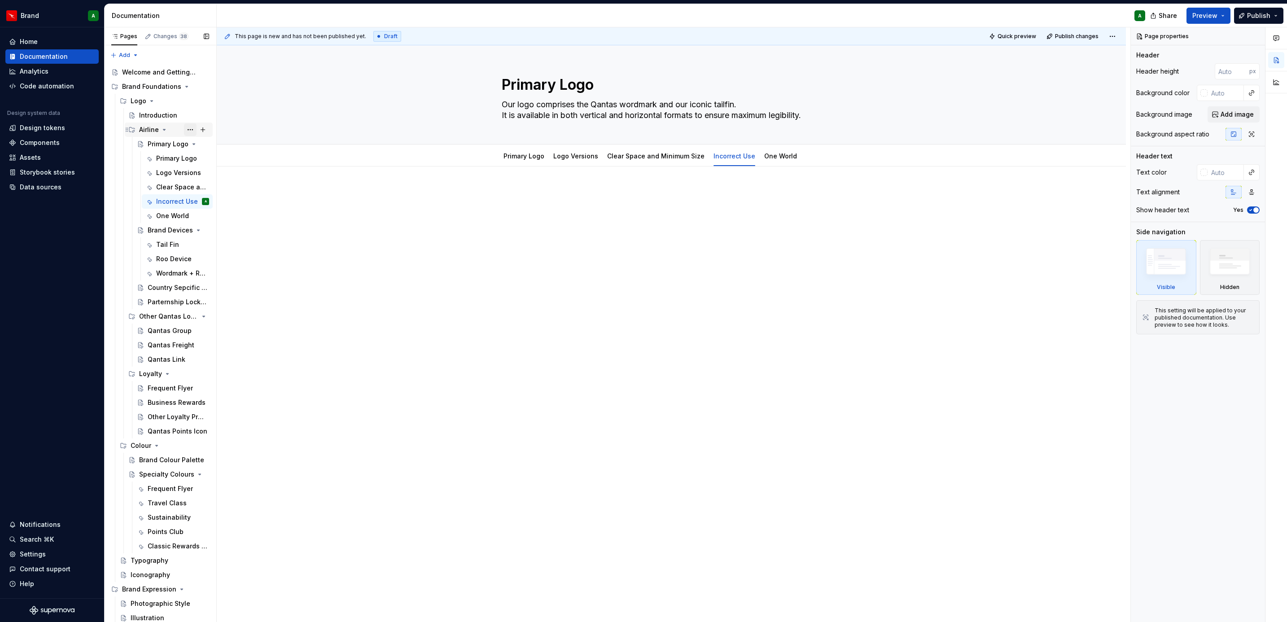
click at [184, 124] on button "Page tree" at bounding box center [190, 129] width 13 height 13
type textarea "*"
click at [318, 171] on div "New page" at bounding box center [326, 177] width 76 height 14
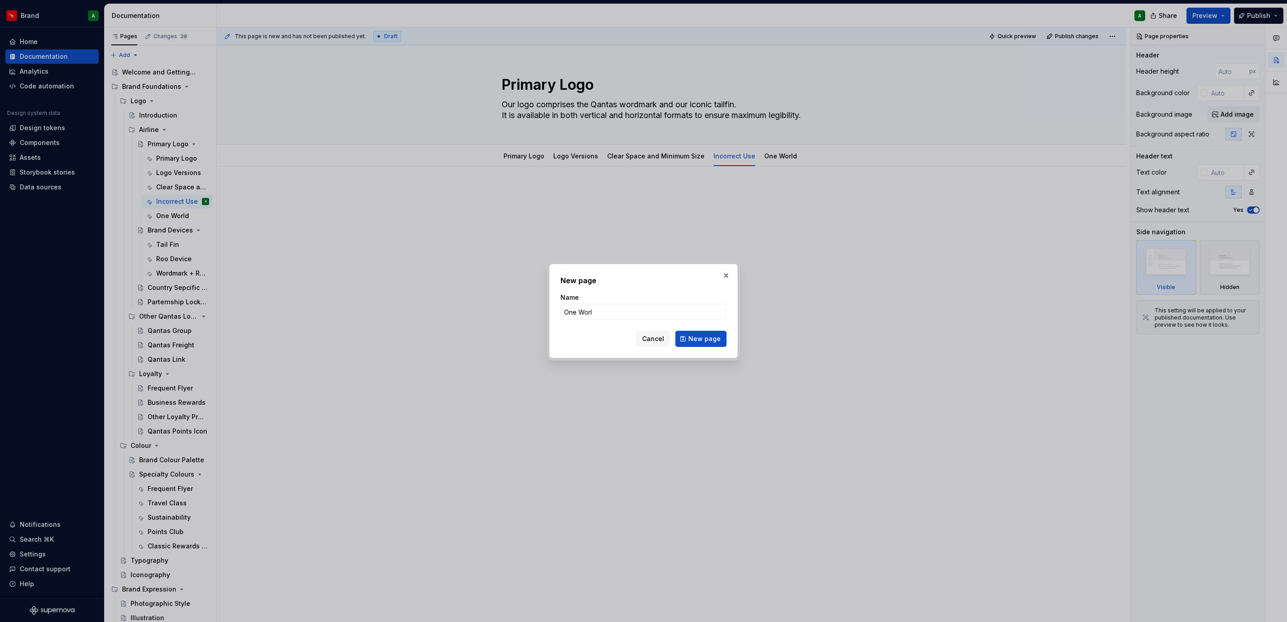
type input "One World"
click button "New page" at bounding box center [700, 339] width 51 height 16
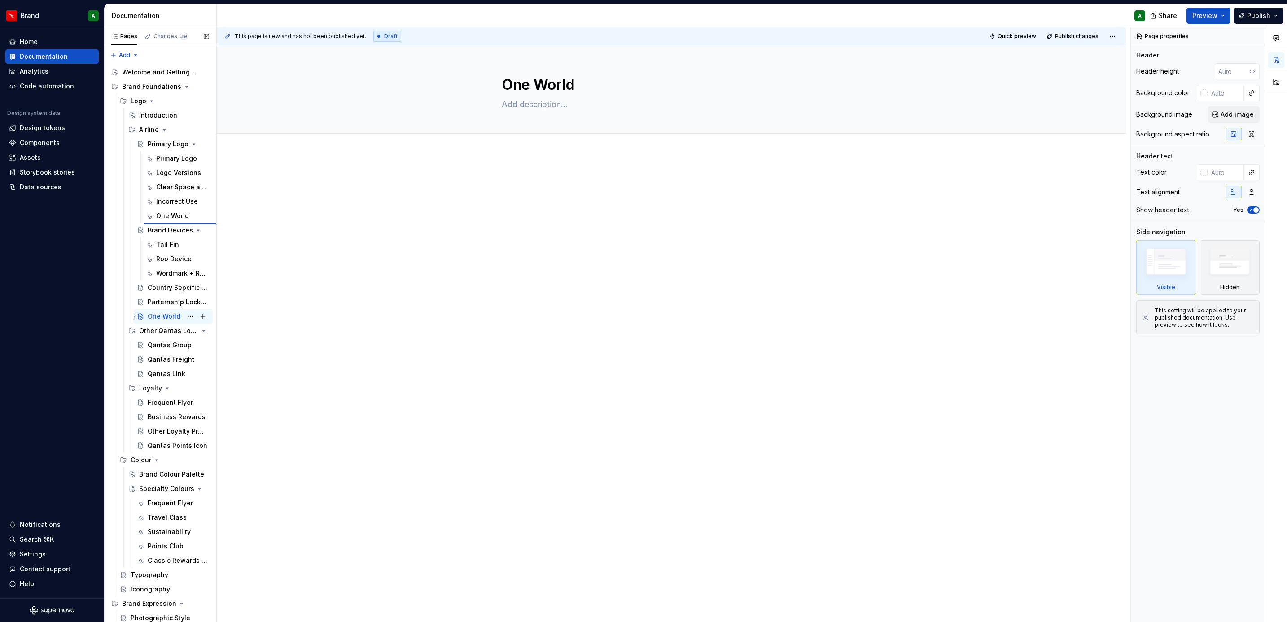
type textarea "*"
type textarea "Primary Logo"
type textarea "Our logo comprises the Qantas wordmark and our iconic tailfin. It is available …"
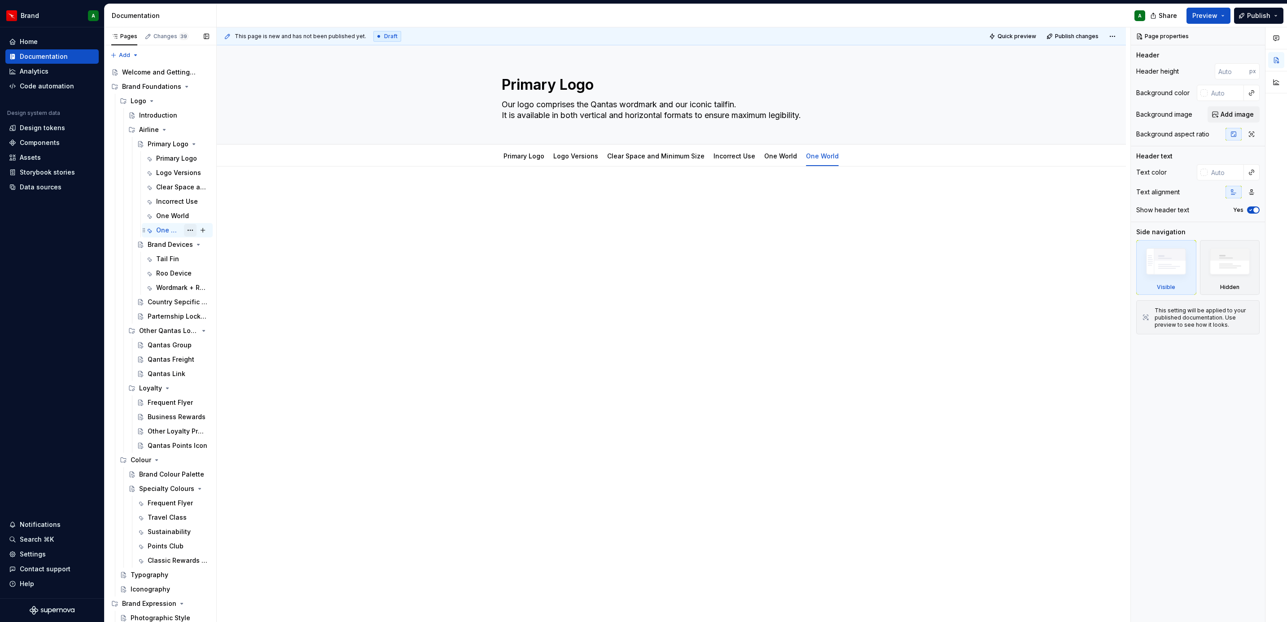
click at [184, 229] on button "Page tree" at bounding box center [190, 230] width 13 height 13
click at [233, 334] on div "Delete tab" at bounding box center [238, 329] width 88 height 9
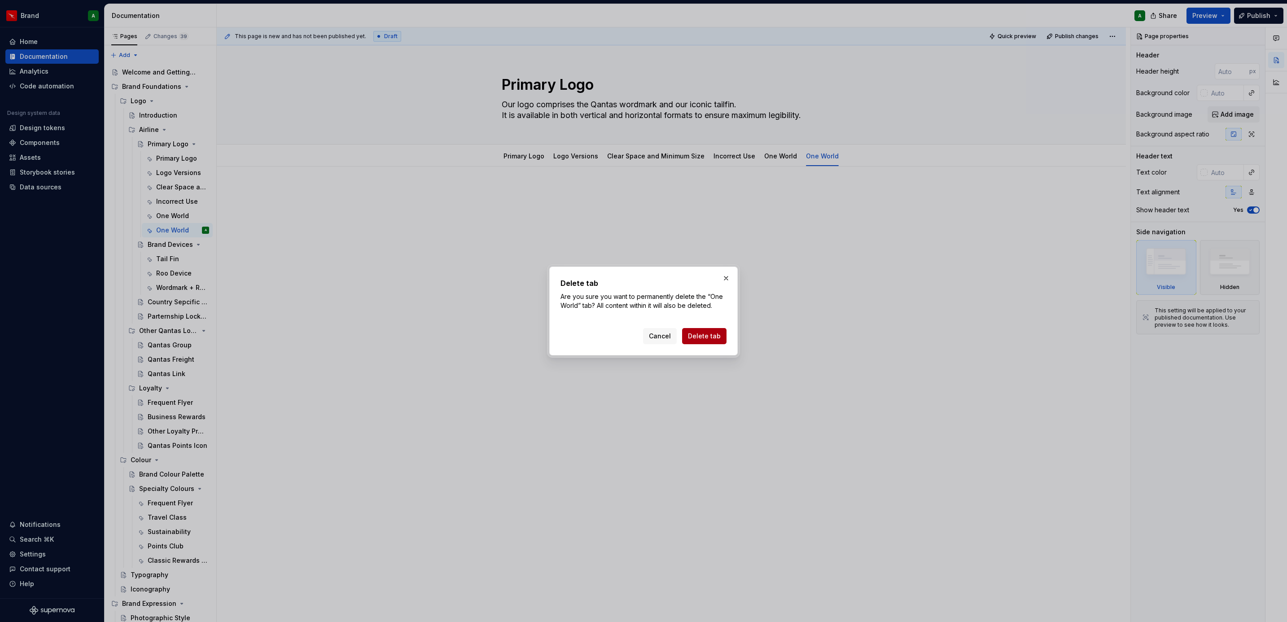
click at [699, 336] on span "Delete tab" at bounding box center [704, 336] width 33 height 9
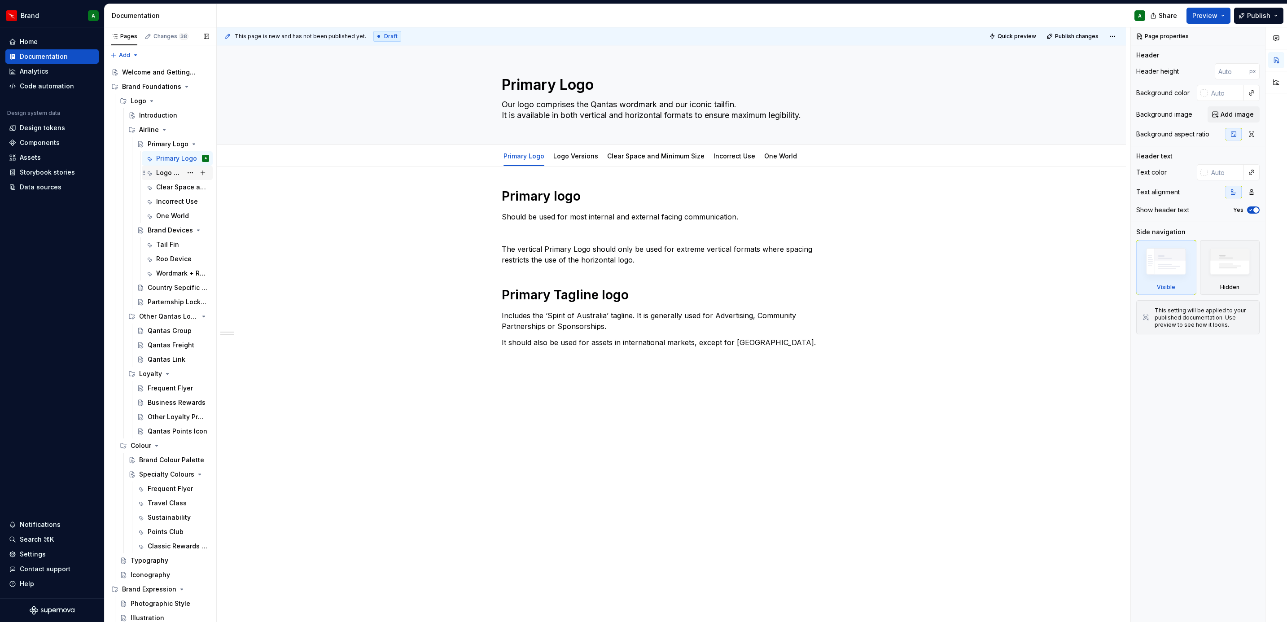
click at [172, 174] on div "Logo Versions" at bounding box center [169, 172] width 26 height 9
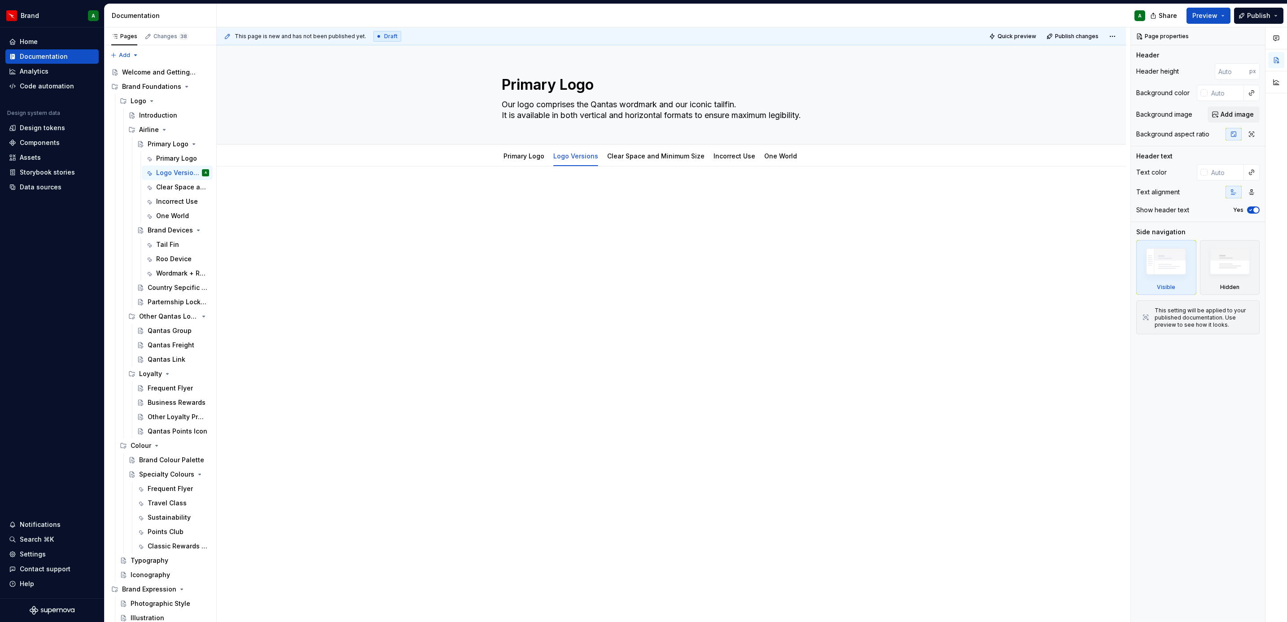
click at [600, 273] on div at bounding box center [671, 293] width 909 height 253
type textarea "*"
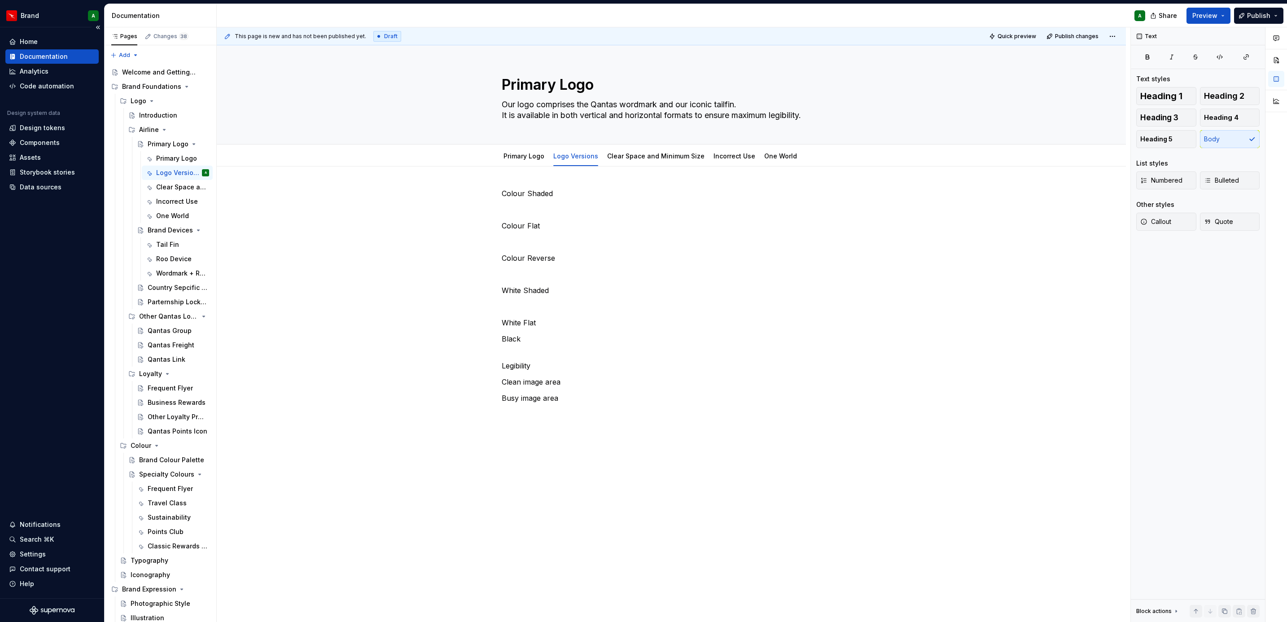
type textarea "*"
click at [502, 194] on p "Colour Shaded" at bounding box center [671, 193] width 339 height 11
click at [502, 194] on p at bounding box center [671, 193] width 339 height 11
click at [539, 302] on p "White Shaded" at bounding box center [671, 306] width 339 height 11
click at [533, 296] on p at bounding box center [671, 290] width 339 height 11
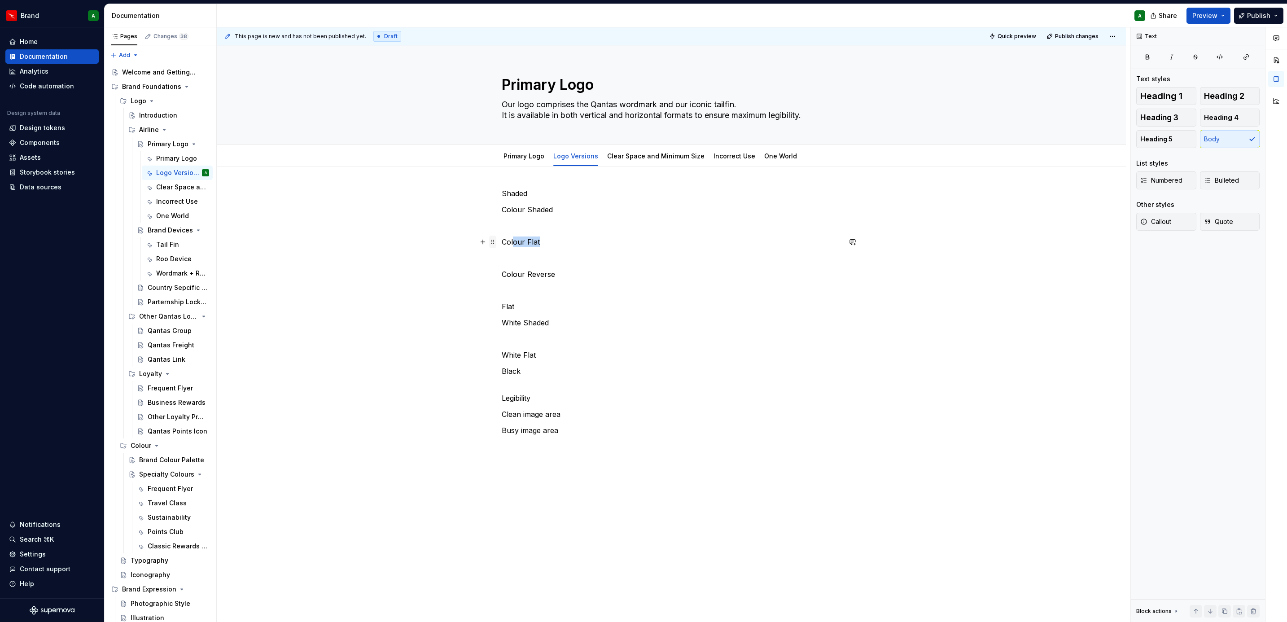
drag, startPoint x: 539, startPoint y: 241, endPoint x: 492, endPoint y: 245, distance: 47.3
click at [502, 245] on div "Shaded Colour Shaded Colour Flat Colour Reverse Flat White Shaded White Flat Bl…" at bounding box center [671, 317] width 339 height 259
drag, startPoint x: 559, startPoint y: 237, endPoint x: 470, endPoint y: 248, distance: 89.0
click at [470, 248] on div "Shaded Colour Shaded Colour Reverse Flat White Shaded White Flat Black Legibili…" at bounding box center [671, 384] width 909 height 434
click at [516, 295] on p "White Shaded" at bounding box center [671, 290] width 339 height 11
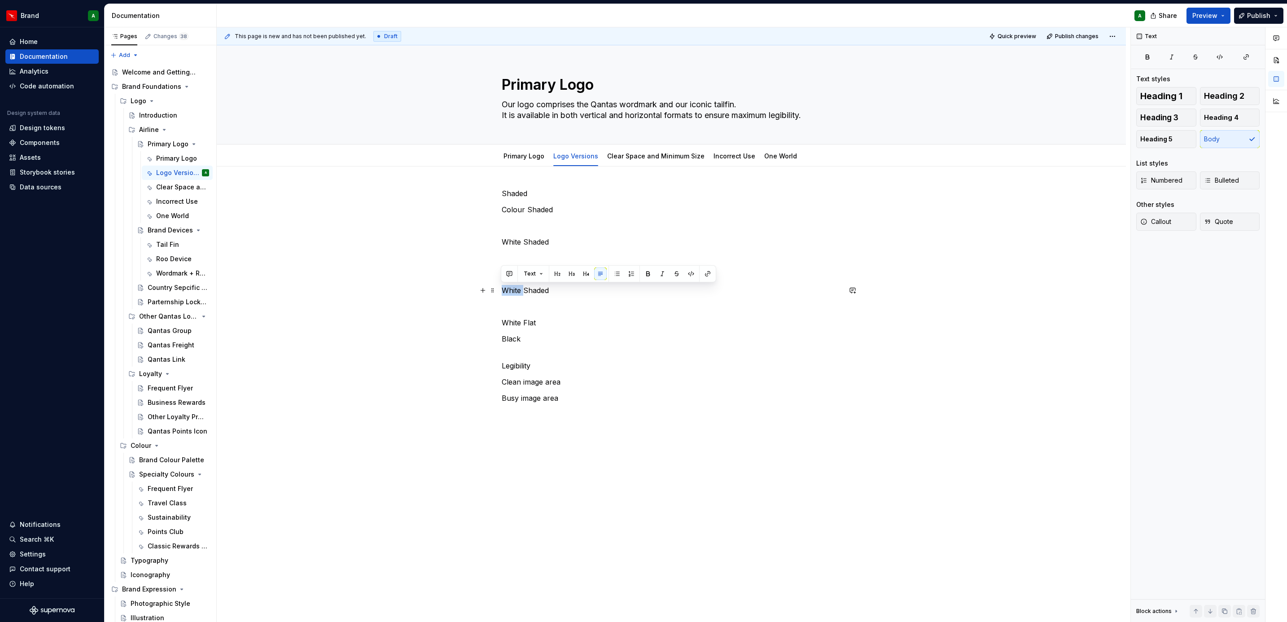
click at [516, 295] on p "White Shaded" at bounding box center [671, 290] width 339 height 11
click at [535, 290] on p "Colour Shaded" at bounding box center [671, 290] width 339 height 11
click at [517, 306] on p at bounding box center [671, 306] width 339 height 11
click at [544, 310] on p "White Flat" at bounding box center [671, 306] width 339 height 11
